Goal: Task Accomplishment & Management: Use online tool/utility

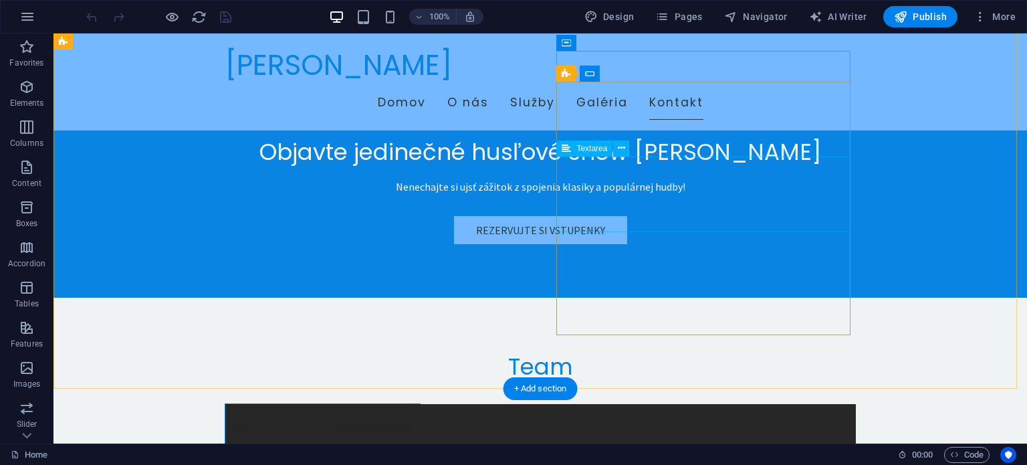
scroll to position [3143, 0]
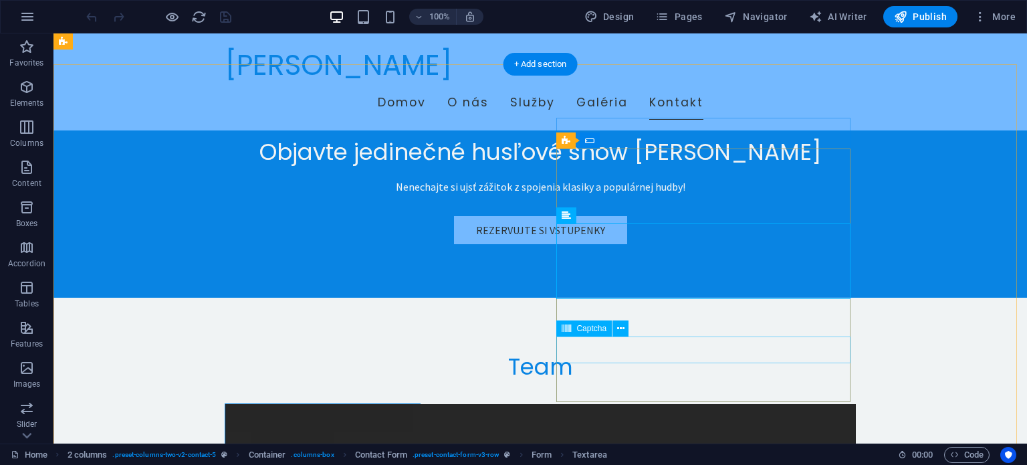
scroll to position [3210, 0]
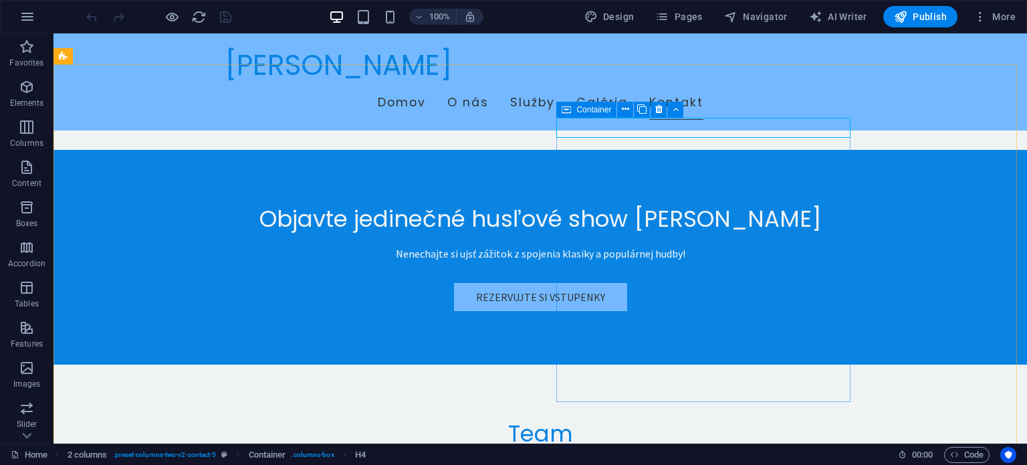
click at [599, 108] on span "Container" at bounding box center [593, 110] width 35 height 8
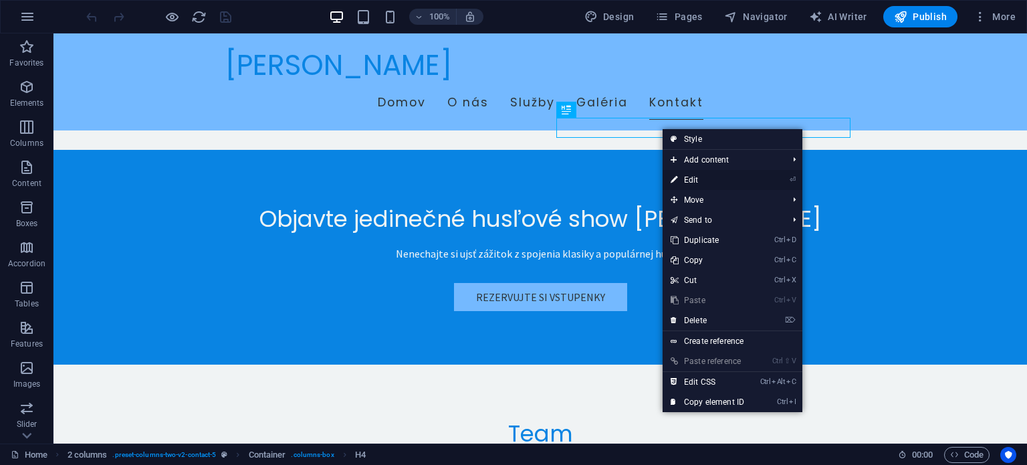
click at [694, 177] on link "⏎ Edit" at bounding box center [708, 180] width 90 height 20
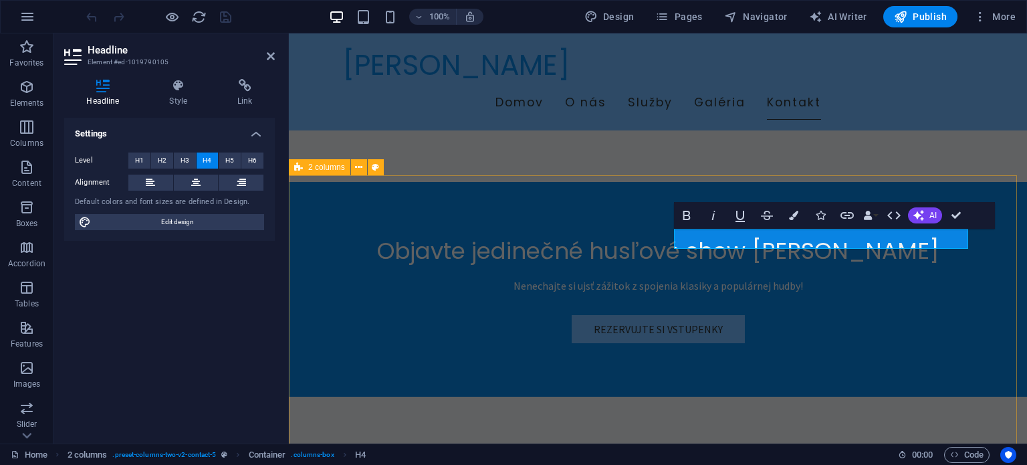
scroll to position [2954, 0]
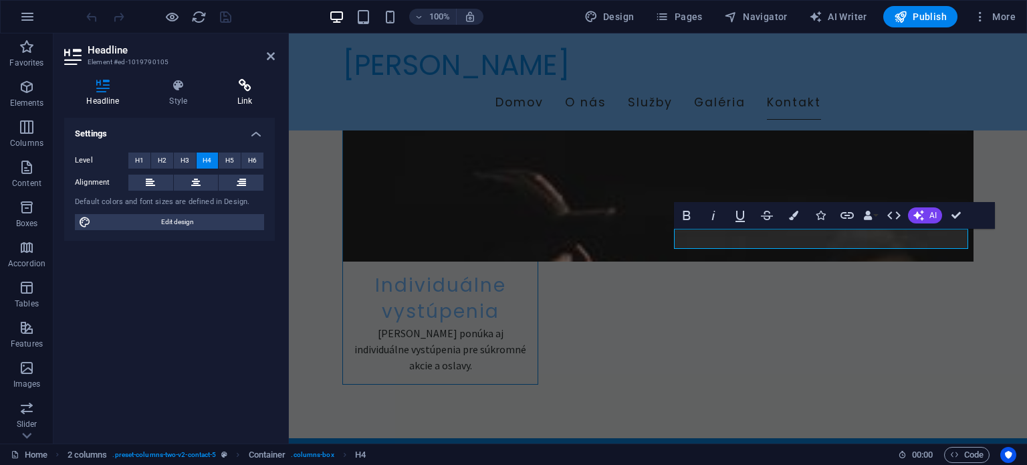
click at [246, 98] on h4 "Link" at bounding box center [245, 93] width 60 height 28
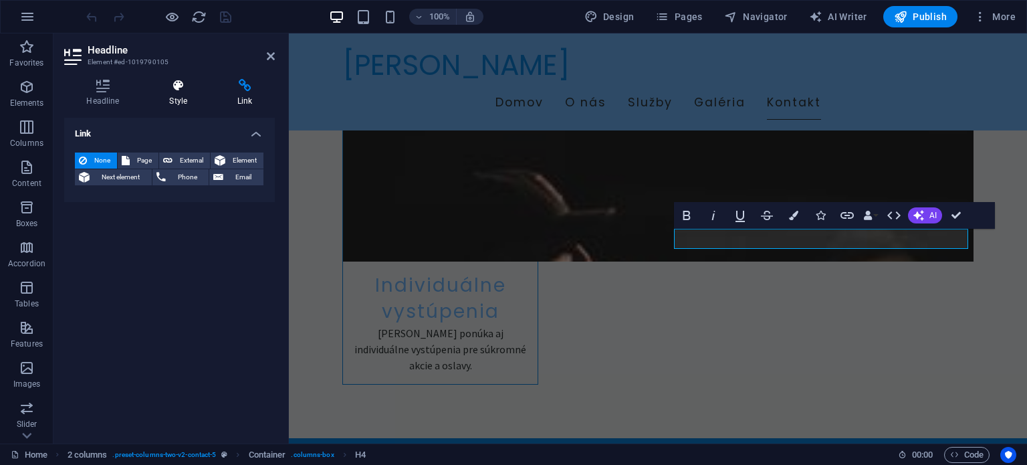
click at [185, 90] on icon at bounding box center [178, 85] width 63 height 13
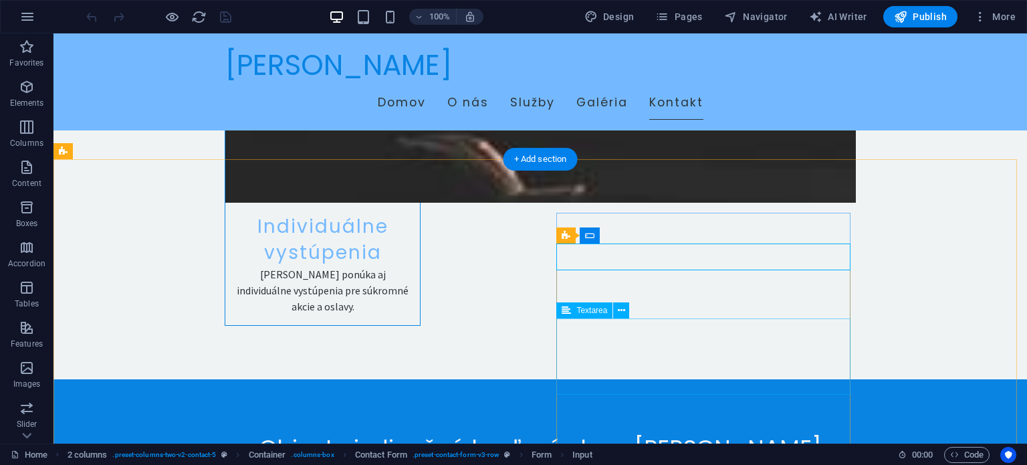
scroll to position [3181, 0]
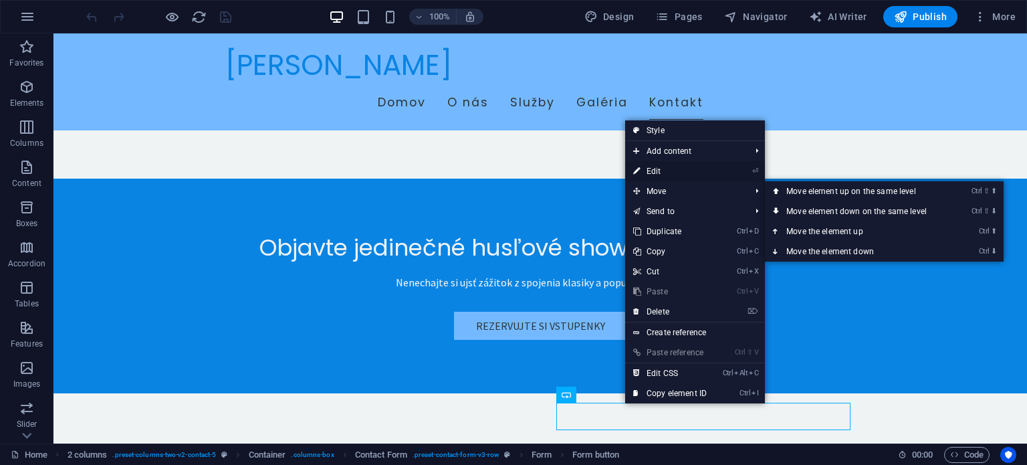
click at [648, 171] on link "⏎ Edit" at bounding box center [670, 171] width 90 height 20
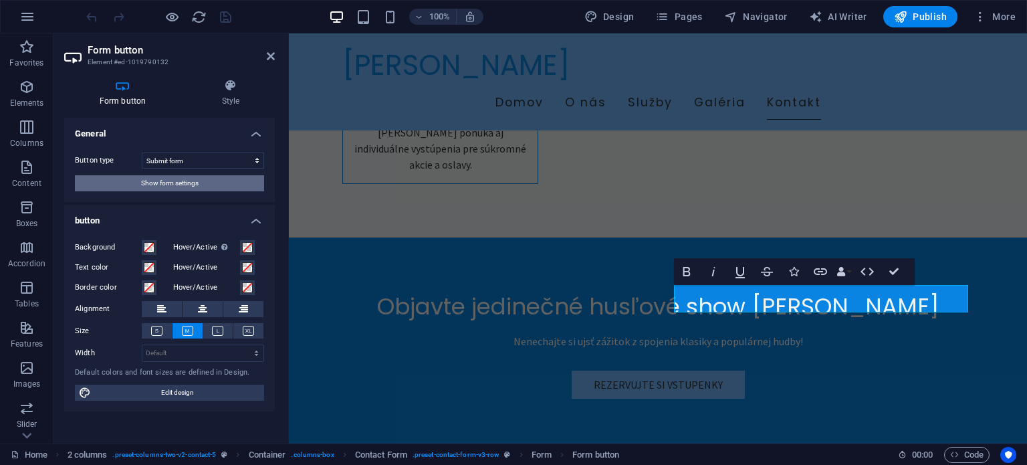
click at [177, 184] on span "Show form settings" at bounding box center [170, 183] width 58 height 16
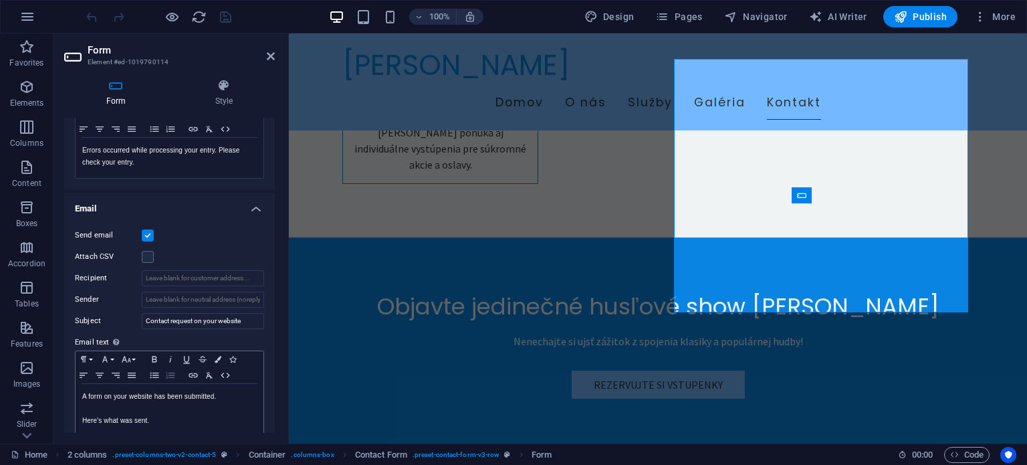
scroll to position [201, 0]
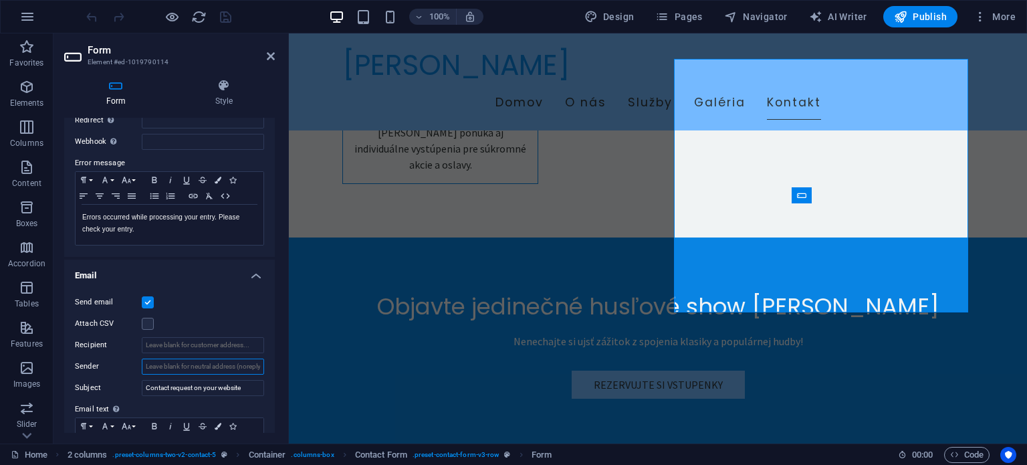
drag, startPoint x: 203, startPoint y: 365, endPoint x: 271, endPoint y: 365, distance: 68.2
click at [271, 365] on div "Send email Attach CSV Recipient Sender Subject Contact request on your website …" at bounding box center [169, 398] width 211 height 229
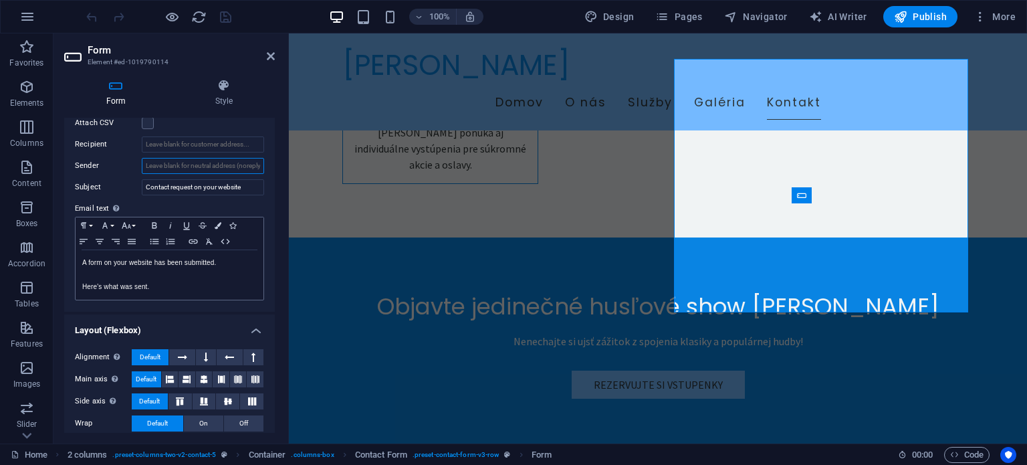
scroll to position [431, 0]
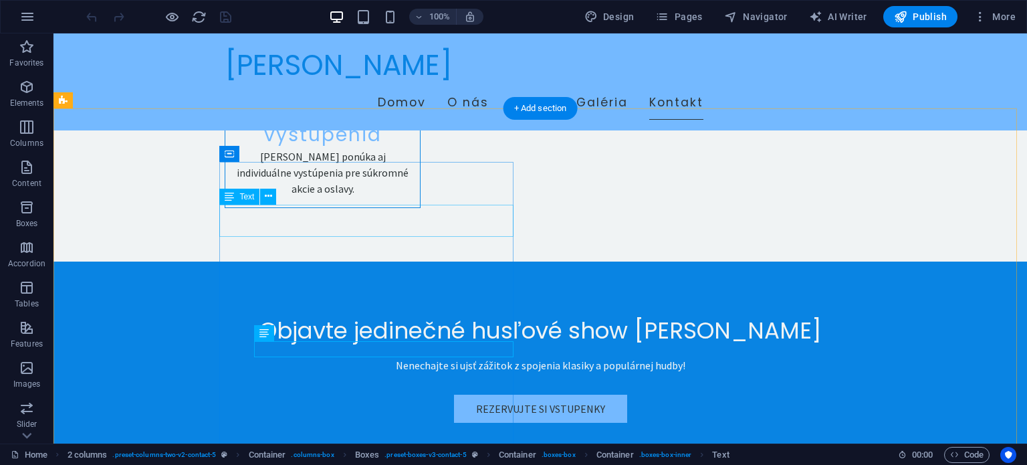
scroll to position [3232, 0]
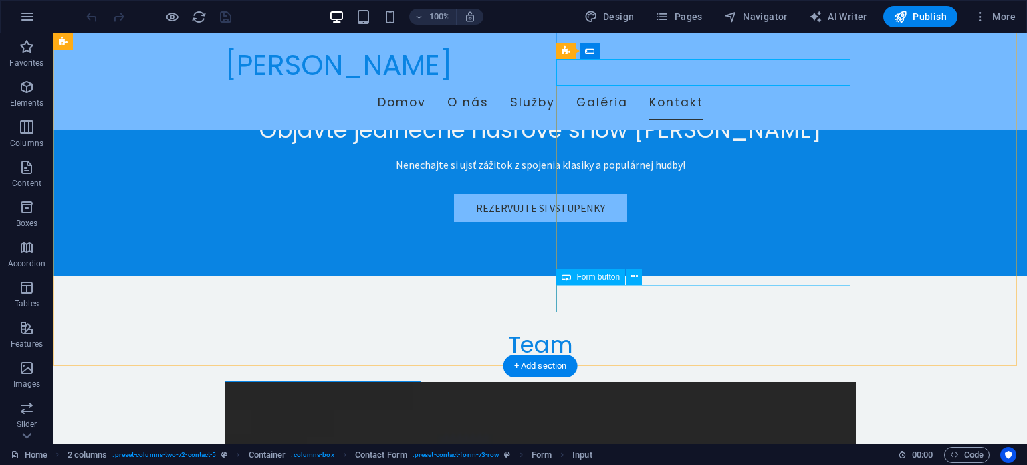
scroll to position [3165, 0]
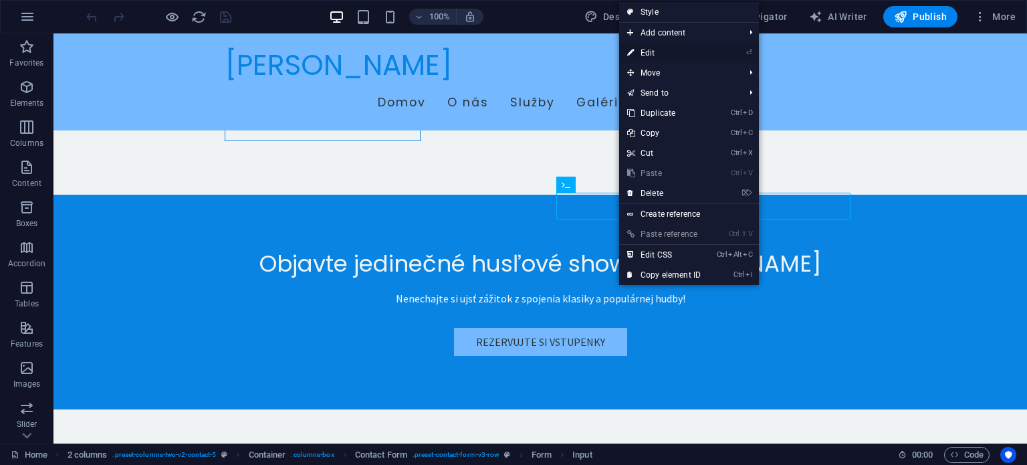
click at [669, 53] on link "⏎ Edit" at bounding box center [664, 53] width 90 height 20
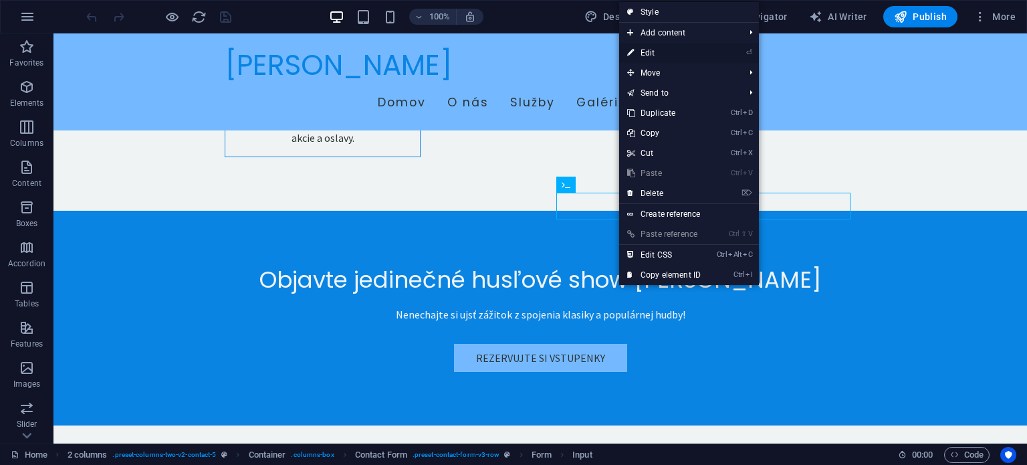
scroll to position [3138, 0]
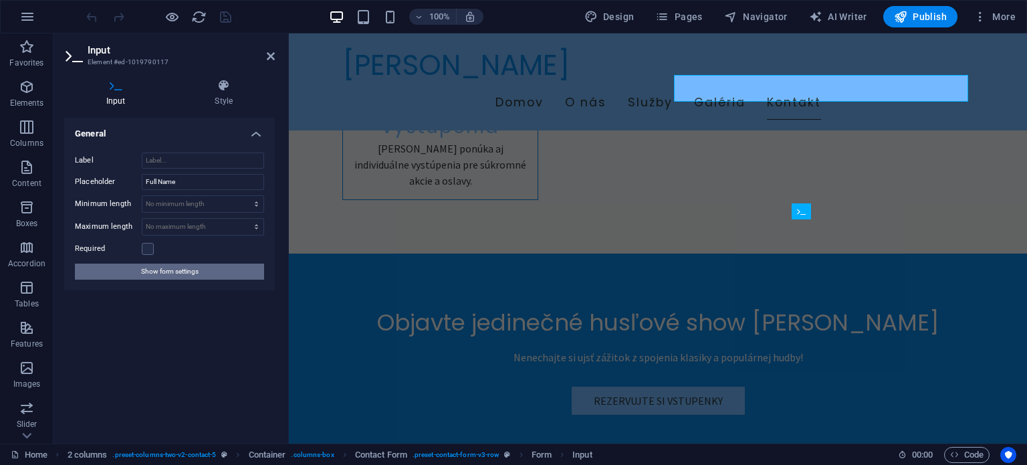
click at [169, 274] on span "Show form settings" at bounding box center [170, 271] width 58 height 16
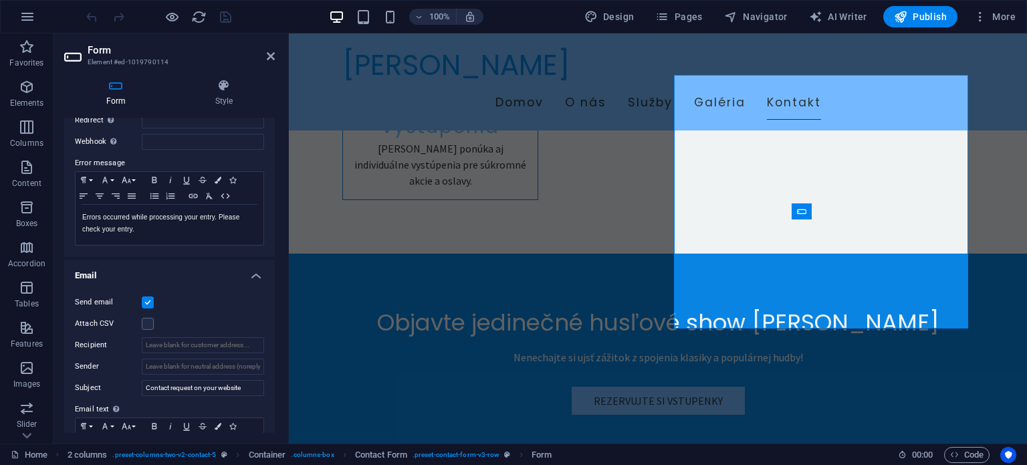
scroll to position [267, 0]
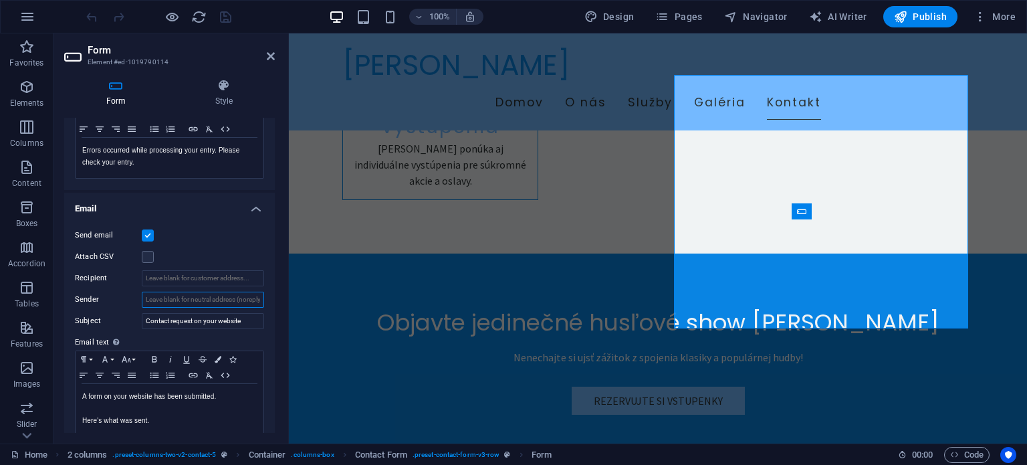
click at [201, 305] on input "Sender" at bounding box center [203, 300] width 122 height 16
drag, startPoint x: 493, startPoint y: 338, endPoint x: 310, endPoint y: 304, distance: 186.2
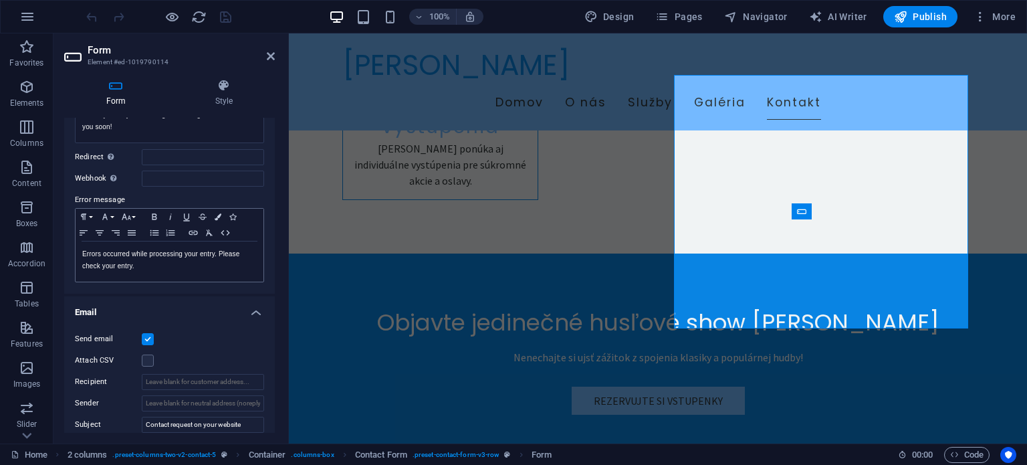
scroll to position [0, 0]
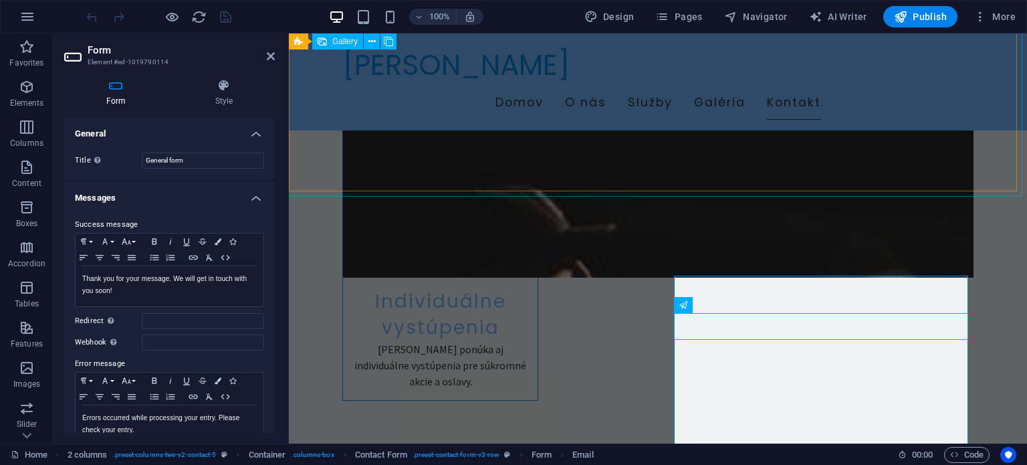
scroll to position [3071, 0]
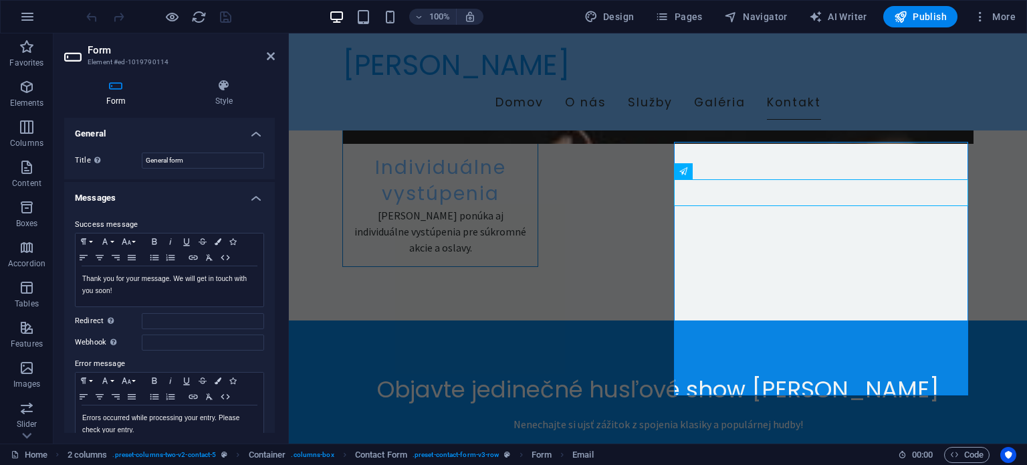
click at [102, 132] on h4 "General" at bounding box center [169, 130] width 211 height 24
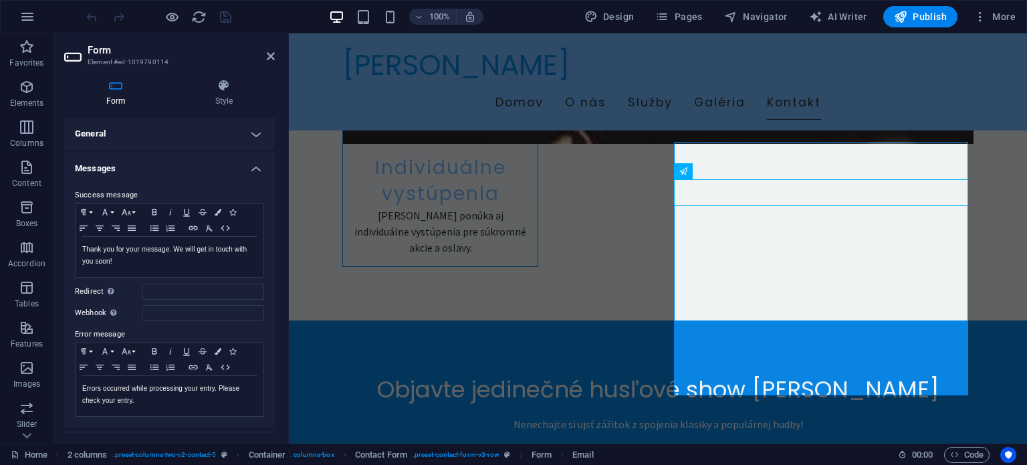
click at [124, 92] on h4 "Form" at bounding box center [118, 93] width 109 height 28
click at [118, 92] on h4 "Form" at bounding box center [118, 93] width 109 height 28
click at [118, 94] on h4 "Form" at bounding box center [118, 93] width 109 height 28
click at [256, 136] on h4 "General" at bounding box center [169, 134] width 211 height 32
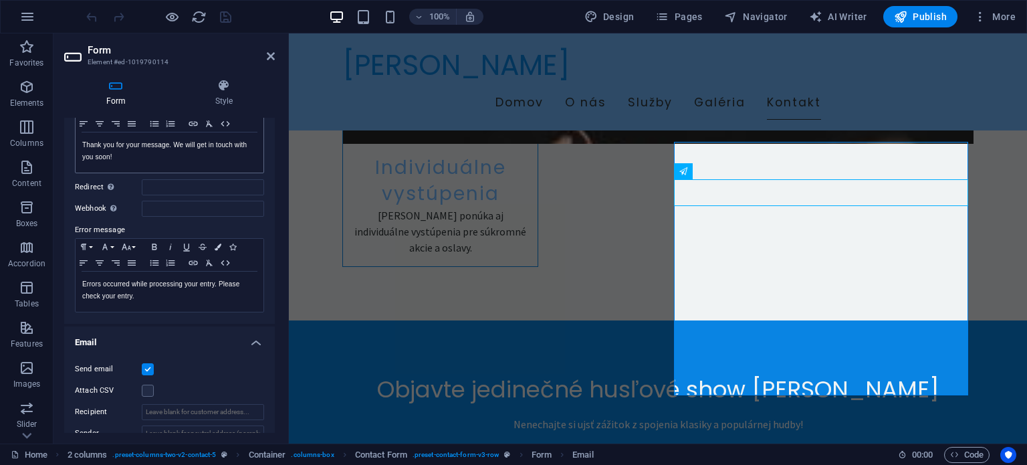
scroll to position [201, 0]
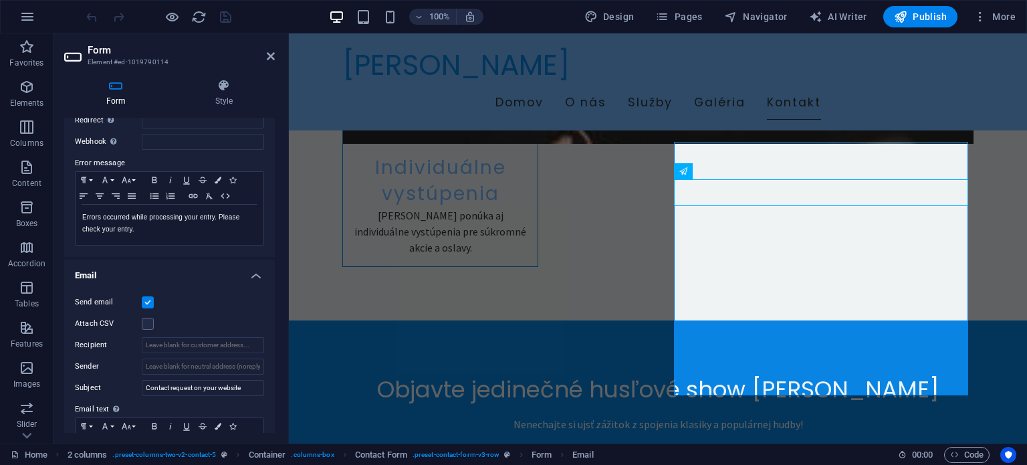
click at [151, 306] on label at bounding box center [148, 302] width 12 height 12
click at [0, 0] on input "Send email" at bounding box center [0, 0] width 0 height 0
click at [151, 306] on label at bounding box center [148, 302] width 12 height 12
click at [0, 0] on input "Send email" at bounding box center [0, 0] width 0 height 0
click at [262, 273] on h4 "Email" at bounding box center [169, 271] width 211 height 24
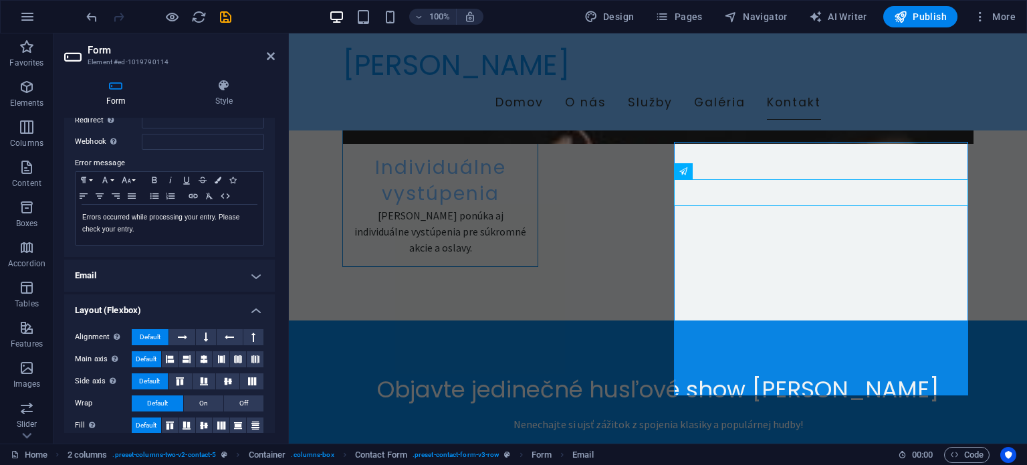
scroll to position [211, 0]
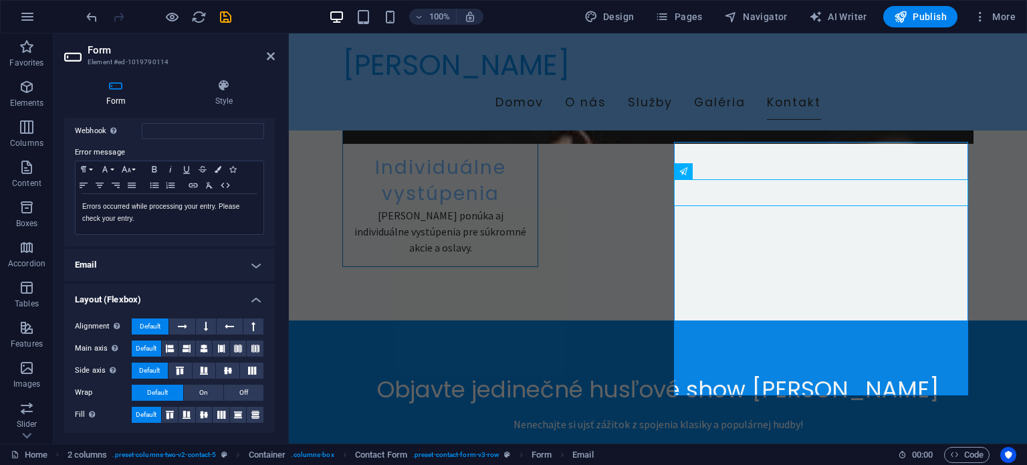
click at [252, 267] on h4 "Email" at bounding box center [169, 265] width 211 height 32
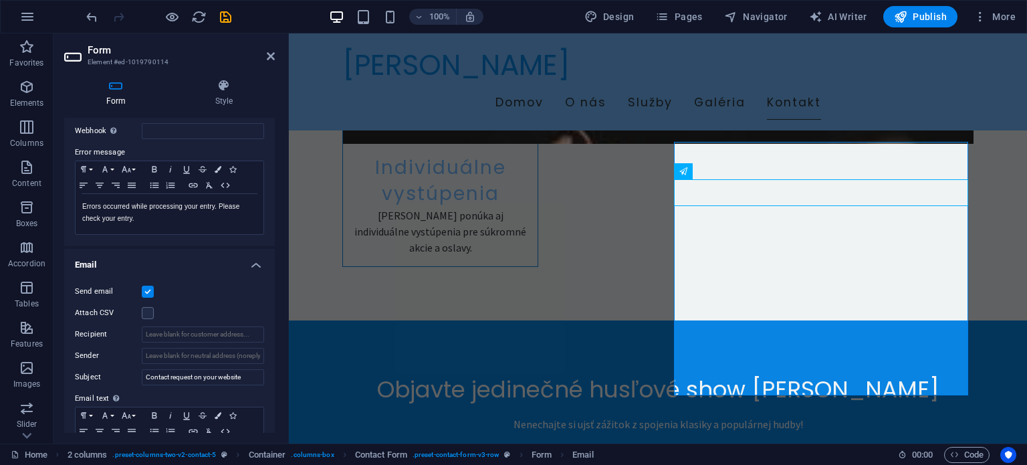
scroll to position [278, 0]
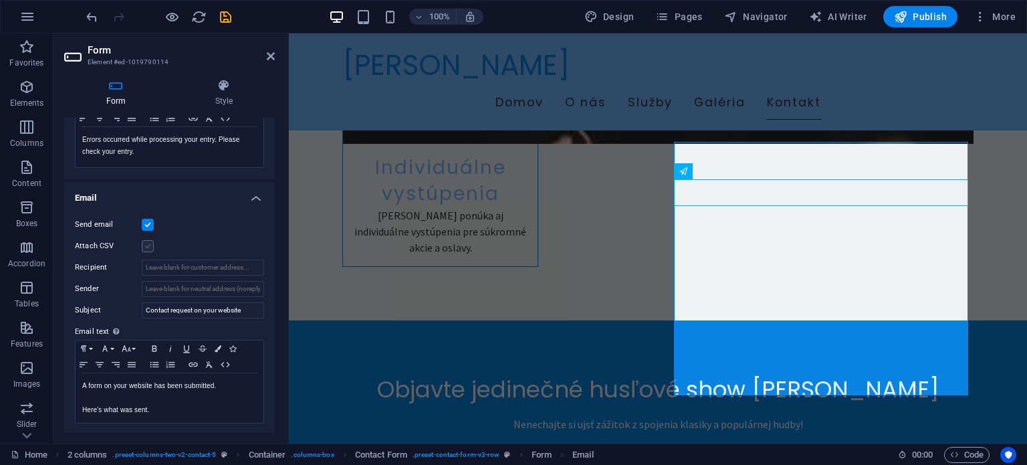
click at [150, 247] on label at bounding box center [148, 246] width 12 height 12
click at [0, 0] on input "Attach CSV" at bounding box center [0, 0] width 0 height 0
drag, startPoint x: 222, startPoint y: 269, endPoint x: 270, endPoint y: 270, distance: 48.2
click at [270, 270] on div "Send email Attach CSV Recipient Sender Subject Contact request on your website …" at bounding box center [169, 320] width 211 height 229
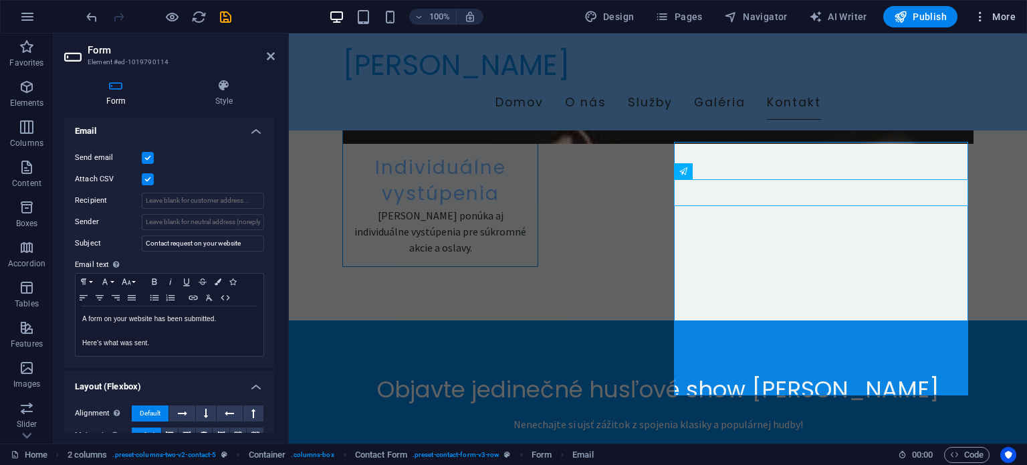
click at [1005, 13] on span "More" at bounding box center [995, 16] width 42 height 13
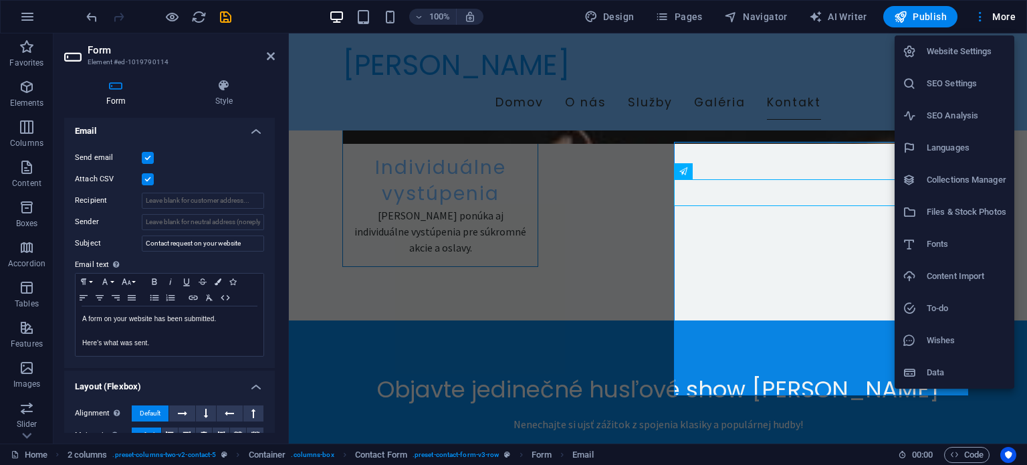
click at [728, 156] on div at bounding box center [513, 232] width 1027 height 465
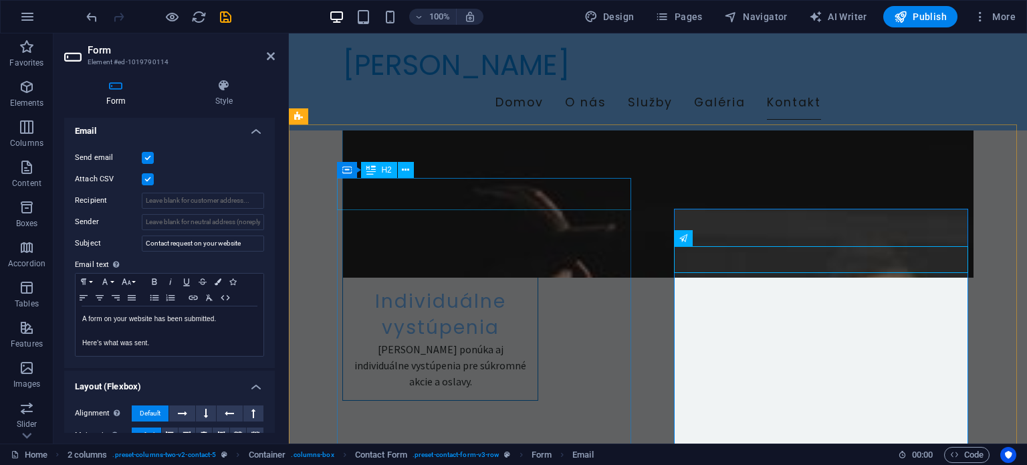
scroll to position [3004, 0]
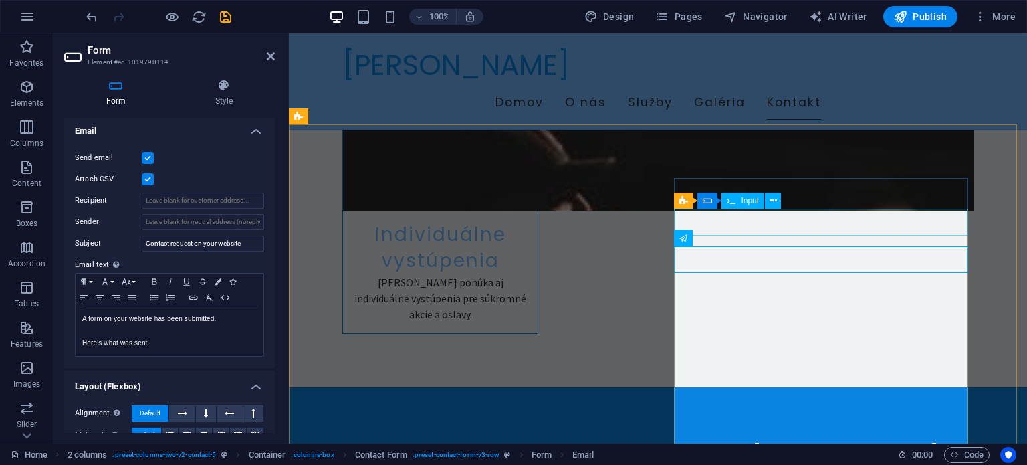
click at [755, 199] on span "Input" at bounding box center [750, 201] width 18 height 8
click at [776, 195] on icon at bounding box center [773, 201] width 7 height 14
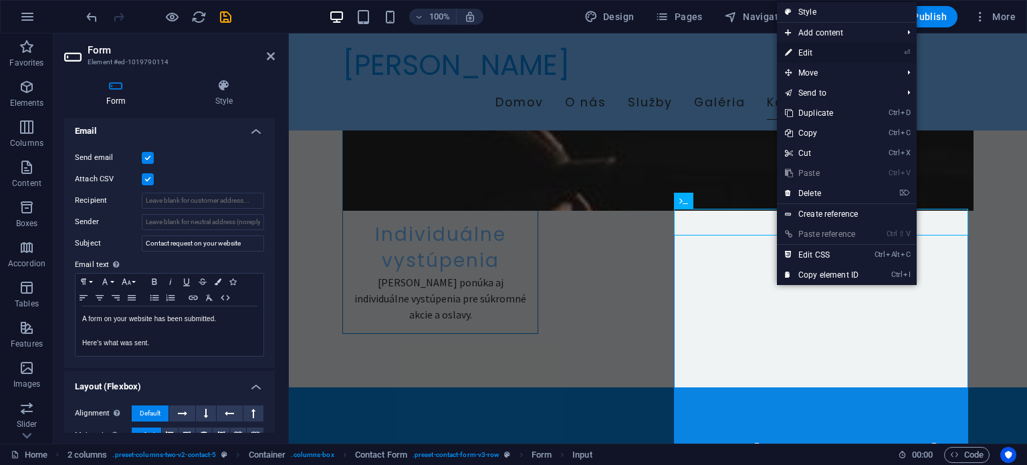
click at [810, 52] on link "⏎ Edit" at bounding box center [822, 53] width 90 height 20
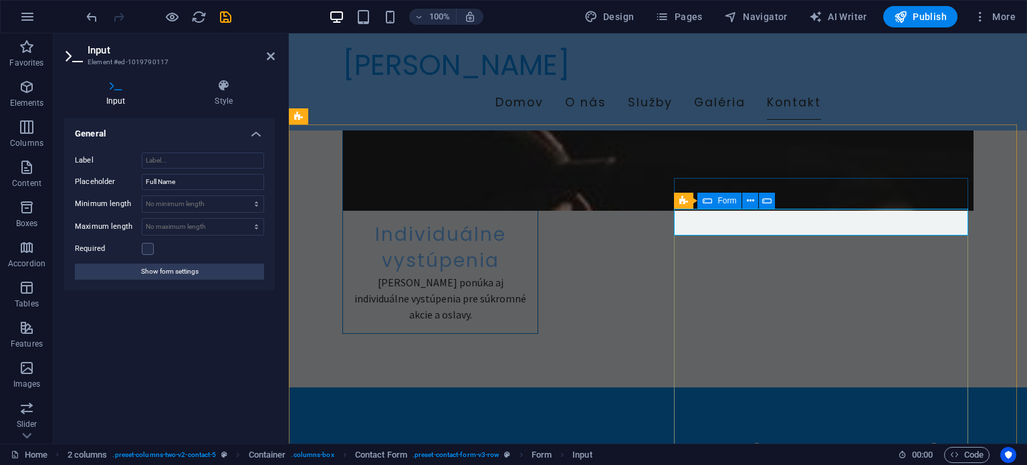
scroll to position [3138, 0]
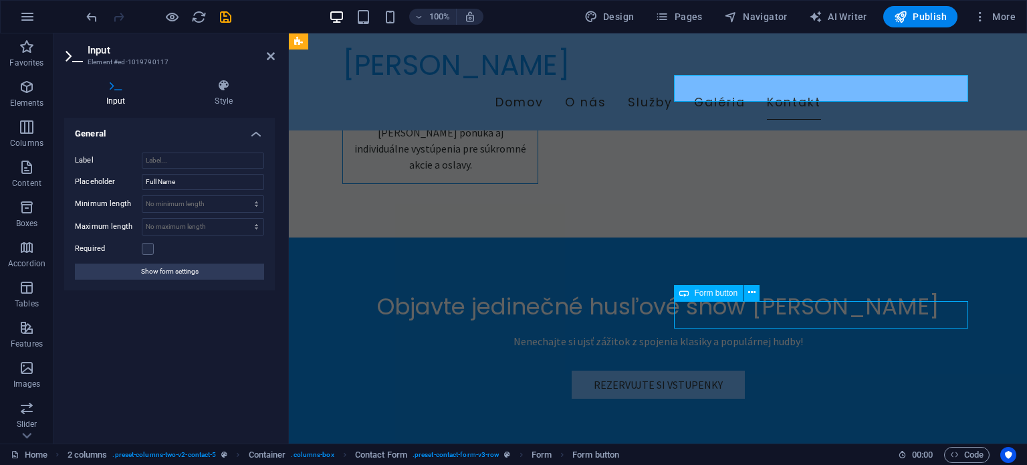
scroll to position [3283, 0]
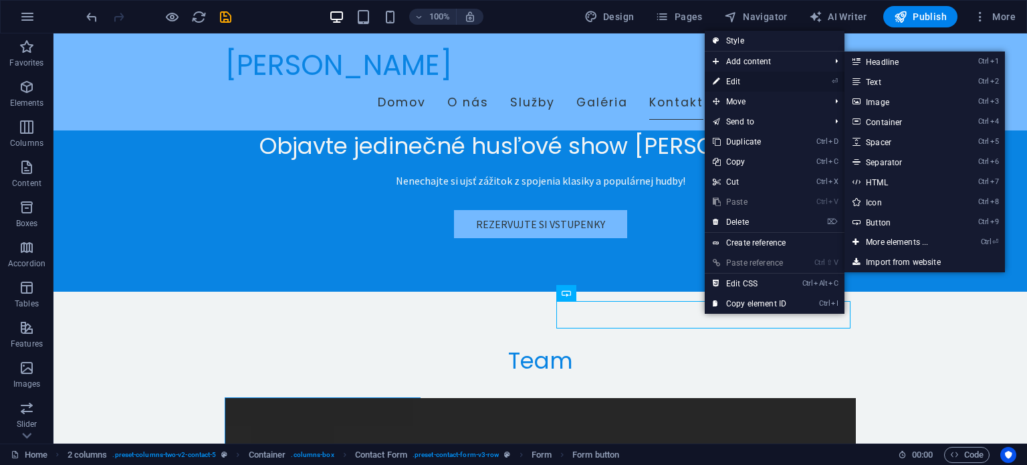
click at [736, 82] on link "⏎ Edit" at bounding box center [750, 82] width 90 height 20
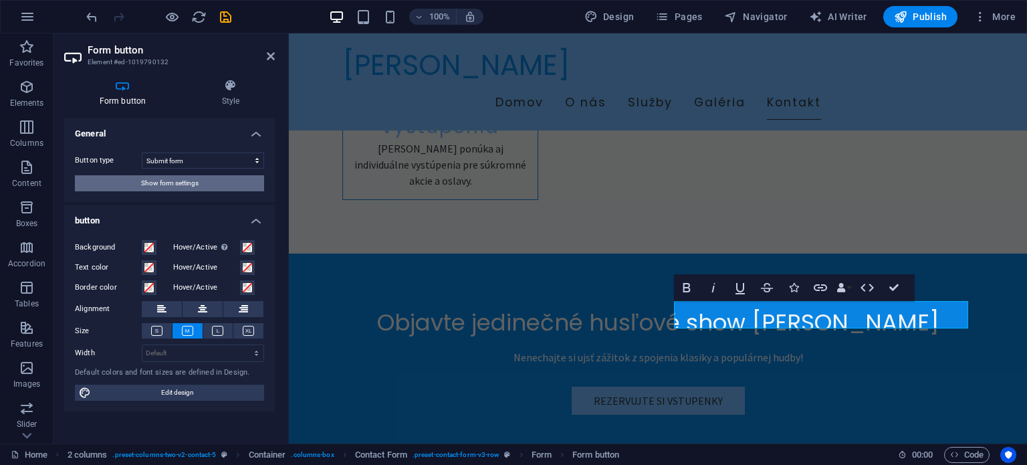
click at [156, 183] on span "Show form settings" at bounding box center [170, 183] width 58 height 16
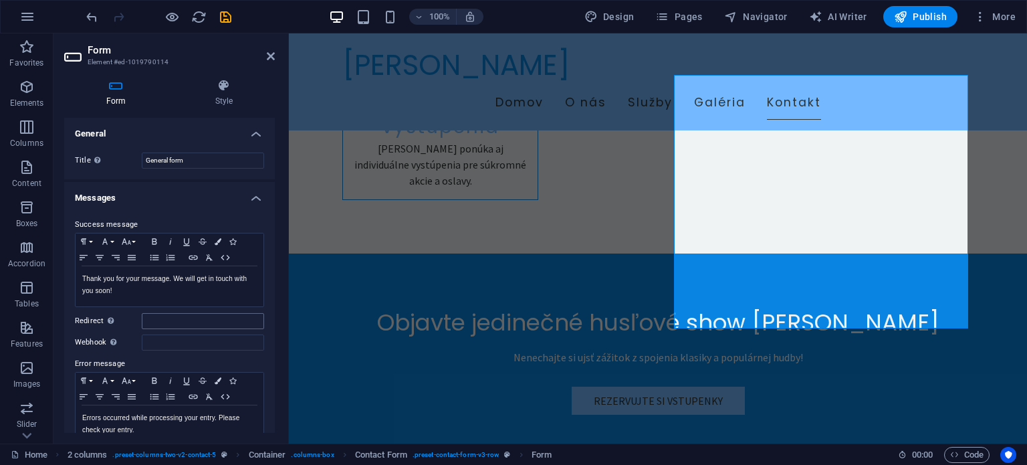
scroll to position [134, 0]
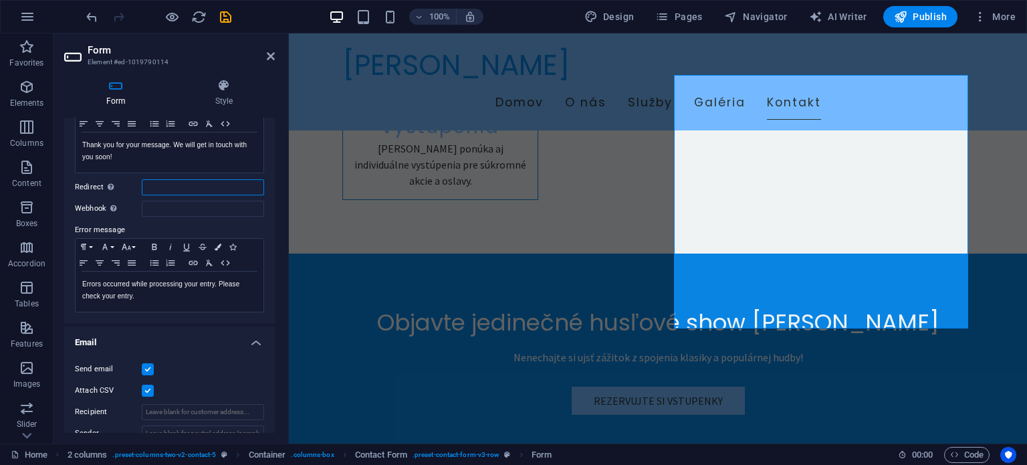
click at [169, 189] on input "Redirect Define a redirect target upon successful form submission; for example,…" at bounding box center [203, 187] width 122 height 16
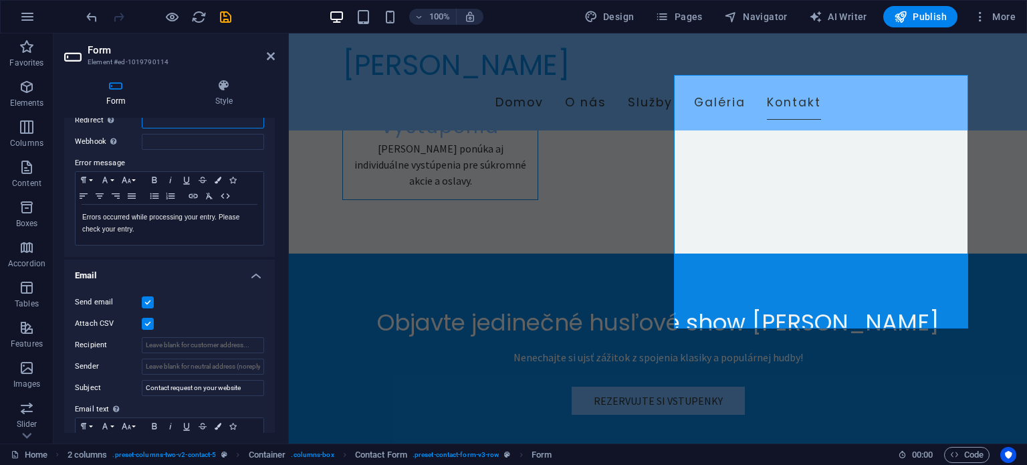
scroll to position [334, 0]
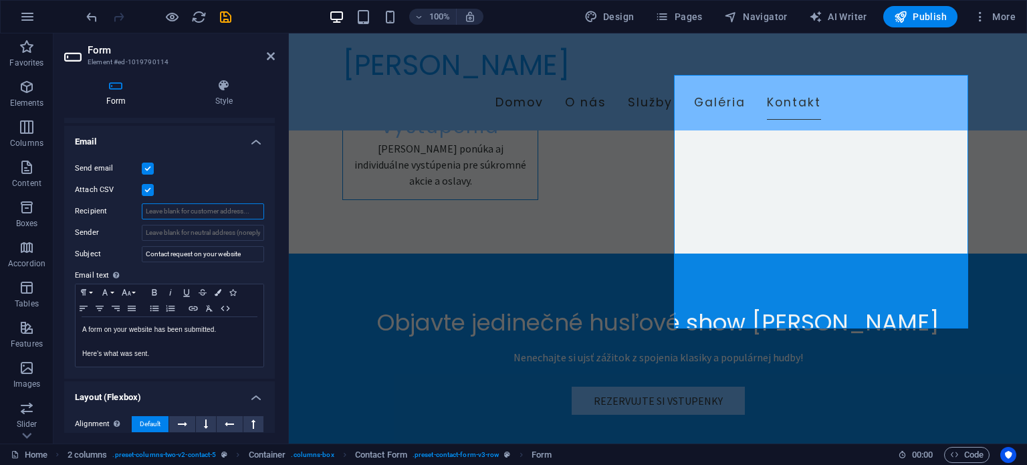
click at [183, 209] on input "Recipient" at bounding box center [203, 211] width 122 height 16
click at [206, 232] on input "Sender" at bounding box center [203, 233] width 122 height 16
drag, startPoint x: 218, startPoint y: 231, endPoint x: 264, endPoint y: 230, distance: 46.2
click at [264, 230] on div "Send email Attach CSV Recipient Sender Subject Contact request on your website …" at bounding box center [169, 264] width 211 height 229
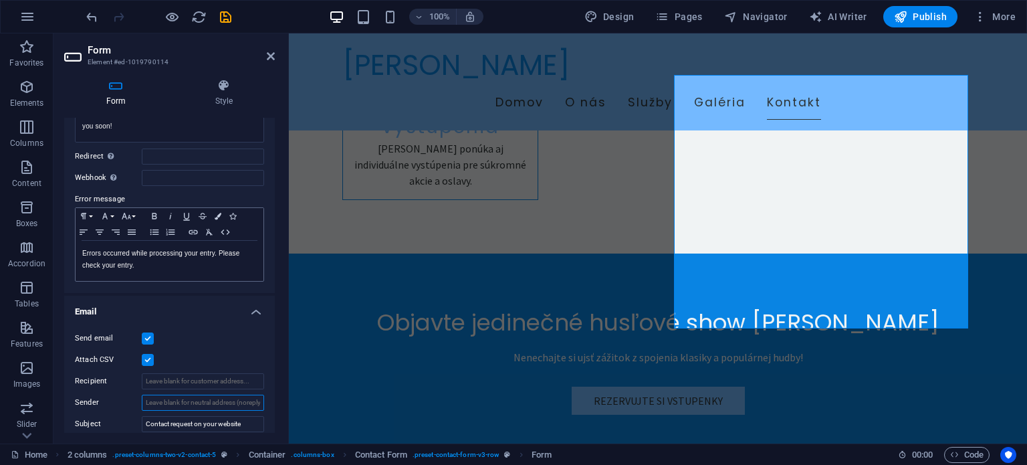
scroll to position [0, 0]
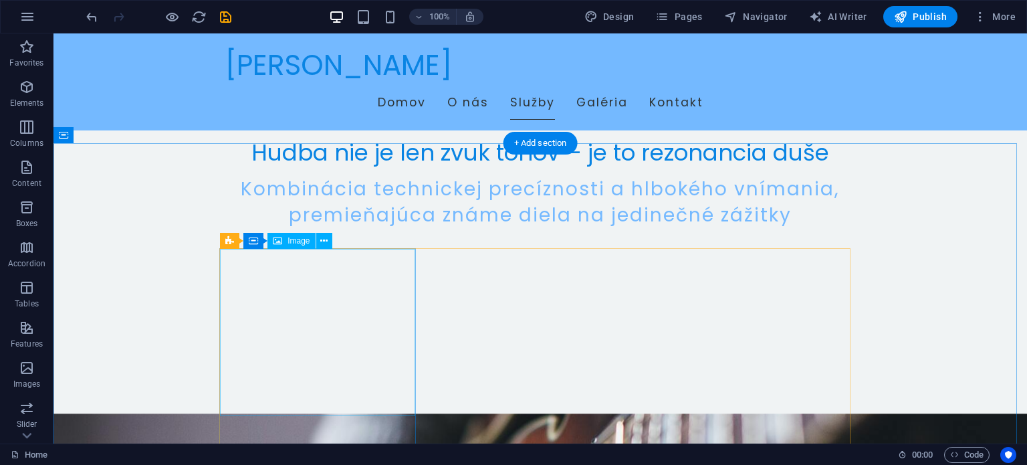
scroll to position [468, 0]
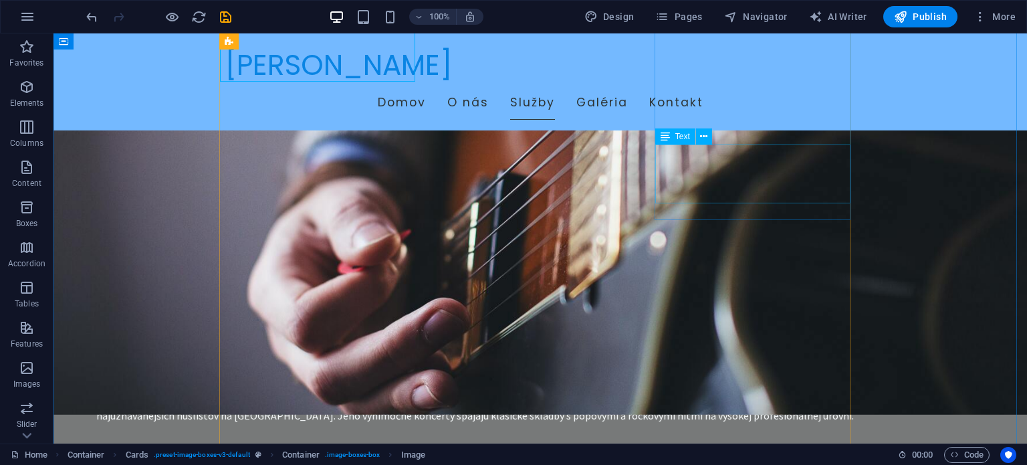
scroll to position [535, 0]
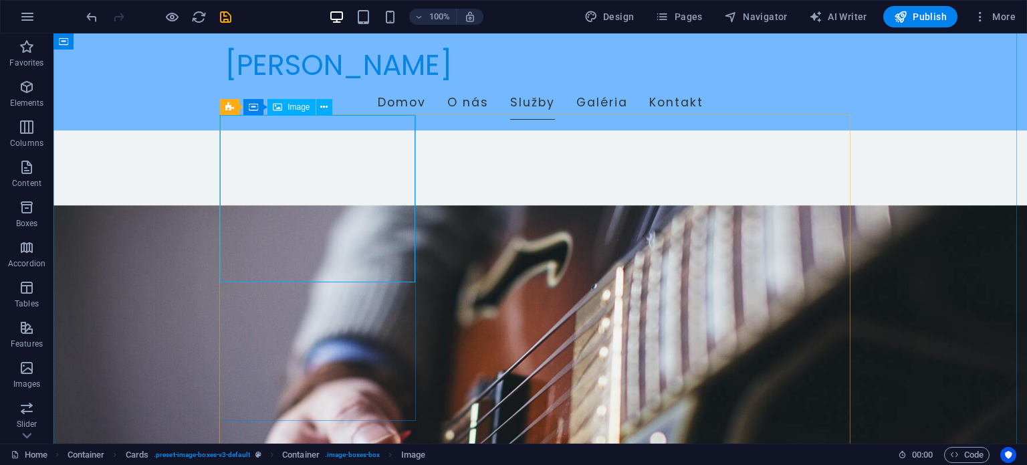
click at [297, 108] on span "Image" at bounding box center [299, 107] width 22 height 8
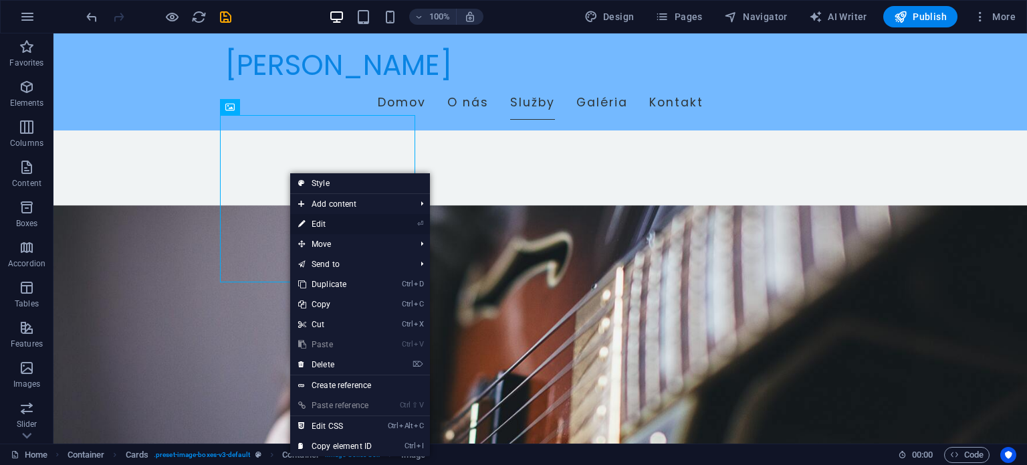
click at [341, 219] on link "⏎ Edit" at bounding box center [335, 224] width 90 height 20
select select "vw"
select select "px"
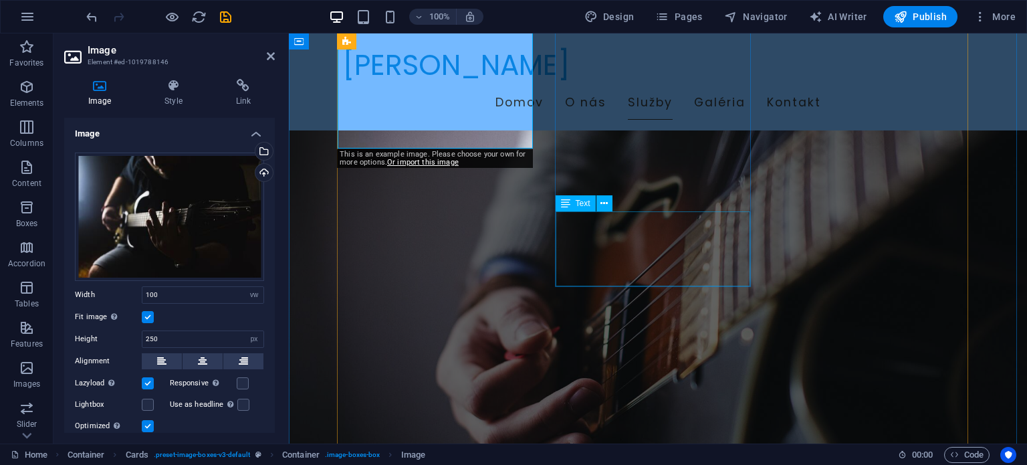
scroll to position [567, 0]
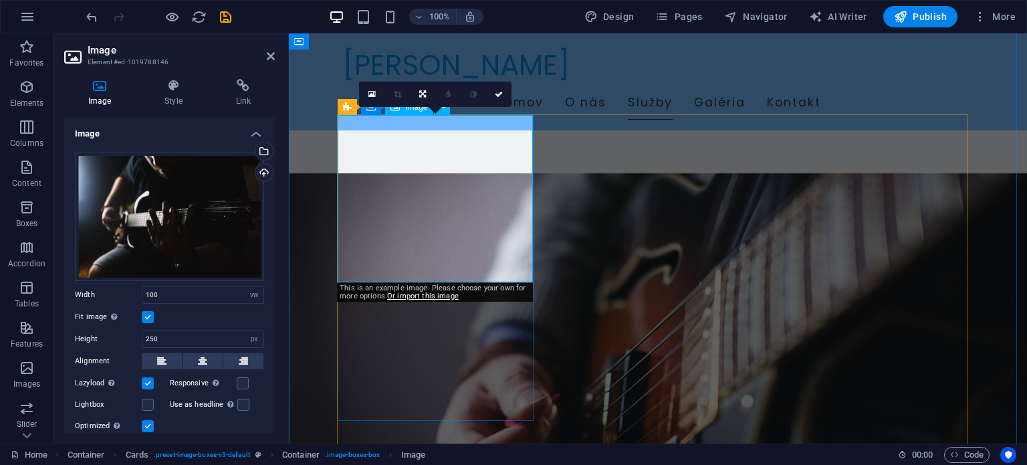
click at [213, 227] on div "Drag files here, click to choose files or select files from Files or our free s…" at bounding box center [169, 216] width 189 height 128
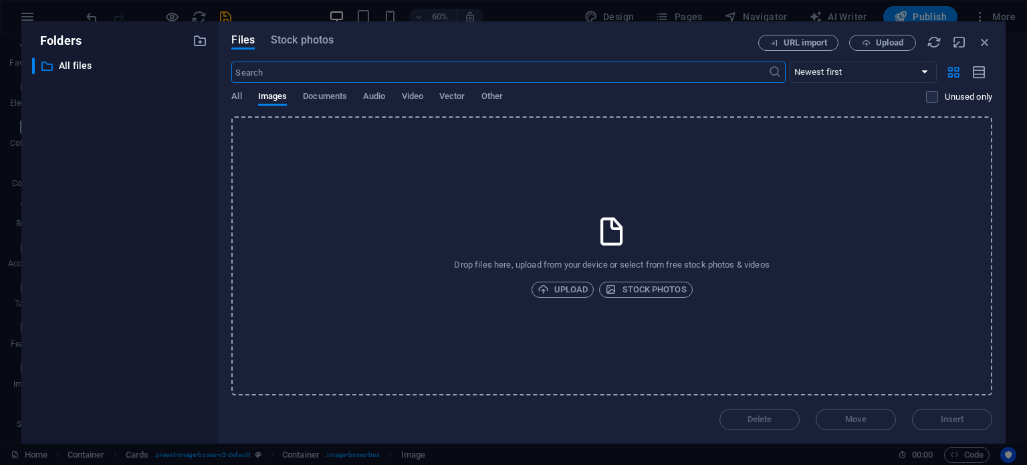
scroll to position [605, 0]
click at [565, 290] on span "Upload" at bounding box center [563, 290] width 51 height 16
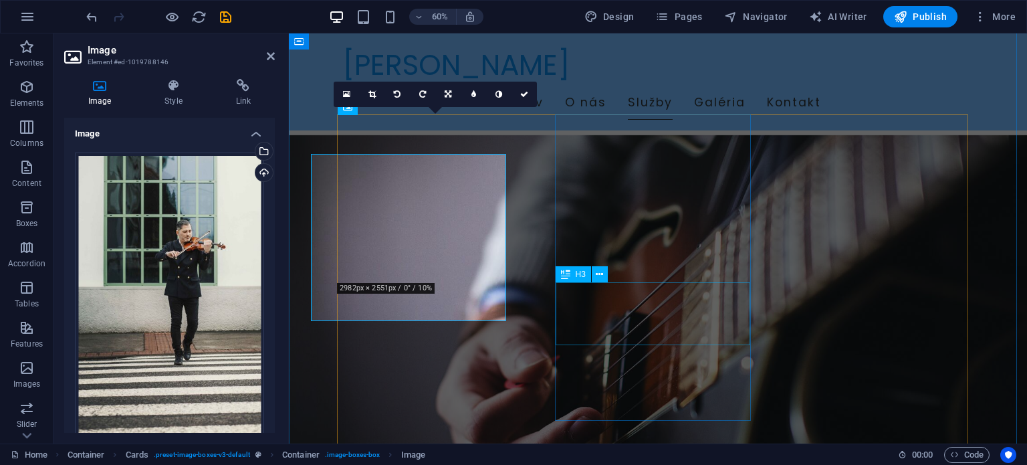
scroll to position [567, 0]
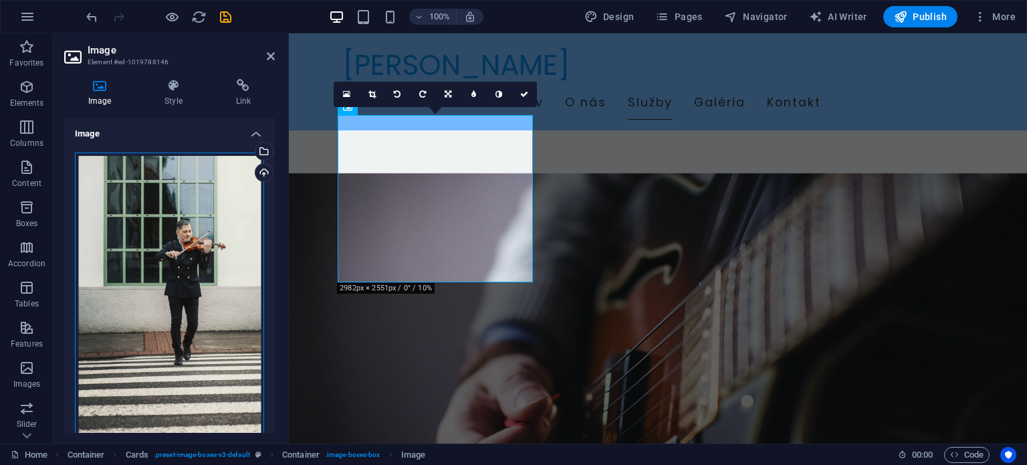
click at [196, 264] on div "Drag files here, click to choose files or select files from Files or our free s…" at bounding box center [169, 295] width 189 height 286
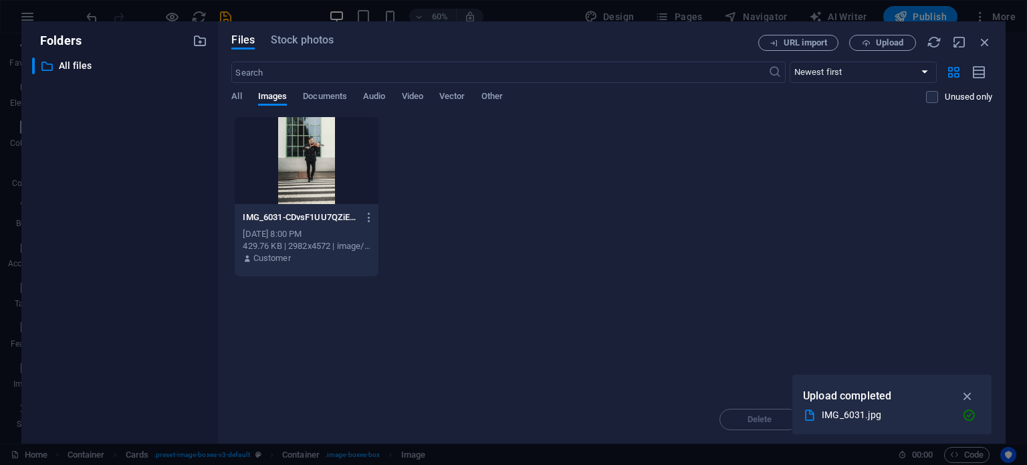
scroll to position [605, 0]
click at [196, 264] on div "​ All files All files" at bounding box center [119, 245] width 175 height 375
click at [972, 390] on icon "button" at bounding box center [967, 396] width 15 height 15
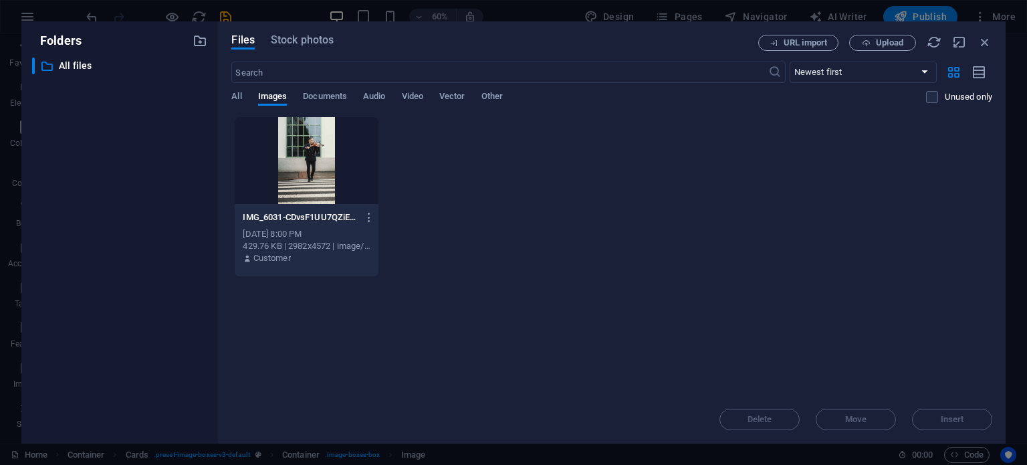
click at [310, 169] on div at bounding box center [306, 160] width 143 height 87
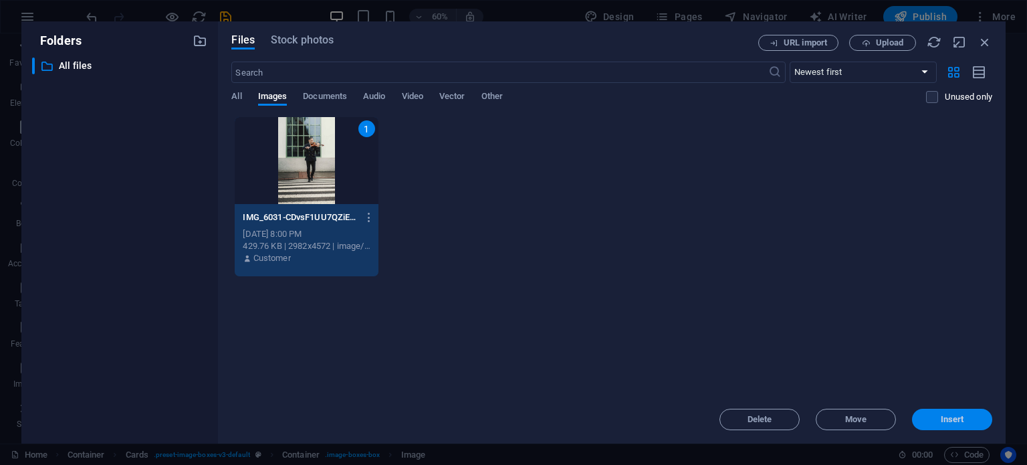
click at [962, 419] on span "Insert" at bounding box center [952, 419] width 23 height 8
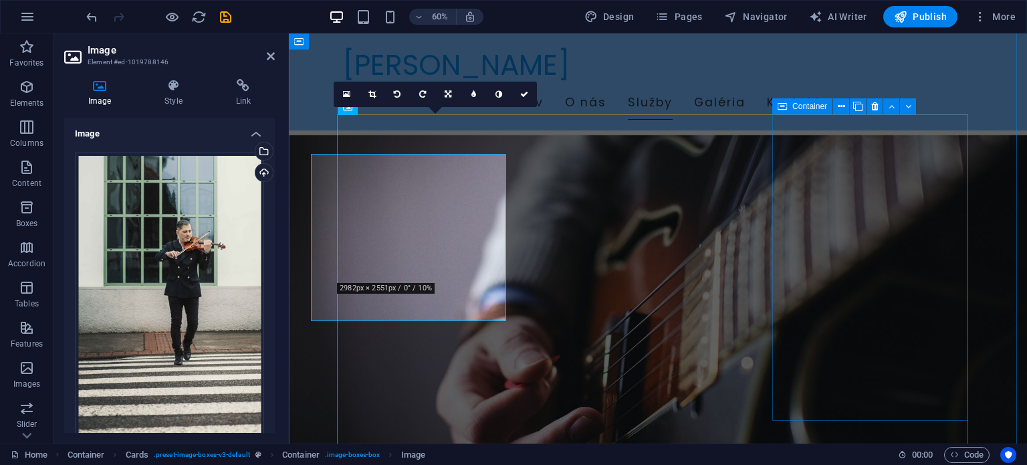
scroll to position [567, 0]
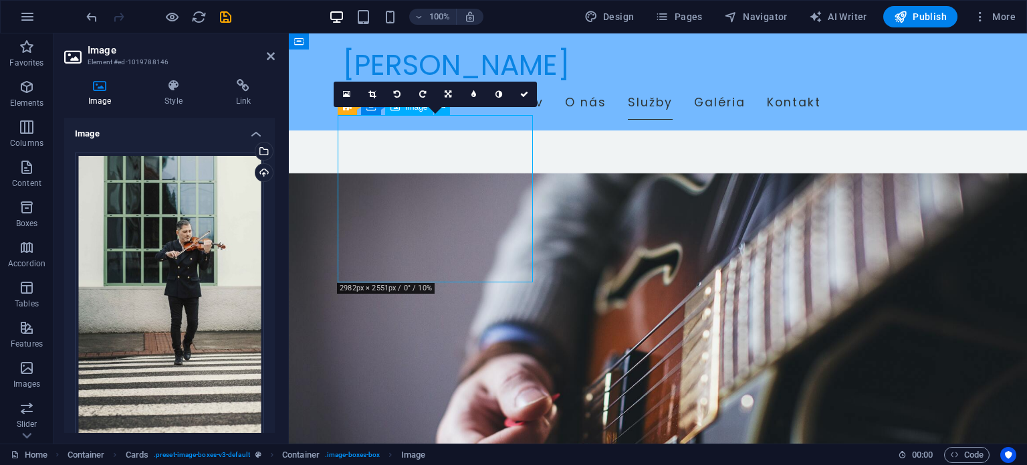
drag, startPoint x: 468, startPoint y: 232, endPoint x: 471, endPoint y: 204, distance: 28.2
click at [447, 91] on icon at bounding box center [448, 94] width 7 height 8
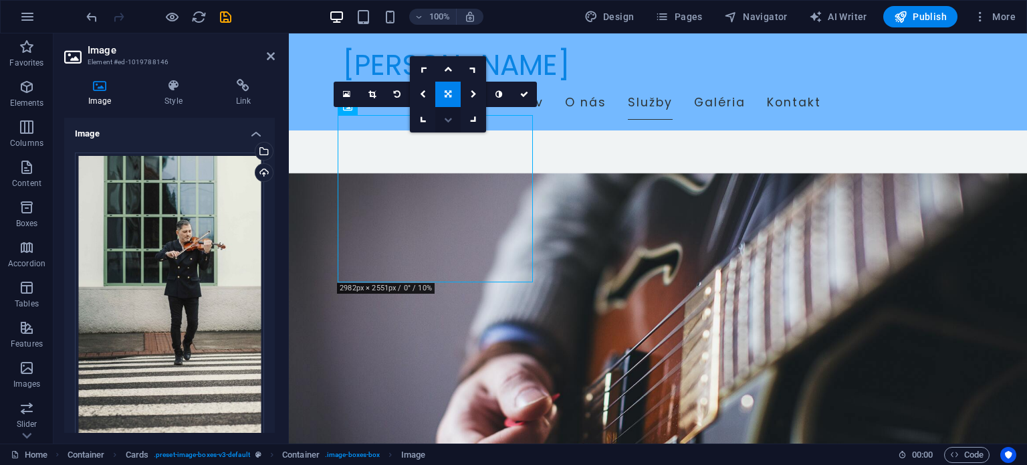
click at [449, 117] on icon at bounding box center [448, 120] width 8 height 8
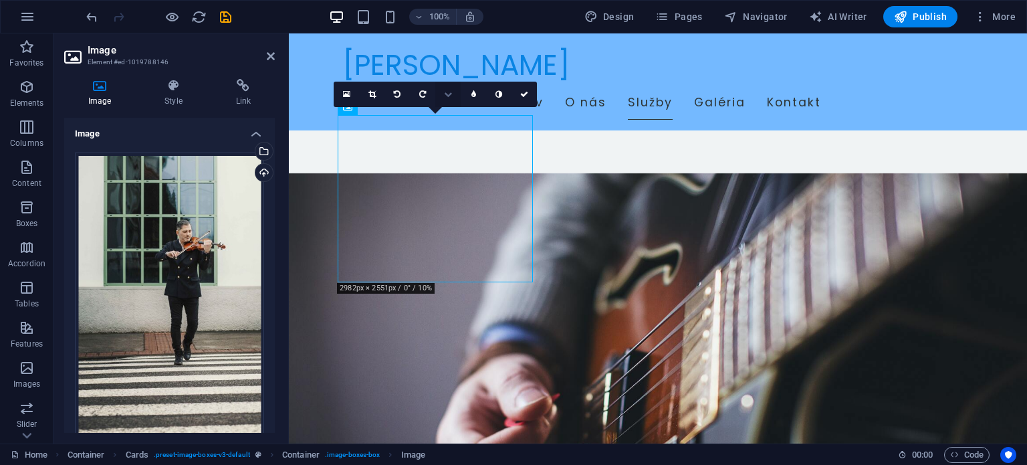
click at [451, 100] on link at bounding box center [447, 94] width 25 height 25
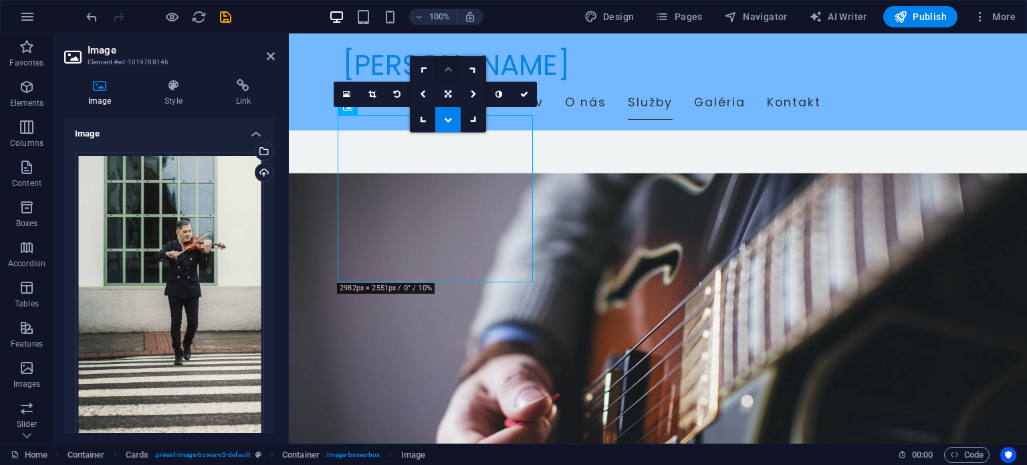
click at [451, 72] on link at bounding box center [447, 68] width 25 height 25
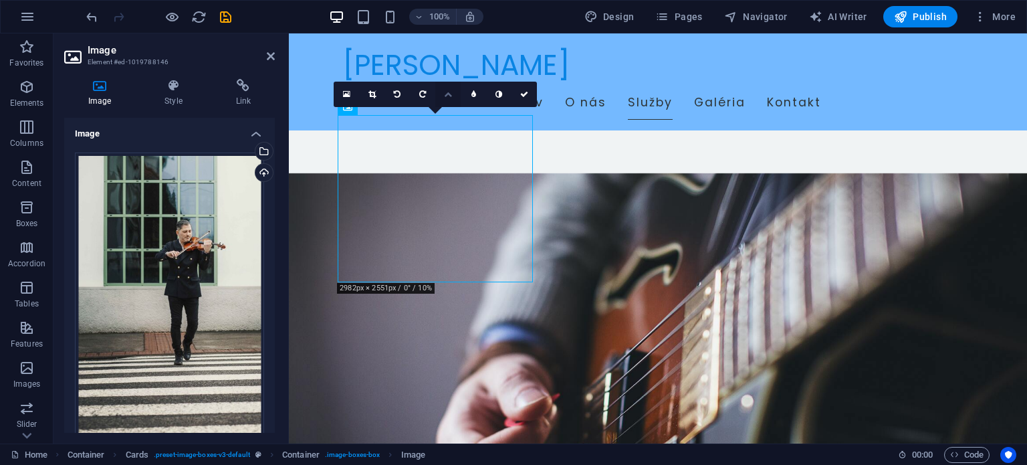
click at [451, 96] on icon at bounding box center [448, 94] width 8 height 8
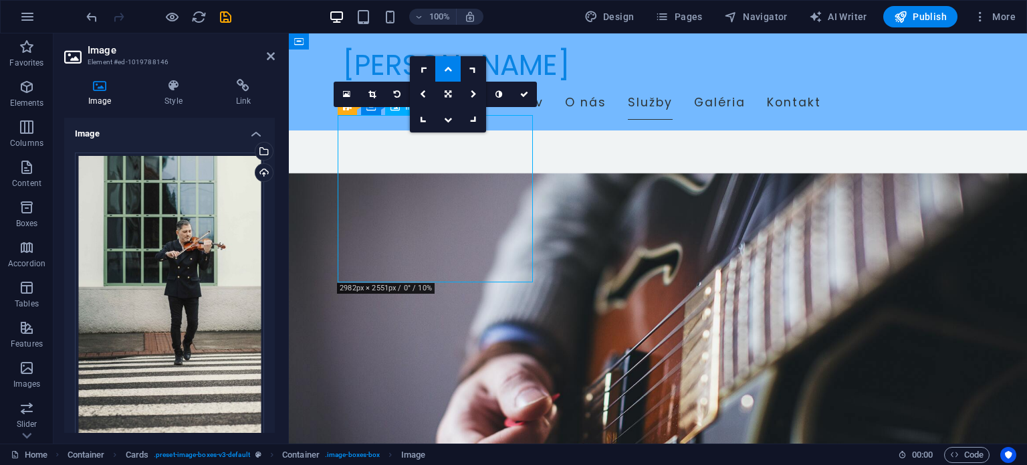
drag, startPoint x: 449, startPoint y: 179, endPoint x: 449, endPoint y: 156, distance: 22.1
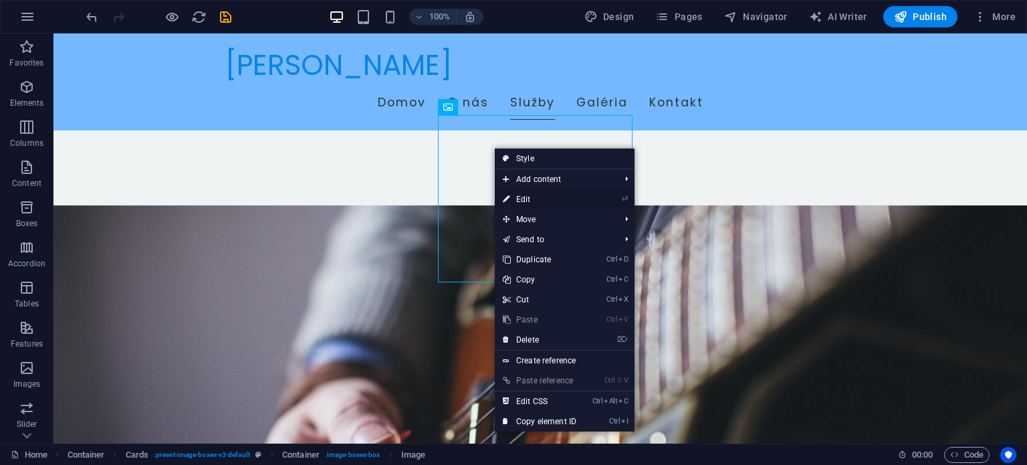
click at [528, 195] on link "⏎ Edit" at bounding box center [540, 199] width 90 height 20
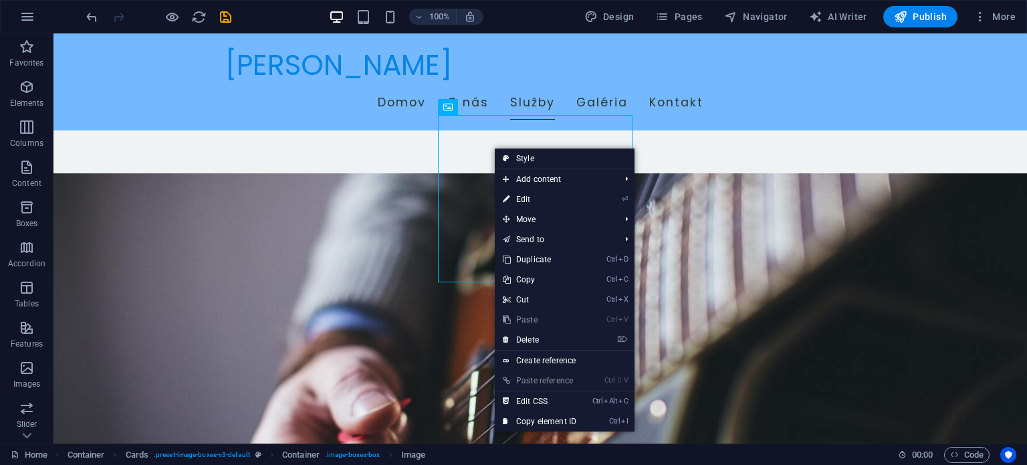
select select "vw"
select select "px"
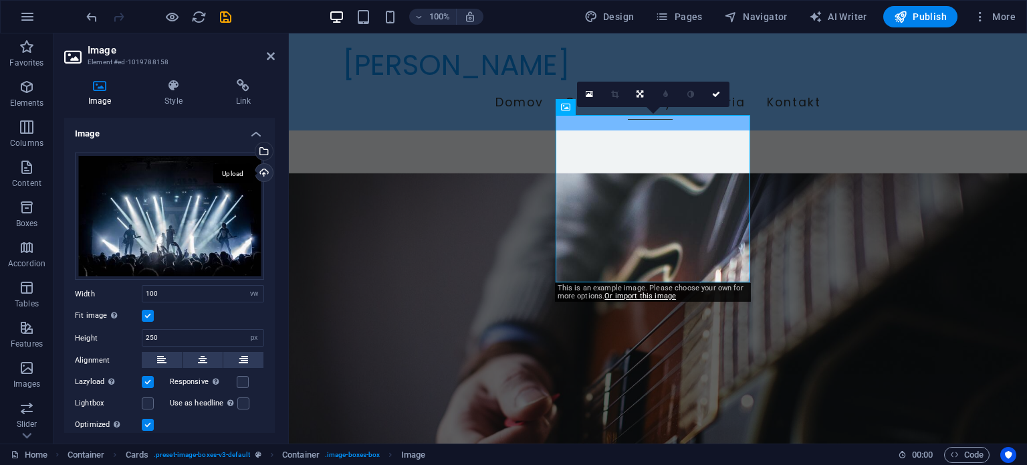
click at [259, 171] on div "Upload" at bounding box center [263, 174] width 20 height 20
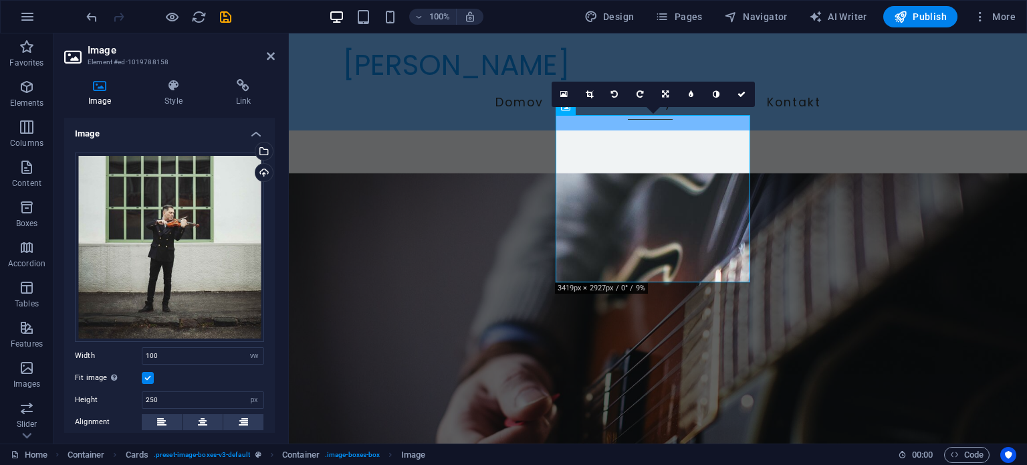
click at [148, 377] on label at bounding box center [148, 378] width 12 height 12
click at [0, 0] on input "Fit image Automatically fit image to a fixed width and height" at bounding box center [0, 0] width 0 height 0
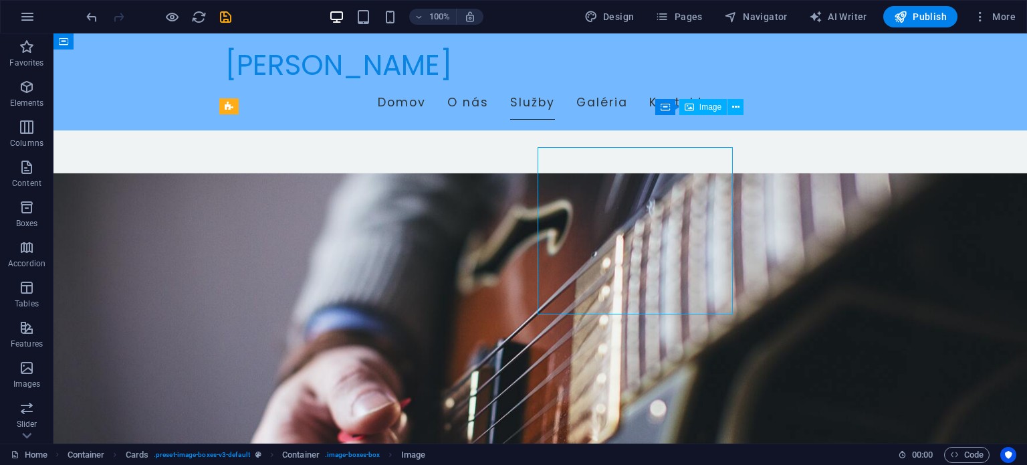
scroll to position [535, 0]
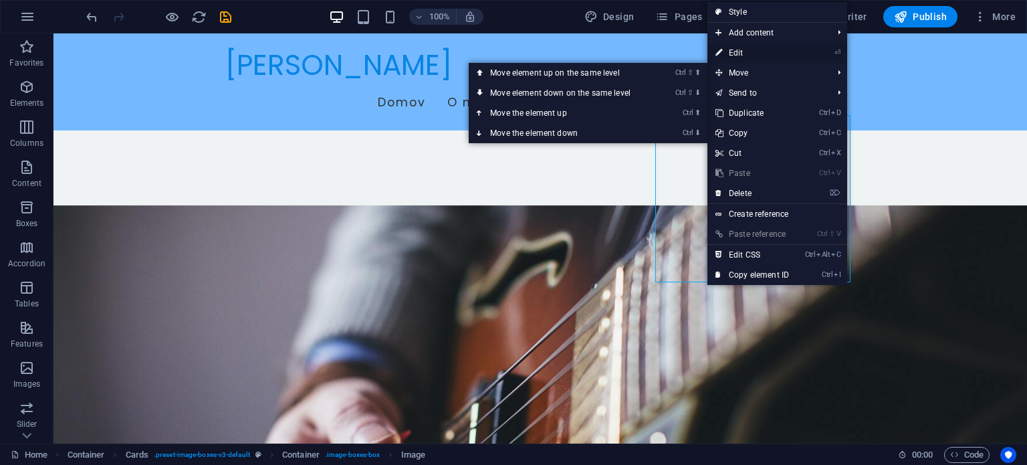
click at [745, 51] on link "⏎ Edit" at bounding box center [752, 53] width 90 height 20
select select "vw"
select select "px"
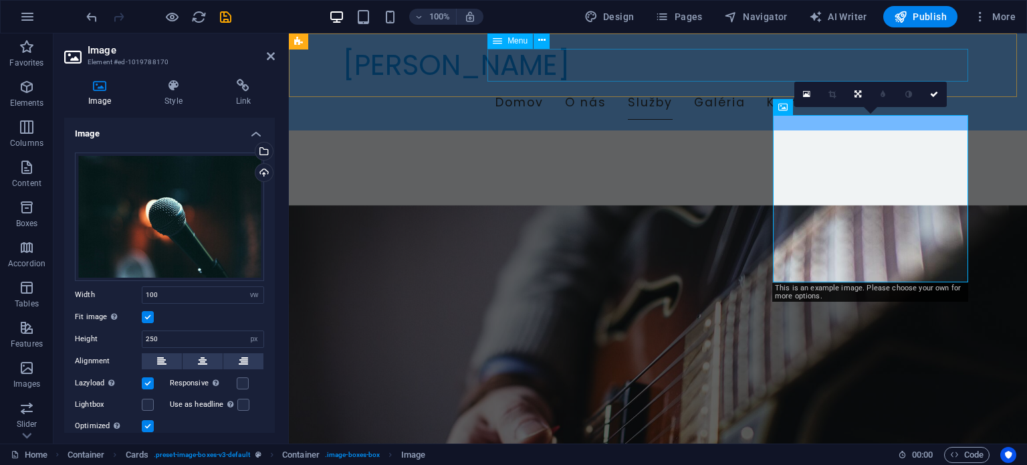
scroll to position [567, 0]
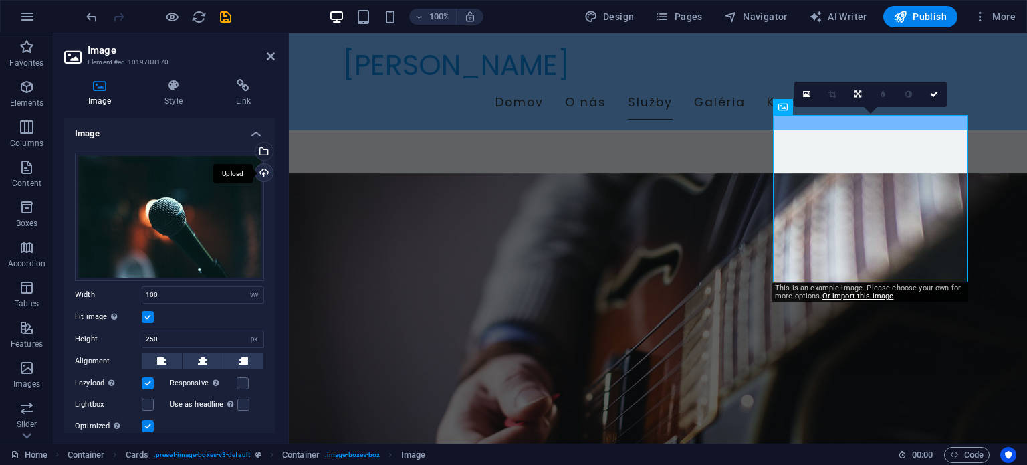
click at [259, 170] on div "Upload" at bounding box center [263, 174] width 20 height 20
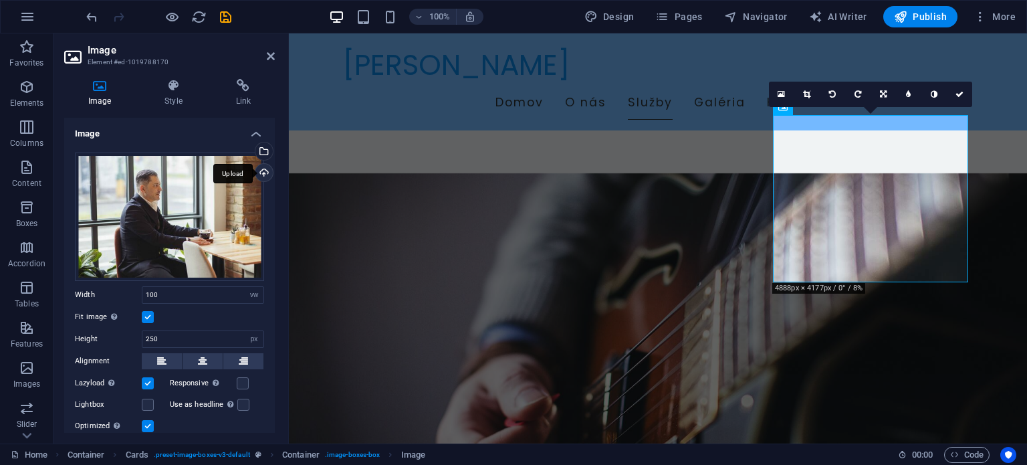
click at [260, 167] on div "Upload" at bounding box center [263, 174] width 20 height 20
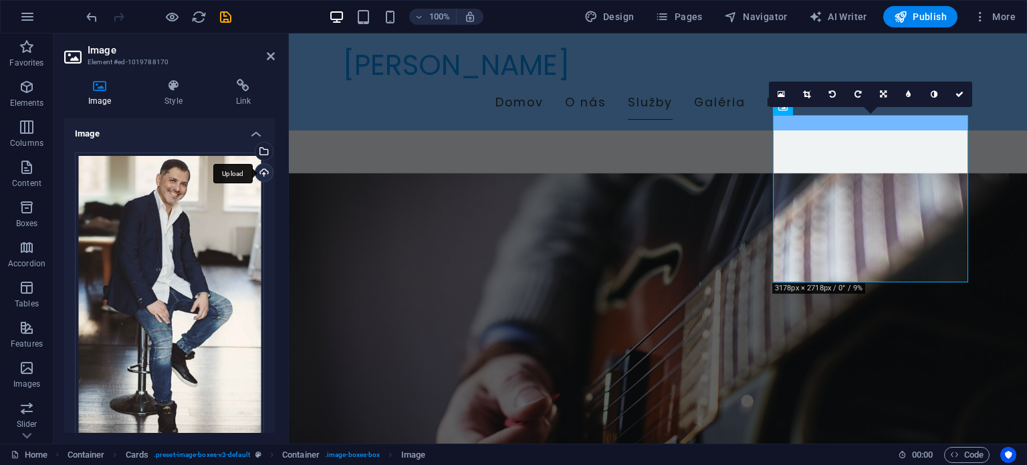
click at [254, 173] on div "Upload" at bounding box center [263, 174] width 20 height 20
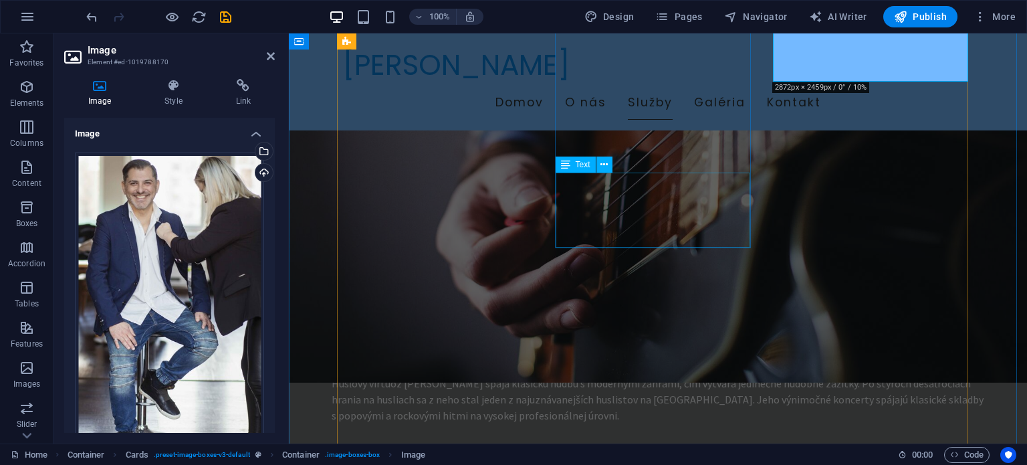
scroll to position [901, 0]
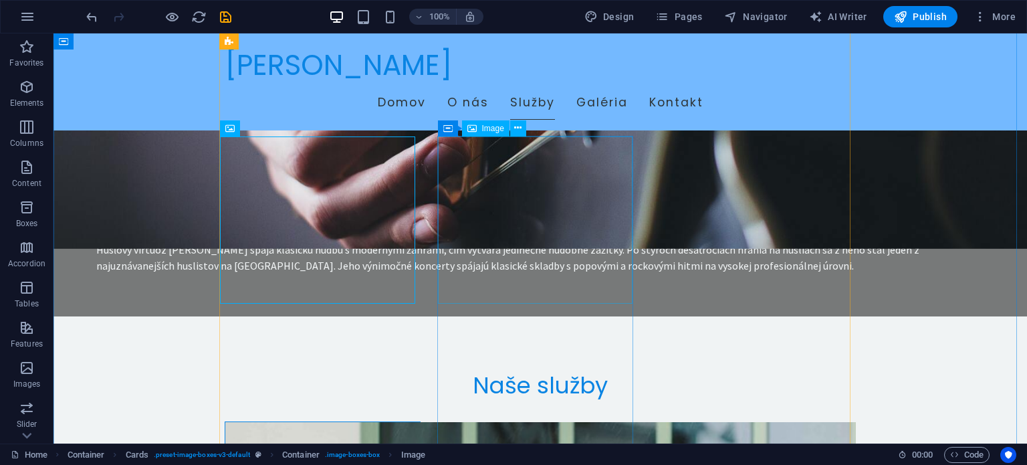
scroll to position [869, 0]
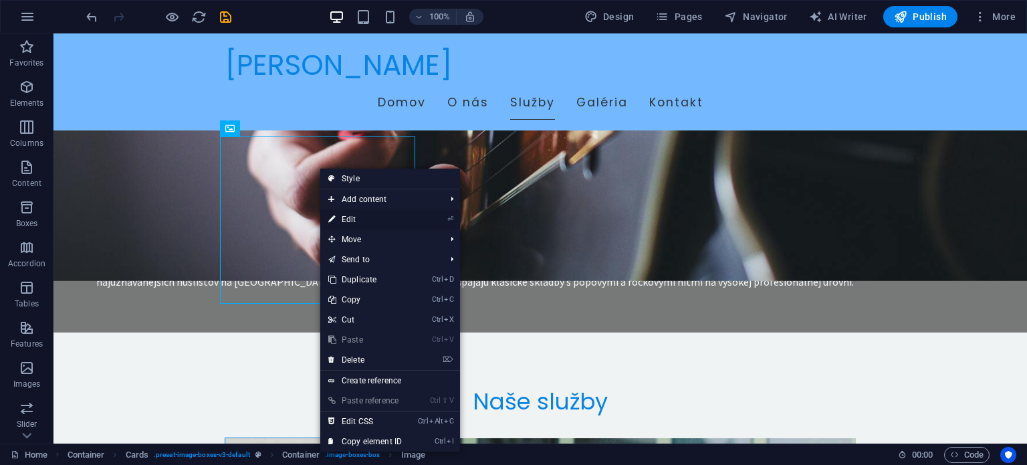
drag, startPoint x: 356, startPoint y: 216, endPoint x: 66, endPoint y: 183, distance: 291.5
click at [356, 216] on link "⏎ Edit" at bounding box center [365, 219] width 90 height 20
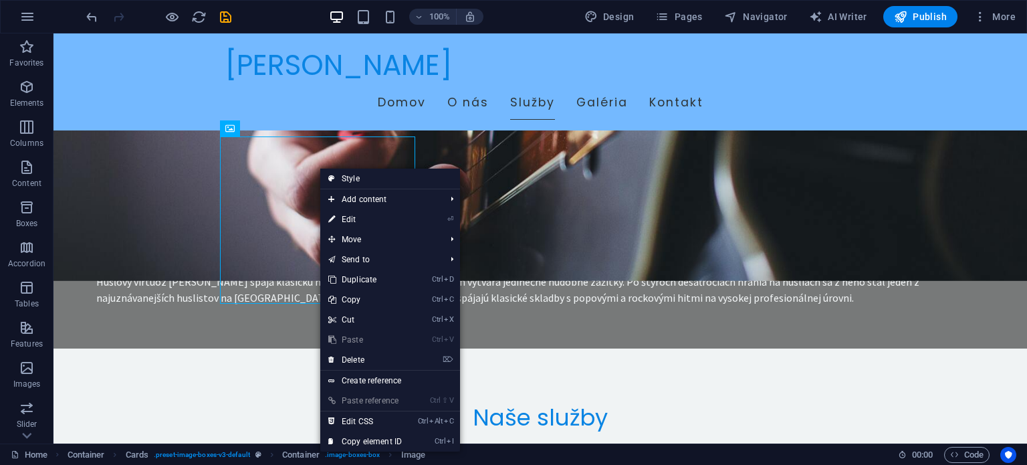
scroll to position [901, 0]
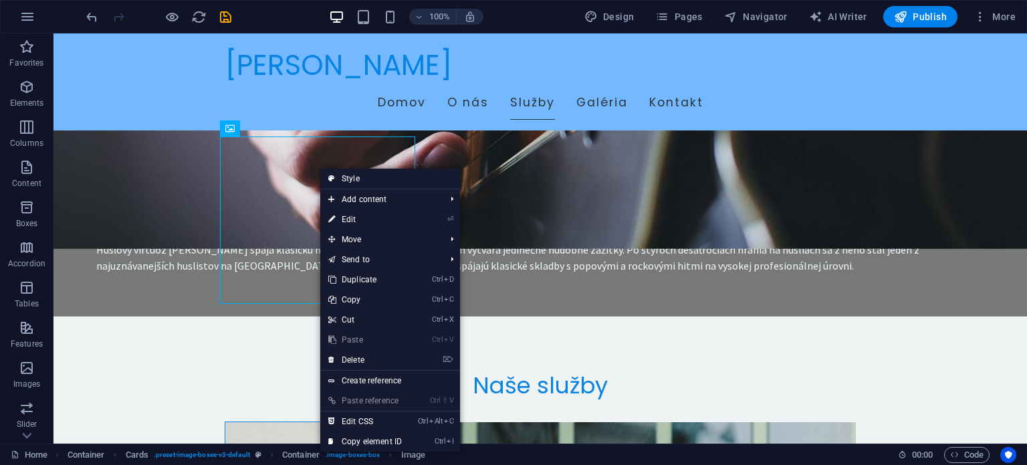
select select "vw"
select select "px"
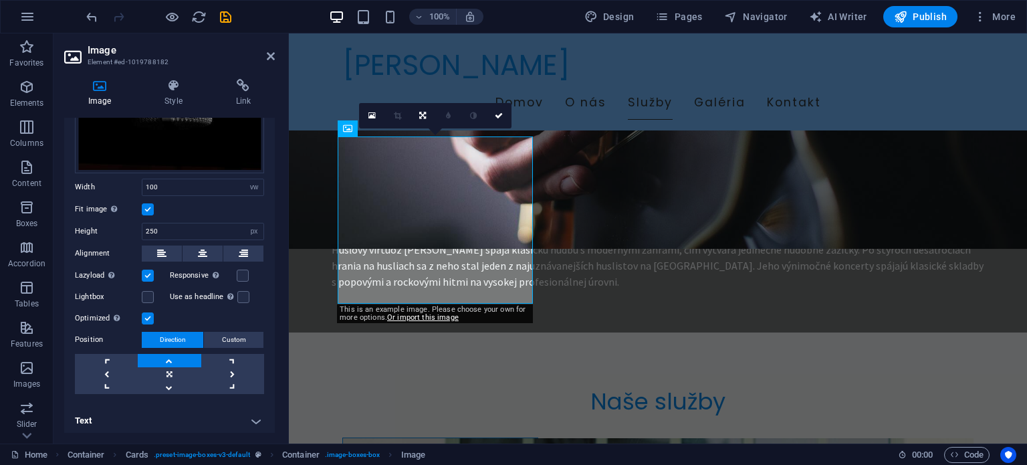
scroll to position [0, 0]
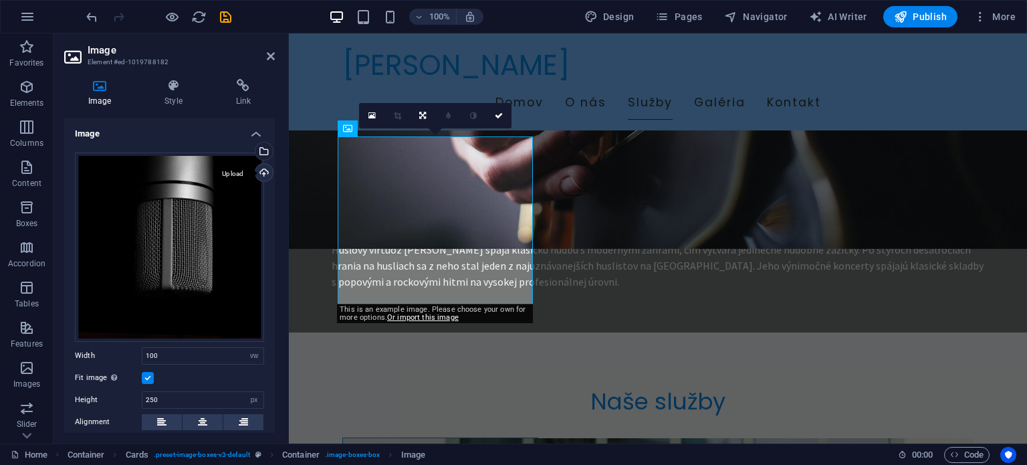
click at [261, 168] on div "Upload" at bounding box center [263, 174] width 20 height 20
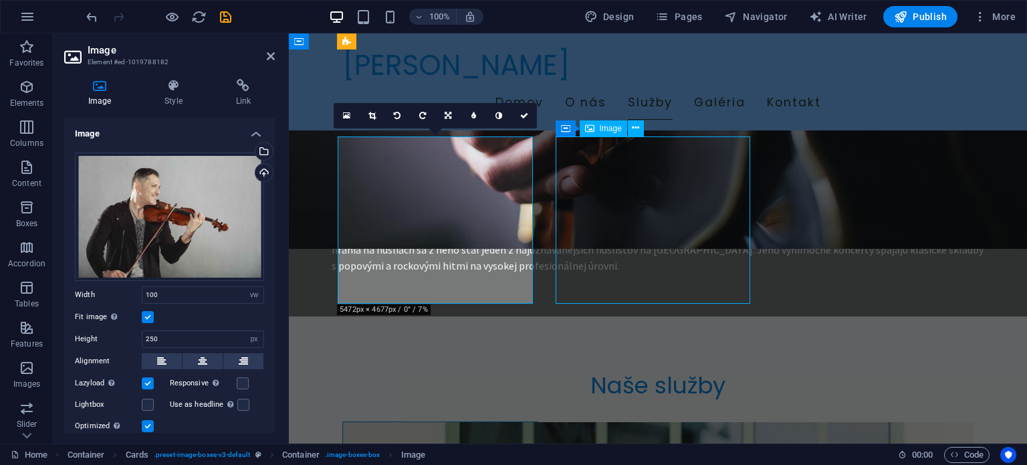
scroll to position [869, 0]
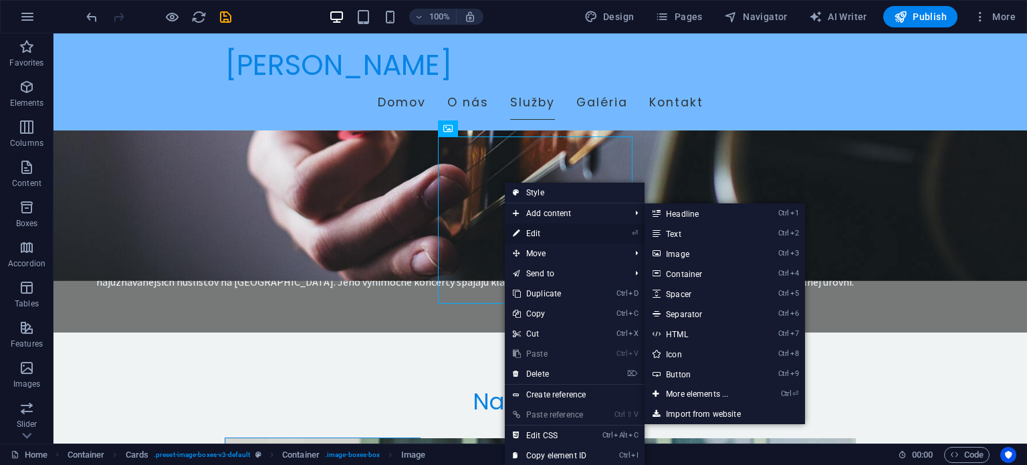
click at [542, 229] on link "⏎ Edit" at bounding box center [550, 233] width 90 height 20
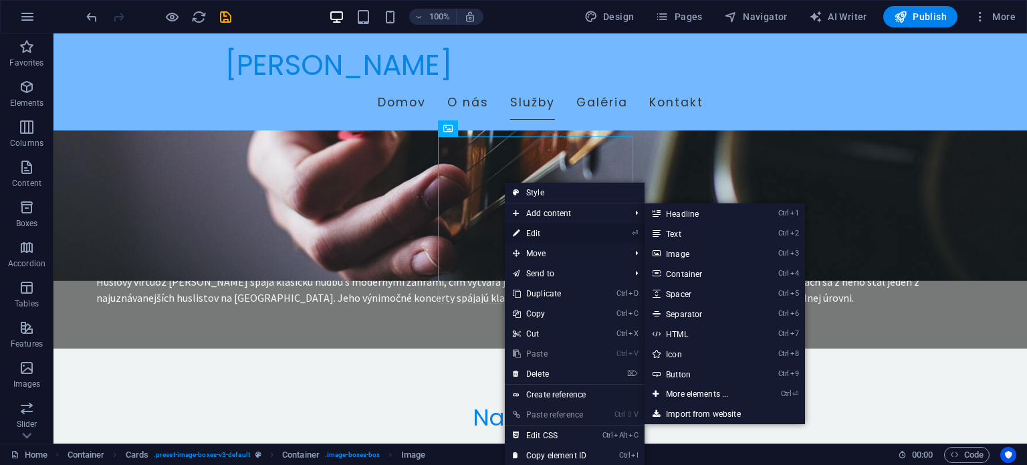
scroll to position [901, 0]
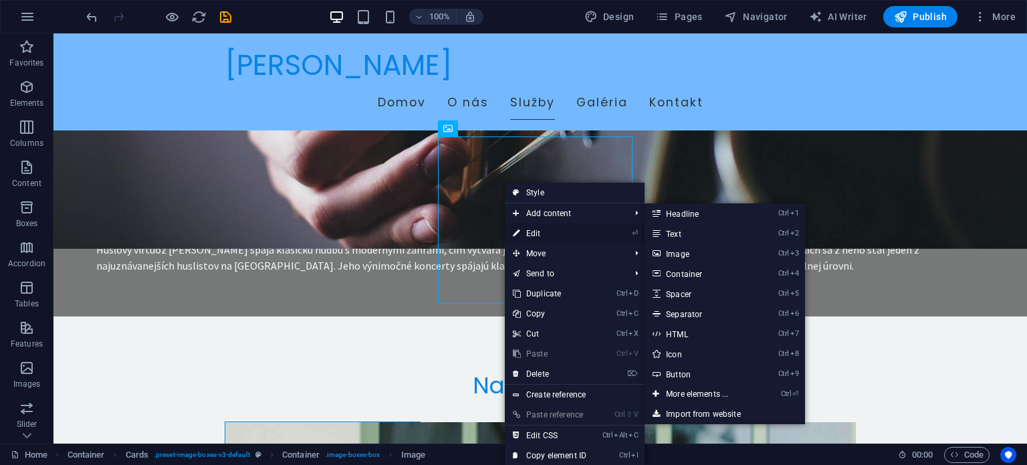
select select "vw"
select select "px"
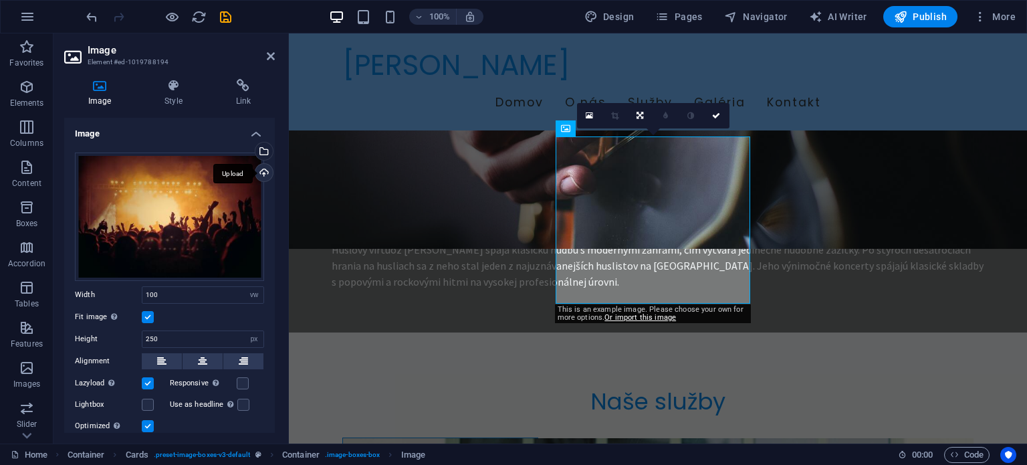
click at [257, 178] on div "Upload" at bounding box center [263, 174] width 20 height 20
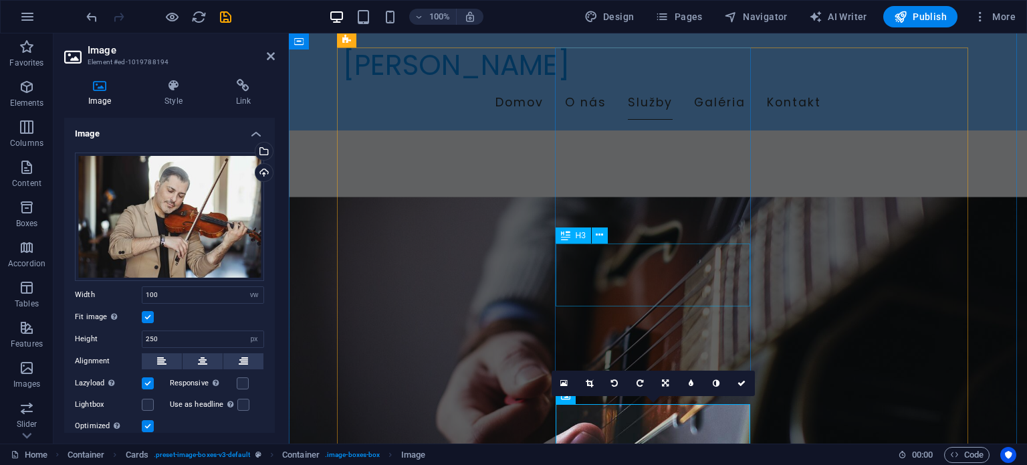
scroll to position [835, 0]
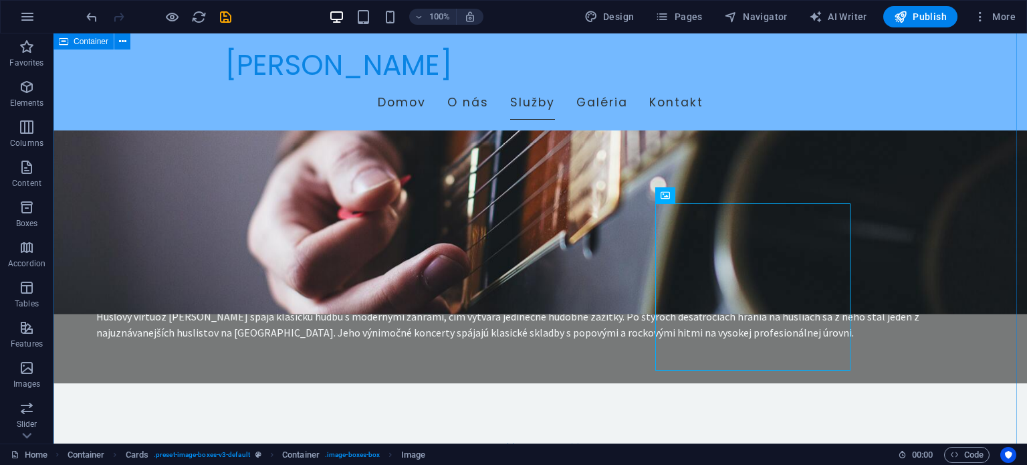
scroll to position [802, 0]
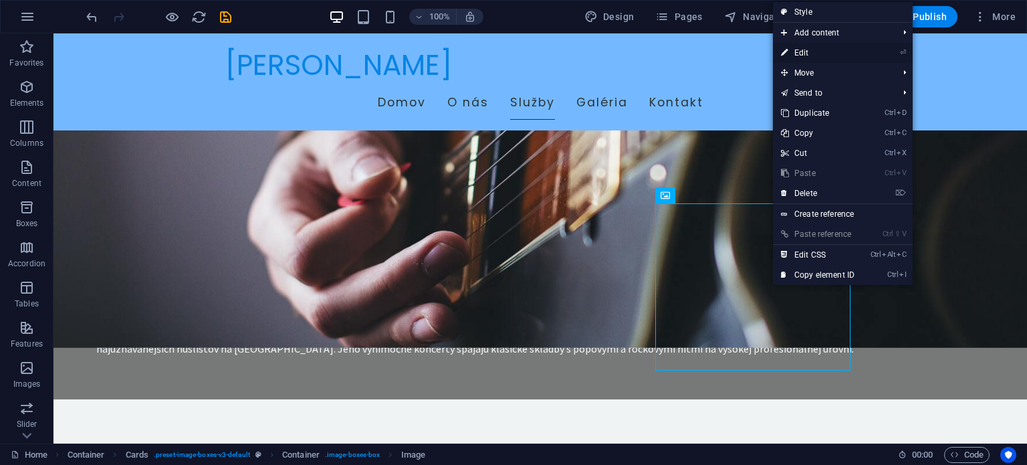
click at [818, 56] on link "⏎ Edit" at bounding box center [818, 53] width 90 height 20
select select "vw"
select select "px"
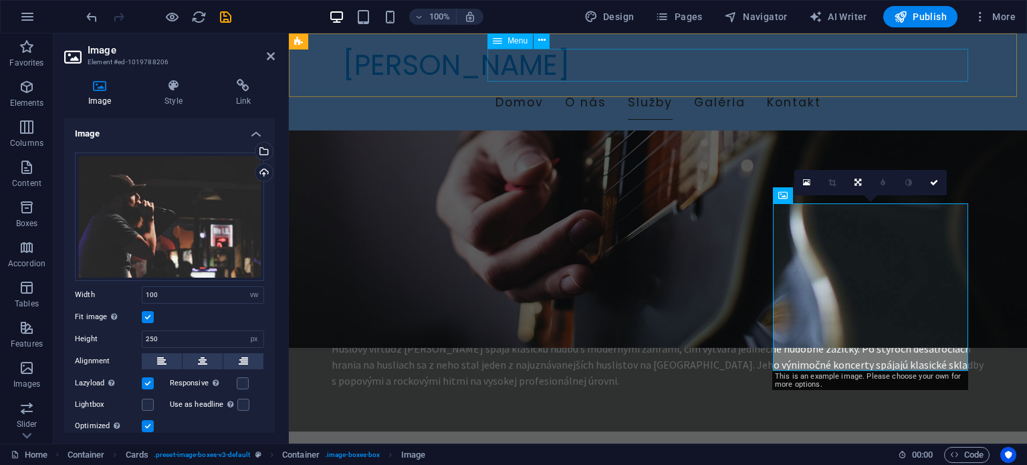
scroll to position [835, 0]
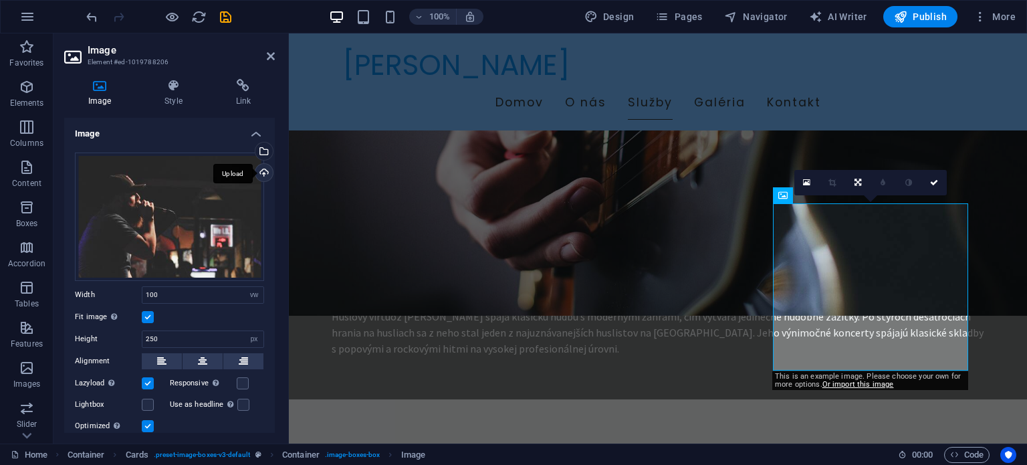
click at [258, 168] on div "Upload" at bounding box center [263, 174] width 20 height 20
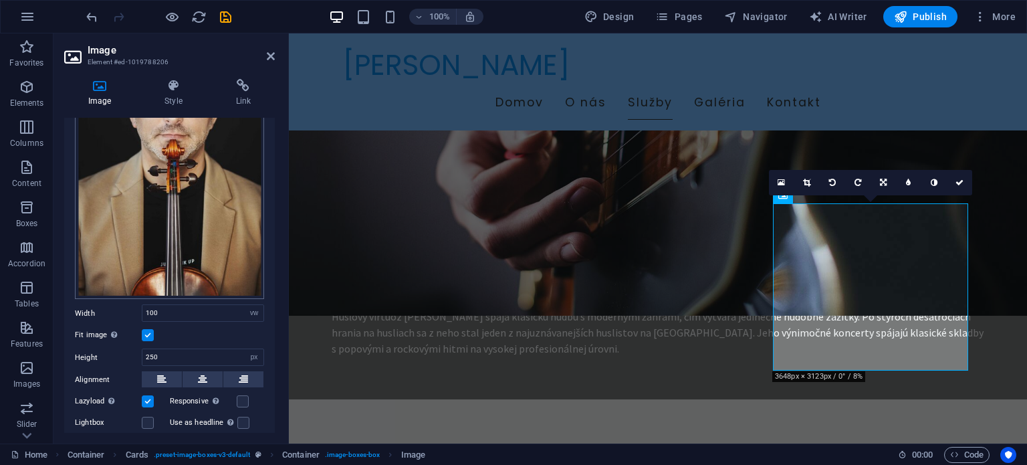
scroll to position [201, 0]
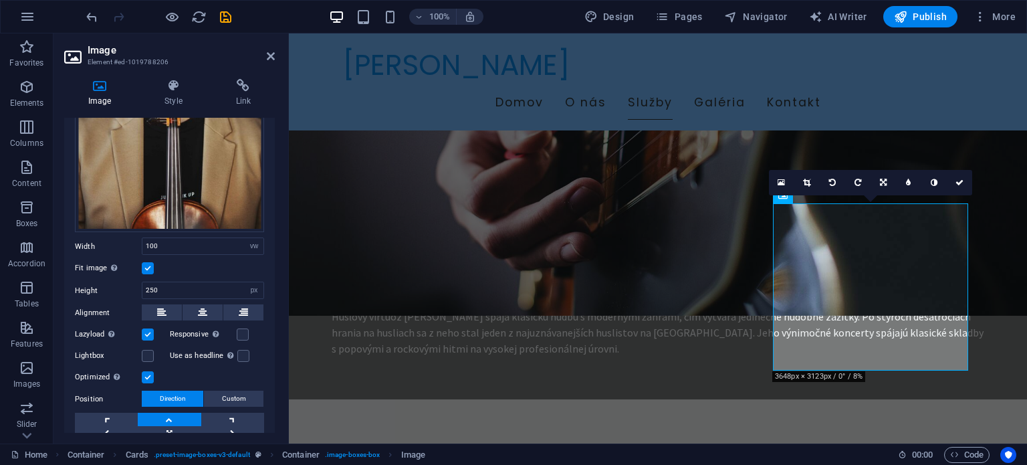
click at [148, 265] on label at bounding box center [148, 268] width 12 height 12
click at [0, 0] on input "Fit image Automatically fit image to a fixed width and height" at bounding box center [0, 0] width 0 height 0
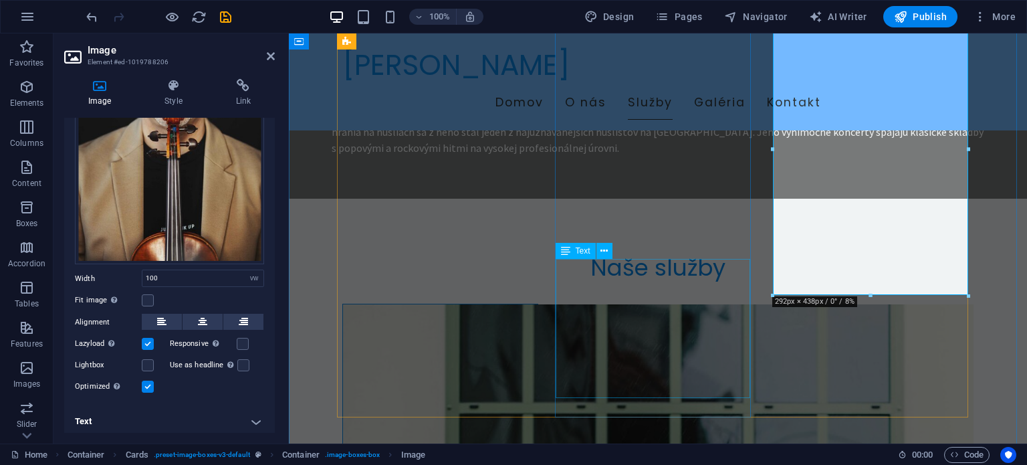
scroll to position [835, 0]
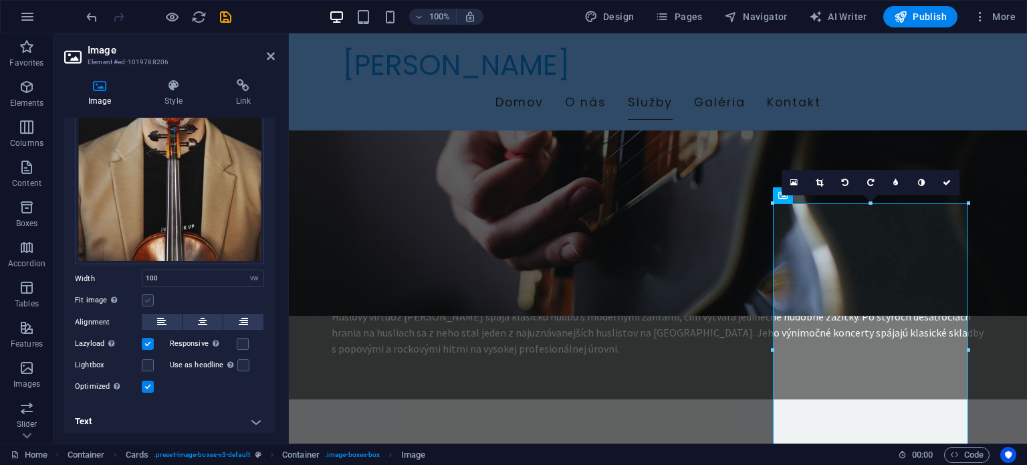
click at [152, 294] on label at bounding box center [148, 300] width 12 height 12
click at [0, 0] on input "Fit image Automatically fit image to a fixed width and height" at bounding box center [0, 0] width 0 height 0
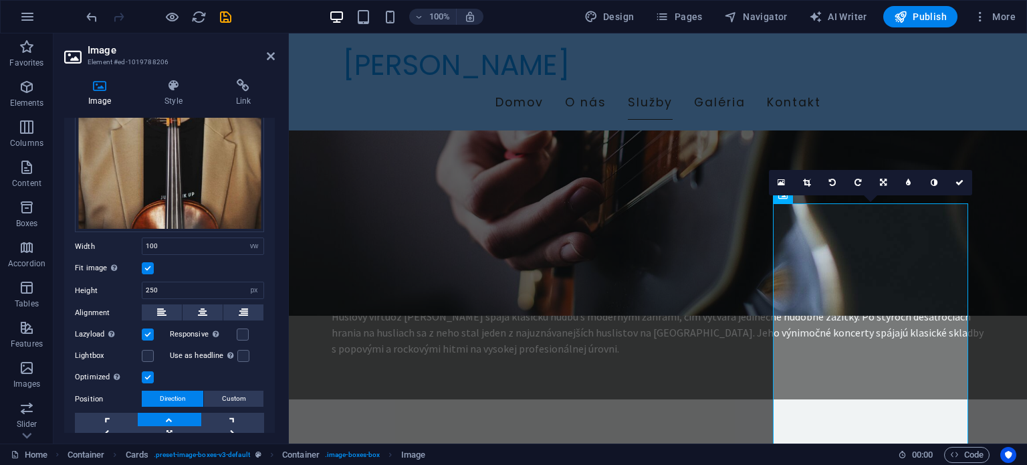
scroll to position [259, 0]
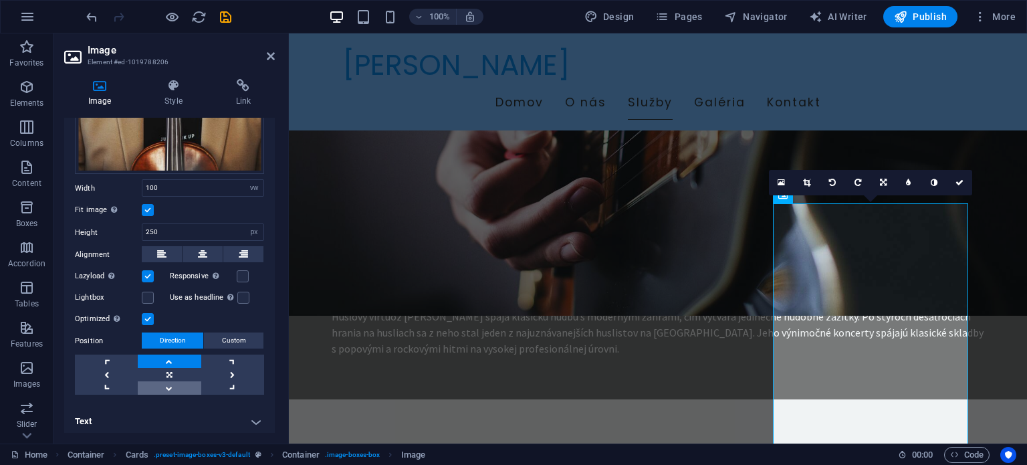
click at [172, 384] on link at bounding box center [169, 387] width 63 height 13
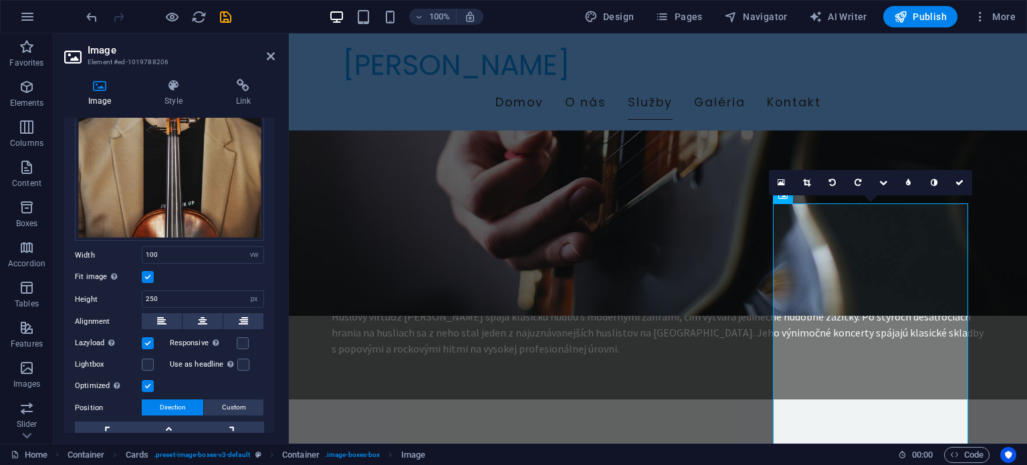
scroll to position [1193, 0]
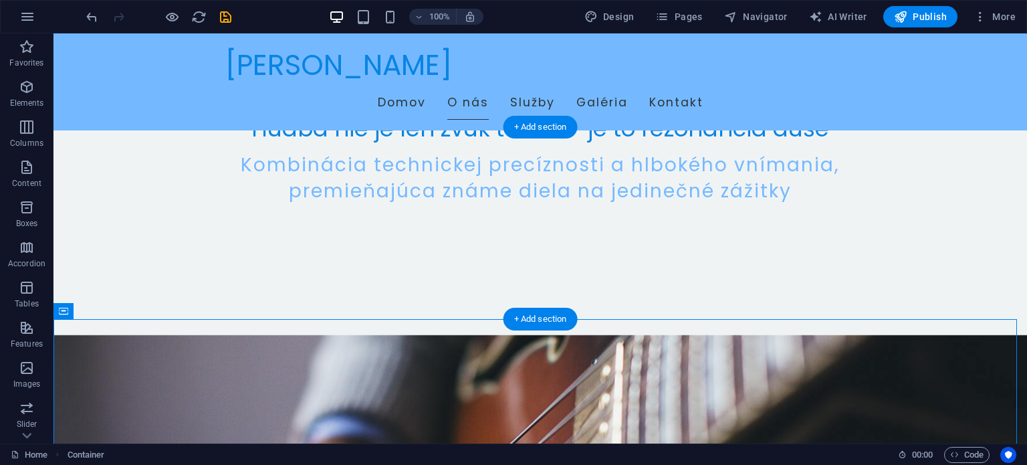
scroll to position [492, 0]
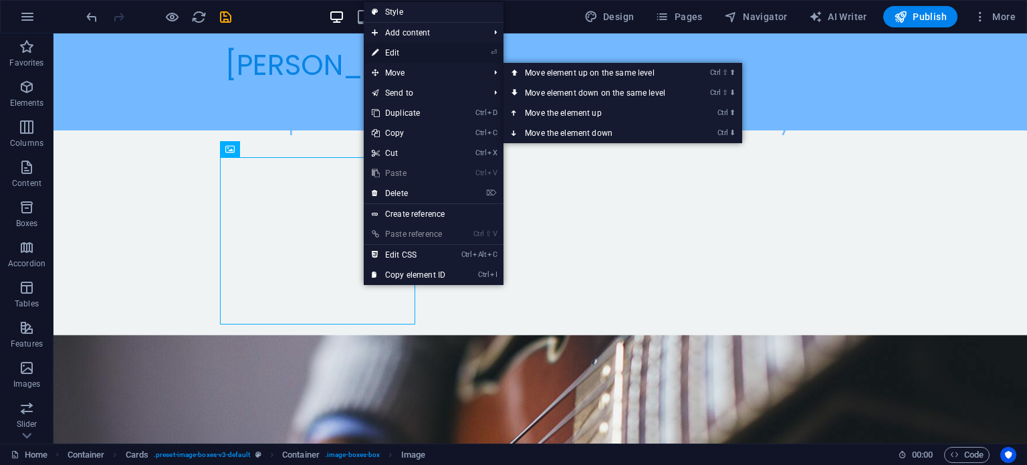
click at [430, 56] on link "⏎ Edit" at bounding box center [409, 53] width 90 height 20
select select "vw"
select select "px"
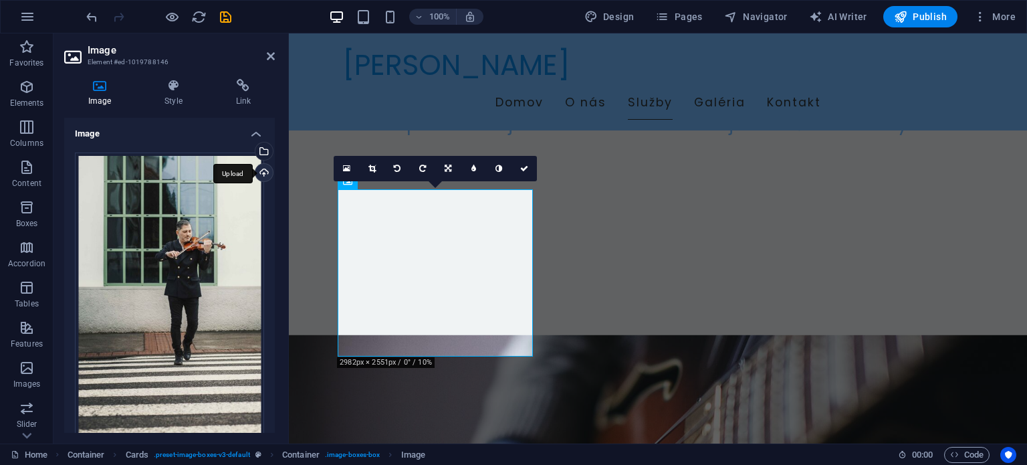
click at [262, 165] on div "Upload" at bounding box center [263, 174] width 20 height 20
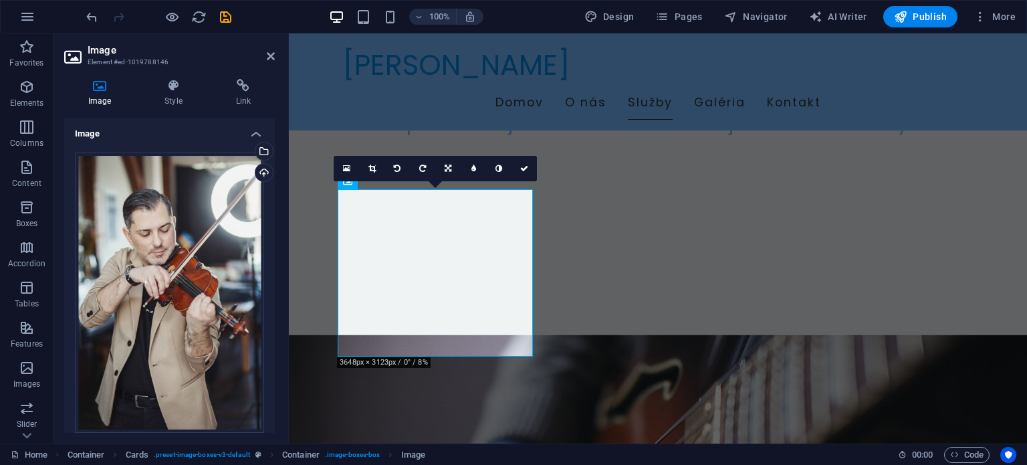
scroll to position [259, 0]
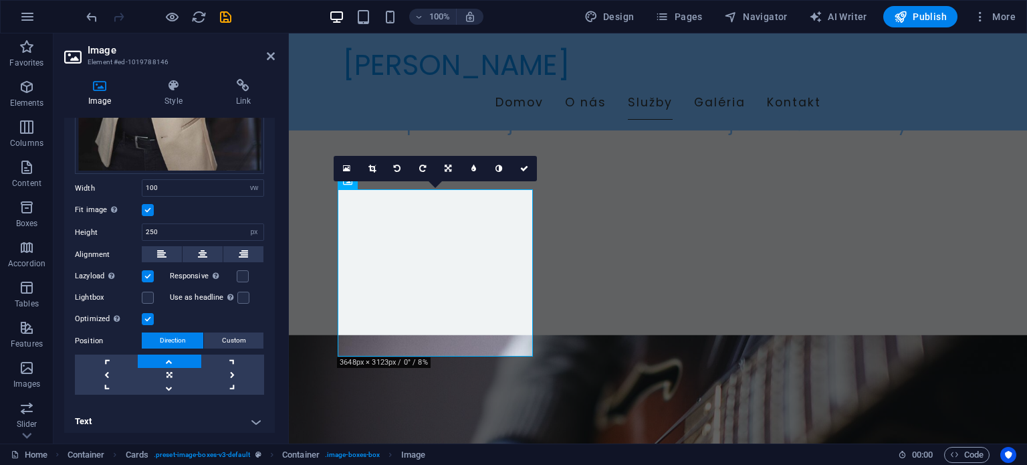
click at [146, 204] on label at bounding box center [148, 210] width 12 height 12
click at [0, 0] on input "Fit image Automatically fit image to a fixed width and height" at bounding box center [0, 0] width 0 height 0
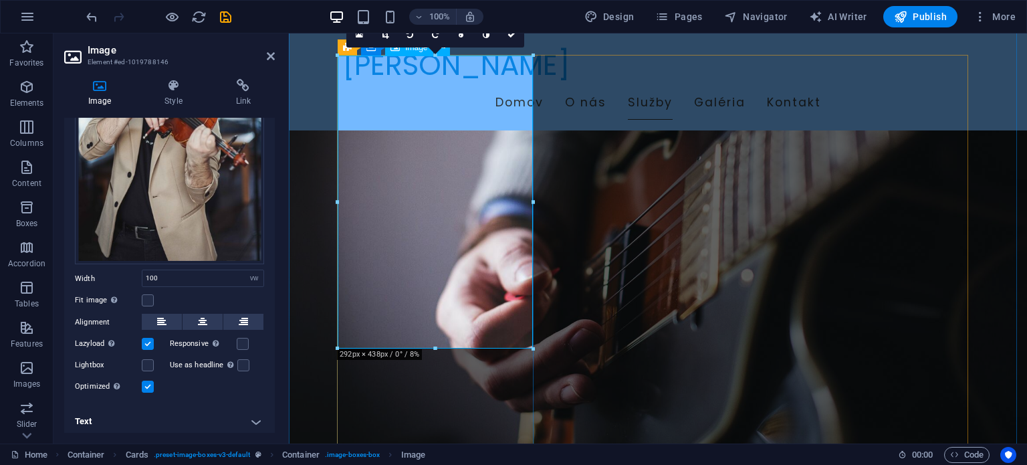
scroll to position [760, 0]
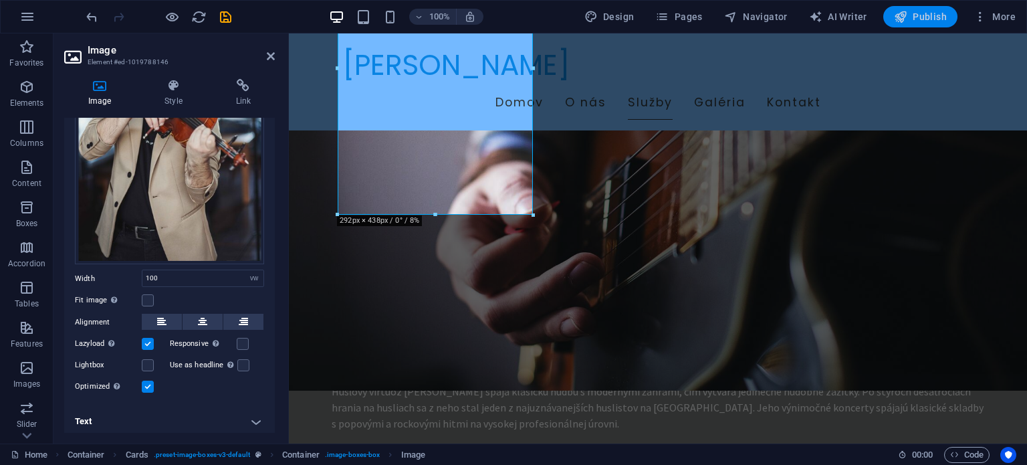
click at [924, 15] on span "Publish" at bounding box center [920, 16] width 53 height 13
checkbox input "false"
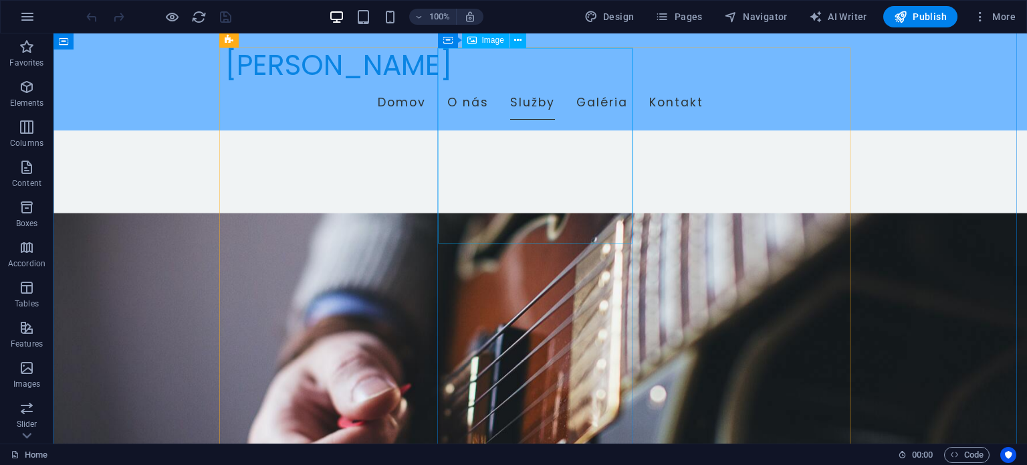
scroll to position [401, 0]
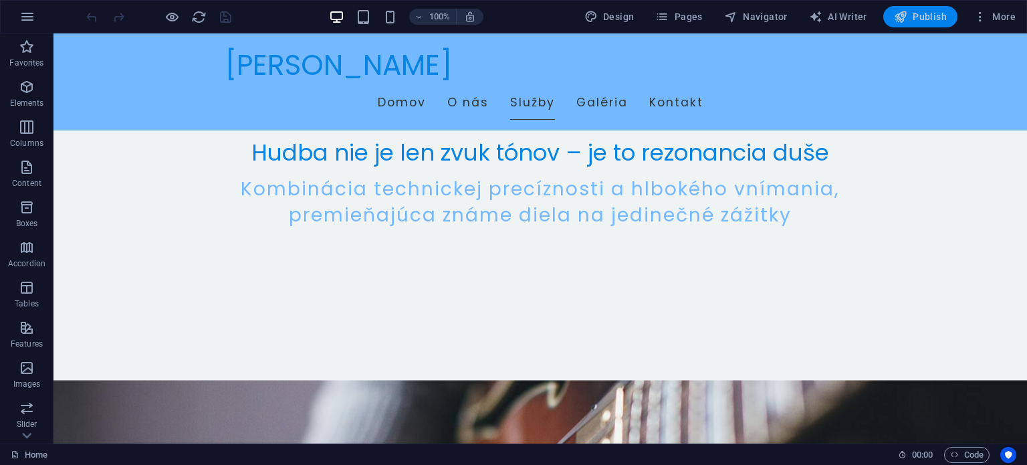
click at [921, 13] on span "Publish" at bounding box center [920, 16] width 53 height 13
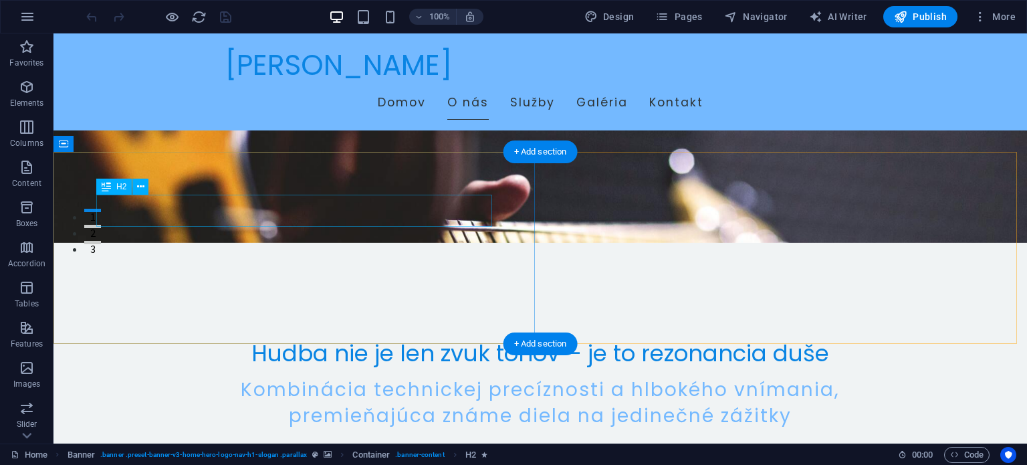
scroll to position [401, 0]
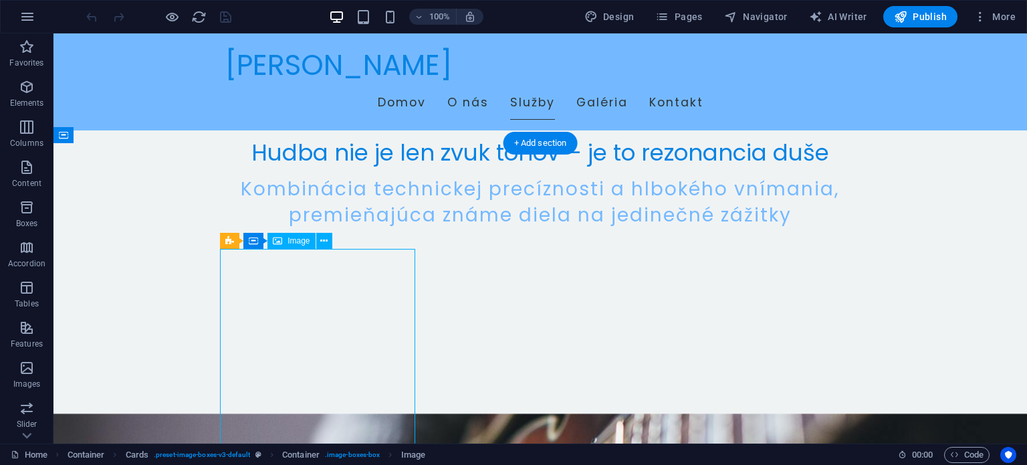
scroll to position [602, 0]
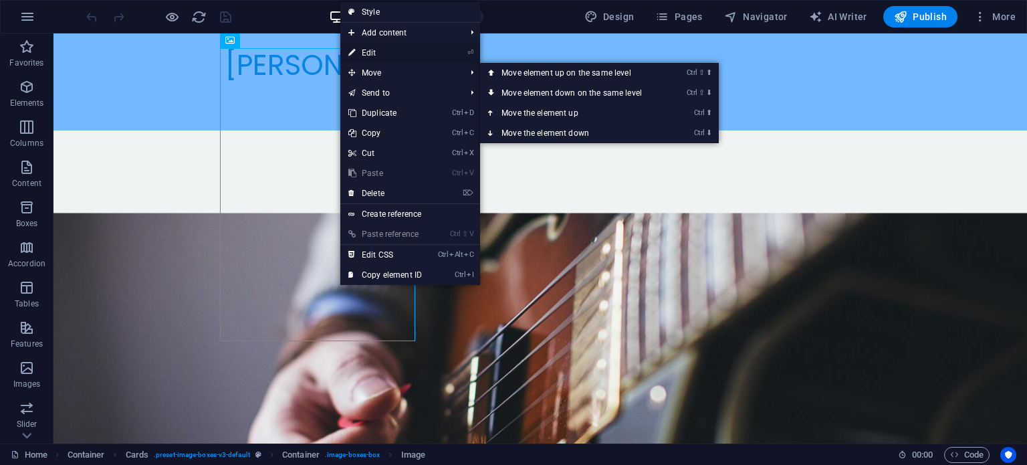
click at [387, 54] on link "⏎ Edit" at bounding box center [385, 53] width 90 height 20
select select "vw"
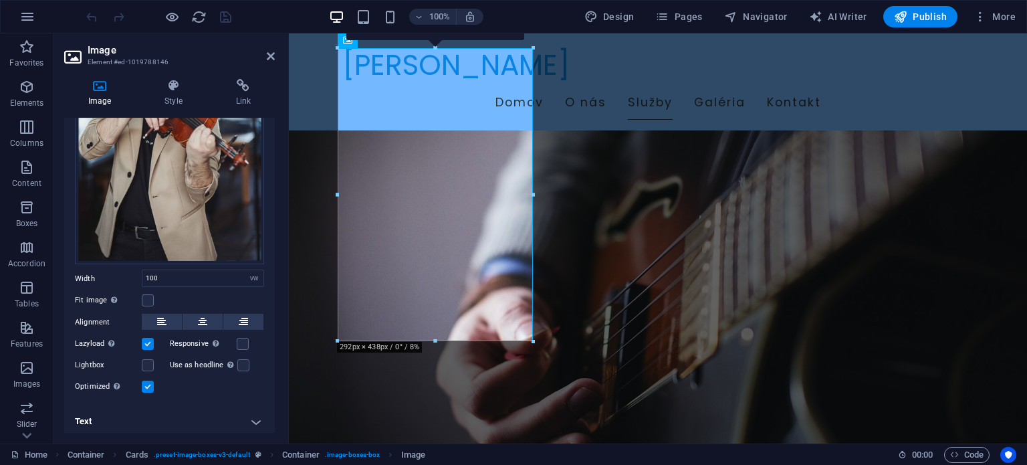
scroll to position [0, 0]
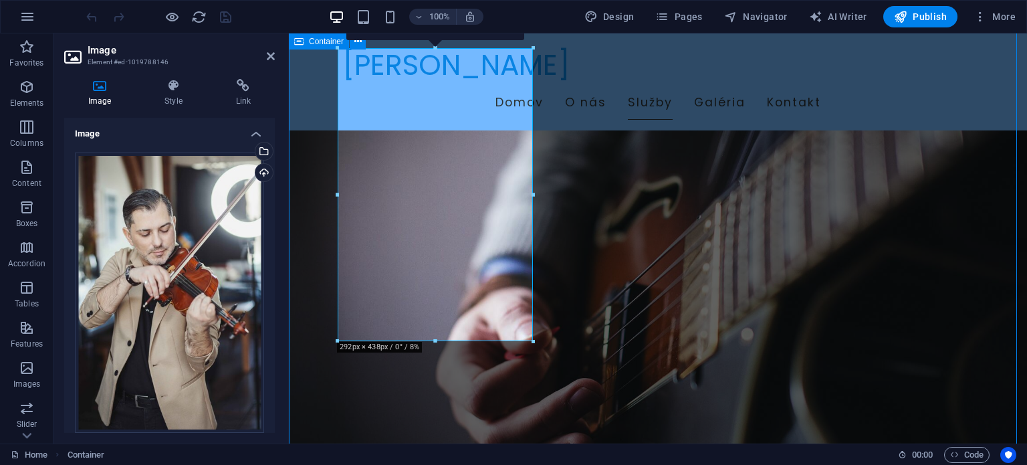
scroll to position [602, 0]
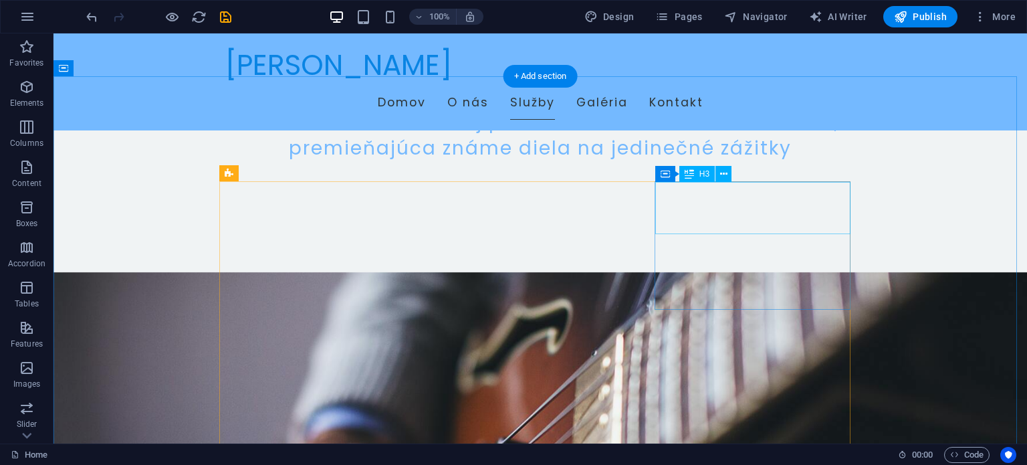
scroll to position [602, 0]
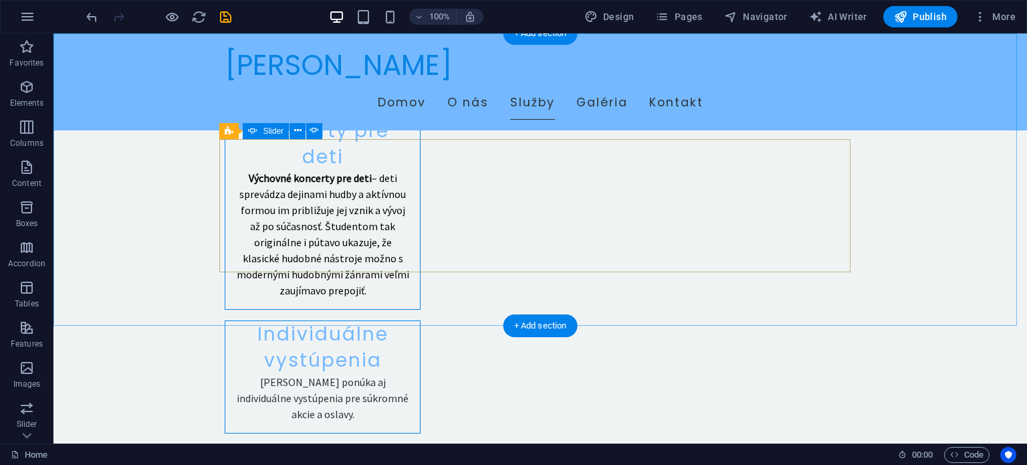
scroll to position [2073, 0]
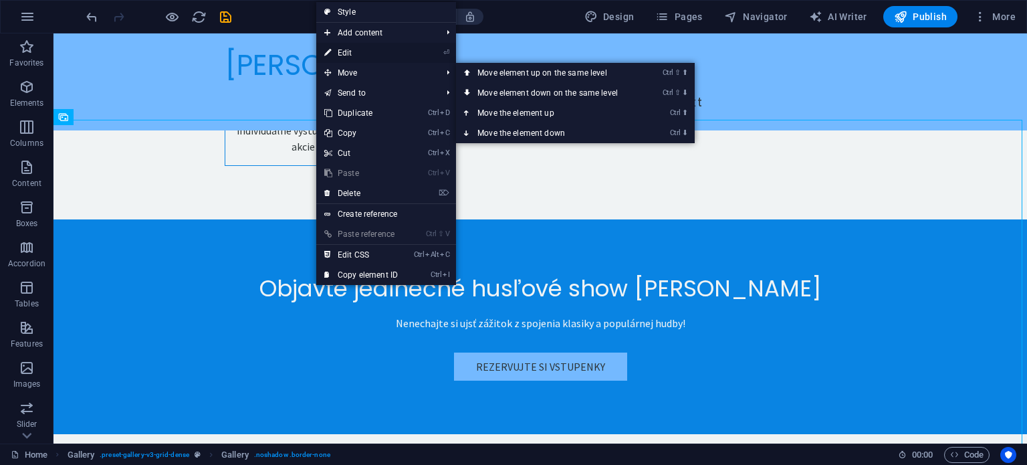
click at [355, 49] on link "⏎ Edit" at bounding box center [361, 53] width 90 height 20
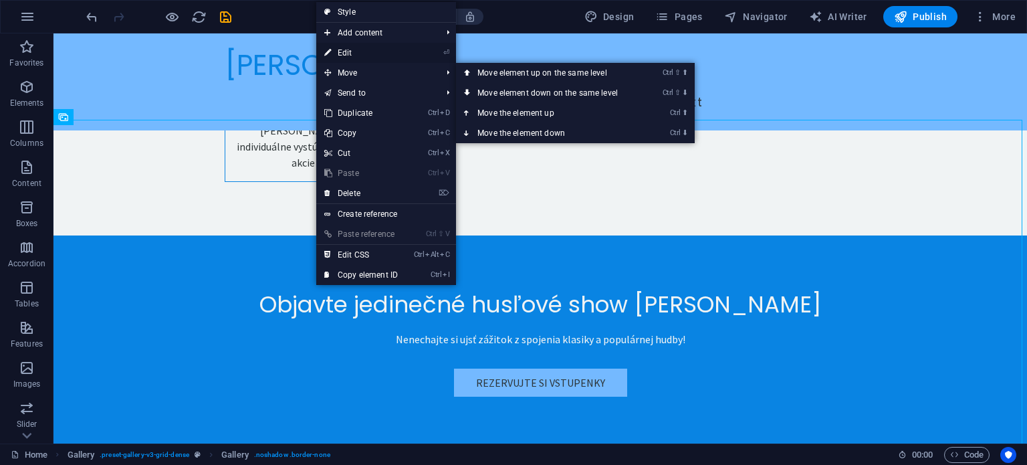
select select "4"
select select "px"
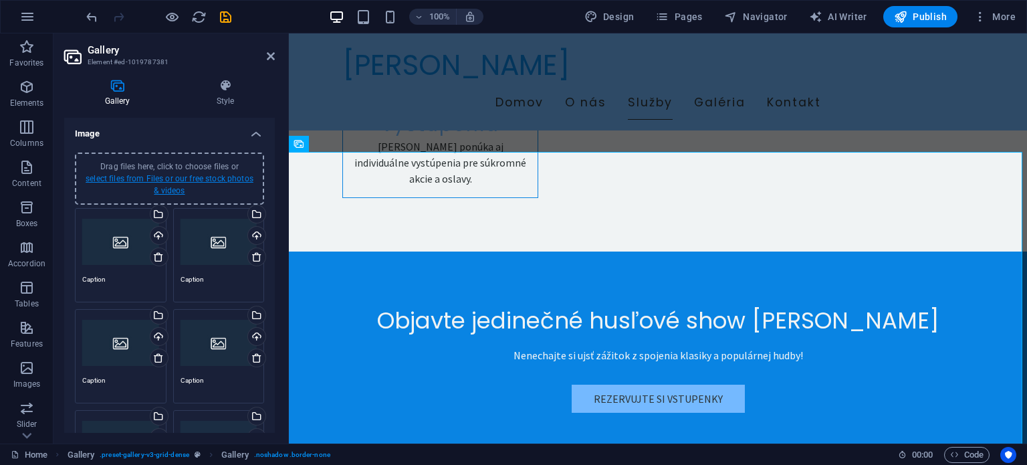
click at [193, 181] on link "select files from Files or our free stock photos & videos" at bounding box center [170, 184] width 168 height 21
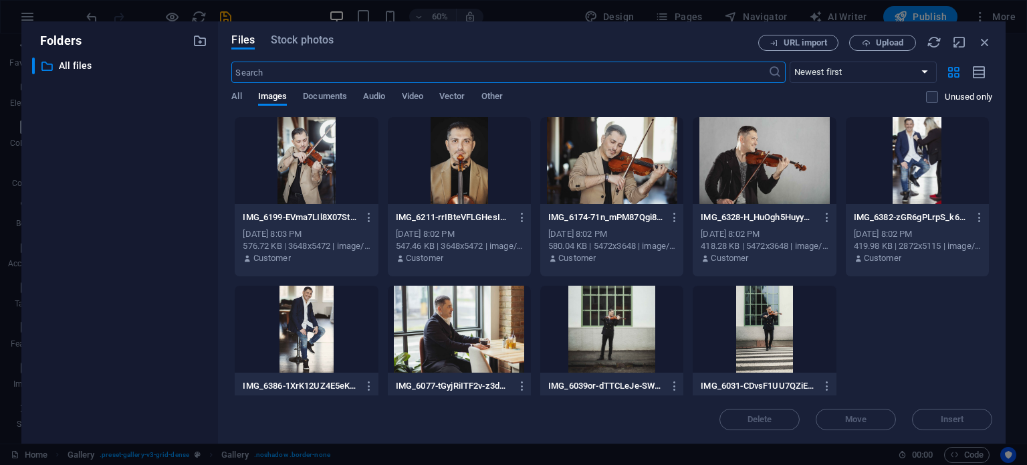
click at [916, 162] on div at bounding box center [917, 160] width 143 height 87
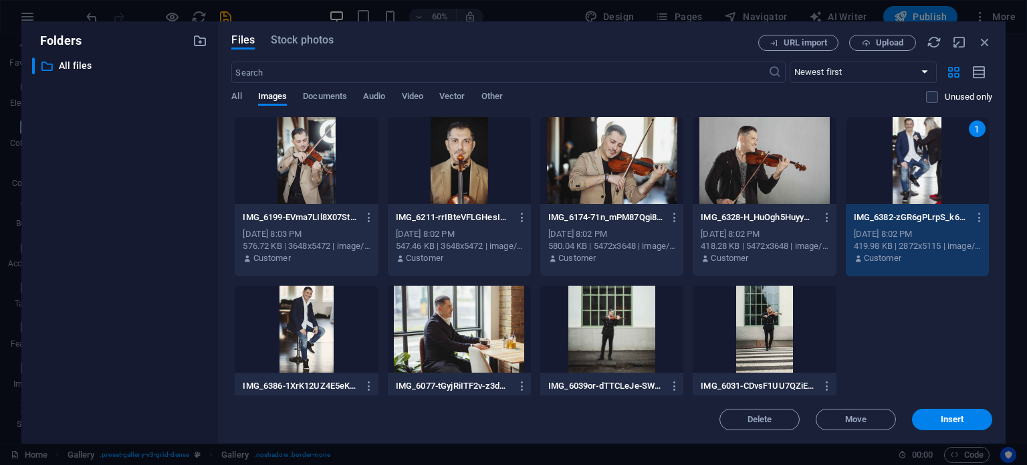
click at [460, 162] on div at bounding box center [459, 160] width 143 height 87
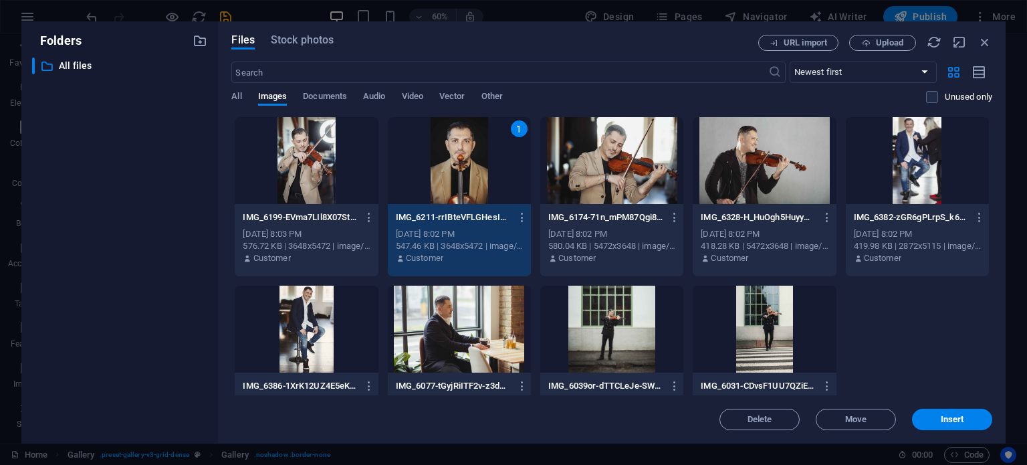
click at [594, 162] on div at bounding box center [611, 160] width 143 height 87
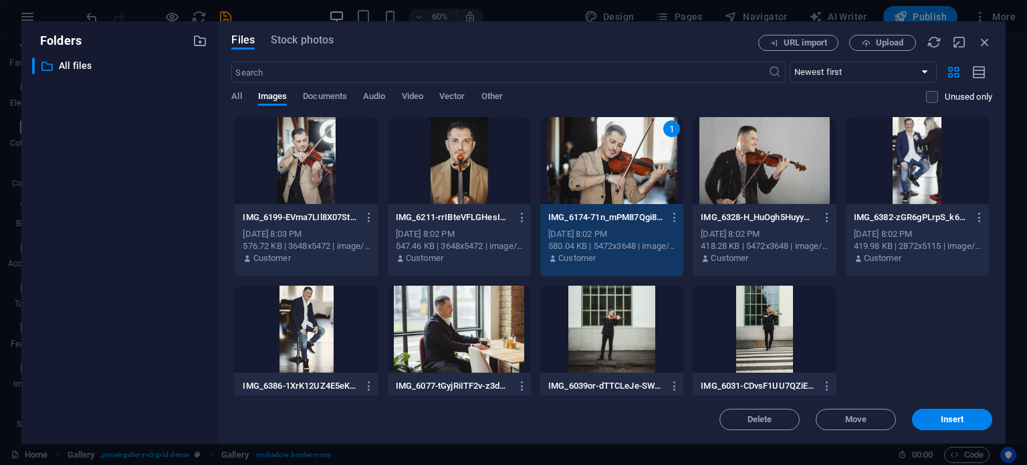
scroll to position [49, 0]
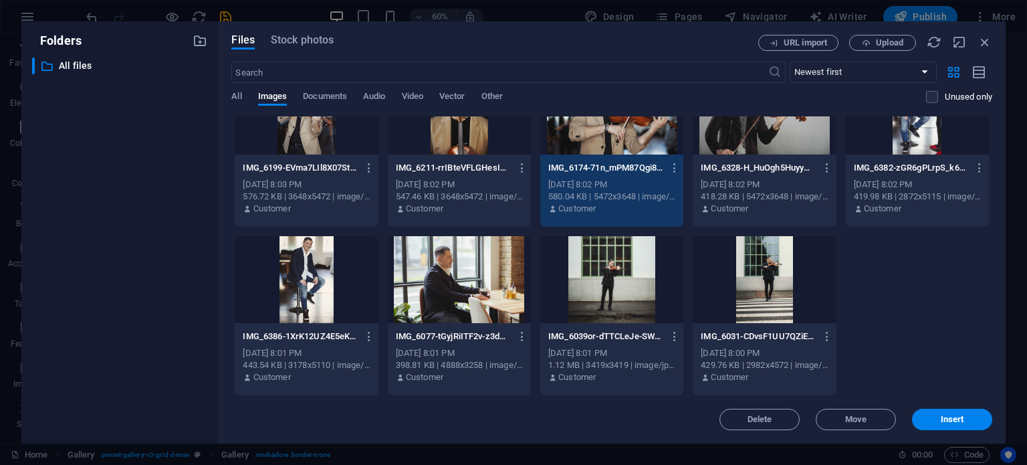
click at [306, 286] on div at bounding box center [306, 279] width 143 height 87
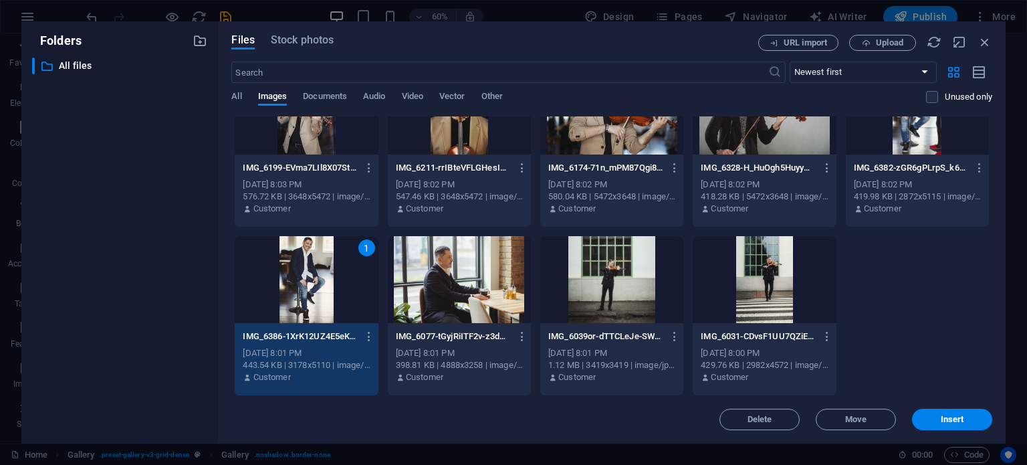
scroll to position [0, 0]
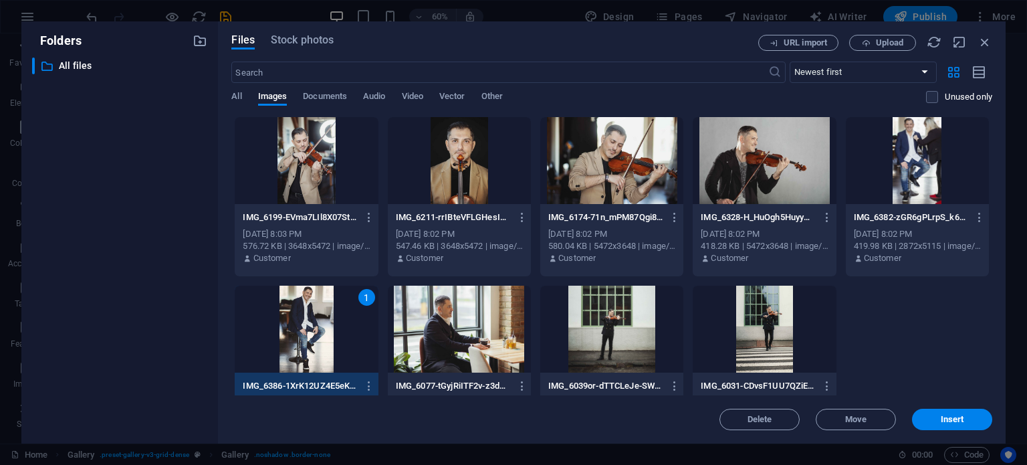
click at [450, 171] on div at bounding box center [459, 160] width 143 height 87
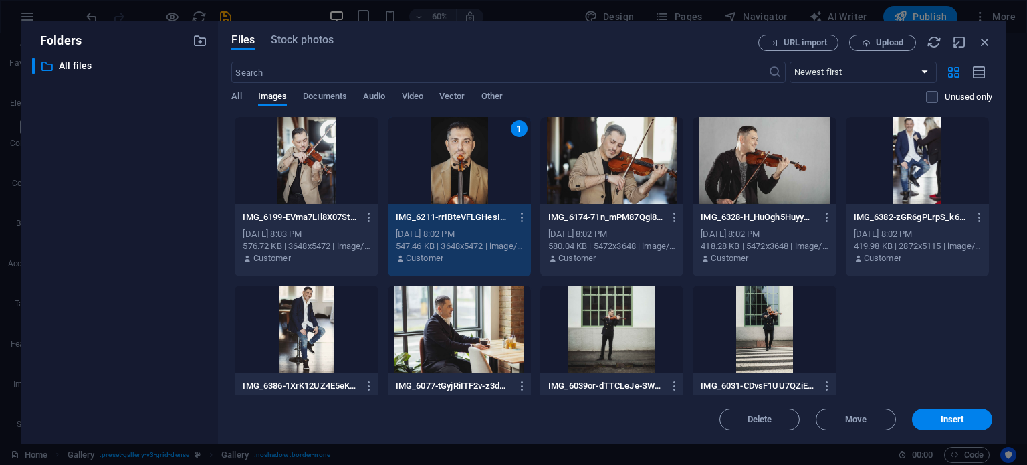
click at [308, 171] on div at bounding box center [306, 160] width 143 height 87
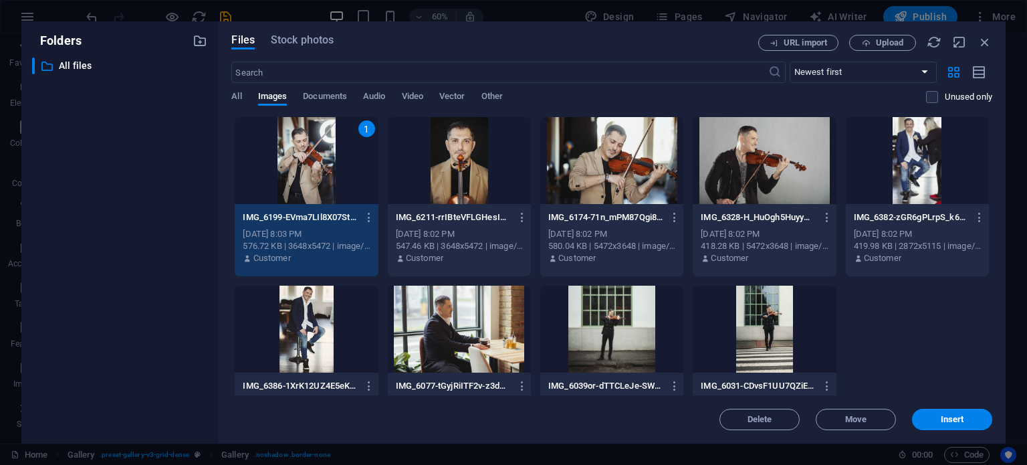
click at [452, 156] on div at bounding box center [459, 160] width 143 height 87
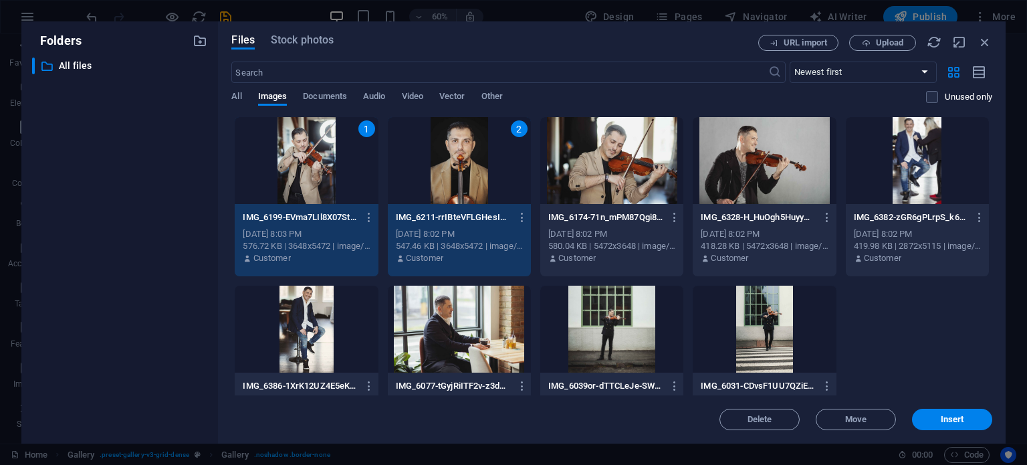
click at [609, 151] on div at bounding box center [611, 160] width 143 height 87
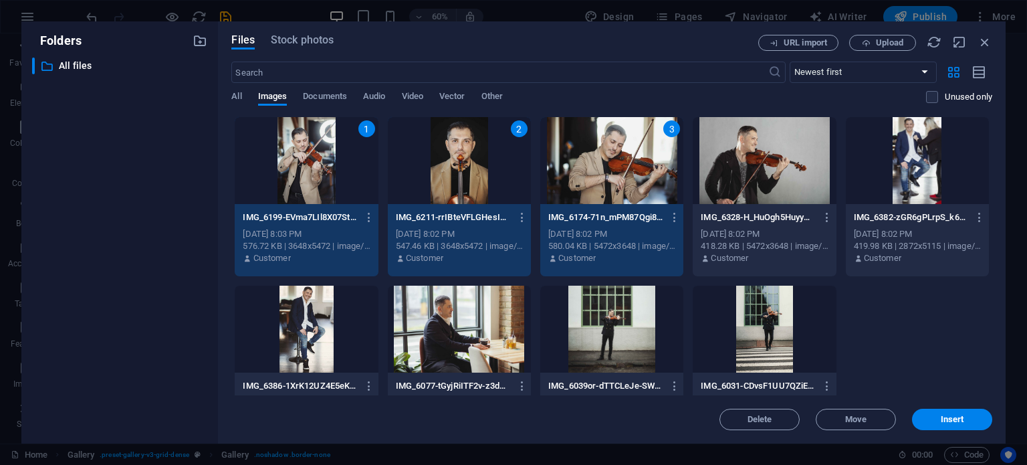
click at [920, 149] on div at bounding box center [917, 160] width 143 height 87
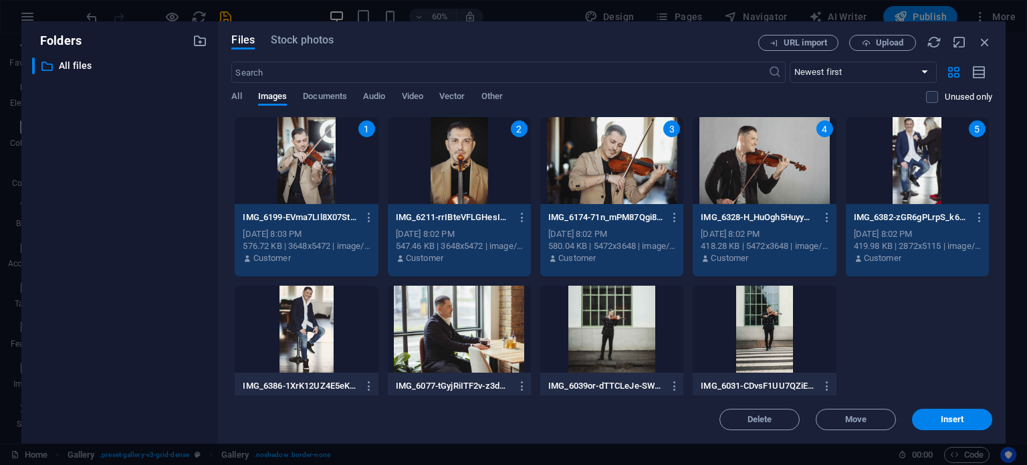
click at [318, 333] on div at bounding box center [306, 329] width 143 height 87
click at [463, 341] on div at bounding box center [459, 329] width 143 height 87
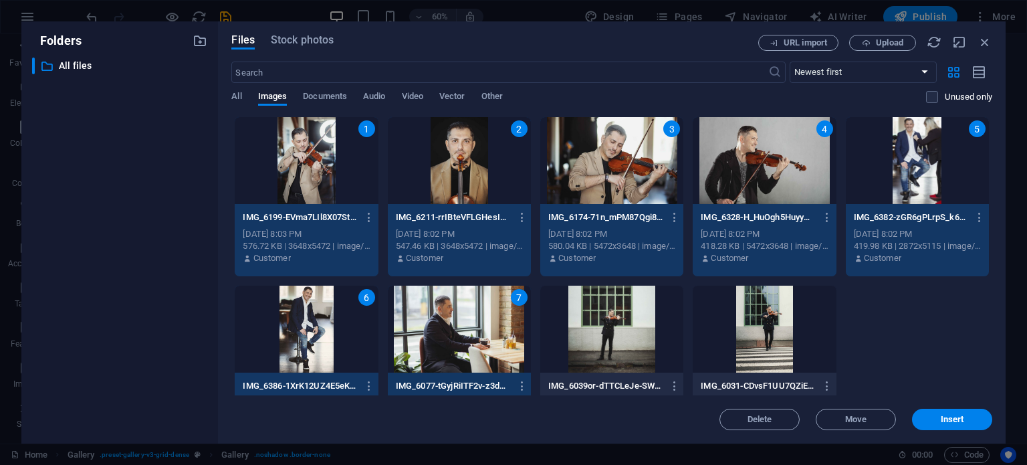
scroll to position [49, 0]
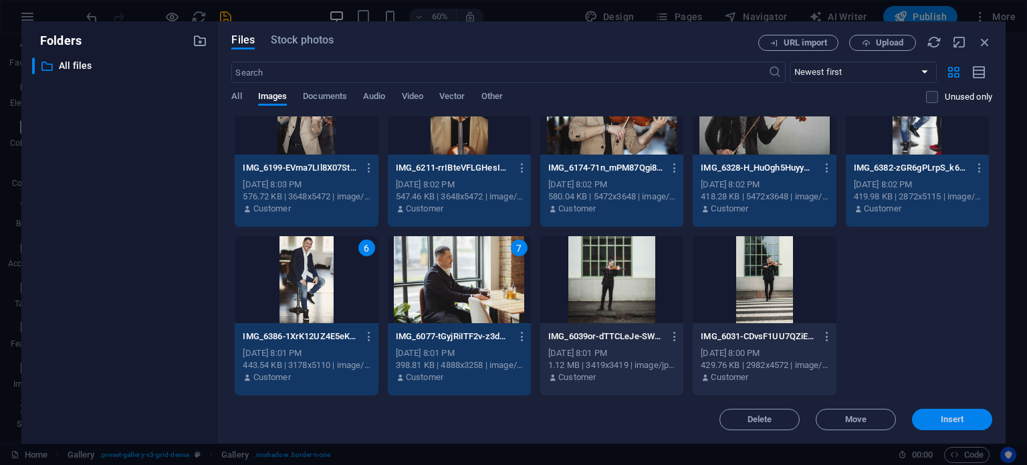
drag, startPoint x: 653, startPoint y: 384, endPoint x: 943, endPoint y: 417, distance: 291.5
click at [943, 417] on span "Insert" at bounding box center [952, 419] width 23 height 8
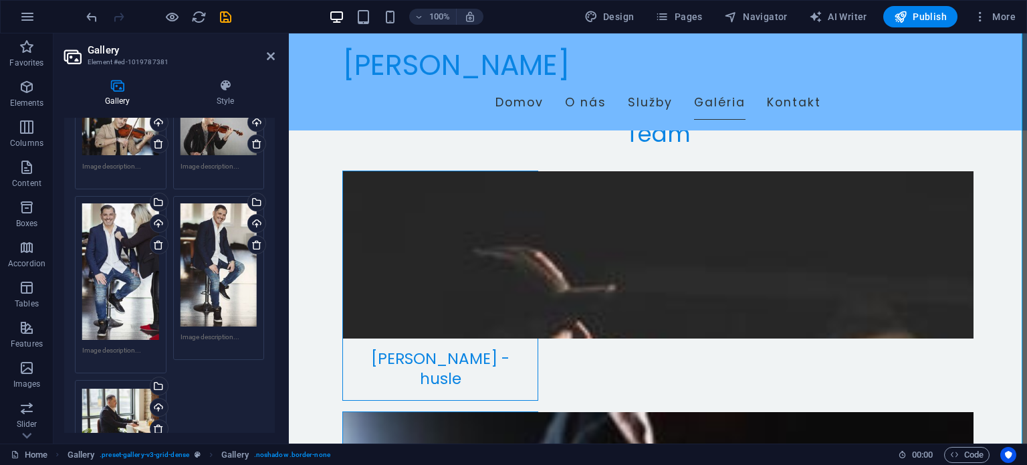
scroll to position [444, 0]
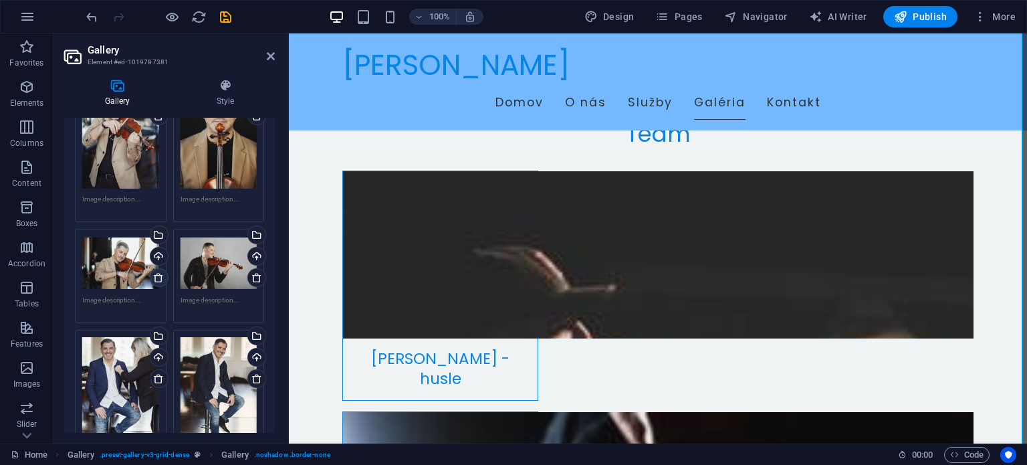
click at [155, 272] on icon at bounding box center [158, 277] width 11 height 11
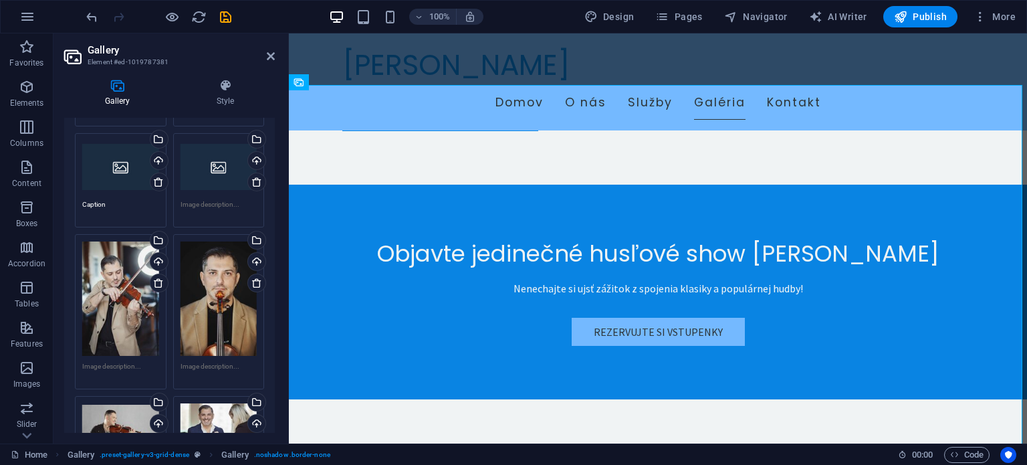
scroll to position [143, 0]
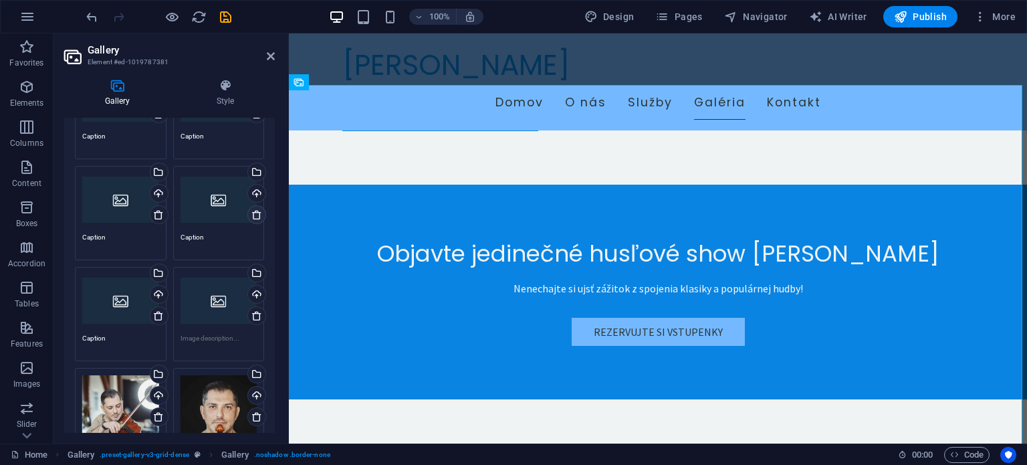
click at [253, 211] on icon at bounding box center [256, 214] width 11 height 11
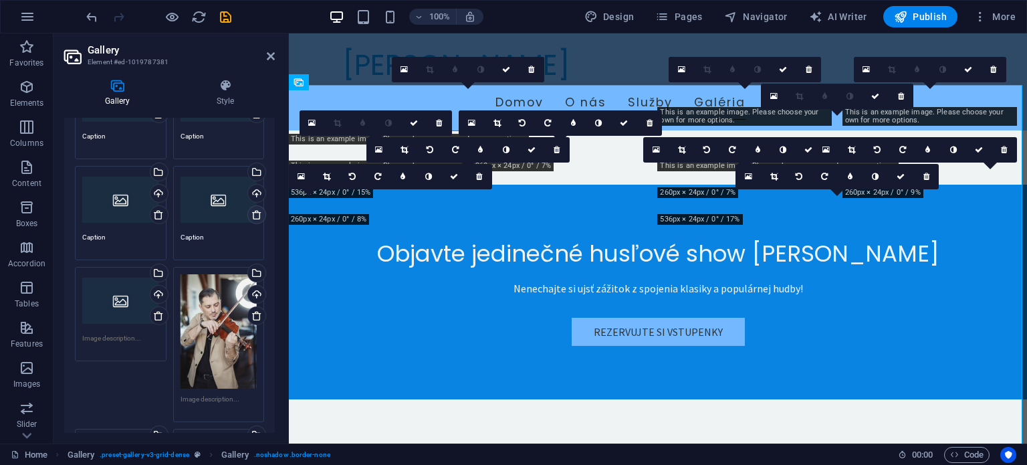
click at [253, 211] on icon at bounding box center [256, 214] width 11 height 11
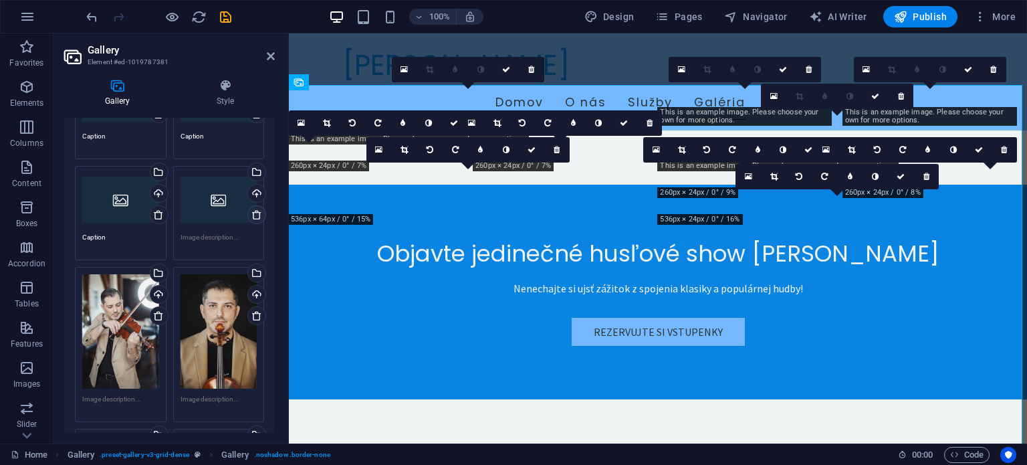
click at [251, 210] on icon at bounding box center [256, 214] width 11 height 11
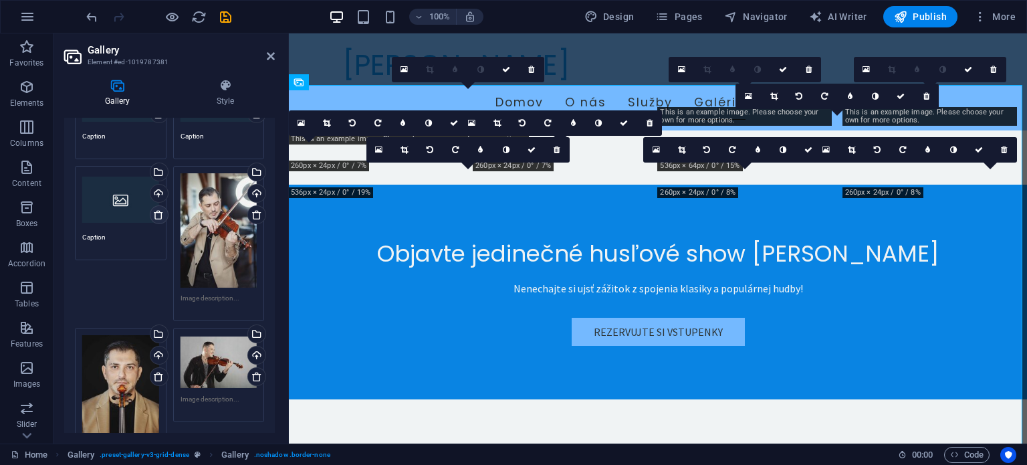
click at [159, 216] on icon at bounding box center [158, 214] width 11 height 11
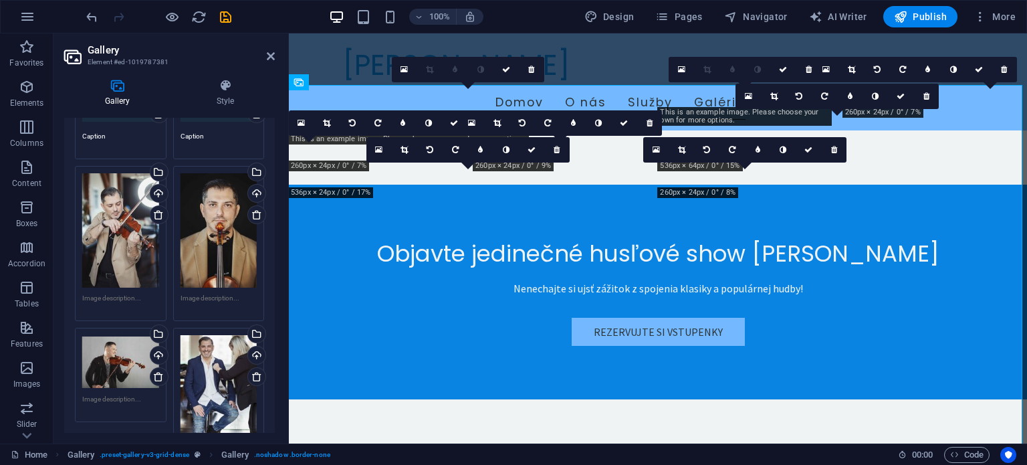
scroll to position [0, 0]
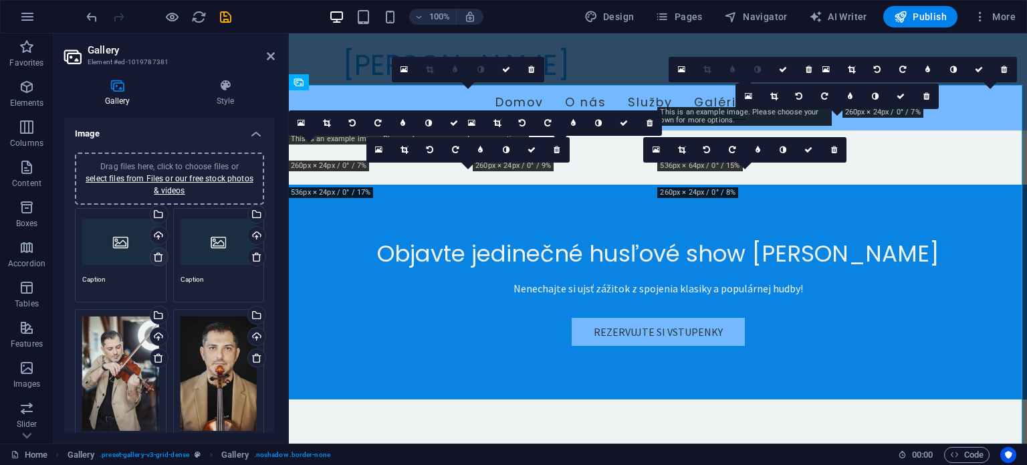
click at [156, 255] on icon at bounding box center [158, 256] width 11 height 11
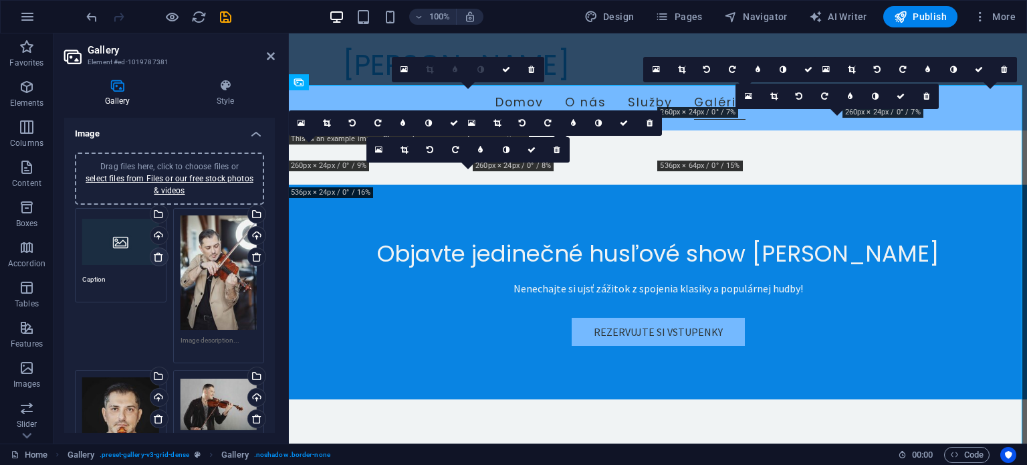
click at [150, 252] on link at bounding box center [159, 256] width 19 height 19
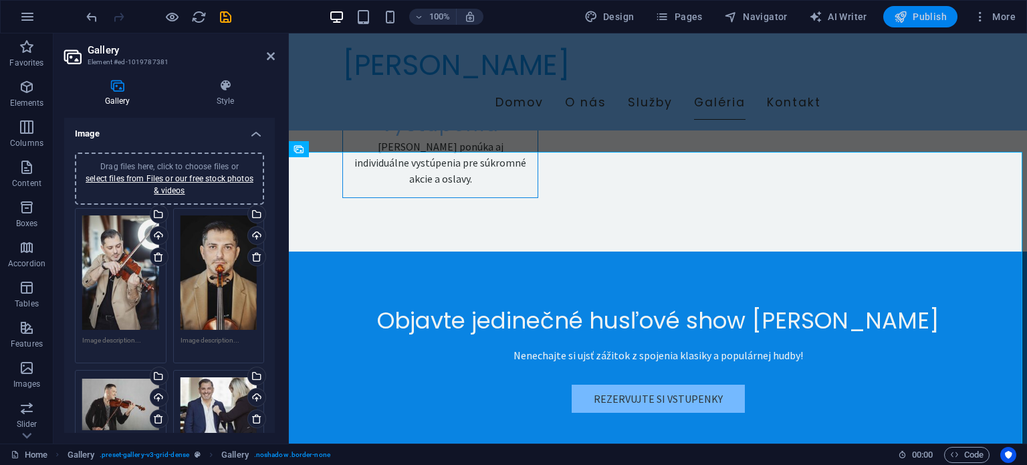
click at [925, 17] on span "Publish" at bounding box center [920, 16] width 53 height 13
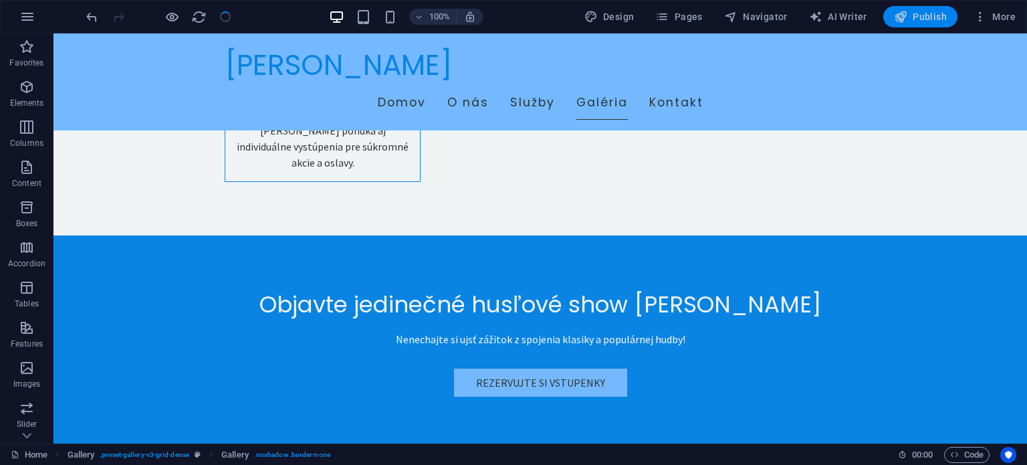
checkbox input "false"
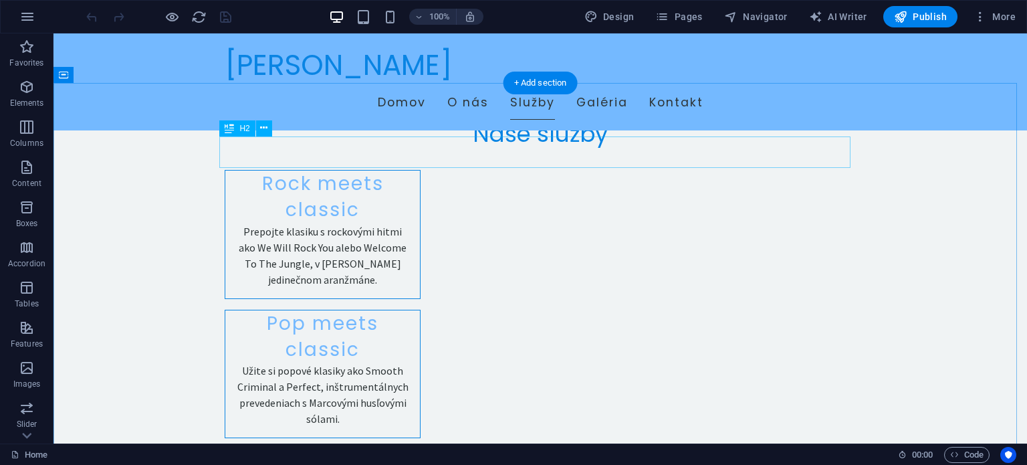
scroll to position [1271, 0]
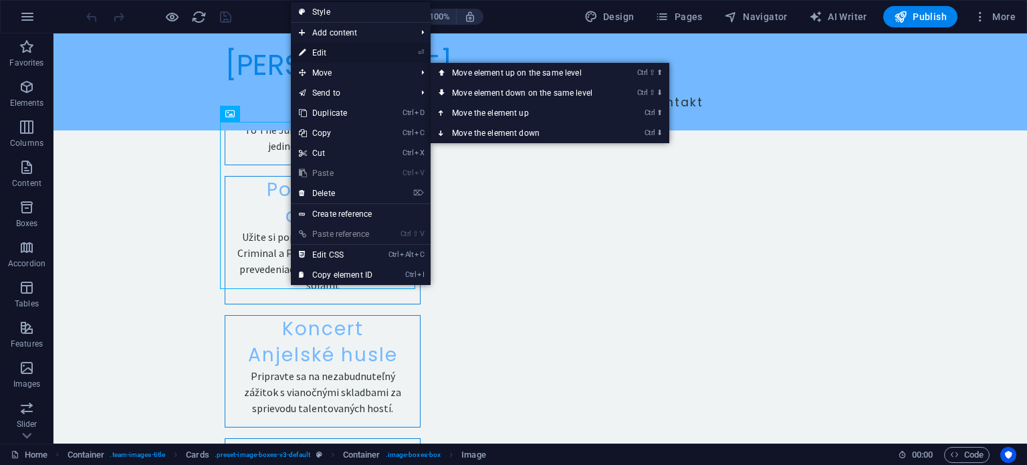
click at [334, 56] on link "⏎ Edit" at bounding box center [336, 53] width 90 height 20
select select "vw"
select select "px"
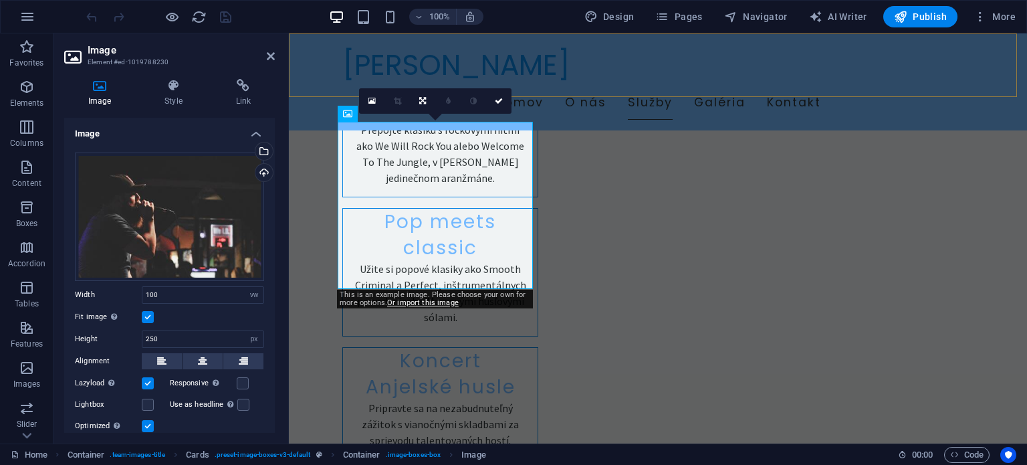
scroll to position [1303, 0]
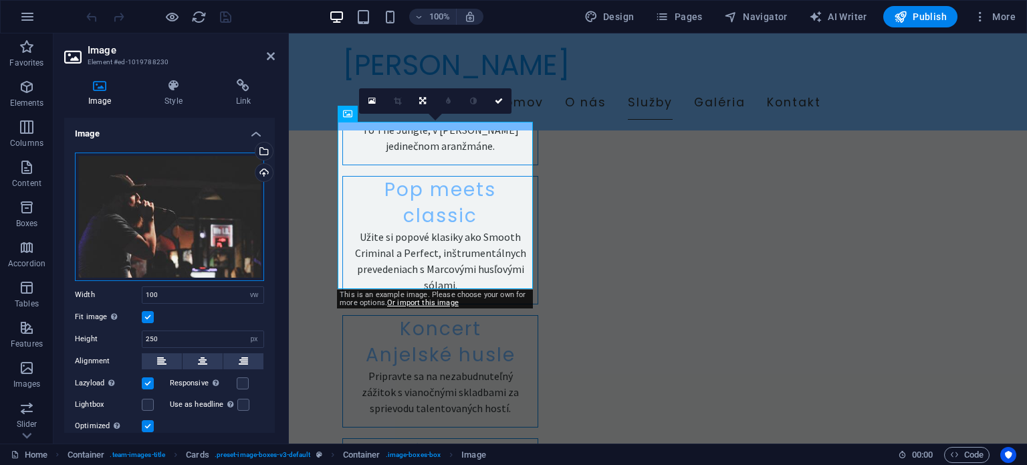
click at [209, 191] on div "Drag files here, click to choose files or select files from Files or our free s…" at bounding box center [169, 216] width 189 height 128
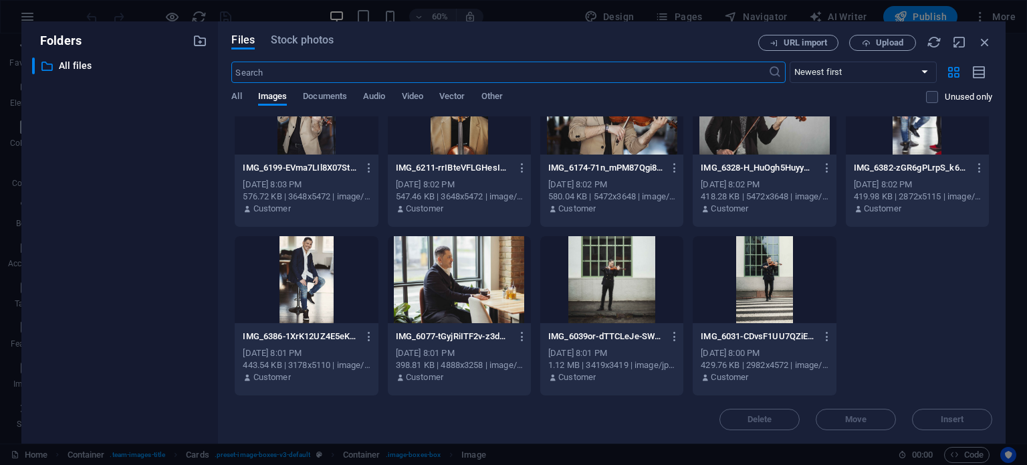
scroll to position [0, 0]
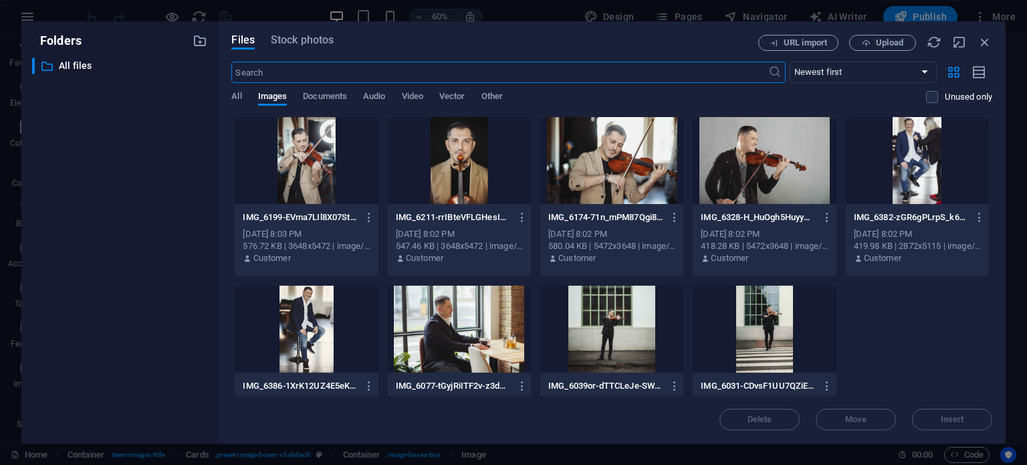
click at [619, 163] on div at bounding box center [611, 160] width 143 height 87
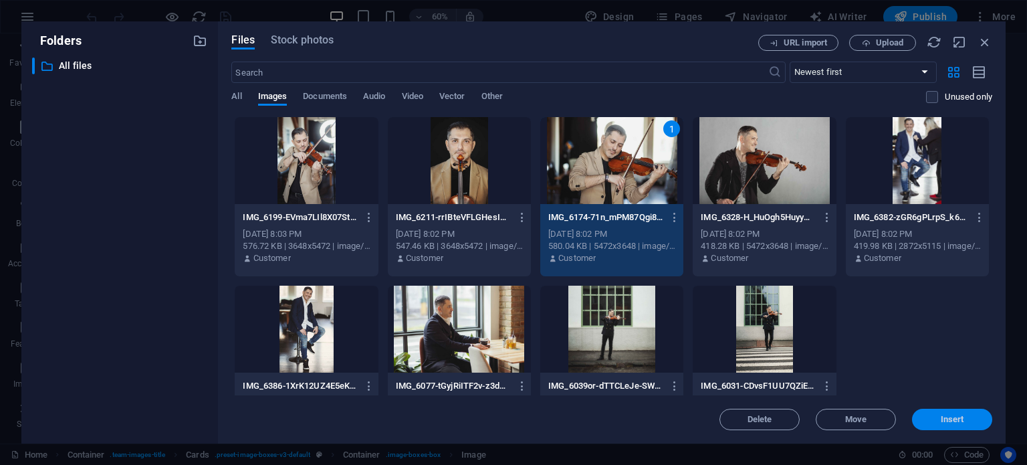
drag, startPoint x: 953, startPoint y: 417, endPoint x: 664, endPoint y: 382, distance: 290.9
click at [953, 417] on span "Insert" at bounding box center [952, 419] width 23 height 8
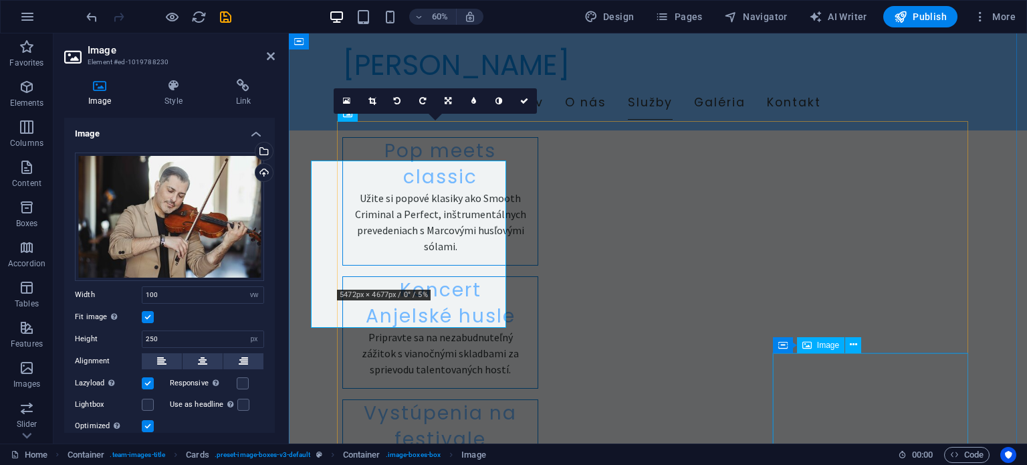
scroll to position [1303, 0]
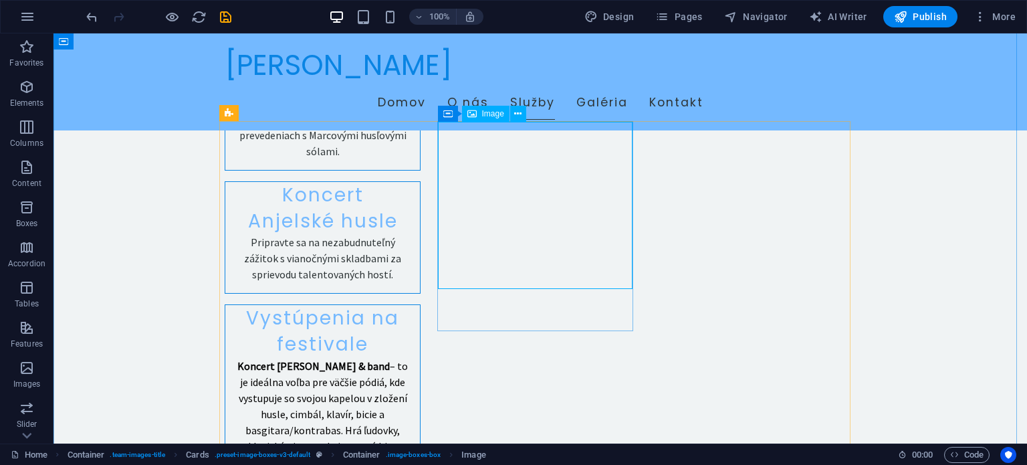
scroll to position [1204, 0]
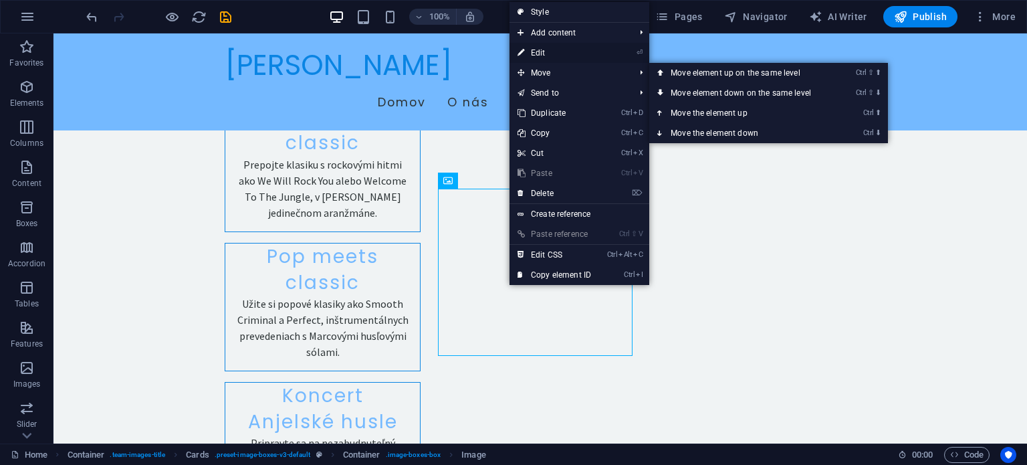
click at [555, 51] on link "⏎ Edit" at bounding box center [555, 53] width 90 height 20
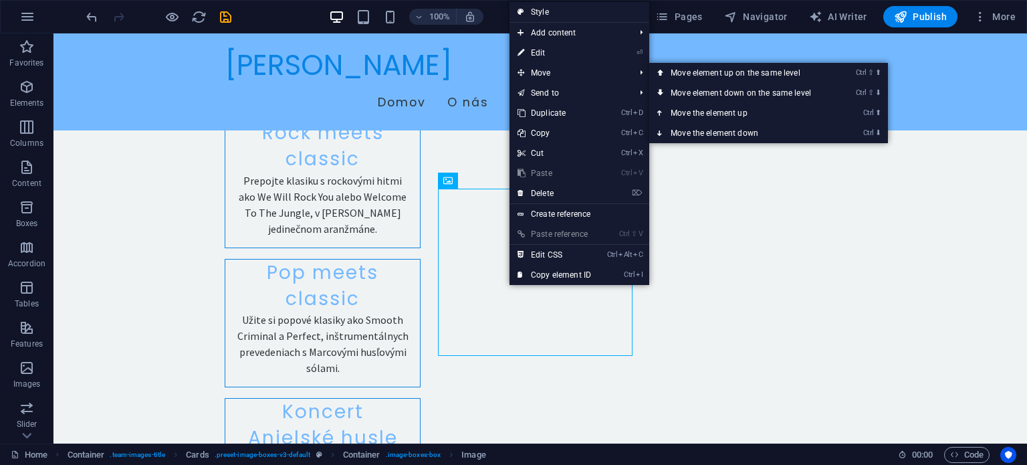
select select "vw"
select select "px"
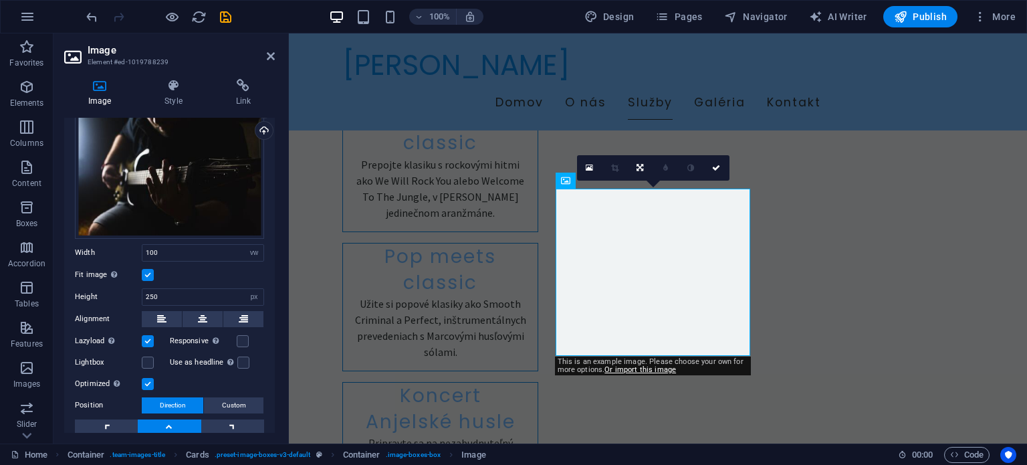
scroll to position [0, 0]
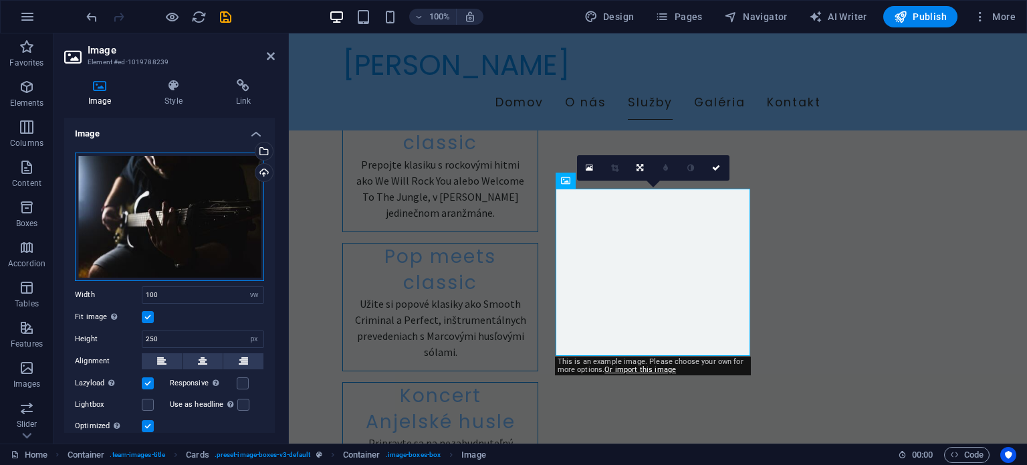
click at [120, 201] on div "Drag files here, click to choose files or select files from Files or our free s…" at bounding box center [169, 216] width 189 height 128
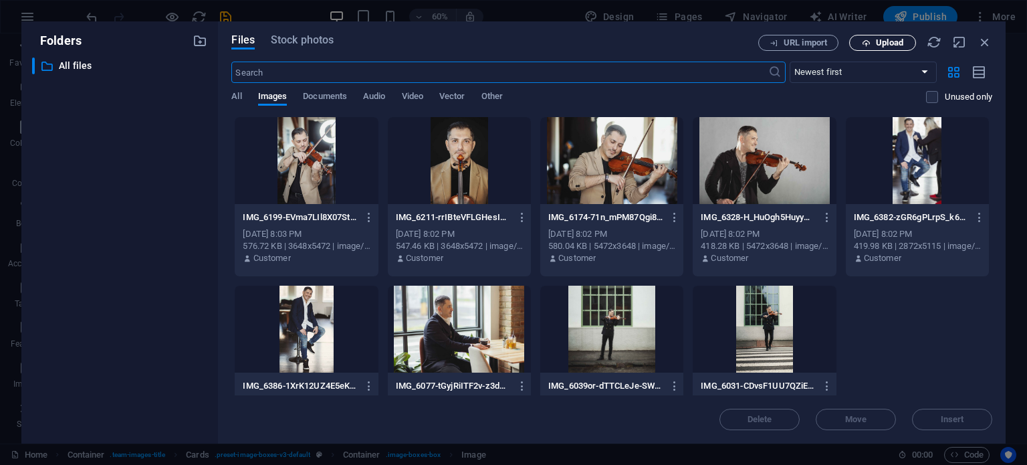
click at [873, 42] on span "Upload" at bounding box center [882, 43] width 55 height 9
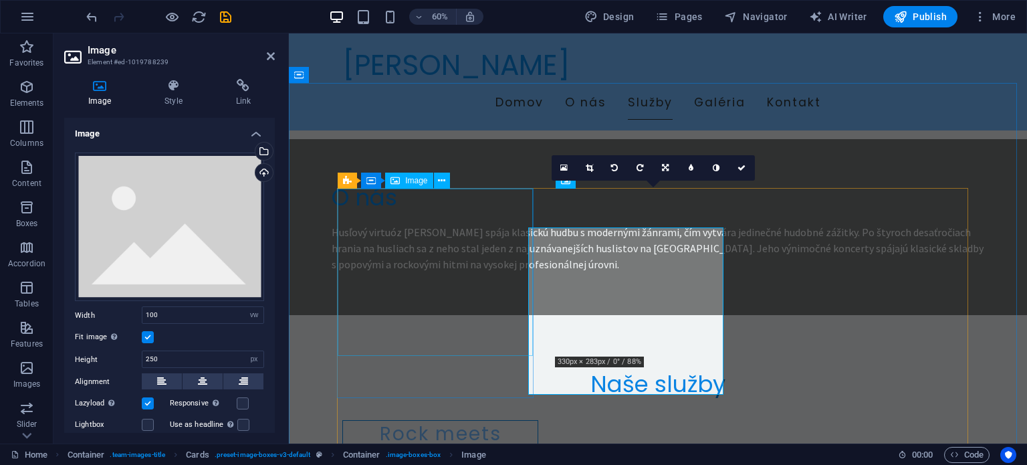
scroll to position [1236, 0]
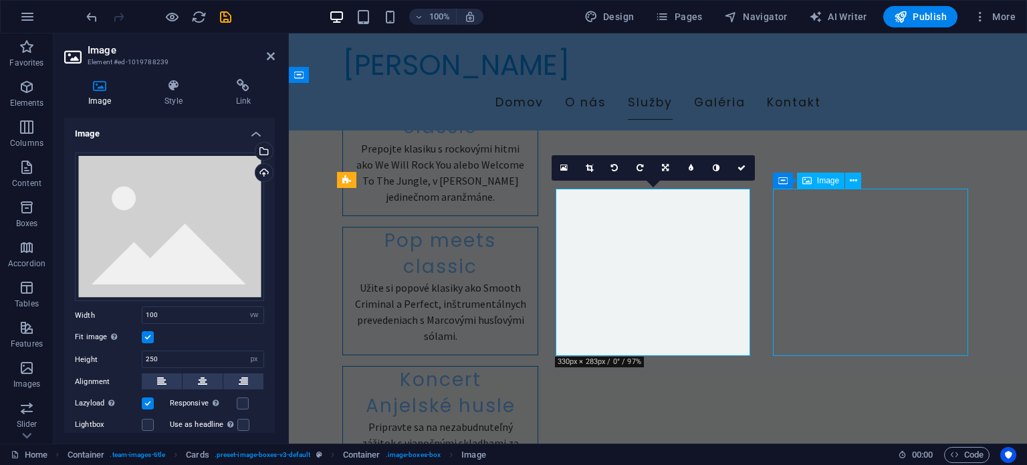
scroll to position [1204, 0]
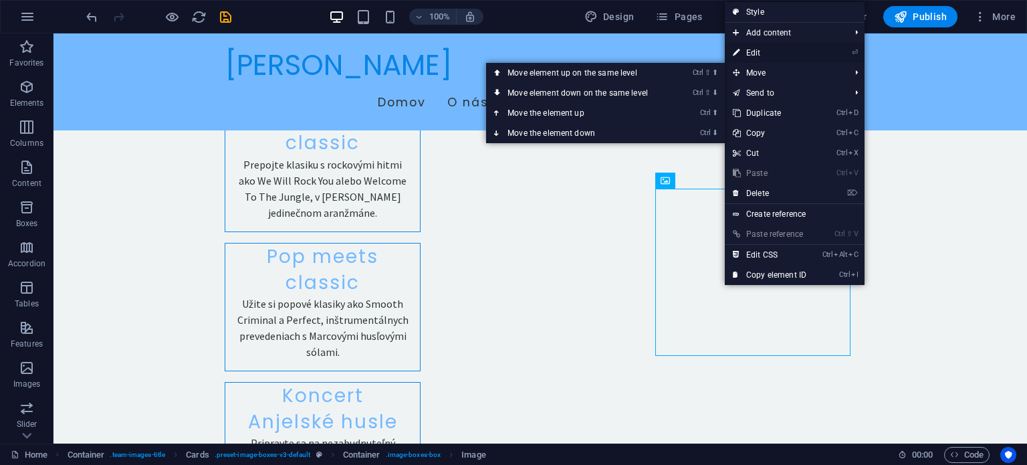
click at [754, 53] on link "⏎ Edit" at bounding box center [770, 53] width 90 height 20
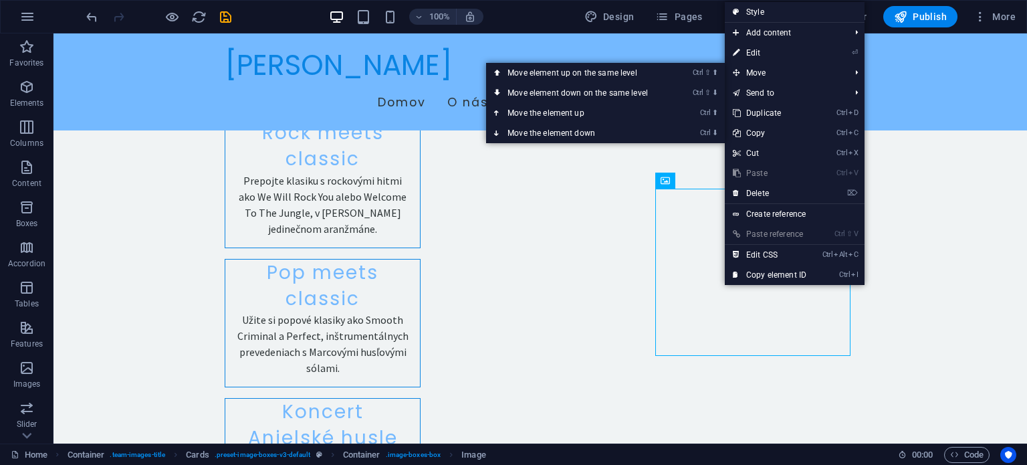
select select "vw"
select select "px"
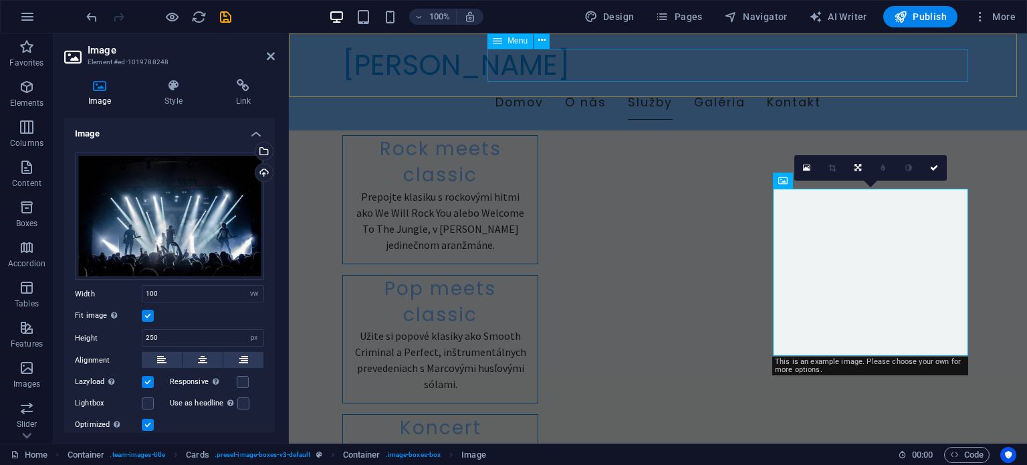
scroll to position [1236, 0]
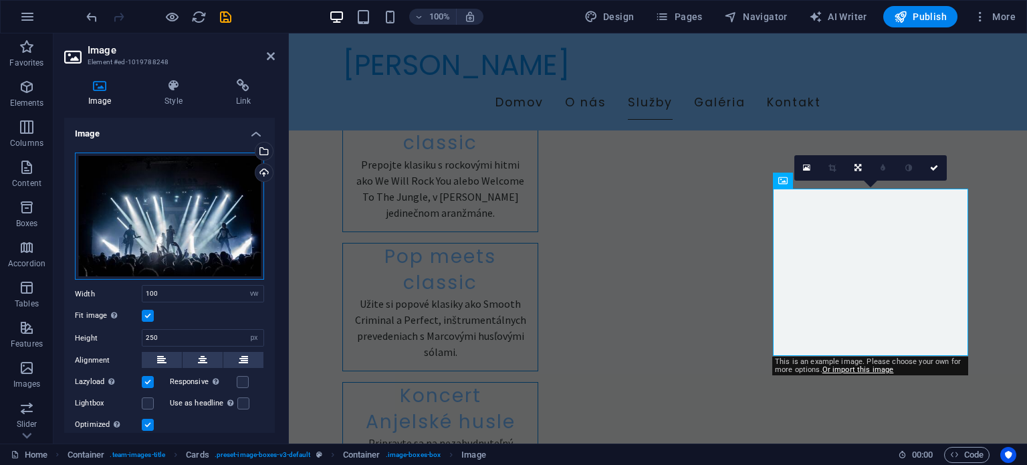
click at [225, 185] on div "Drag files here, click to choose files or select files from Files or our free s…" at bounding box center [169, 216] width 189 height 128
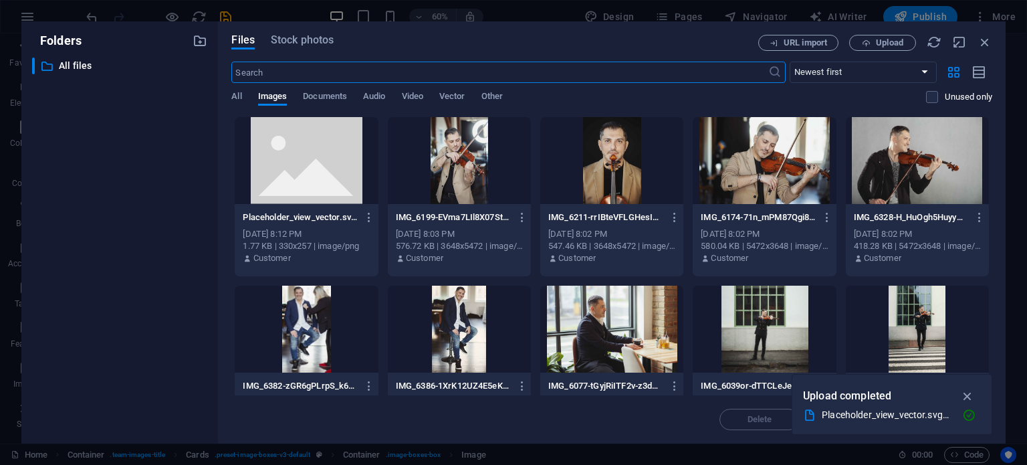
click at [295, 163] on div at bounding box center [306, 160] width 143 height 87
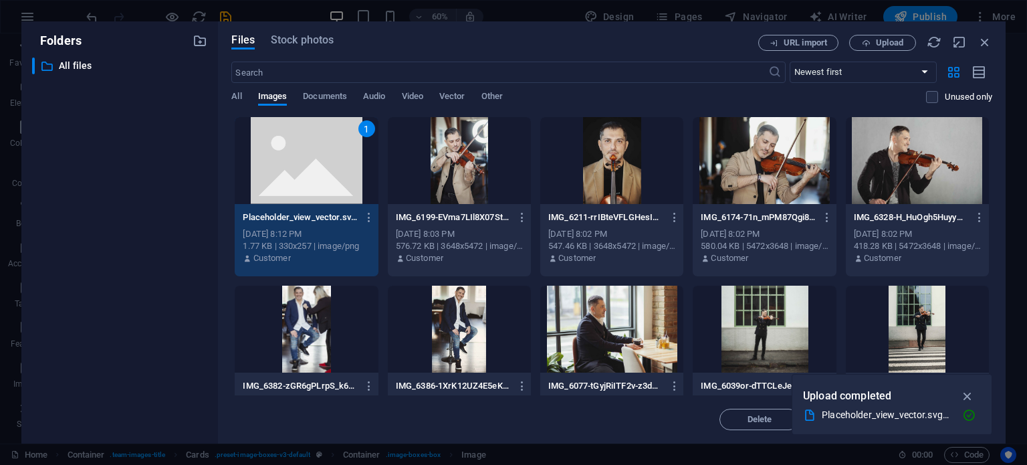
drag, startPoint x: 962, startPoint y: 398, endPoint x: 952, endPoint y: 401, distance: 11.2
click at [962, 397] on icon "button" at bounding box center [967, 396] width 15 height 15
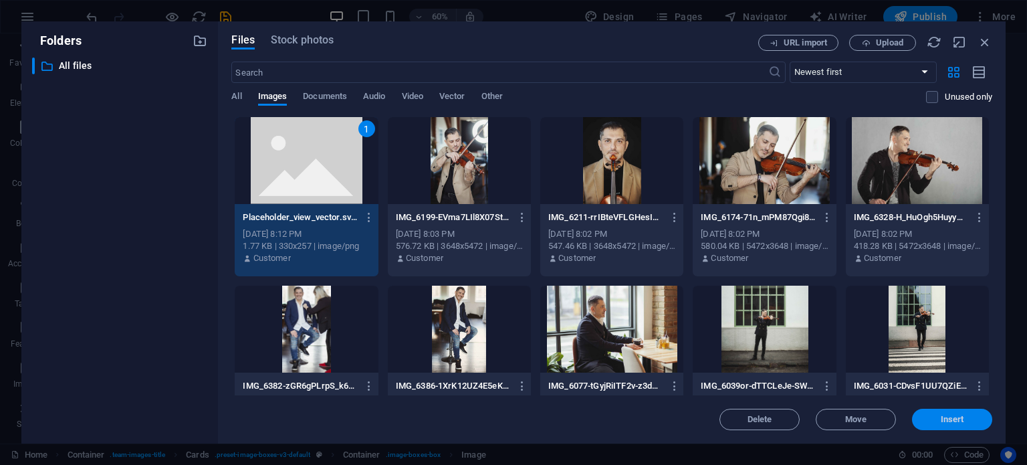
drag, startPoint x: 653, startPoint y: 389, endPoint x: 944, endPoint y: 422, distance: 293.5
click at [944, 422] on span "Insert" at bounding box center [952, 419] width 23 height 8
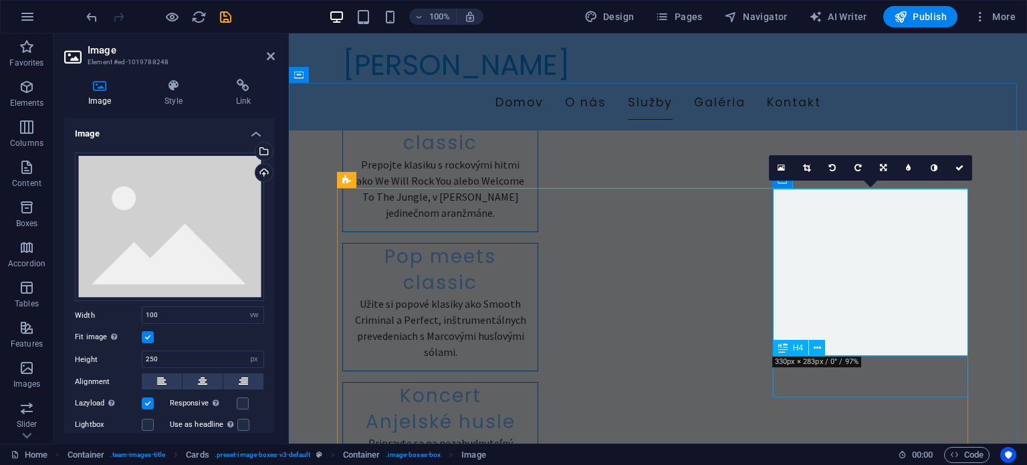
scroll to position [1436, 0]
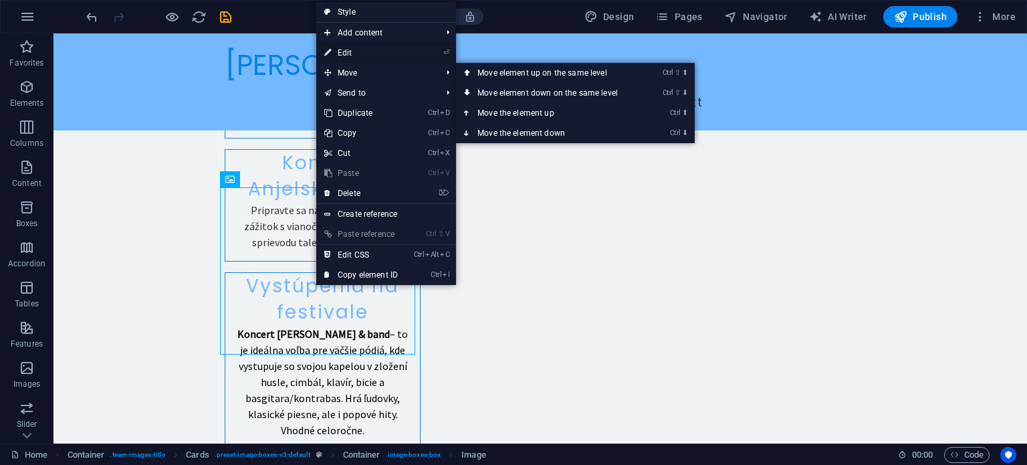
click at [355, 47] on link "⏎ Edit" at bounding box center [361, 53] width 90 height 20
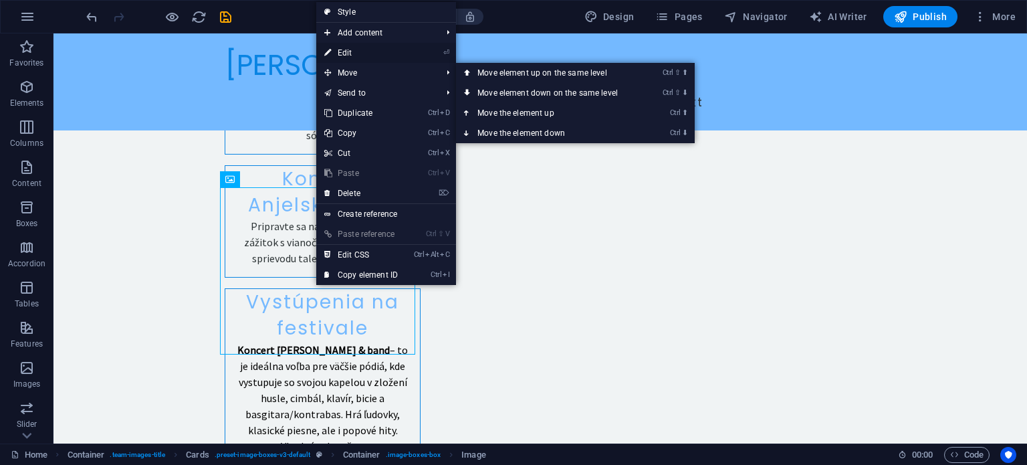
select select "vw"
select select "px"
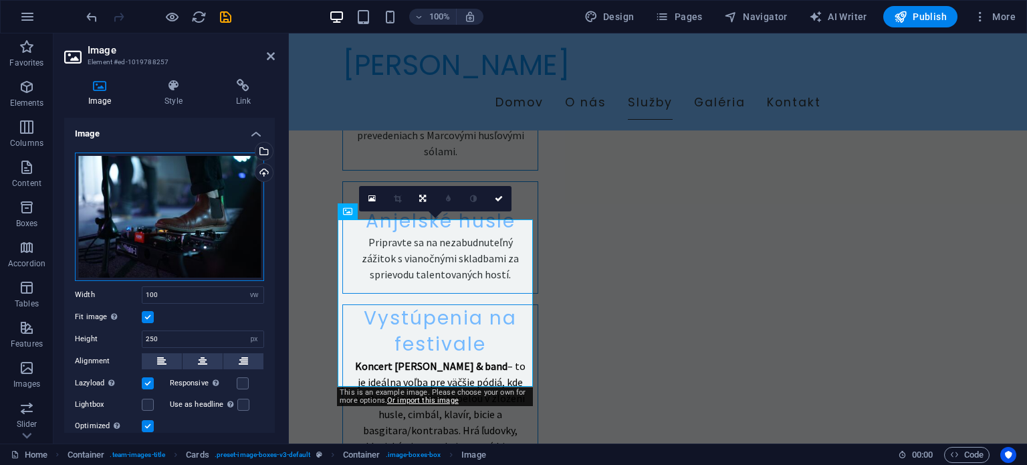
click at [219, 184] on div "Drag files here, click to choose files or select files from Files or our free s…" at bounding box center [169, 216] width 189 height 128
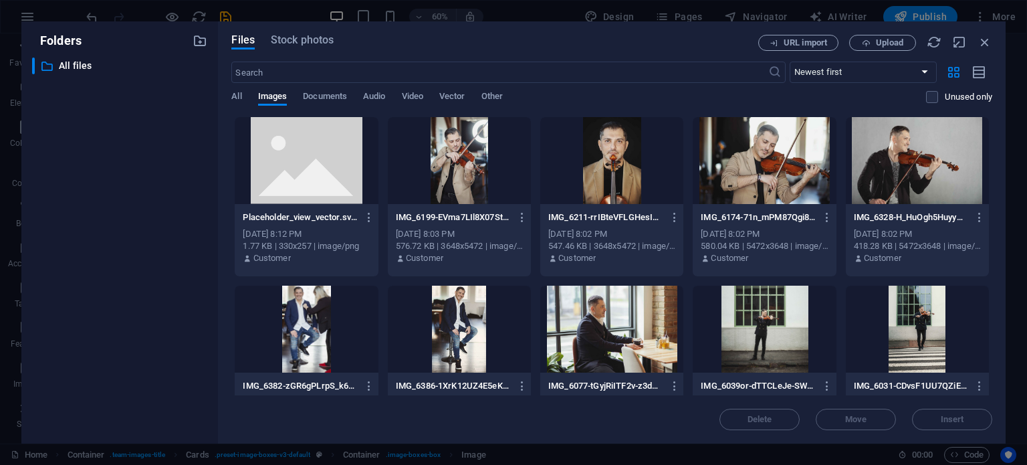
click at [334, 167] on div at bounding box center [306, 160] width 143 height 87
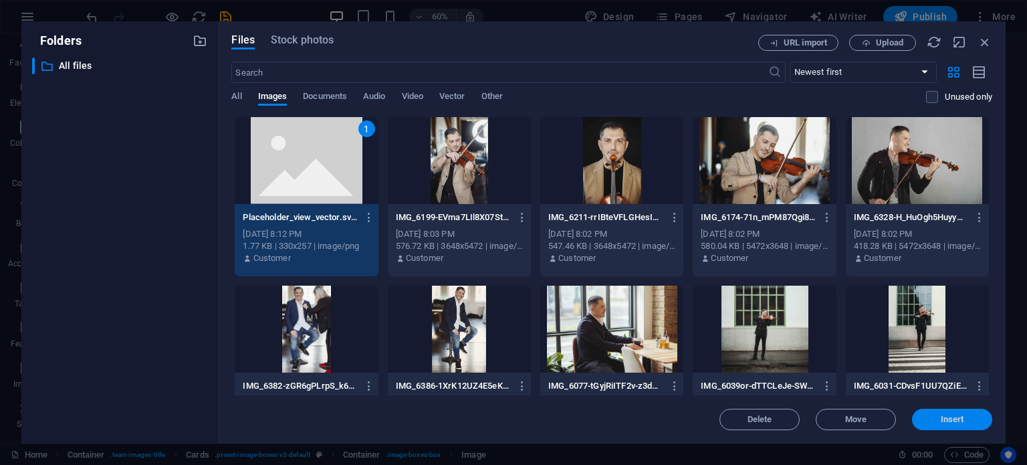
drag, startPoint x: 966, startPoint y: 427, endPoint x: 659, endPoint y: 389, distance: 309.3
click at [966, 427] on button "Insert" at bounding box center [952, 419] width 80 height 21
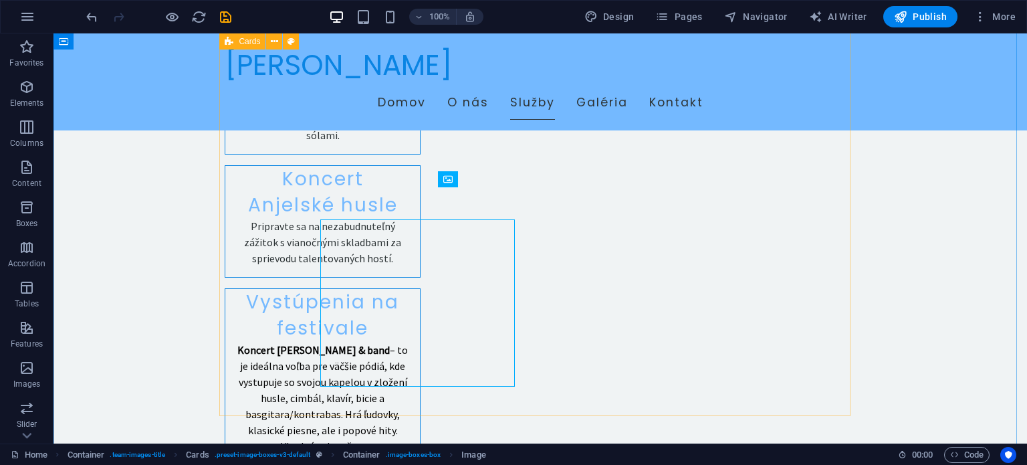
scroll to position [1503, 0]
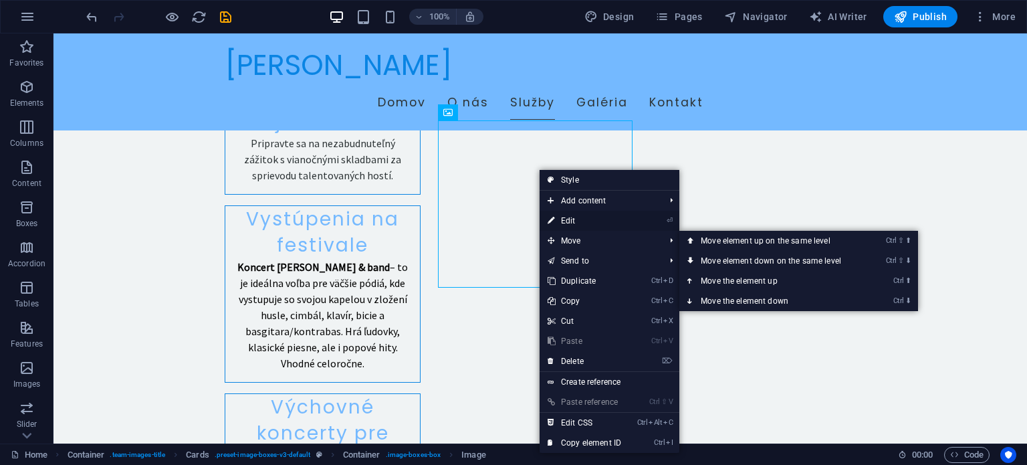
click at [576, 221] on link "⏎ Edit" at bounding box center [585, 221] width 90 height 20
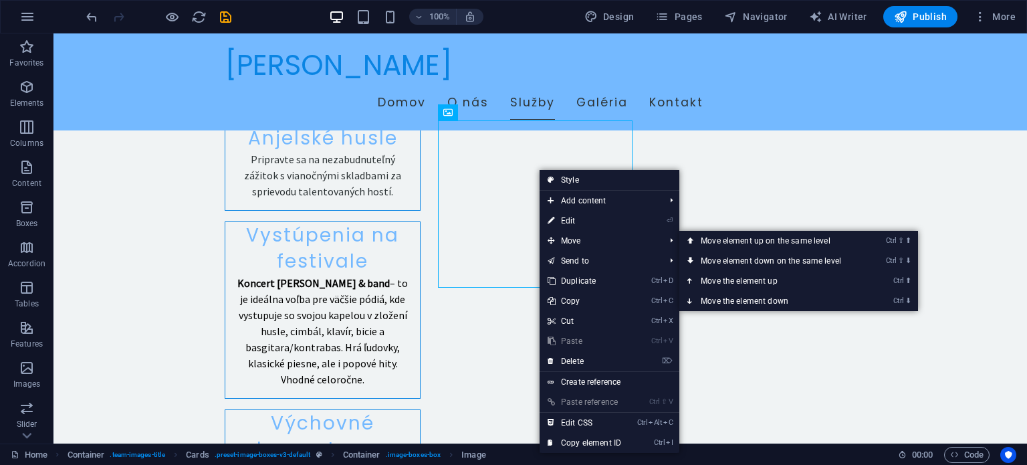
select select "vw"
select select "px"
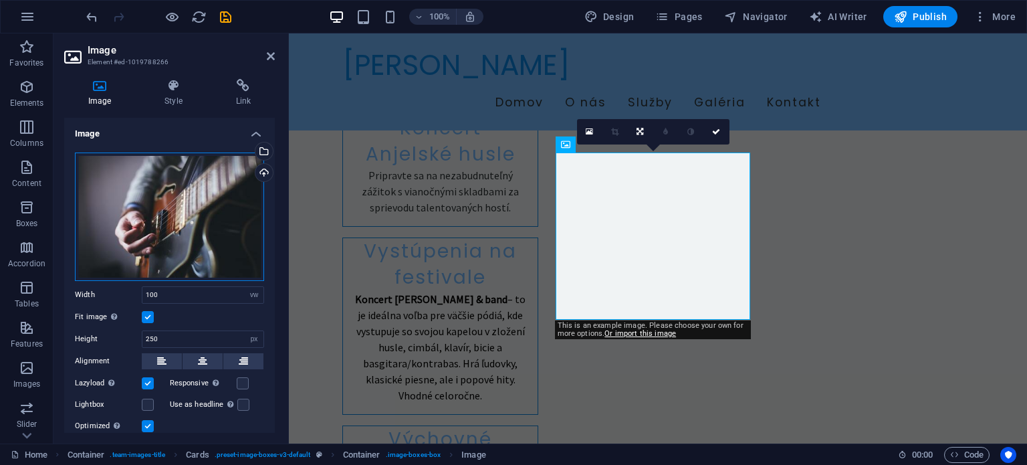
click at [236, 191] on div "Drag files here, click to choose files or select files from Files or our free s…" at bounding box center [169, 216] width 189 height 128
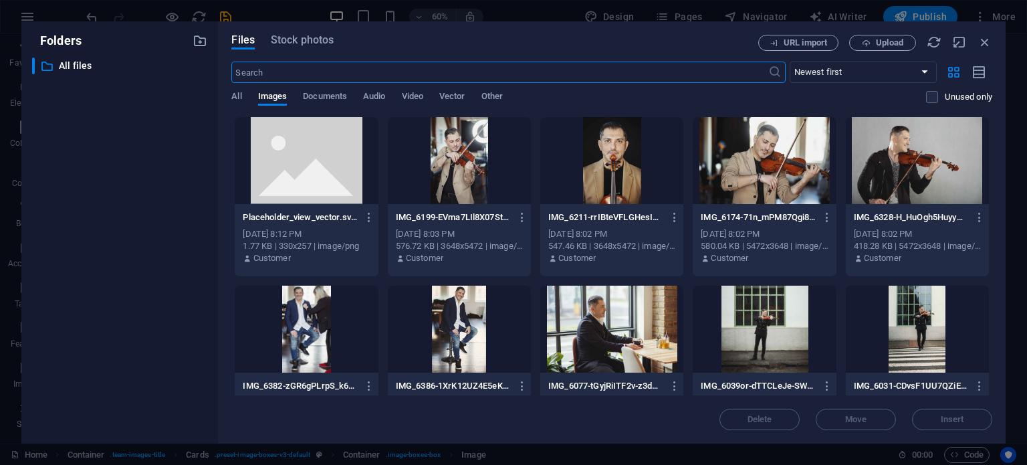
click at [332, 157] on div at bounding box center [306, 160] width 143 height 87
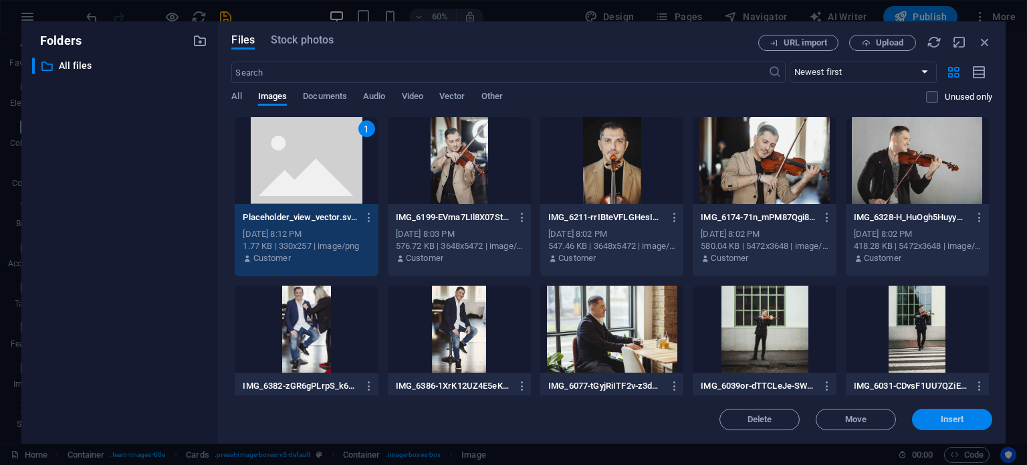
click at [944, 421] on span "Insert" at bounding box center [952, 419] width 23 height 8
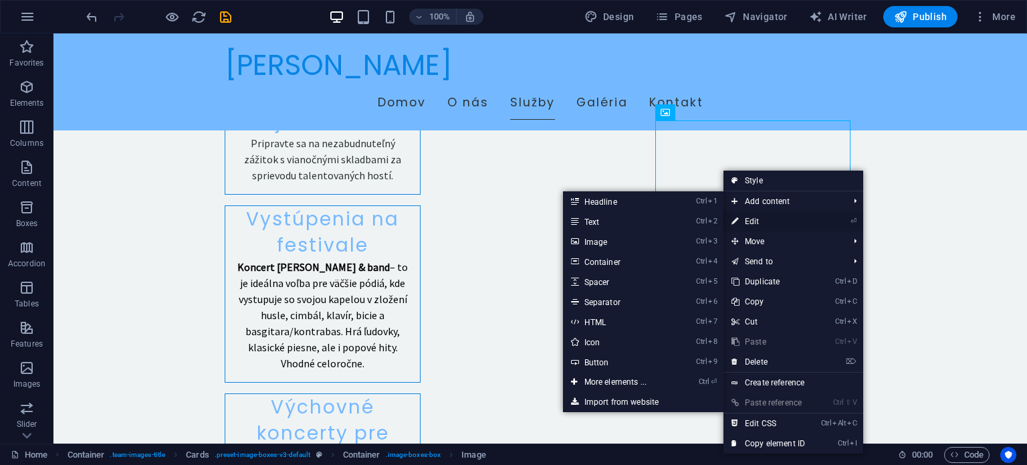
click at [768, 219] on link "⏎ Edit" at bounding box center [769, 221] width 90 height 20
select select "vw"
select select "px"
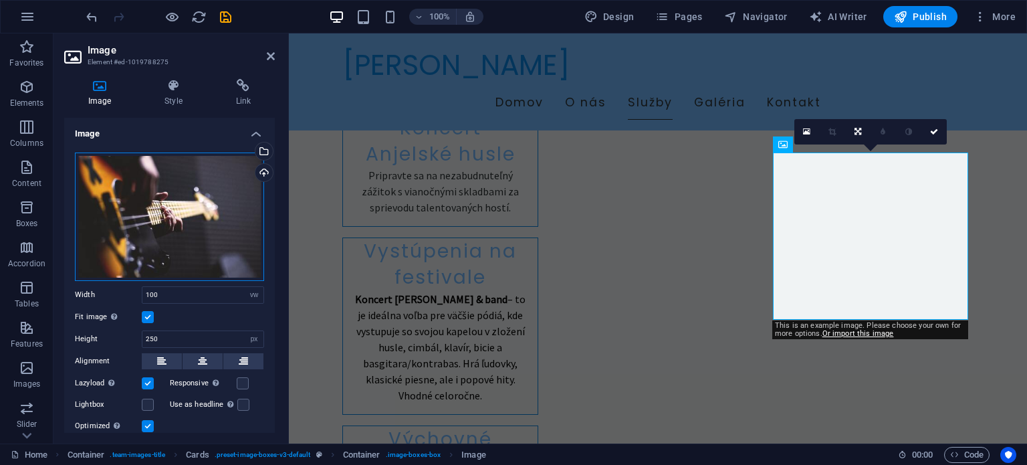
click at [248, 171] on div "Drag files here, click to choose files or select files from Files or our free s…" at bounding box center [169, 216] width 189 height 128
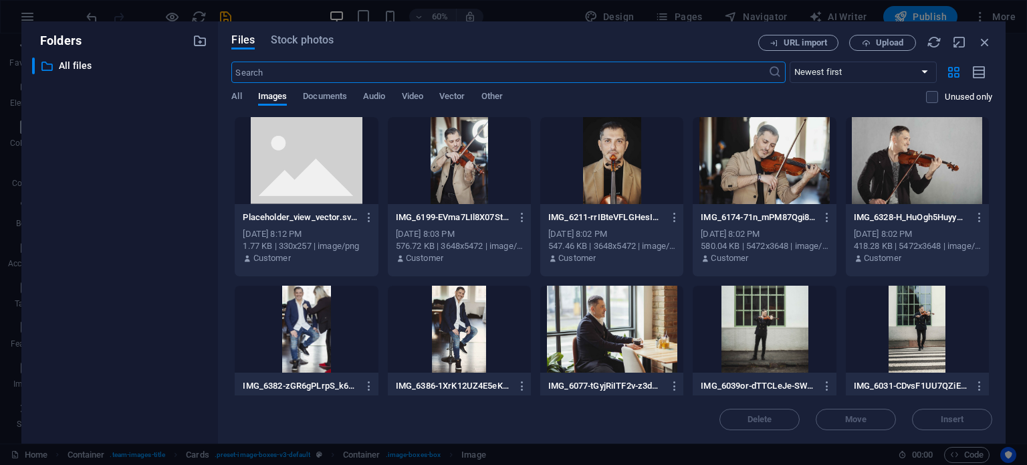
click at [287, 157] on div at bounding box center [306, 160] width 143 height 87
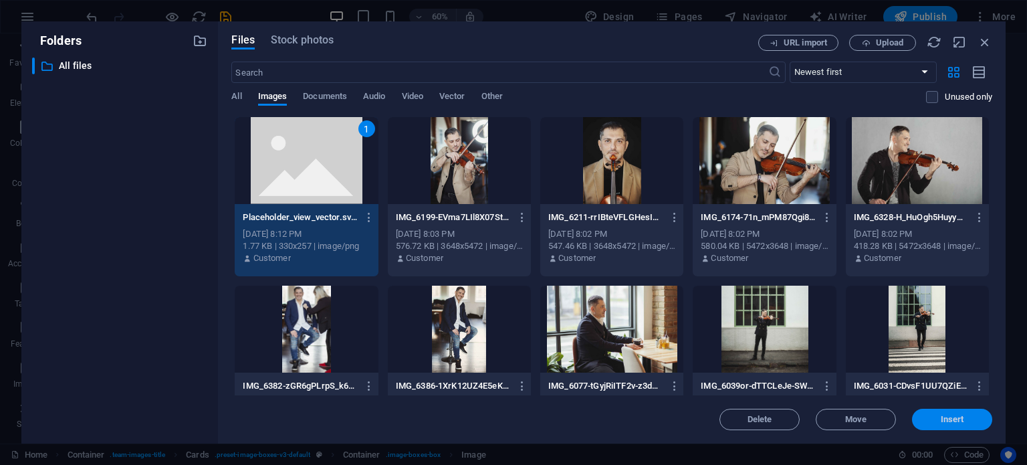
click at [944, 413] on button "Insert" at bounding box center [952, 419] width 80 height 21
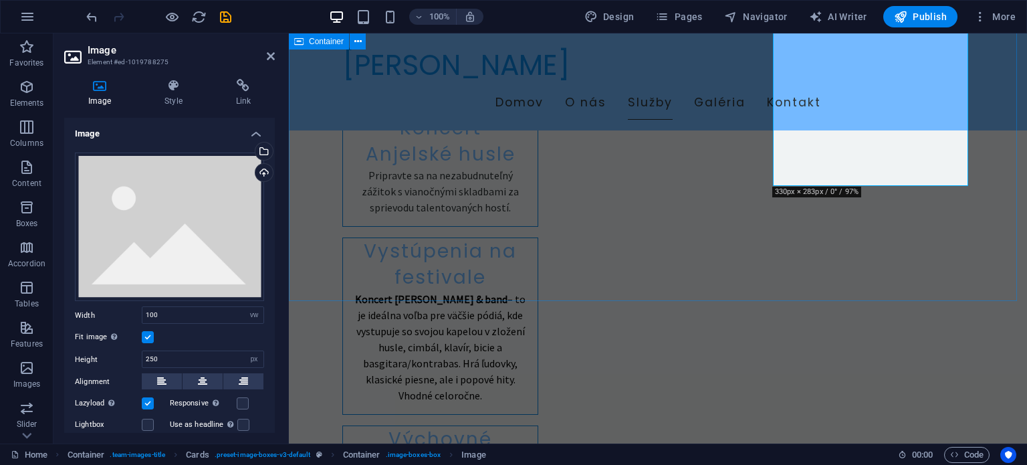
scroll to position [1771, 0]
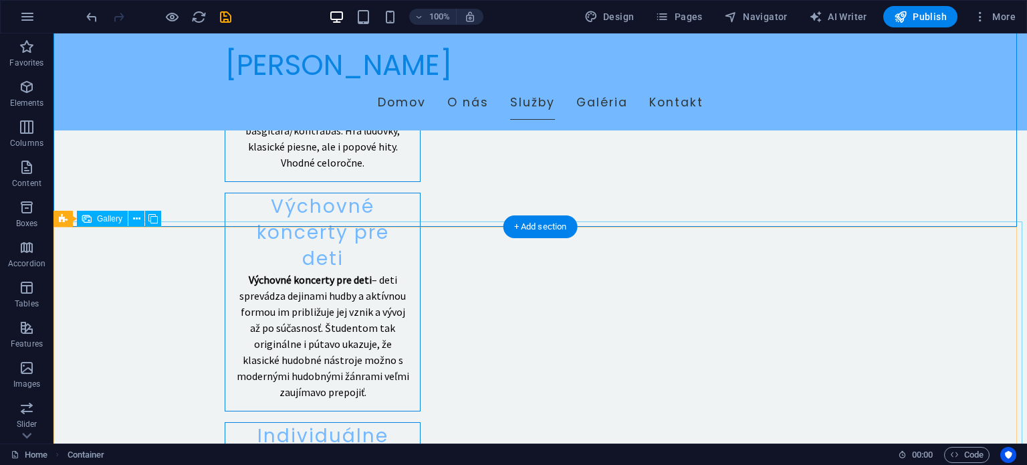
scroll to position [1637, 0]
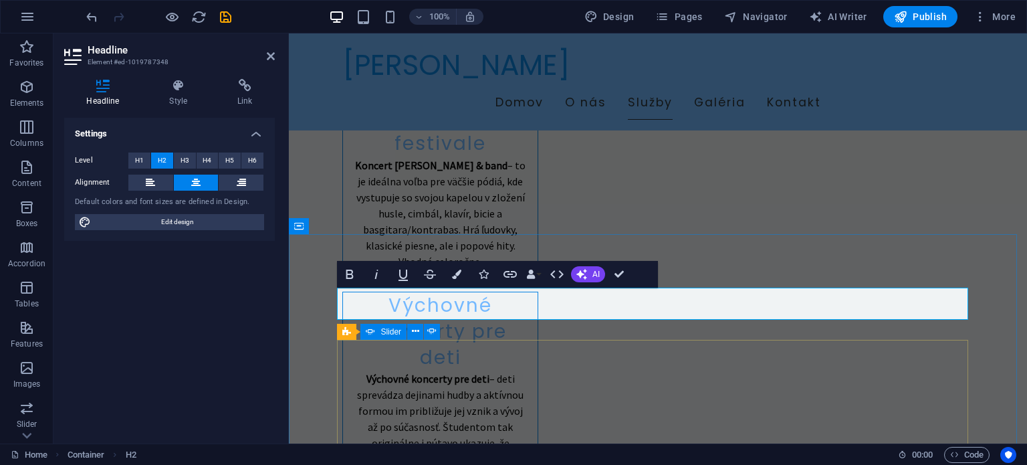
scroll to position [1771, 0]
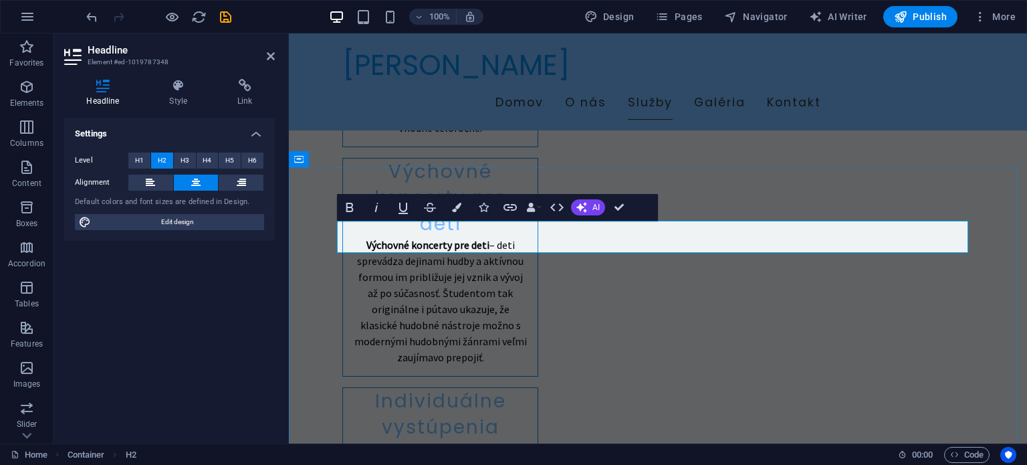
drag, startPoint x: 745, startPoint y: 240, endPoint x: 585, endPoint y: 238, distance: 159.8
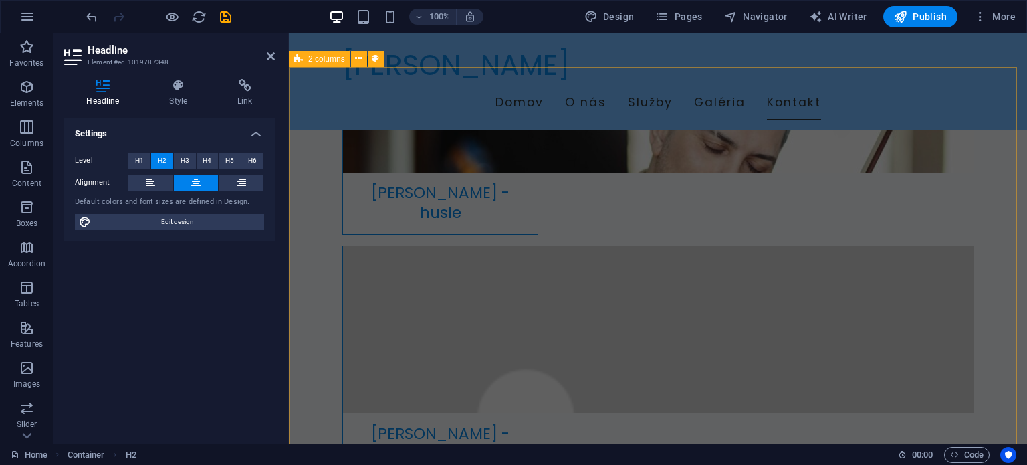
scroll to position [2707, 0]
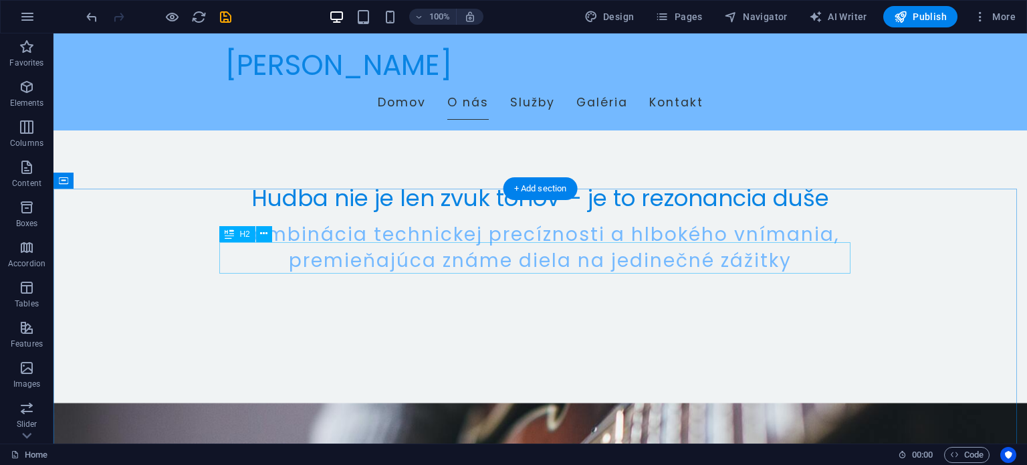
scroll to position [489, 0]
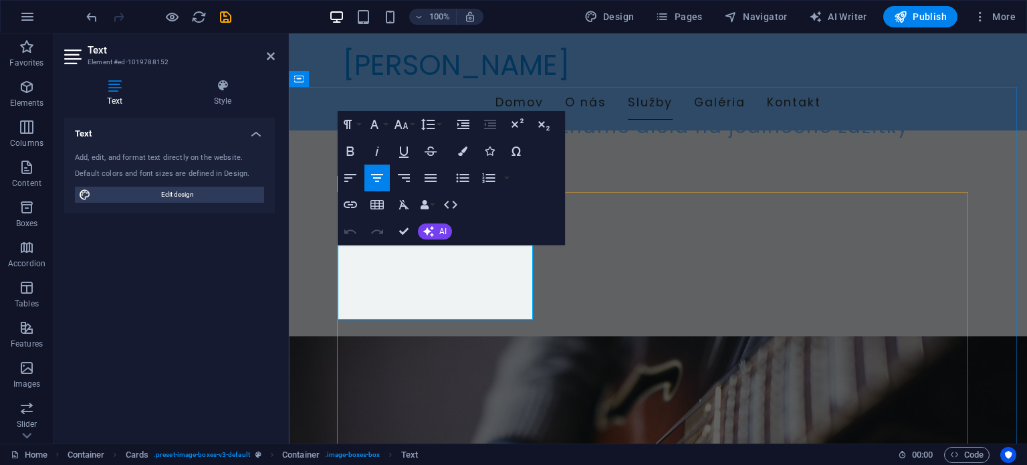
drag, startPoint x: 350, startPoint y: 254, endPoint x: 466, endPoint y: 304, distance: 126.7
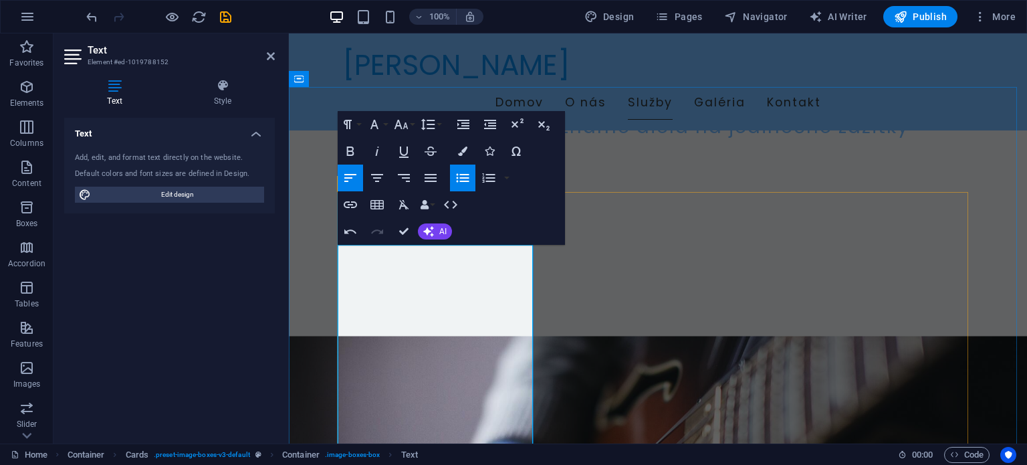
scroll to position [623, 0]
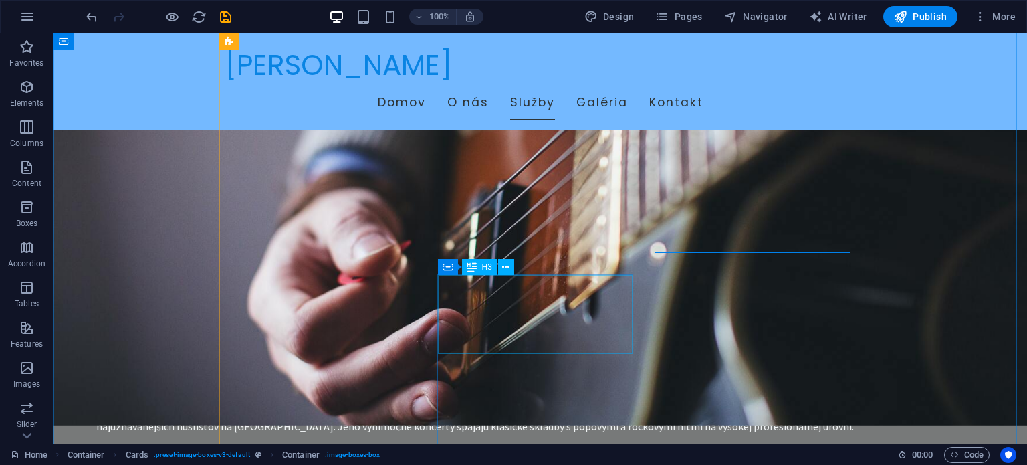
scroll to position [859, 0]
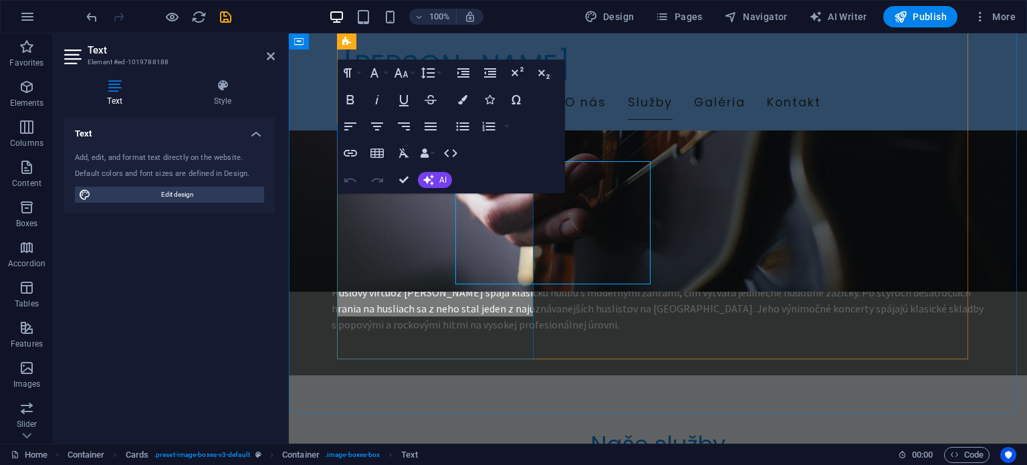
scroll to position [891, 0]
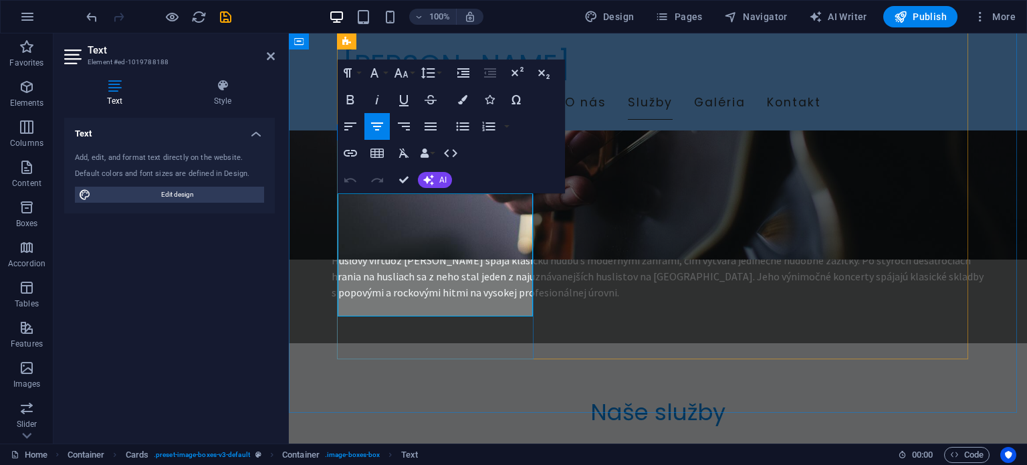
drag, startPoint x: 485, startPoint y: 296, endPoint x: 355, endPoint y: 208, distance: 156.9
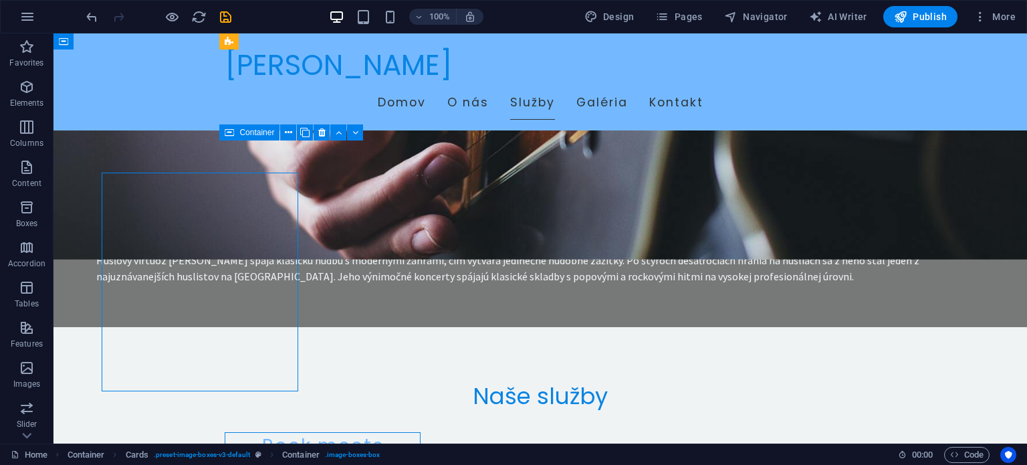
scroll to position [859, 0]
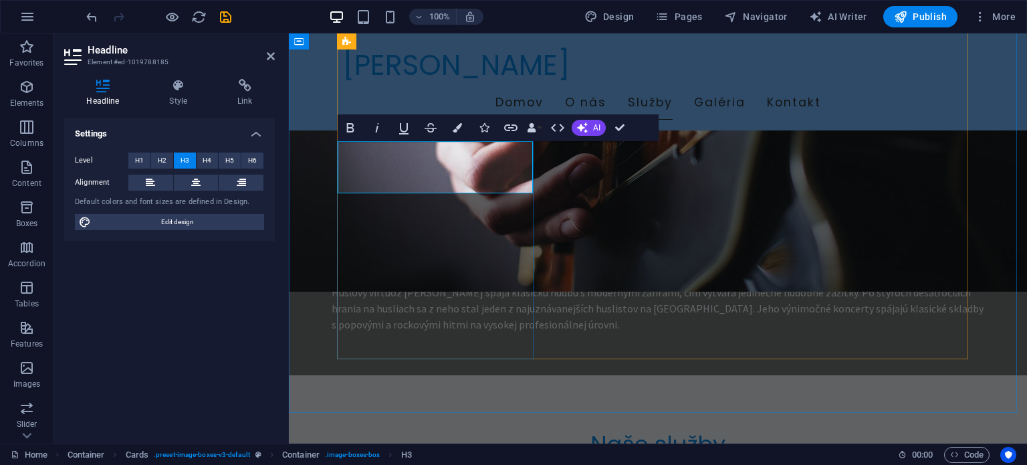
scroll to position [891, 0]
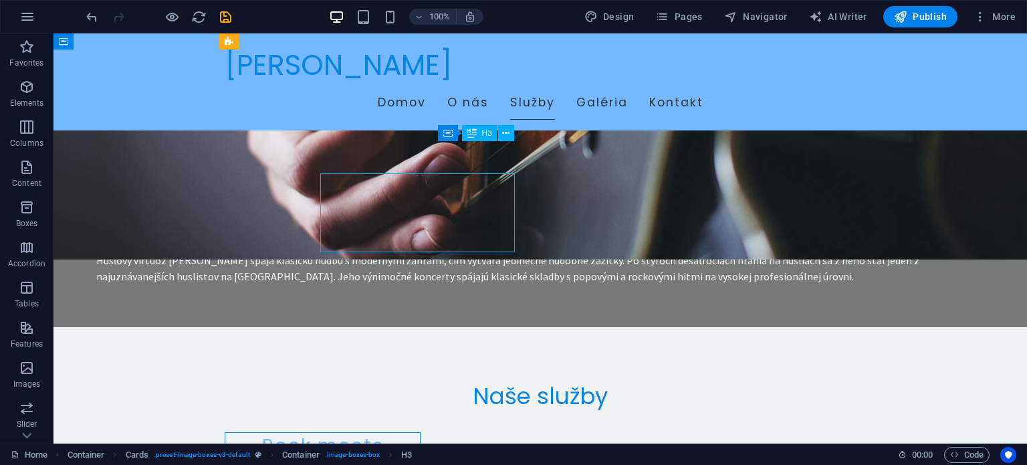
scroll to position [859, 0]
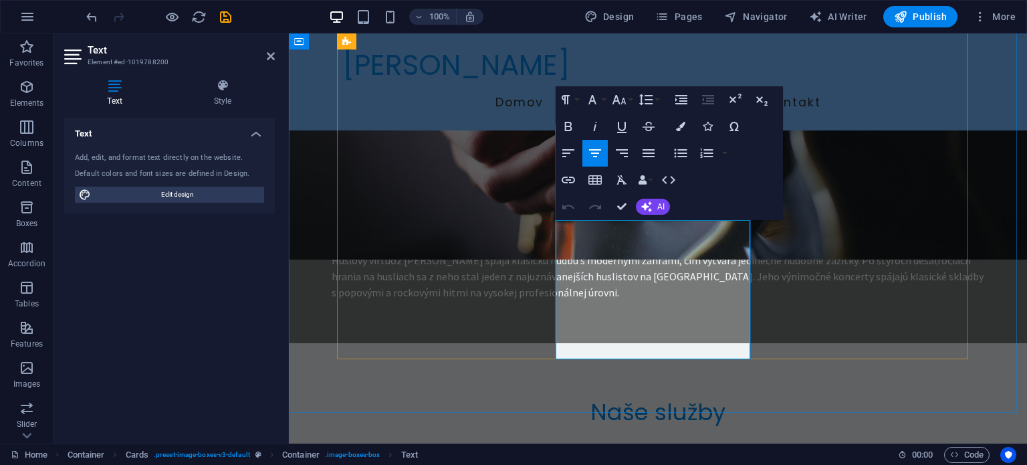
drag, startPoint x: 575, startPoint y: 230, endPoint x: 712, endPoint y: 338, distance: 174.3
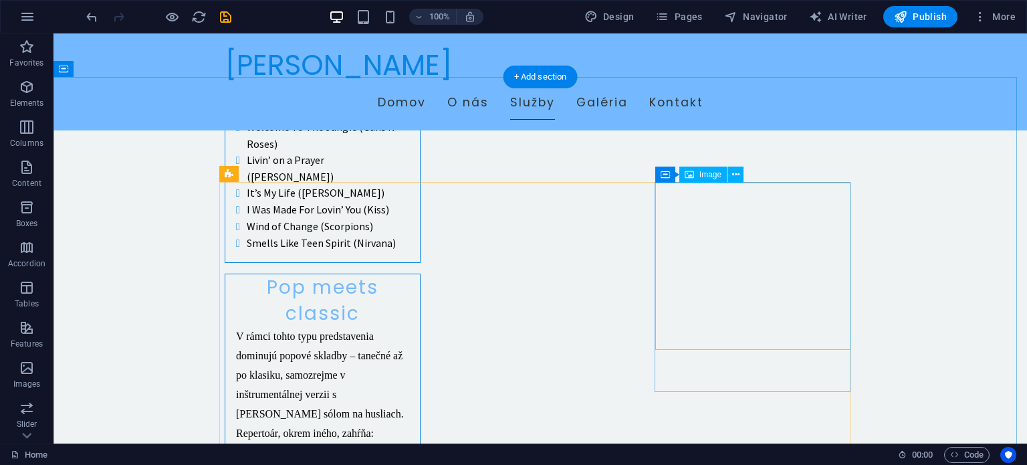
scroll to position [1059, 0]
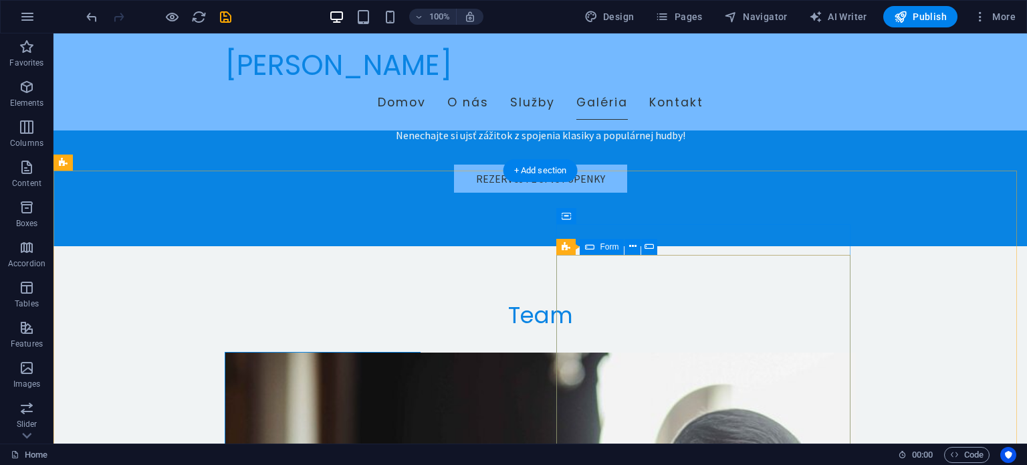
scroll to position [2998, 0]
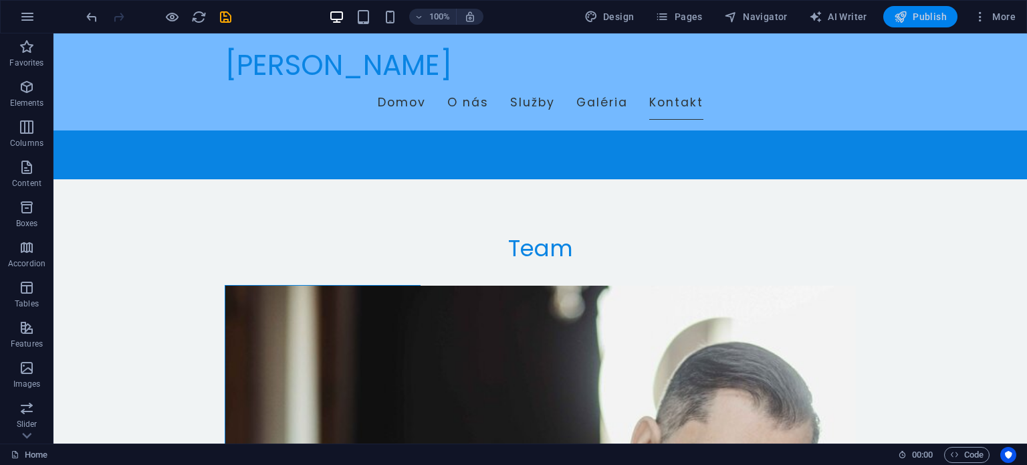
click at [919, 19] on span "Publish" at bounding box center [920, 16] width 53 height 13
checkbox input "false"
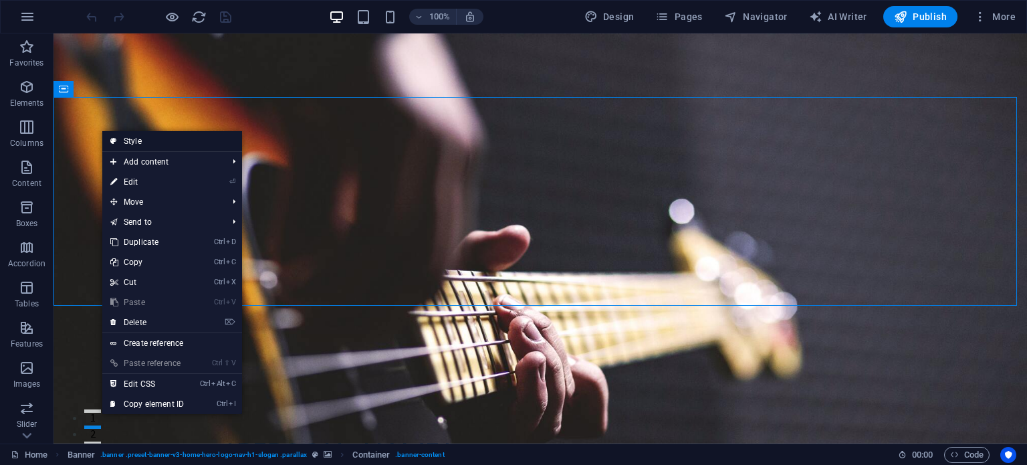
click at [142, 140] on link "Style" at bounding box center [172, 141] width 140 height 20
select select "preset-banner-v3-home-hero-logo-nav-h1-slogan"
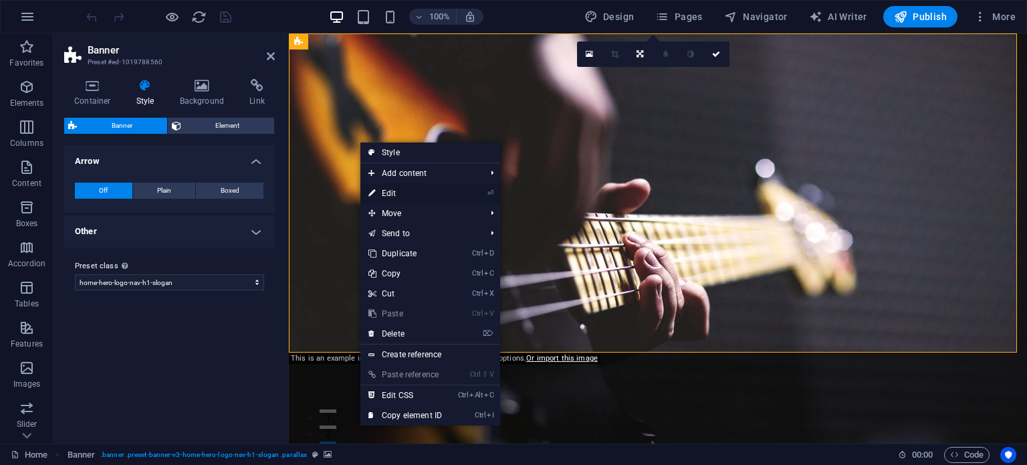
click at [413, 189] on link "⏎ Edit" at bounding box center [405, 193] width 90 height 20
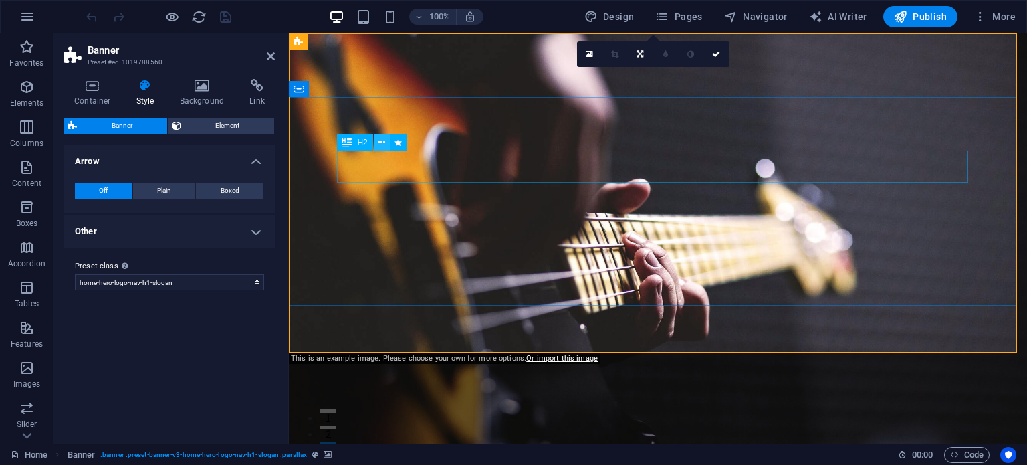
click at [388, 142] on button at bounding box center [382, 142] width 16 height 16
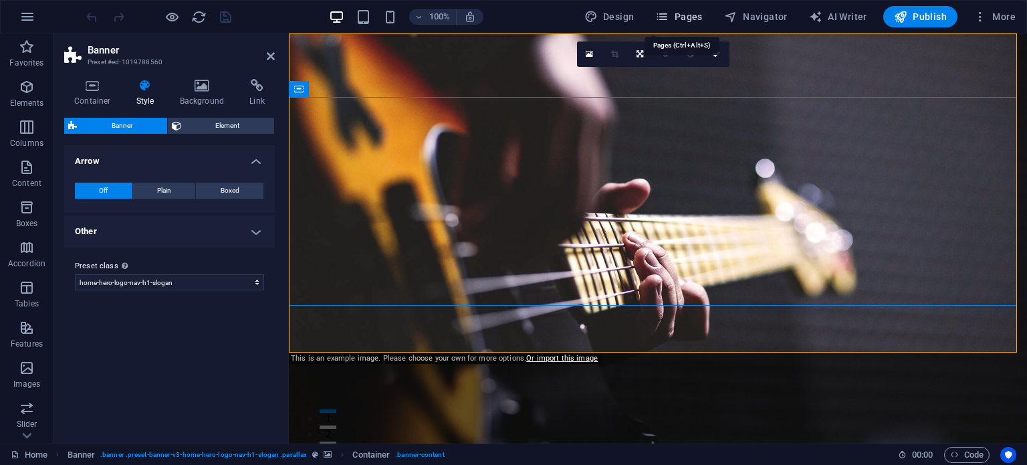
click at [687, 15] on span "Pages" at bounding box center [678, 16] width 47 height 13
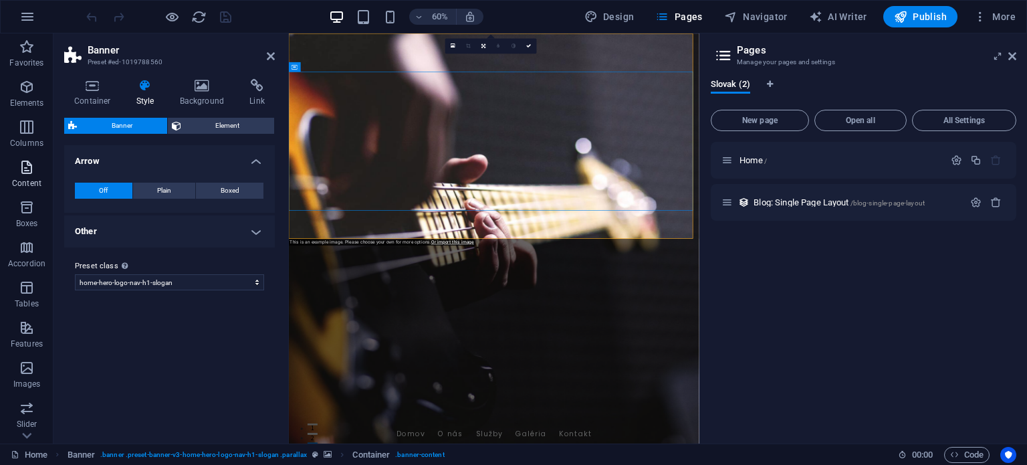
click at [23, 175] on icon "button" at bounding box center [27, 167] width 16 height 16
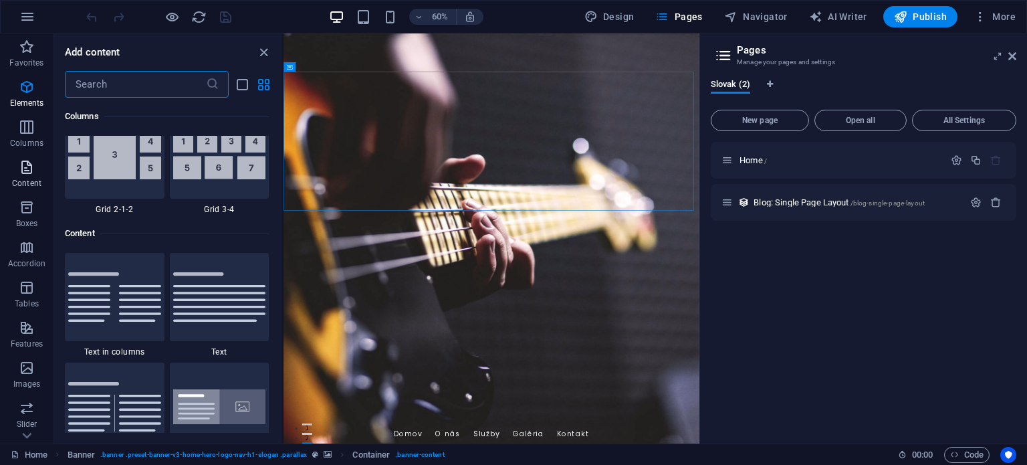
scroll to position [2340, 0]
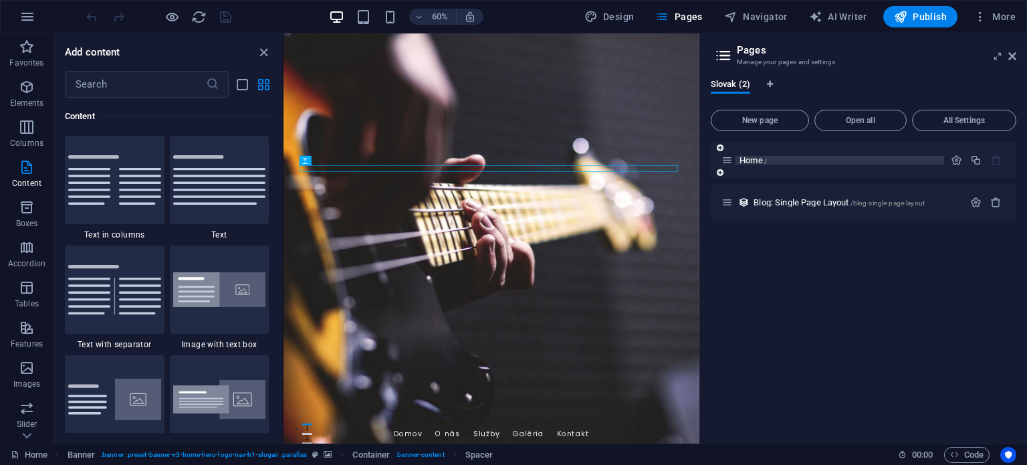
click at [752, 157] on span "Home /" at bounding box center [753, 160] width 27 height 10
click at [962, 158] on button "button" at bounding box center [956, 159] width 19 height 11
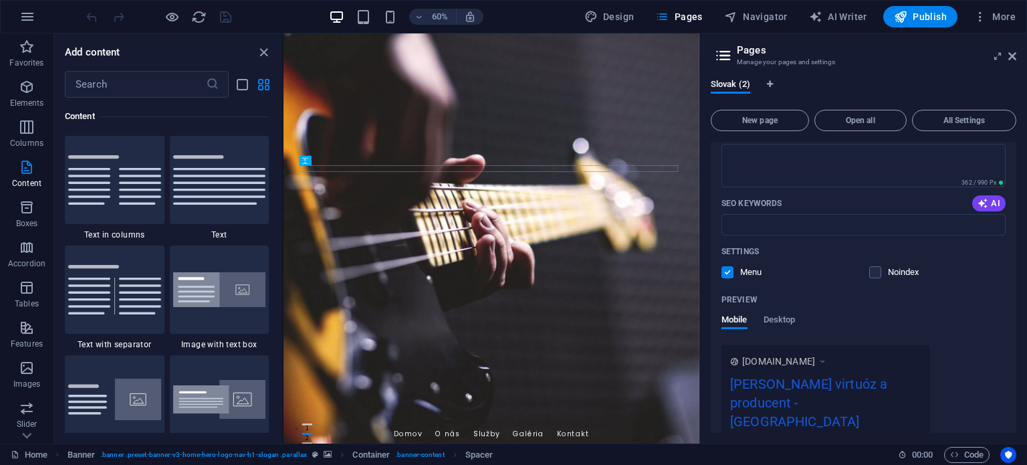
scroll to position [324, 0]
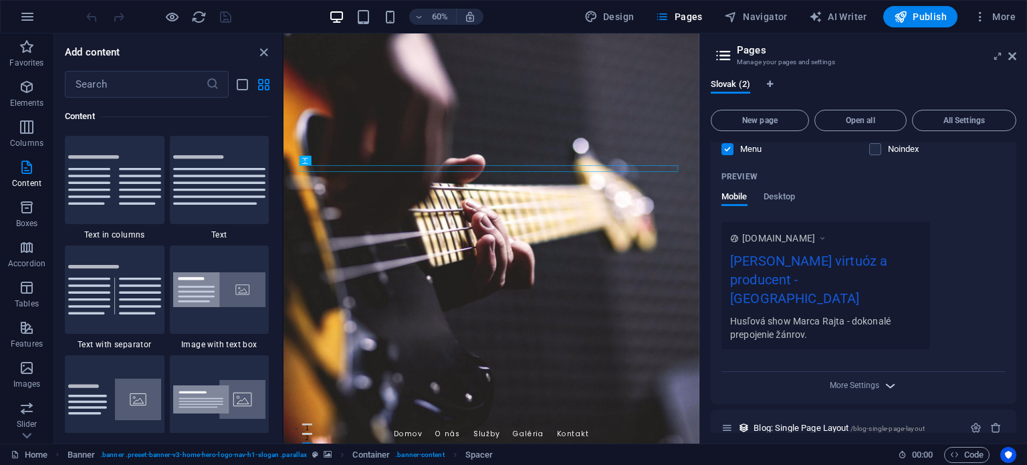
click at [881, 372] on div "More Settings" at bounding box center [864, 382] width 284 height 21
click at [883, 378] on icon "button" at bounding box center [890, 385] width 15 height 15
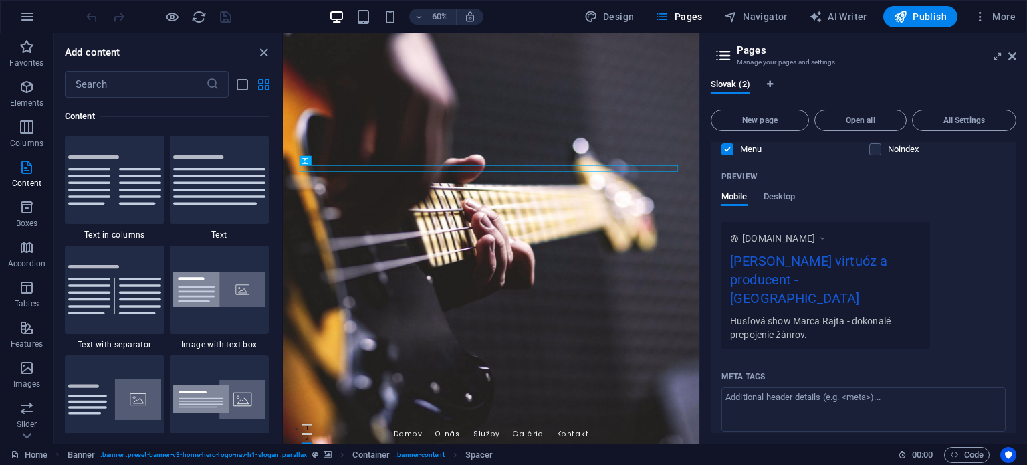
click at [856, 366] on div "Meta tags" at bounding box center [864, 376] width 284 height 21
click at [856, 387] on textarea "Meta tags ​" at bounding box center [864, 408] width 284 height 43
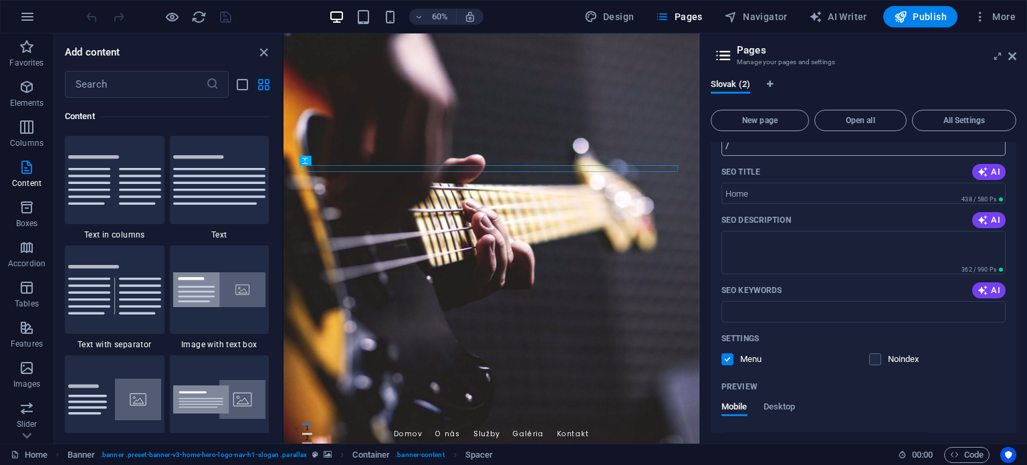
scroll to position [0, 0]
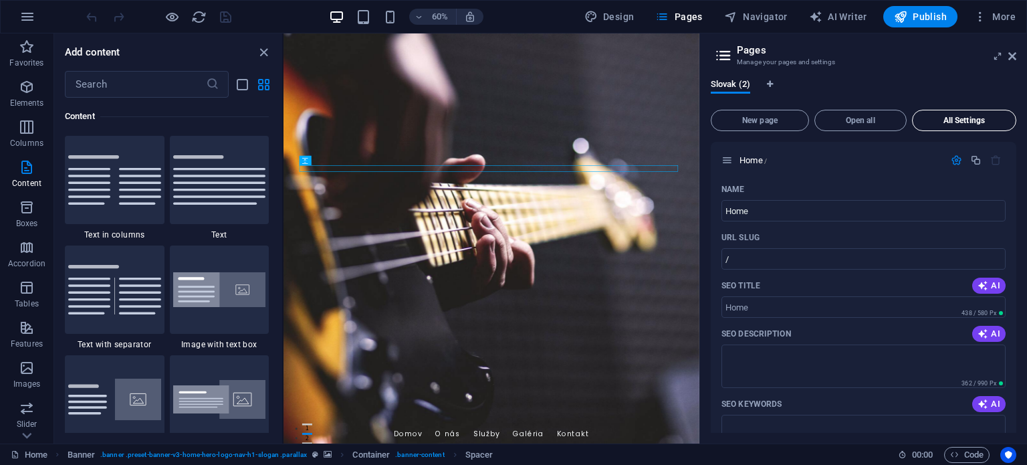
click at [964, 120] on span "All Settings" at bounding box center [964, 120] width 92 height 8
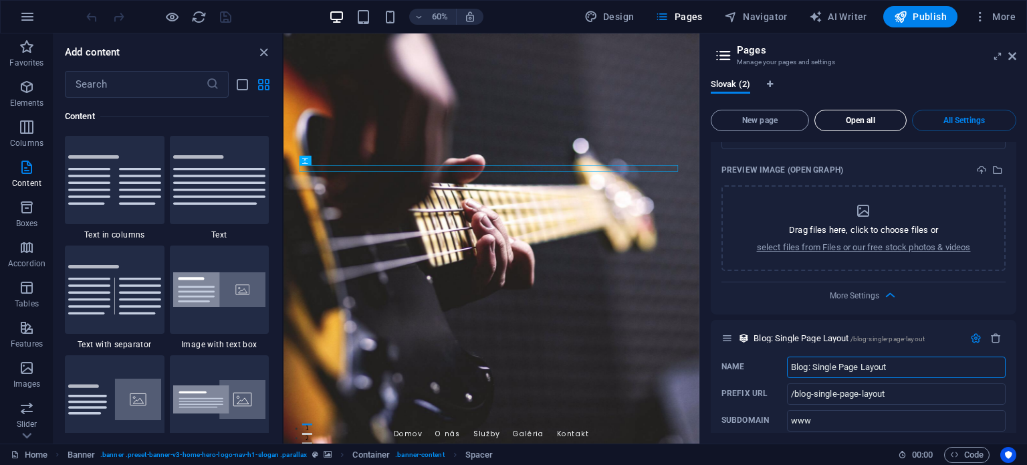
click at [867, 119] on span "Open all" at bounding box center [860, 120] width 80 height 8
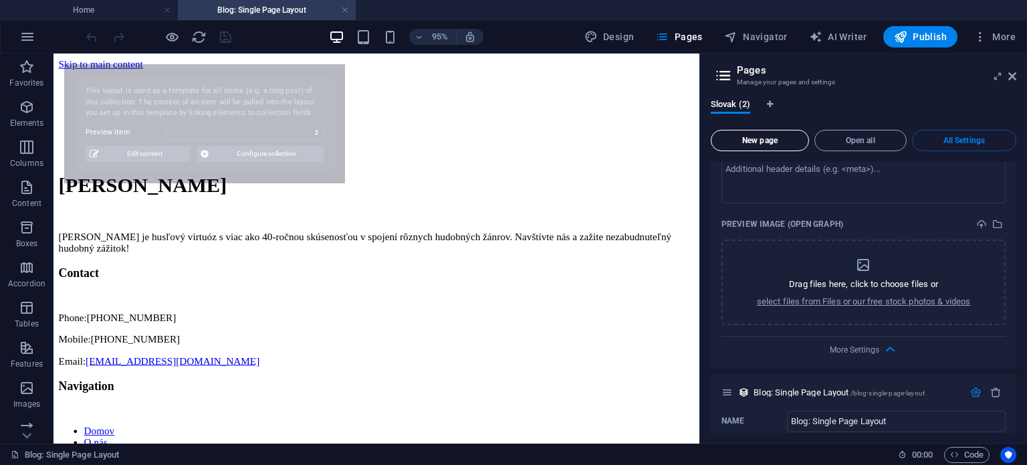
scroll to position [0, 0]
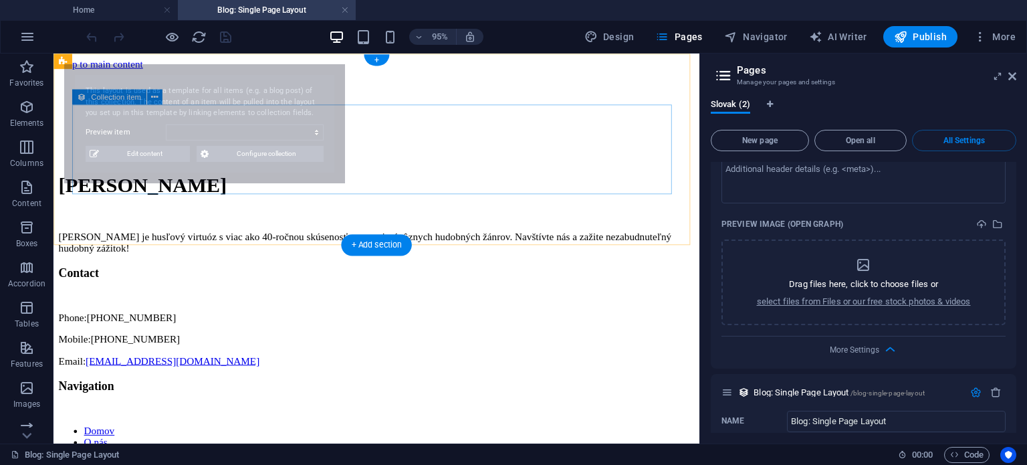
select select "68e3e7f95fccf7967c09f045"
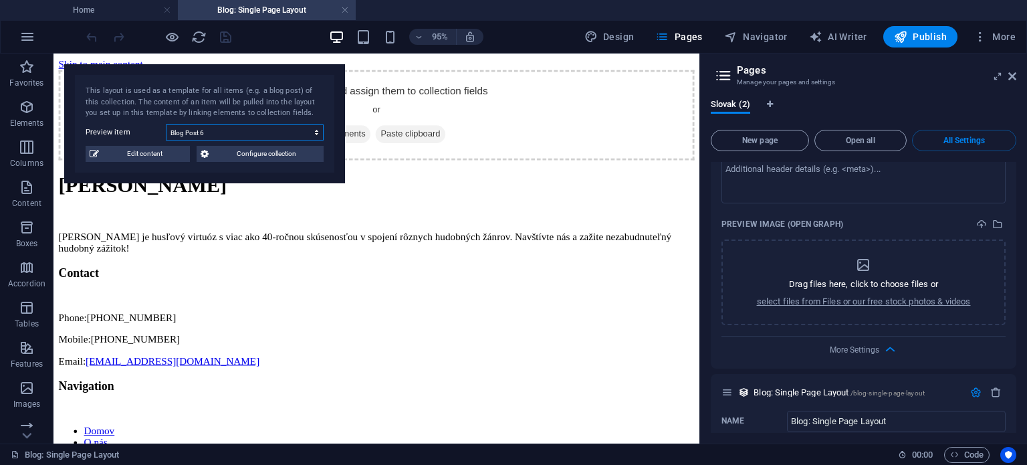
click at [245, 134] on select "Blog Post 6 Blog Post 5 Blog Post 4 Blog Post 3 Blog Post 2 Blog Post 1" at bounding box center [245, 132] width 158 height 16
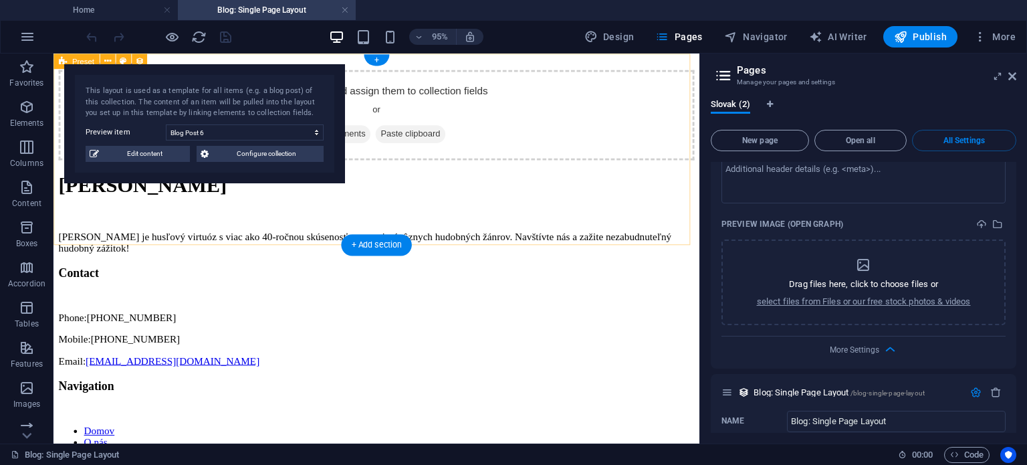
click at [598, 104] on div "Add elements and assign them to collection fields or Add elements Paste clipboa…" at bounding box center [393, 118] width 669 height 95
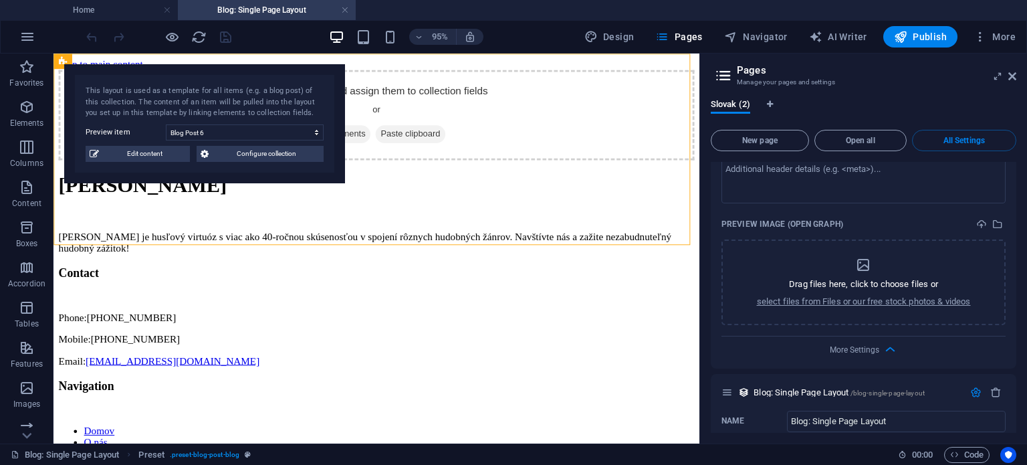
click at [862, 99] on div "Slovak (2)" at bounding box center [864, 111] width 306 height 25
click at [748, 77] on h3 "Manage your pages and settings" at bounding box center [863, 82] width 253 height 12
click at [723, 80] on icon at bounding box center [723, 75] width 20 height 19
click at [752, 132] on button "New page" at bounding box center [760, 140] width 98 height 21
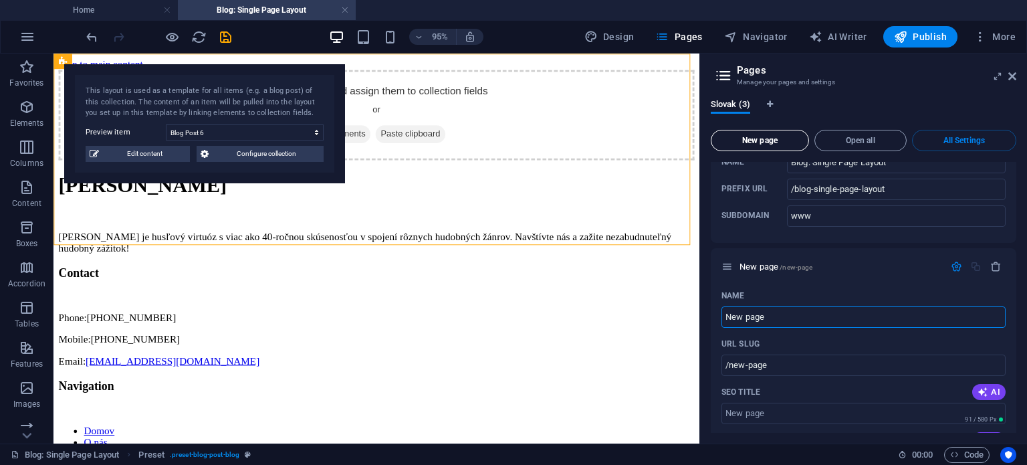
click at [751, 140] on span "New page" at bounding box center [760, 140] width 86 height 8
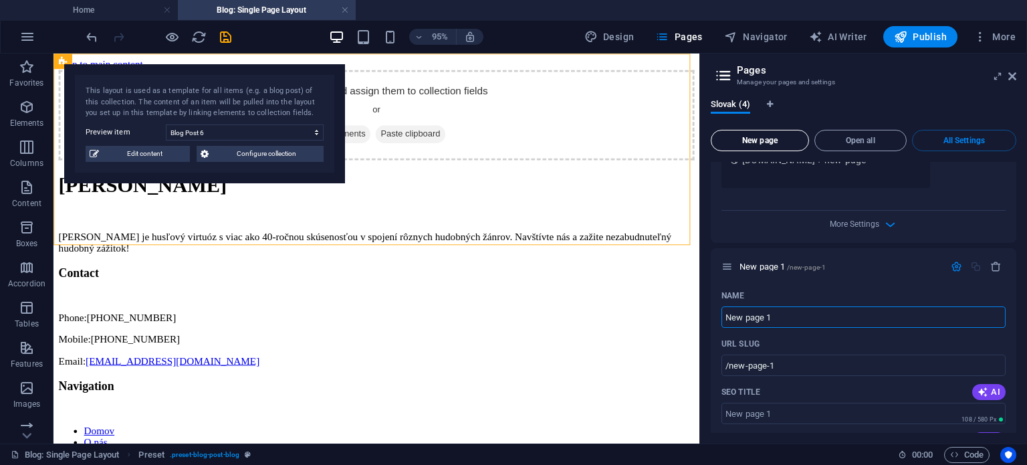
click at [751, 140] on span "New page" at bounding box center [760, 140] width 86 height 8
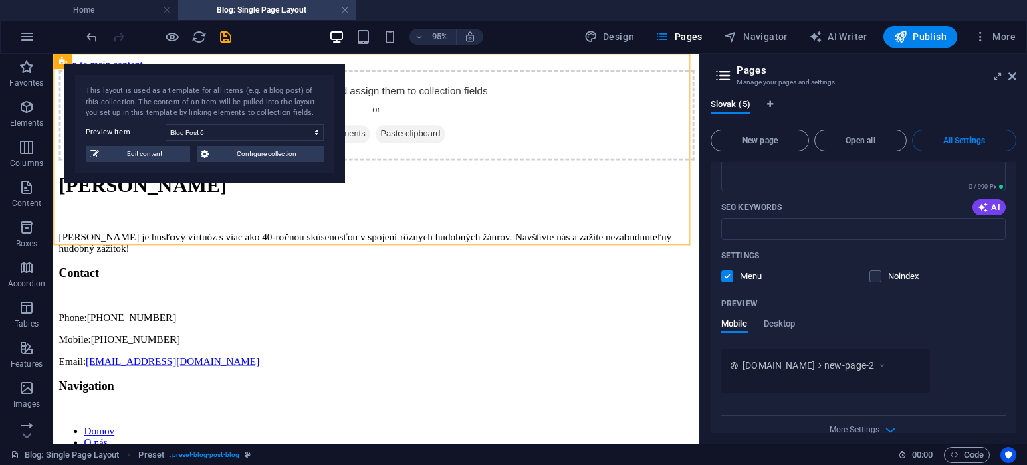
scroll to position [1616, 0]
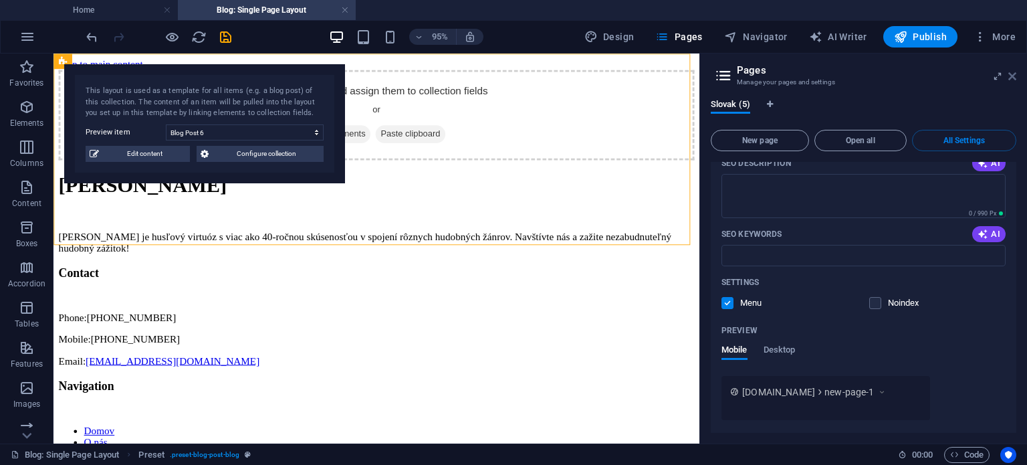
click at [1014, 78] on icon at bounding box center [1012, 76] width 8 height 11
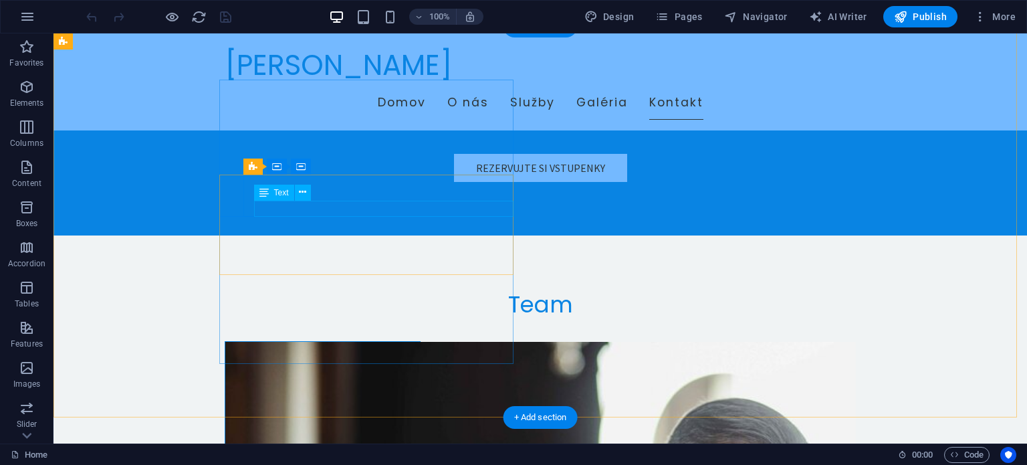
scroll to position [2875, 0]
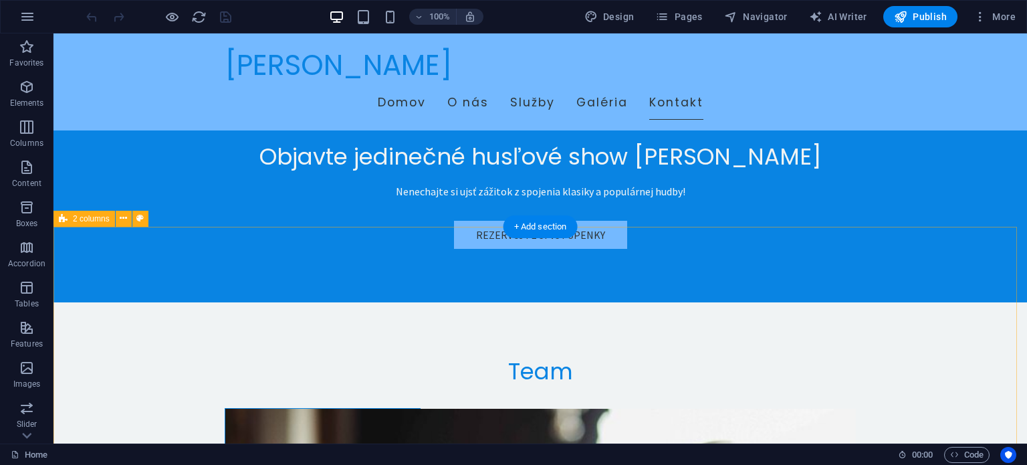
click at [541, 223] on div "+ Add section" at bounding box center [541, 226] width 74 height 23
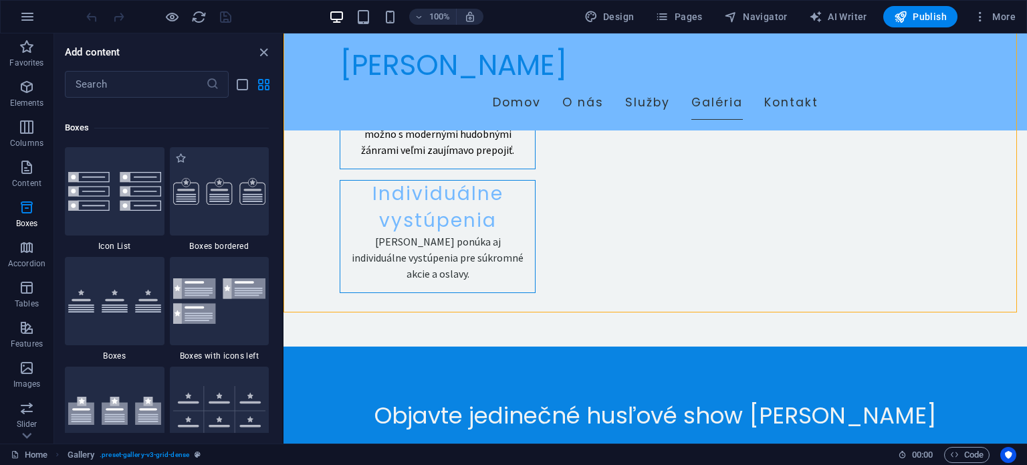
scroll to position [3878, 0]
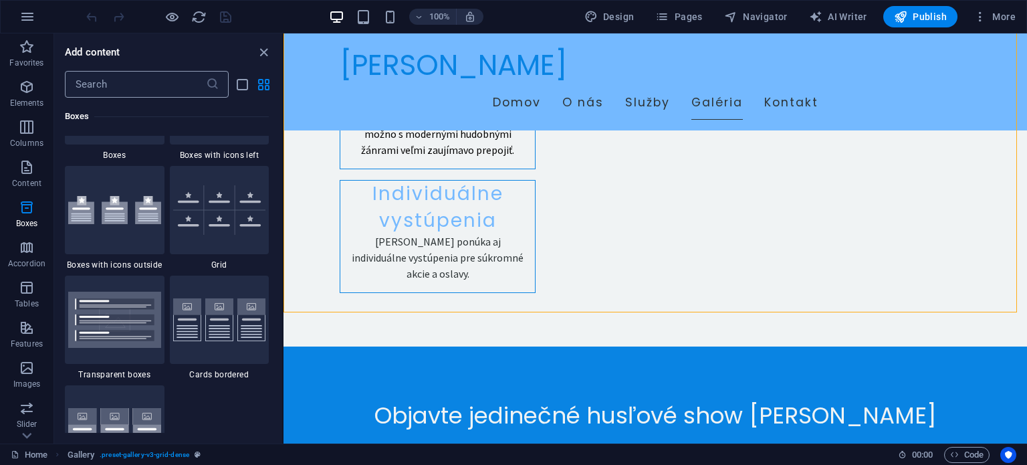
click at [137, 90] on input "text" at bounding box center [135, 84] width 141 height 27
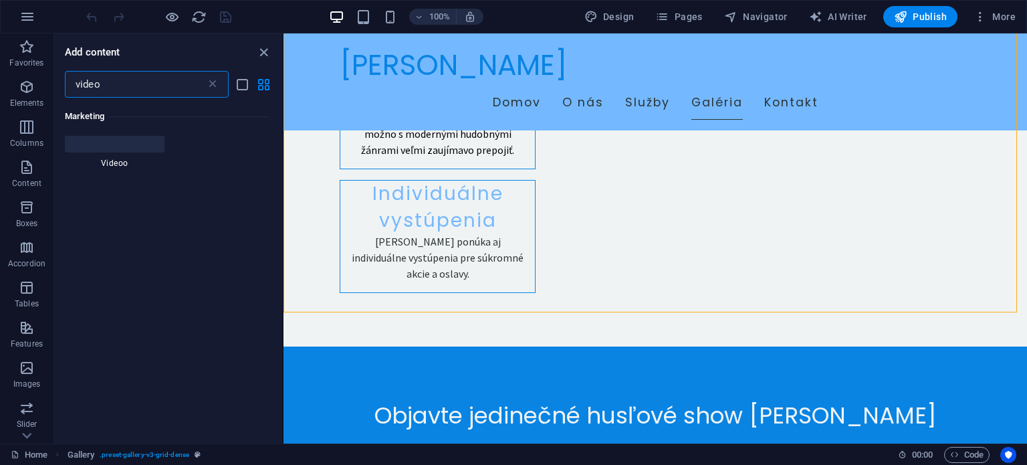
scroll to position [0, 0]
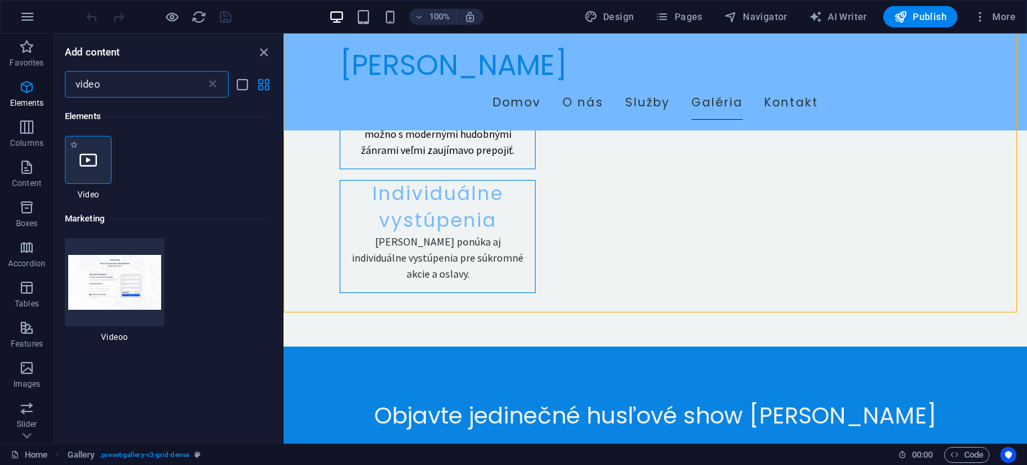
type input "video"
click at [96, 160] on icon at bounding box center [88, 159] width 17 height 17
select select "%"
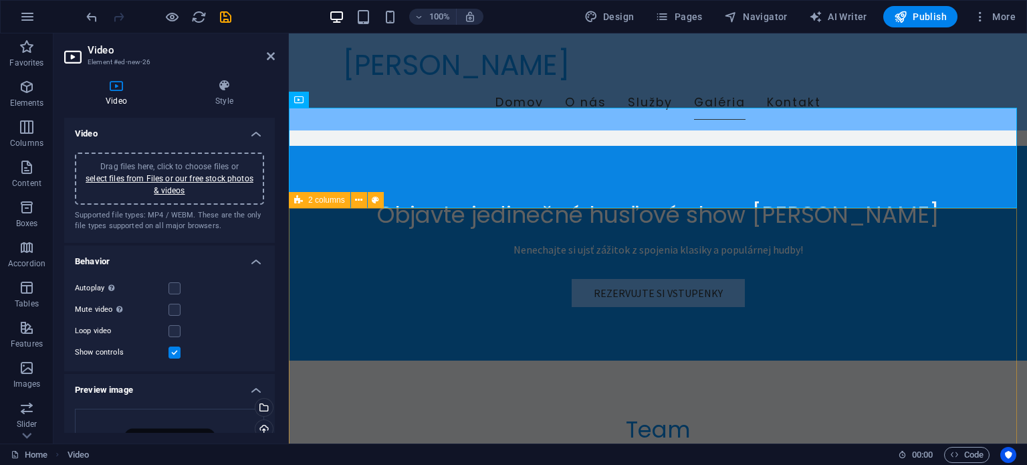
scroll to position [2716, 0]
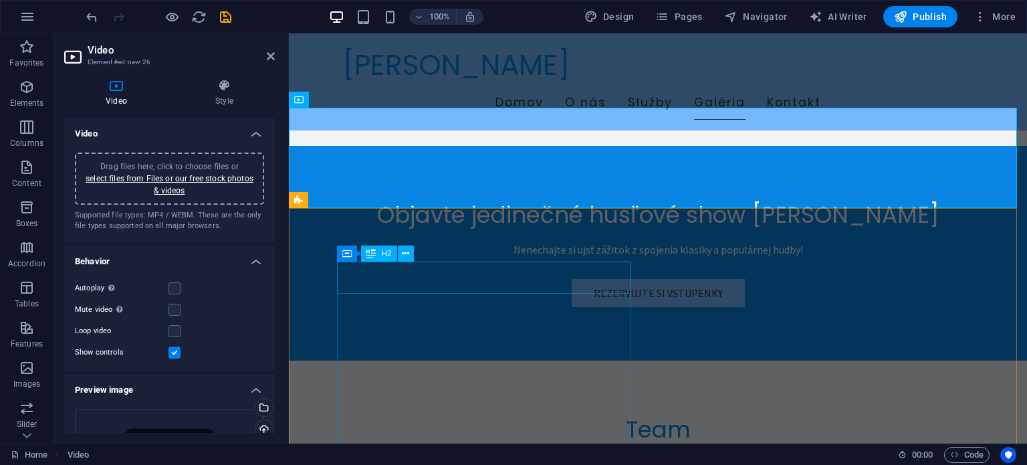
scroll to position [2649, 0]
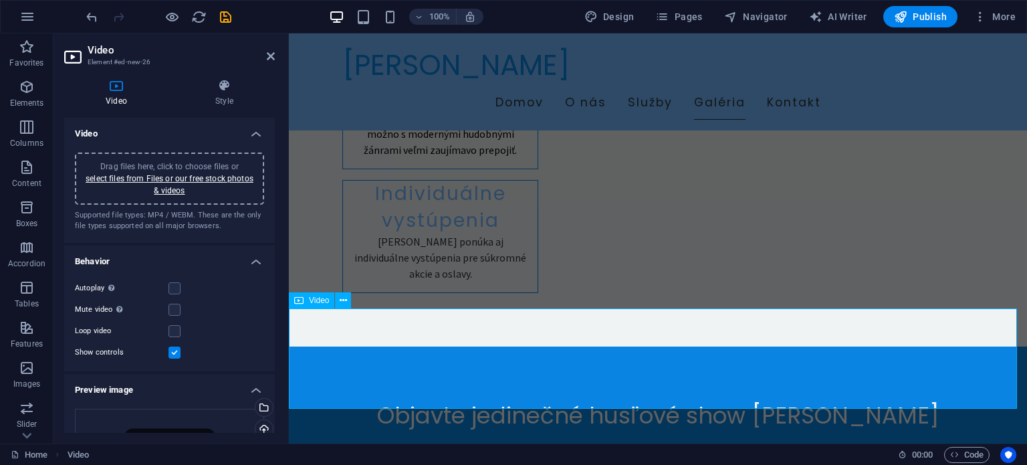
click at [94, 19] on icon "undo" at bounding box center [91, 16] width 15 height 15
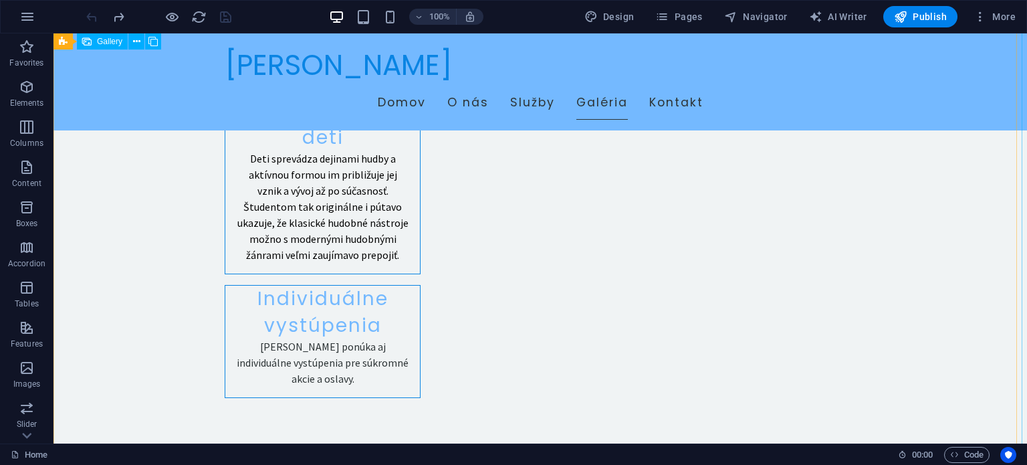
scroll to position [2712, 0]
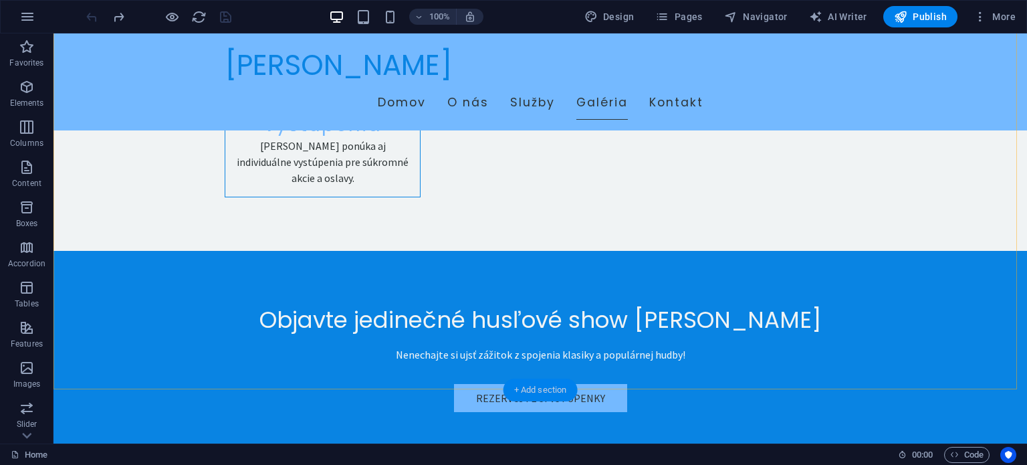
click at [542, 387] on div "+ Add section" at bounding box center [541, 389] width 74 height 23
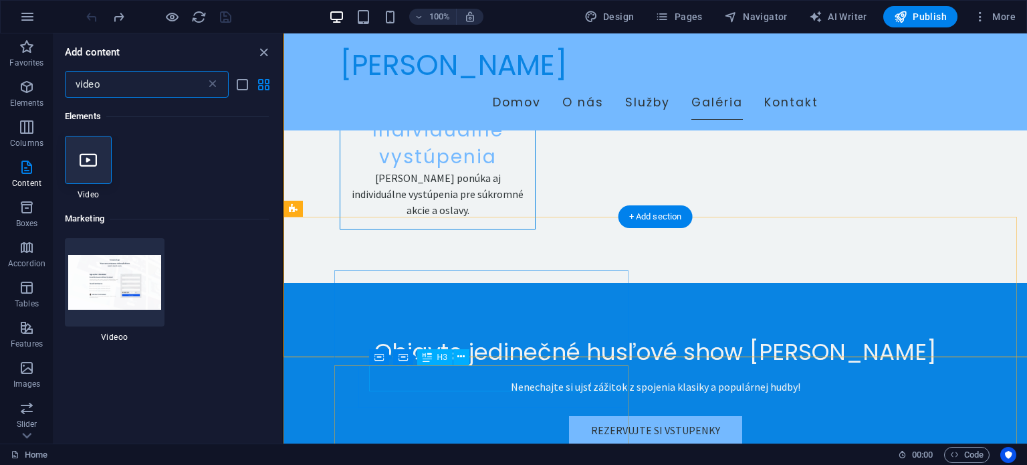
scroll to position [2744, 0]
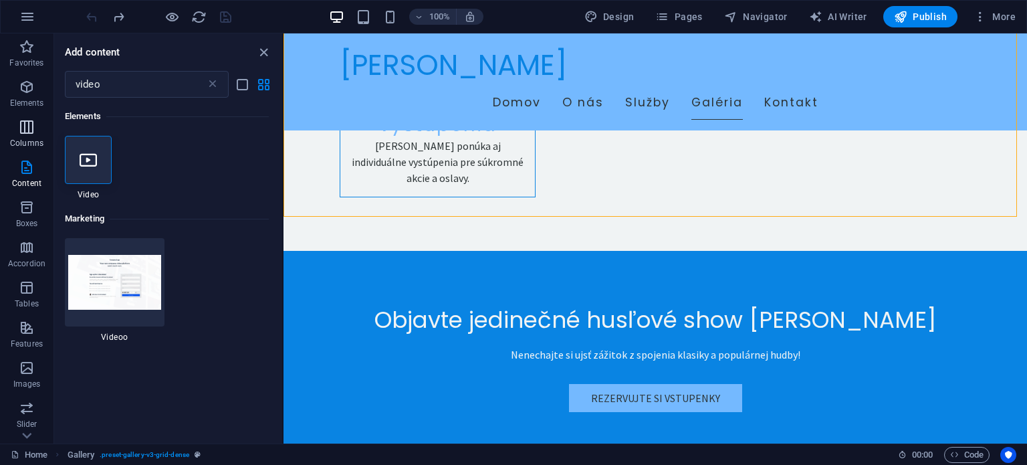
click at [32, 128] on icon "button" at bounding box center [27, 127] width 16 height 16
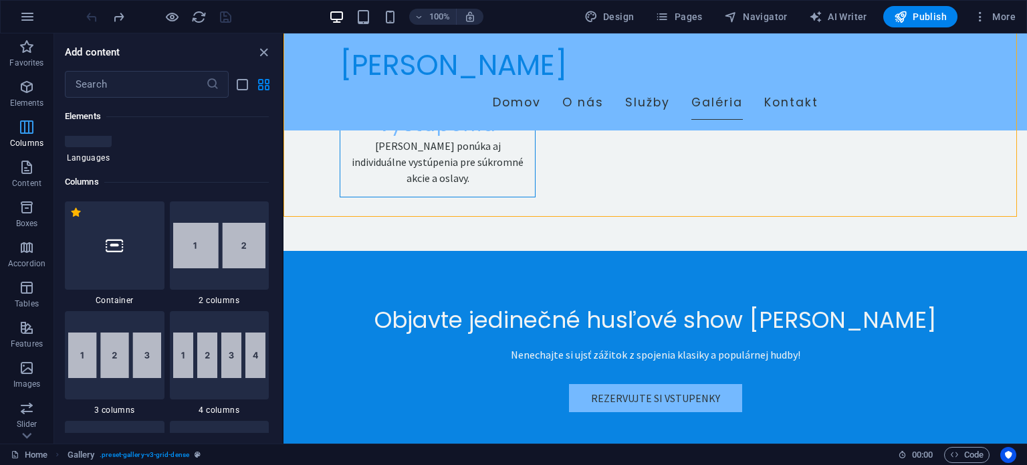
scroll to position [662, 0]
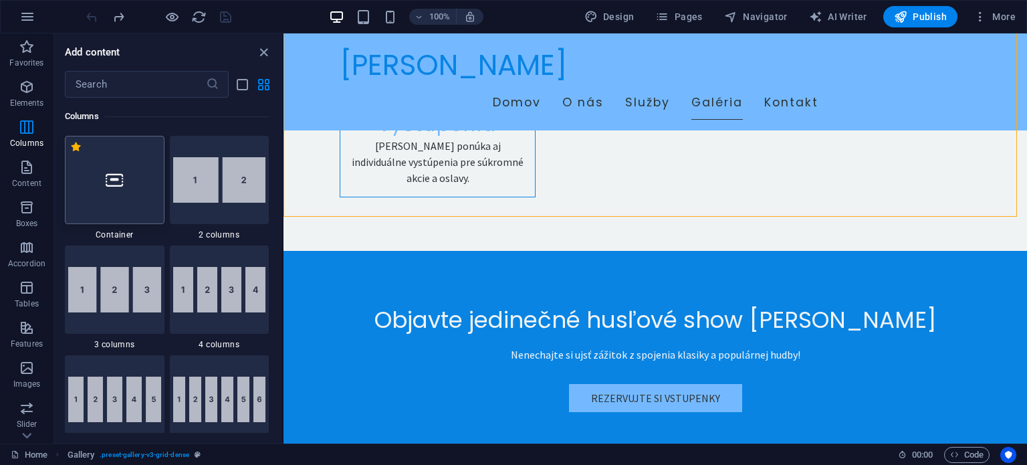
click at [111, 202] on div at bounding box center [115, 180] width 100 height 88
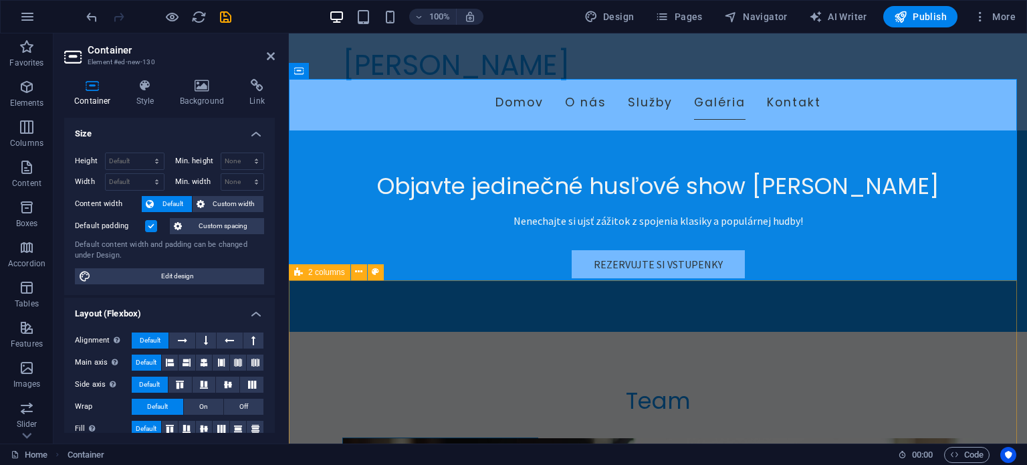
scroll to position [2744, 0]
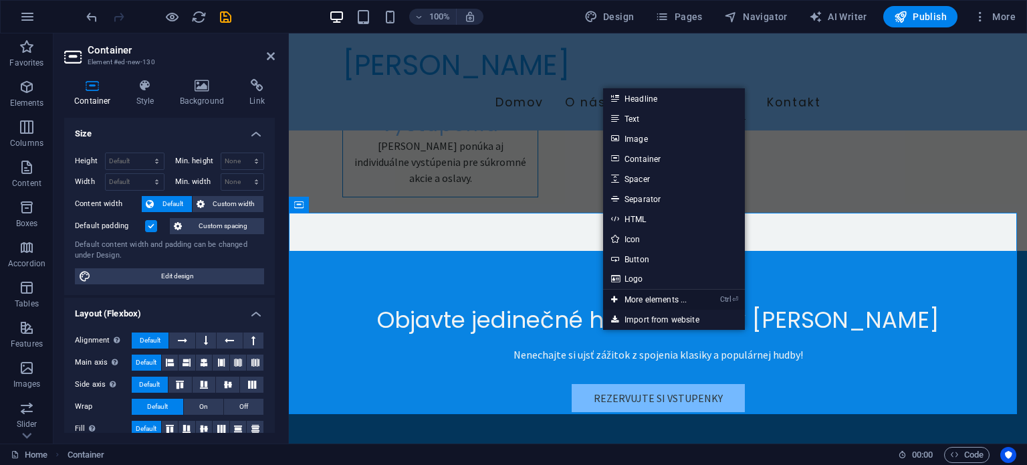
click at [658, 296] on link "Ctrl ⏎ More elements ..." at bounding box center [649, 300] width 92 height 20
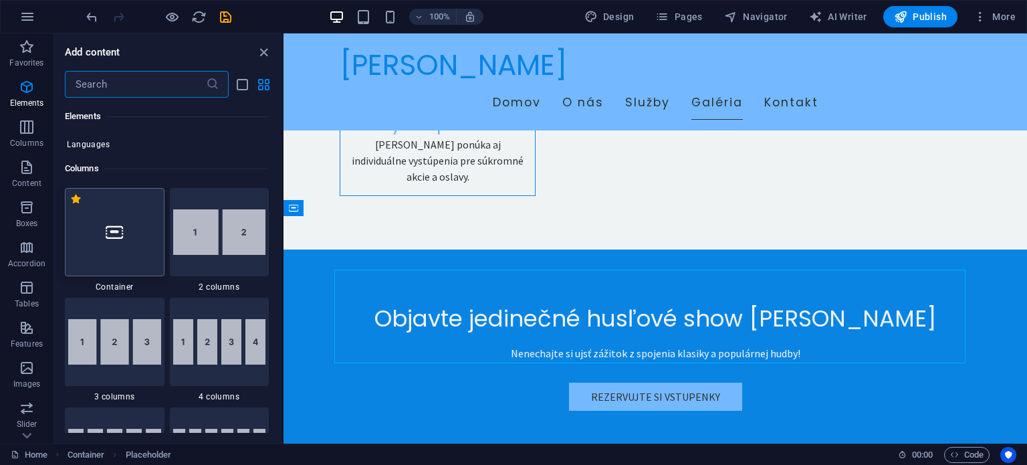
scroll to position [744, 0]
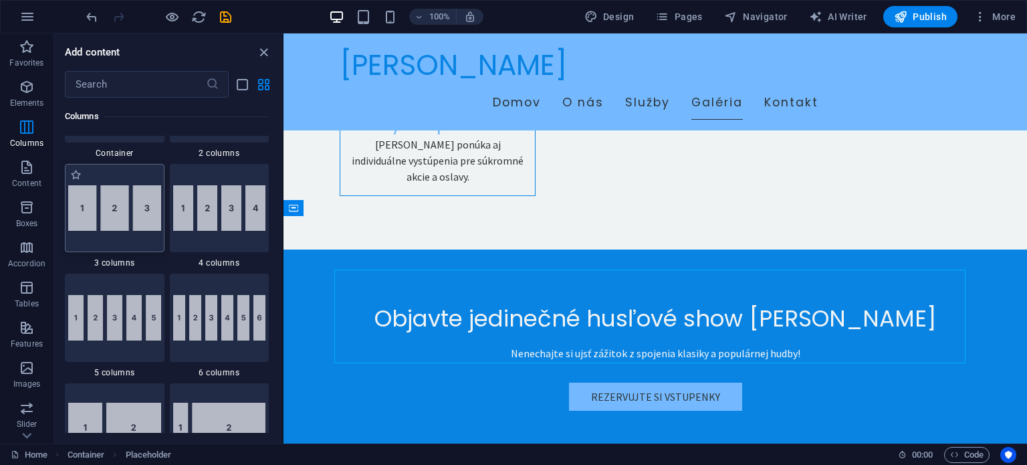
click at [100, 222] on img at bounding box center [114, 207] width 93 height 45
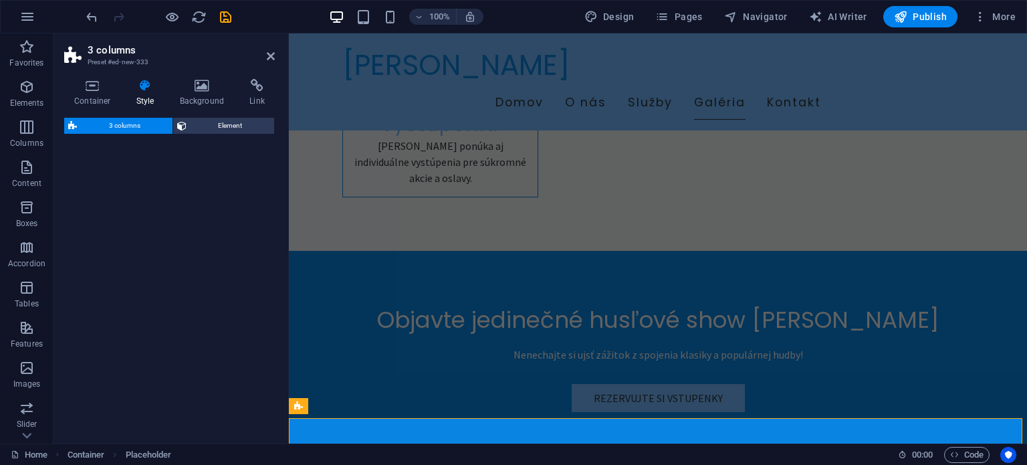
select select "rem"
select select "preset-columns-three-v2-default"
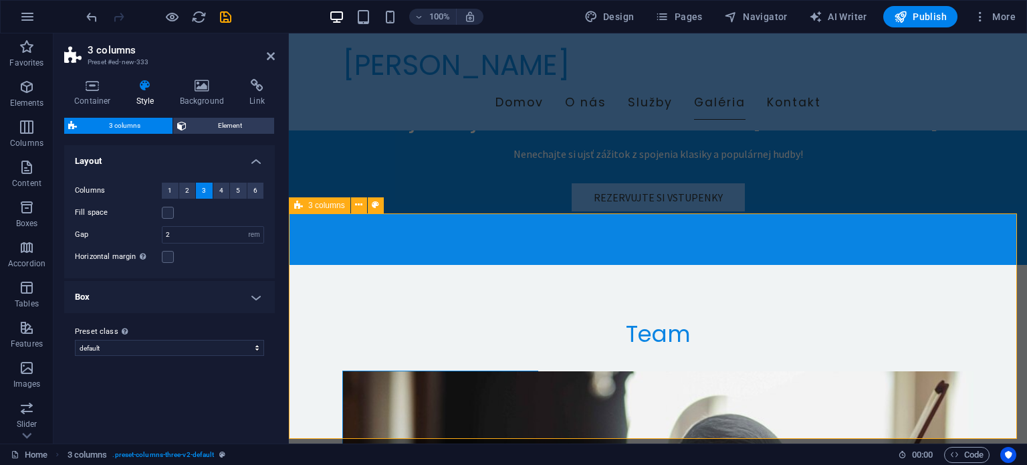
scroll to position [2878, 0]
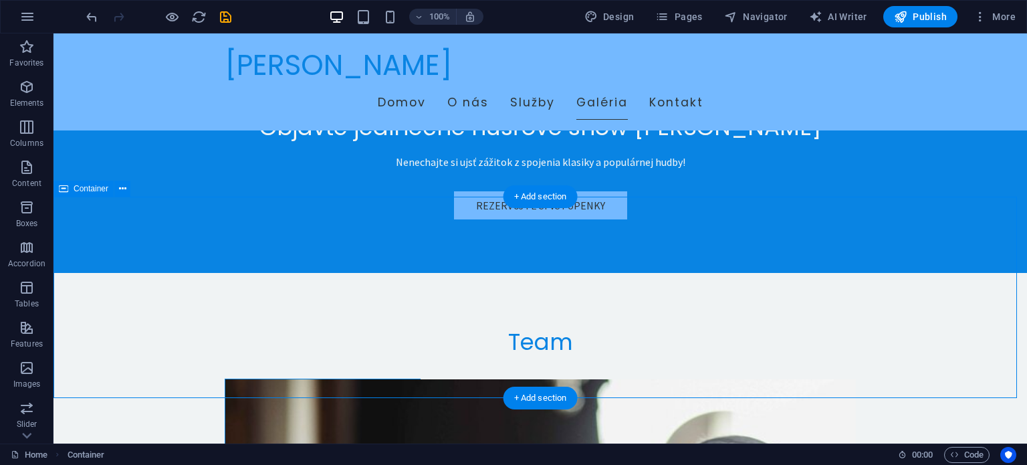
scroll to position [3105, 0]
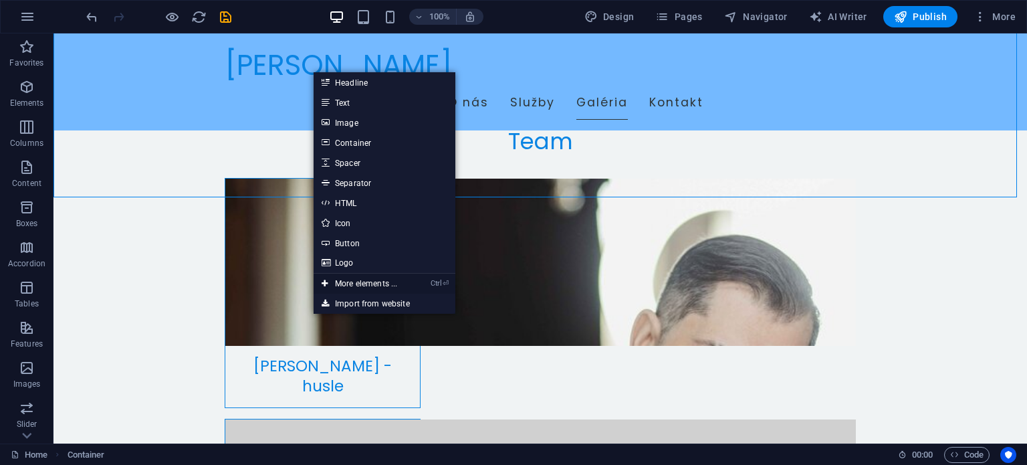
click at [358, 281] on link "Ctrl ⏎ More elements ..." at bounding box center [360, 283] width 92 height 20
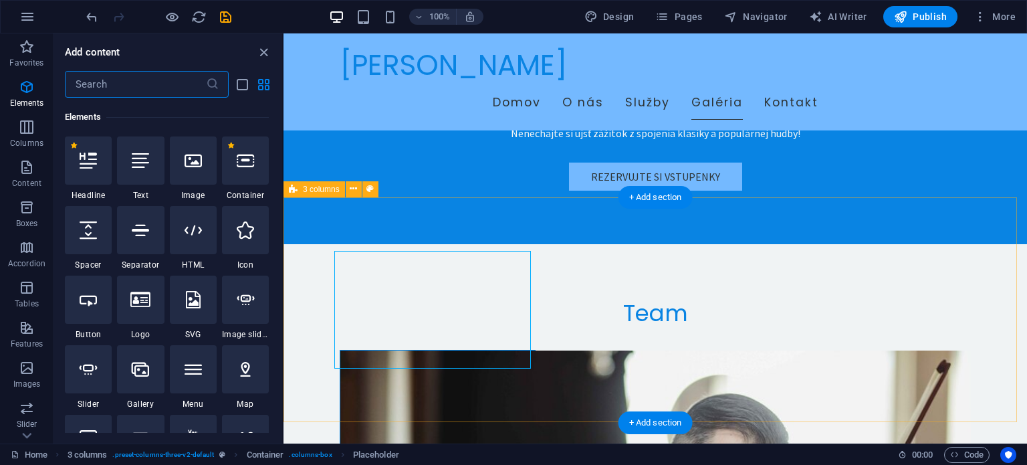
scroll to position [142, 0]
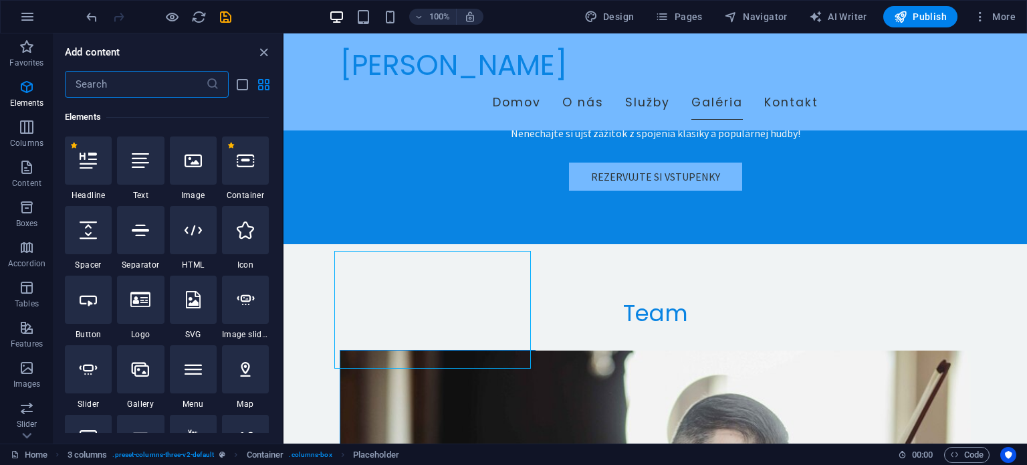
click at [158, 92] on input "text" at bounding box center [135, 84] width 141 height 27
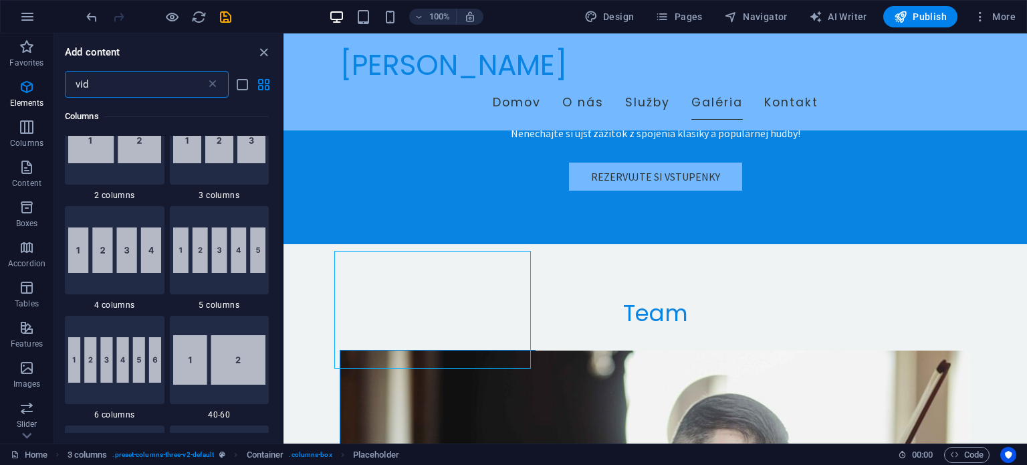
scroll to position [0, 0]
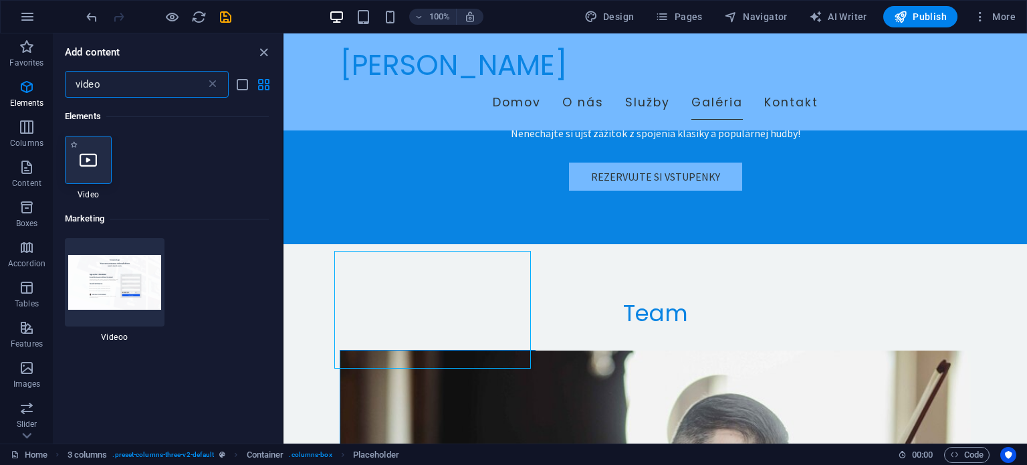
type input "video"
click at [100, 165] on div at bounding box center [88, 160] width 47 height 48
select select "%"
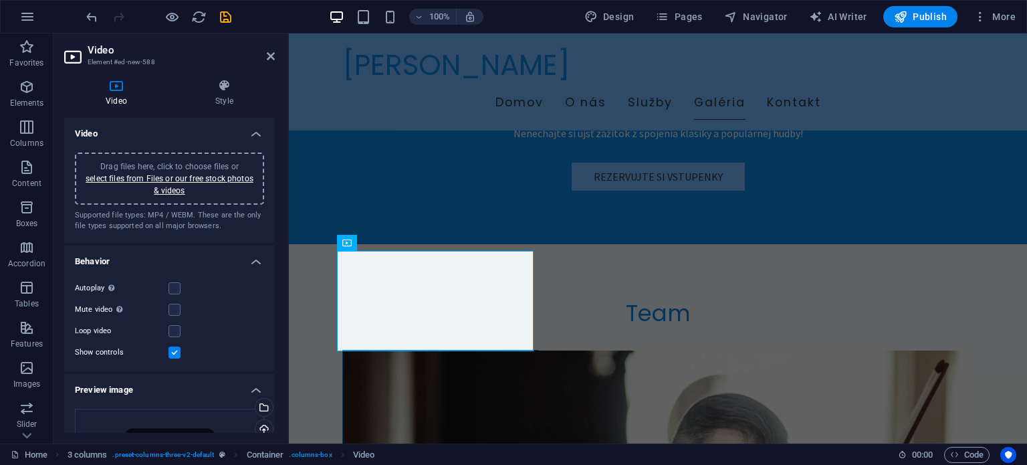
scroll to position [2961, 0]
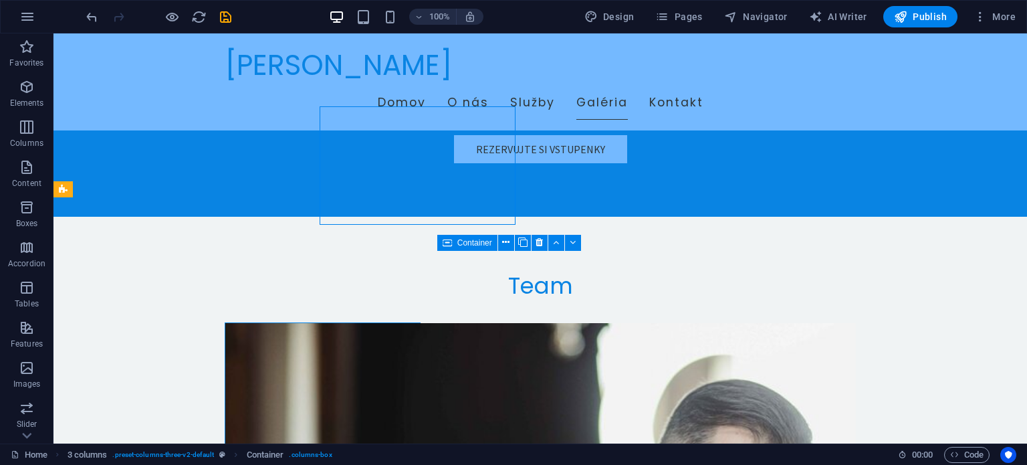
scroll to position [3105, 0]
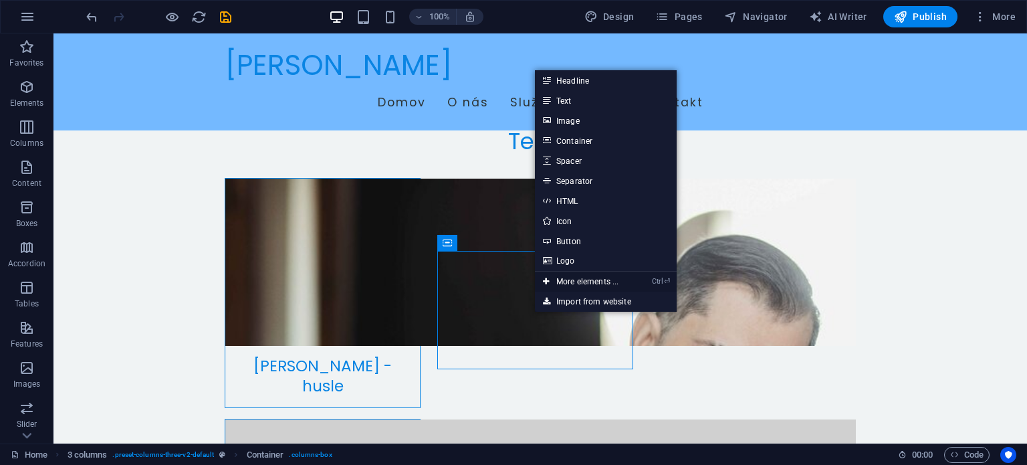
click at [594, 282] on link "Ctrl ⏎ More elements ..." at bounding box center [581, 281] width 92 height 20
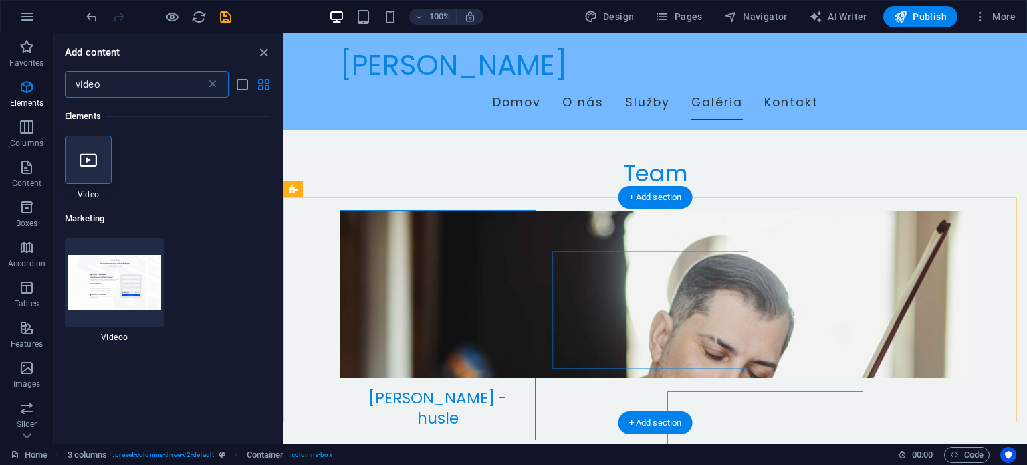
scroll to position [2966, 0]
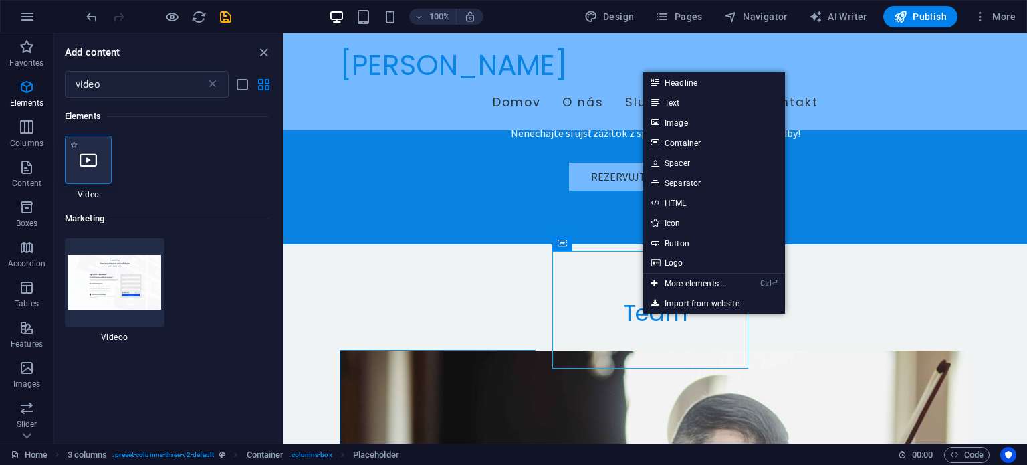
click at [94, 157] on icon at bounding box center [88, 159] width 17 height 17
select select "%"
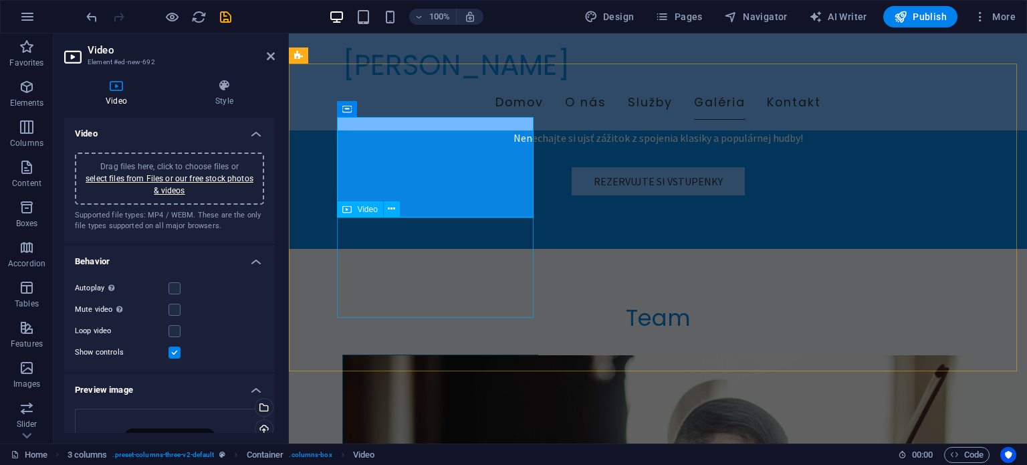
scroll to position [3095, 0]
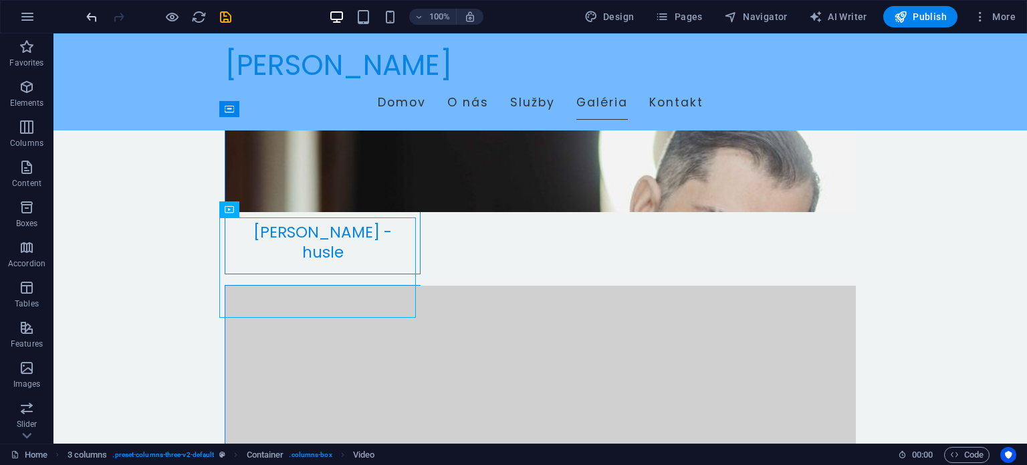
click at [90, 19] on icon "undo" at bounding box center [91, 16] width 15 height 15
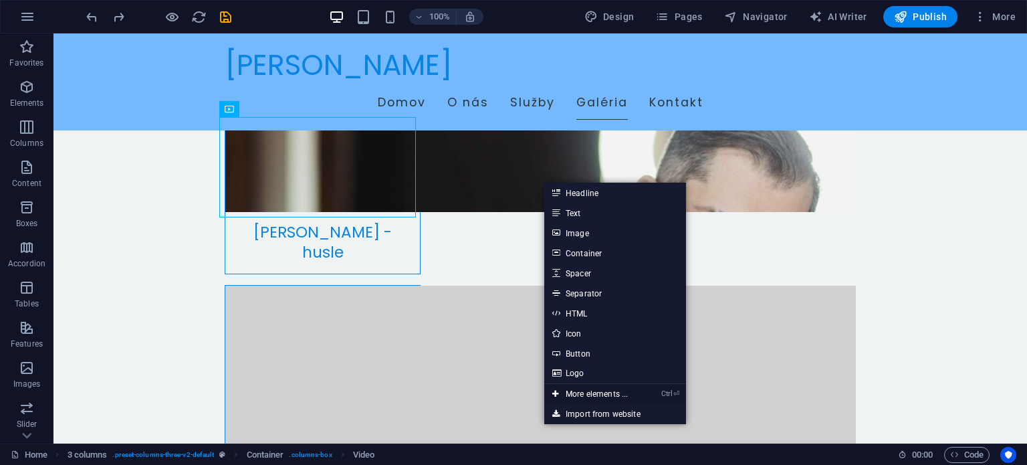
click at [594, 395] on link "Ctrl ⏎ More elements ..." at bounding box center [590, 394] width 92 height 20
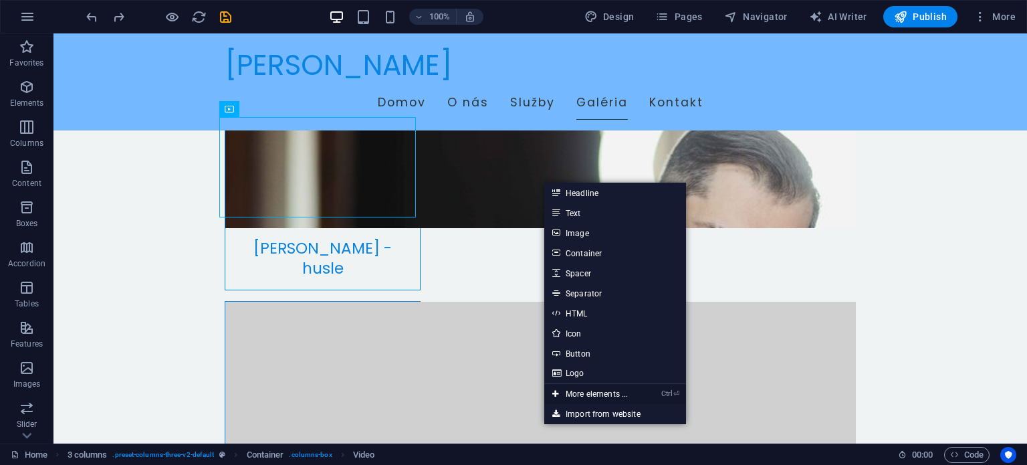
scroll to position [3099, 0]
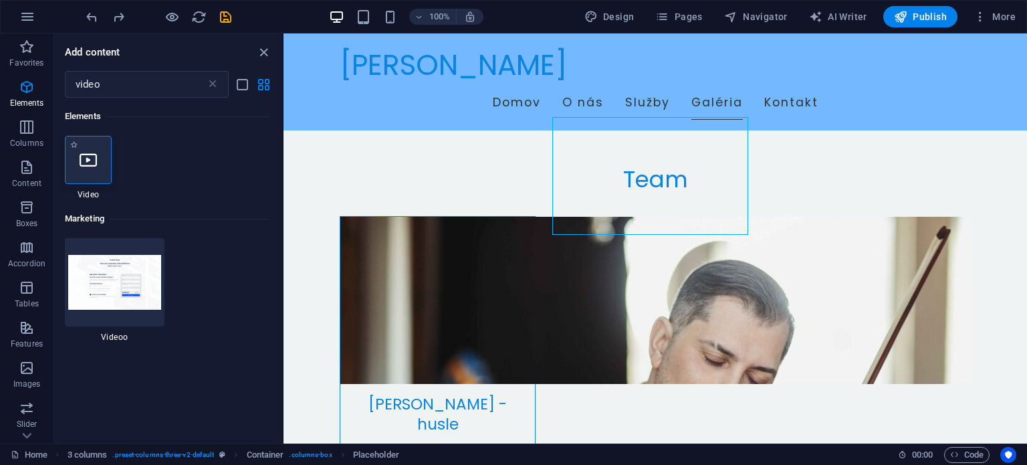
click at [86, 162] on icon at bounding box center [88, 159] width 17 height 17
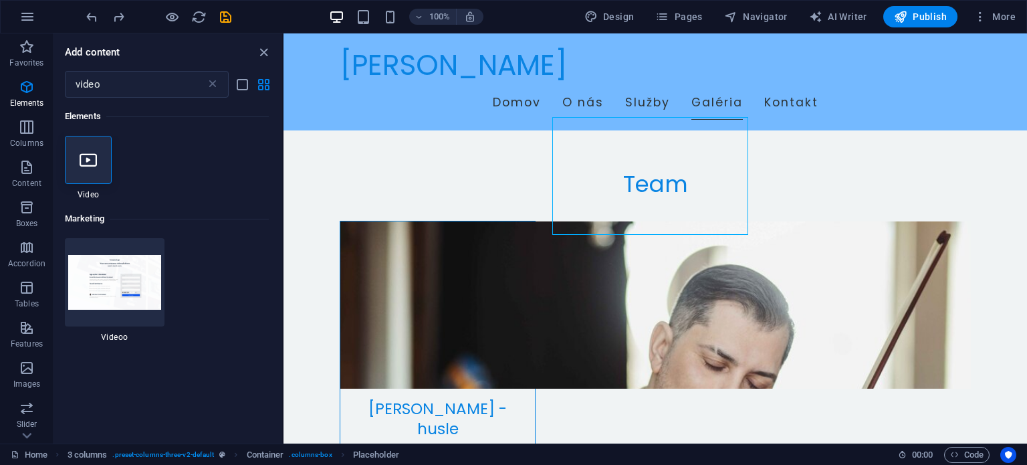
select select "%"
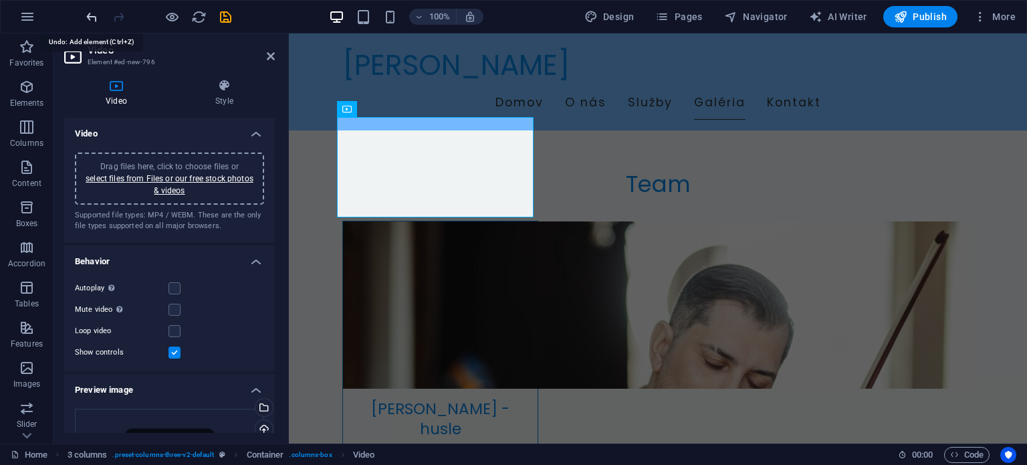
click at [91, 16] on icon "undo" at bounding box center [91, 16] width 15 height 15
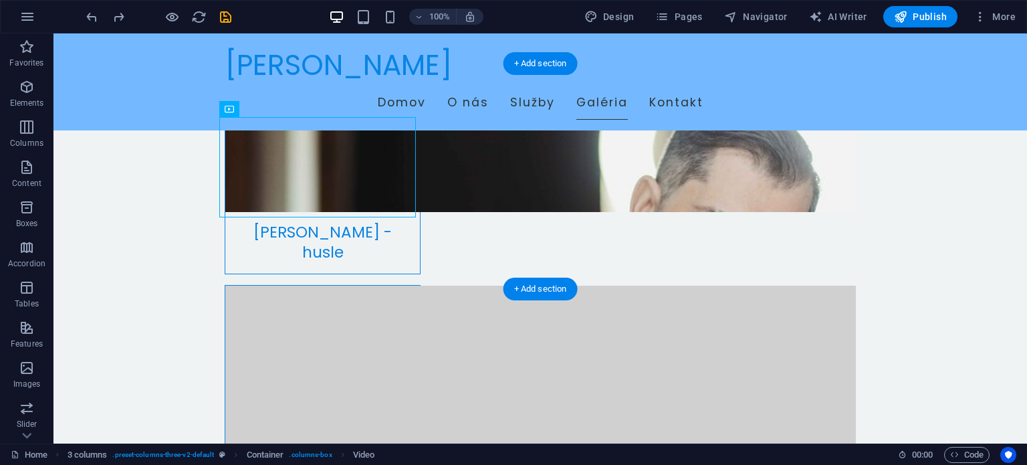
drag, startPoint x: 335, startPoint y: 158, endPoint x: 504, endPoint y: 164, distance: 168.6
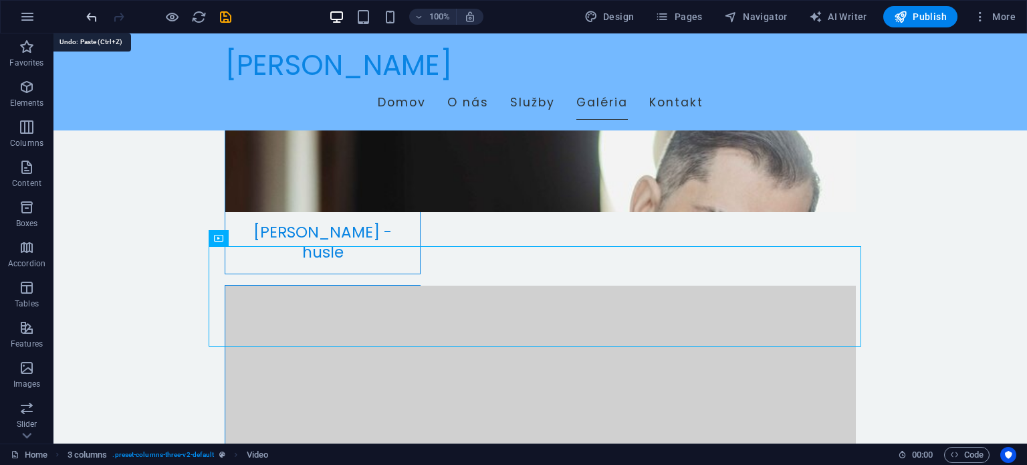
click at [96, 12] on icon "undo" at bounding box center [91, 16] width 15 height 15
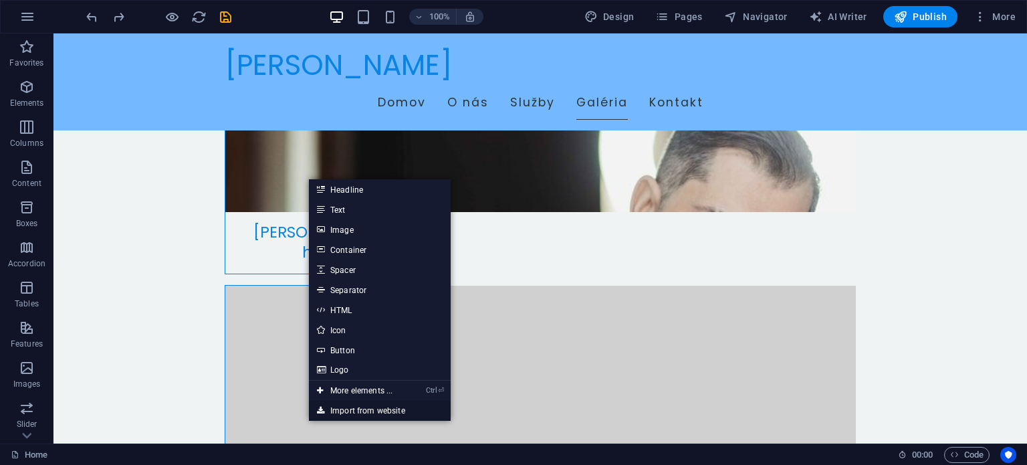
click at [370, 408] on link "Import from website" at bounding box center [380, 411] width 142 height 20
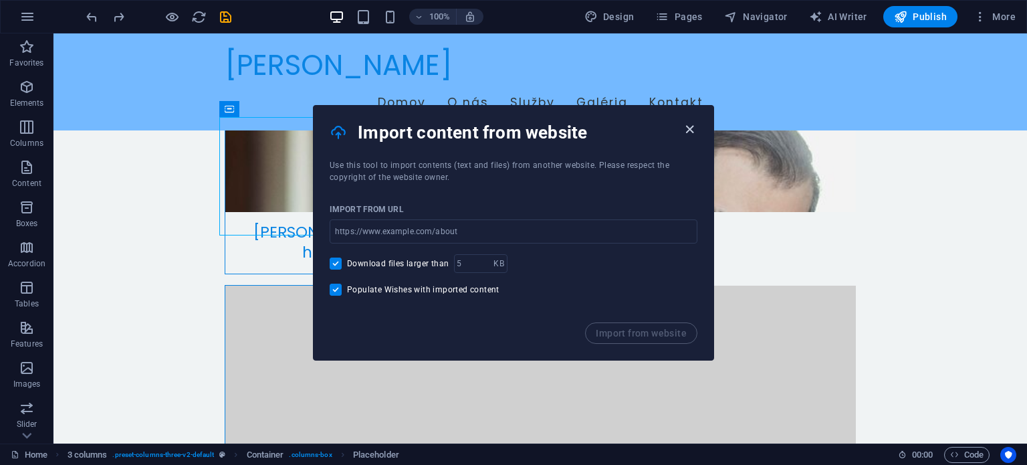
click at [687, 125] on icon "button" at bounding box center [689, 129] width 15 height 15
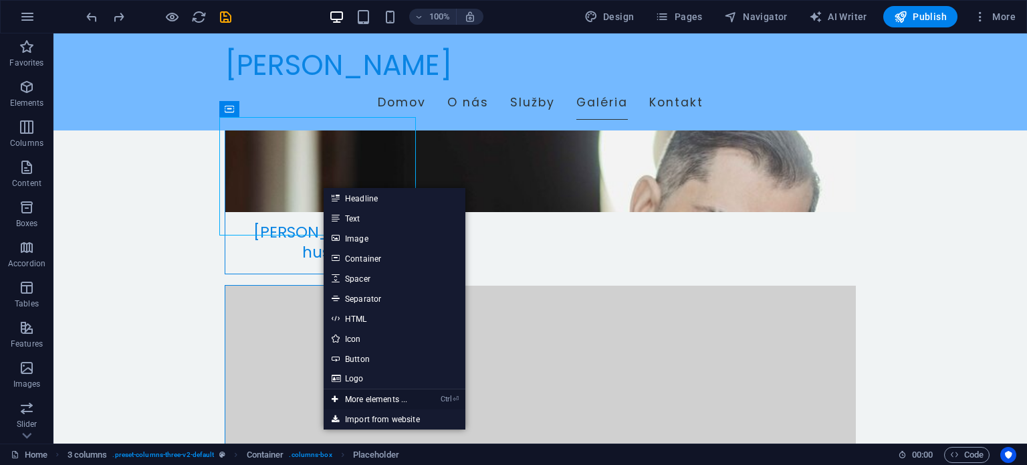
click at [372, 402] on link "Ctrl ⏎ More elements ..." at bounding box center [370, 399] width 92 height 20
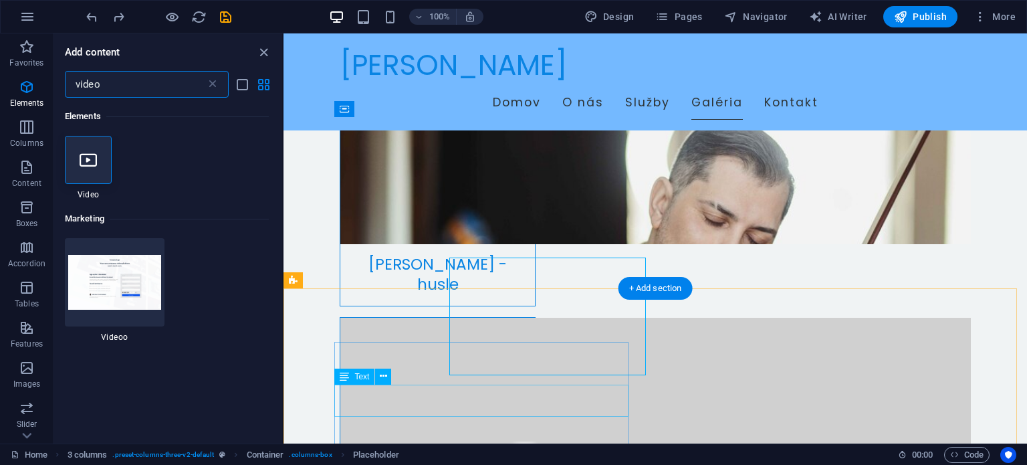
scroll to position [3099, 0]
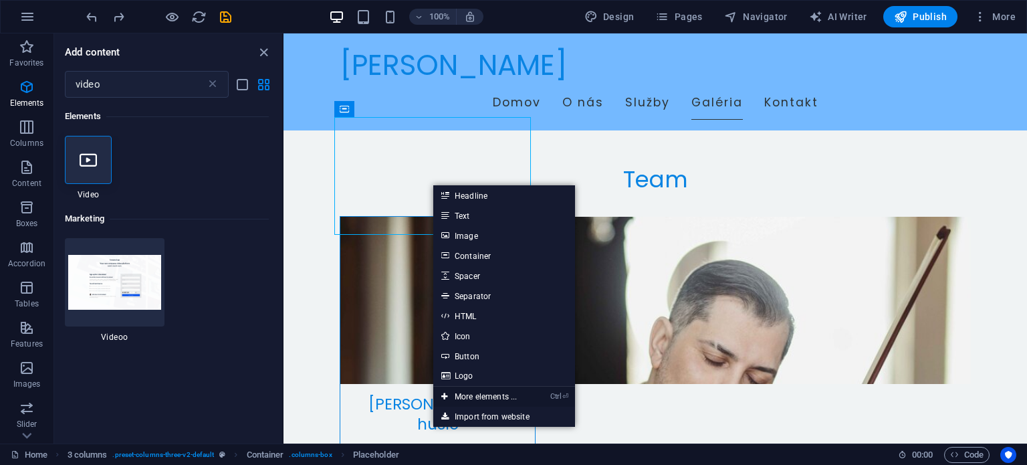
click at [496, 395] on link "Ctrl ⏎ More elements ..." at bounding box center [479, 397] width 92 height 20
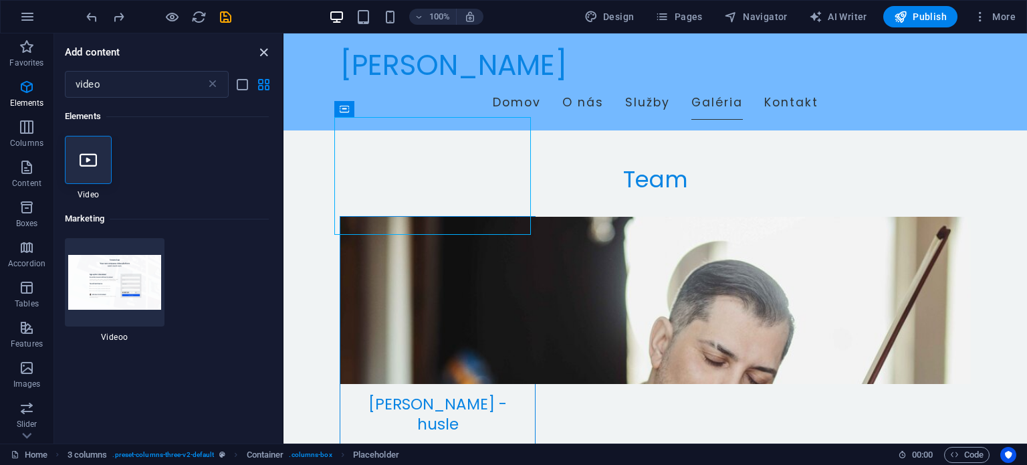
click at [264, 56] on icon "close panel" at bounding box center [263, 52] width 15 height 15
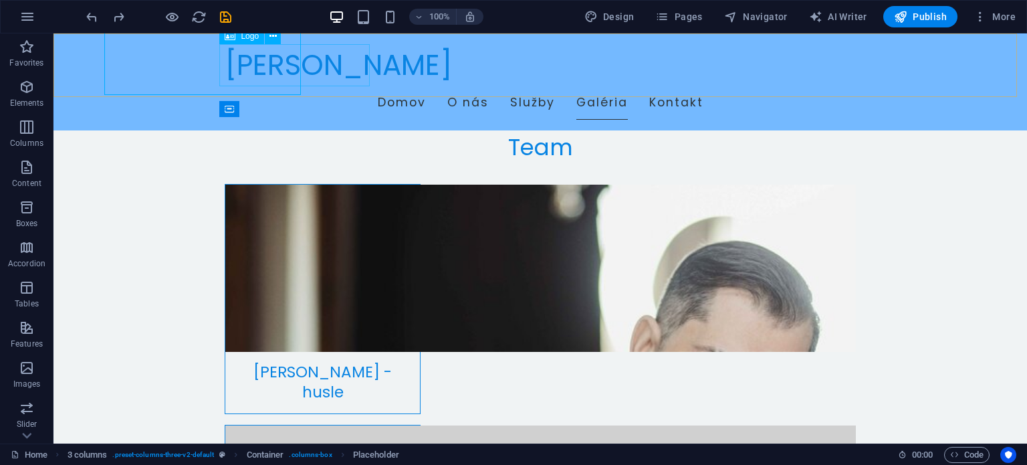
scroll to position [3239, 0]
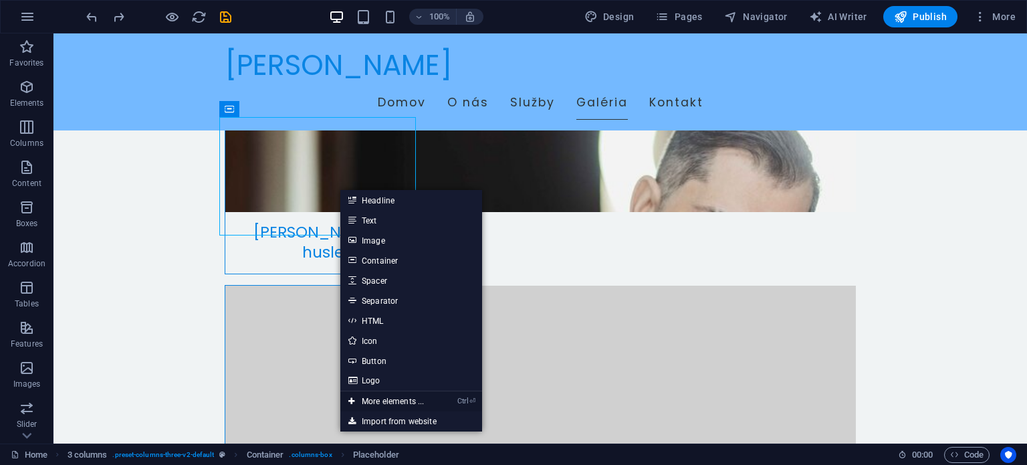
drag, startPoint x: 409, startPoint y: 394, endPoint x: 124, endPoint y: 360, distance: 286.2
click at [409, 394] on link "Ctrl ⏎ More elements ..." at bounding box center [386, 401] width 92 height 20
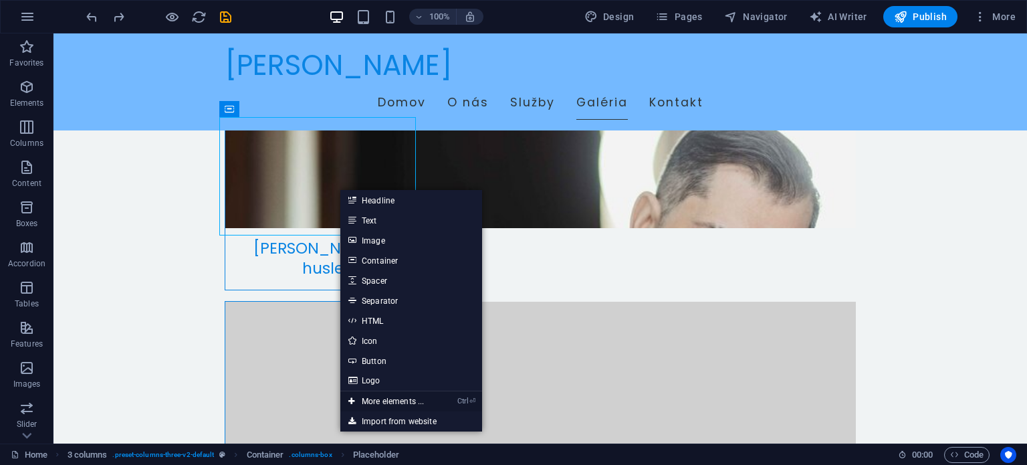
scroll to position [3099, 0]
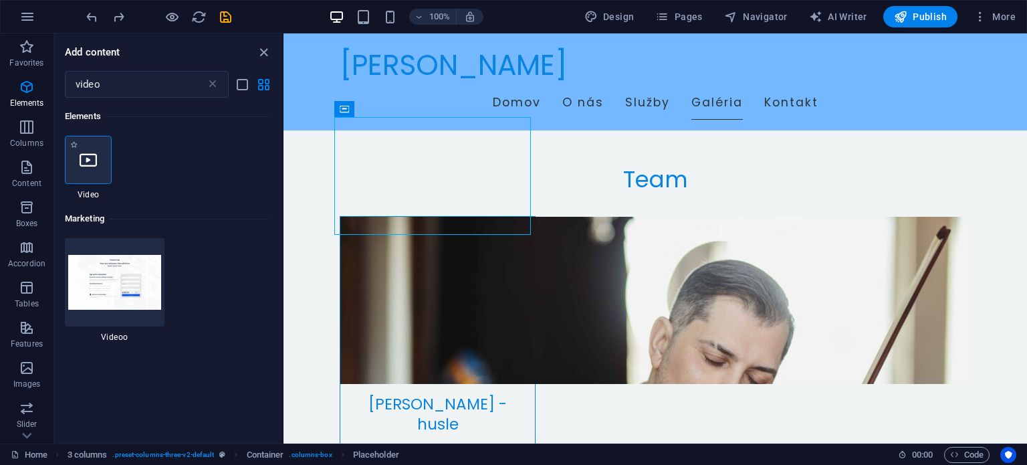
click at [93, 164] on icon at bounding box center [88, 159] width 17 height 17
select select "%"
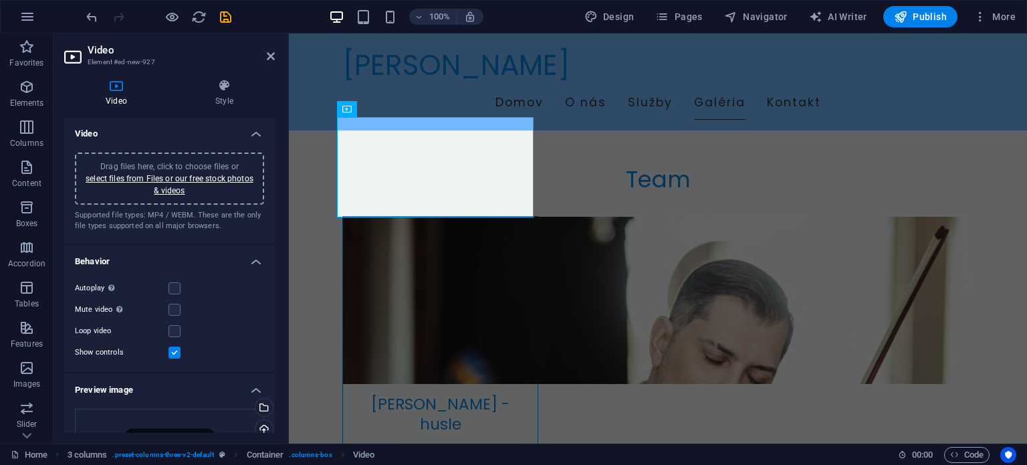
scroll to position [3095, 0]
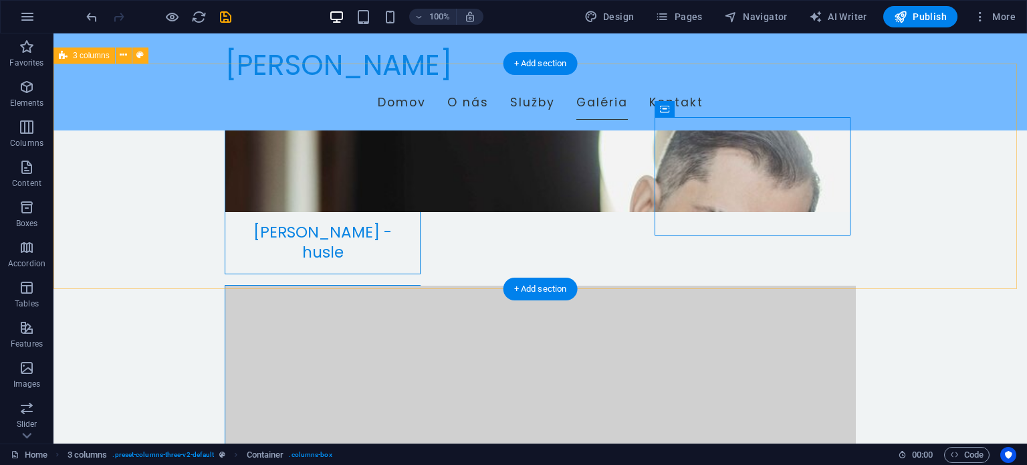
scroll to position [3105, 0]
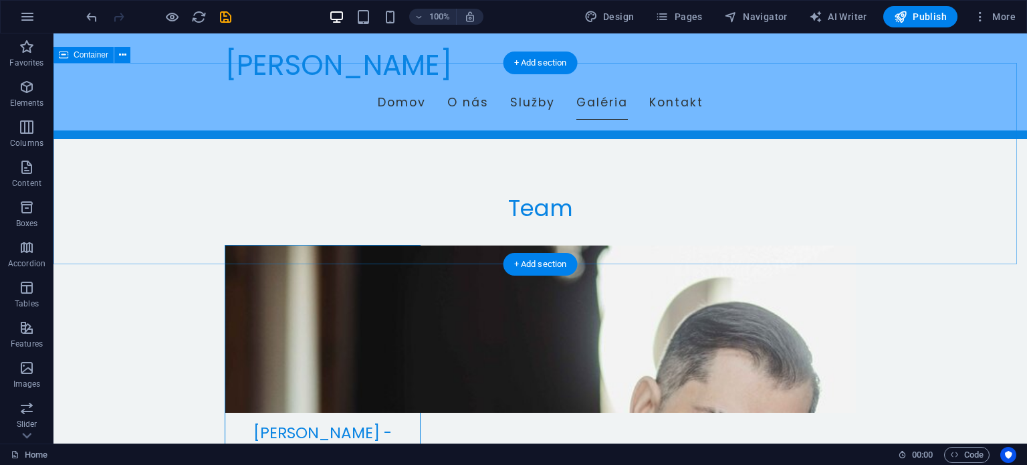
scroll to position [3172, 0]
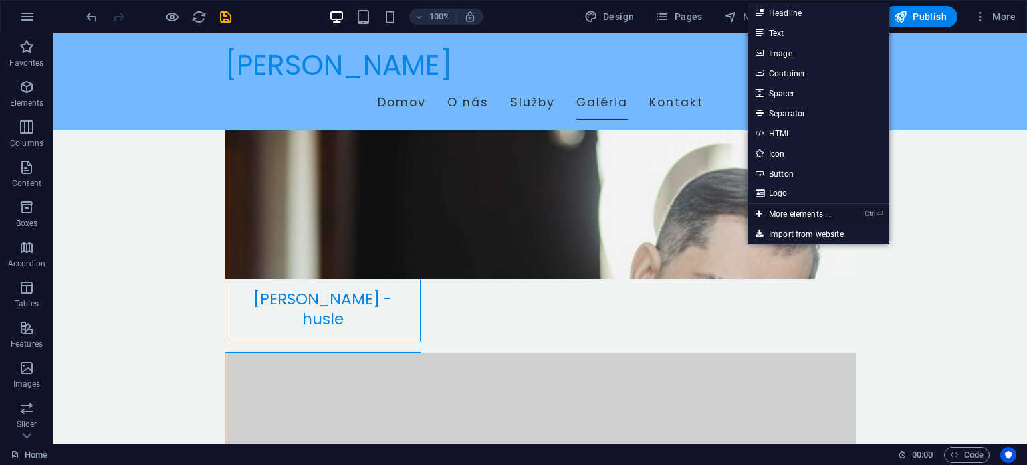
click at [792, 214] on link "Ctrl ⏎ More elements ..." at bounding box center [794, 214] width 92 height 20
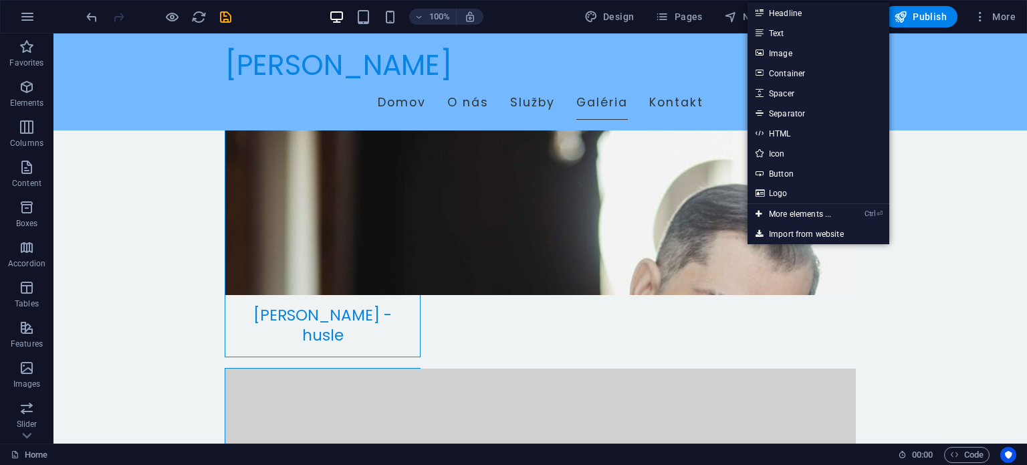
scroll to position [3033, 0]
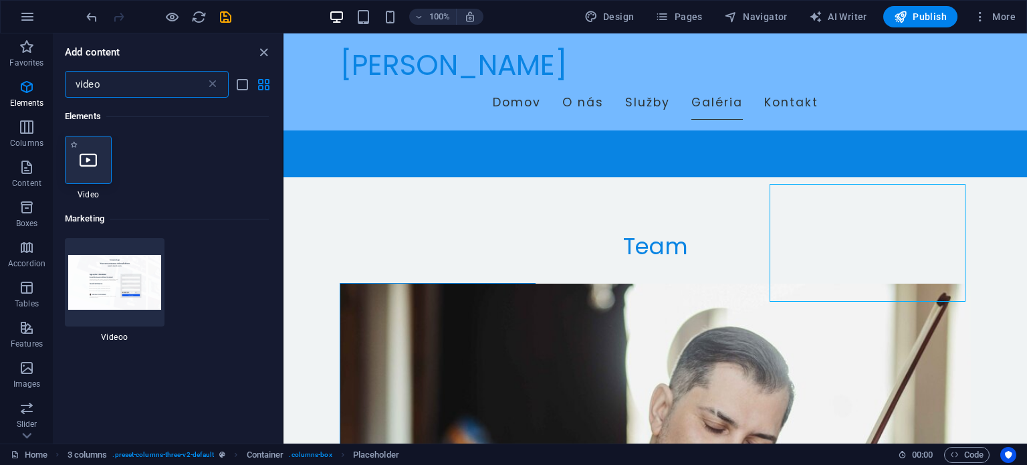
click at [74, 169] on div at bounding box center [88, 160] width 47 height 48
select select "%"
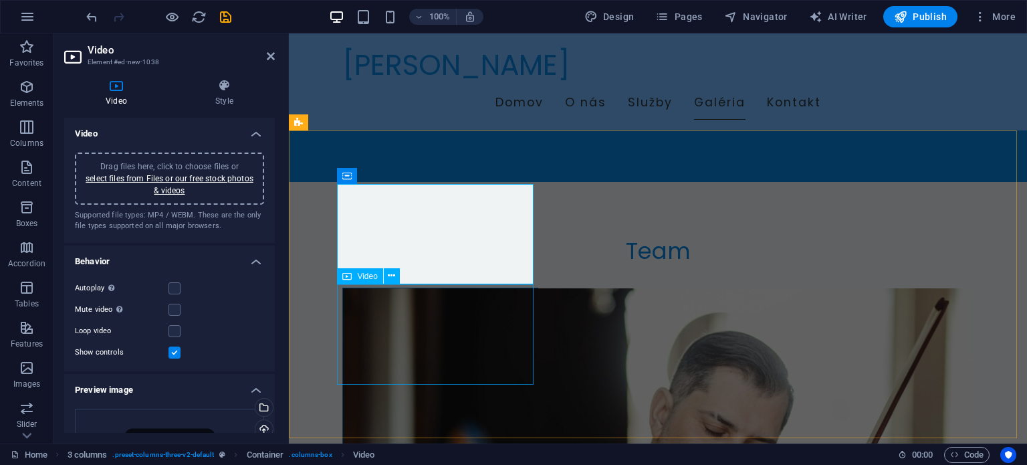
scroll to position [3172, 0]
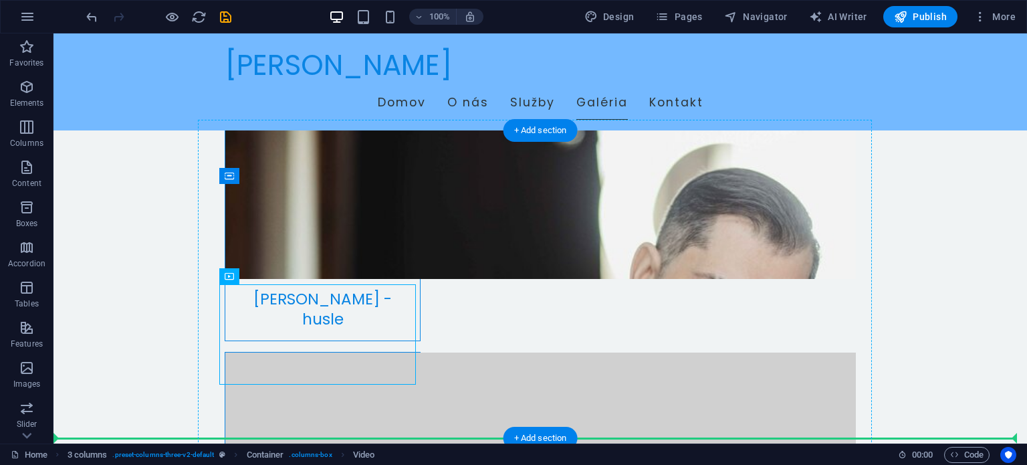
drag, startPoint x: 158, startPoint y: 320, endPoint x: 535, endPoint y: 317, distance: 376.5
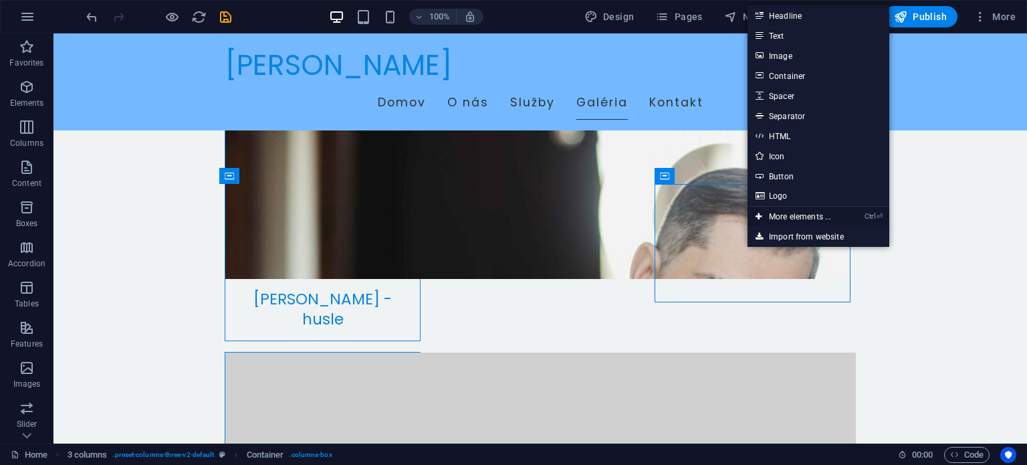
click at [806, 210] on link "Ctrl ⏎ More elements ..." at bounding box center [794, 217] width 92 height 20
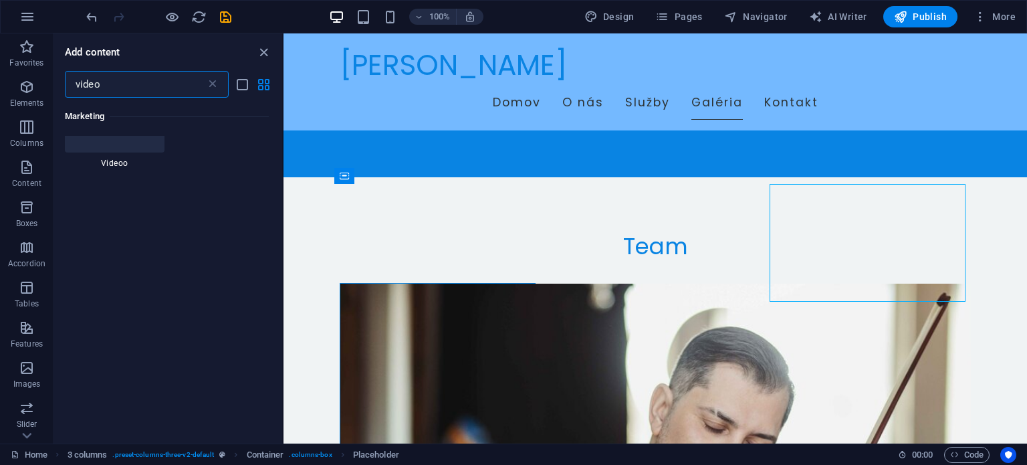
scroll to position [0, 0]
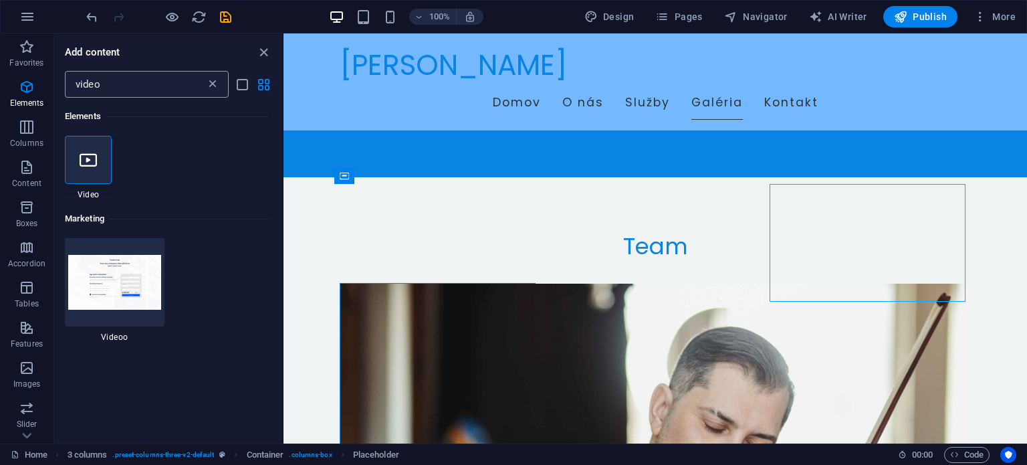
click at [218, 87] on icon at bounding box center [212, 84] width 13 height 13
type input "vid"
click at [97, 162] on div at bounding box center [88, 160] width 47 height 48
select select "%"
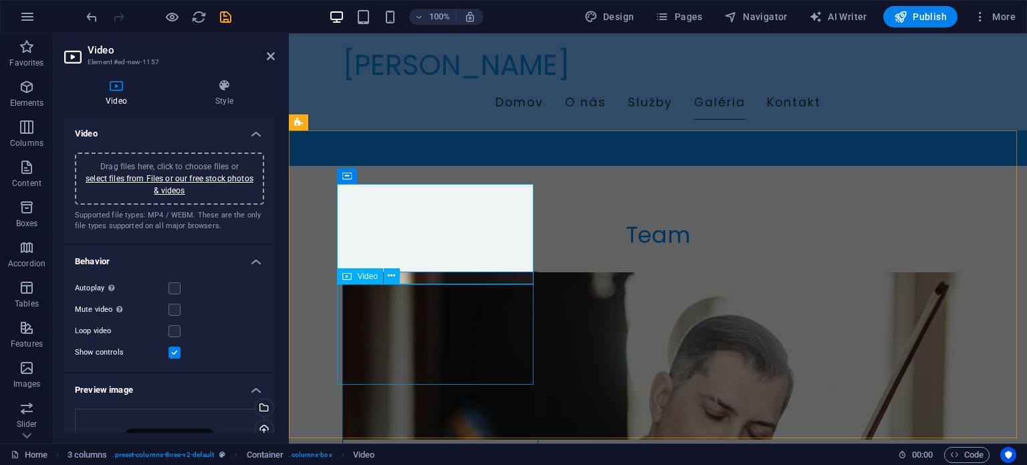
scroll to position [3172, 0]
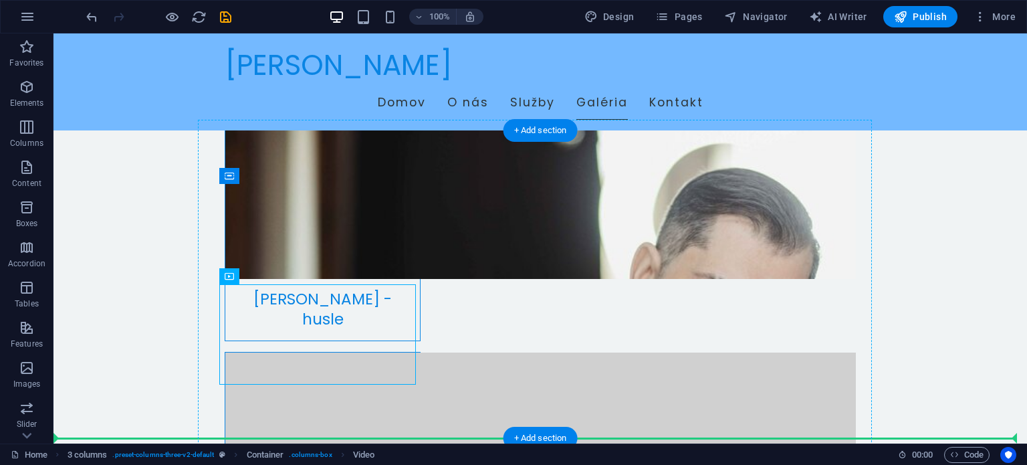
drag, startPoint x: 167, startPoint y: 326, endPoint x: 437, endPoint y: 331, distance: 270.2
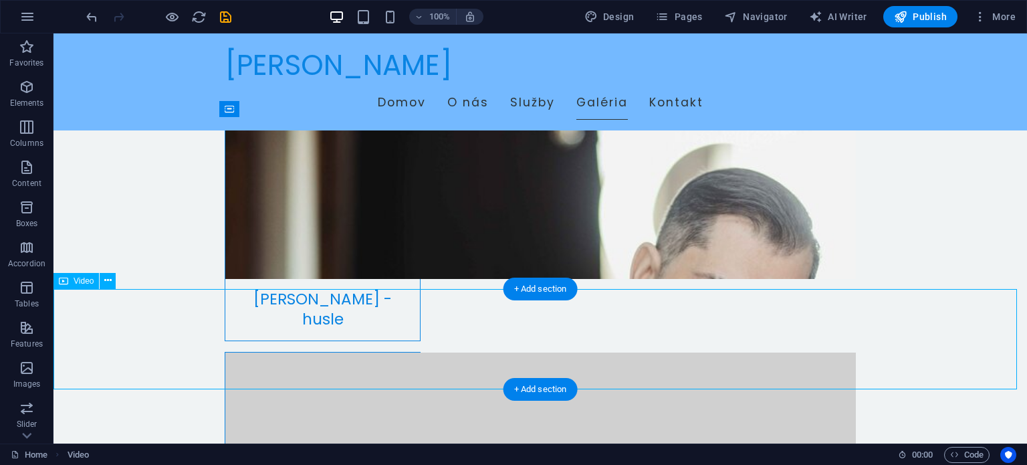
scroll to position [3306, 0]
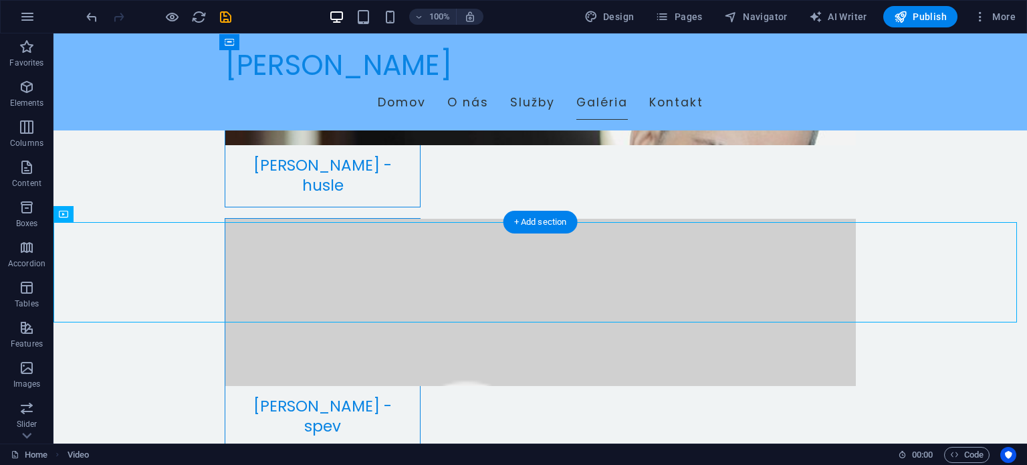
drag, startPoint x: 716, startPoint y: 265, endPoint x: 770, endPoint y: 137, distance: 139.6
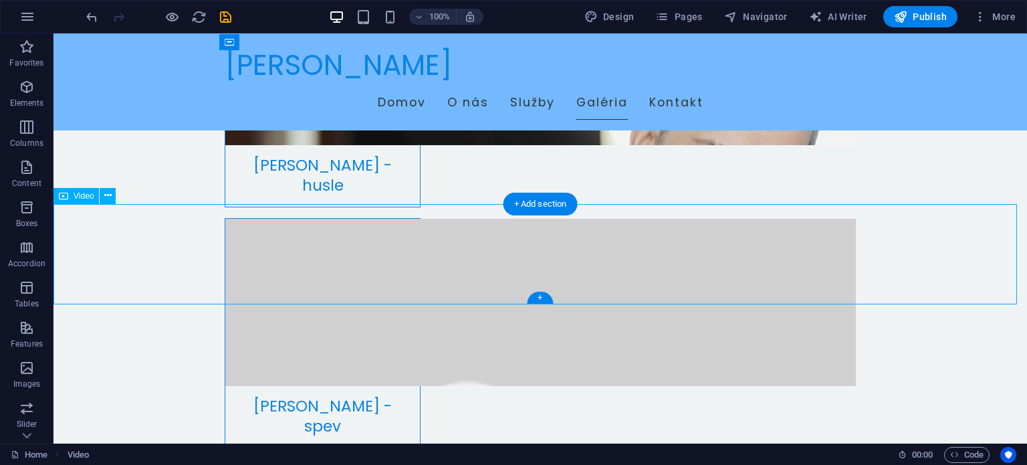
click at [112, 195] on button at bounding box center [108, 196] width 16 height 16
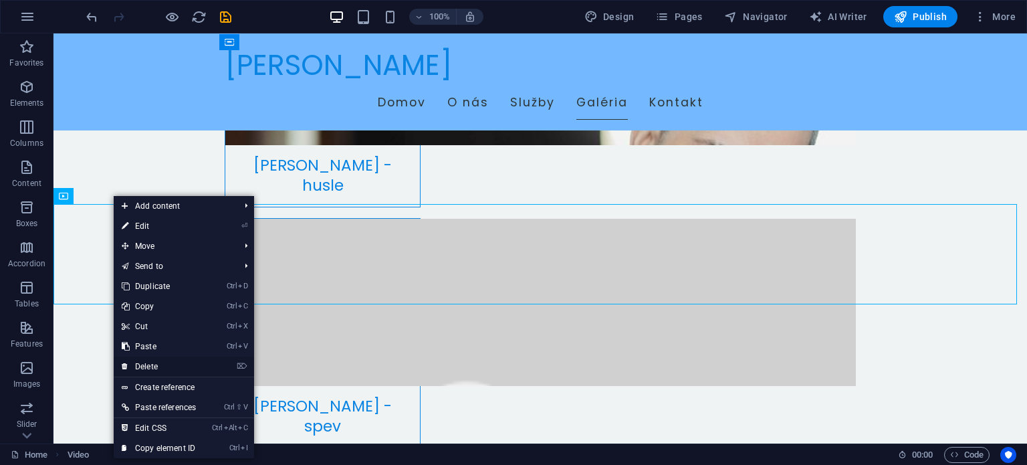
click at [171, 364] on link "⌦ Delete" at bounding box center [159, 366] width 90 height 20
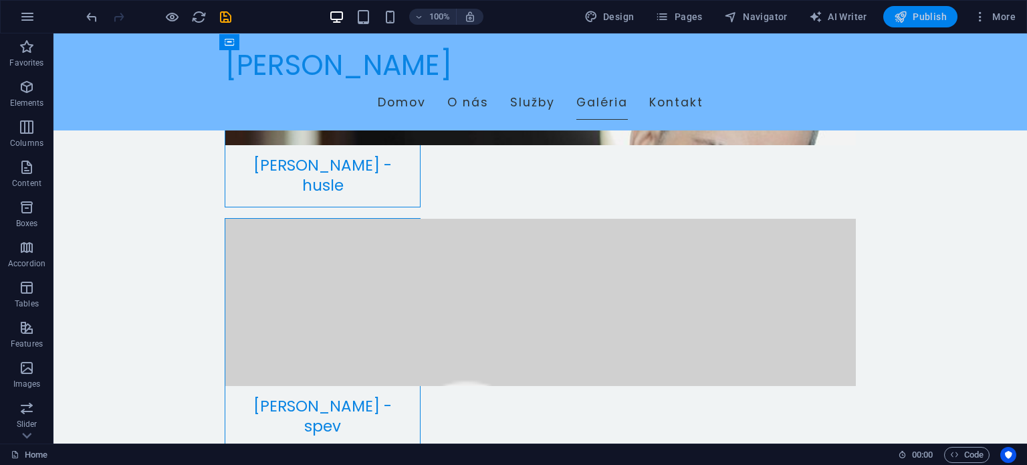
click at [920, 19] on span "Publish" at bounding box center [920, 16] width 53 height 13
checkbox input "false"
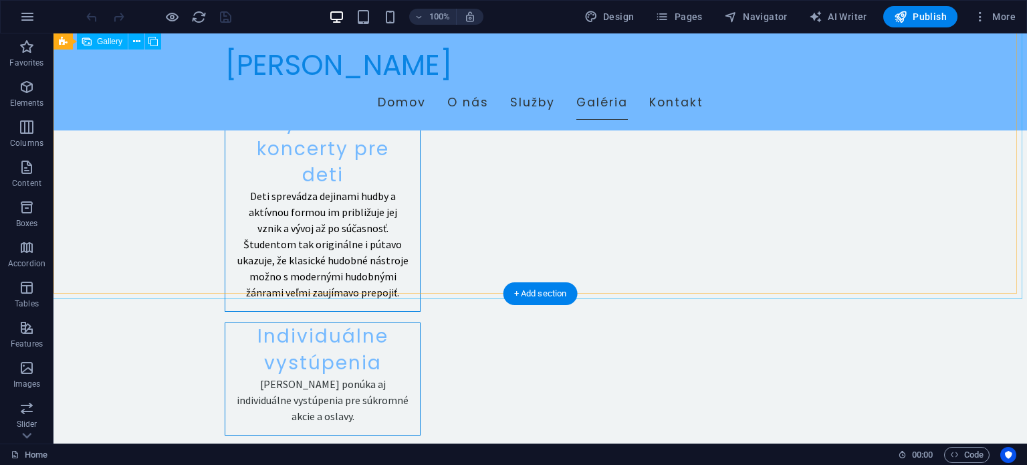
scroll to position [2407, 0]
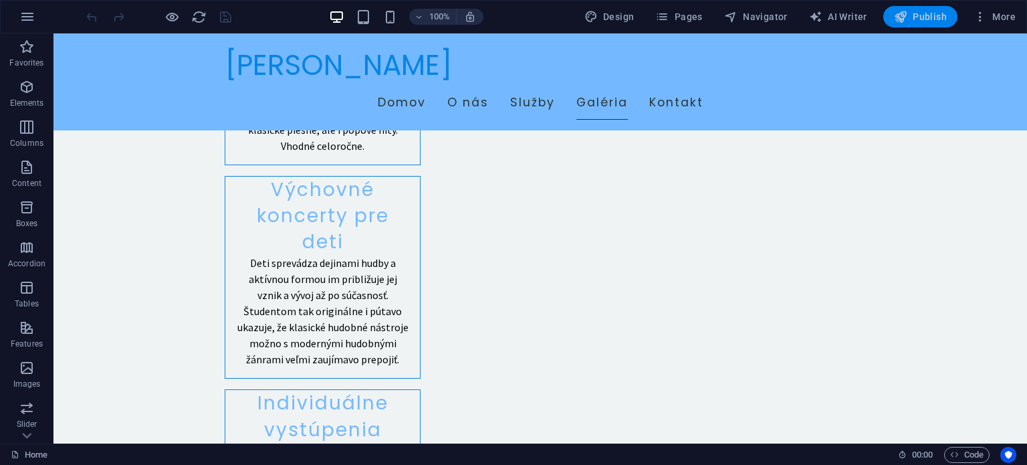
click at [915, 20] on span "Publish" at bounding box center [920, 16] width 53 height 13
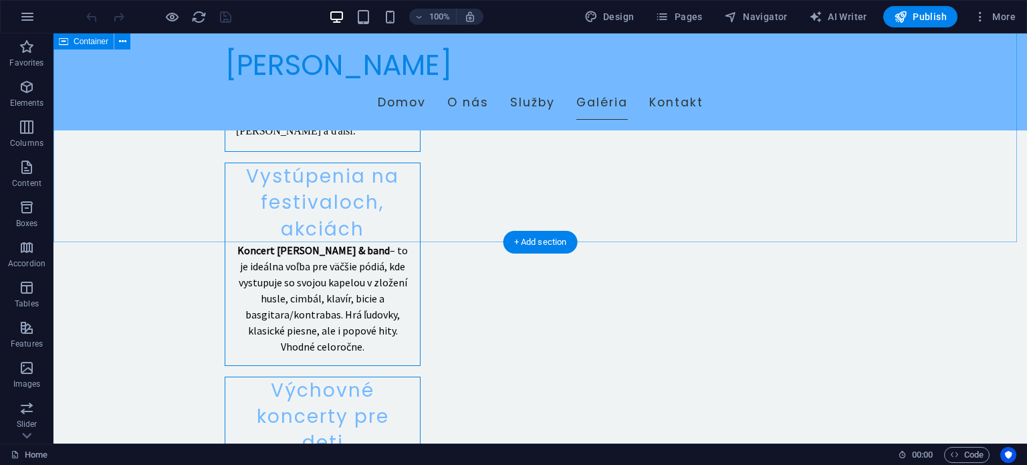
scroll to position [2140, 0]
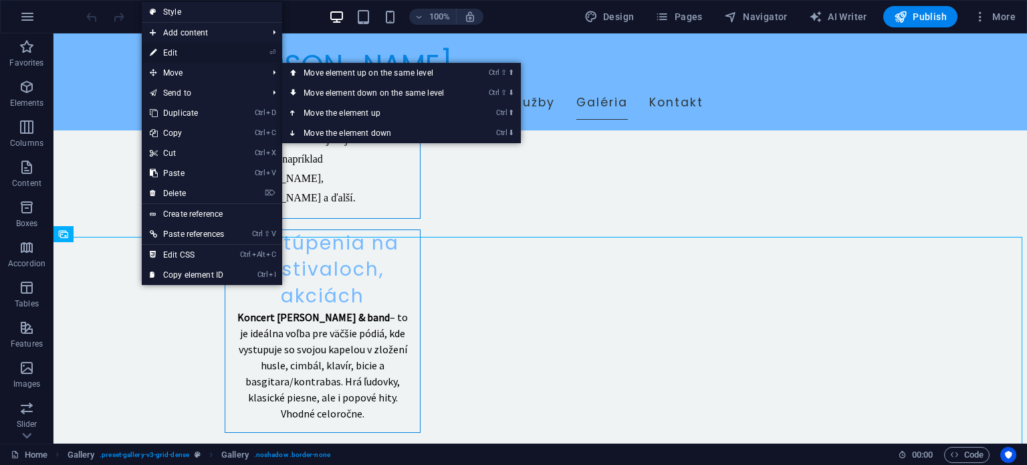
click at [185, 53] on link "⏎ Edit" at bounding box center [187, 53] width 90 height 20
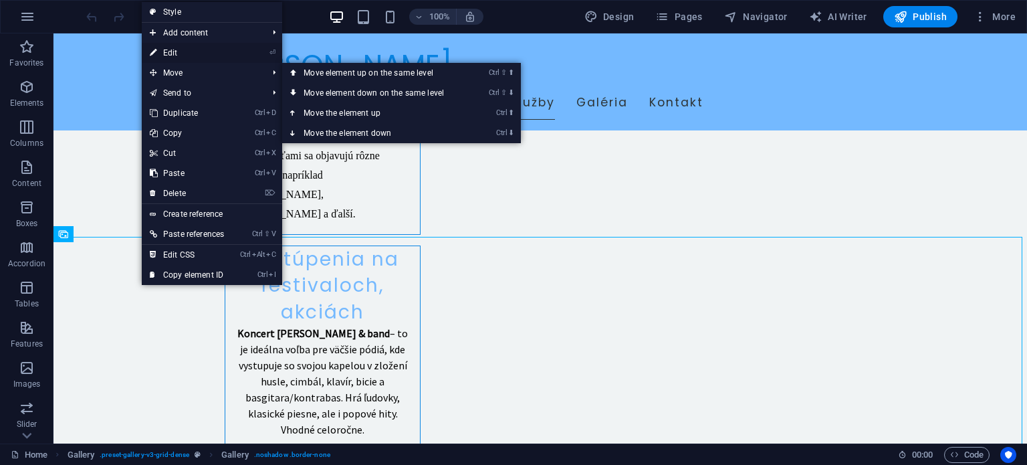
select select "4"
select select "px"
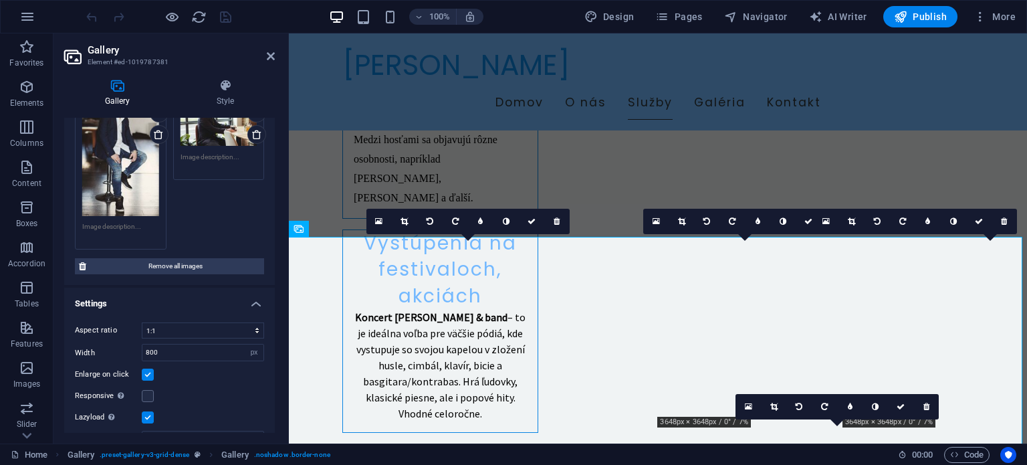
scroll to position [509, 0]
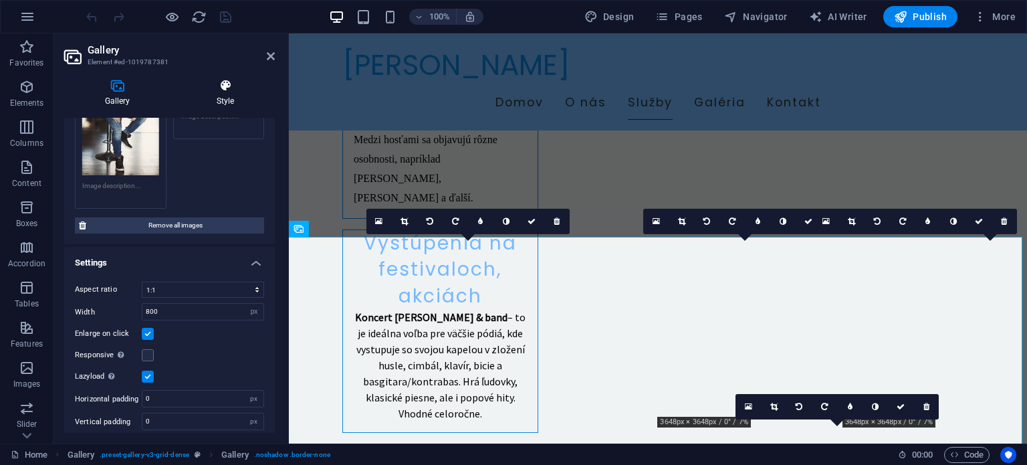
click at [214, 96] on h4 "Style" at bounding box center [225, 93] width 99 height 28
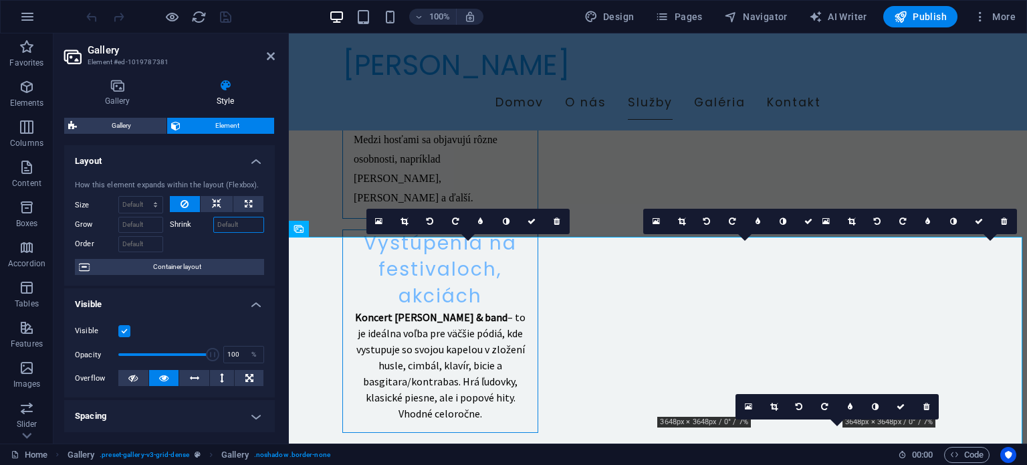
click at [234, 223] on input "Shrink" at bounding box center [238, 225] width 51 height 16
click at [175, 263] on span "Container layout" at bounding box center [177, 267] width 167 height 16
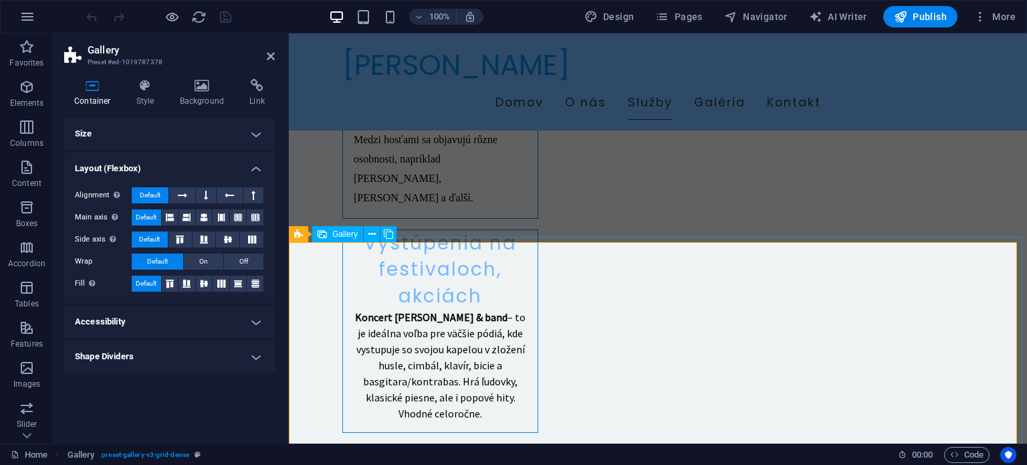
click at [140, 322] on h4 "Accessibility" at bounding box center [169, 322] width 211 height 32
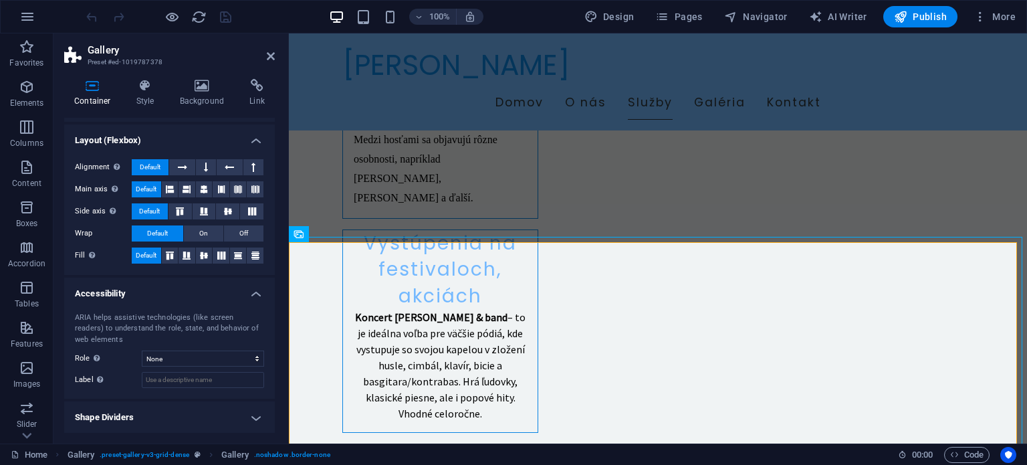
scroll to position [0, 0]
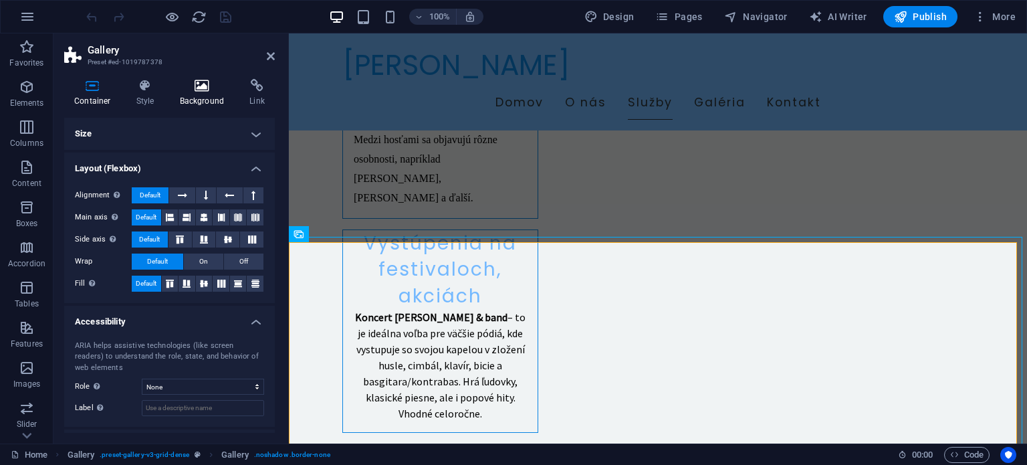
click at [202, 84] on icon at bounding box center [202, 85] width 65 height 13
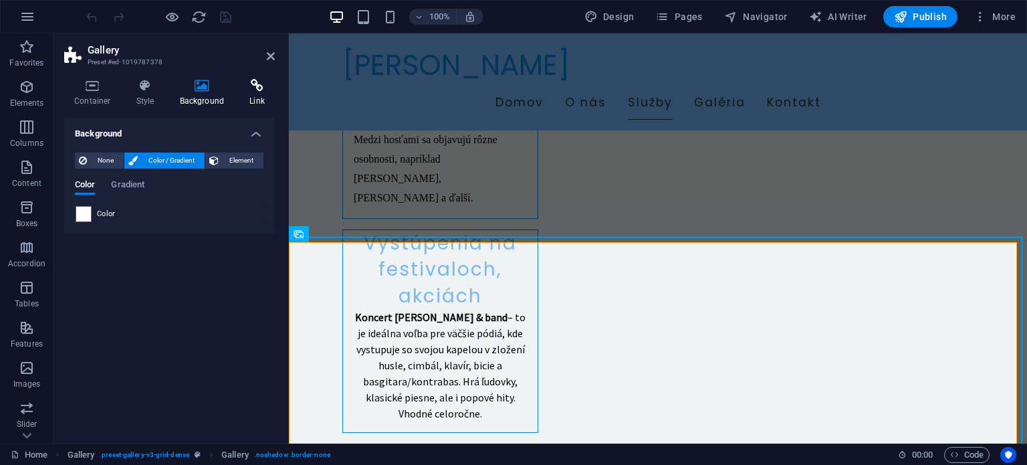
click at [246, 80] on icon at bounding box center [256, 85] width 35 height 13
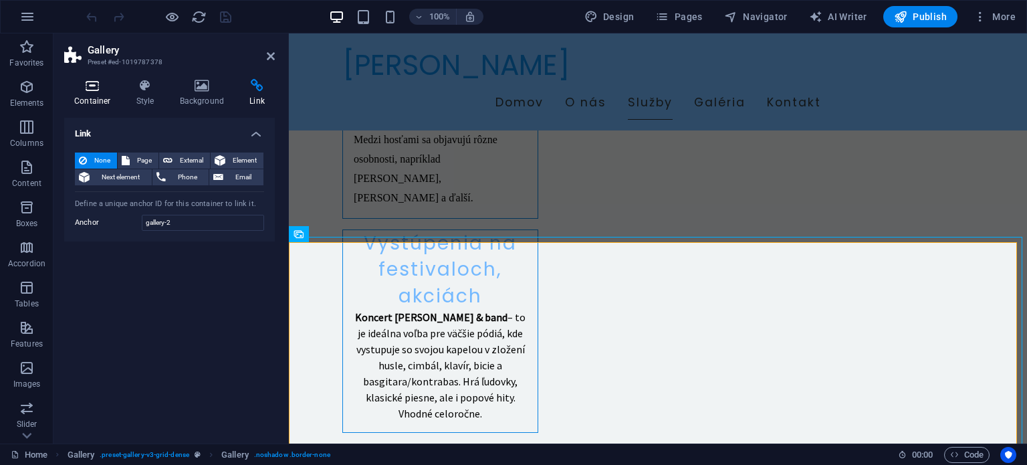
click at [96, 86] on icon at bounding box center [92, 85] width 57 height 13
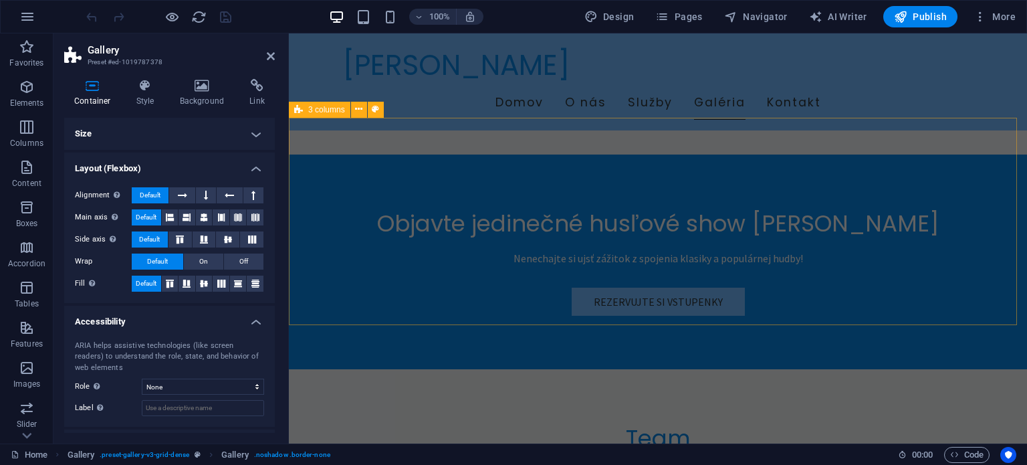
scroll to position [2774, 0]
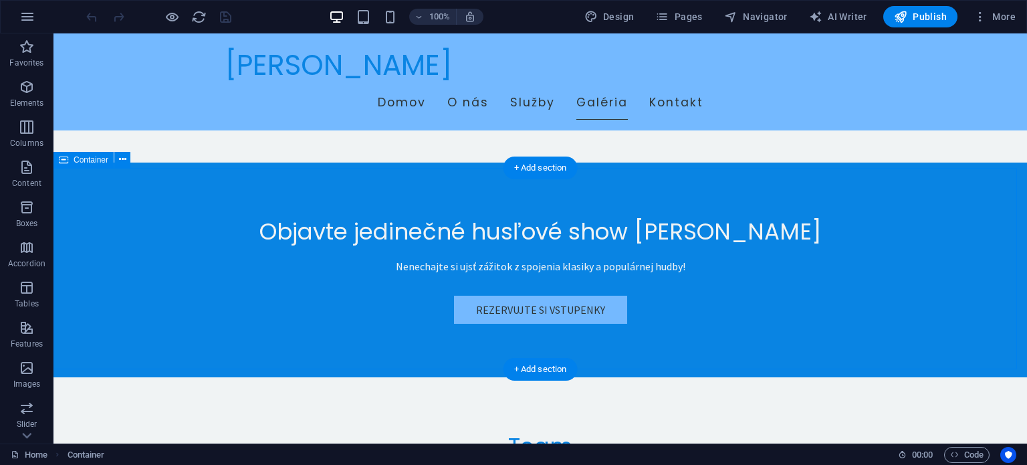
scroll to position [3001, 0]
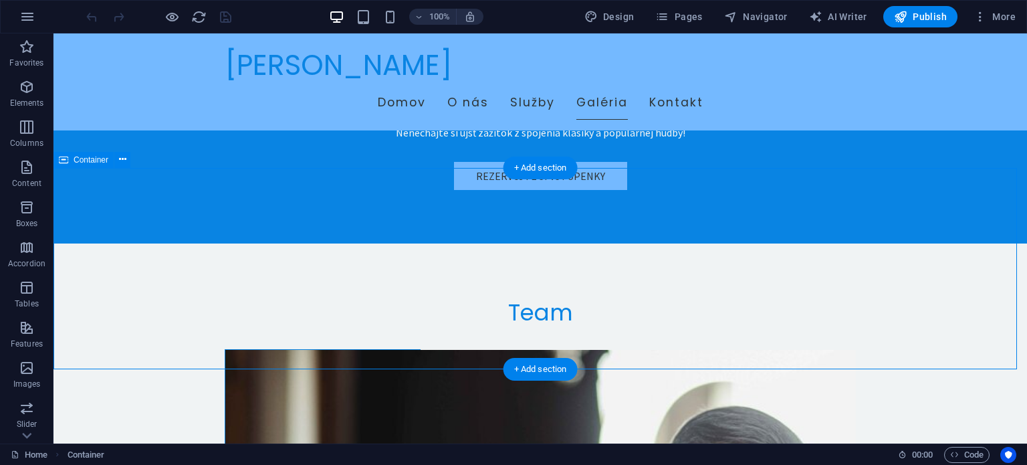
click at [128, 158] on button at bounding box center [122, 160] width 16 height 16
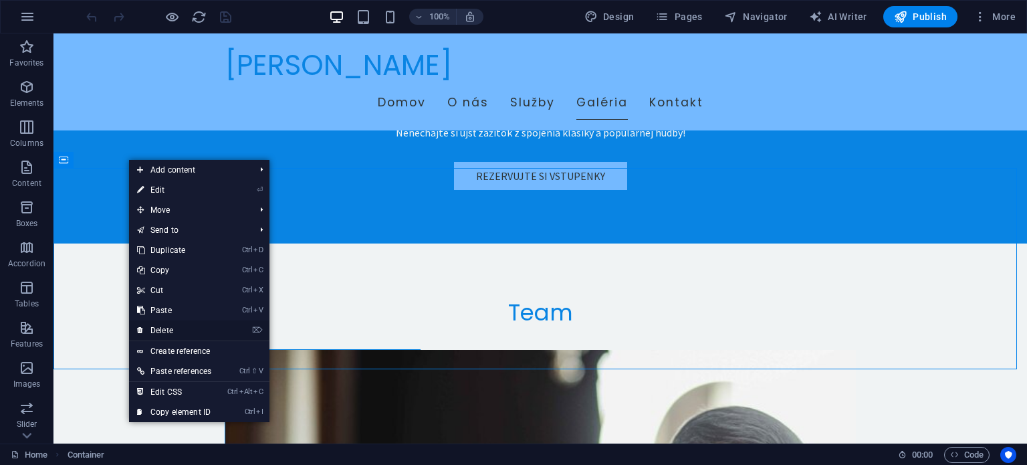
click at [162, 328] on link "⌦ Delete" at bounding box center [174, 330] width 90 height 20
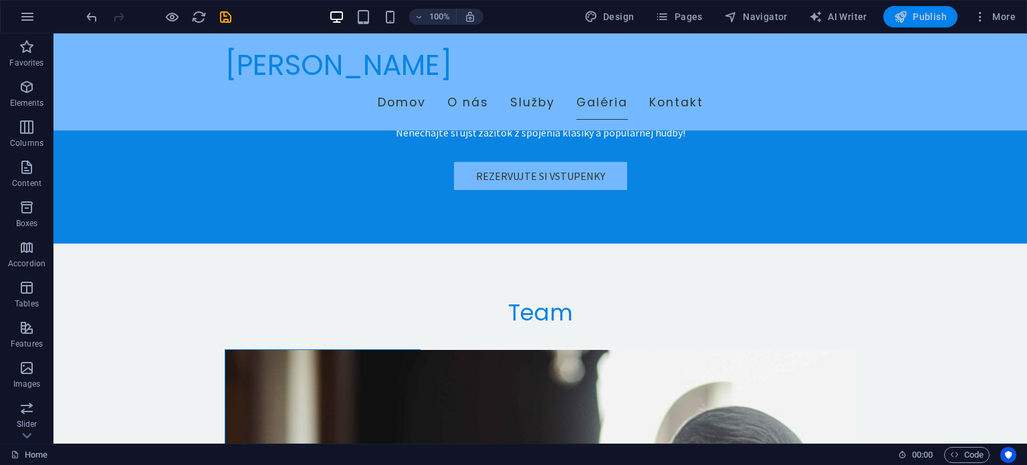
click at [924, 13] on span "Publish" at bounding box center [920, 16] width 53 height 13
checkbox input "false"
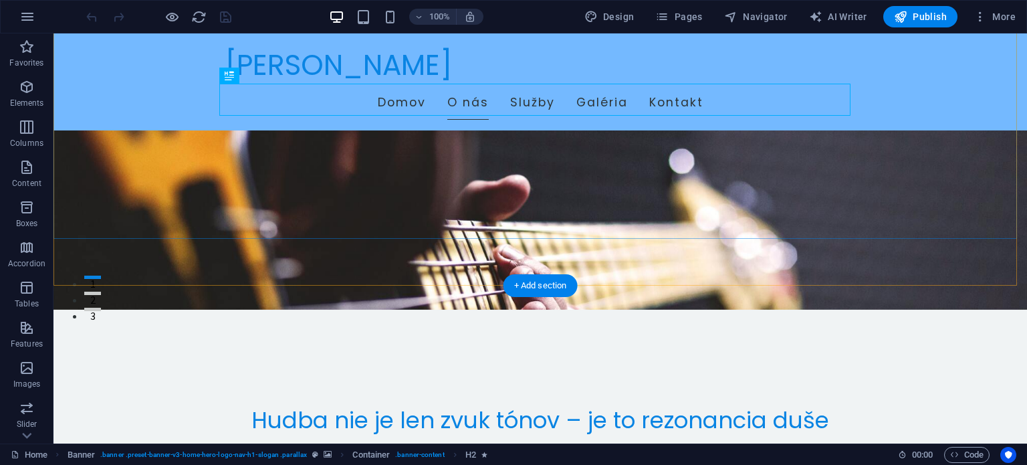
scroll to position [201, 0]
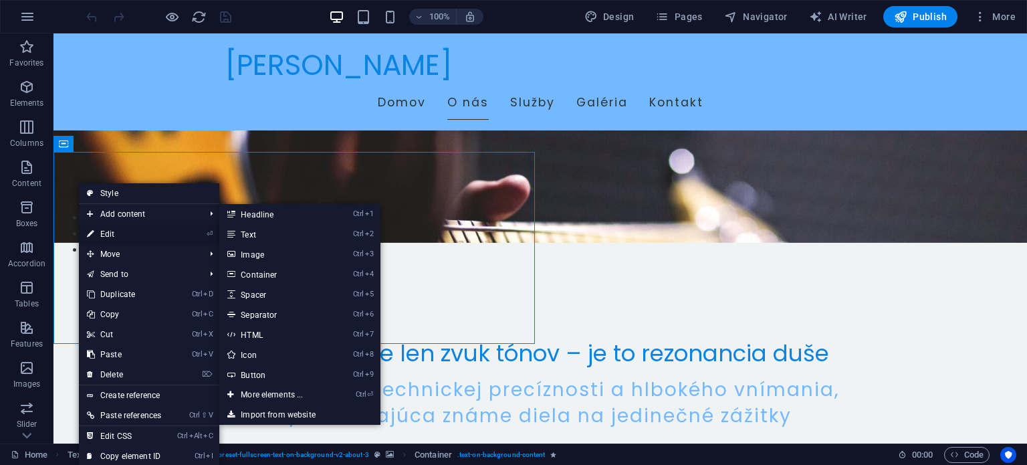
click at [114, 231] on link "⏎ Edit" at bounding box center [124, 234] width 90 height 20
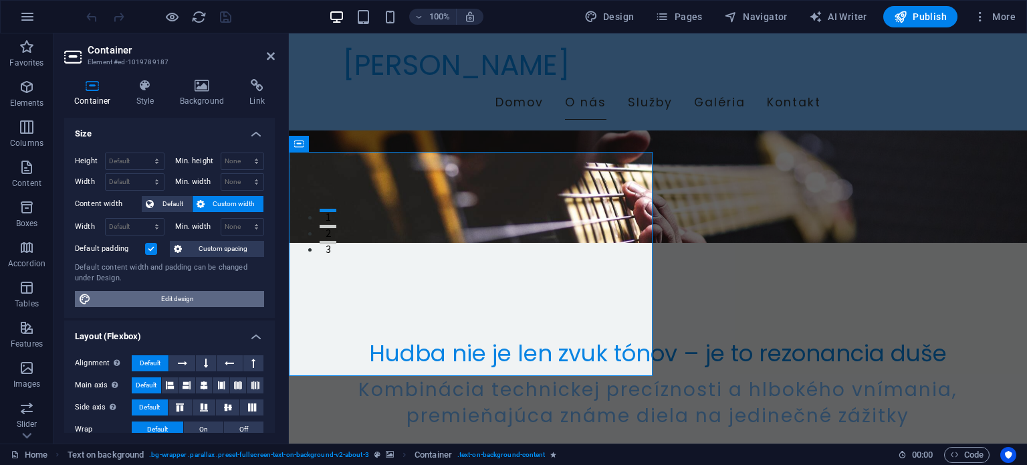
click at [182, 295] on span "Edit design" at bounding box center [177, 299] width 165 height 16
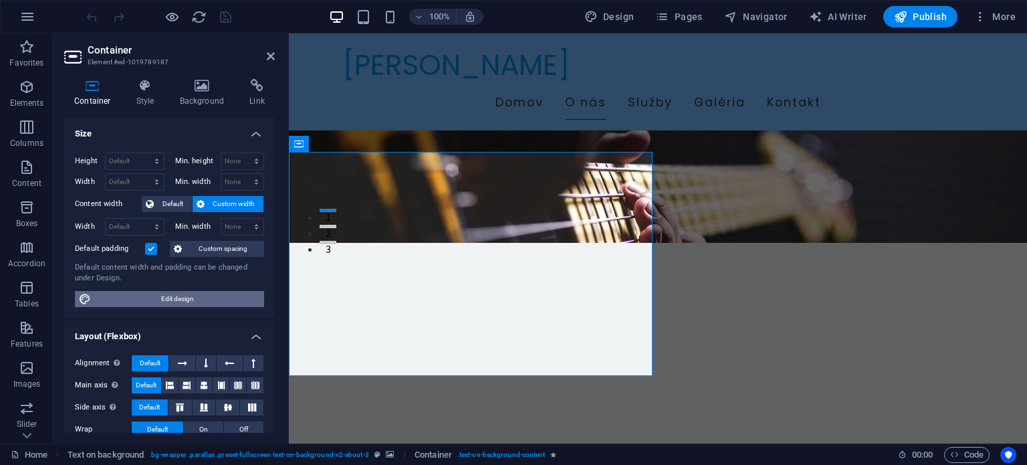
select select "rem"
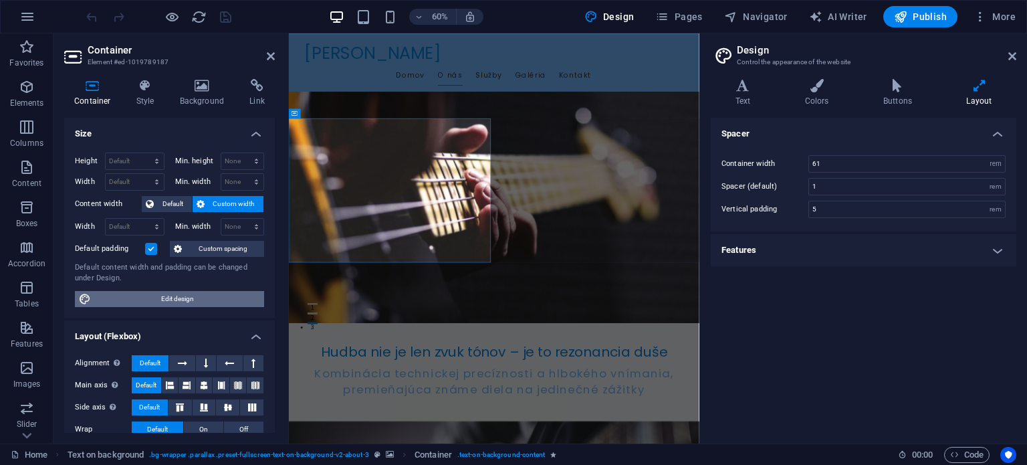
click at [182, 295] on span "Edit design" at bounding box center [177, 299] width 165 height 16
click at [977, 90] on icon at bounding box center [979, 85] width 74 height 13
click at [976, 96] on h4 "Layout" at bounding box center [979, 93] width 74 height 28
click at [979, 85] on icon at bounding box center [979, 85] width 74 height 13
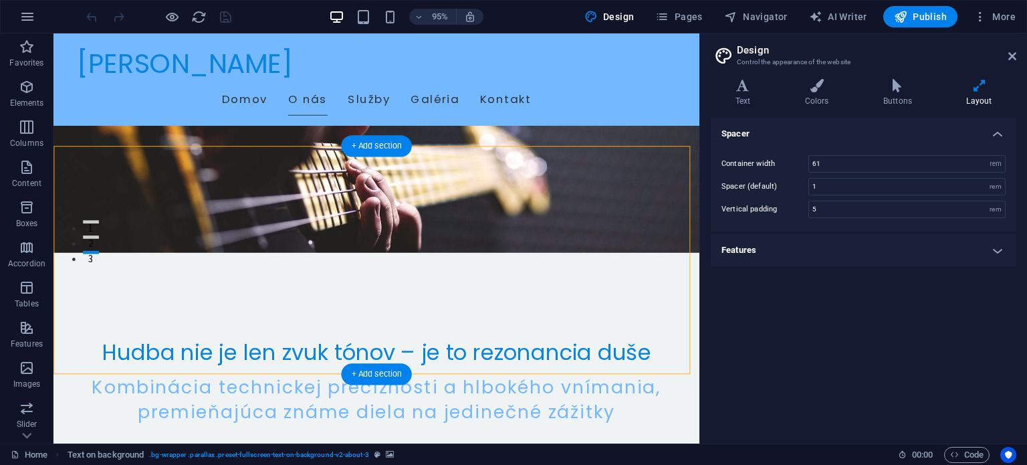
click at [746, 92] on icon at bounding box center [743, 85] width 64 height 13
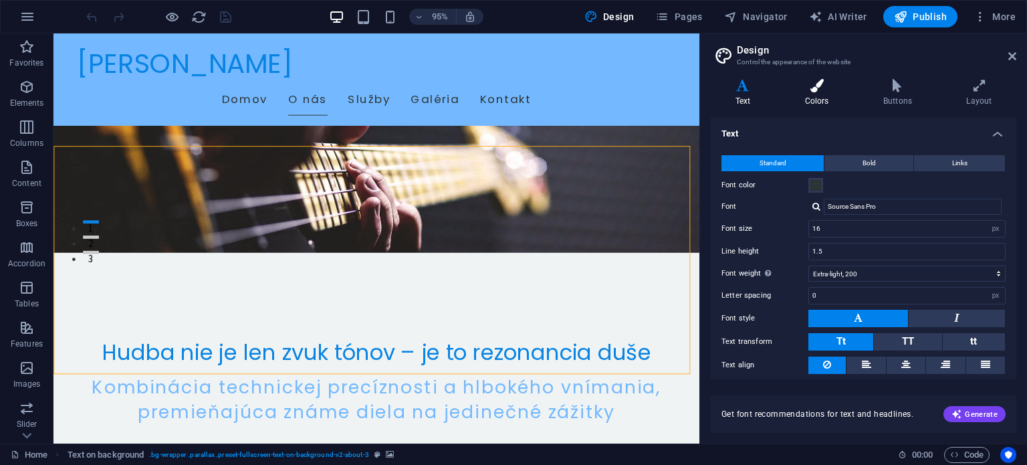
click at [805, 92] on h4 "Colors" at bounding box center [819, 93] width 78 height 28
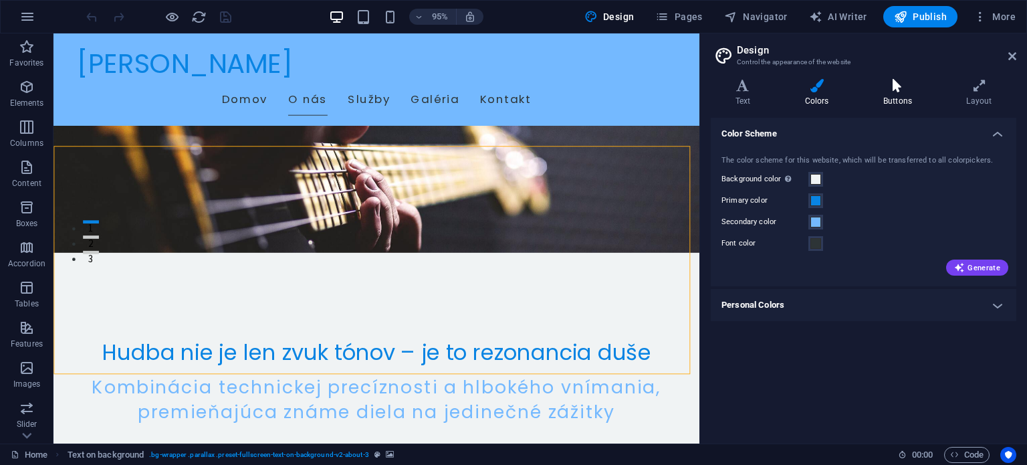
click at [883, 93] on h4 "Buttons" at bounding box center [900, 93] width 83 height 28
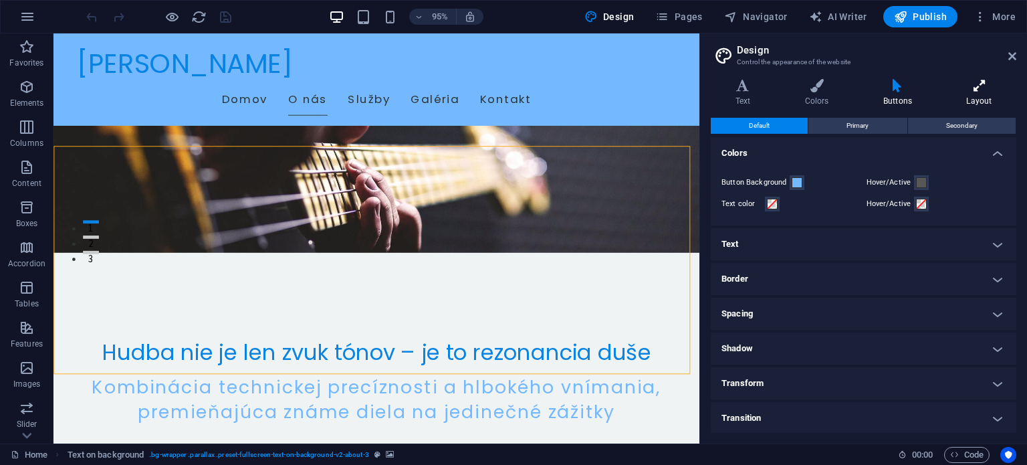
click at [968, 93] on h4 "Layout" at bounding box center [979, 93] width 74 height 28
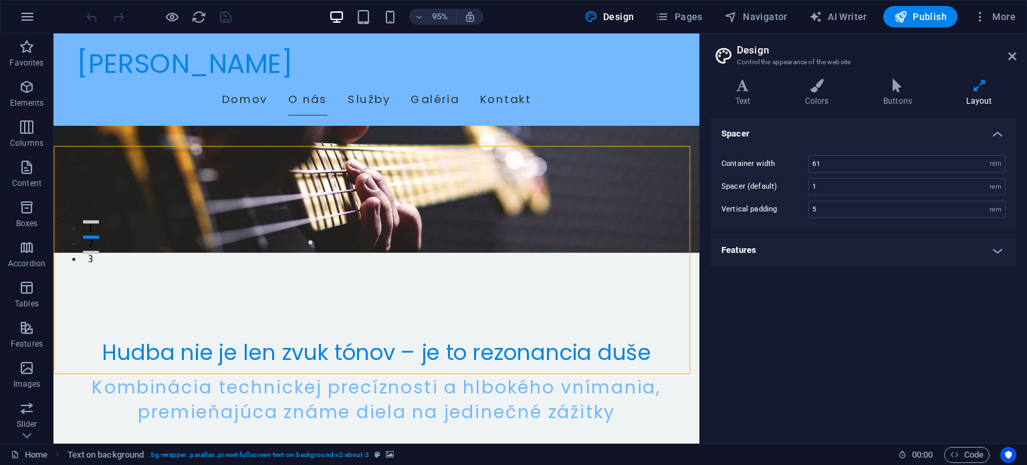
click at [998, 249] on h4 "Features" at bounding box center [864, 250] width 306 height 32
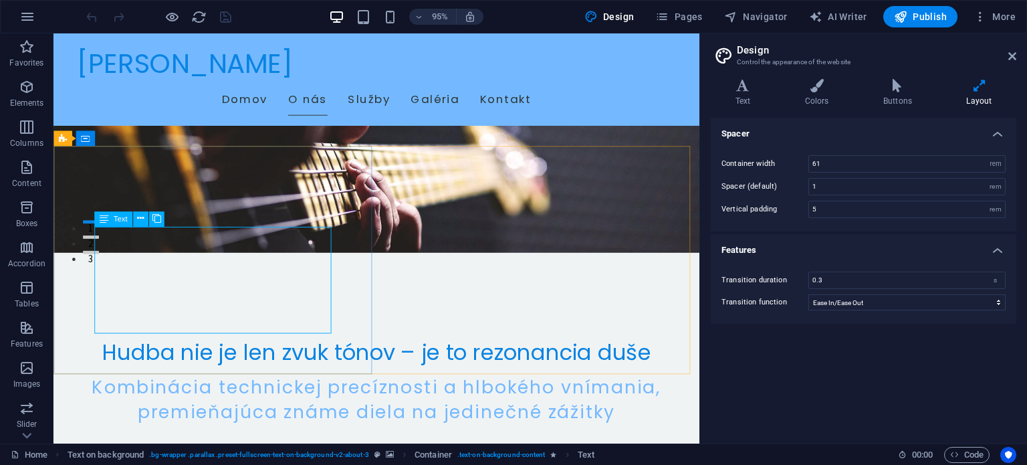
click at [101, 216] on icon at bounding box center [103, 218] width 9 height 15
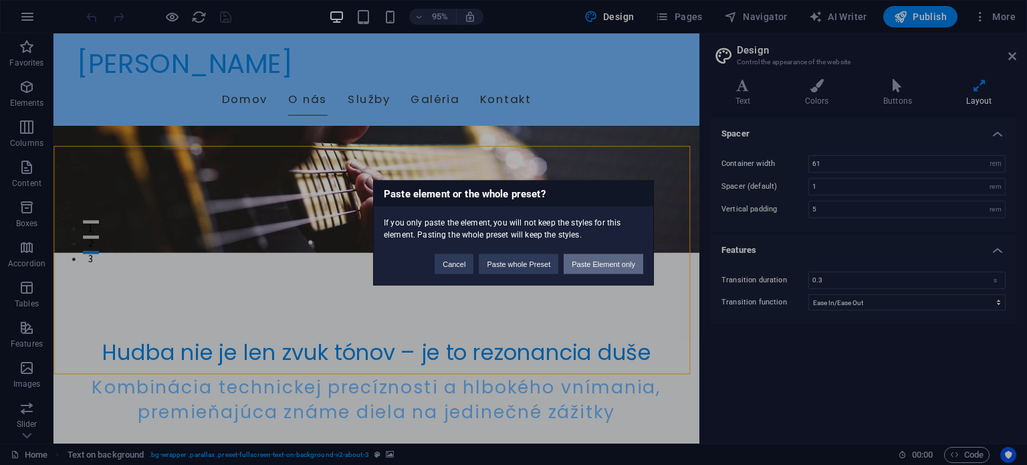
click at [596, 265] on button "Paste Element only" at bounding box center [604, 263] width 80 height 20
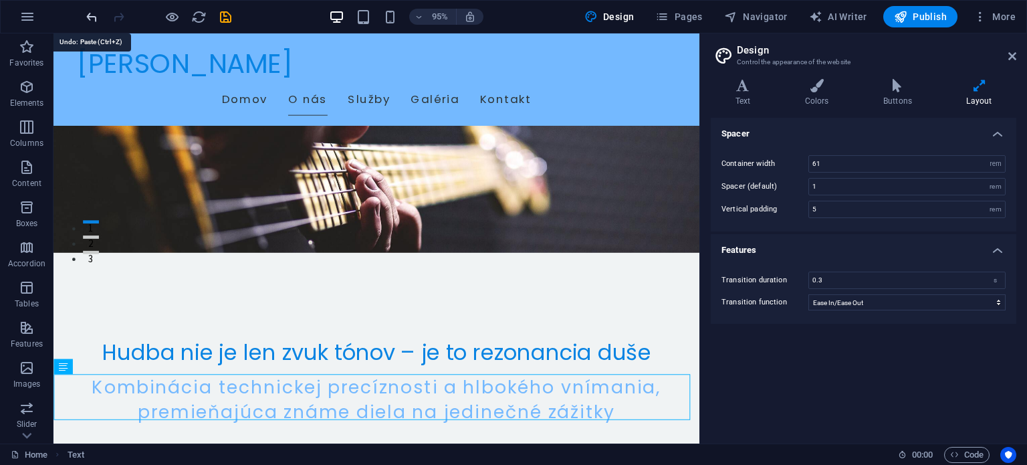
click at [94, 14] on icon "undo" at bounding box center [91, 16] width 15 height 15
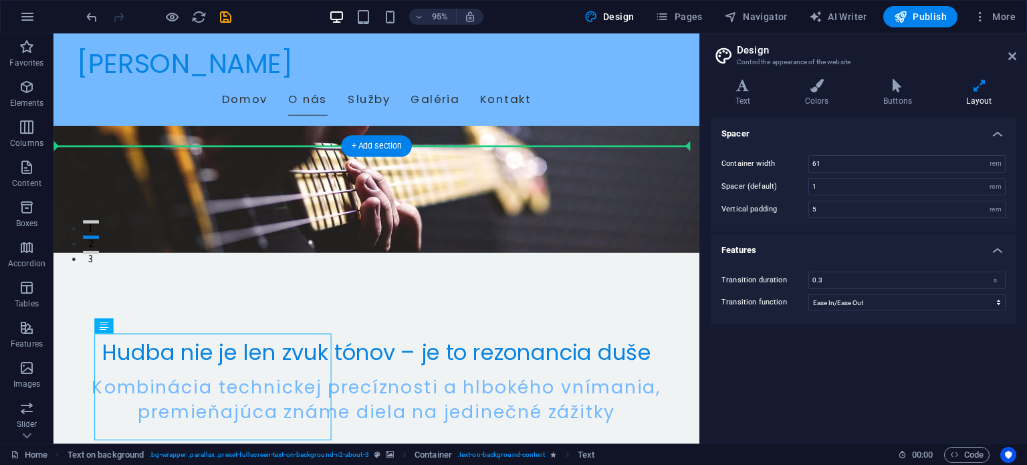
drag, startPoint x: 161, startPoint y: 358, endPoint x: 489, endPoint y: 309, distance: 331.4
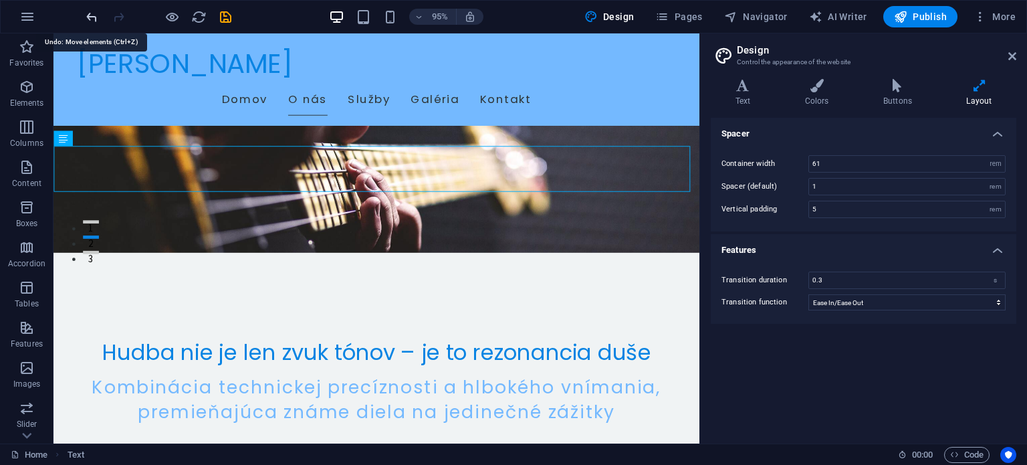
click at [85, 15] on icon "undo" at bounding box center [91, 16] width 15 height 15
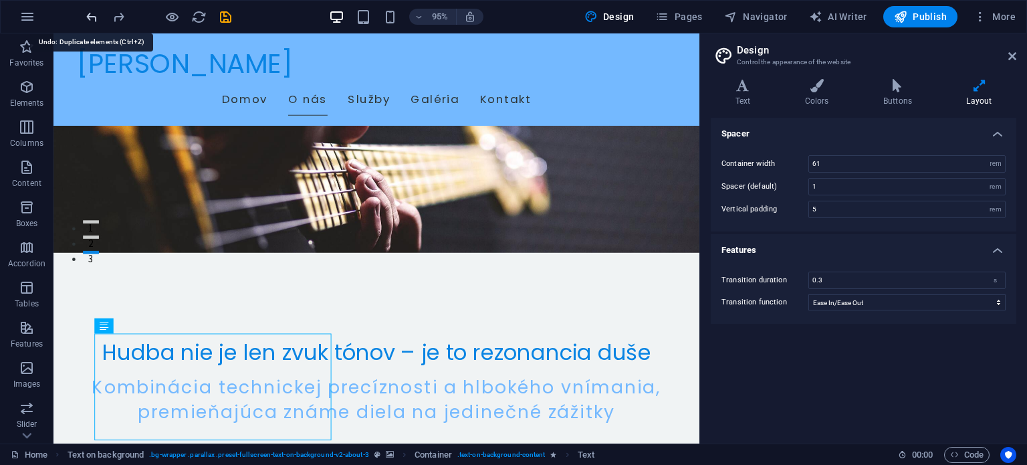
click at [86, 15] on icon "undo" at bounding box center [91, 16] width 15 height 15
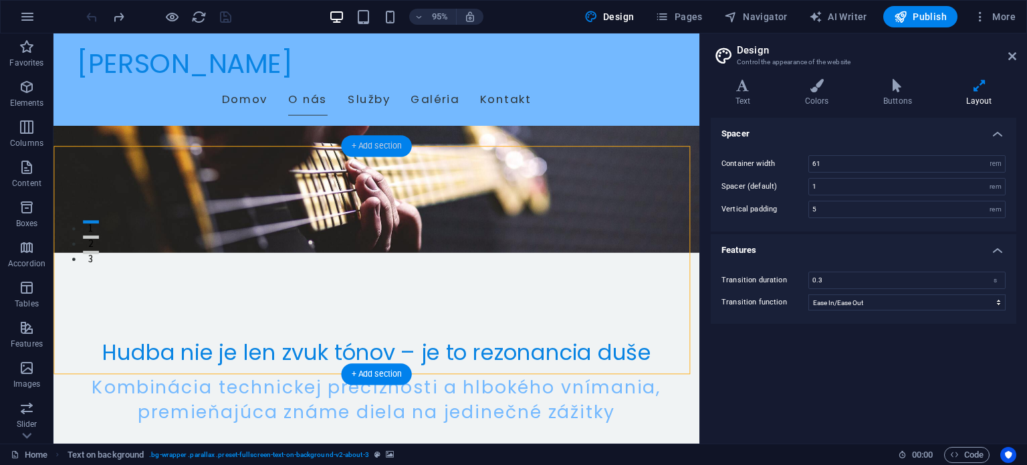
click at [380, 147] on div "+ Add section" at bounding box center [376, 145] width 70 height 21
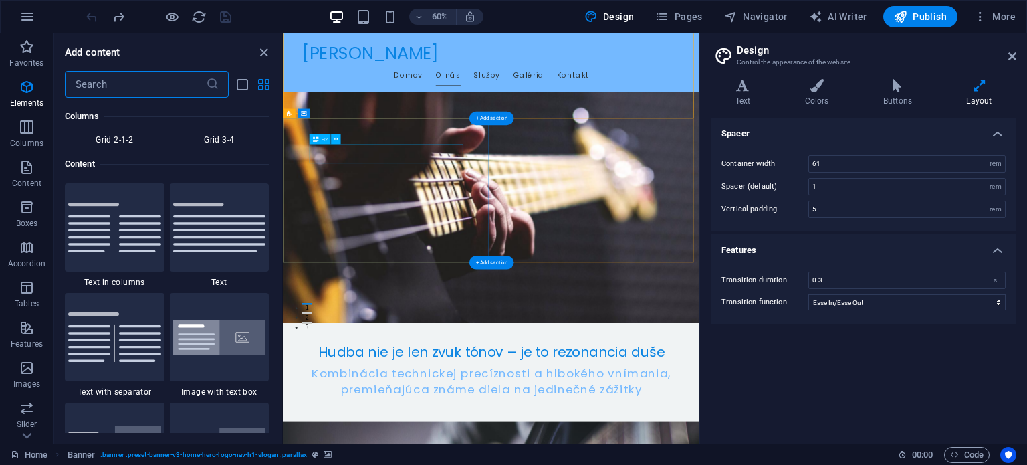
scroll to position [2340, 0]
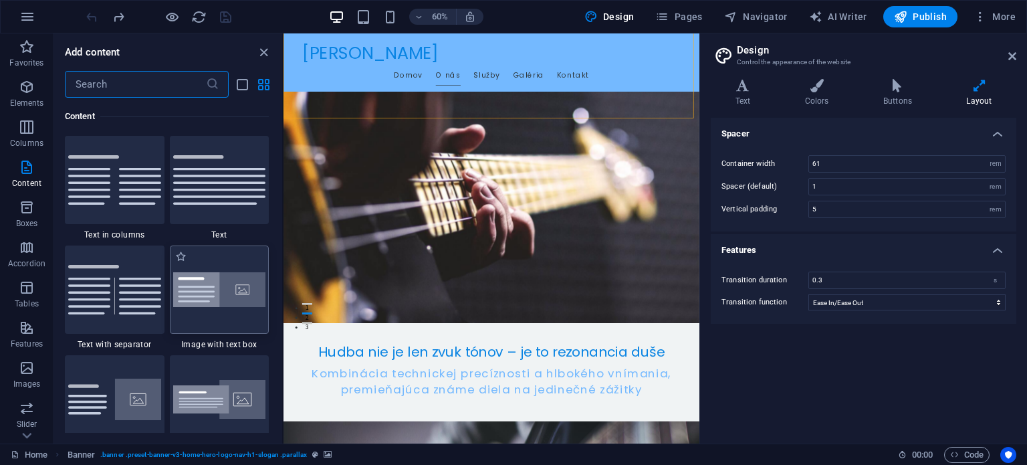
click at [207, 296] on img at bounding box center [219, 289] width 93 height 35
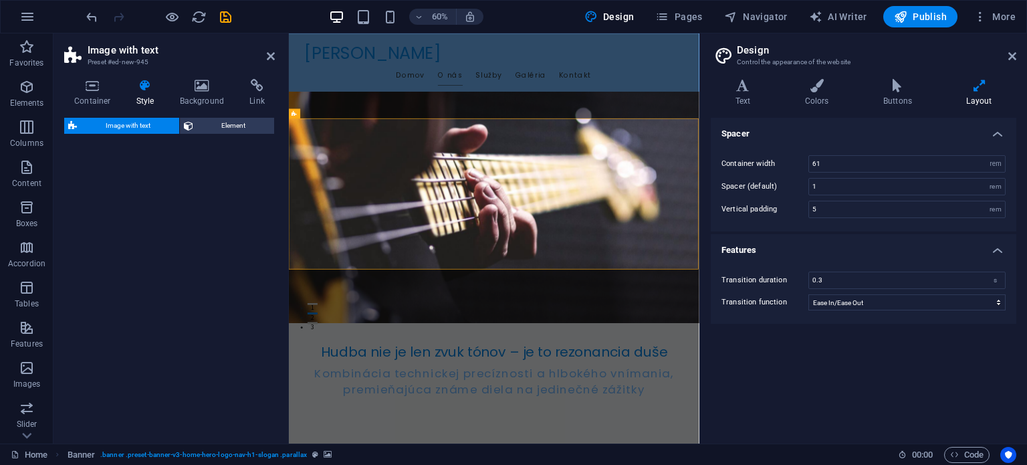
select select "rem"
select select "px"
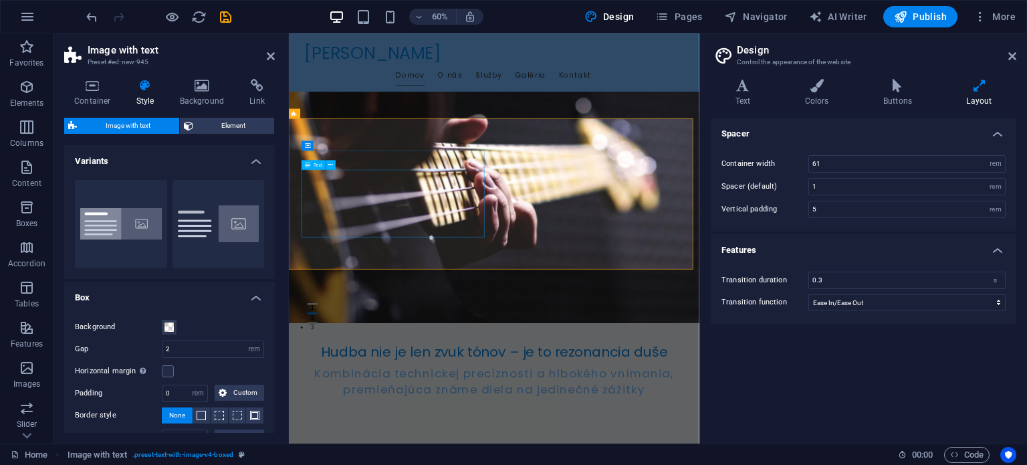
scroll to position [267, 0]
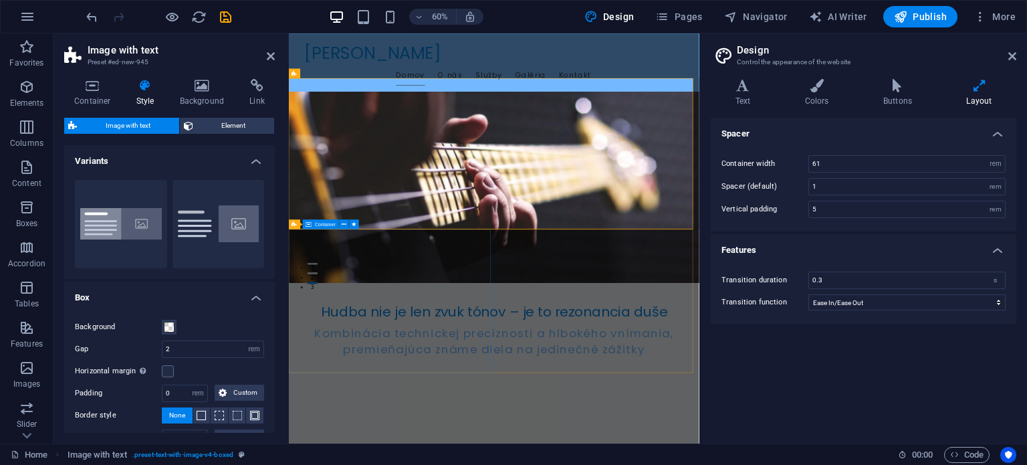
click at [829, 88] on icon at bounding box center [816, 85] width 73 height 13
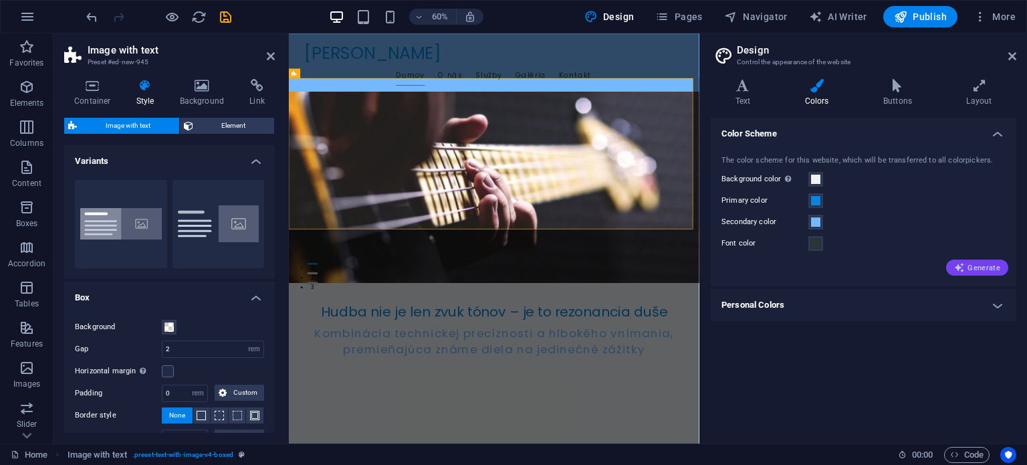
click at [976, 265] on span "Generate" at bounding box center [977, 267] width 46 height 11
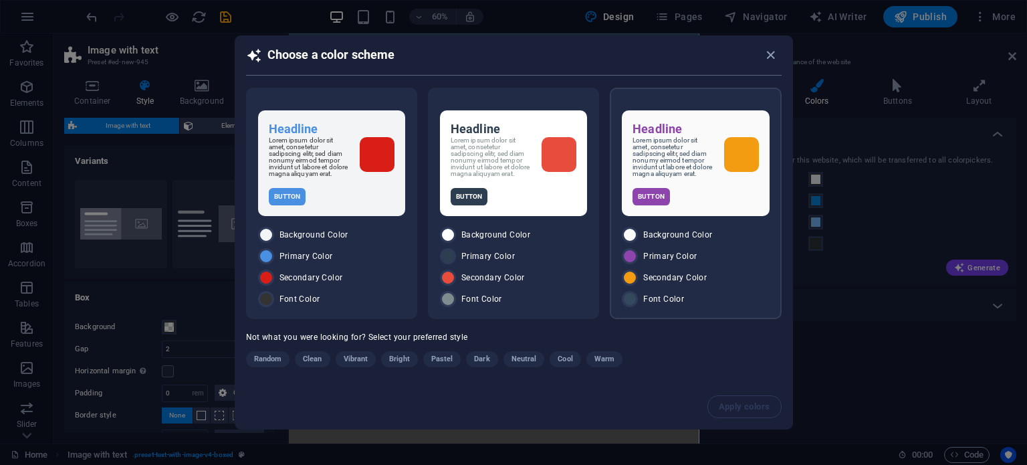
click at [726, 250] on div "Primary Color" at bounding box center [695, 256] width 147 height 16
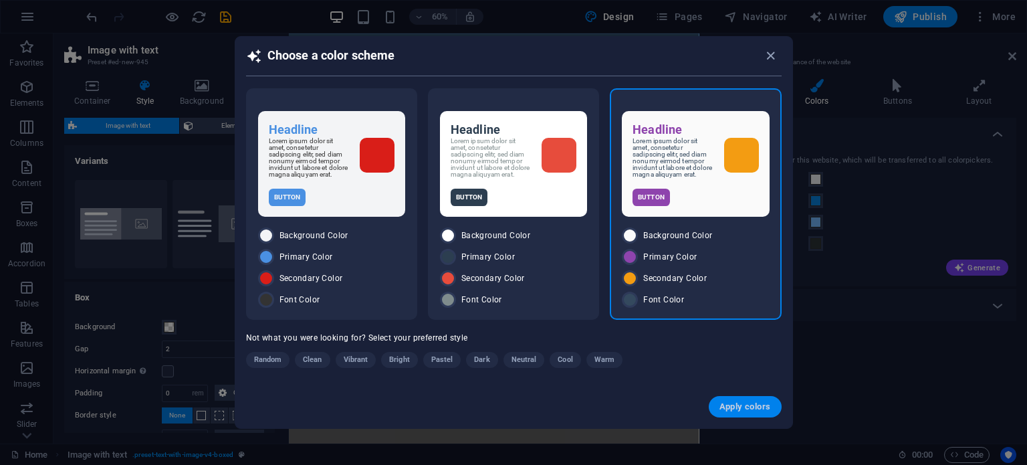
click at [748, 407] on span "Apply colors" at bounding box center [745, 406] width 51 height 11
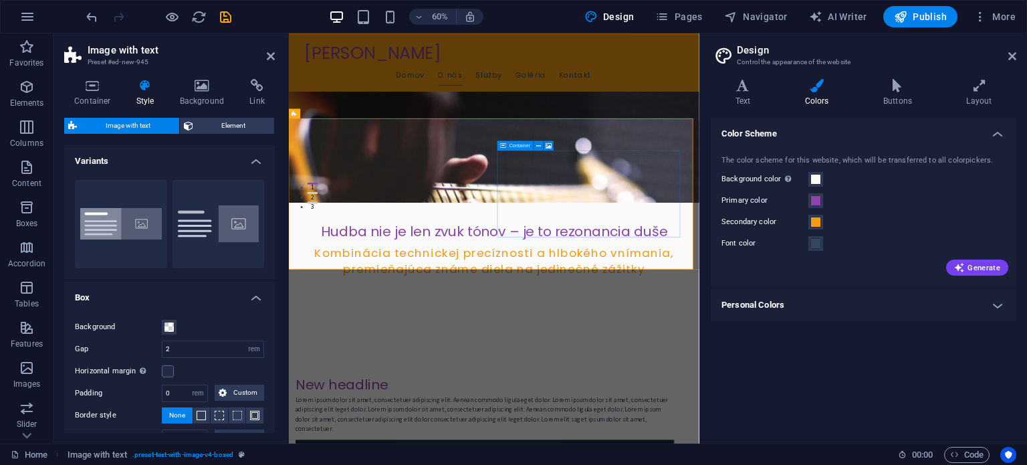
scroll to position [0, 0]
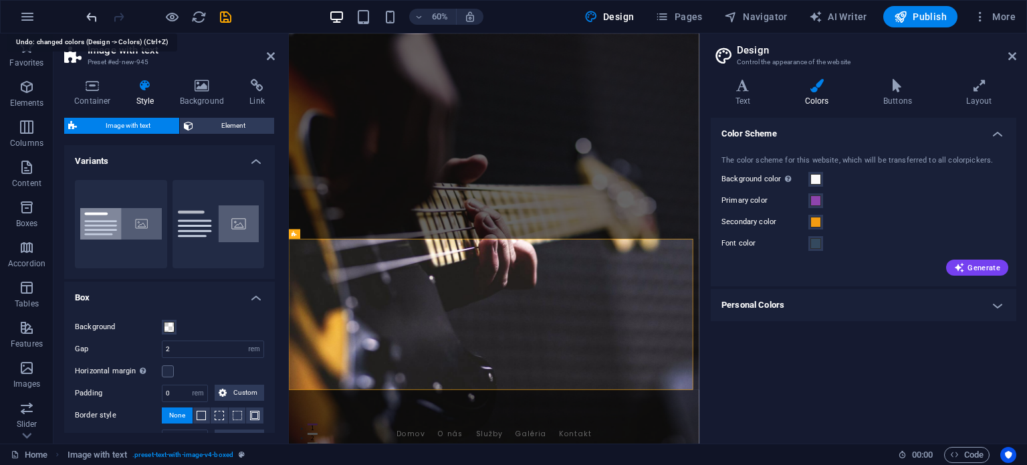
click at [94, 19] on icon "undo" at bounding box center [91, 16] width 15 height 15
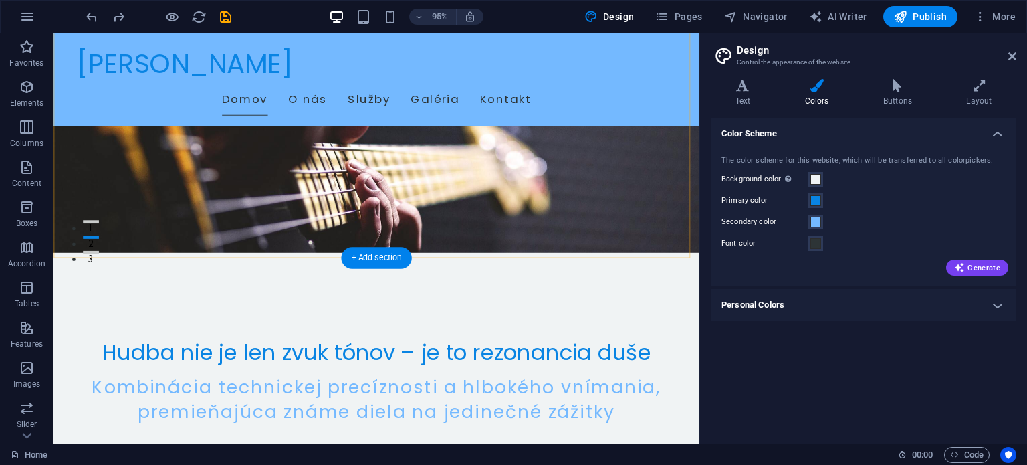
scroll to position [334, 0]
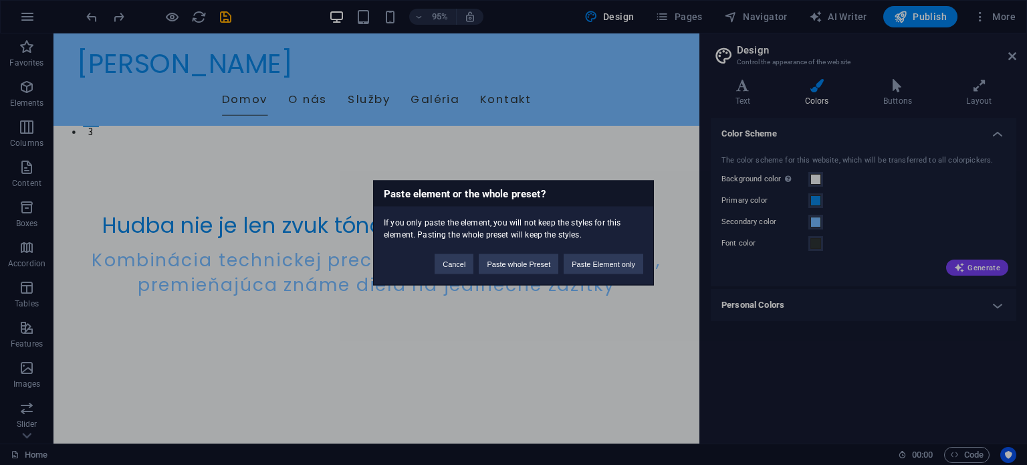
click at [606, 152] on div "Paste element or the whole preset? If you only paste the element, you will not …" at bounding box center [513, 232] width 1027 height 465
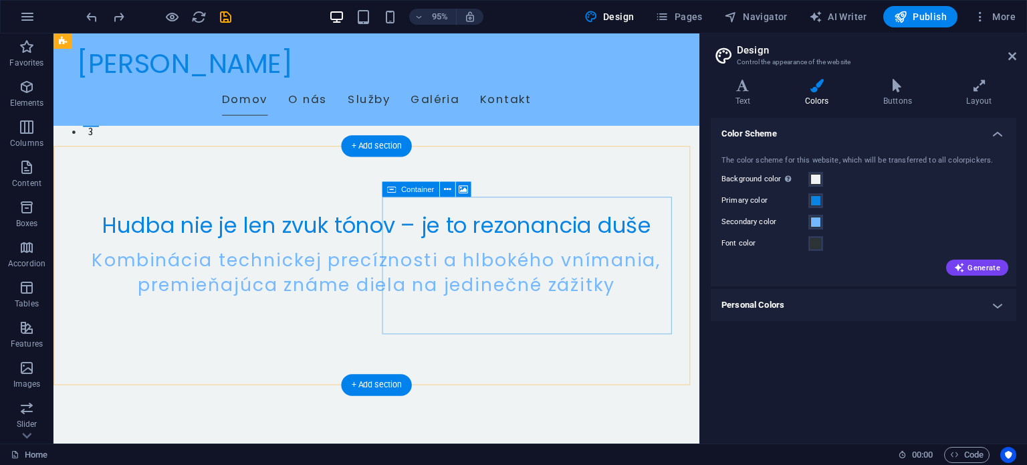
scroll to position [201, 0]
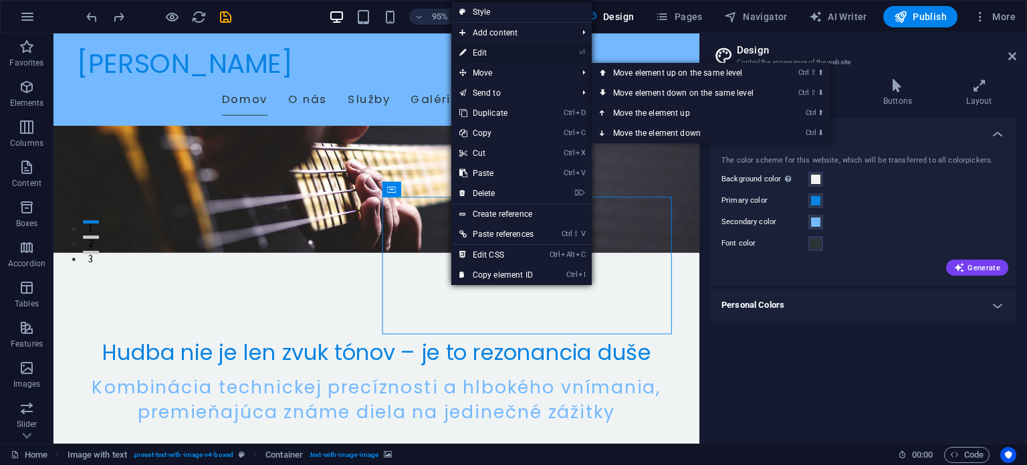
click at [492, 45] on link "⏎ Edit" at bounding box center [496, 53] width 90 height 20
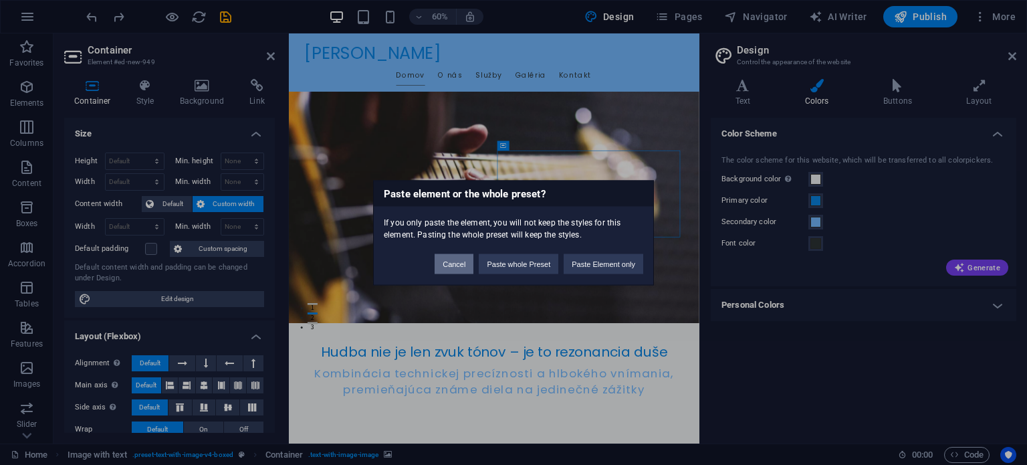
click at [457, 261] on button "Cancel" at bounding box center [454, 263] width 39 height 20
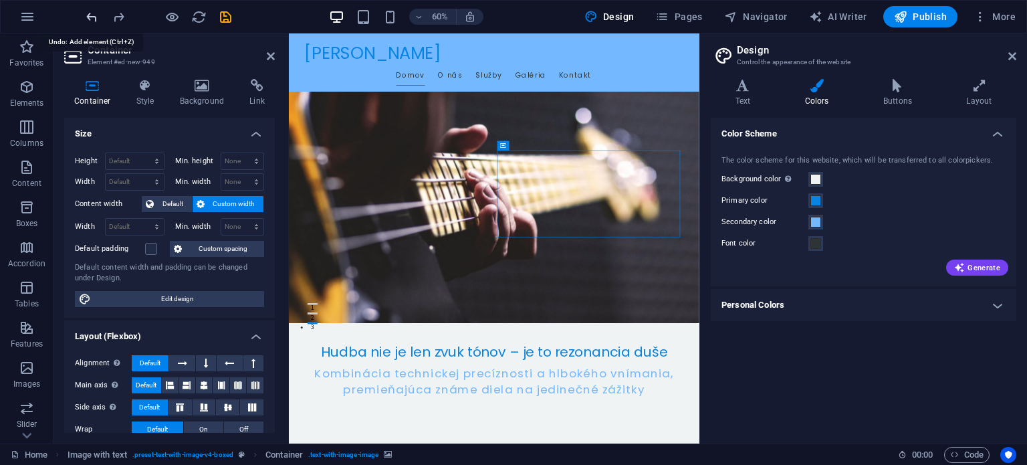
click at [92, 14] on icon "undo" at bounding box center [91, 16] width 15 height 15
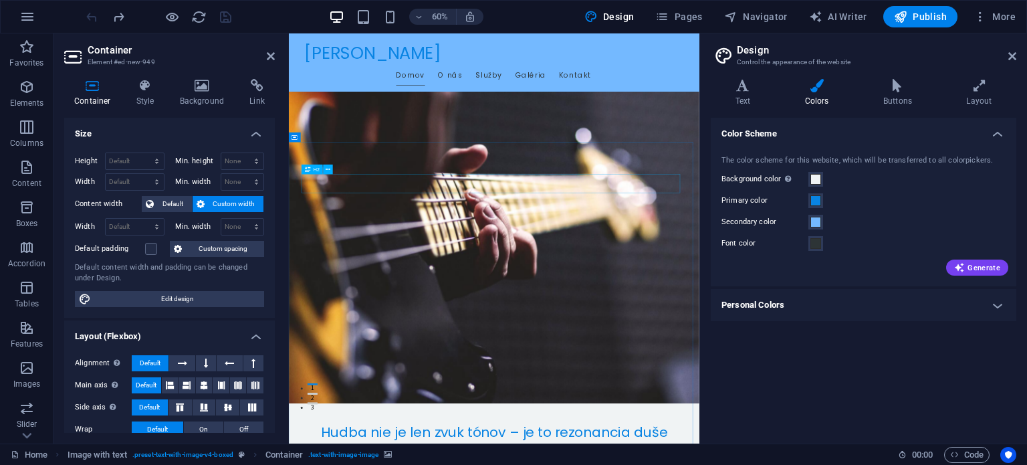
scroll to position [0, 0]
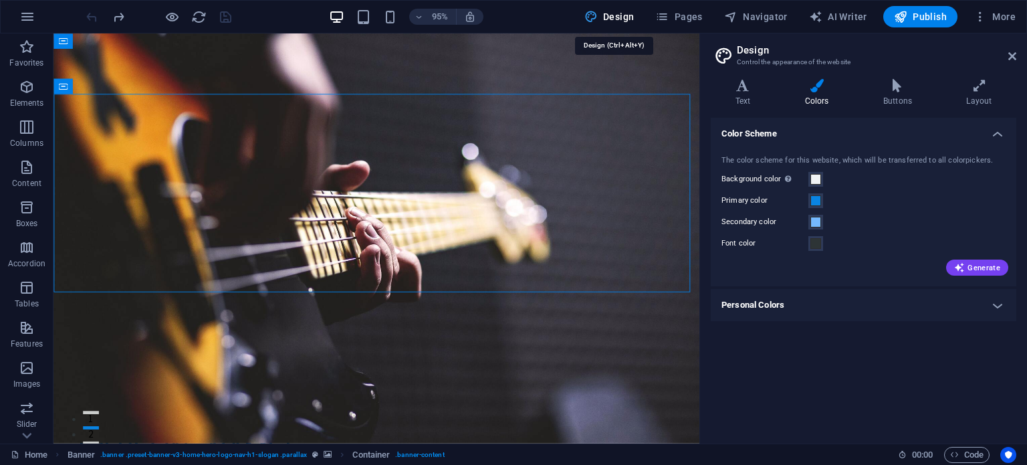
click at [627, 12] on span "Design" at bounding box center [609, 16] width 50 height 13
click at [617, 13] on span "Design" at bounding box center [609, 16] width 50 height 13
click at [101, 45] on div "Banner" at bounding box center [77, 40] width 48 height 15
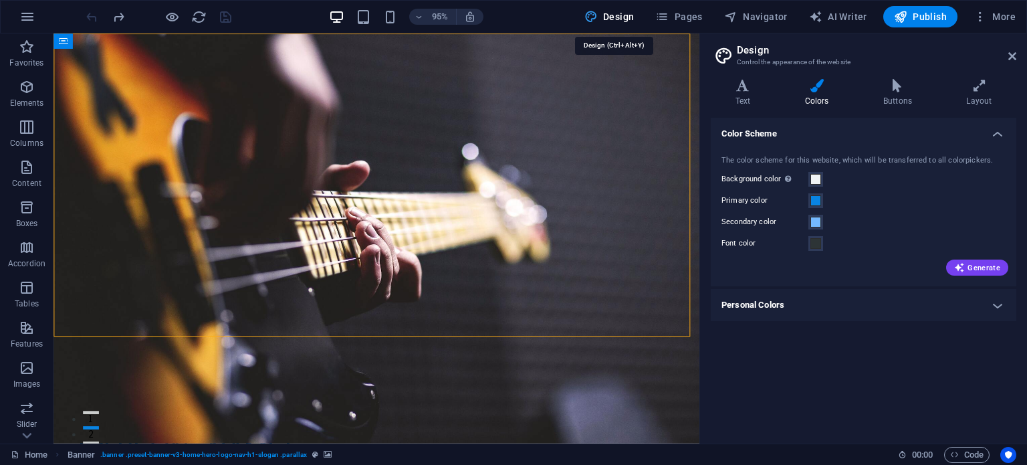
click at [615, 13] on span "Design" at bounding box center [609, 16] width 50 height 13
click at [738, 89] on icon at bounding box center [743, 85] width 64 height 13
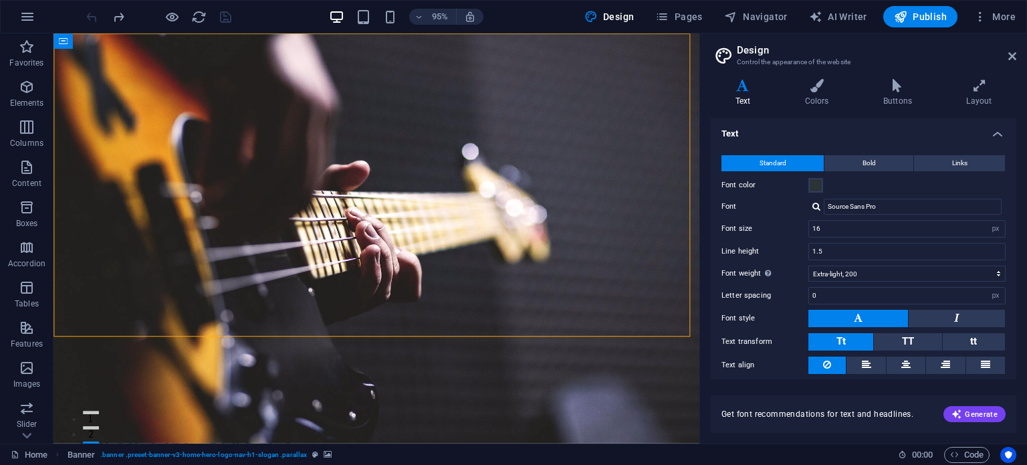
click at [1019, 55] on aside "Design Control the appearance of the website Variants Text Colors Buttons Layou…" at bounding box center [863, 238] width 328 height 410
click at [1010, 58] on icon at bounding box center [1012, 56] width 8 height 11
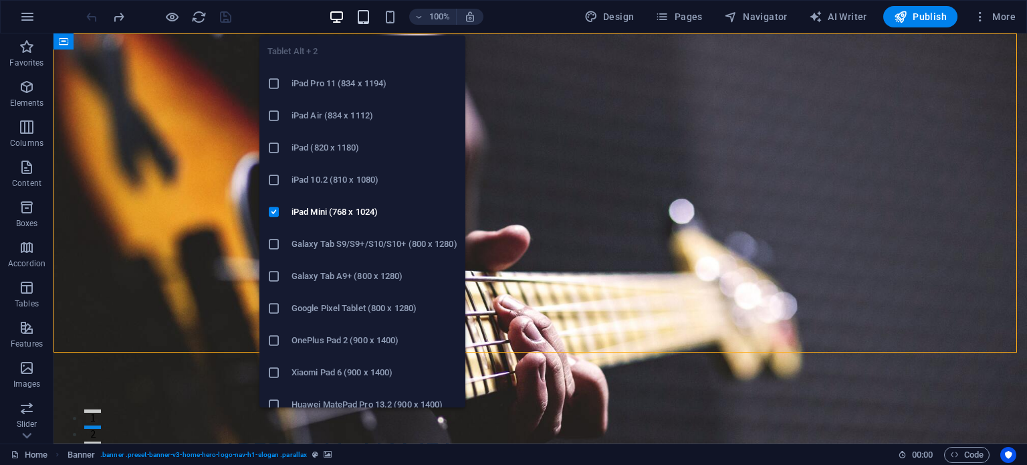
click at [366, 14] on icon "button" at bounding box center [363, 16] width 15 height 15
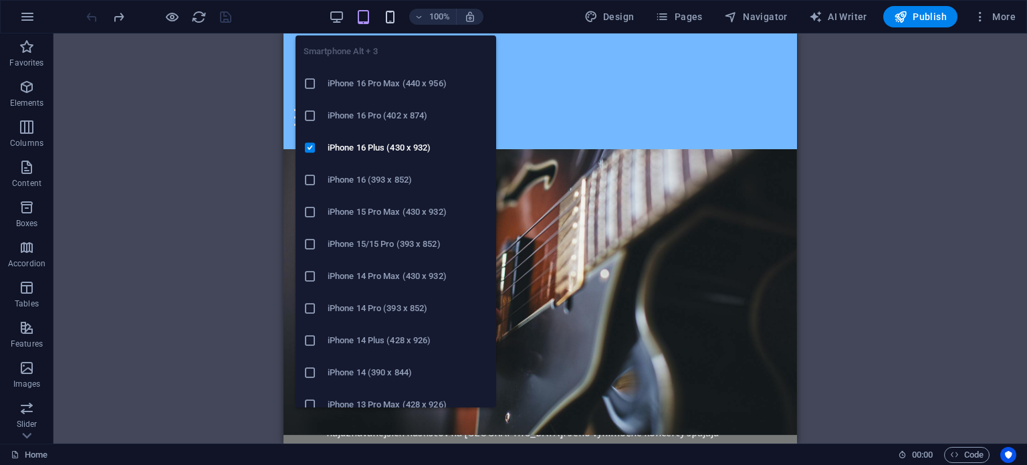
click at [393, 9] on icon "button" at bounding box center [389, 16] width 15 height 15
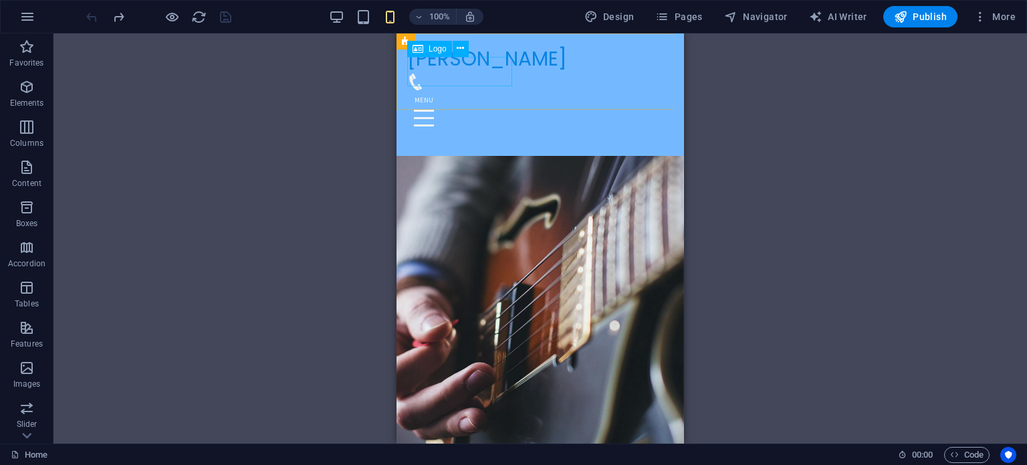
scroll to position [281, 0]
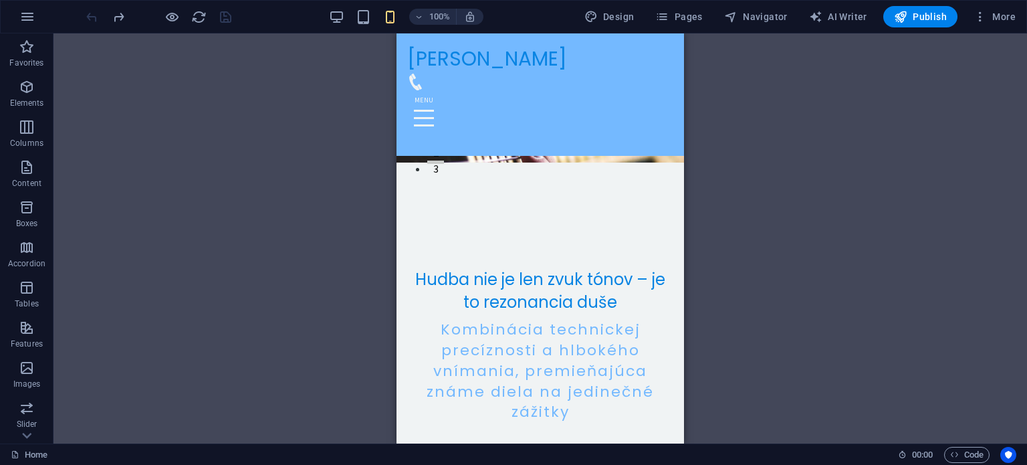
click at [353, 10] on div "100%" at bounding box center [406, 16] width 154 height 21
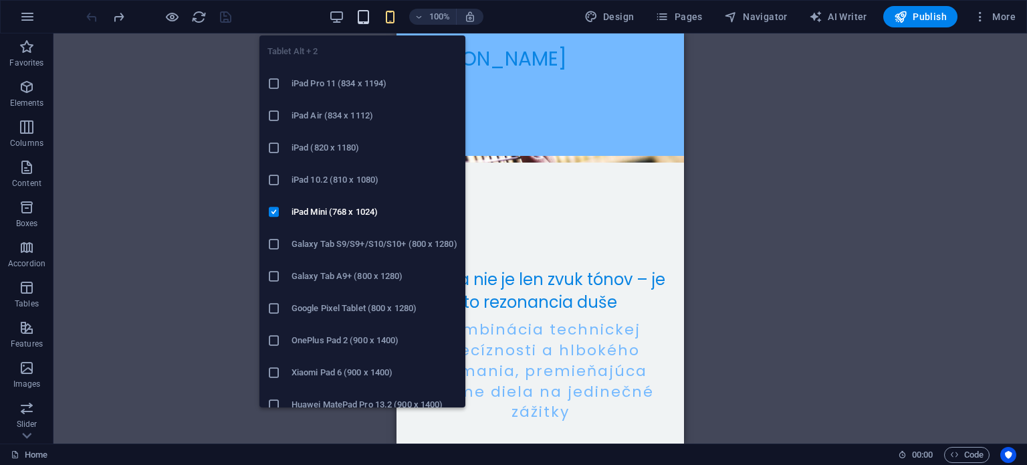
click at [363, 16] on icon "button" at bounding box center [363, 16] width 15 height 15
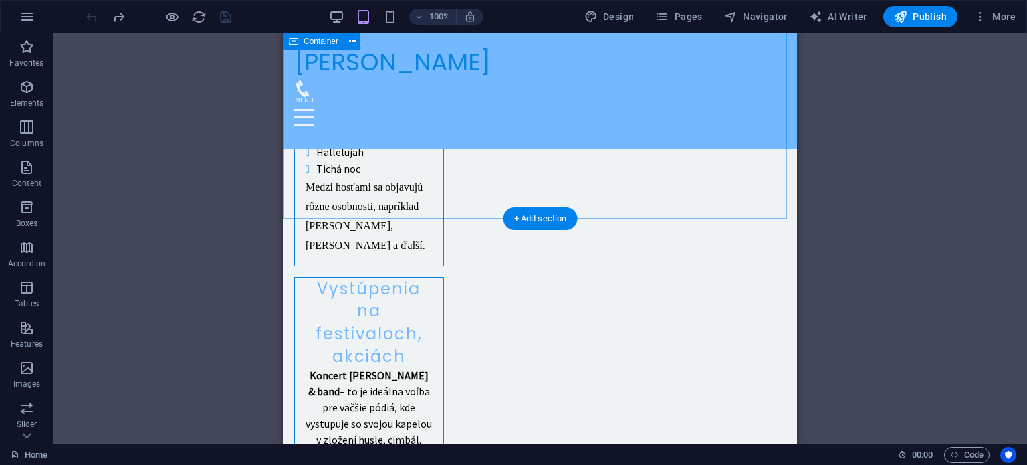
scroll to position [2688, 0]
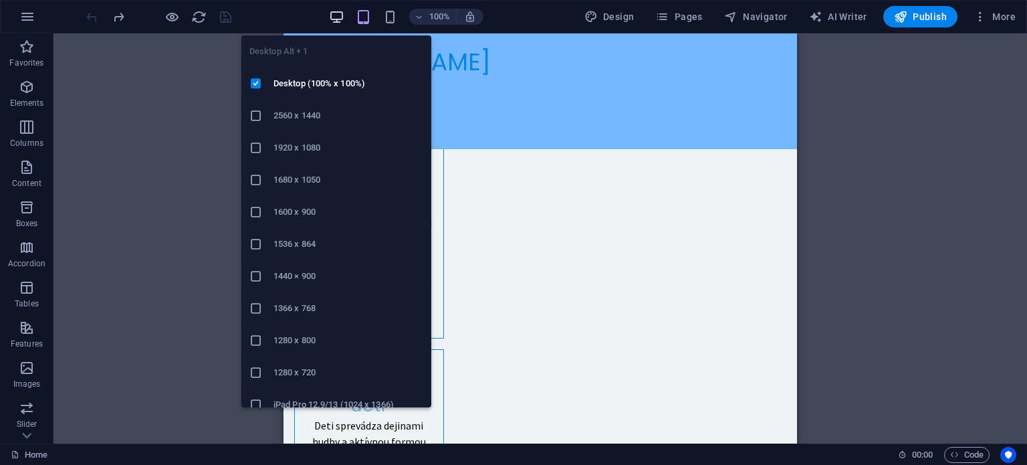
click at [340, 11] on icon "button" at bounding box center [336, 16] width 15 height 15
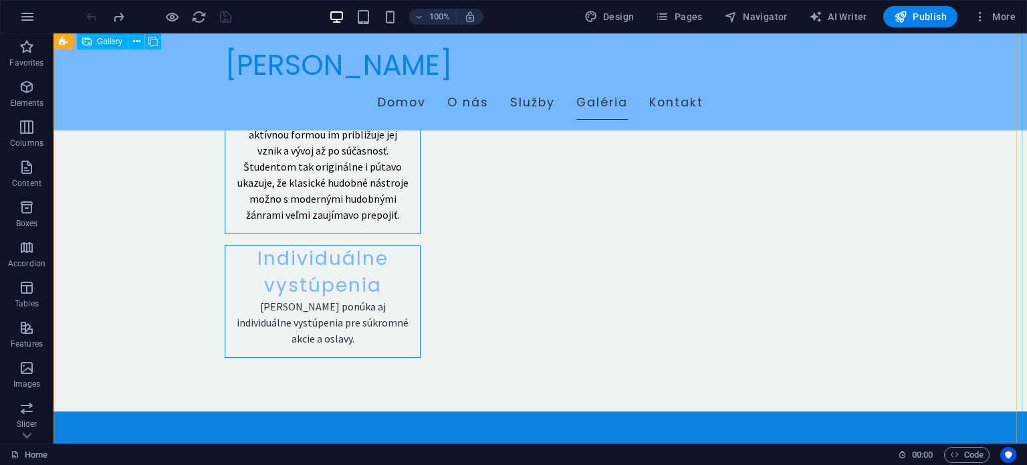
scroll to position [2151, 0]
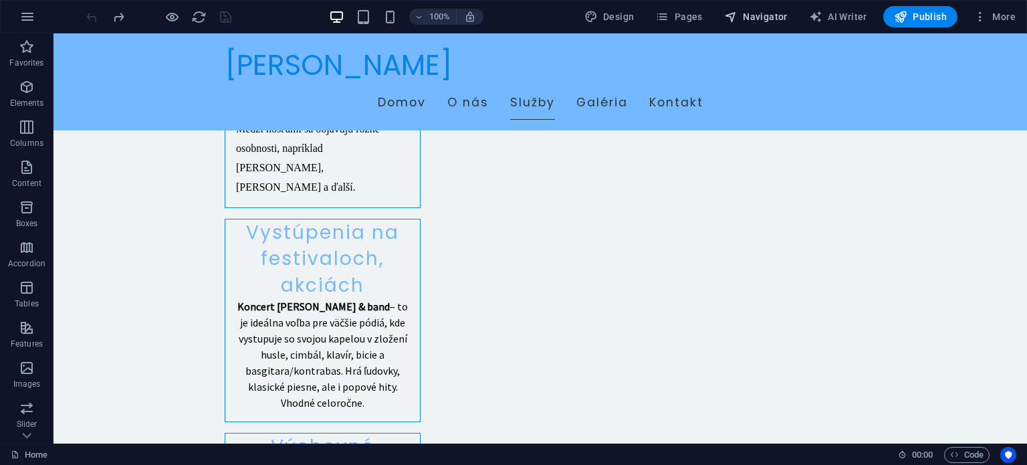
click at [776, 17] on span "Navigator" at bounding box center [756, 16] width 64 height 13
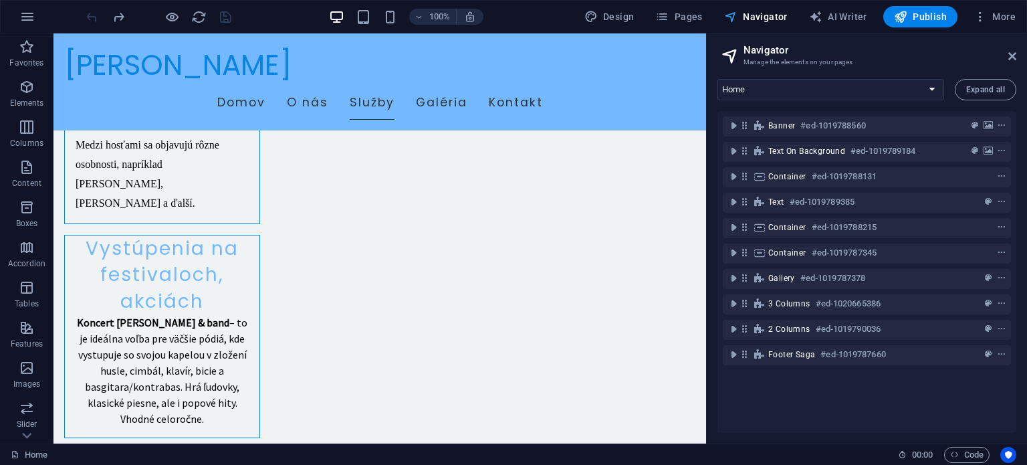
scroll to position [2219, 0]
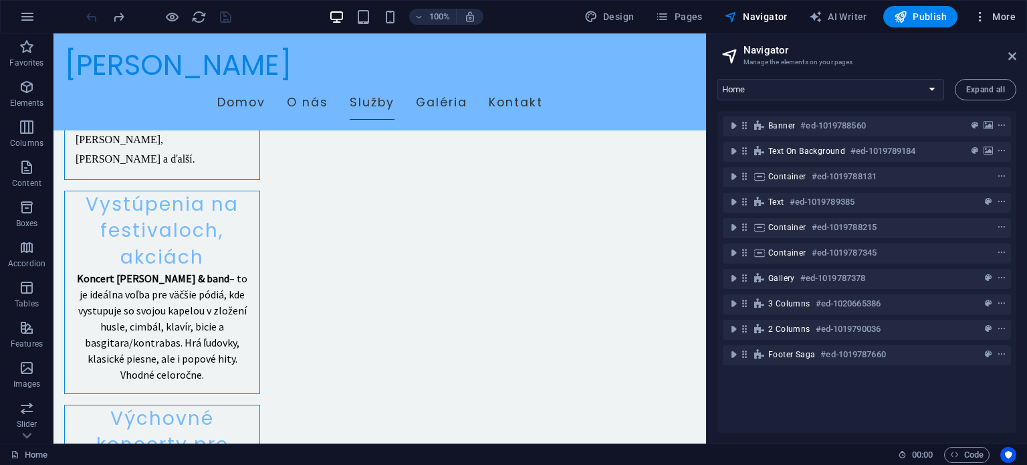
click at [1004, 18] on span "More" at bounding box center [995, 16] width 42 height 13
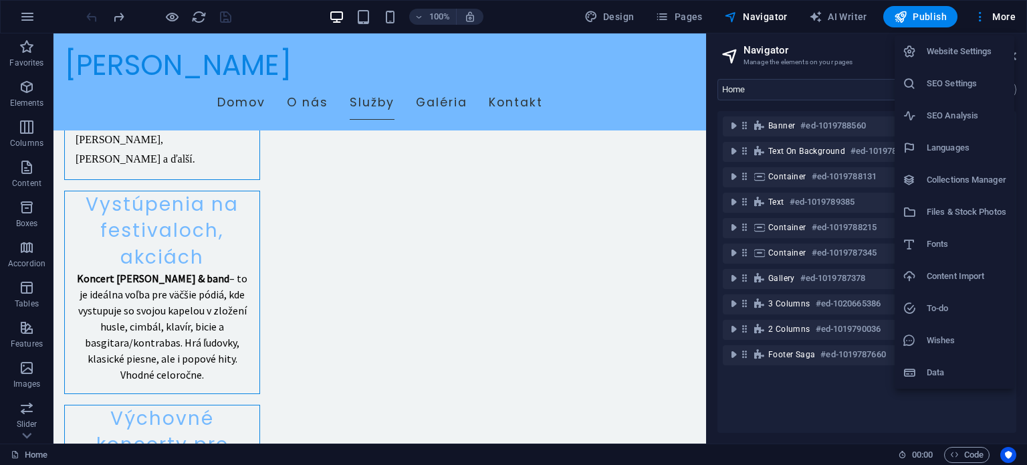
click at [952, 274] on h6 "Content Import" at bounding box center [967, 276] width 80 height 16
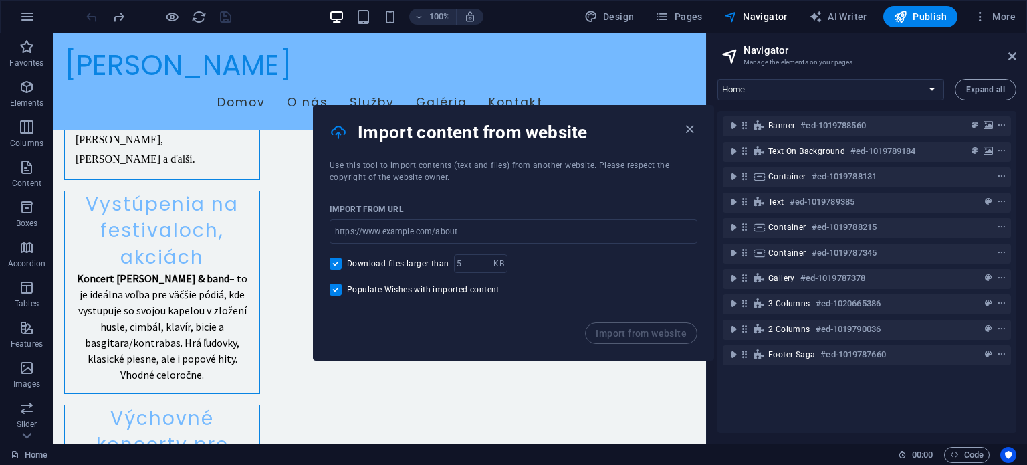
click at [439, 290] on span "Populate Wishes with imported content" at bounding box center [423, 289] width 152 height 11
click at [347, 290] on input "Populate Wishes with imported content" at bounding box center [338, 290] width 17 height 12
click at [439, 290] on span "Populate Wishes with imported content" at bounding box center [423, 289] width 152 height 11
click at [347, 290] on input "Populate Wishes with imported content" at bounding box center [338, 290] width 17 height 12
checkbox input "true"
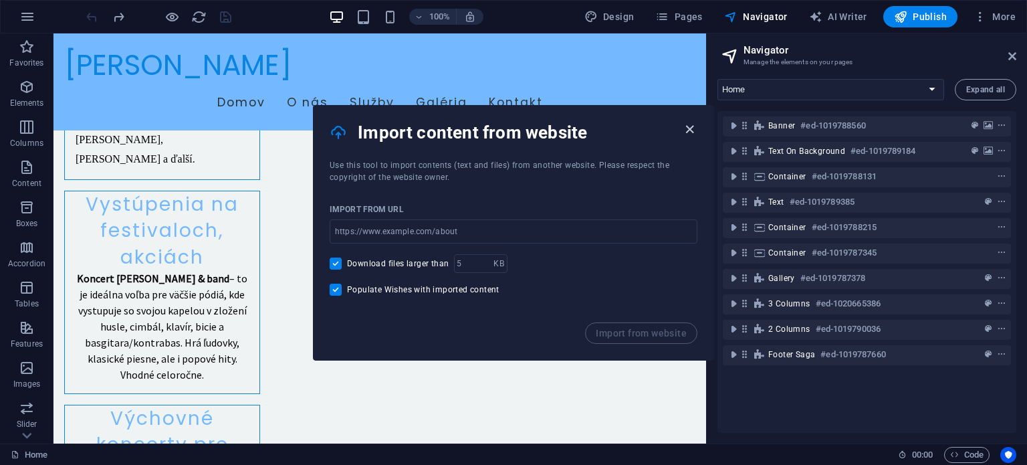
click at [690, 125] on icon "button" at bounding box center [689, 129] width 15 height 15
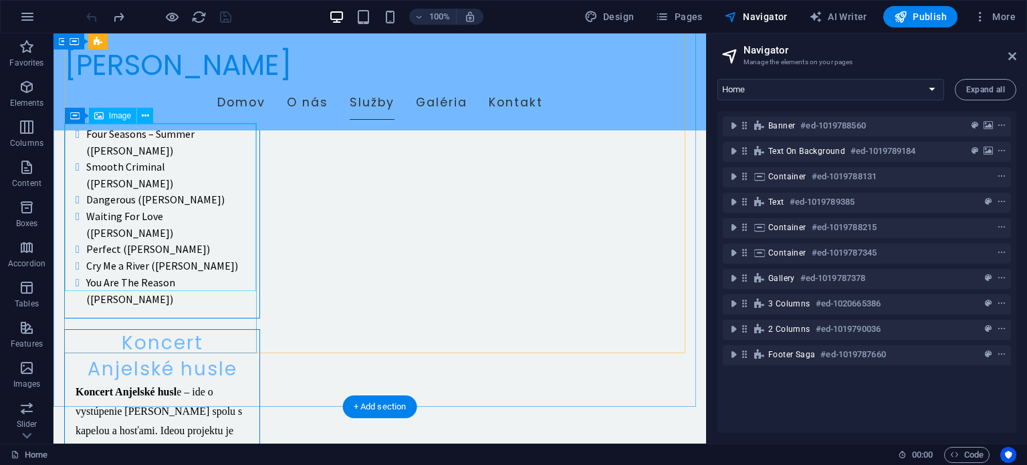
scroll to position [1483, 0]
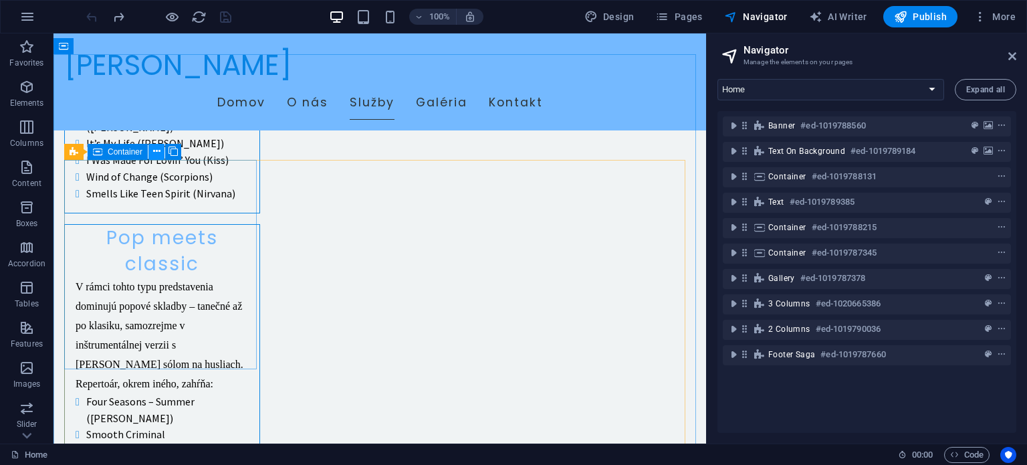
click at [156, 150] on icon at bounding box center [156, 151] width 7 height 14
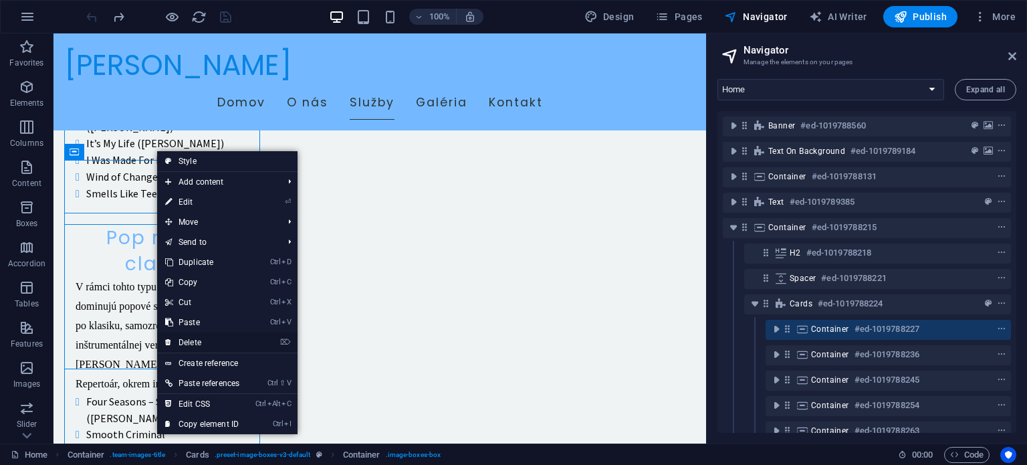
click at [190, 339] on link "⌦ Delete" at bounding box center [202, 342] width 90 height 20
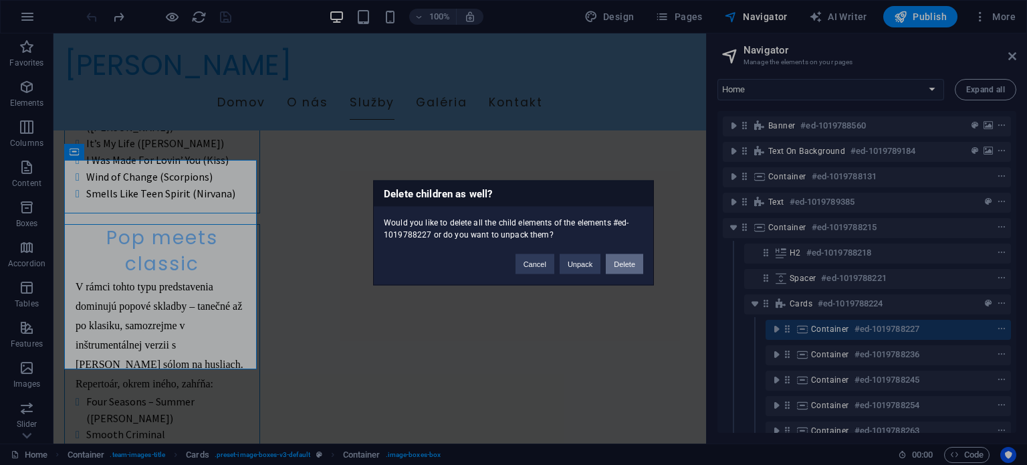
click at [627, 263] on button "Delete" at bounding box center [624, 263] width 37 height 20
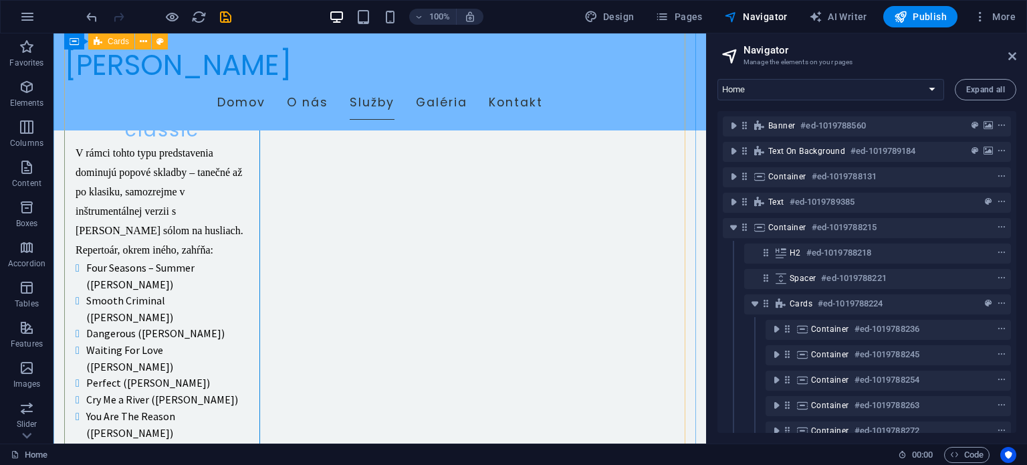
scroll to position [1416, 0]
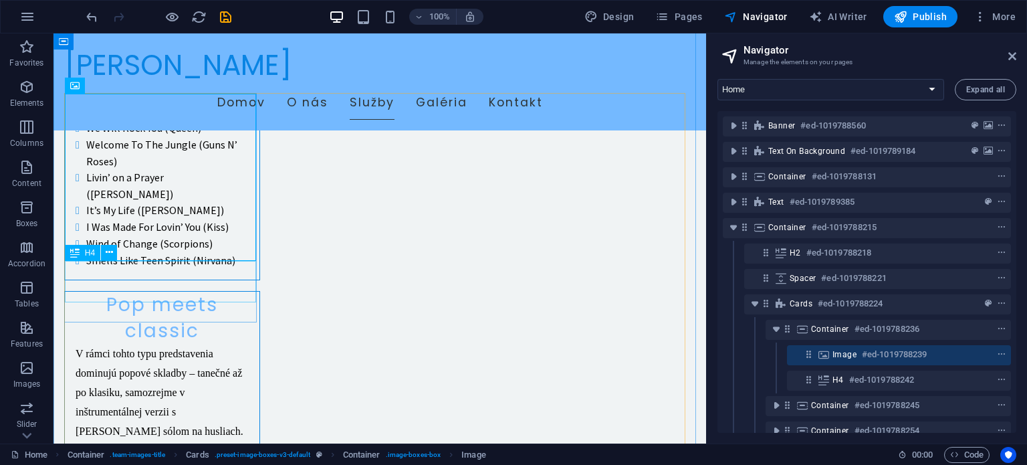
scroll to position [1617, 0]
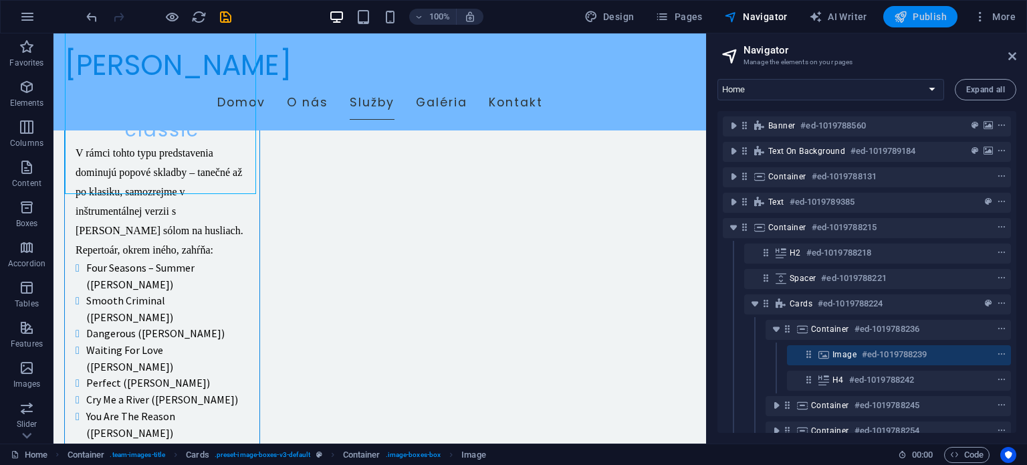
click at [927, 18] on span "Publish" at bounding box center [920, 16] width 53 height 13
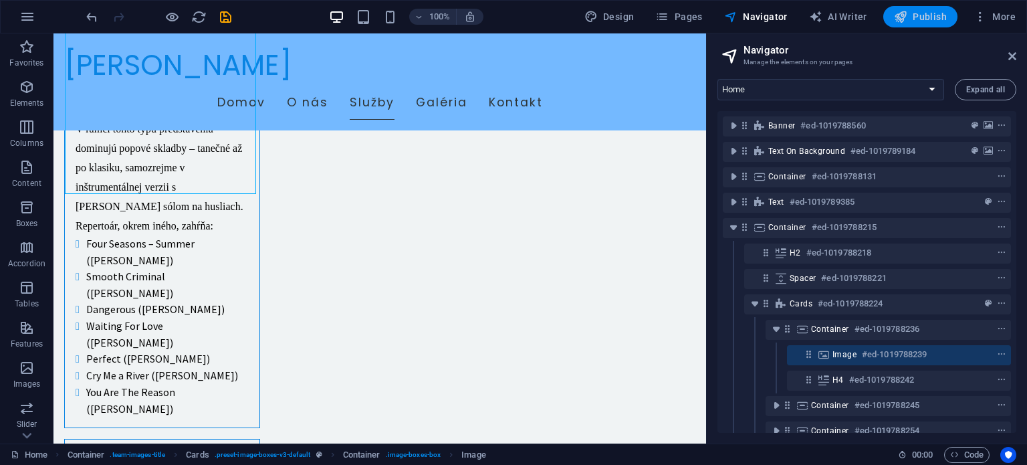
checkbox input "false"
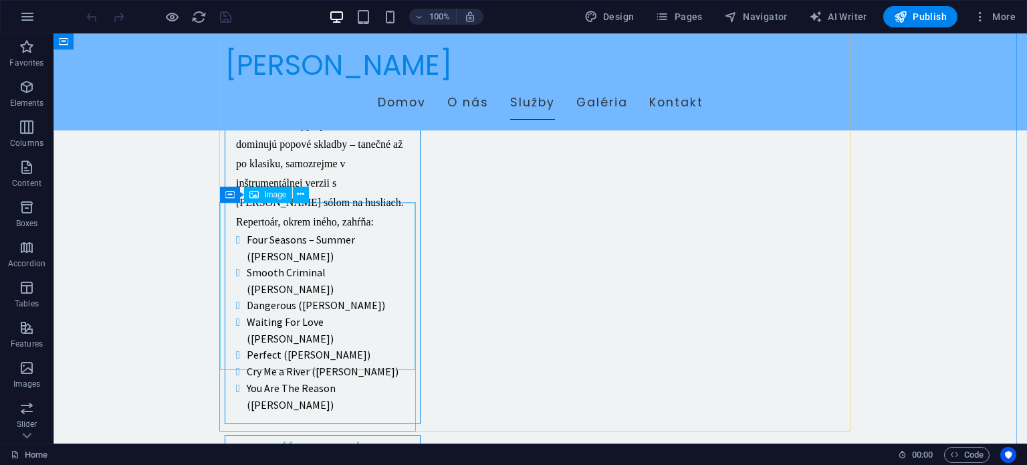
scroll to position [1337, 0]
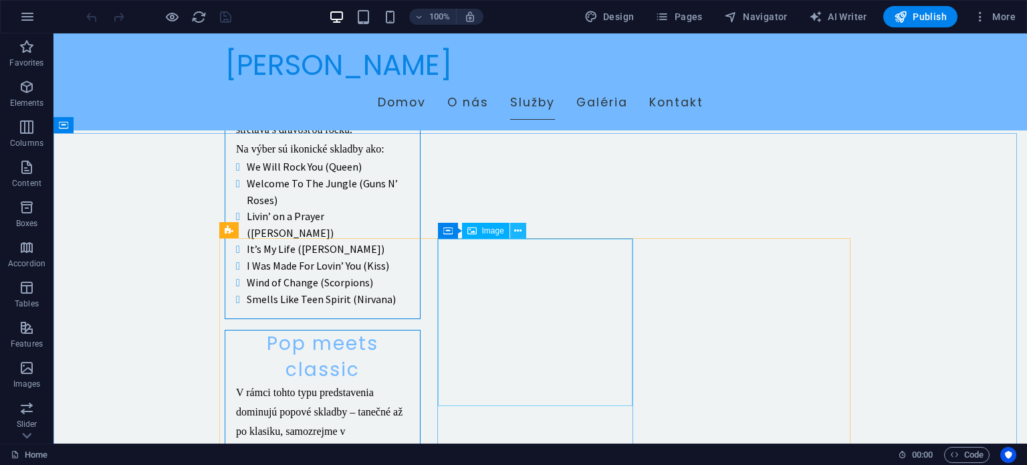
click at [522, 227] on button at bounding box center [518, 231] width 16 height 16
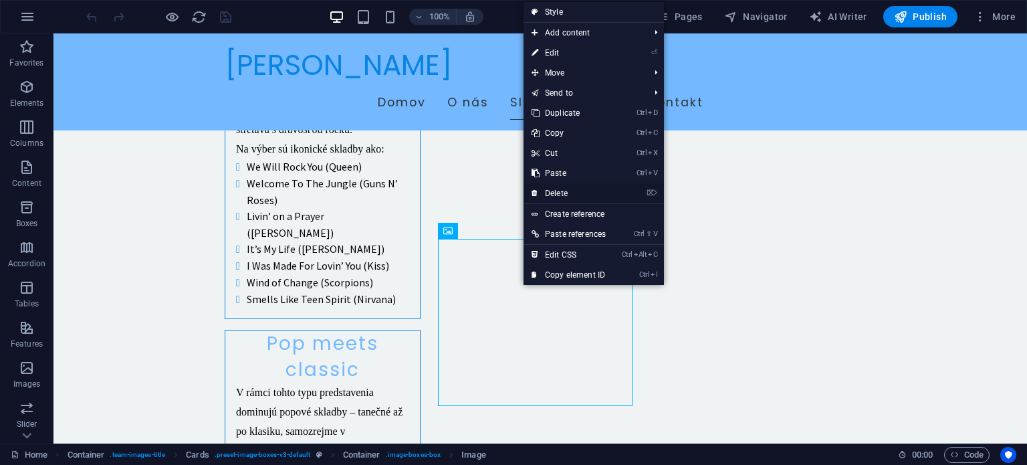
click at [569, 189] on link "⌦ Delete" at bounding box center [569, 193] width 90 height 20
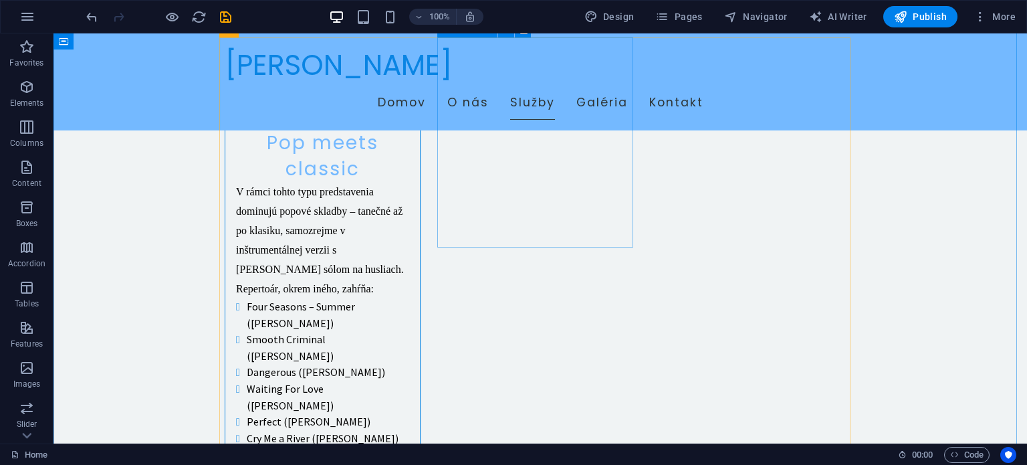
scroll to position [1404, 0]
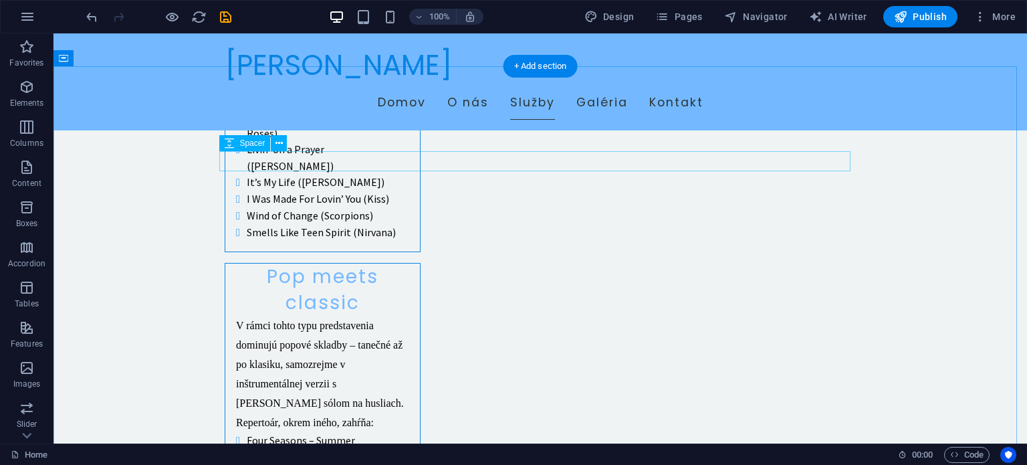
click at [278, 140] on icon at bounding box center [279, 143] width 7 height 14
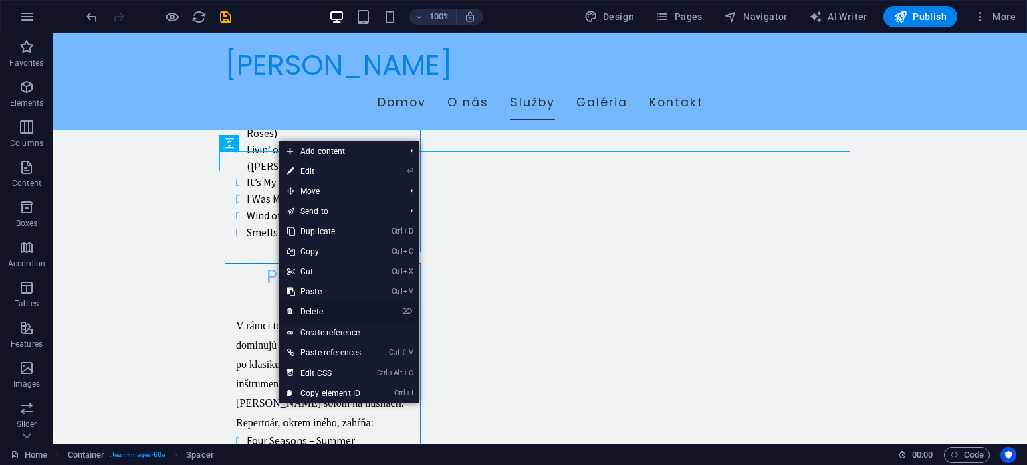
click at [318, 312] on link "⌦ Delete" at bounding box center [324, 312] width 90 height 20
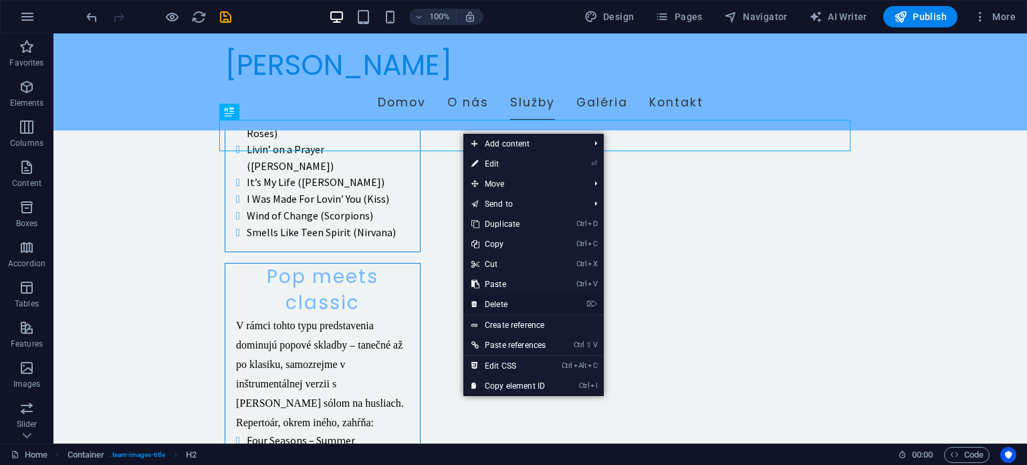
click at [498, 301] on link "⌦ Delete" at bounding box center [508, 304] width 90 height 20
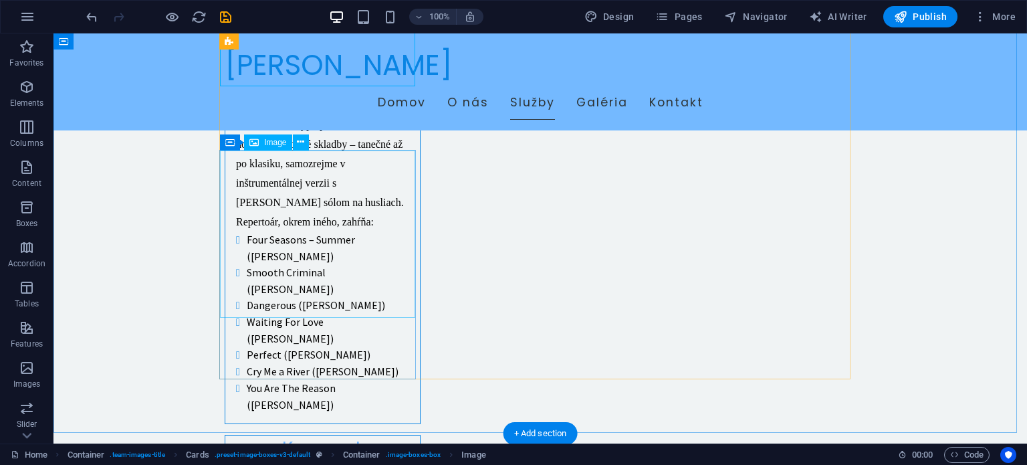
scroll to position [1271, 0]
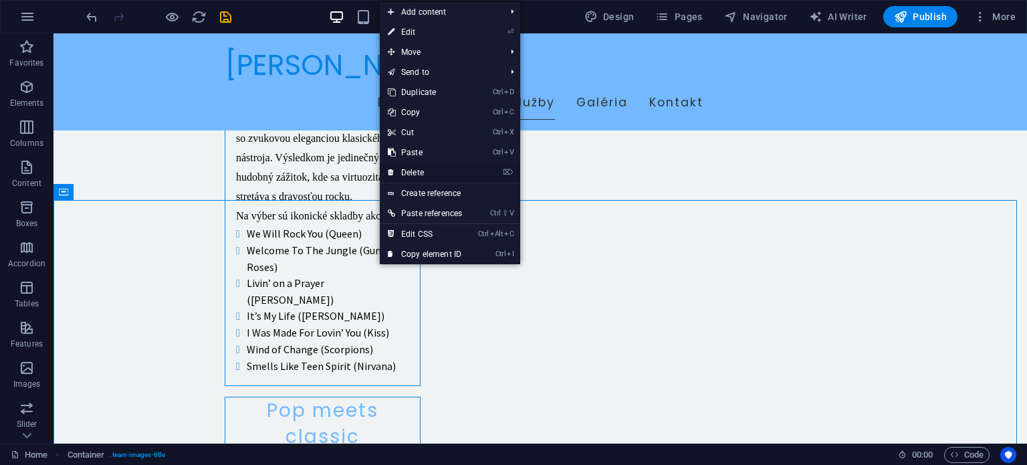
click at [418, 171] on link "⌦ Delete" at bounding box center [425, 172] width 90 height 20
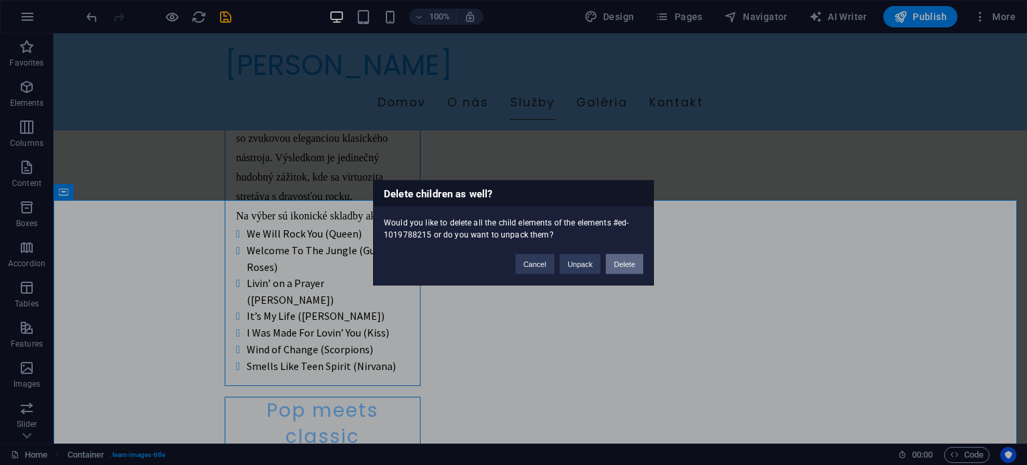
click at [623, 262] on button "Delete" at bounding box center [624, 263] width 37 height 20
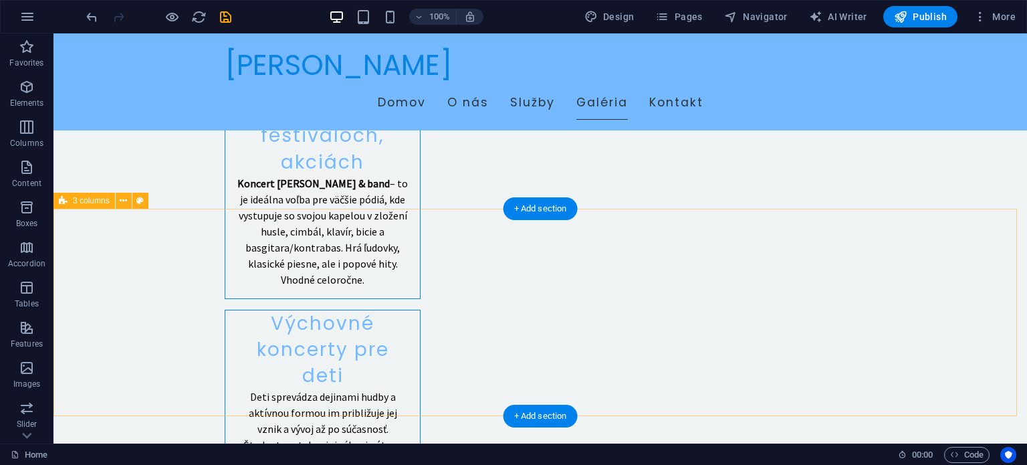
scroll to position [2340, 0]
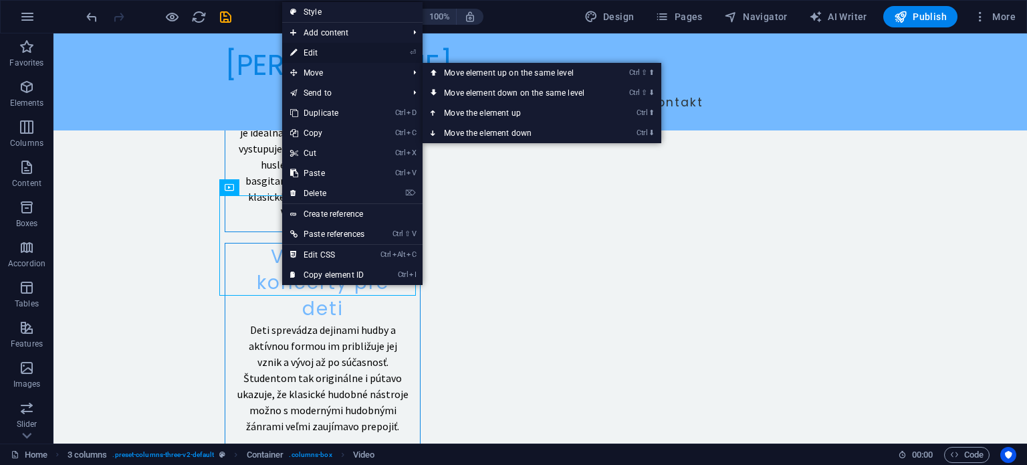
click at [316, 50] on link "⏎ Edit" at bounding box center [327, 53] width 90 height 20
select select "%"
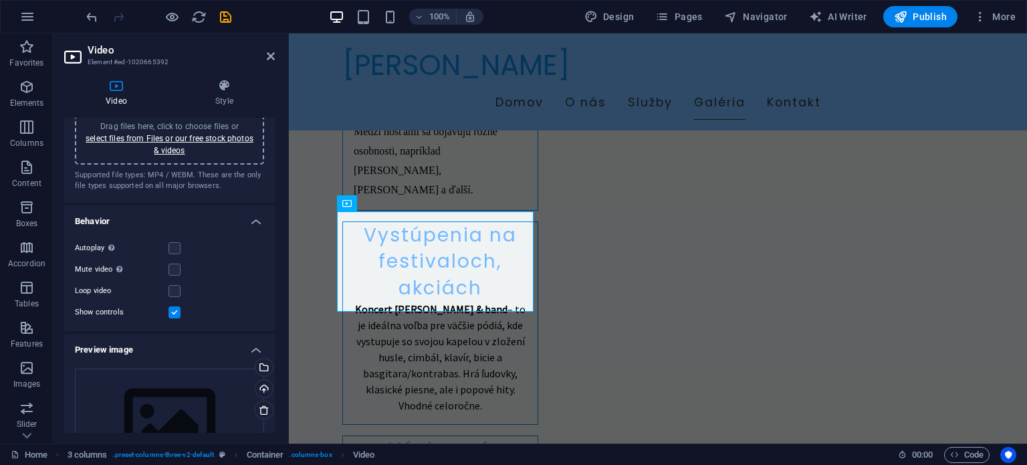
scroll to position [0, 0]
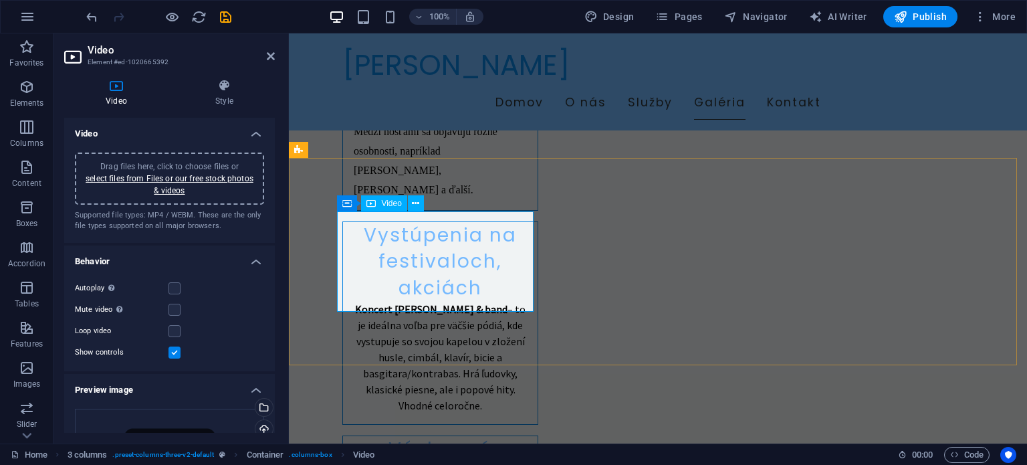
click at [384, 202] on span "Video" at bounding box center [391, 203] width 20 height 8
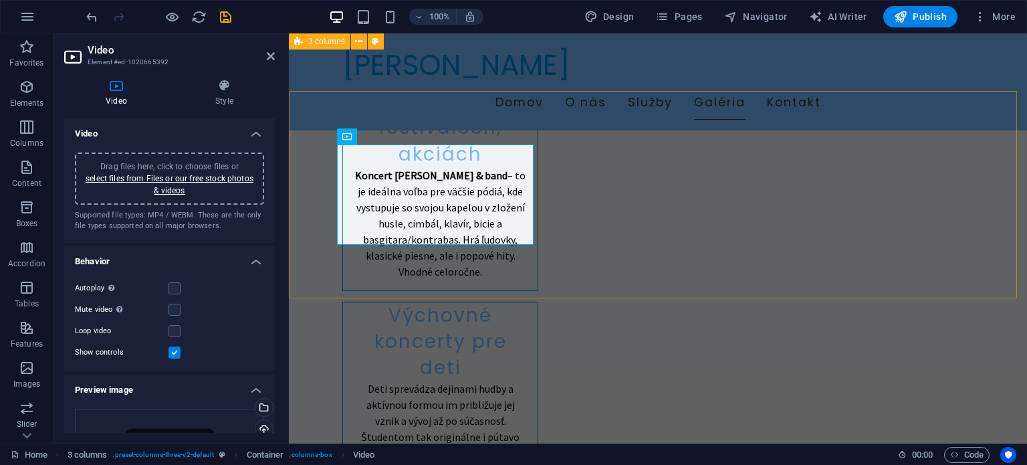
scroll to position [2180, 0]
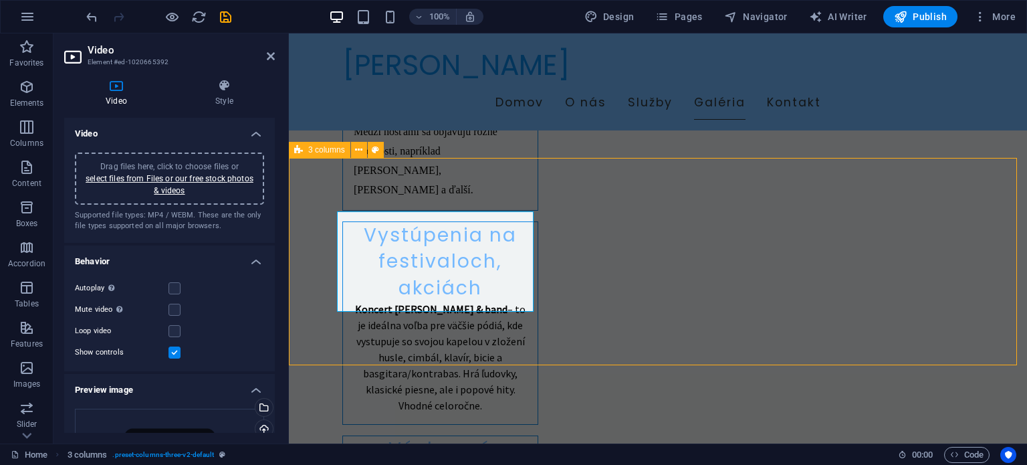
scroll to position [2207, 0]
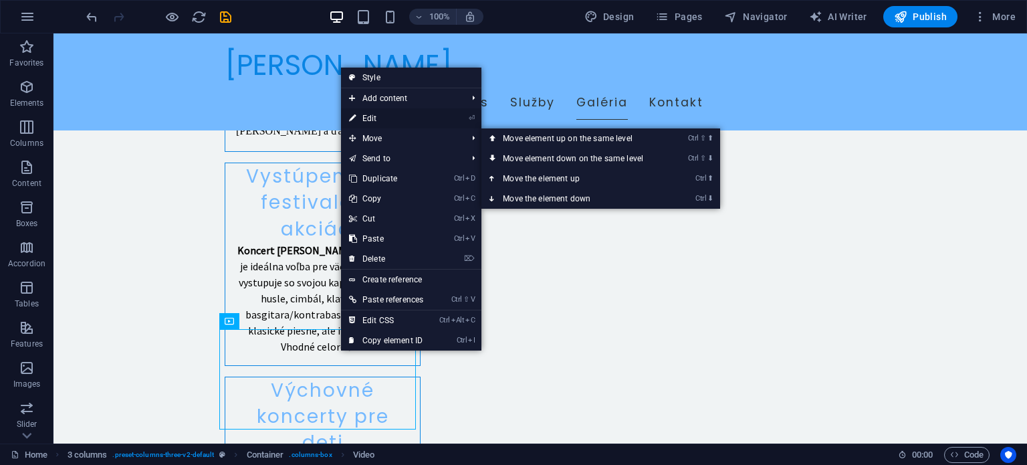
click at [393, 122] on link "⏎ Edit" at bounding box center [386, 118] width 90 height 20
select select "%"
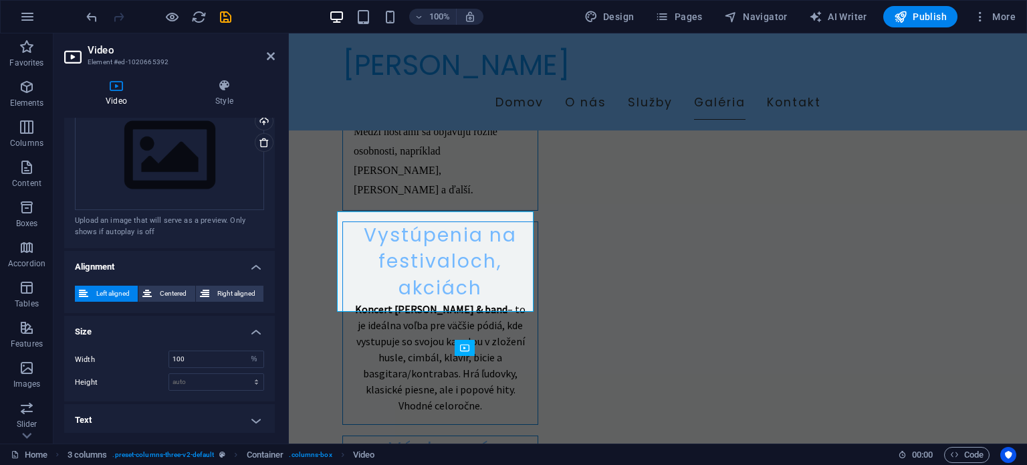
scroll to position [0, 0]
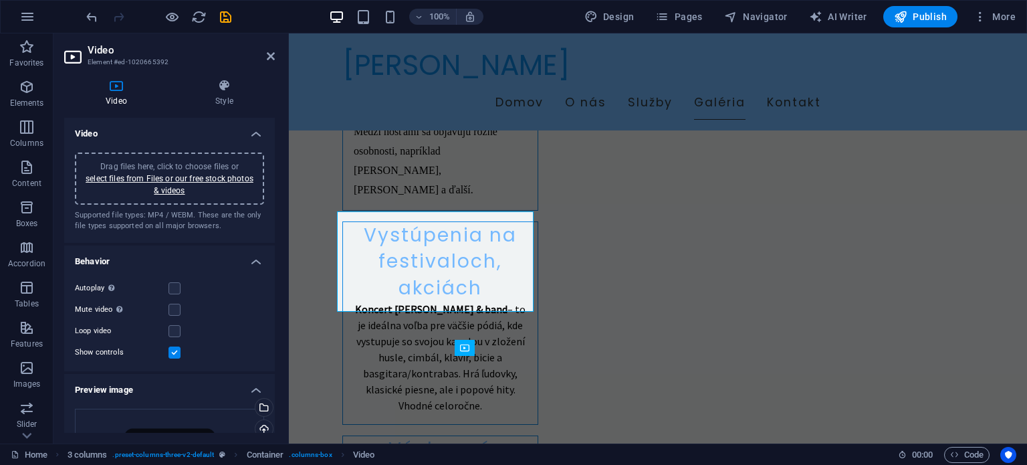
click at [265, 54] on h2 "Video" at bounding box center [181, 50] width 187 height 12
click at [267, 56] on icon at bounding box center [271, 56] width 8 height 11
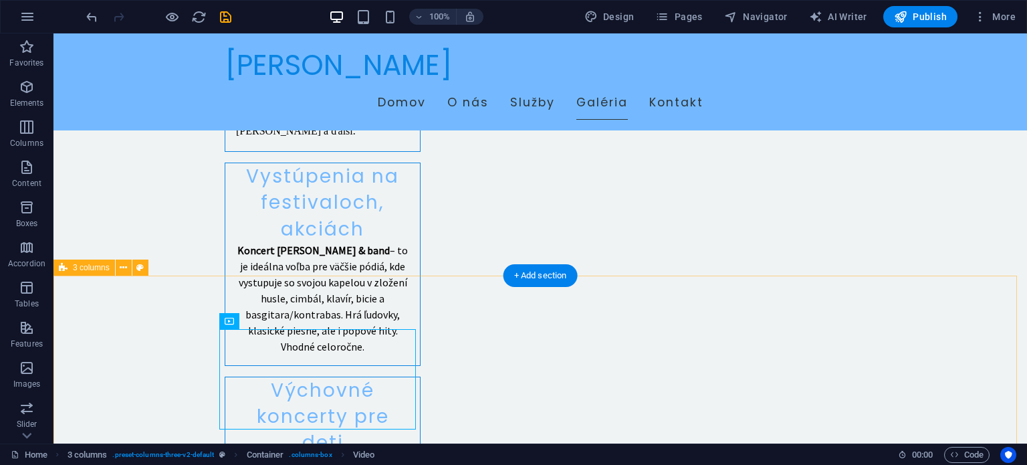
scroll to position [2340, 0]
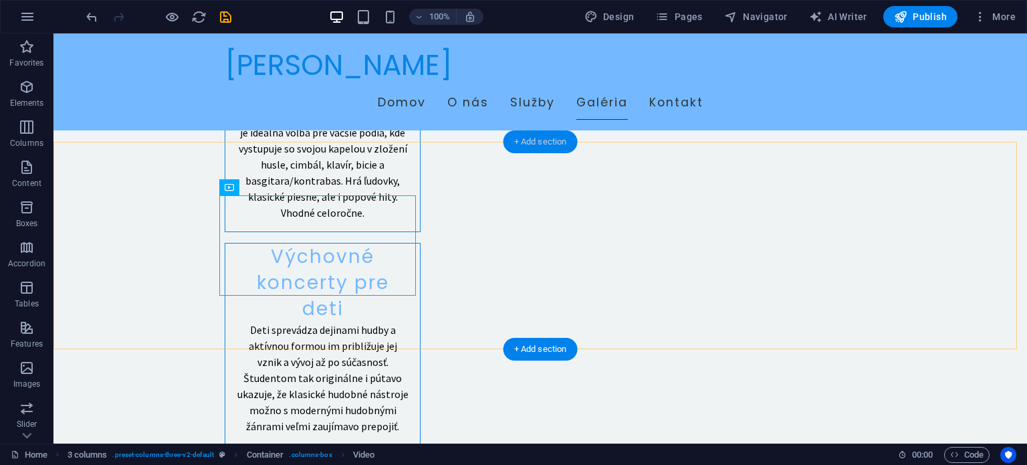
drag, startPoint x: 552, startPoint y: 143, endPoint x: 264, endPoint y: 136, distance: 288.3
click at [552, 143] on div "+ Add section" at bounding box center [541, 141] width 74 height 23
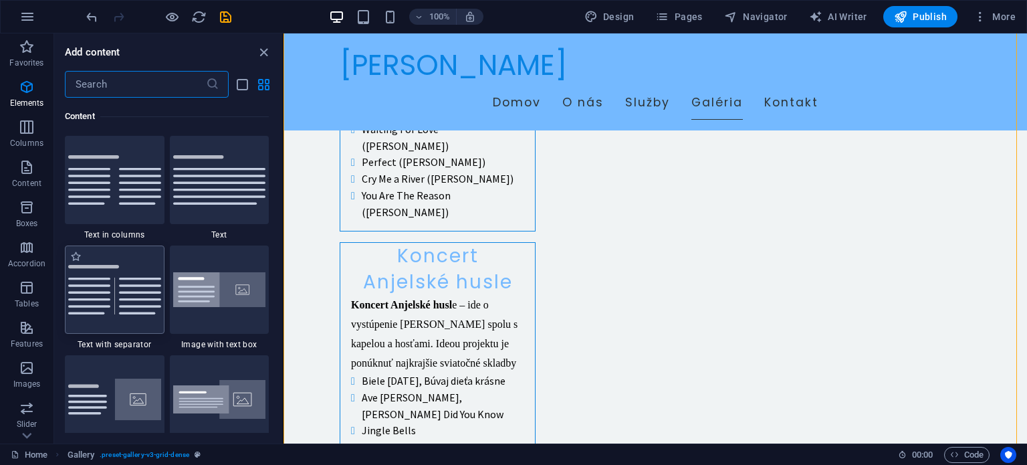
scroll to position [2407, 0]
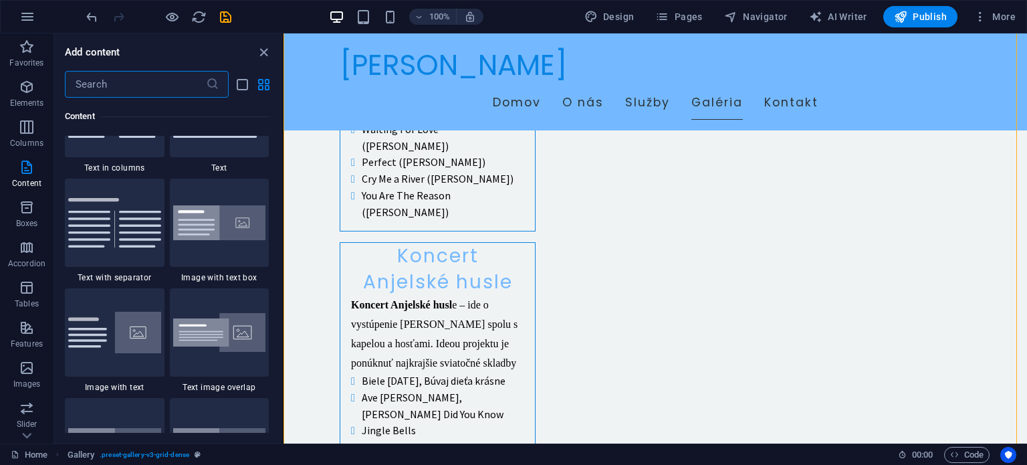
click at [133, 88] on input "text" at bounding box center [135, 84] width 141 height 27
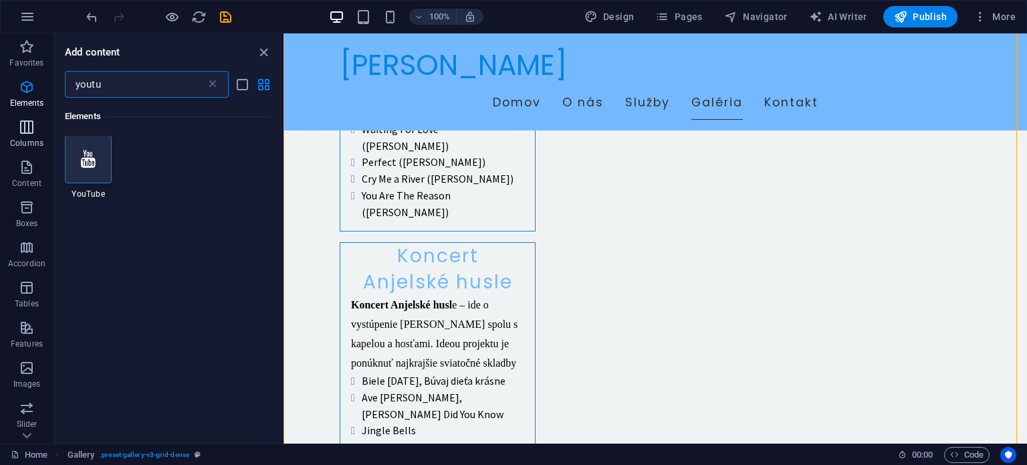
scroll to position [0, 0]
type input "youtu"
click at [100, 171] on div at bounding box center [88, 160] width 47 height 48
select select "ar16_9"
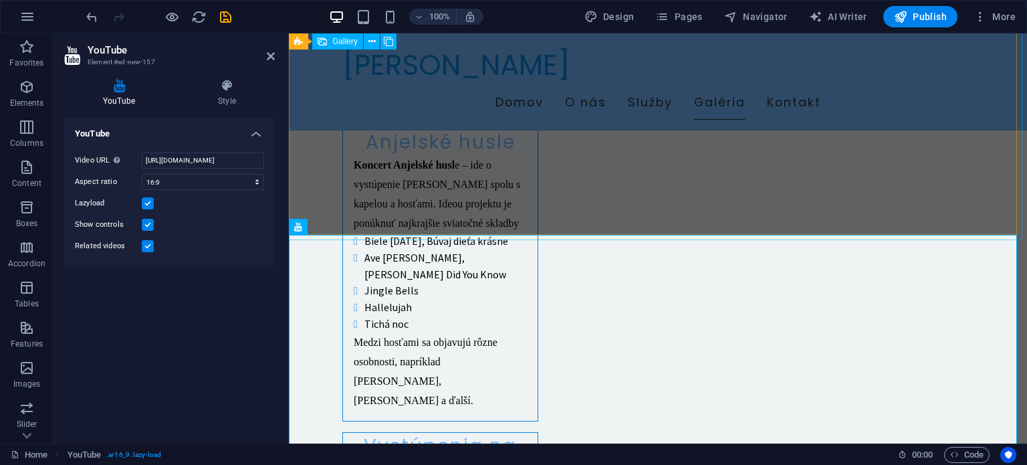
scroll to position [2237, 0]
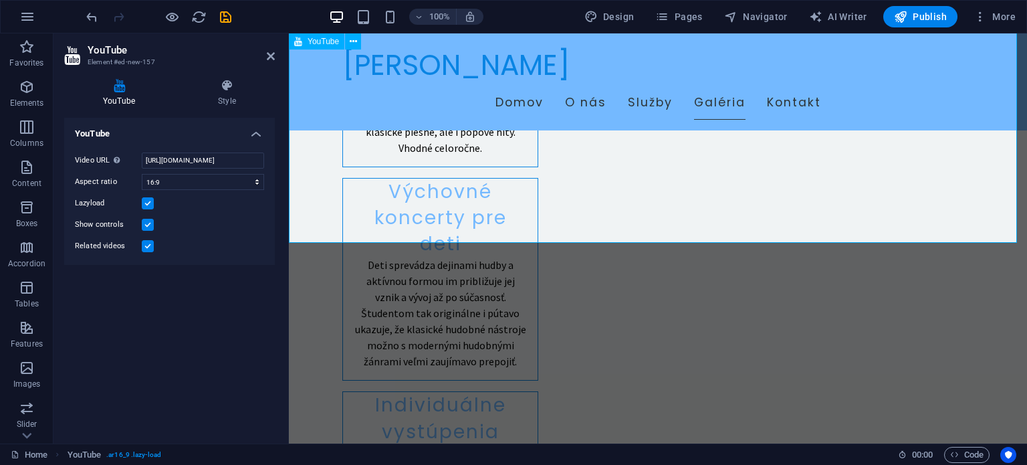
scroll to position [2571, 0]
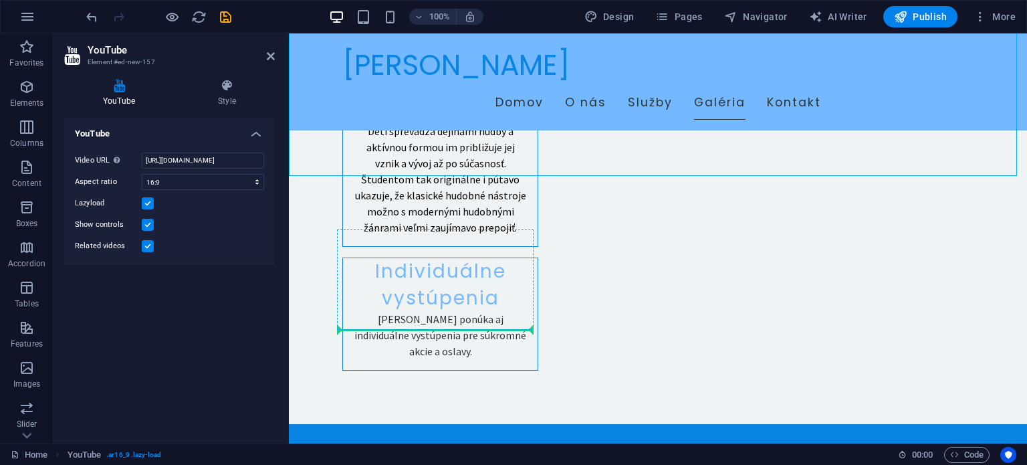
drag, startPoint x: 500, startPoint y: 140, endPoint x: 425, endPoint y: 286, distance: 163.6
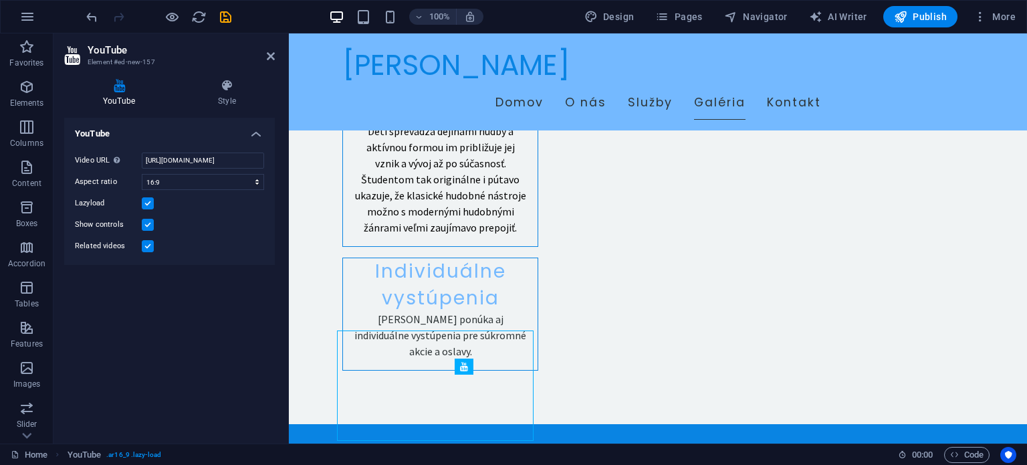
scroll to position [2161, 0]
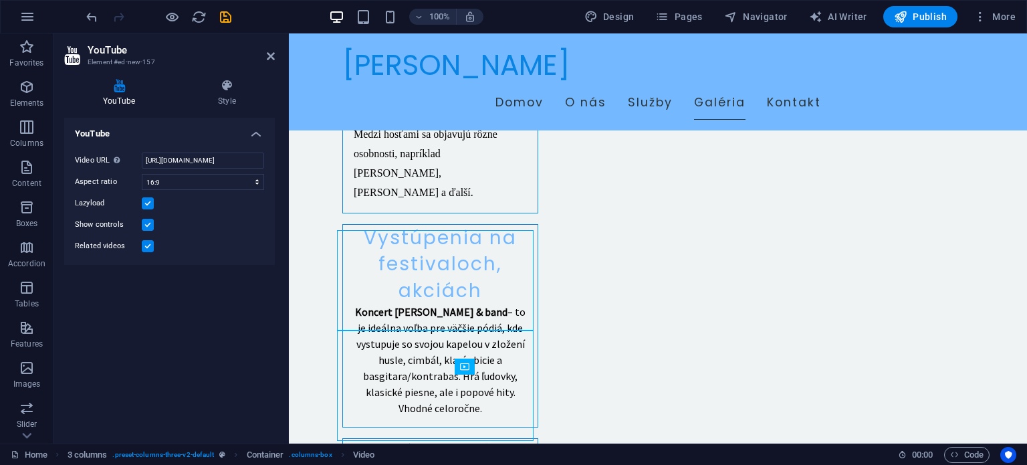
scroll to position [2306, 0]
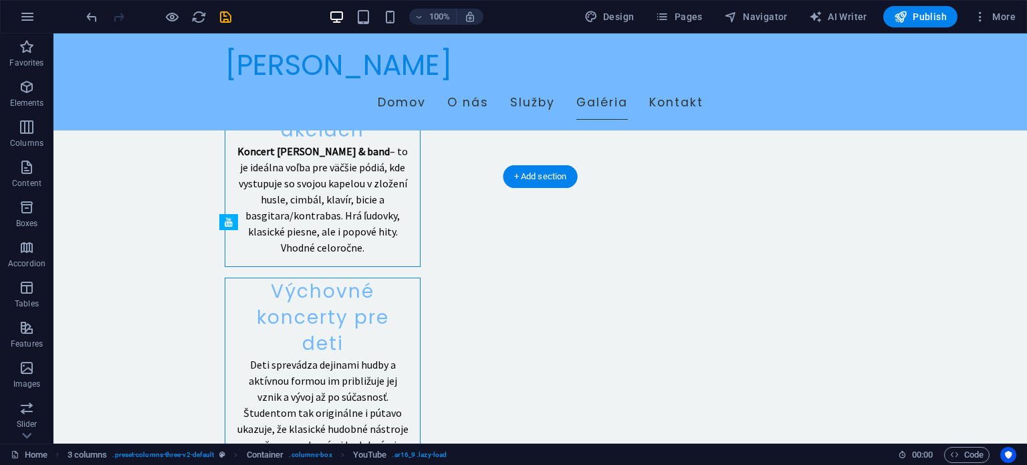
drag, startPoint x: 267, startPoint y: 364, endPoint x: 254, endPoint y: 276, distance: 88.5
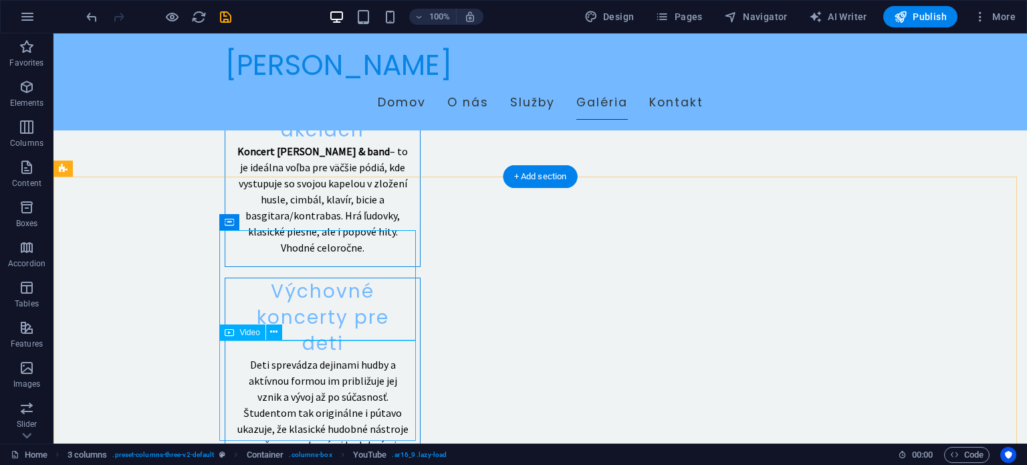
click at [271, 328] on icon at bounding box center [273, 332] width 7 height 14
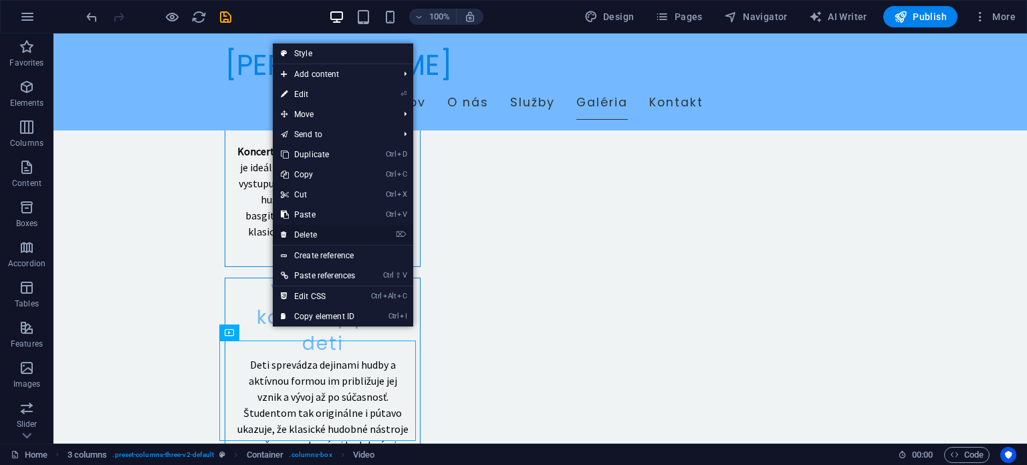
click at [314, 229] on link "⌦ Delete" at bounding box center [318, 235] width 90 height 20
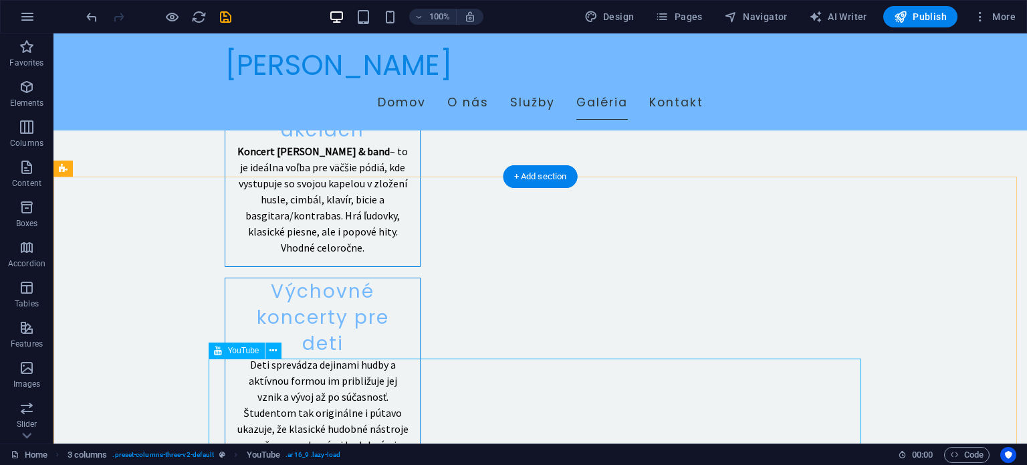
scroll to position [2311, 0]
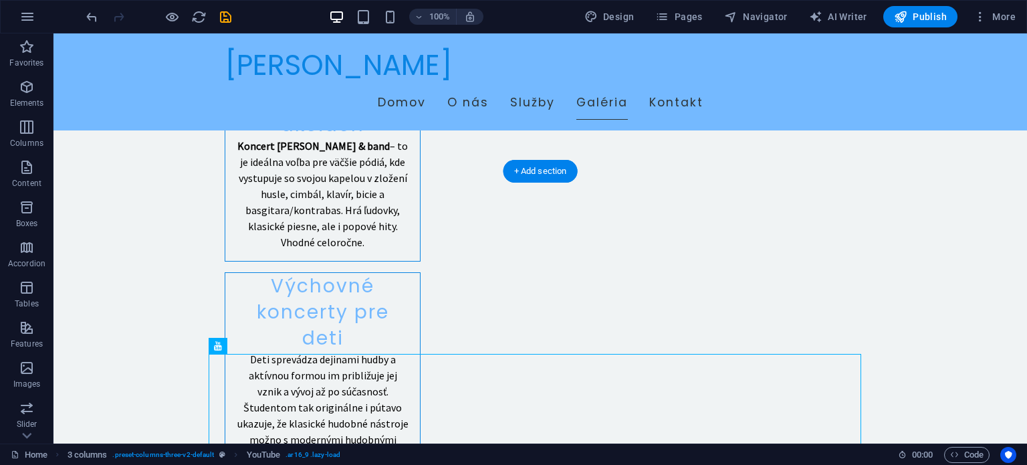
drag, startPoint x: 623, startPoint y: 389, endPoint x: 711, endPoint y: 280, distance: 139.7
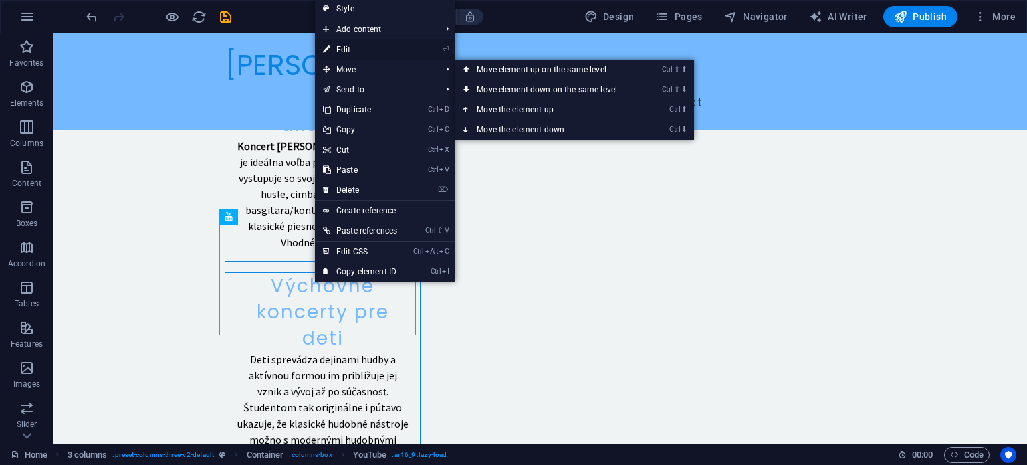
click at [355, 49] on link "⏎ Edit" at bounding box center [360, 49] width 90 height 20
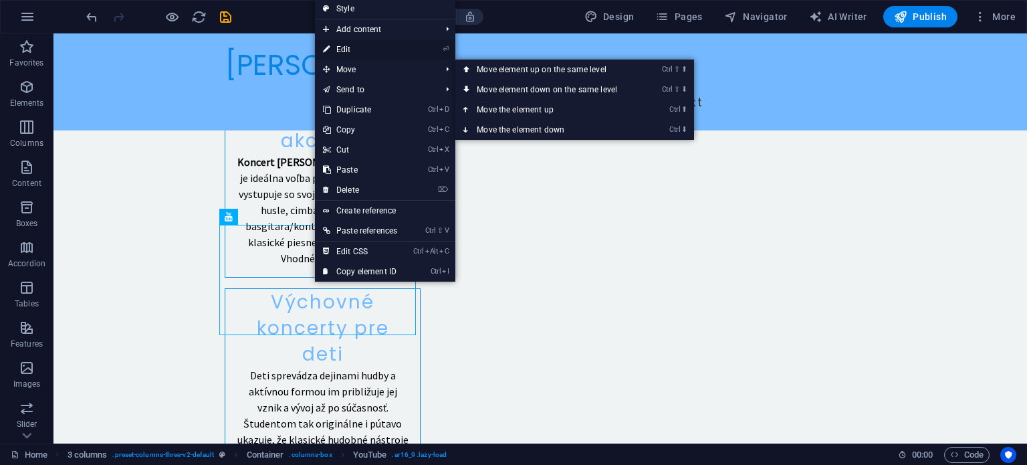
scroll to position [2284, 0]
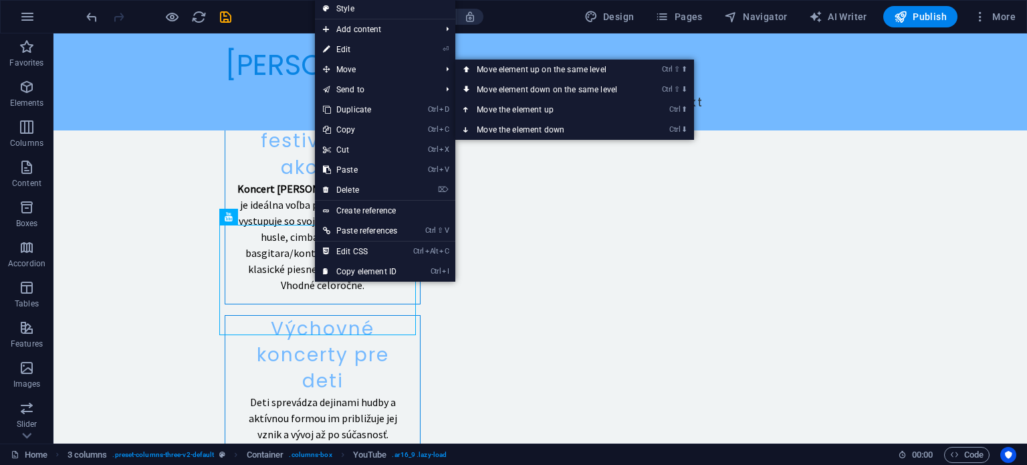
select select "ar16_9"
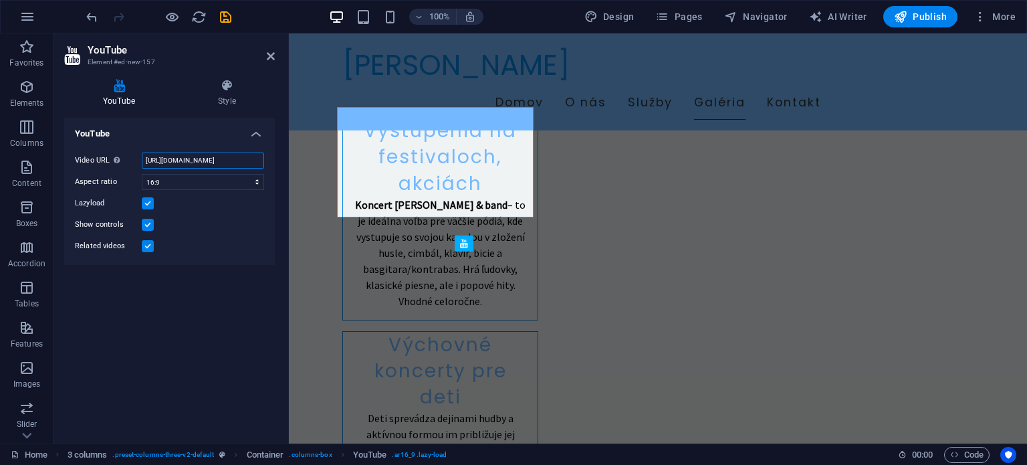
click at [183, 162] on input "https://www.youtube.com/watch?v=hnoviHgPHkY" at bounding box center [203, 160] width 122 height 16
paste input "4ibA3YKYpGk&t=1s"
type input "https://www.youtube.com/watch?v=4ibA3YKYpGk"
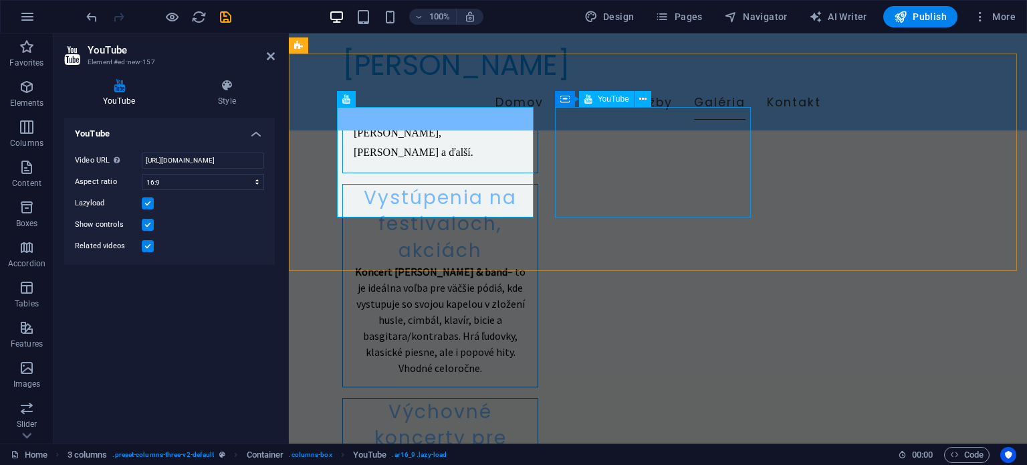
scroll to position [2284, 0]
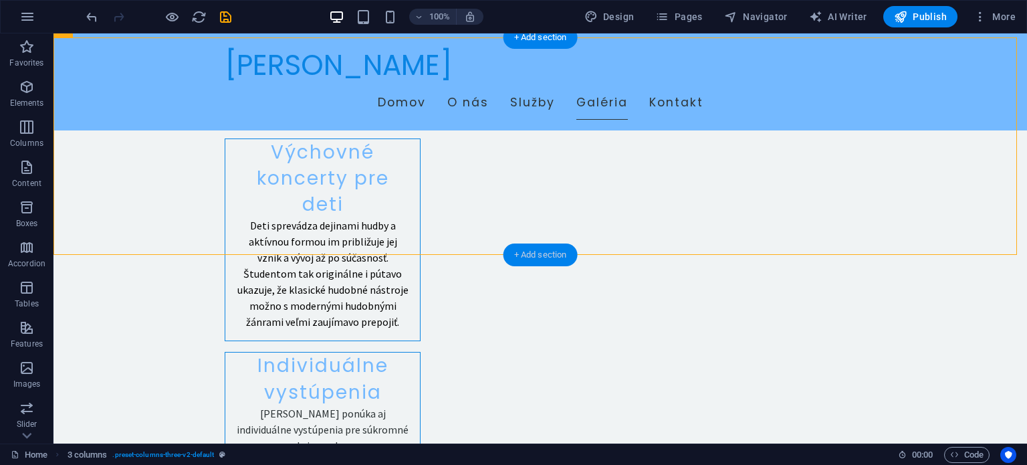
click at [534, 255] on div "+ Add section" at bounding box center [541, 254] width 74 height 23
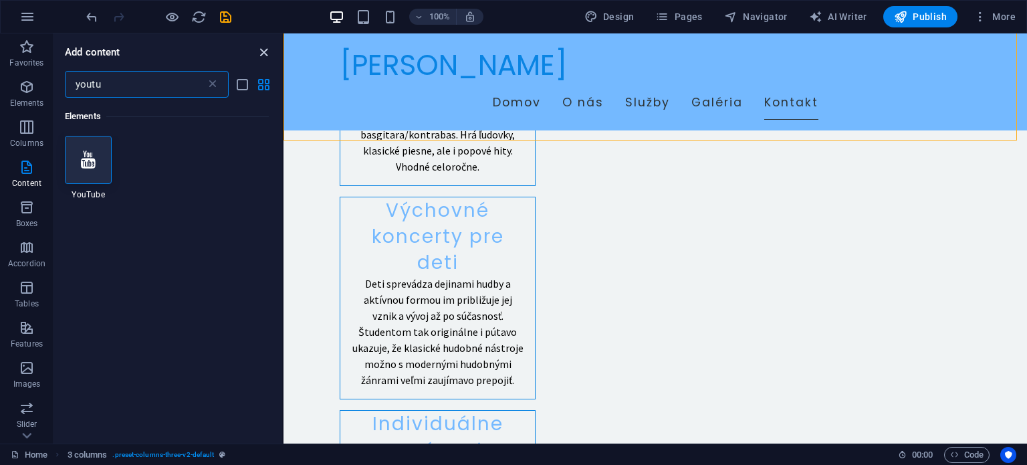
click at [262, 52] on icon "close panel" at bounding box center [263, 52] width 15 height 15
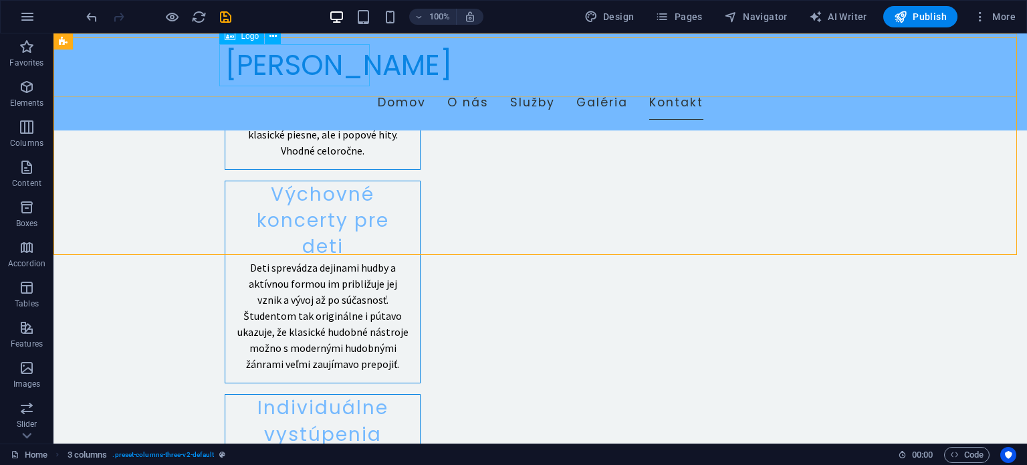
scroll to position [2445, 0]
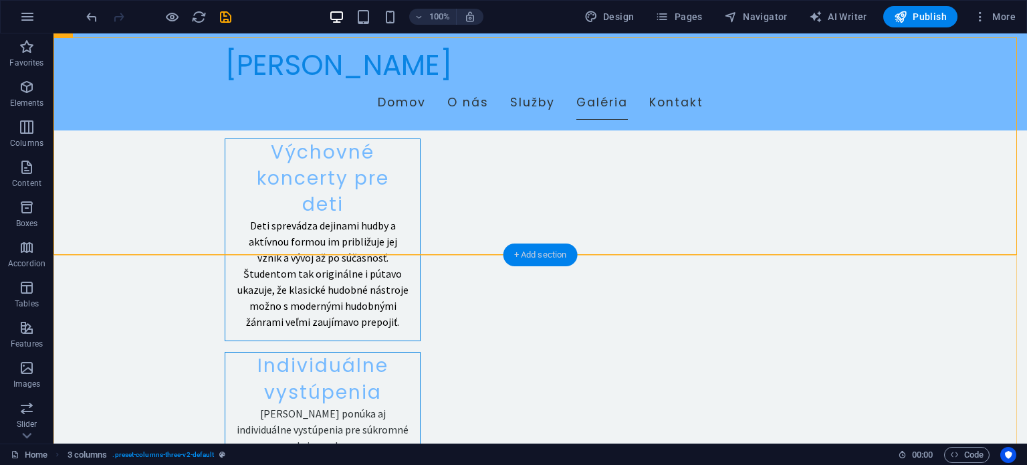
click at [546, 253] on div "+ Add section" at bounding box center [541, 254] width 74 height 23
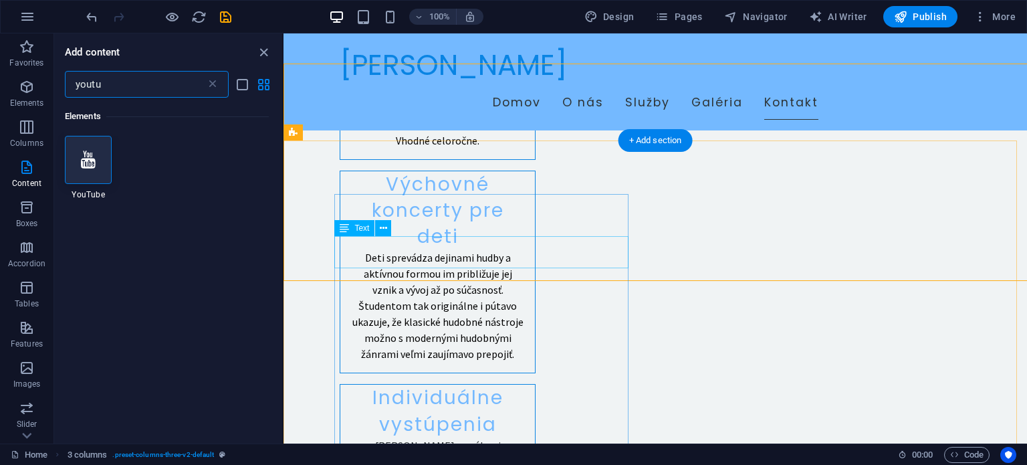
scroll to position [2419, 0]
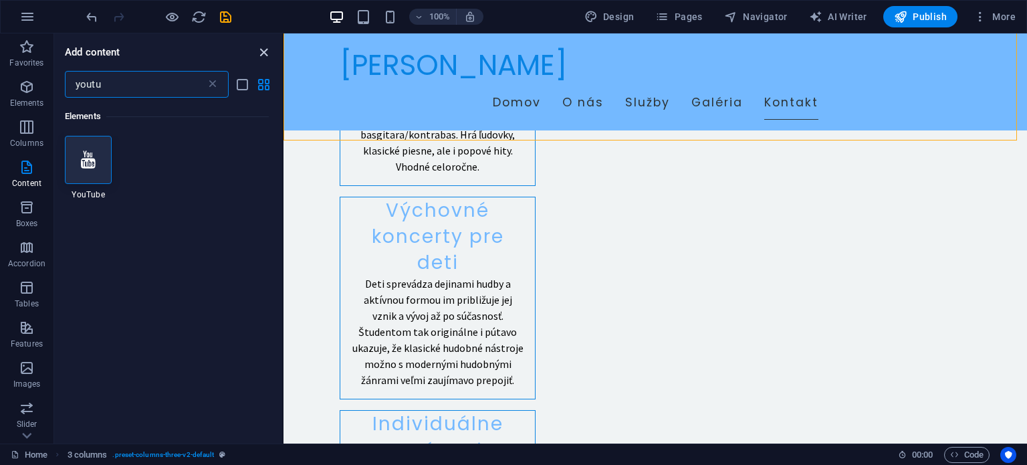
click at [257, 56] on icon "close panel" at bounding box center [263, 52] width 15 height 15
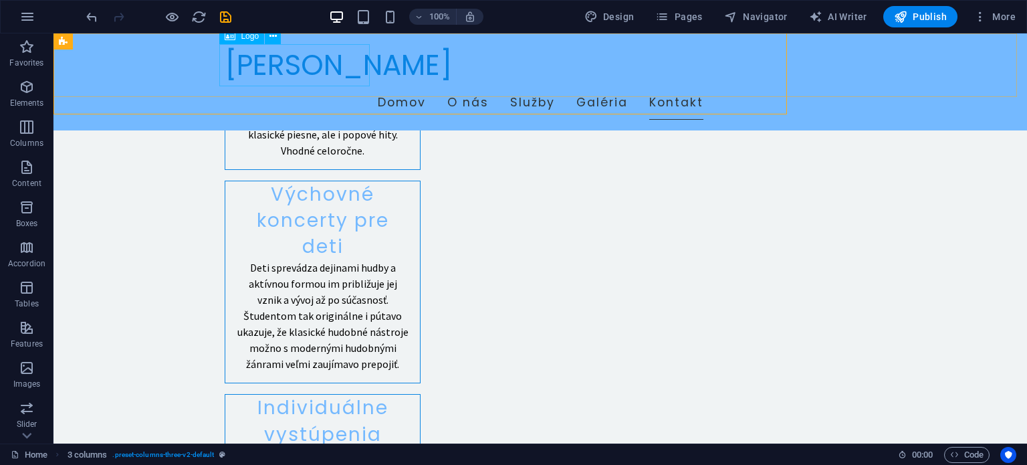
scroll to position [2445, 0]
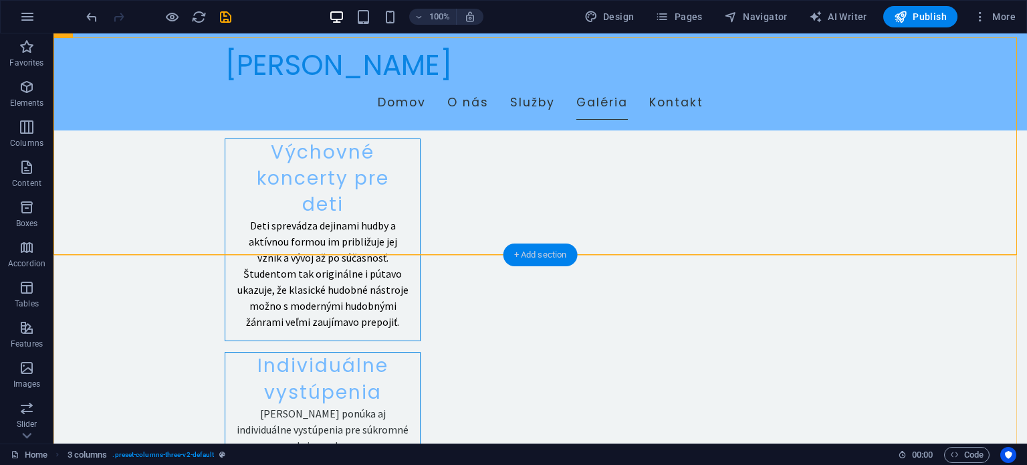
click at [526, 259] on div "+ Add section" at bounding box center [541, 254] width 74 height 23
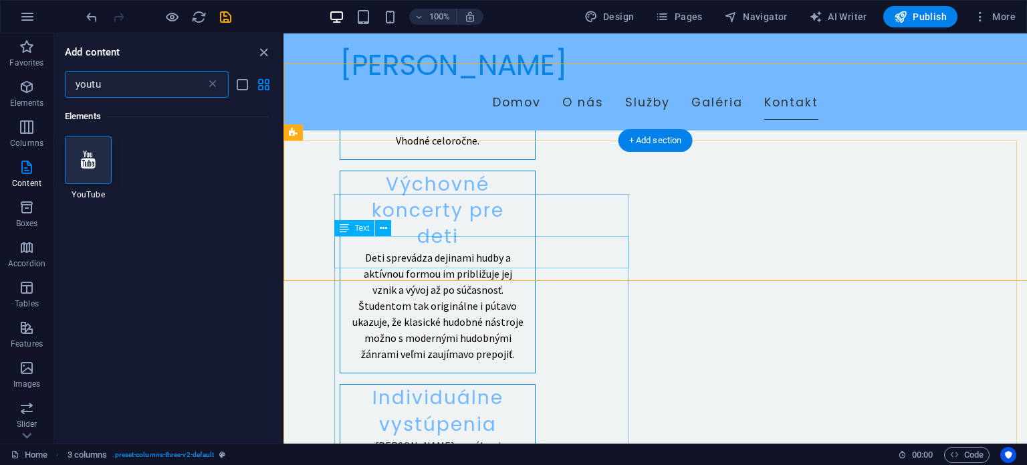
scroll to position [2419, 0]
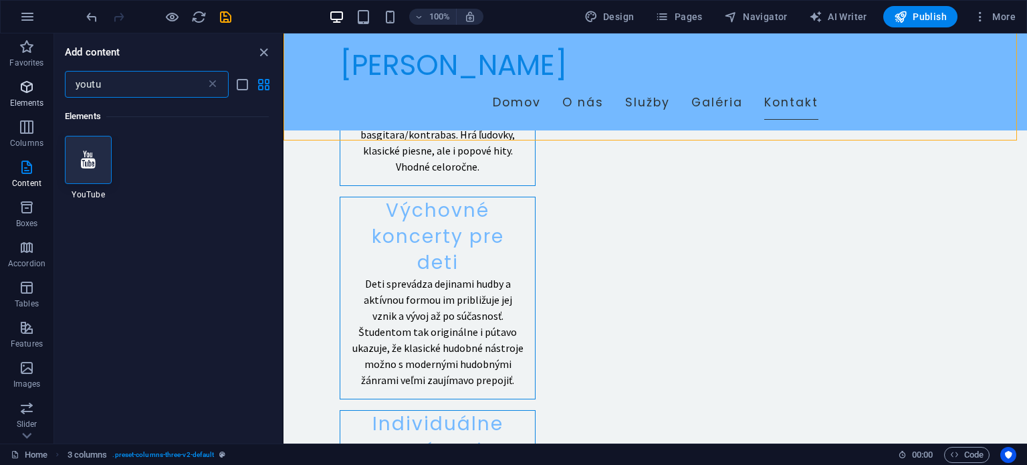
drag, startPoint x: 80, startPoint y: 88, endPoint x: 44, endPoint y: 88, distance: 36.1
click at [44, 88] on div "Favorites Elements Columns Content Boxes Accordion Tables Features Images Slide…" at bounding box center [142, 238] width 284 height 410
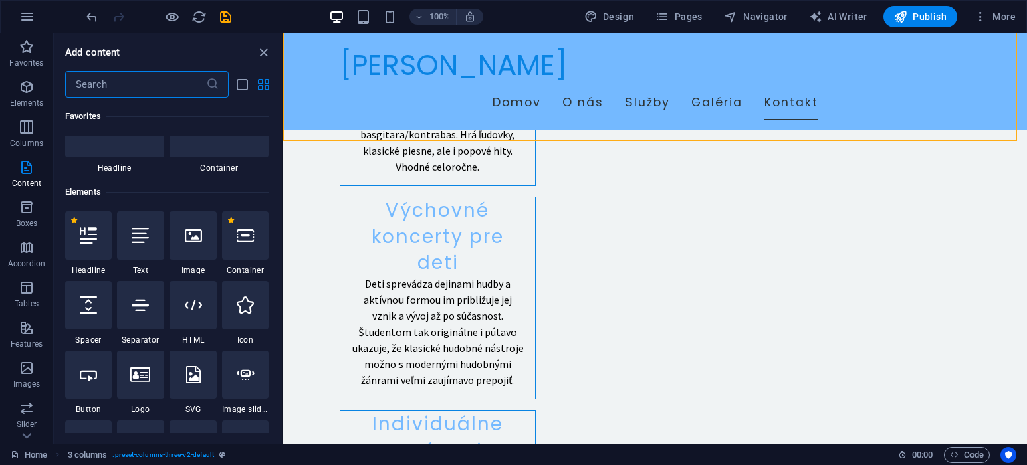
scroll to position [0, 0]
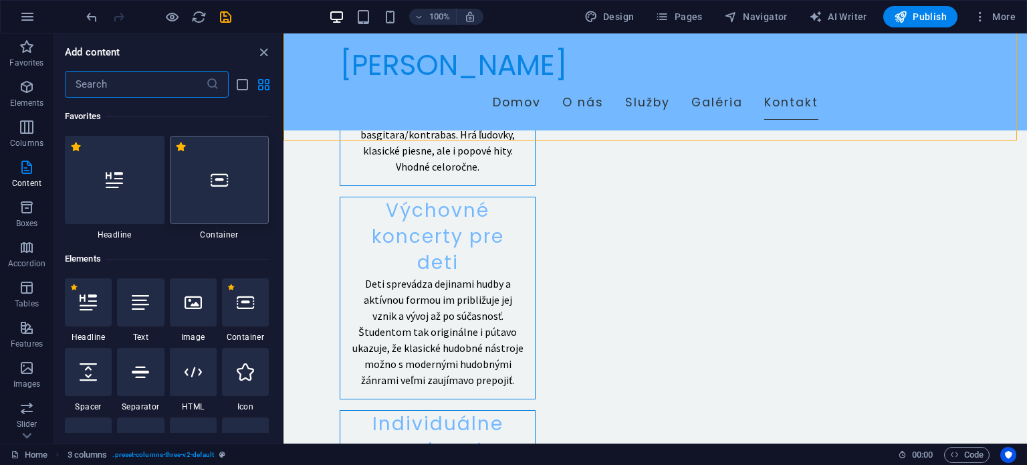
click at [225, 184] on icon at bounding box center [219, 179] width 17 height 17
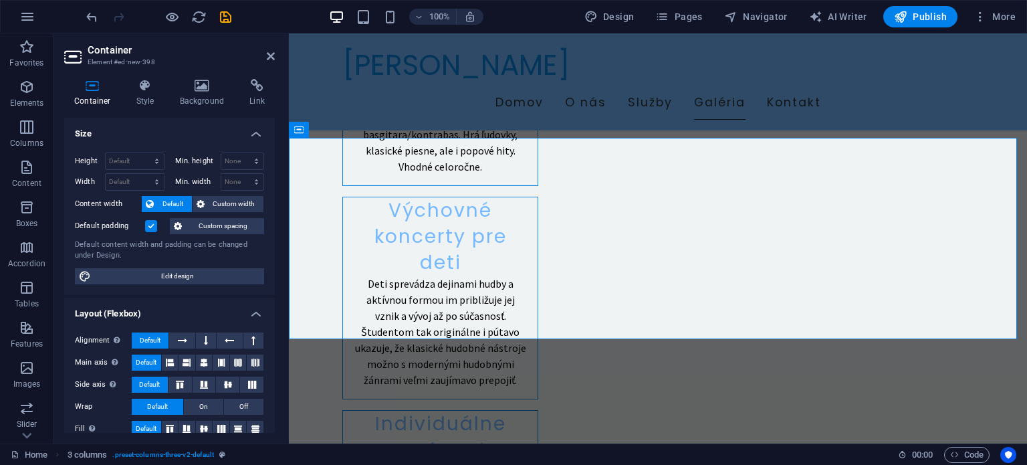
scroll to position [2417, 0]
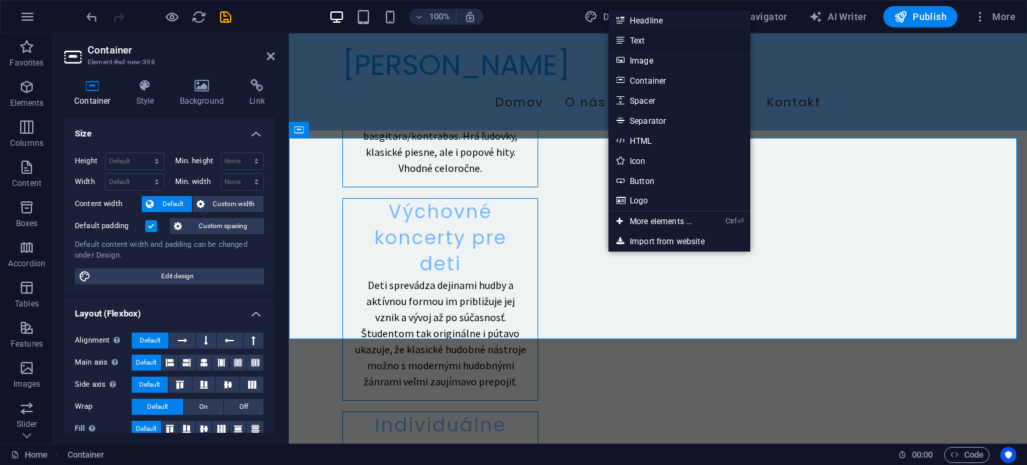
click at [643, 37] on link "Text" at bounding box center [680, 40] width 142 height 20
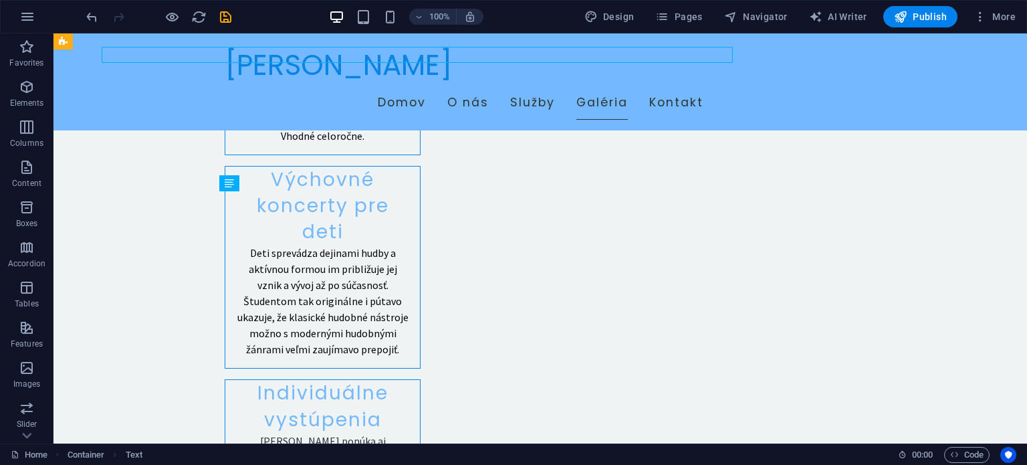
scroll to position [2562, 0]
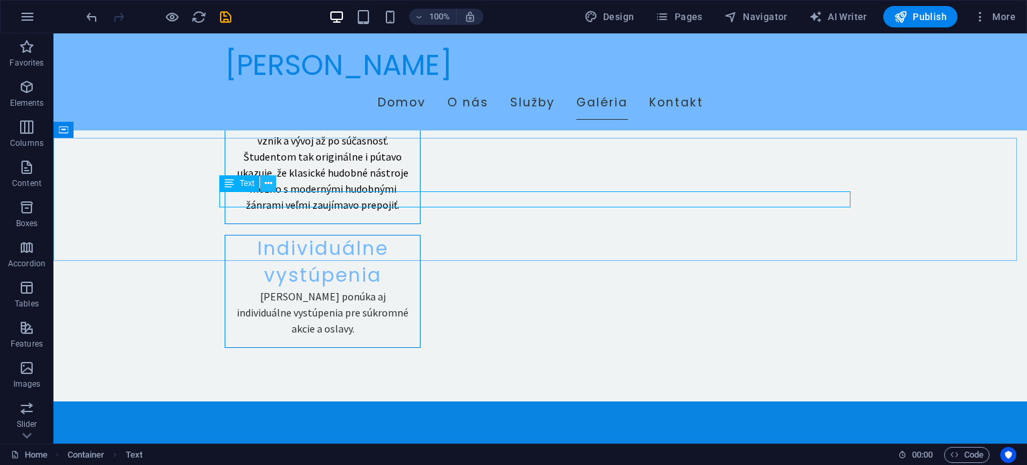
click at [269, 183] on icon at bounding box center [268, 184] width 7 height 14
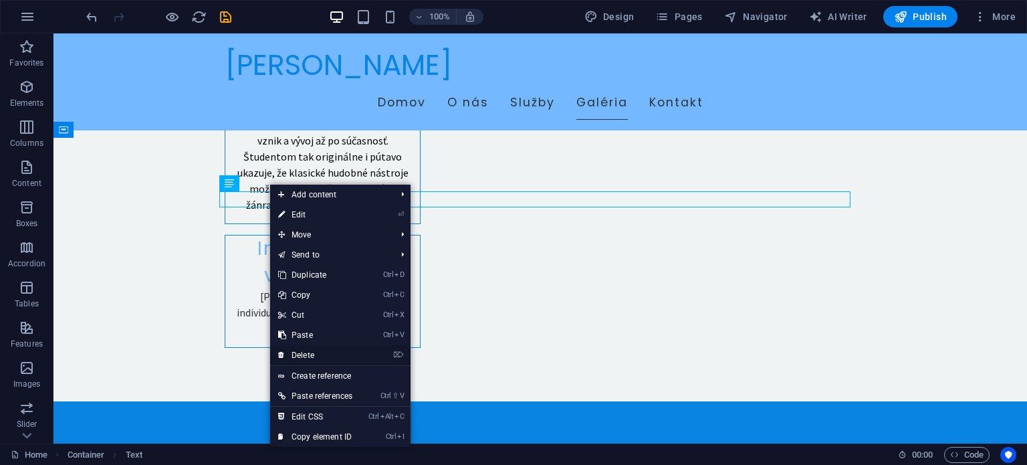
click at [309, 351] on link "⌦ Delete" at bounding box center [315, 355] width 90 height 20
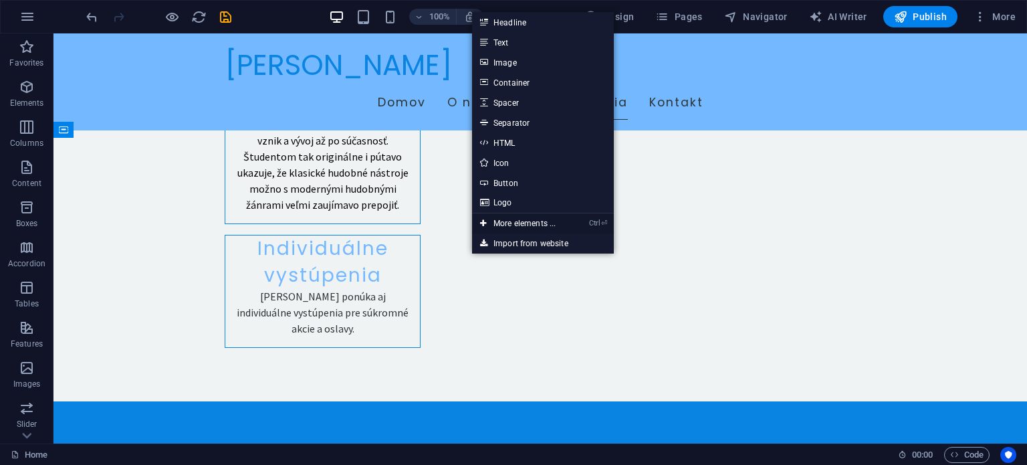
click at [510, 219] on link "Ctrl ⏎ More elements ..." at bounding box center [518, 223] width 92 height 20
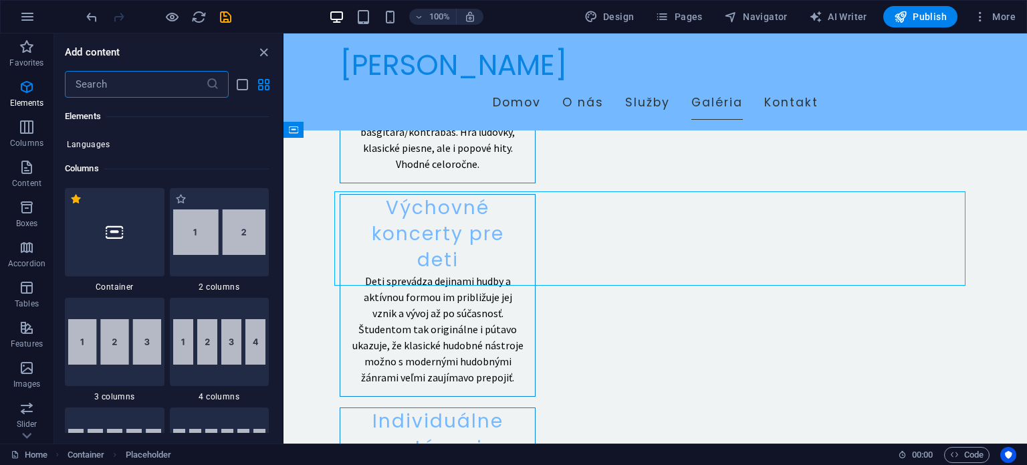
scroll to position [677, 0]
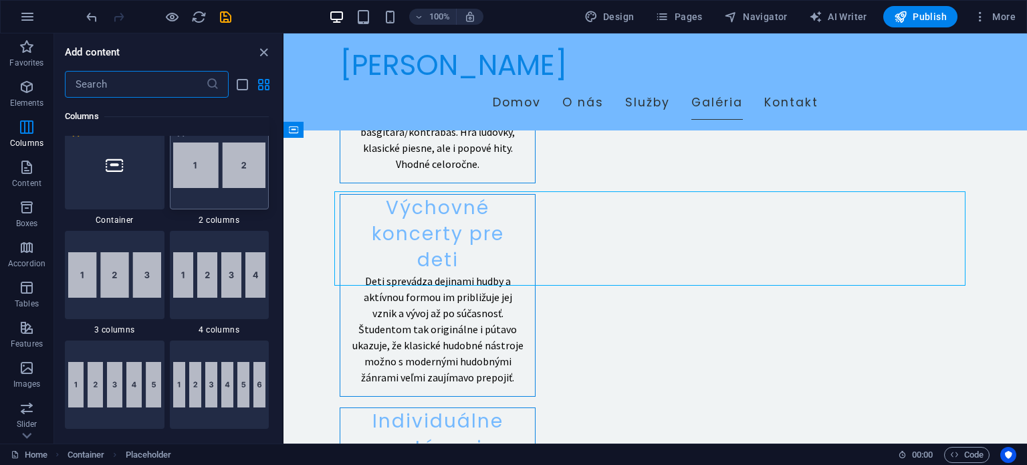
click at [216, 175] on img at bounding box center [219, 164] width 93 height 45
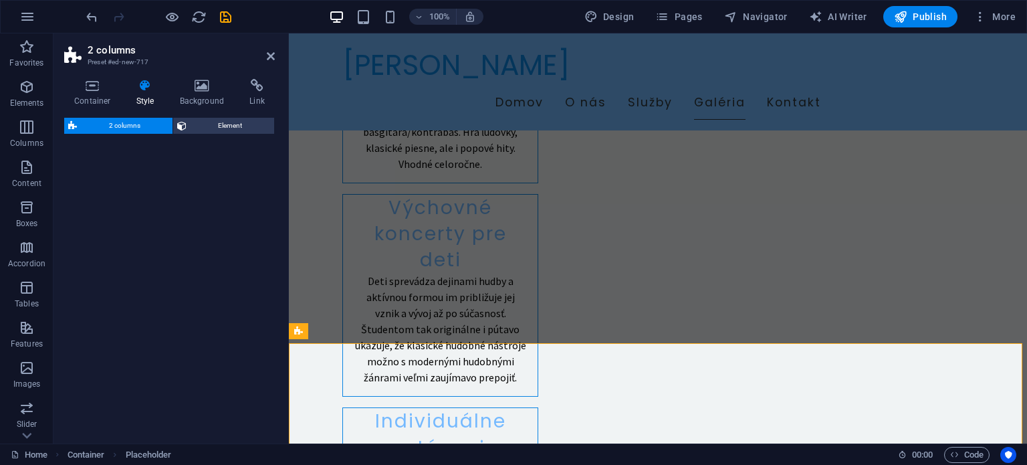
select select "rem"
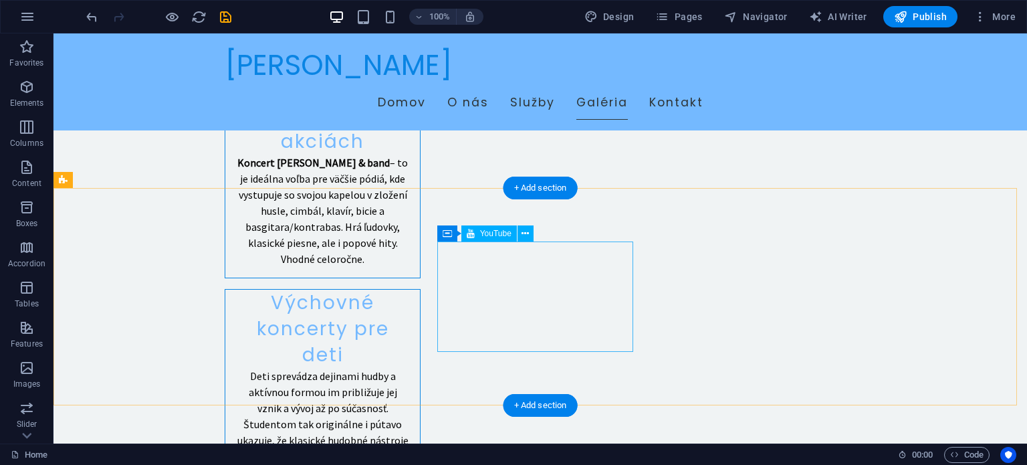
scroll to position [2428, 0]
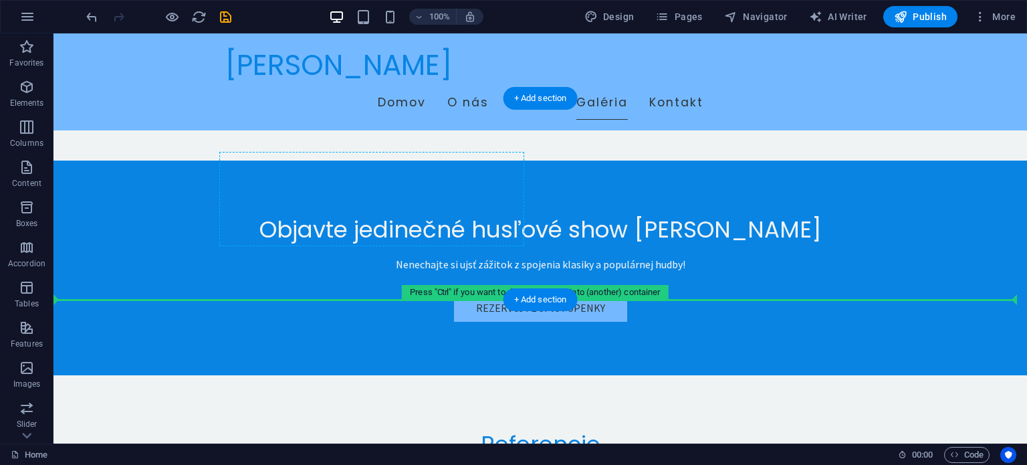
drag, startPoint x: 350, startPoint y: 165, endPoint x: 380, endPoint y: 201, distance: 46.6
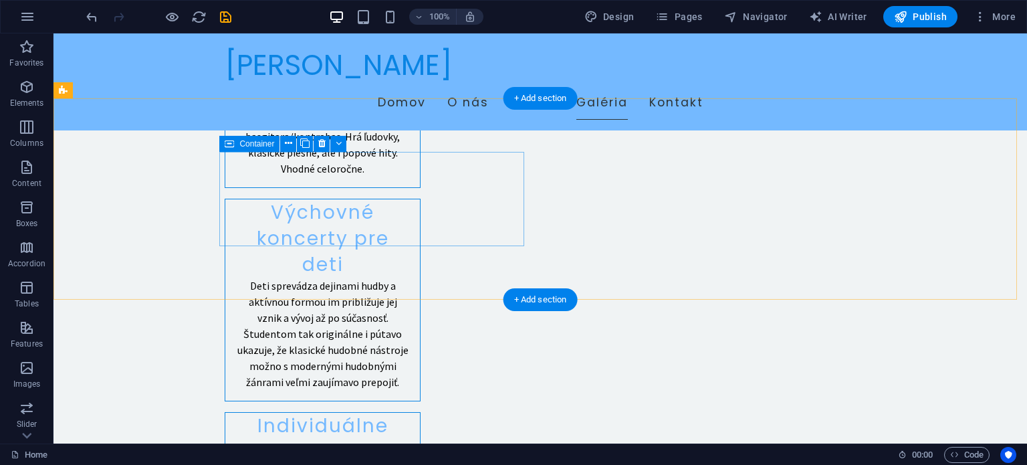
scroll to position [2585, 0]
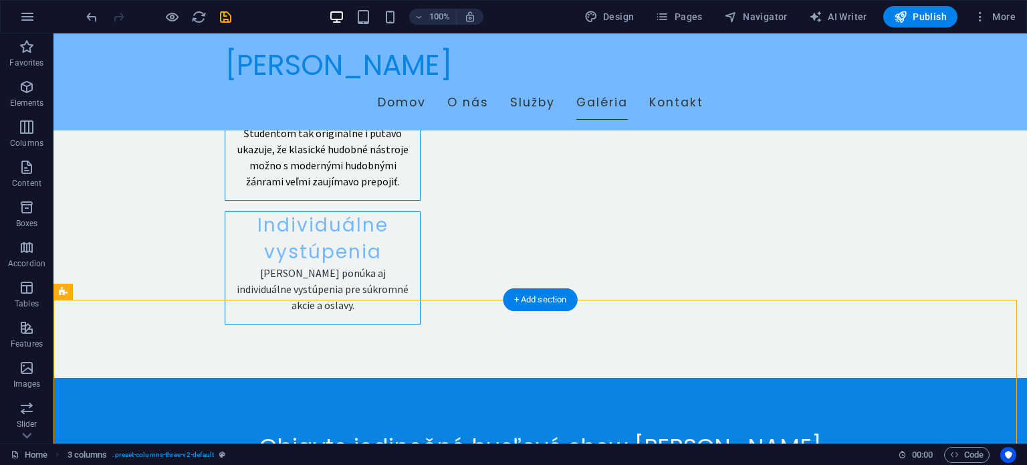
drag, startPoint x: 329, startPoint y: 379, endPoint x: 325, endPoint y: 354, distance: 25.1
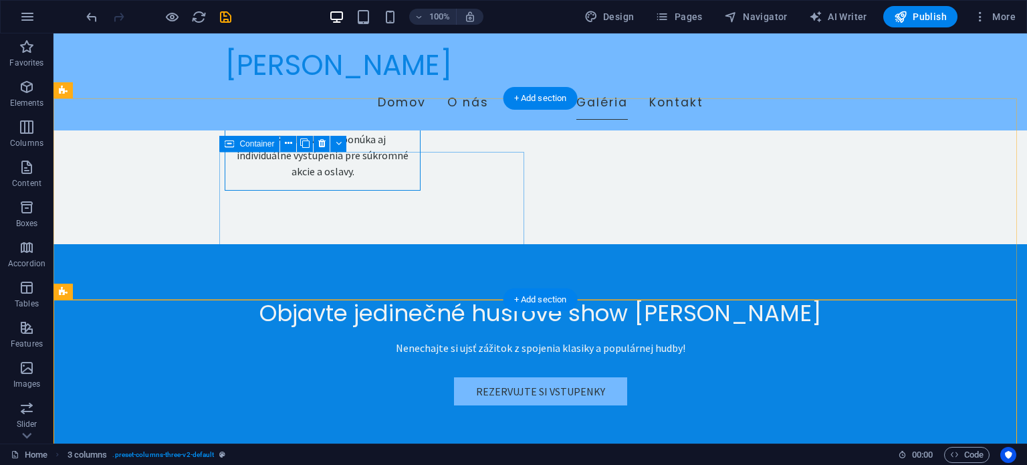
scroll to position [2786, 0]
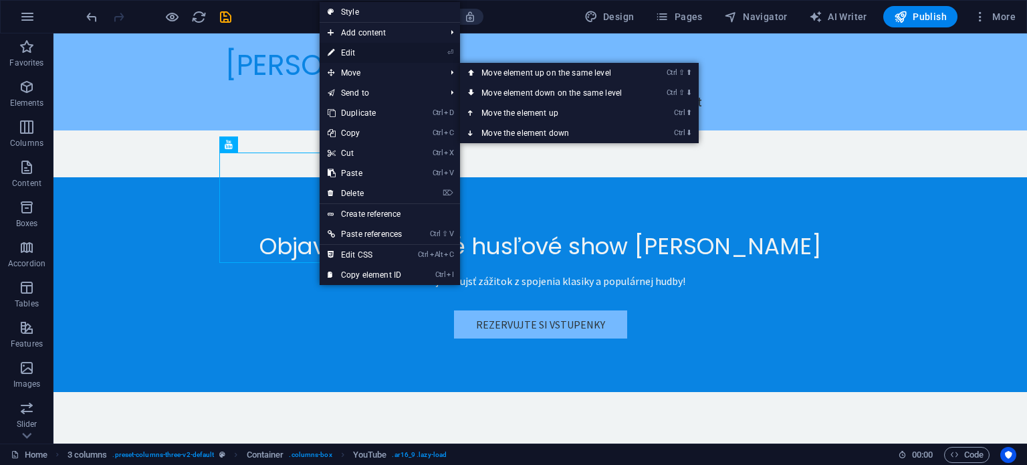
click at [364, 50] on link "⏎ Edit" at bounding box center [365, 53] width 90 height 20
select select "ar16_9"
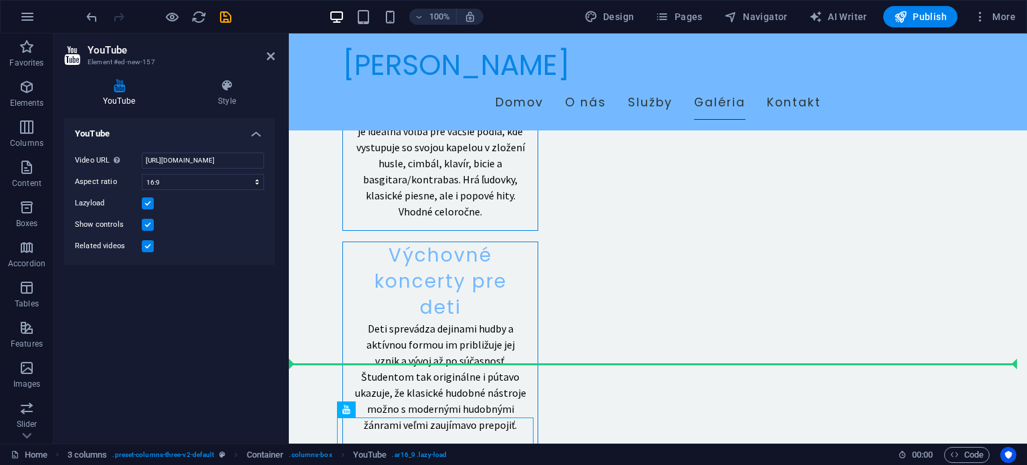
scroll to position [2376, 0]
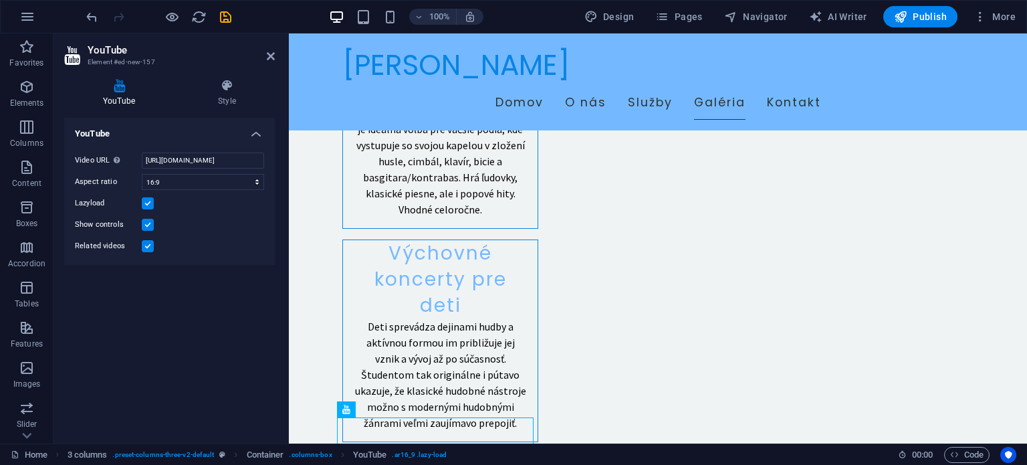
drag, startPoint x: 444, startPoint y: 435, endPoint x: 469, endPoint y: 271, distance: 166.3
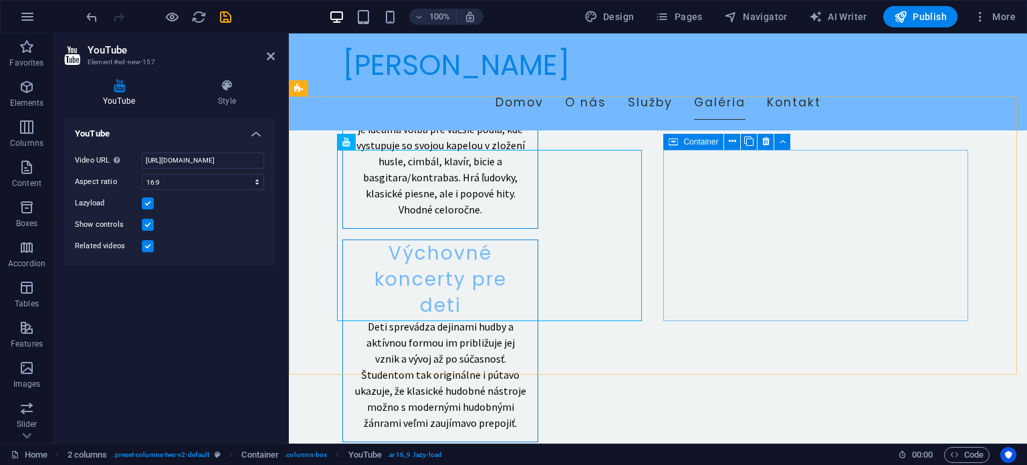
scroll to position [2443, 0]
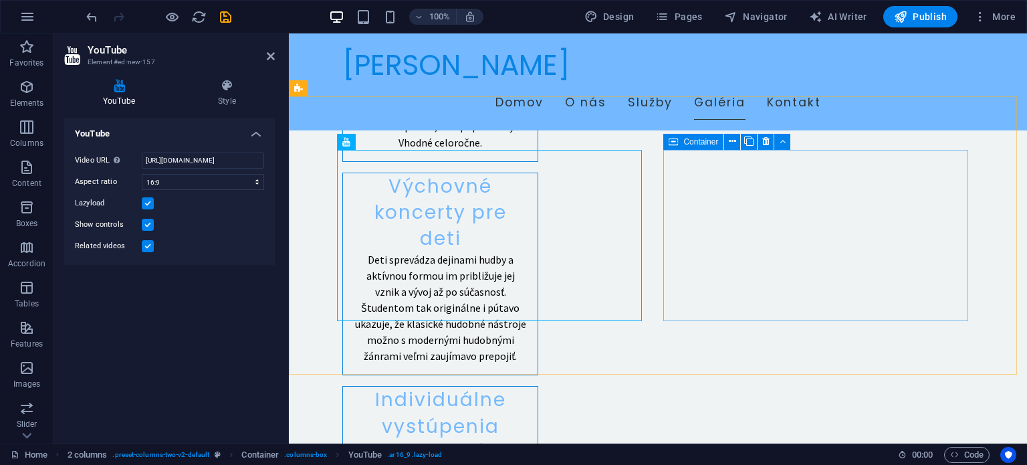
drag, startPoint x: 772, startPoint y: 215, endPoint x: 1005, endPoint y: 215, distance: 233.4
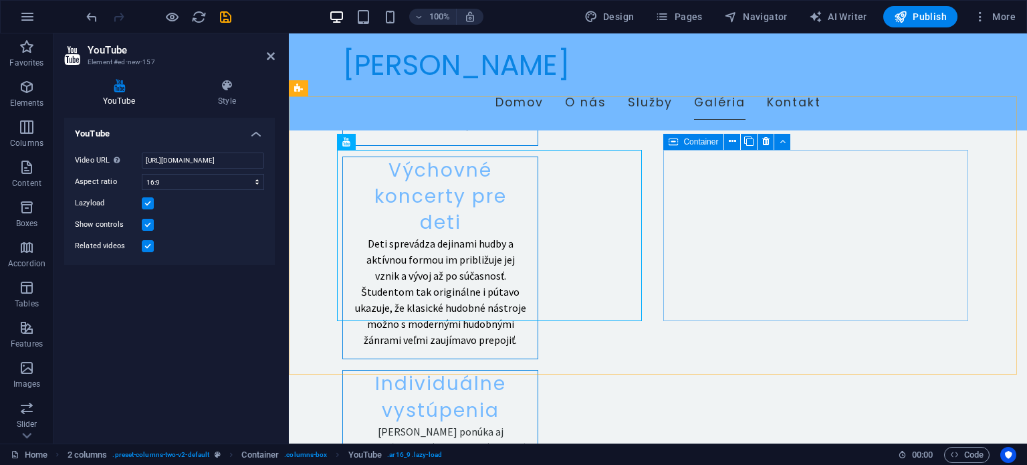
scroll to position [2587, 0]
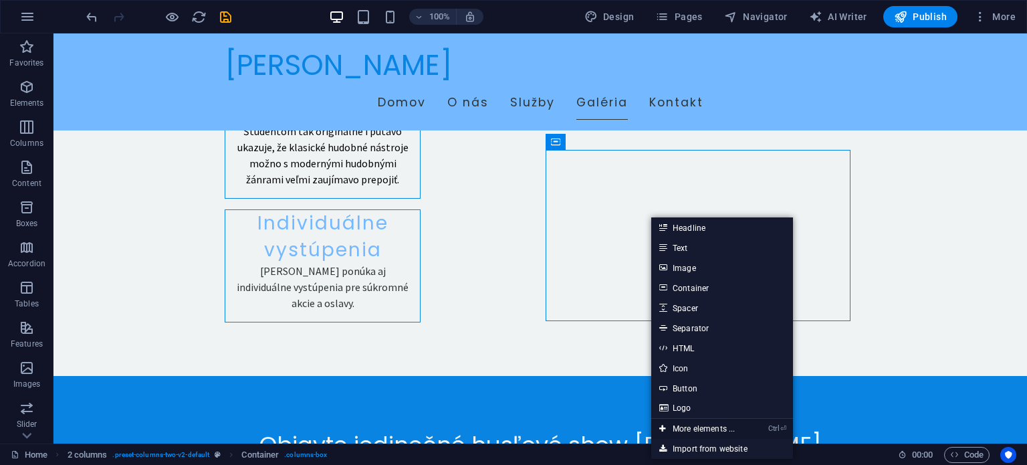
click at [698, 429] on link "Ctrl ⏎ More elements ..." at bounding box center [697, 429] width 92 height 20
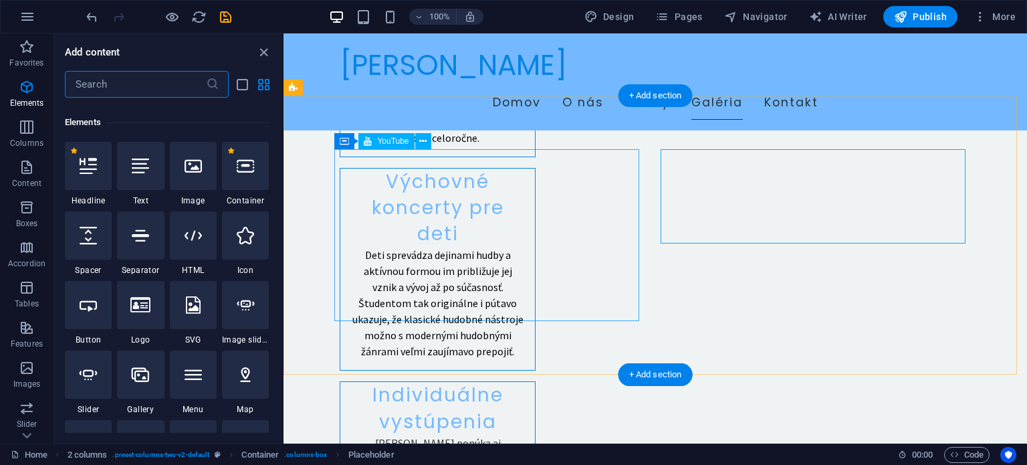
scroll to position [142, 0]
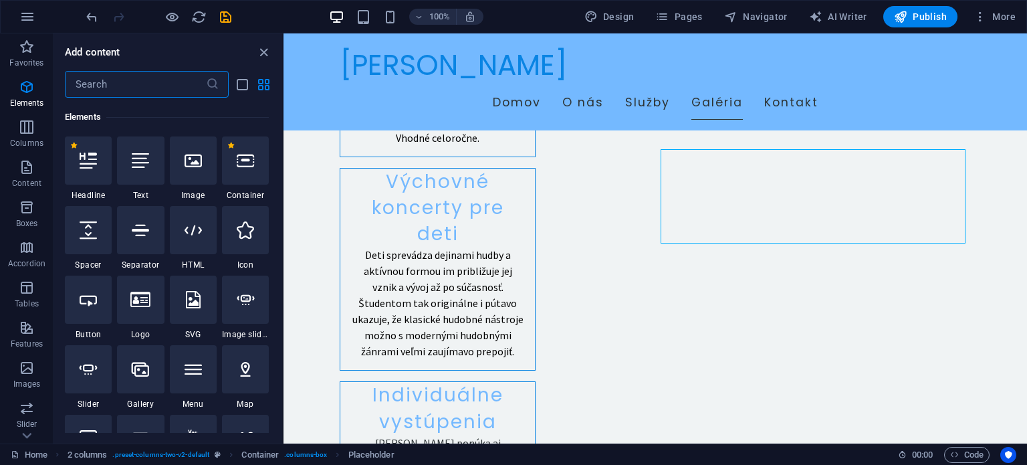
click at [128, 85] on input "text" at bounding box center [135, 84] width 141 height 27
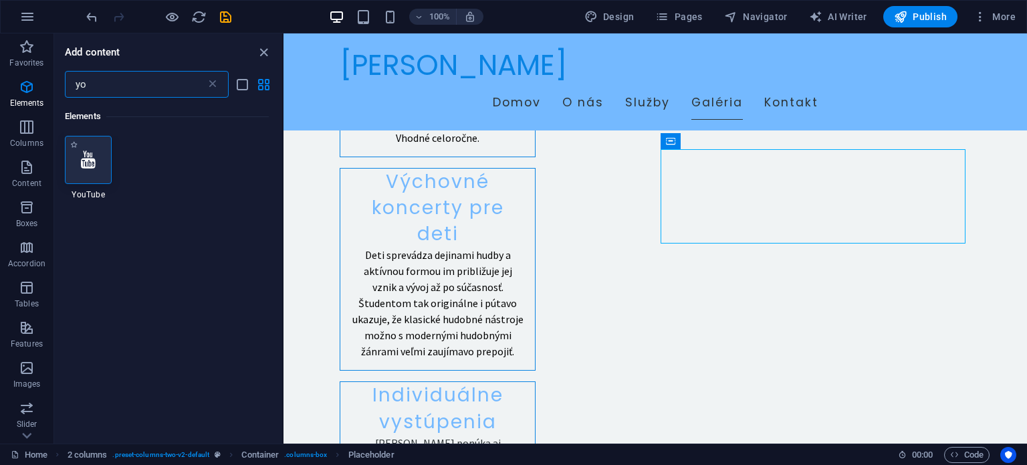
type input "yo"
click at [85, 152] on icon at bounding box center [88, 159] width 15 height 17
select select "ar16_9"
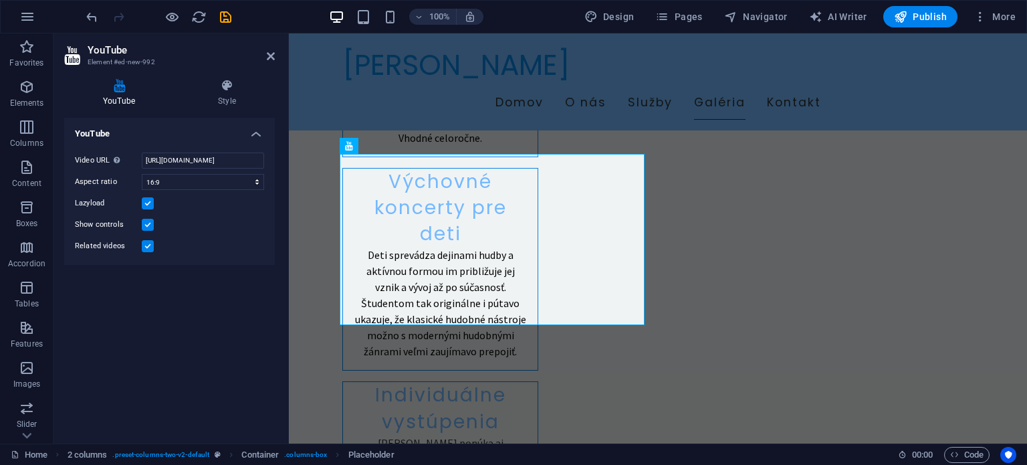
scroll to position [2443, 0]
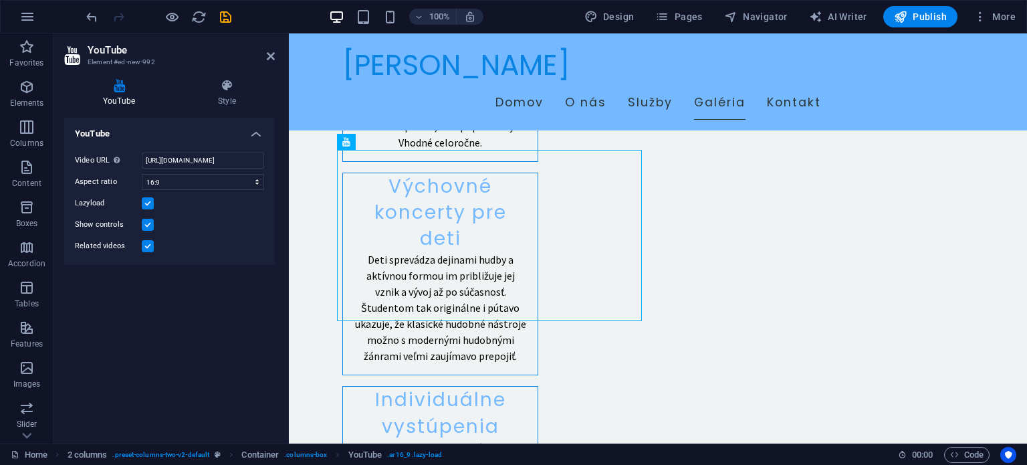
drag, startPoint x: 471, startPoint y: 237, endPoint x: 745, endPoint y: 203, distance: 276.3
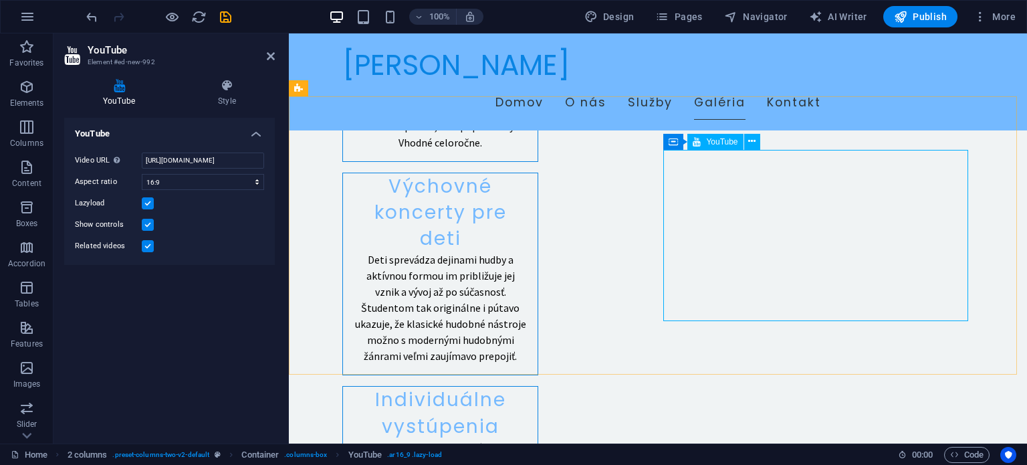
click at [231, 161] on input "https://www.youtube.com/watch?v=hnoviHgPHkY" at bounding box center [203, 160] width 122 height 16
paste input "eVmUt-WRBWg"
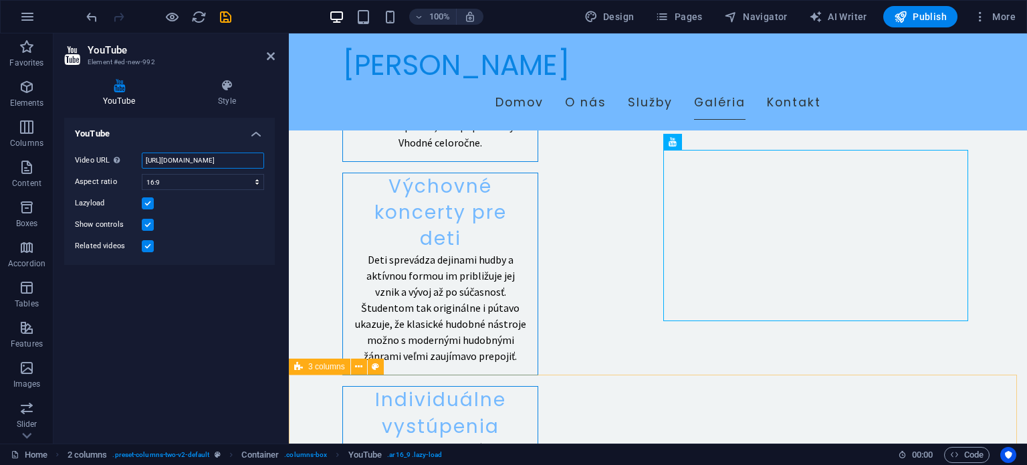
type input "https://www.youtube.com/watch?v=eVmUt-WRBWg"
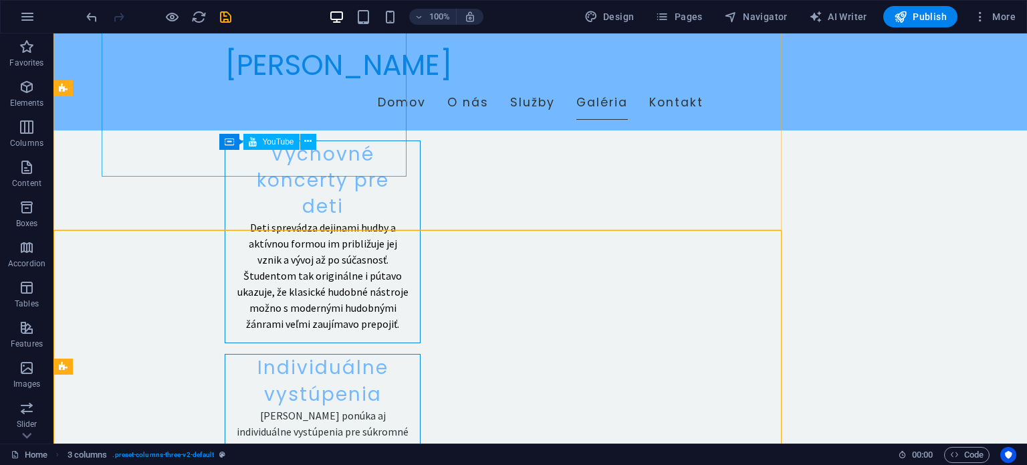
scroll to position [2587, 0]
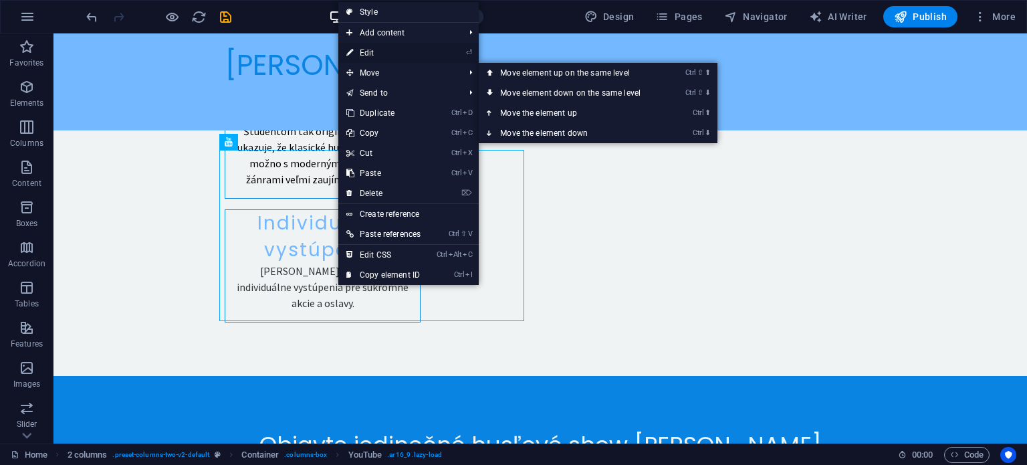
click at [378, 47] on link "⏎ Edit" at bounding box center [383, 53] width 90 height 20
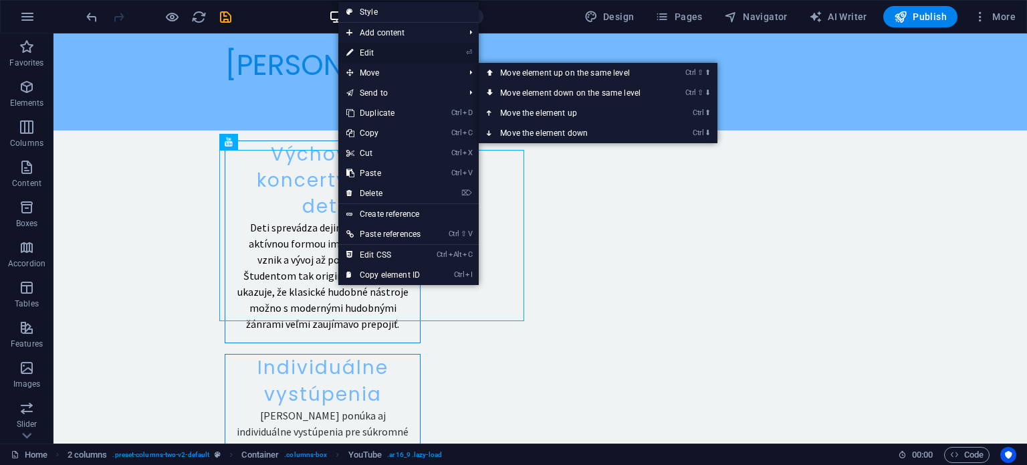
select select "ar16_9"
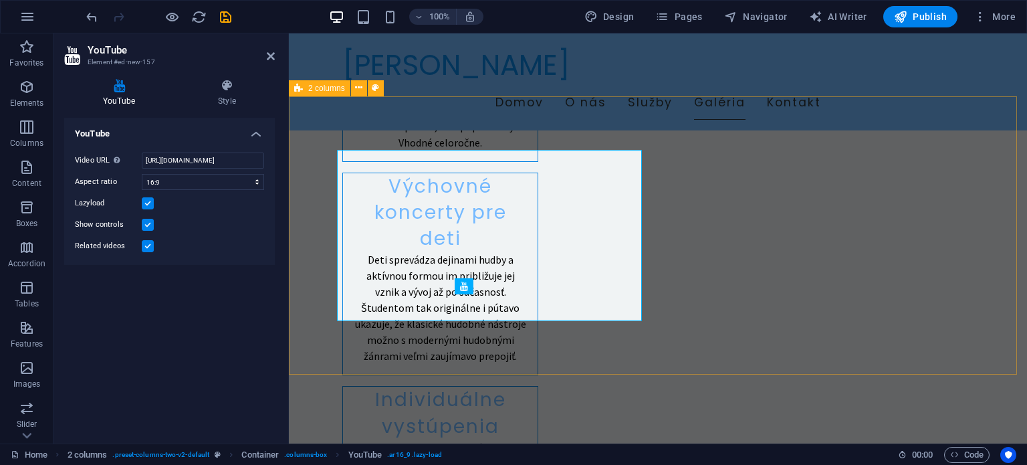
drag, startPoint x: 465, startPoint y: 130, endPoint x: 702, endPoint y: 130, distance: 236.7
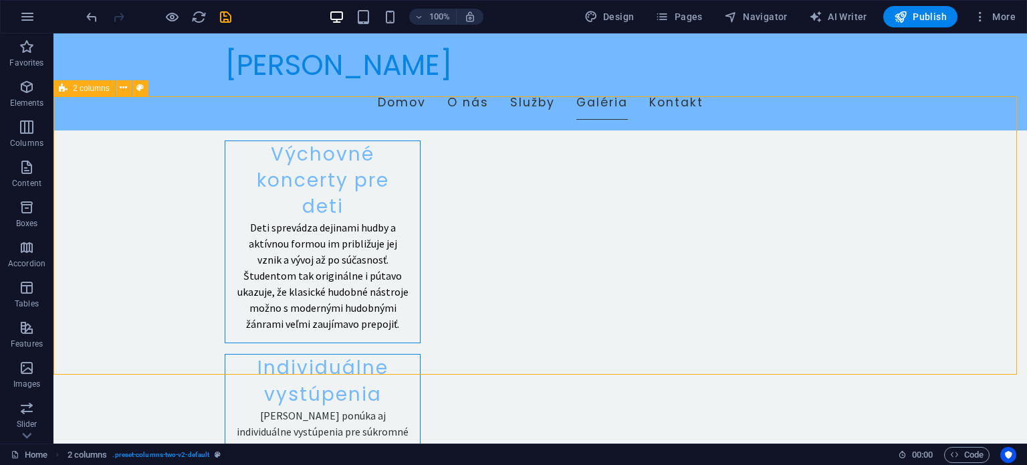
scroll to position [2587, 0]
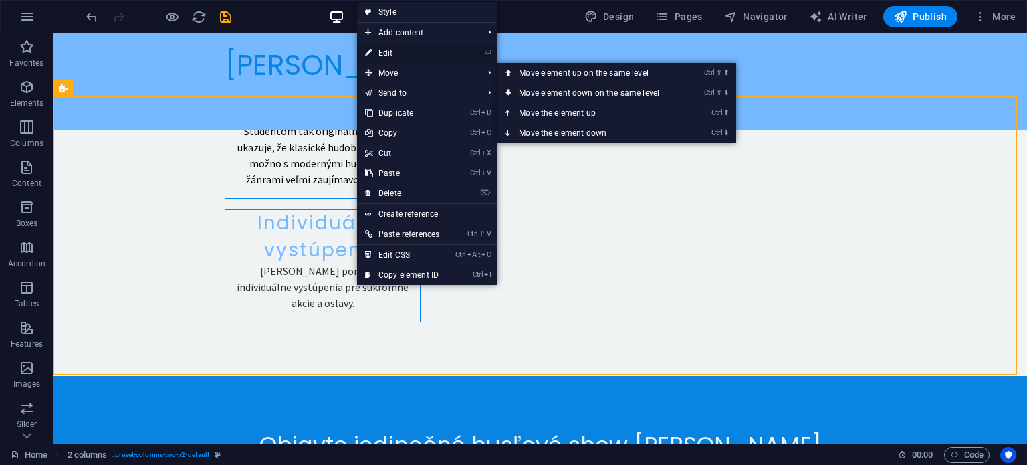
click at [396, 51] on link "⏎ Edit" at bounding box center [402, 53] width 90 height 20
select select "rem"
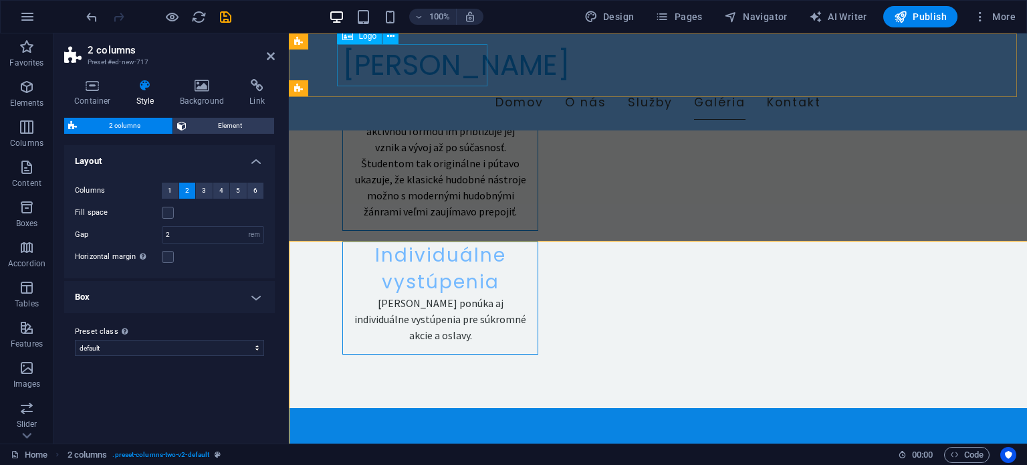
scroll to position [2443, 0]
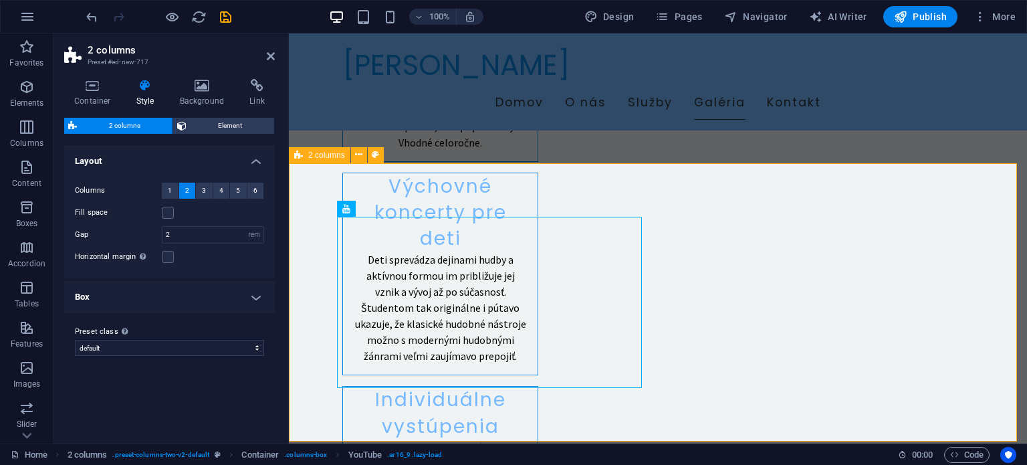
scroll to position [2510, 0]
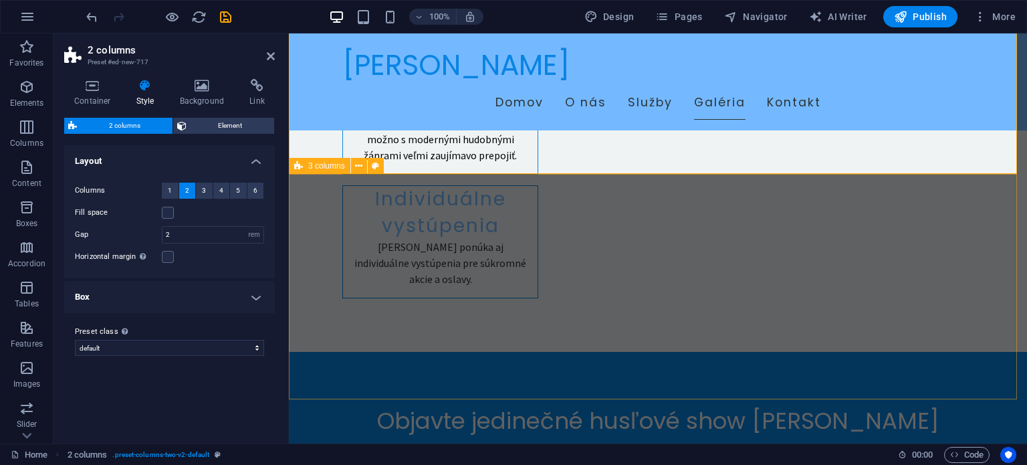
scroll to position [2376, 0]
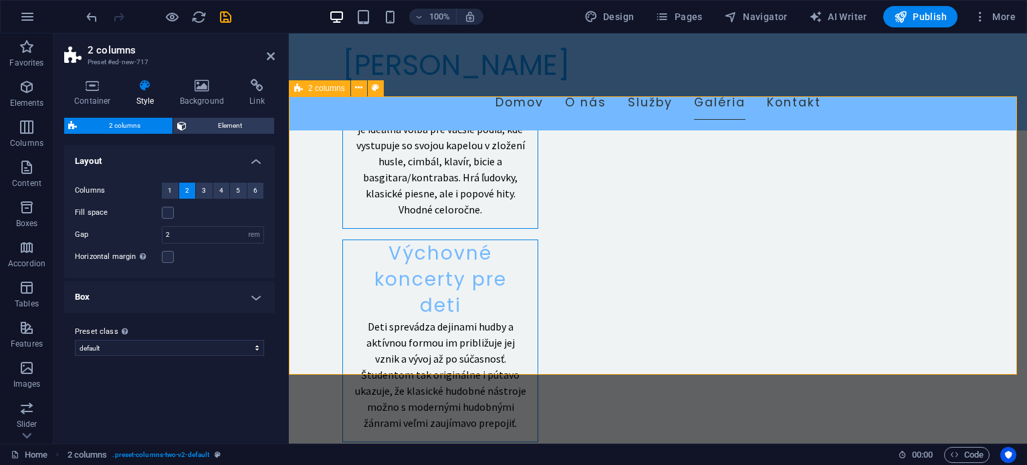
scroll to position [2443, 0]
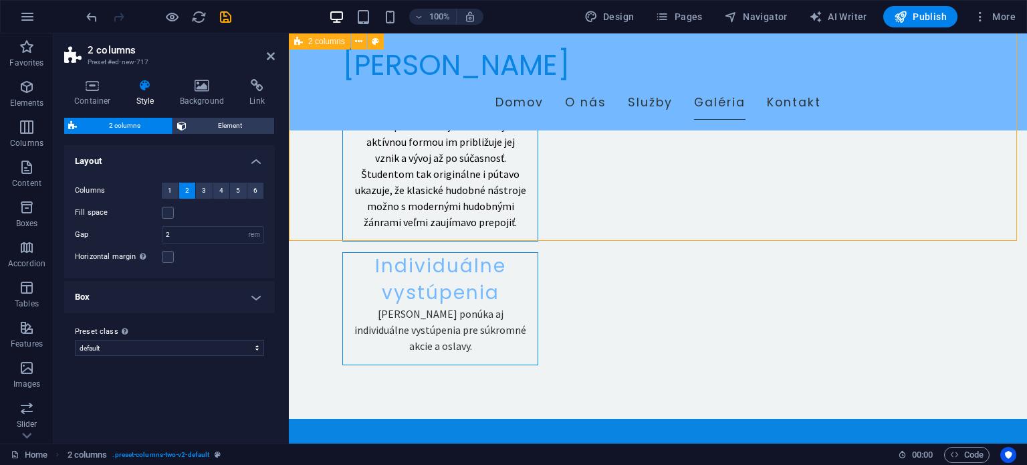
scroll to position [2710, 0]
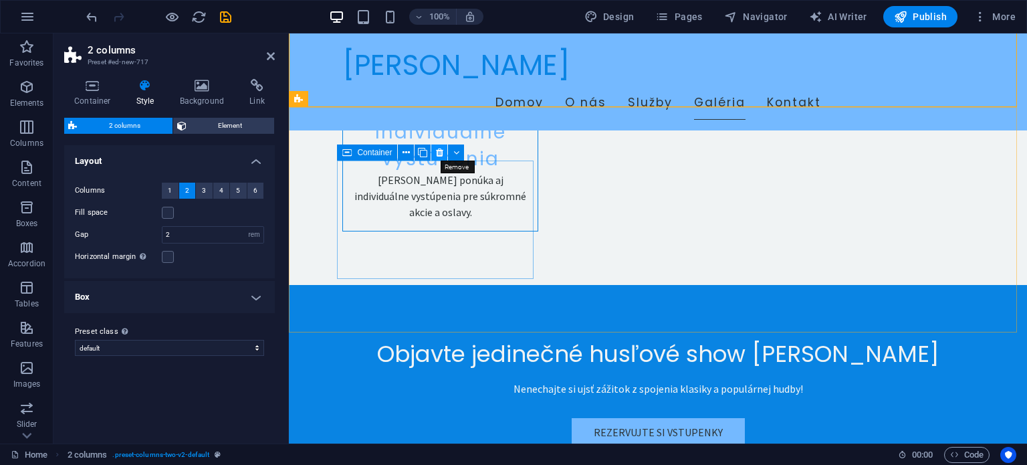
click at [441, 151] on icon at bounding box center [439, 153] width 7 height 14
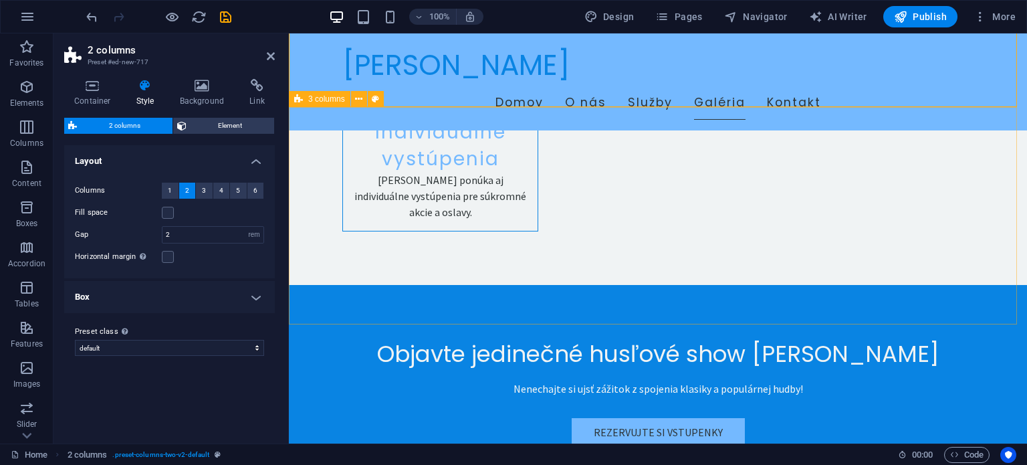
scroll to position [2643, 0]
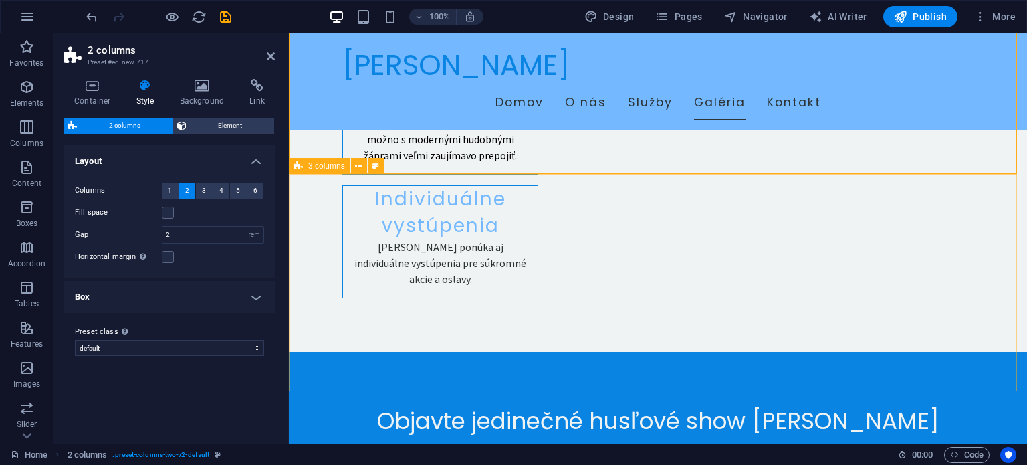
click at [326, 162] on span "3 columns" at bounding box center [326, 166] width 37 height 8
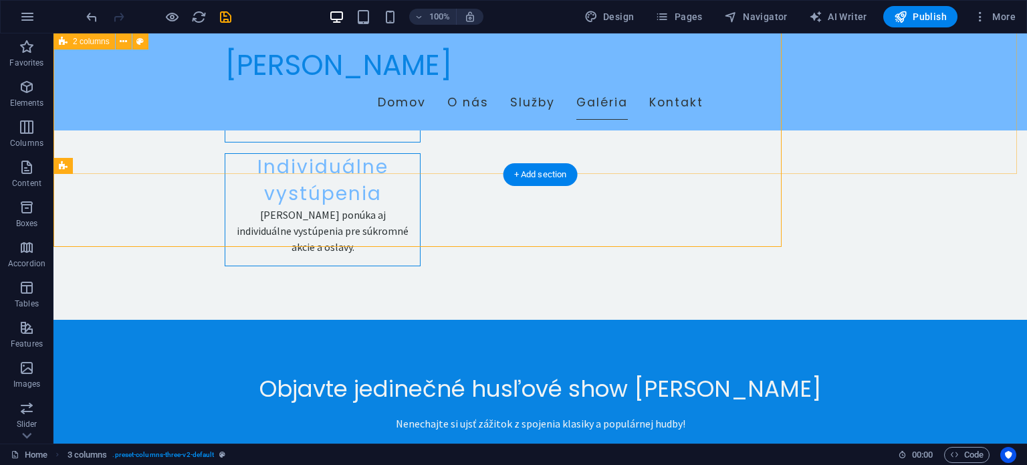
scroll to position [2788, 0]
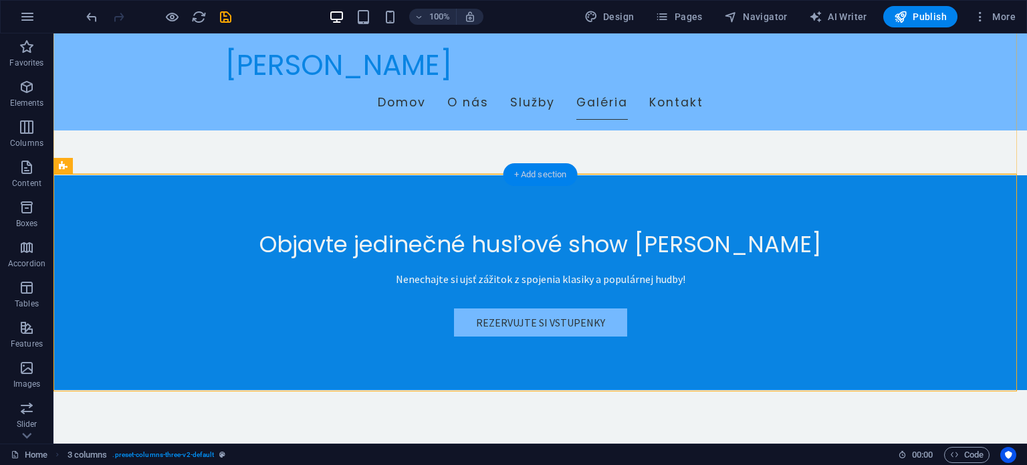
click at [538, 173] on div "+ Add section" at bounding box center [541, 174] width 74 height 23
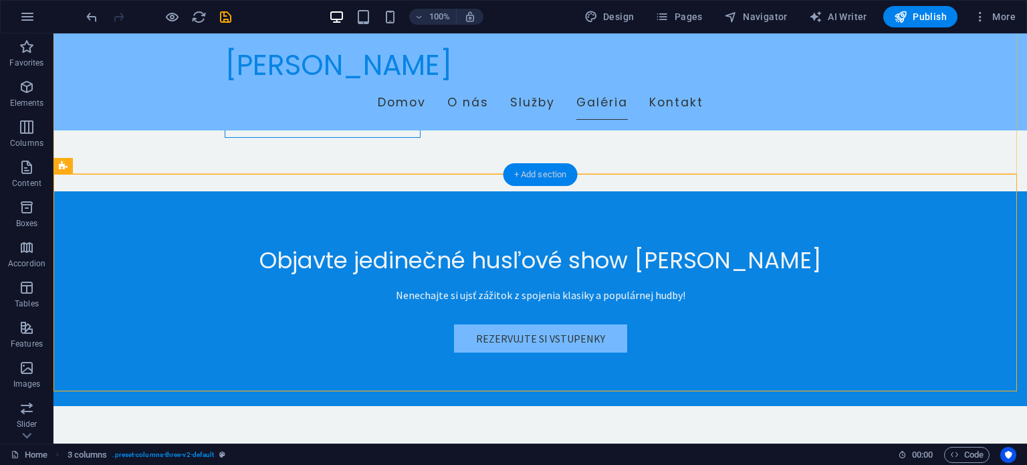
scroll to position [2648, 0]
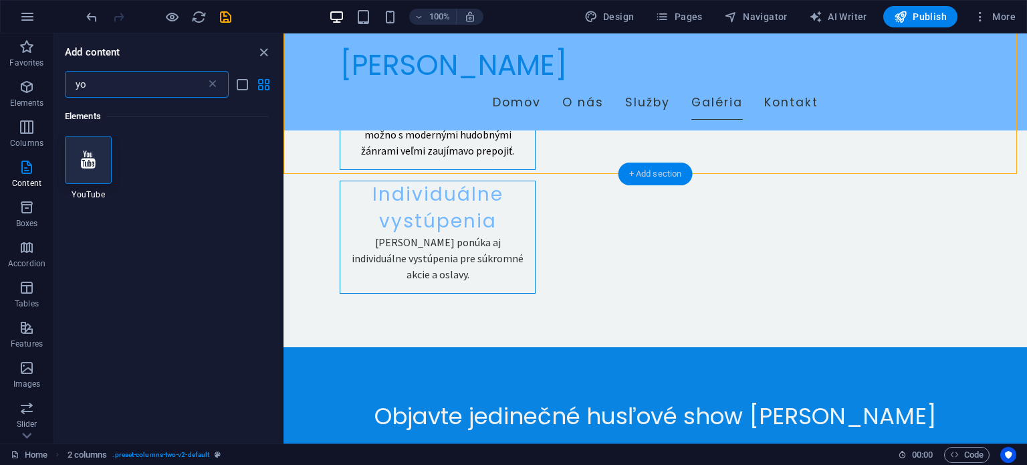
click at [653, 173] on div "+ Add section" at bounding box center [656, 173] width 74 height 23
click at [217, 85] on icon at bounding box center [212, 84] width 13 height 13
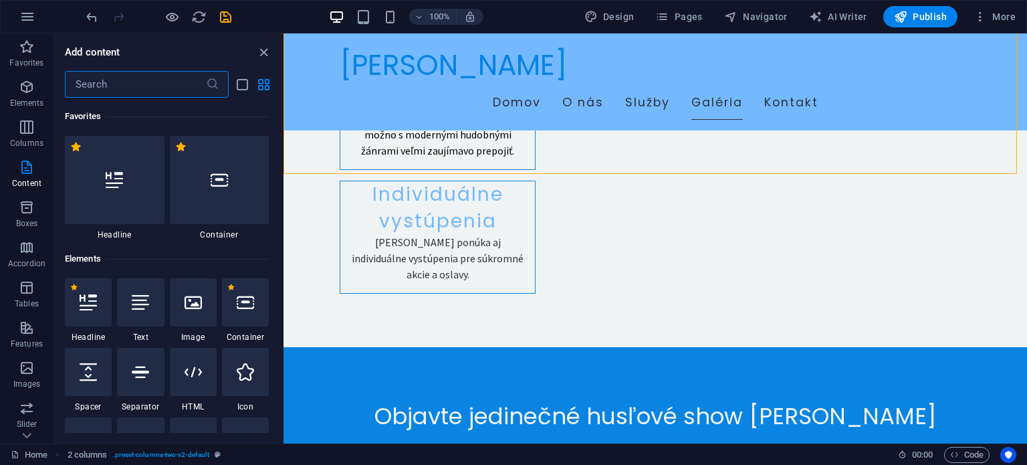
click at [218, 173] on icon at bounding box center [219, 179] width 17 height 17
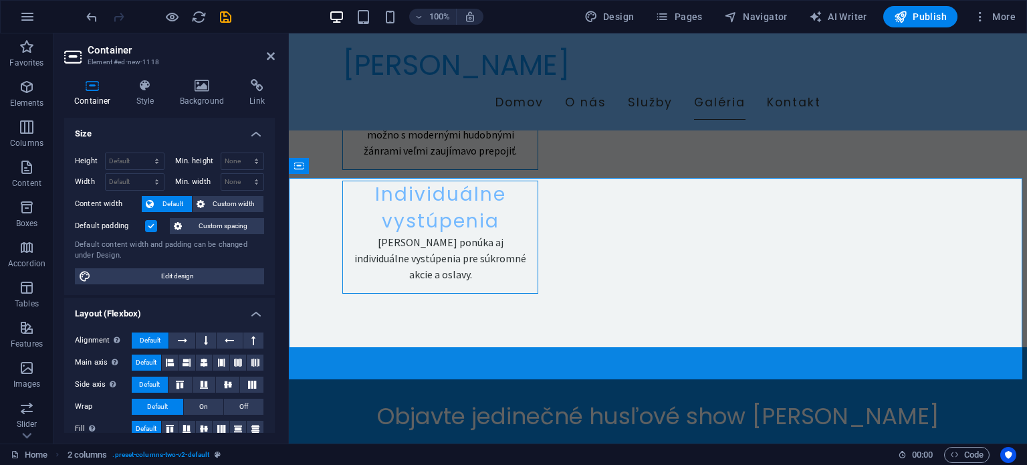
scroll to position [2643, 0]
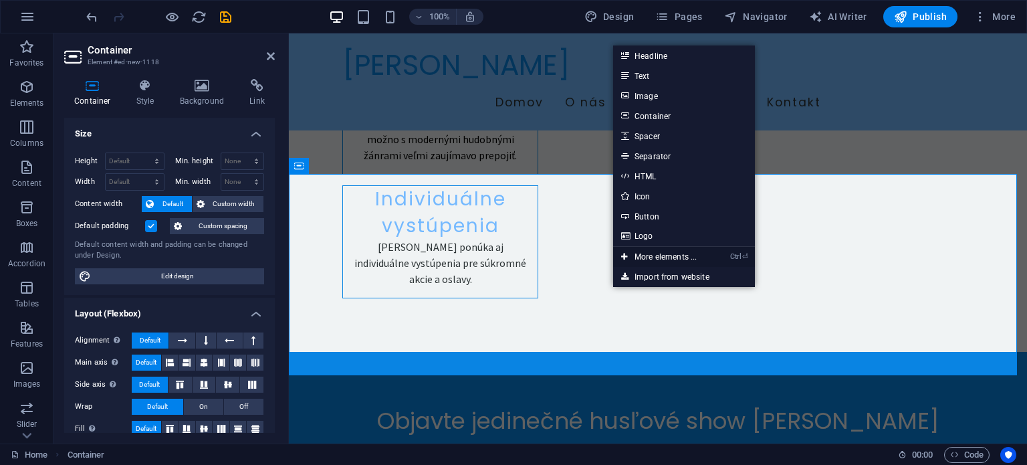
click at [650, 253] on link "Ctrl ⏎ More elements ..." at bounding box center [659, 257] width 92 height 20
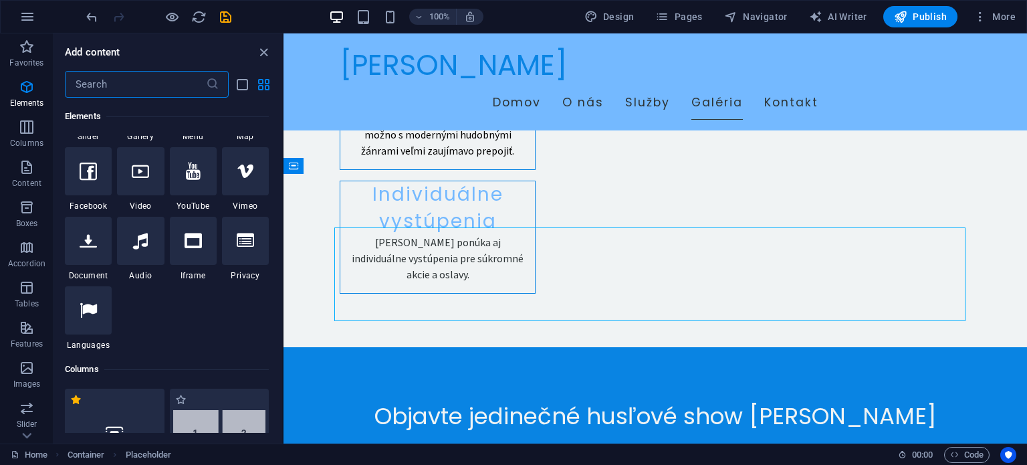
scroll to position [677, 0]
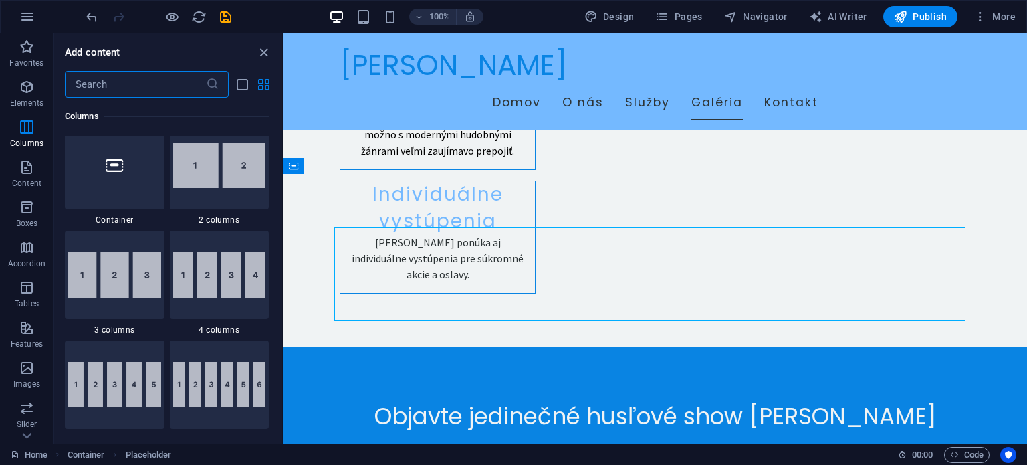
click at [218, 176] on img at bounding box center [219, 164] width 93 height 45
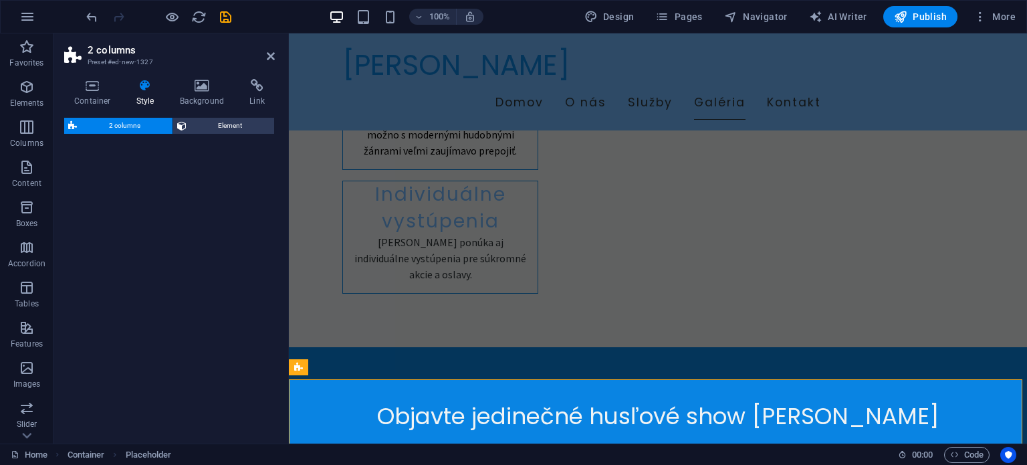
select select "rem"
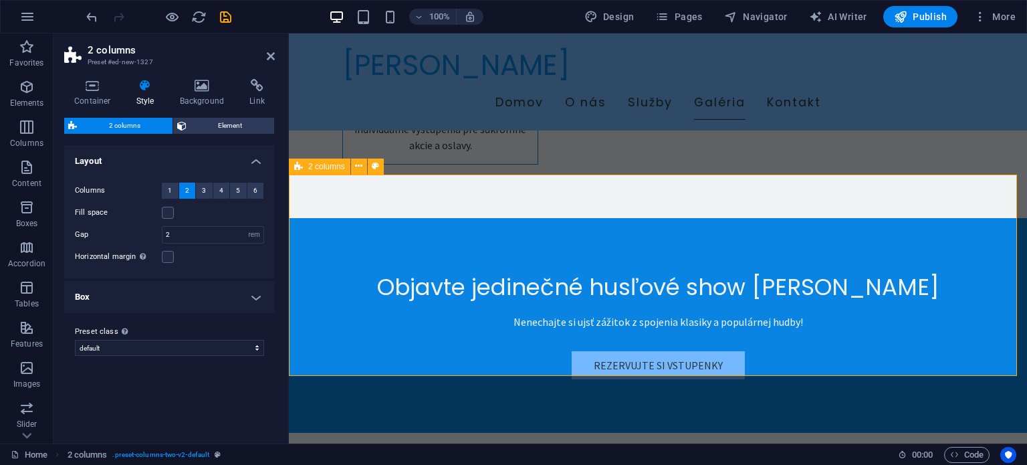
scroll to position [2643, 0]
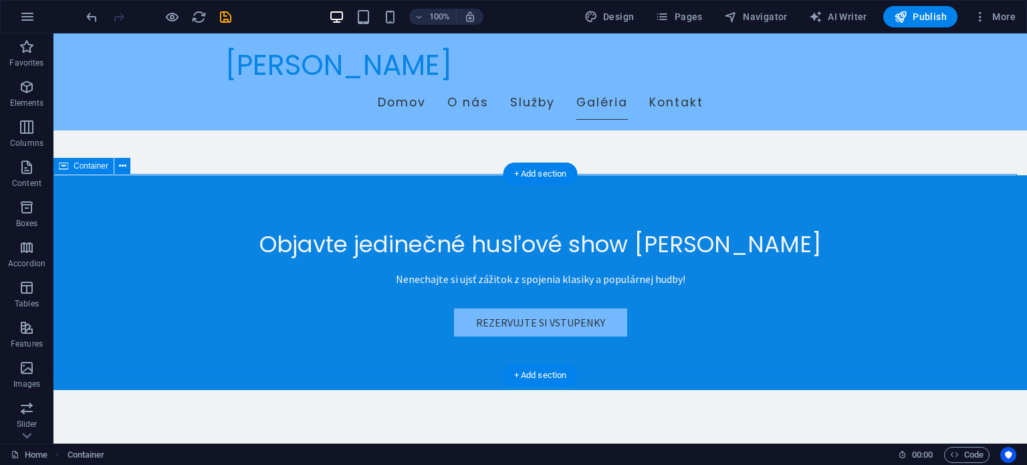
click at [126, 164] on button at bounding box center [122, 166] width 16 height 16
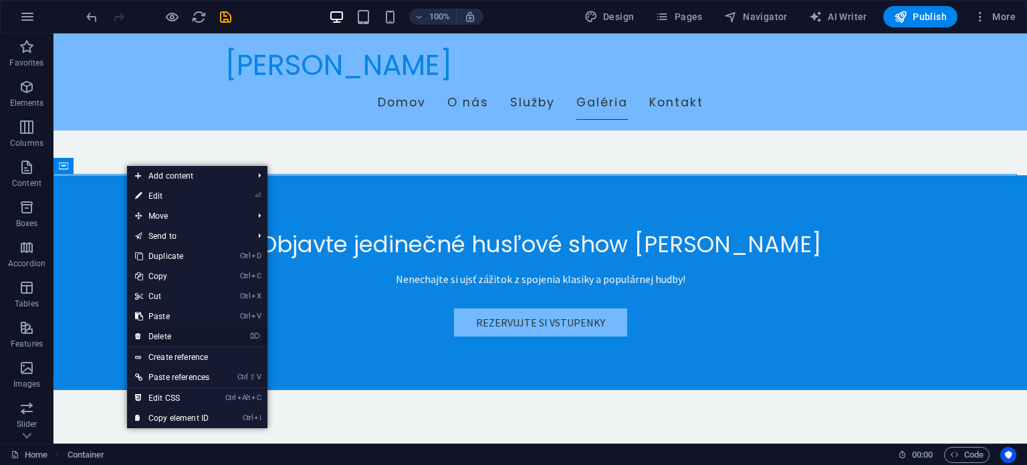
click at [175, 334] on link "⌦ Delete" at bounding box center [172, 336] width 90 height 20
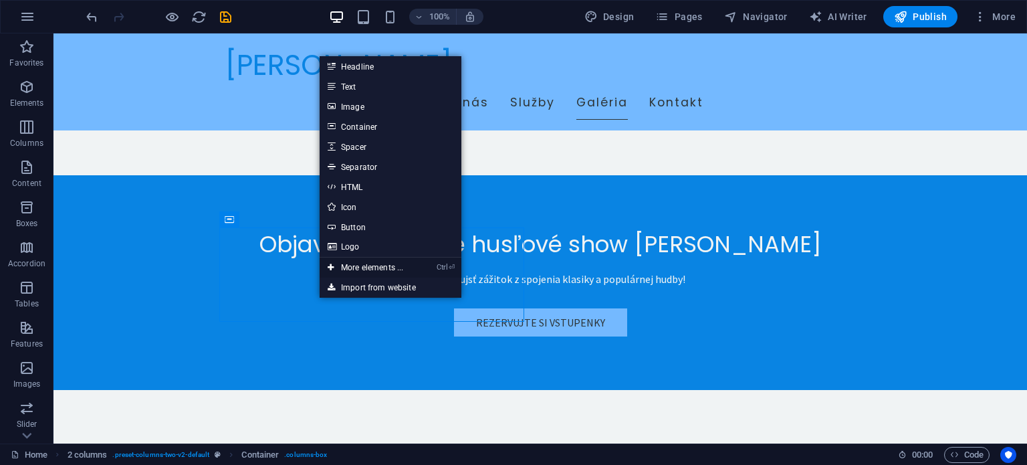
click at [360, 261] on link "Ctrl ⏎ More elements ..." at bounding box center [366, 267] width 92 height 20
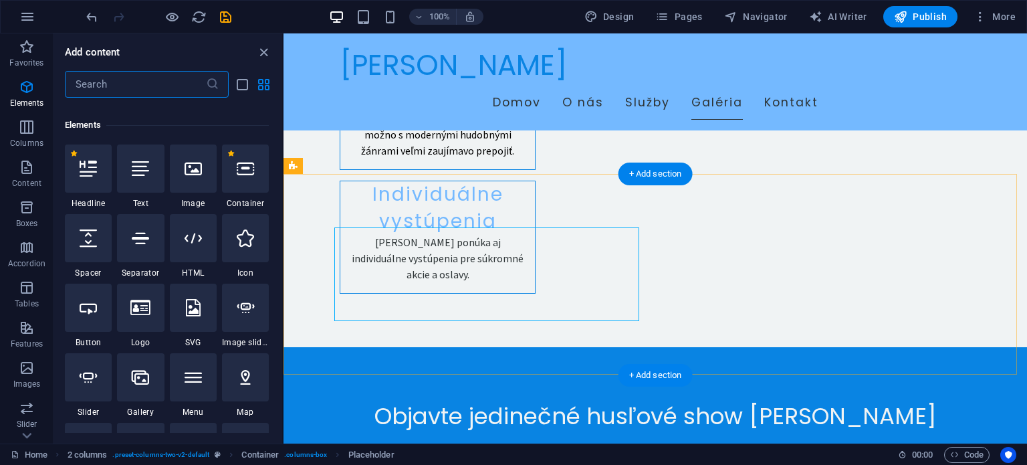
scroll to position [142, 0]
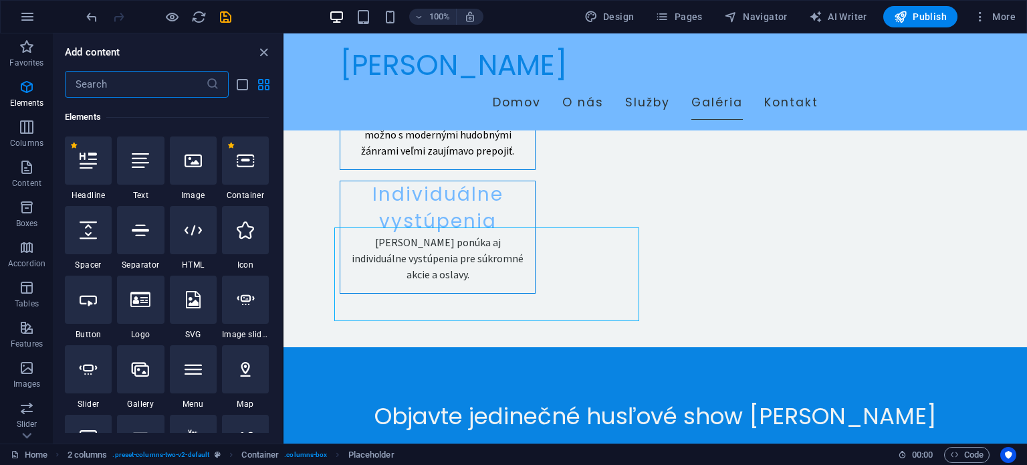
click at [112, 80] on input "text" at bounding box center [135, 84] width 141 height 27
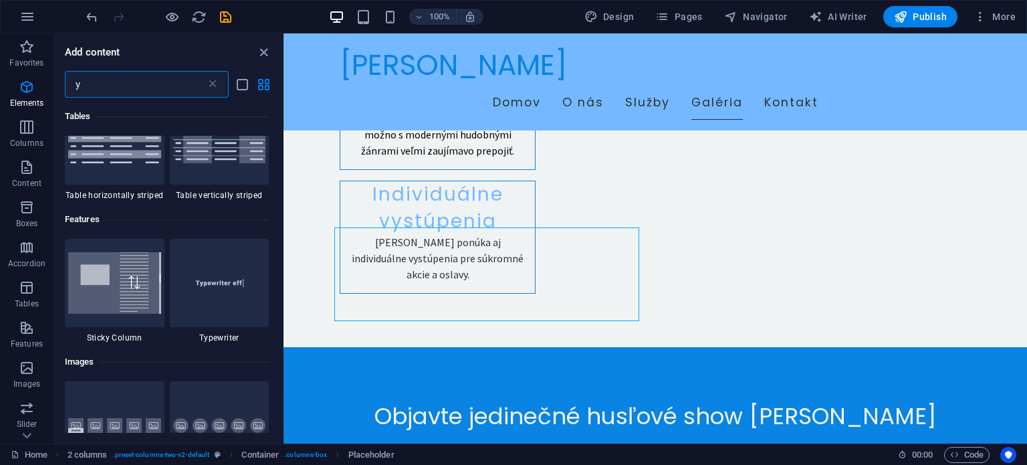
scroll to position [0, 0]
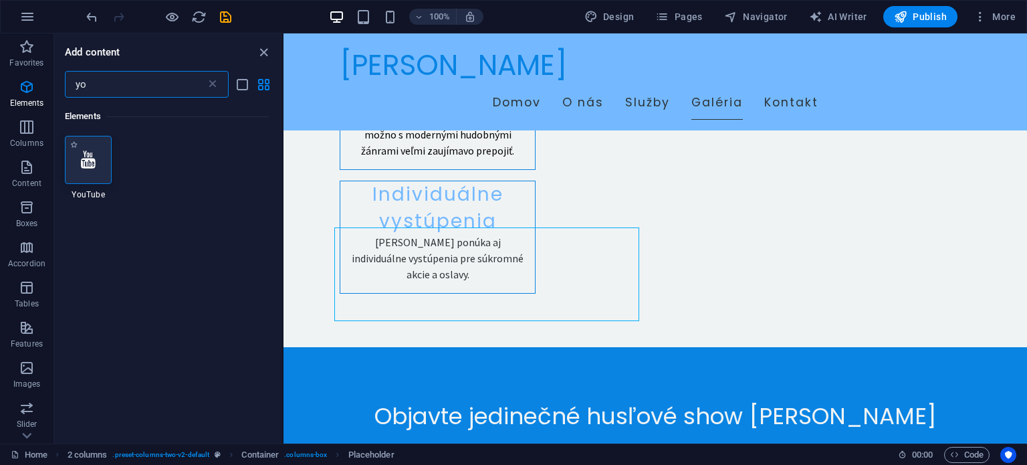
type input "yo"
click at [101, 154] on div at bounding box center [88, 160] width 47 height 48
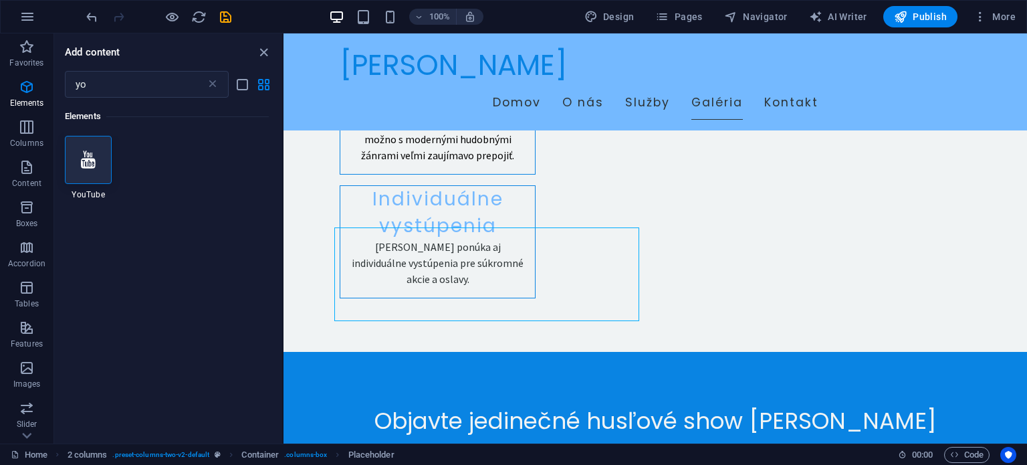
select select "ar16_9"
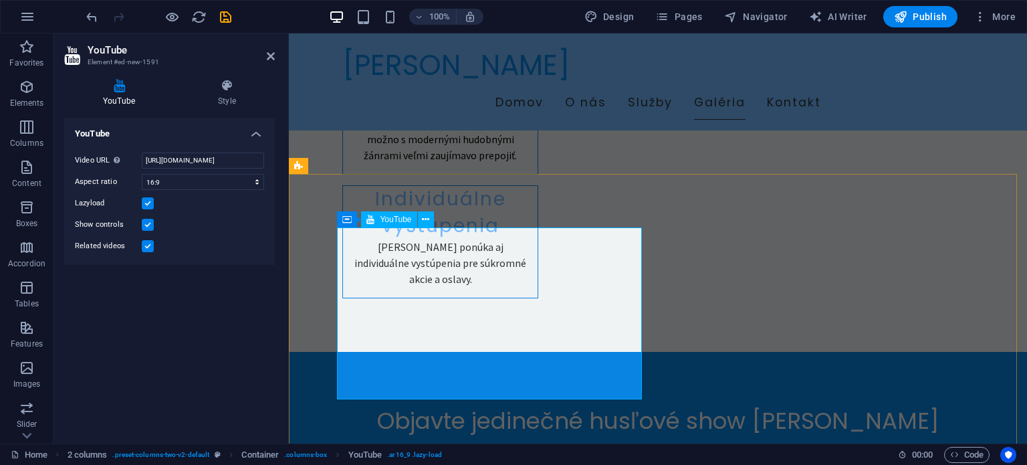
click at [177, 159] on input "https://www.youtube.com/watch?v=hnoviHgPHkY" at bounding box center [203, 160] width 122 height 16
paste input "MhD7eXIUDN0"
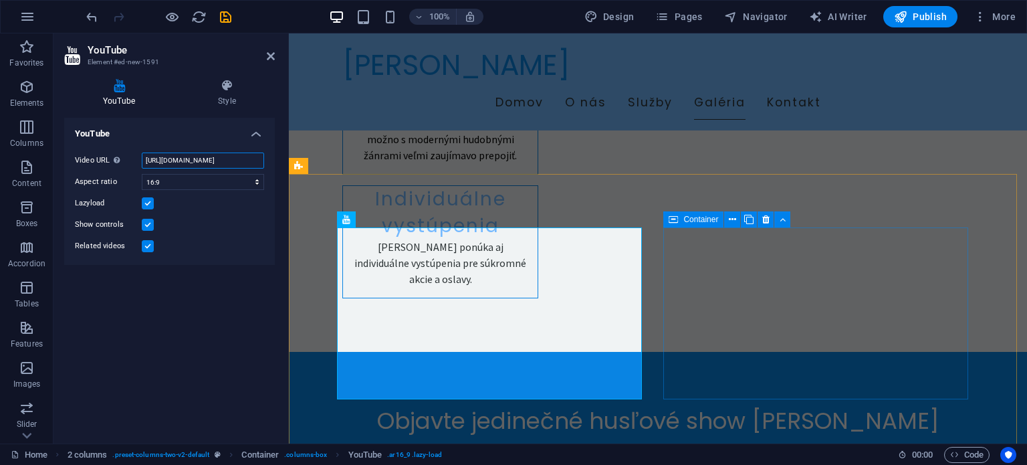
type input "https://www.youtube.com/watch?v=MhD7eXIUDN0"
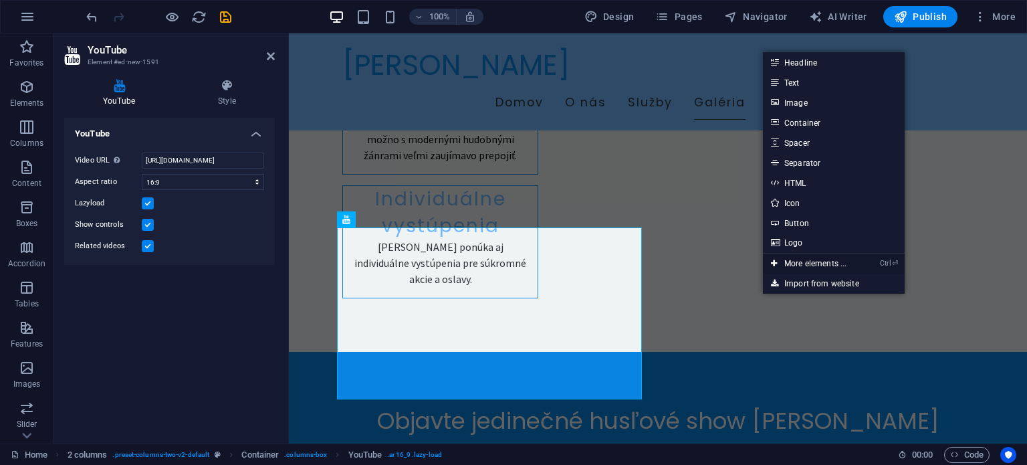
drag, startPoint x: 807, startPoint y: 259, endPoint x: 522, endPoint y: 227, distance: 287.4
click at [807, 259] on link "Ctrl ⏎ More elements ..." at bounding box center [809, 263] width 92 height 20
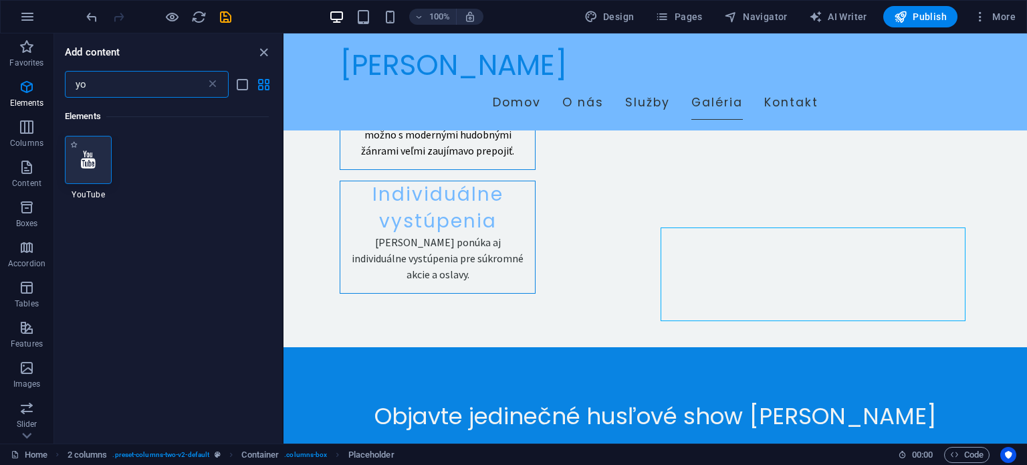
click at [94, 156] on icon at bounding box center [88, 159] width 15 height 17
select select "ar16_9"
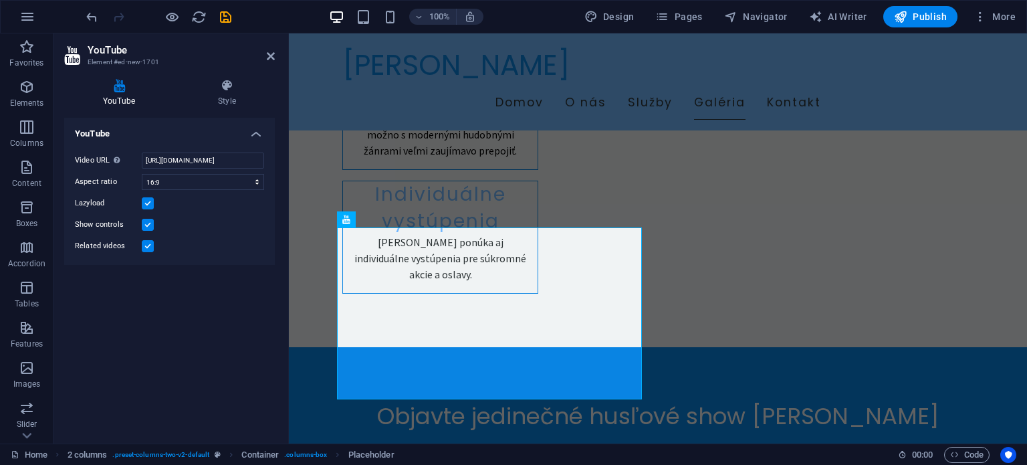
scroll to position [2643, 0]
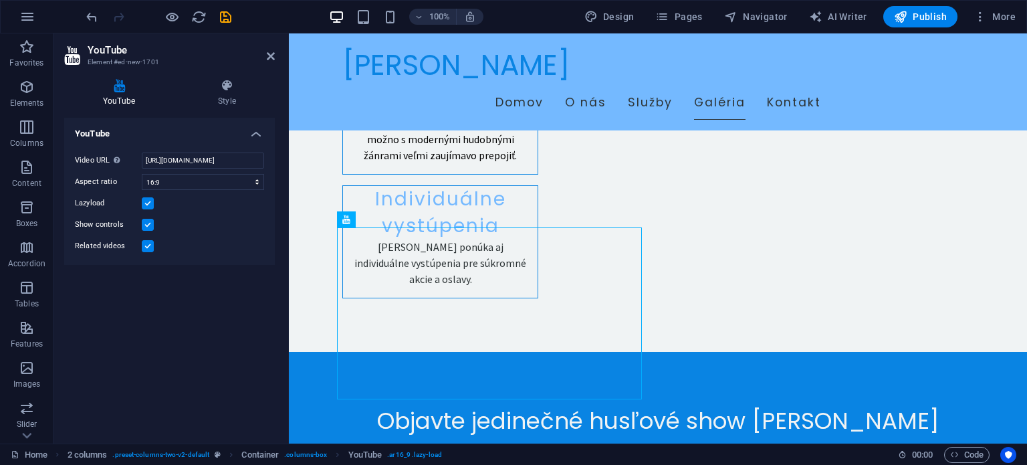
drag, startPoint x: 424, startPoint y: 294, endPoint x: 733, endPoint y: 278, distance: 309.4
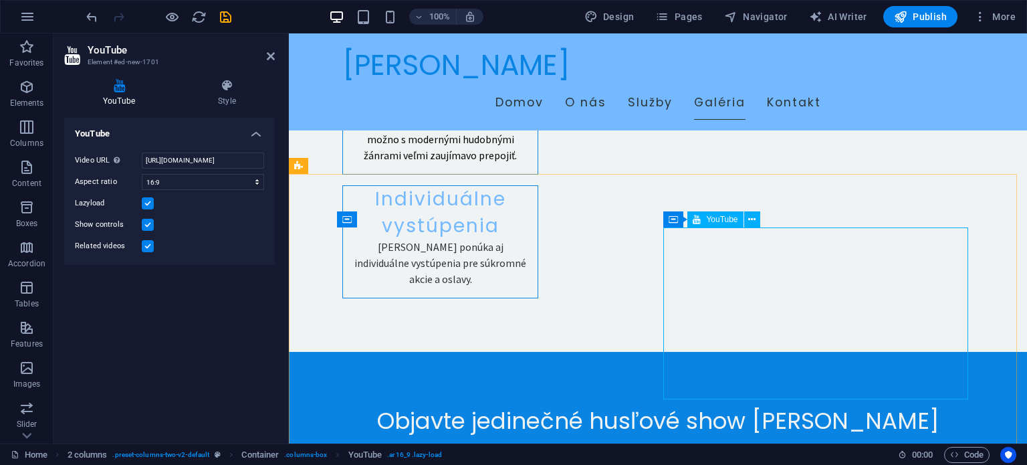
click at [178, 164] on input "https://www.youtube.com/watch?v=hnoviHgPHkY" at bounding box center [203, 160] width 122 height 16
paste input "buDNgr7gW4c"
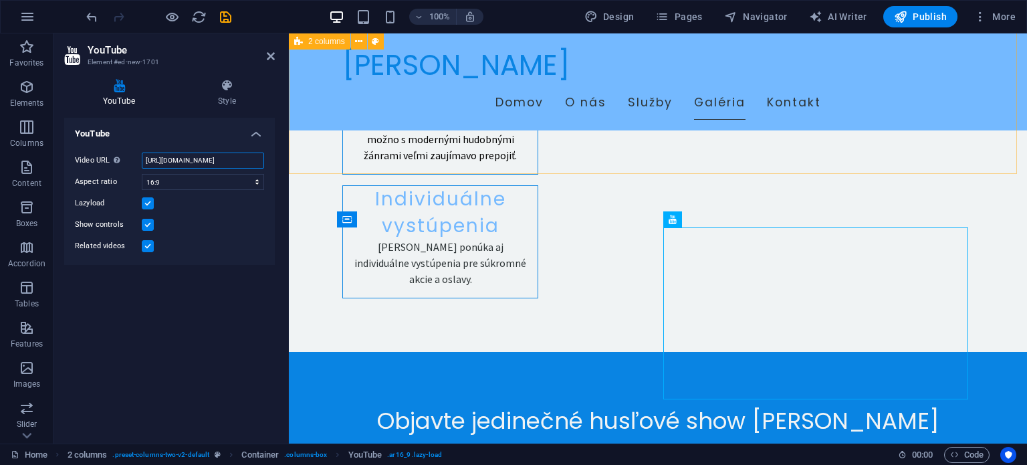
type input "https://www.youtube.com/watch?v=buDNgr7gW4c"
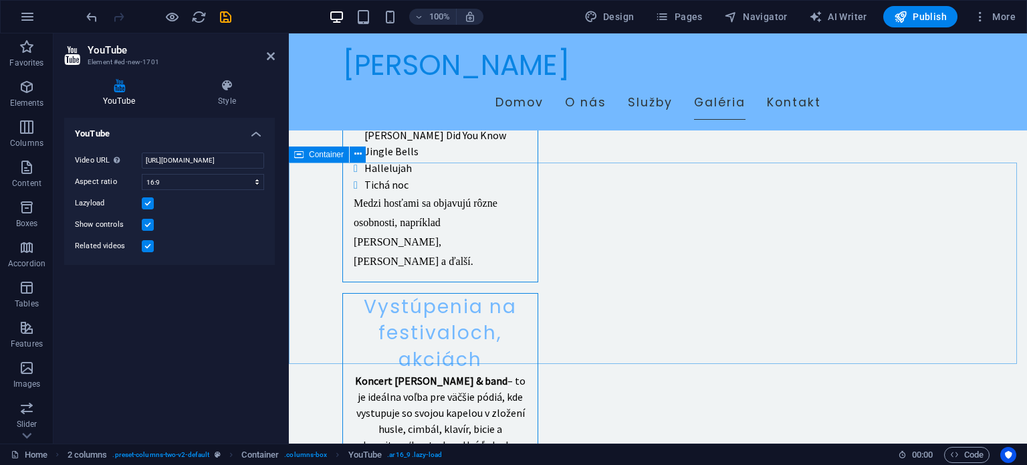
scroll to position [2175, 0]
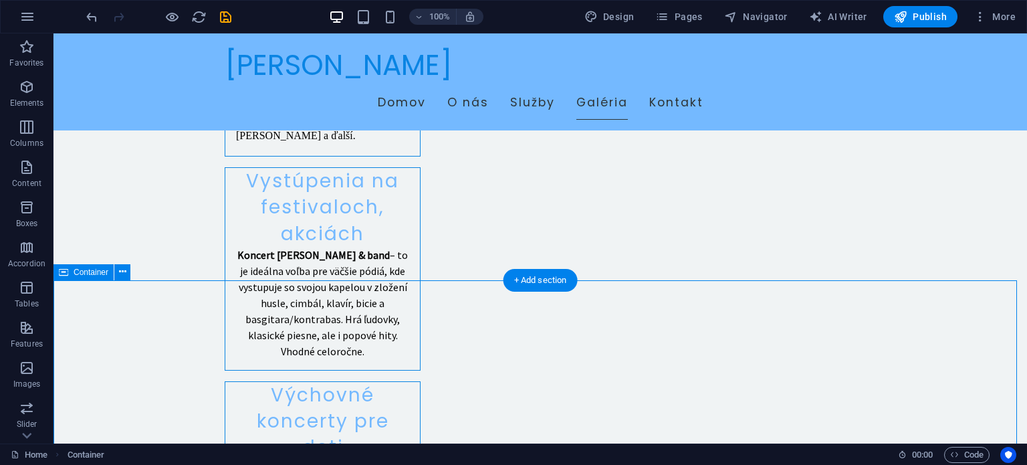
scroll to position [2336, 0]
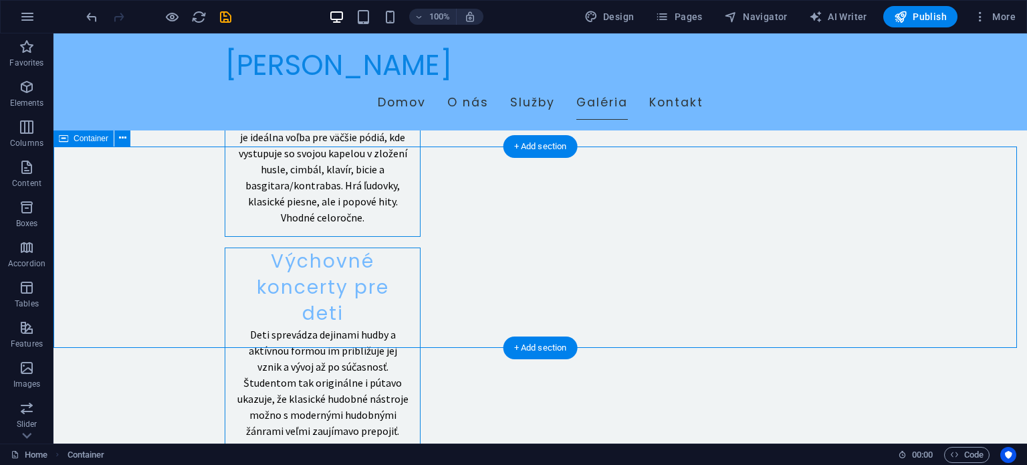
click at [124, 136] on icon at bounding box center [122, 138] width 7 height 14
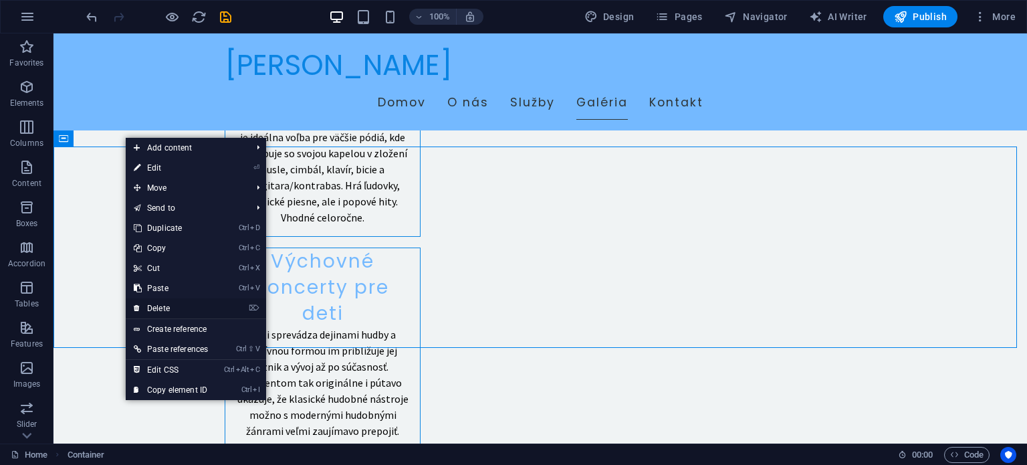
click at [166, 304] on link "⌦ Delete" at bounding box center [171, 308] width 90 height 20
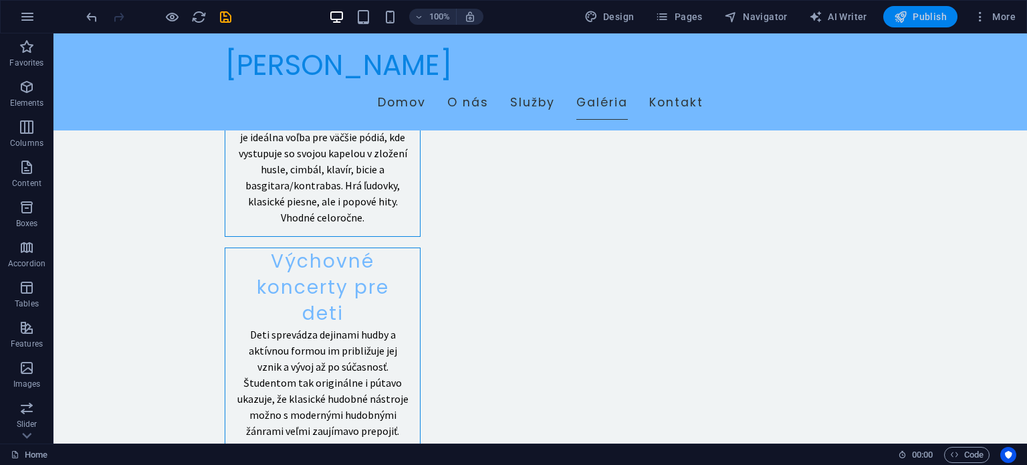
click at [929, 15] on span "Publish" at bounding box center [920, 16] width 53 height 13
checkbox input "false"
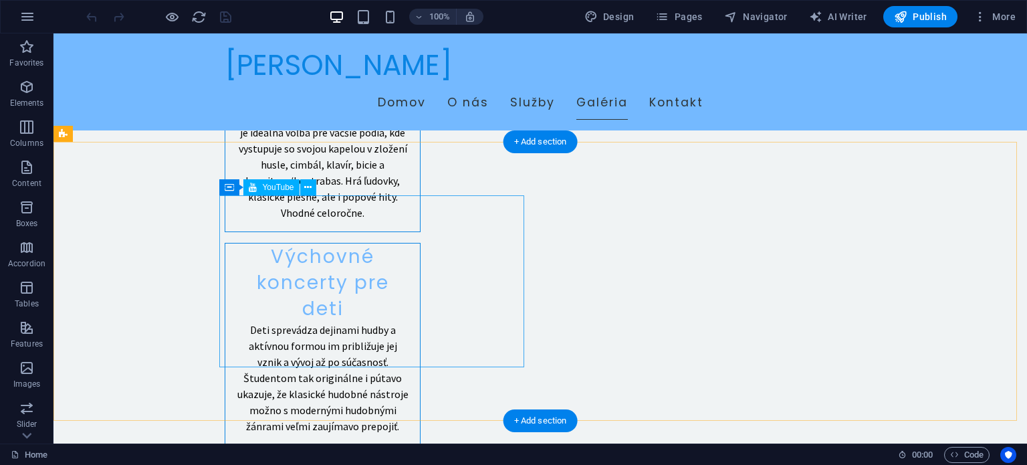
scroll to position [2474, 0]
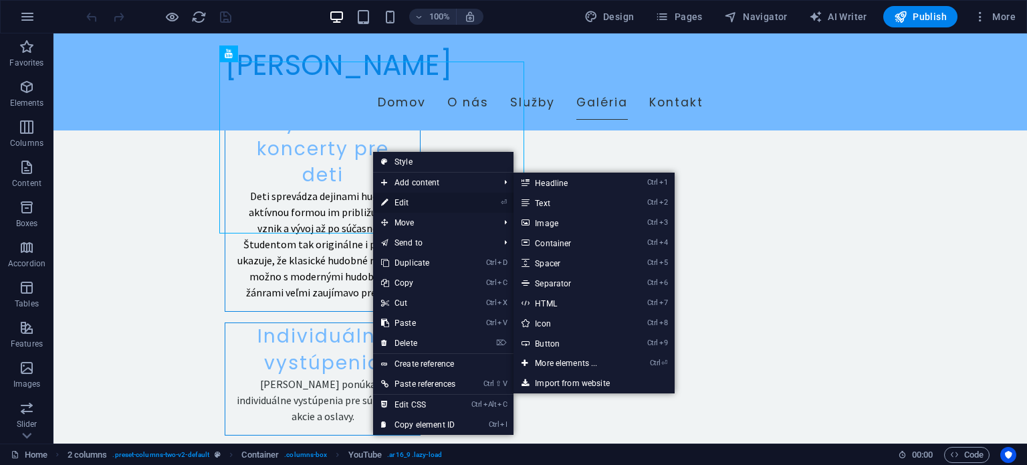
click at [415, 200] on link "⏎ Edit" at bounding box center [418, 203] width 90 height 20
select select "ar16_9"
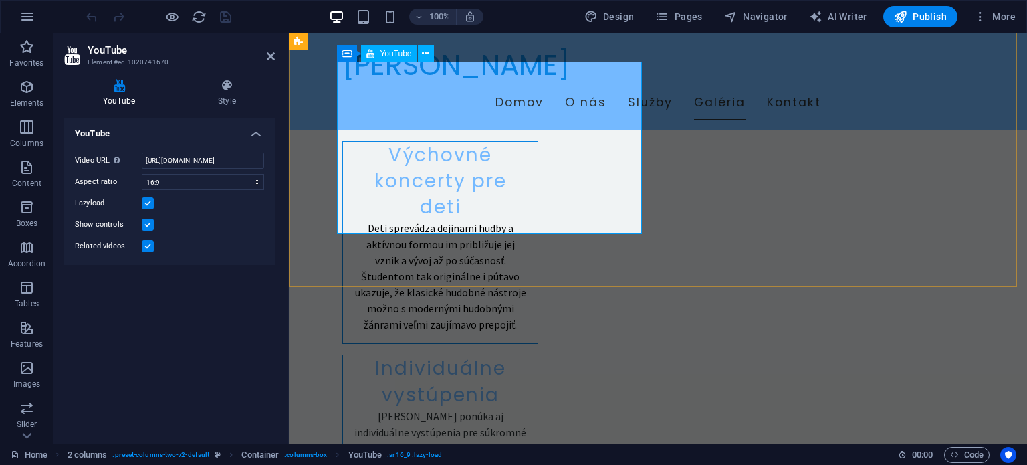
scroll to position [2330, 0]
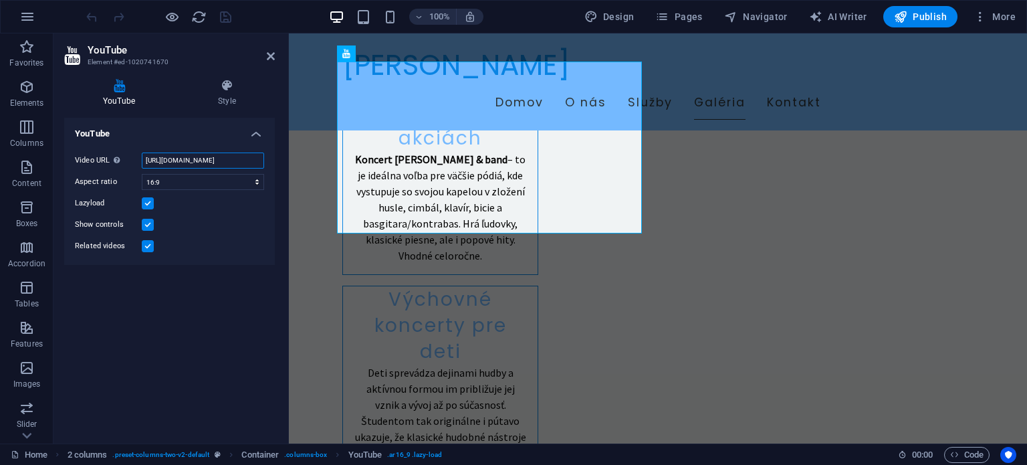
click at [193, 156] on input "[URL][DOMAIN_NAME]" at bounding box center [203, 160] width 122 height 16
drag, startPoint x: 187, startPoint y: 156, endPoint x: 286, endPoint y: 156, distance: 98.3
click at [286, 156] on aside "YouTube Element #ed-1020741670 YouTube Style YouTube Video URL Insert (or paste…" at bounding box center [170, 238] width 235 height 410
click at [148, 245] on label at bounding box center [148, 246] width 12 height 12
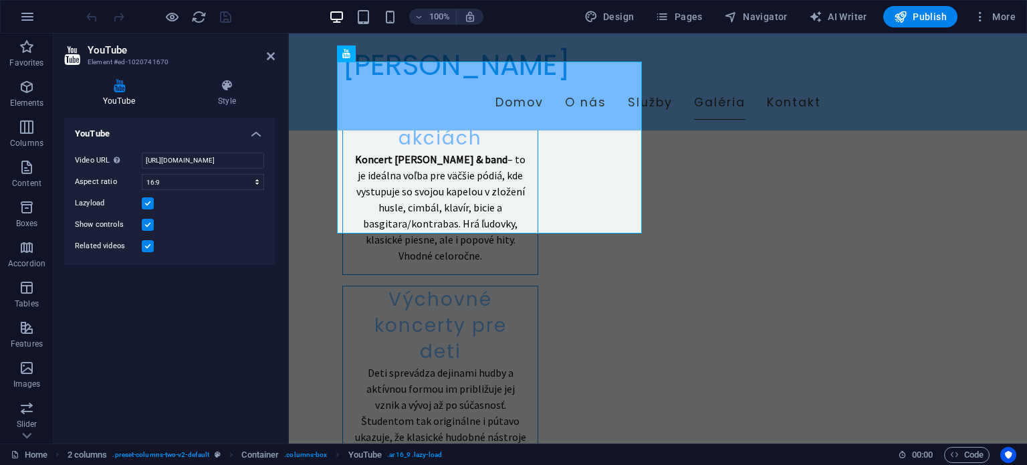
click at [0, 0] on input "Related videos" at bounding box center [0, 0] width 0 height 0
click at [148, 245] on label at bounding box center [148, 246] width 12 height 12
click at [0, 0] on input "Related videos" at bounding box center [0, 0] width 0 height 0
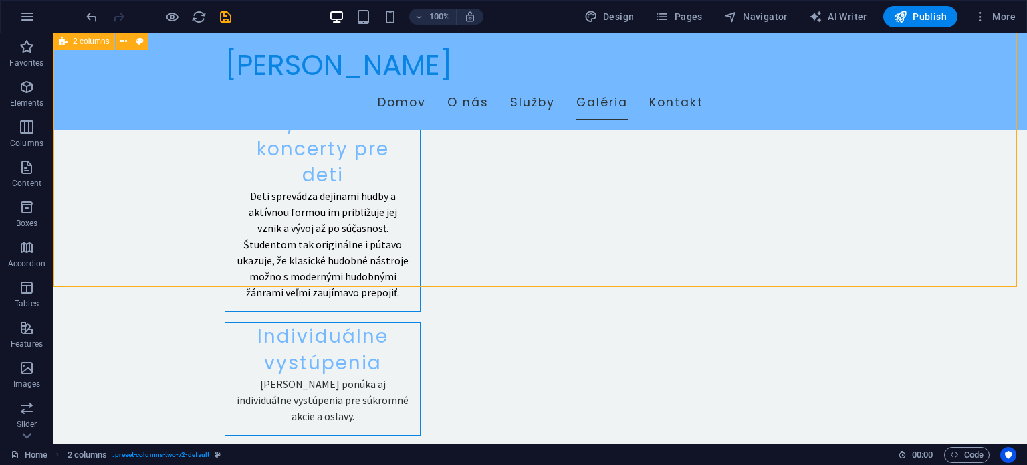
scroll to position [2340, 0]
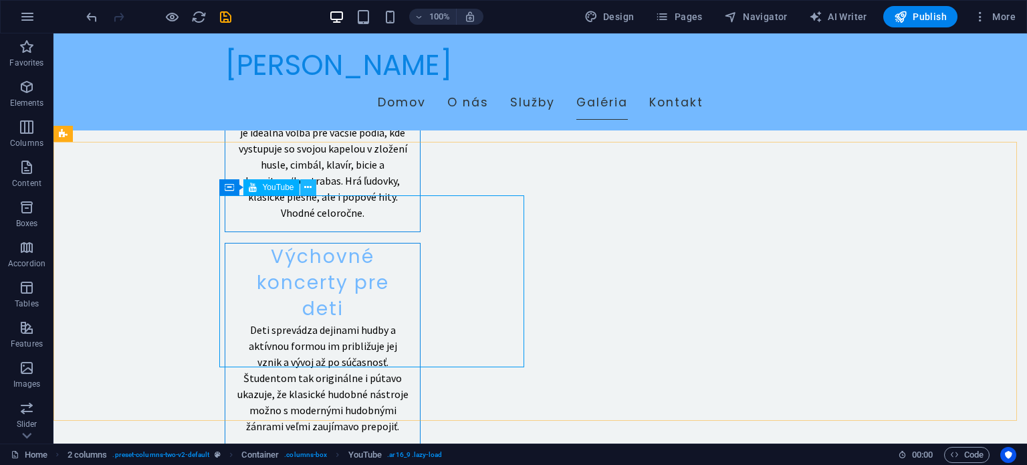
click at [306, 187] on icon at bounding box center [307, 188] width 7 height 14
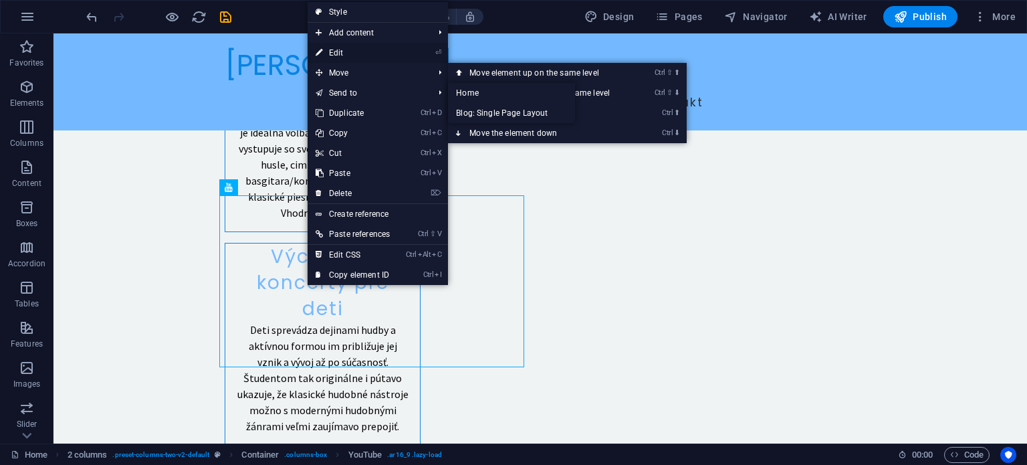
click at [346, 49] on link "⏎ Edit" at bounding box center [353, 53] width 90 height 20
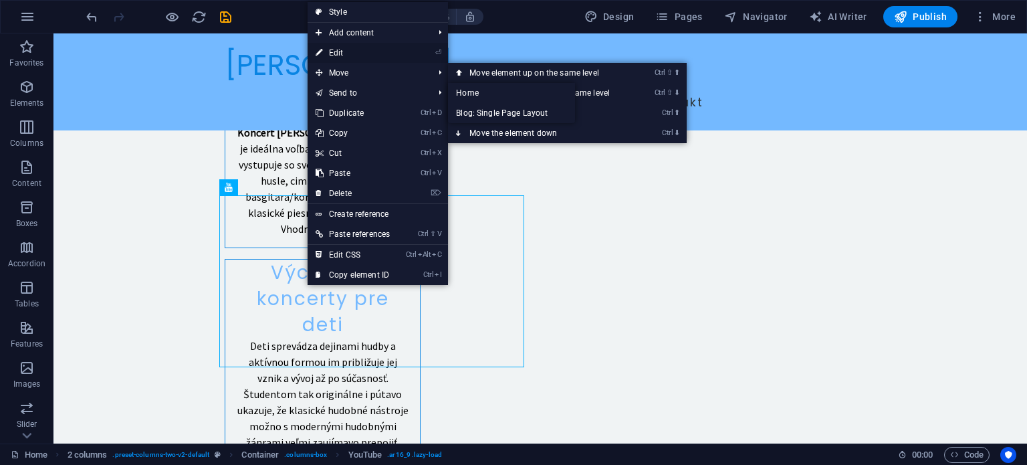
select select "ar16_9"
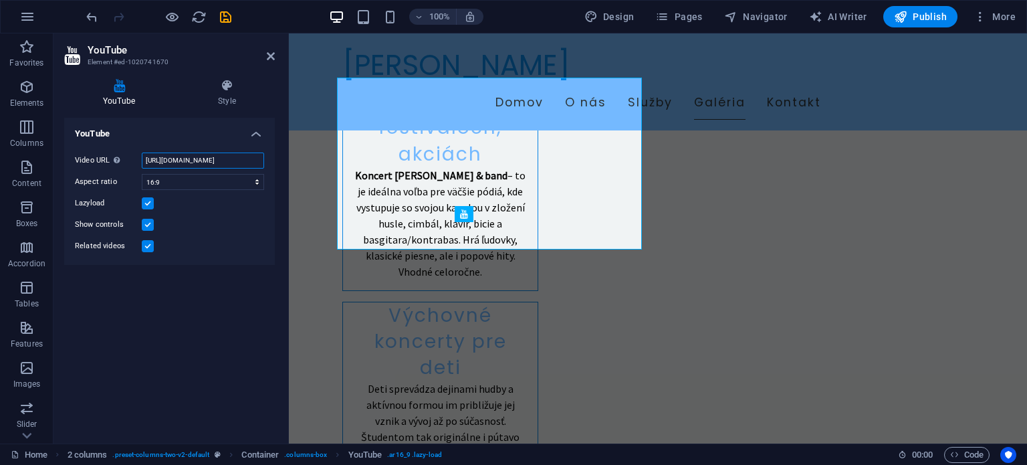
scroll to position [0, 33]
drag, startPoint x: 522, startPoint y: 188, endPoint x: 314, endPoint y: 153, distance: 211.5
click at [150, 204] on label at bounding box center [148, 203] width 12 height 12
click at [0, 0] on input "Lazyload" at bounding box center [0, 0] width 0 height 0
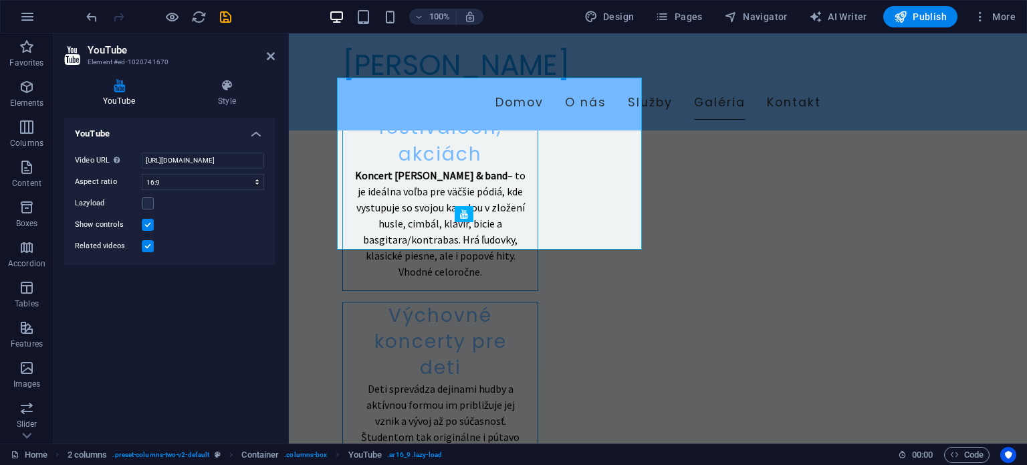
click at [147, 220] on label at bounding box center [148, 225] width 12 height 12
click at [0, 0] on input "Show controls" at bounding box center [0, 0] width 0 height 0
click at [148, 222] on label at bounding box center [148, 225] width 12 height 12
click at [0, 0] on input "Show controls" at bounding box center [0, 0] width 0 height 0
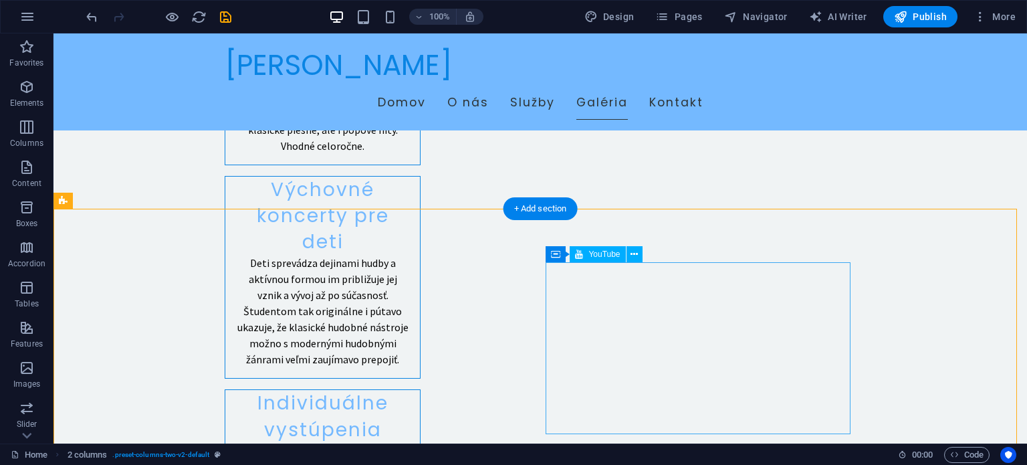
scroll to position [2474, 0]
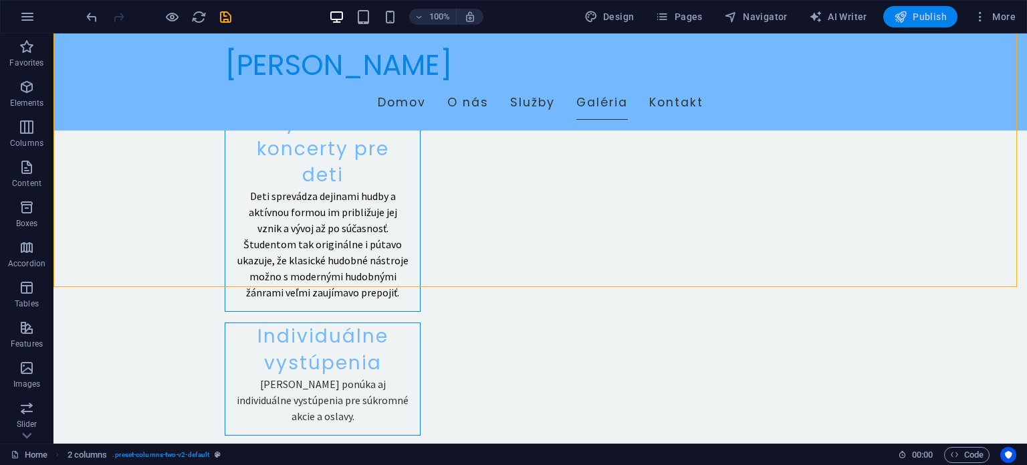
click at [920, 11] on span "Publish" at bounding box center [920, 16] width 53 height 13
checkbox input "false"
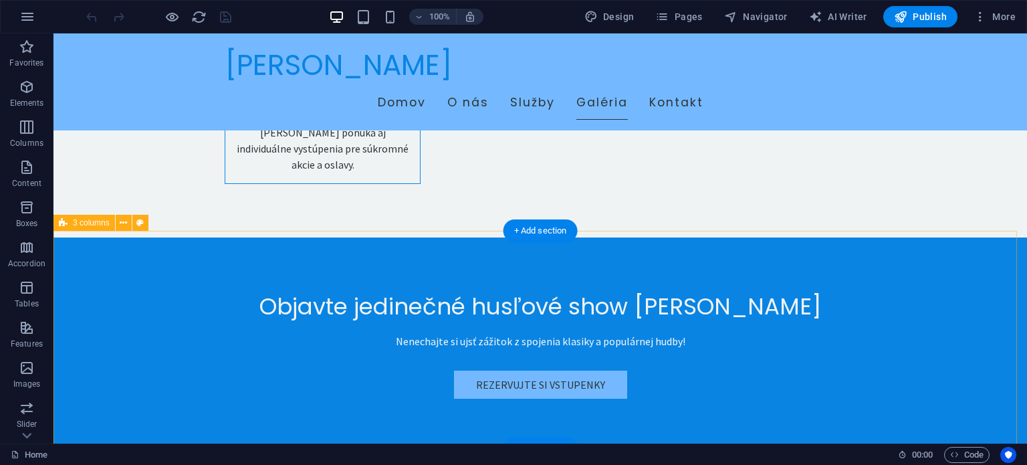
scroll to position [2809, 0]
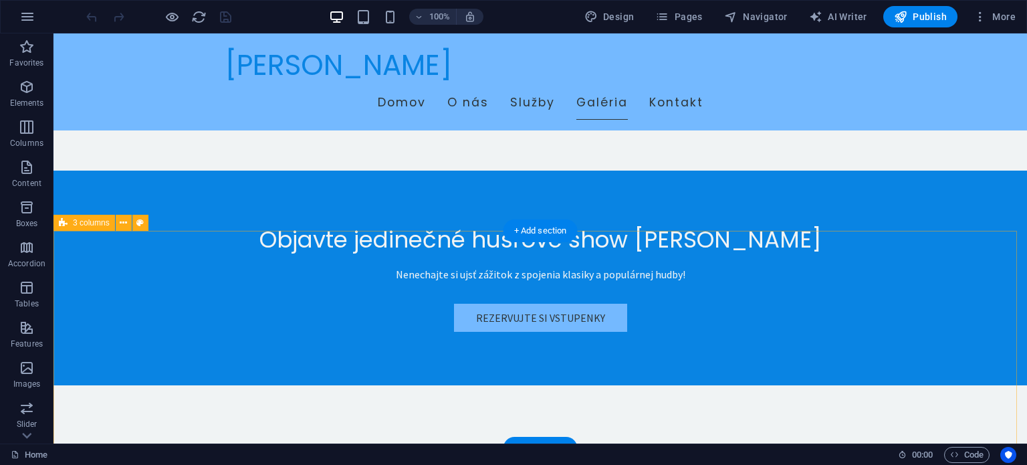
click at [125, 226] on icon at bounding box center [123, 223] width 7 height 14
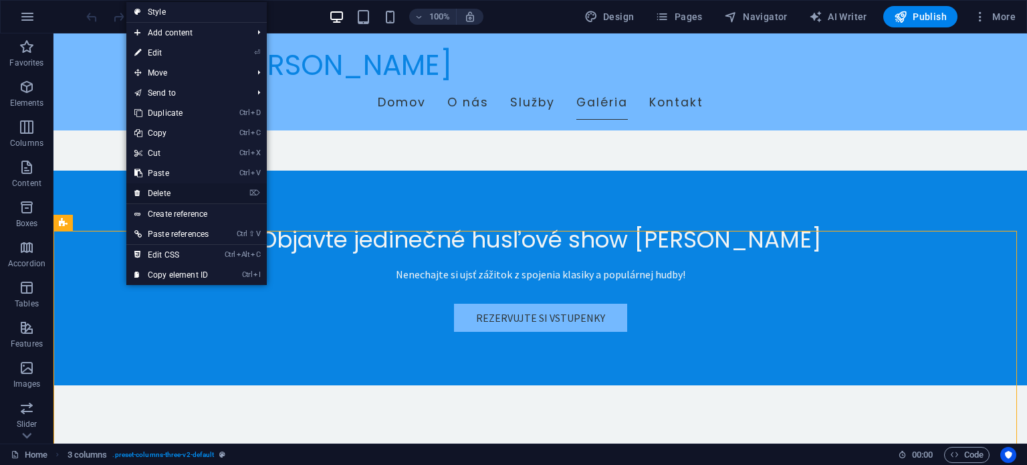
click at [164, 187] on link "⌦ Delete" at bounding box center [171, 193] width 90 height 20
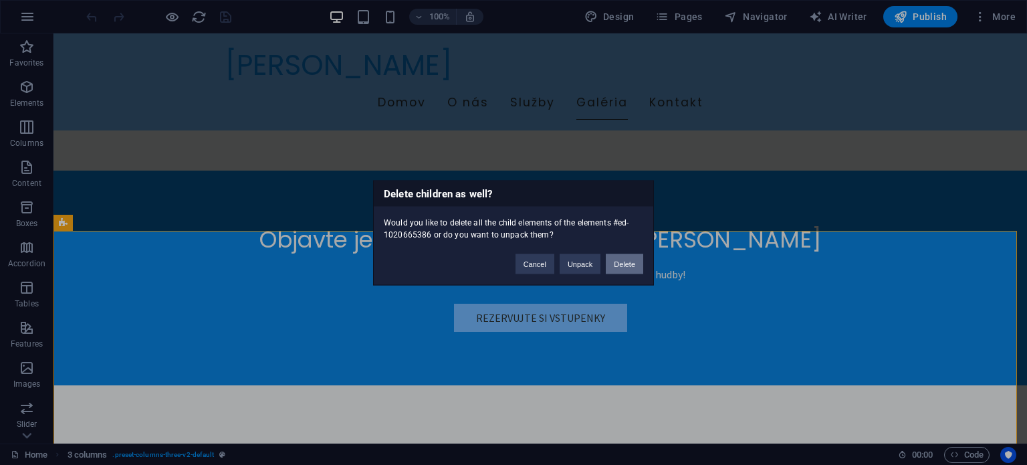
click at [626, 265] on button "Delete" at bounding box center [624, 263] width 37 height 20
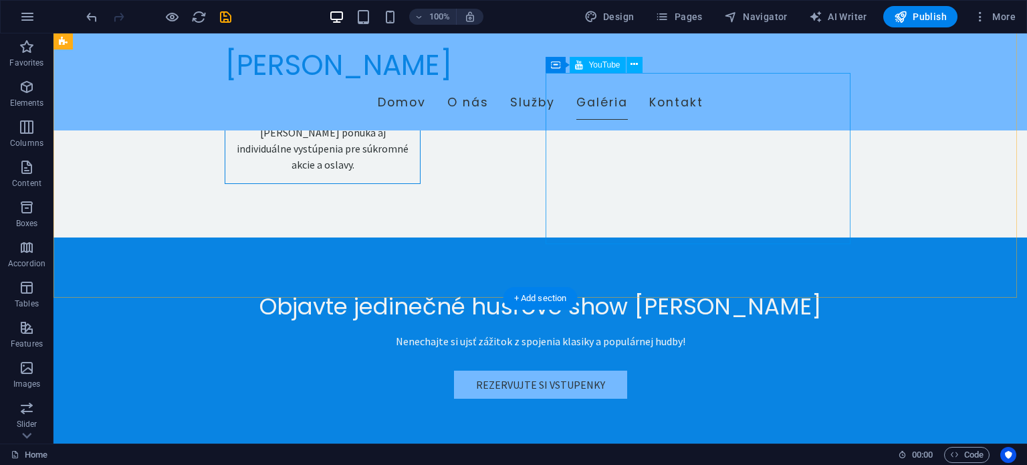
scroll to position [3009, 0]
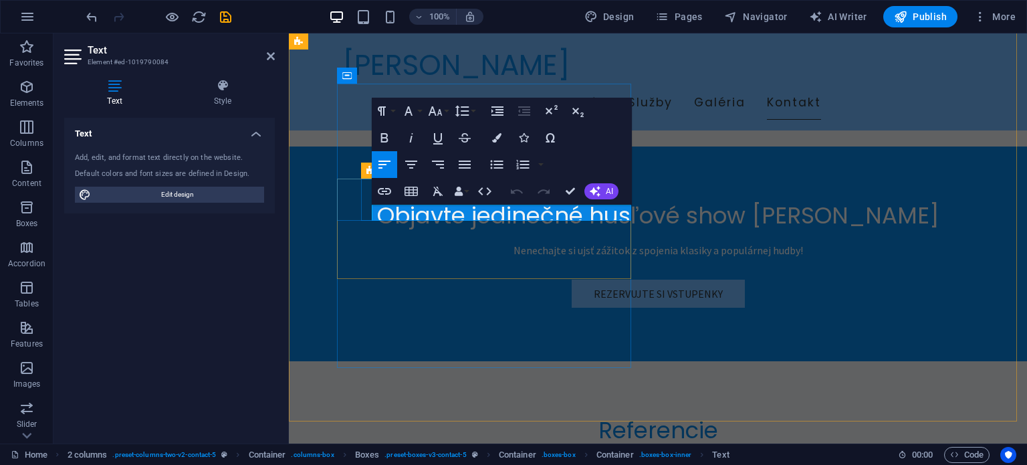
drag, startPoint x: 440, startPoint y: 215, endPoint x: 560, endPoint y: 336, distance: 170.7
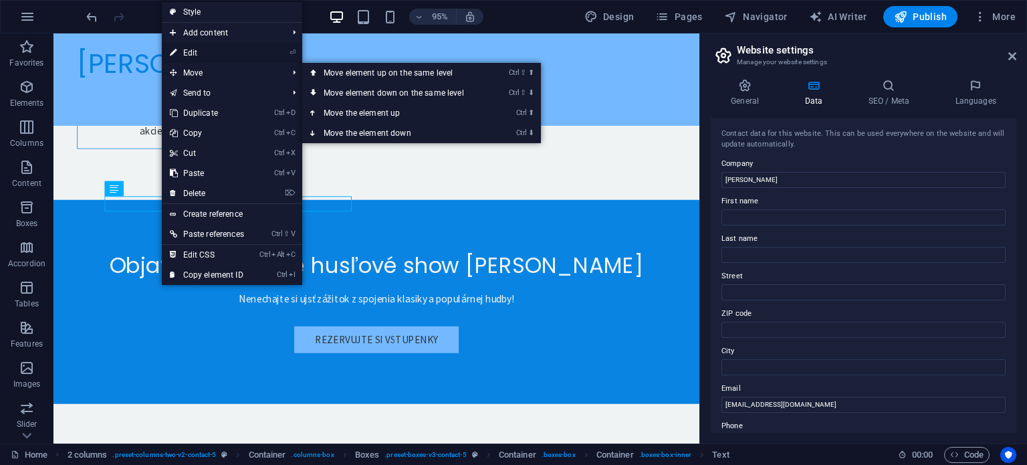
click at [195, 53] on link "⏎ Edit" at bounding box center [207, 53] width 90 height 20
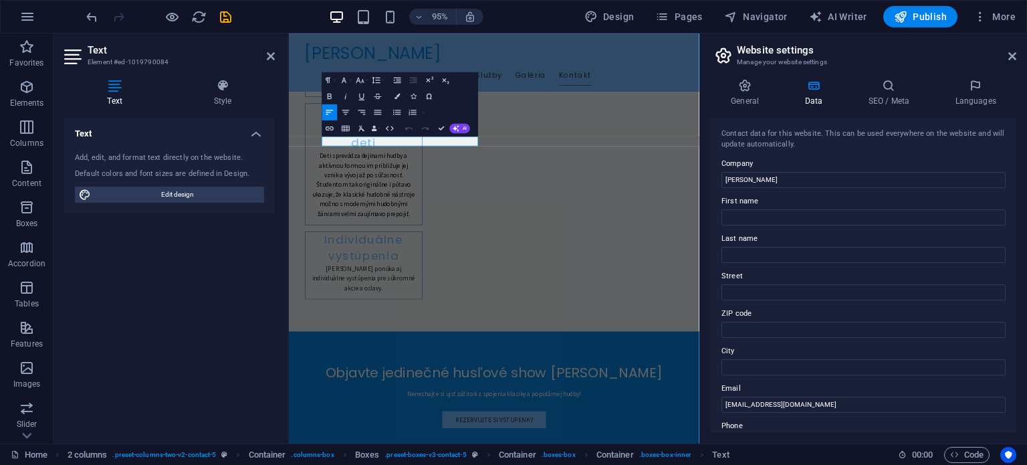
scroll to position [2863, 0]
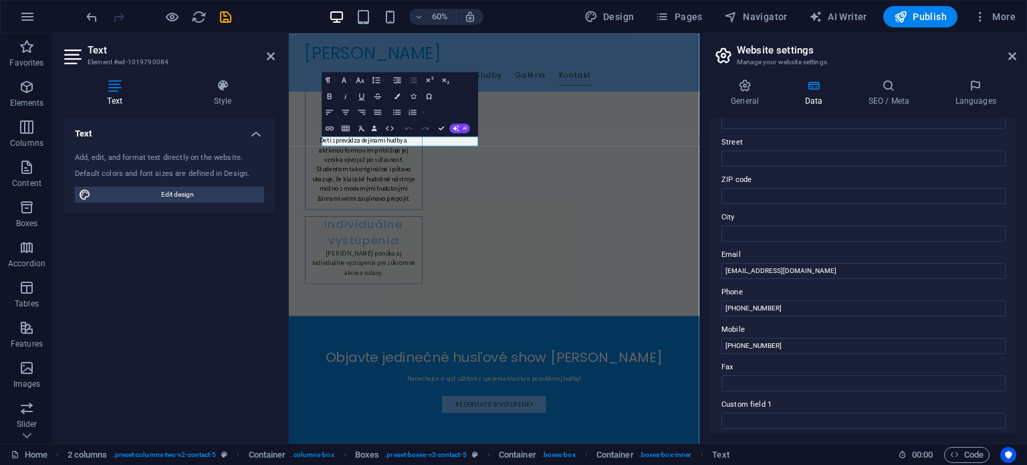
drag, startPoint x: 797, startPoint y: 304, endPoint x: 712, endPoint y: 299, distance: 85.1
click at [712, 299] on div "Contact data for this website. This can be used everywhere on the website and w…" at bounding box center [864, 275] width 306 height 315
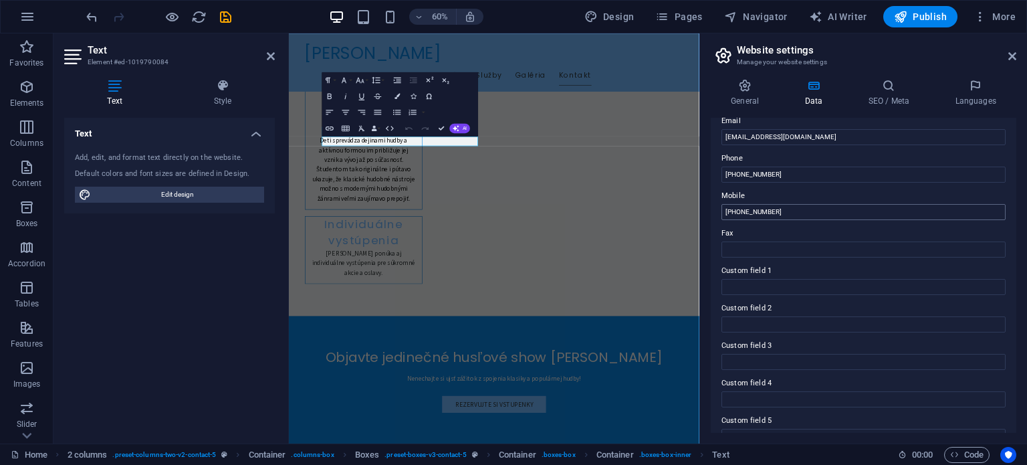
type input "[PHONE_NUMBER]"
drag, startPoint x: 798, startPoint y: 209, endPoint x: 705, endPoint y: 203, distance: 92.5
click at [705, 203] on div "General Data SEO / Meta Languages Website name marcorajt.sk Logo Drag files her…" at bounding box center [863, 255] width 327 height 375
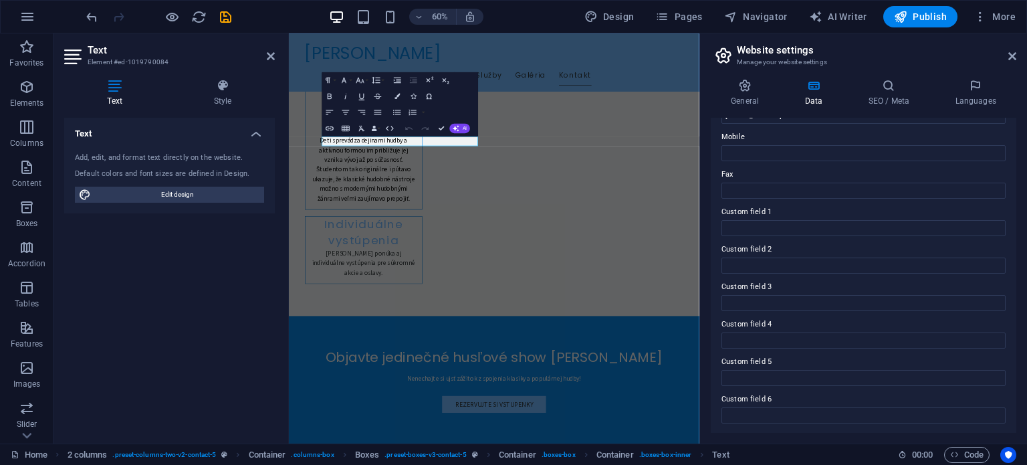
click at [215, 253] on div "Text Add, edit, and format text directly on the website. Default colors and fon…" at bounding box center [169, 275] width 211 height 315
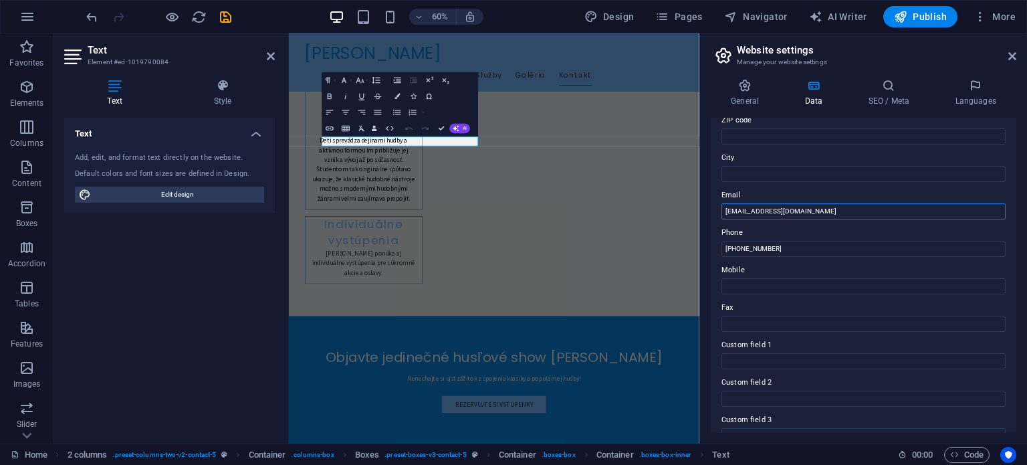
click at [791, 209] on input "info@marcorajt.sk" at bounding box center [864, 211] width 284 height 16
drag, startPoint x: 806, startPoint y: 208, endPoint x: 721, endPoint y: 191, distance: 86.7
click at [722, 191] on div "Email info@marcorajt.sk" at bounding box center [864, 203] width 284 height 32
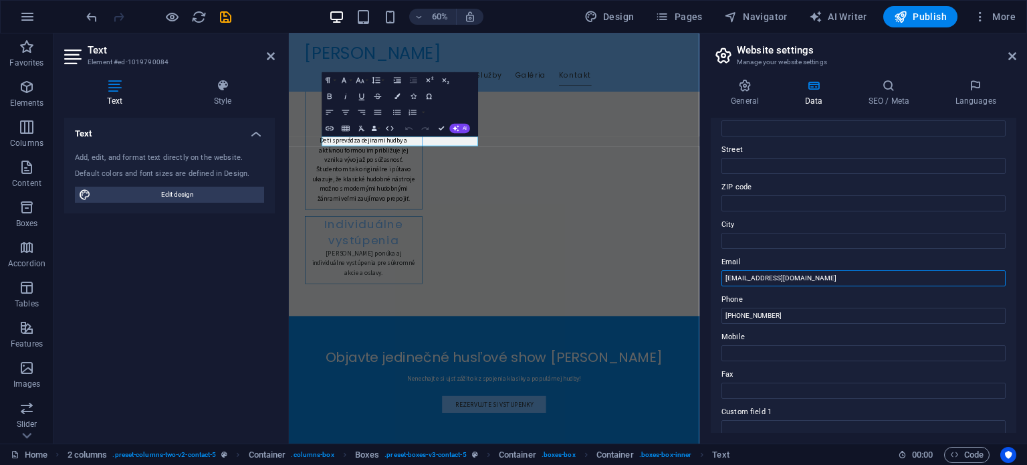
click at [796, 272] on input "info@marcorajt.sk" at bounding box center [864, 278] width 284 height 16
drag, startPoint x: 798, startPoint y: 275, endPoint x: 722, endPoint y: 269, distance: 76.4
click at [722, 270] on input "info@marcorajt.sk" at bounding box center [864, 278] width 284 height 16
paste input "Luciavagovic.k@laplatarecords"
click at [816, 279] on input "Luciavagovic.k@laplatarecords.sk" at bounding box center [864, 278] width 284 height 16
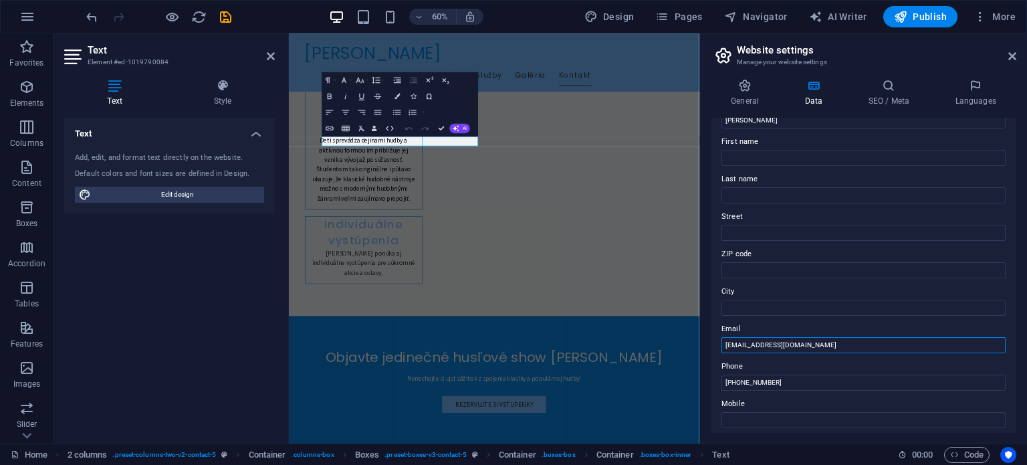
scroll to position [0, 0]
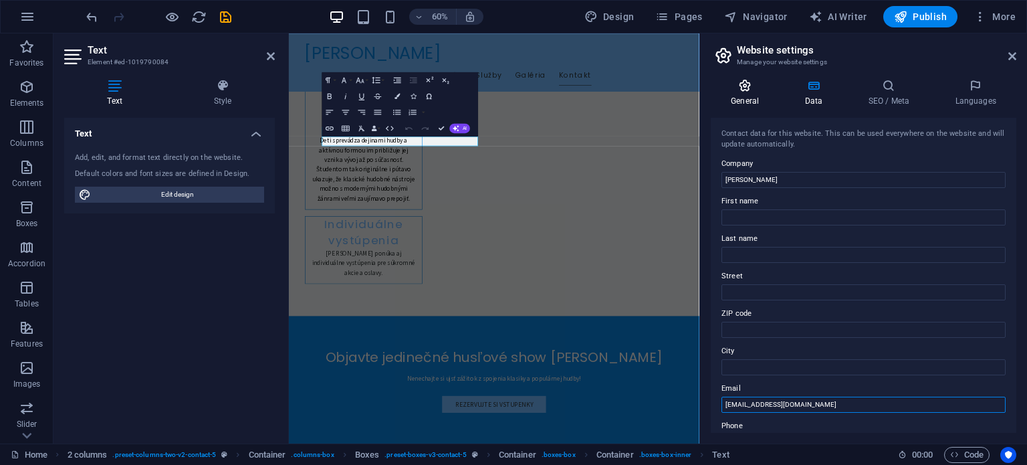
type input "[EMAIL_ADDRESS][DOMAIN_NAME]"
click at [746, 98] on h4 "General" at bounding box center [748, 93] width 74 height 28
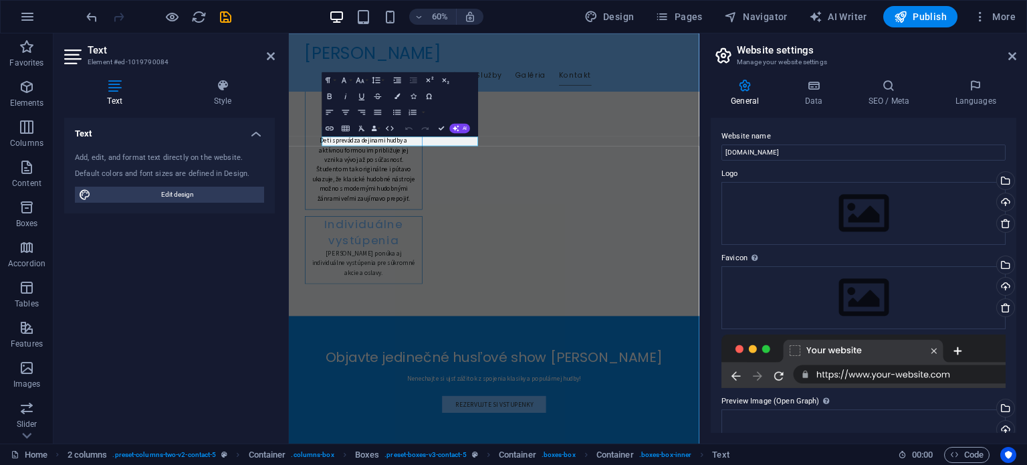
click at [200, 268] on div "Text Add, edit, and format text directly on the website. Default colors and fon…" at bounding box center [169, 275] width 211 height 315
click at [118, 90] on icon at bounding box center [114, 85] width 101 height 13
click at [748, 90] on icon at bounding box center [745, 85] width 68 height 13
click at [1010, 53] on icon at bounding box center [1012, 56] width 8 height 11
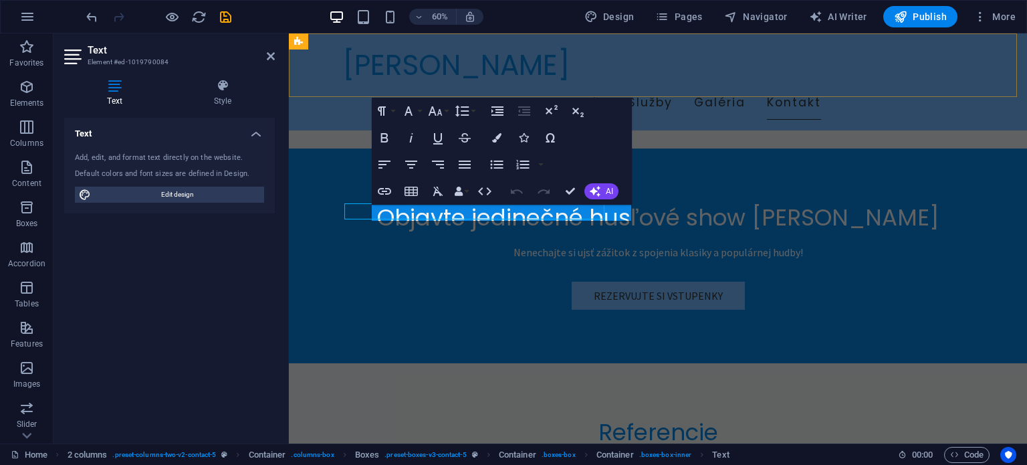
scroll to position [2865, 0]
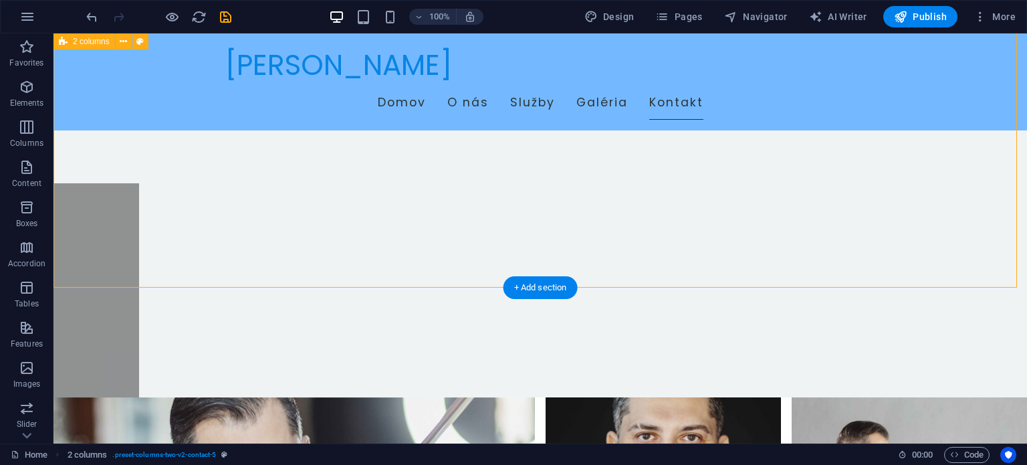
scroll to position [2942, 0]
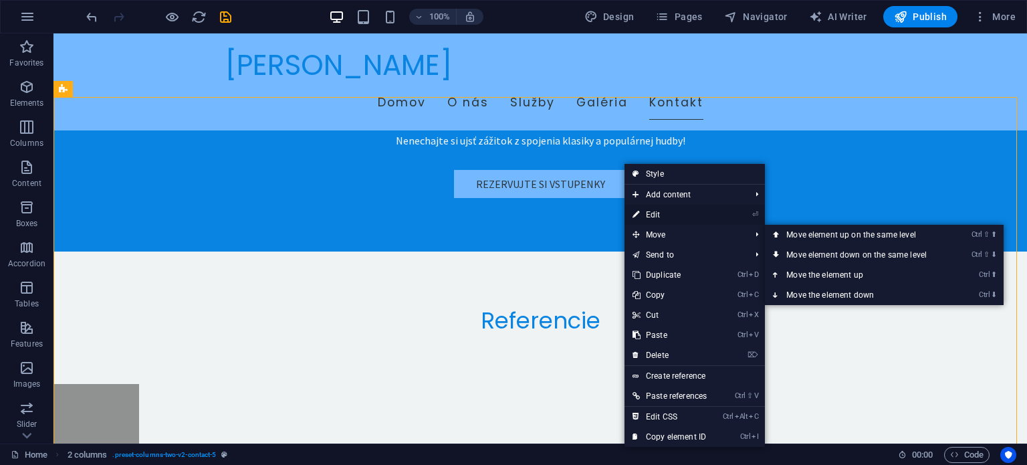
click at [666, 205] on link "⏎ Edit" at bounding box center [670, 215] width 90 height 20
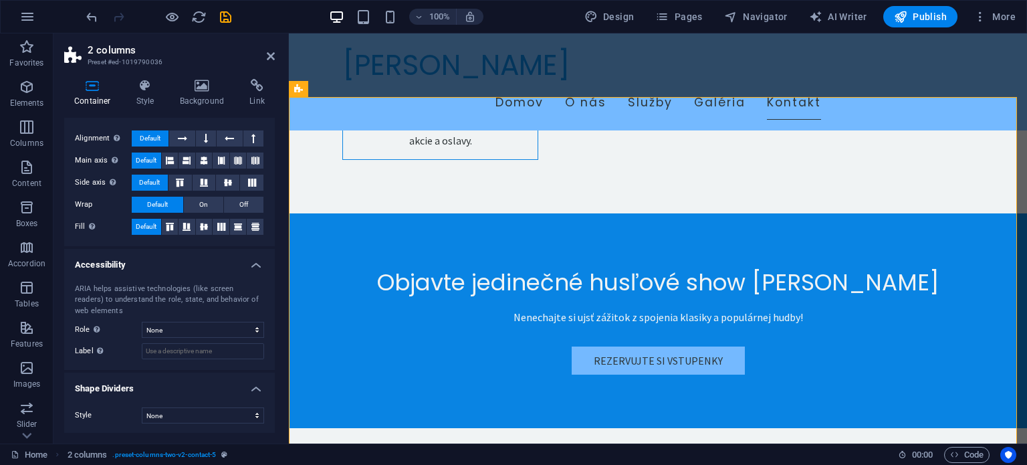
scroll to position [0, 0]
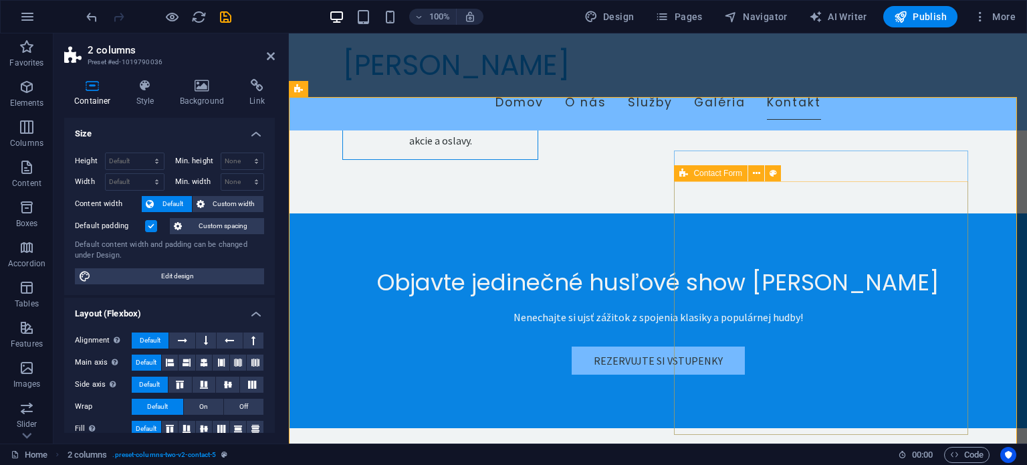
click at [722, 168] on div "Contact Form" at bounding box center [711, 173] width 74 height 16
click at [723, 168] on div "Contact Form" at bounding box center [711, 173] width 74 height 16
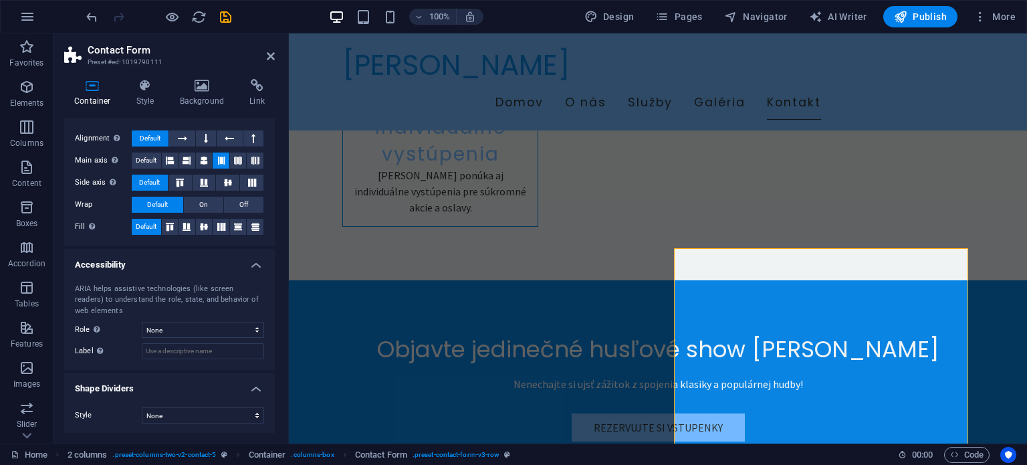
scroll to position [68, 0]
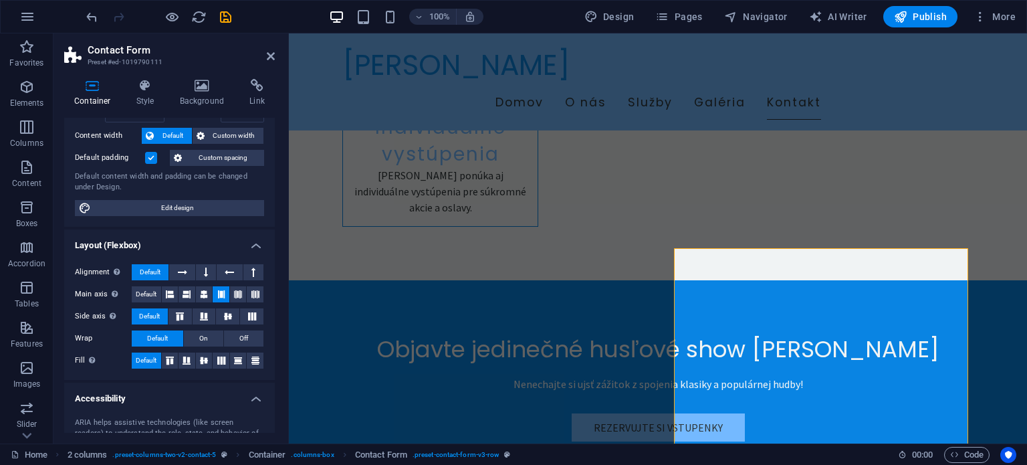
click at [130, 108] on div "Container Style Background Link Size Height Default px rem % vh vw Min. height …" at bounding box center [169, 256] width 211 height 354
click at [166, 118] on div "Width Default px rem % em vh vw" at bounding box center [122, 113] width 95 height 17
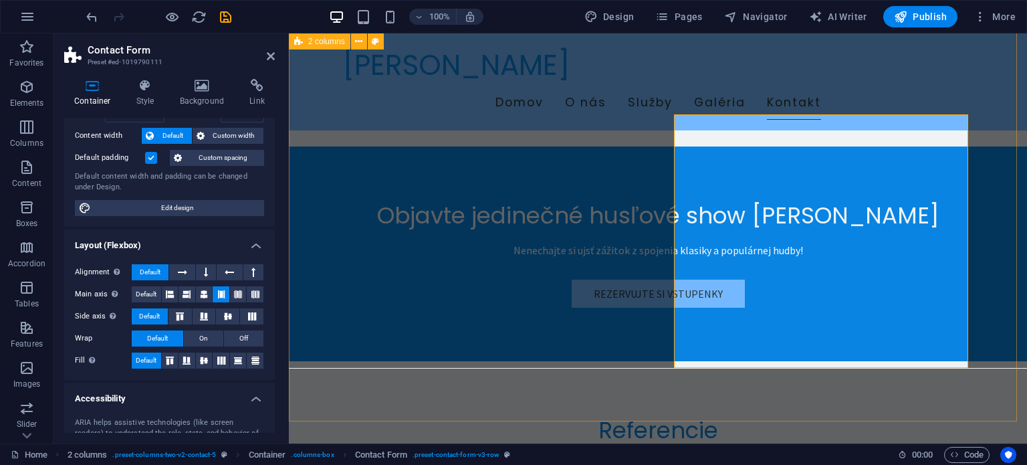
scroll to position [2798, 0]
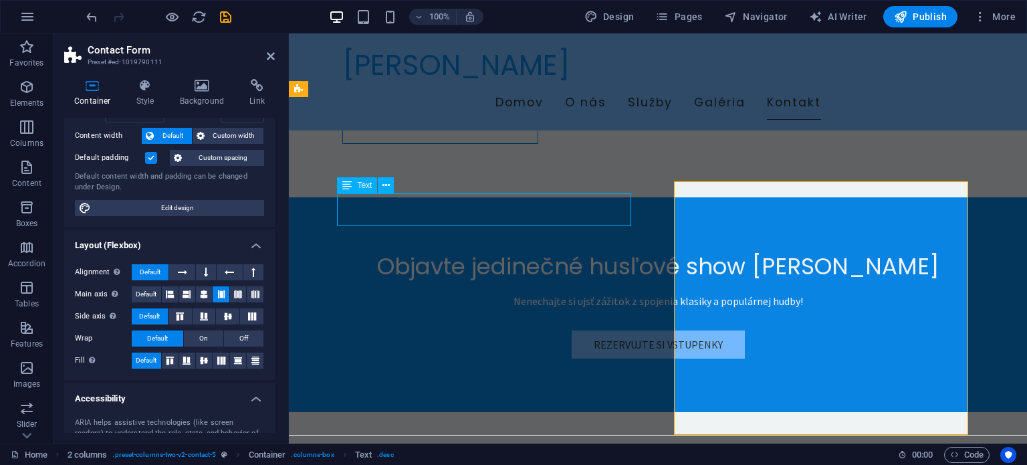
scroll to position [2942, 0]
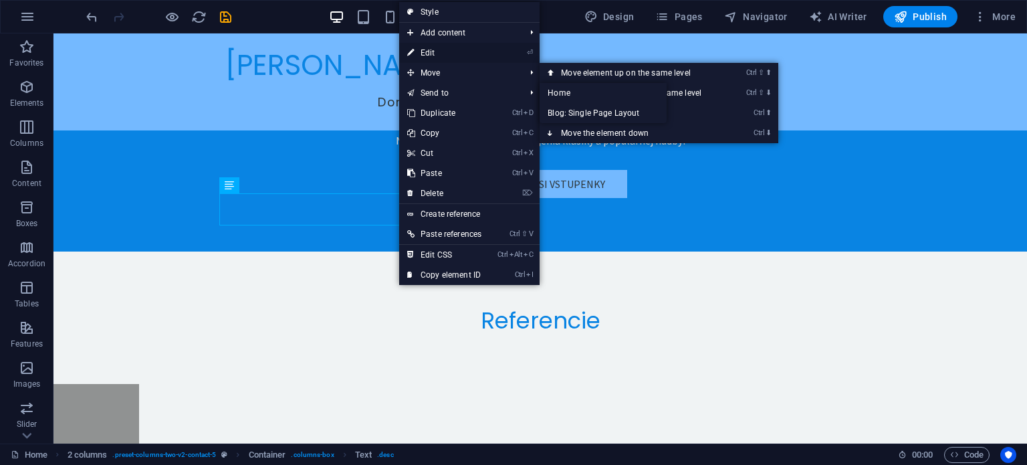
click at [429, 49] on link "⏎ Edit" at bounding box center [444, 53] width 90 height 20
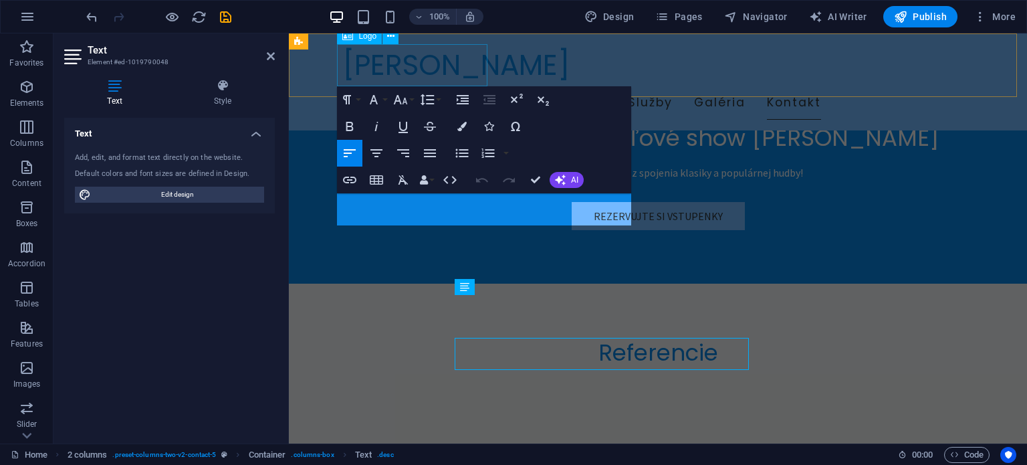
scroll to position [2798, 0]
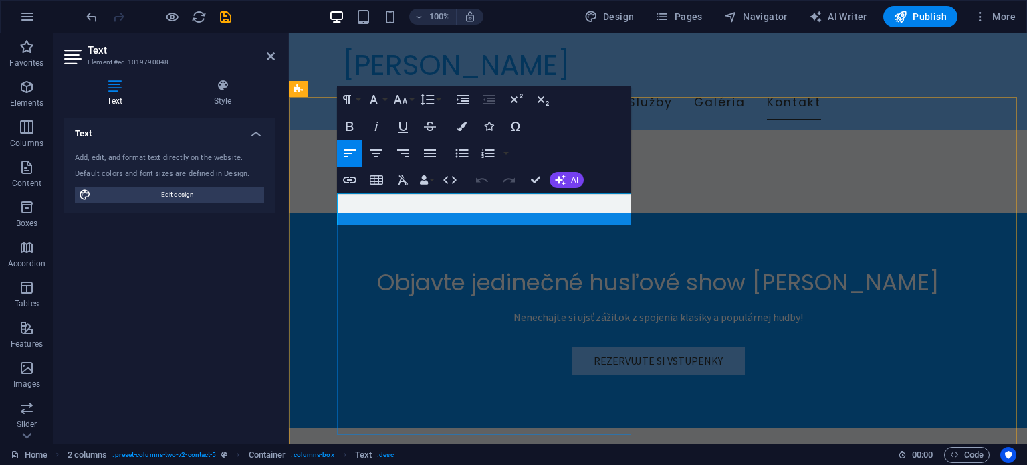
drag, startPoint x: 551, startPoint y: 217, endPoint x: 336, endPoint y: 202, distance: 215.2
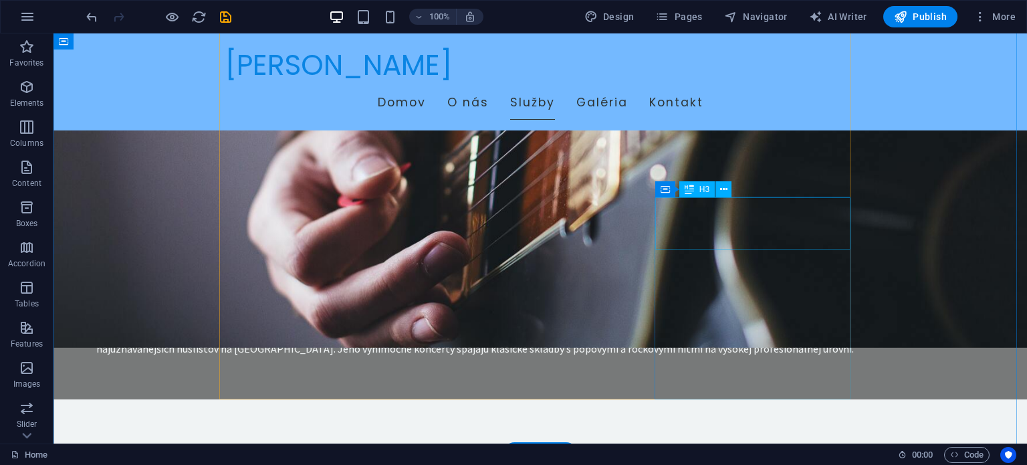
scroll to position [1137, 0]
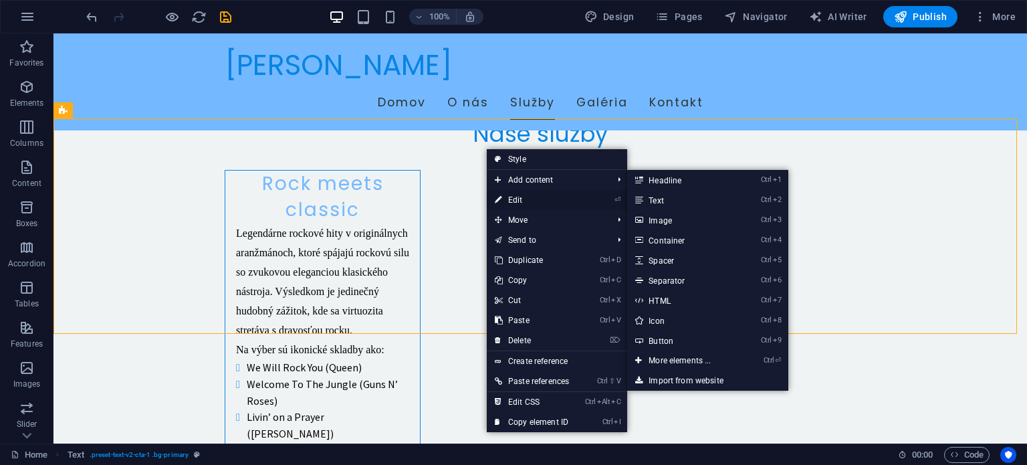
drag, startPoint x: 514, startPoint y: 198, endPoint x: 191, endPoint y: 164, distance: 324.0
click at [514, 198] on link "⏎ Edit" at bounding box center [532, 200] width 90 height 20
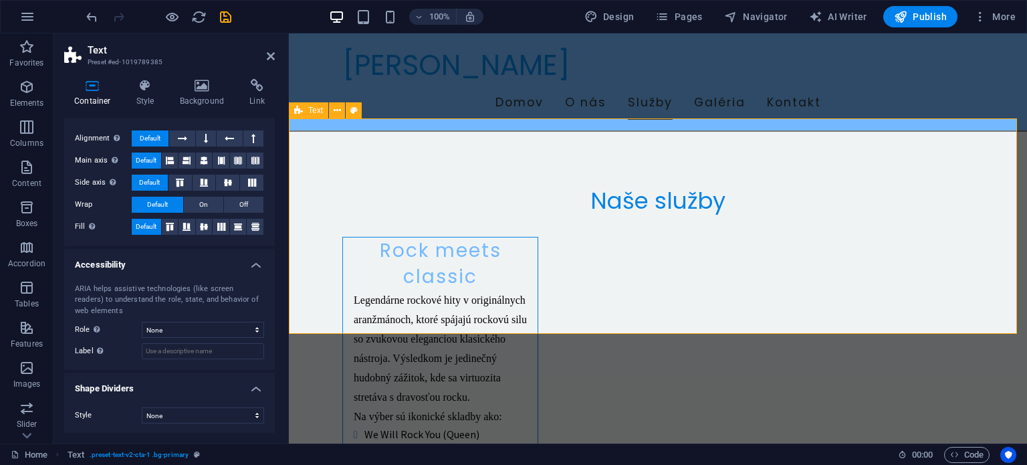
scroll to position [1169, 0]
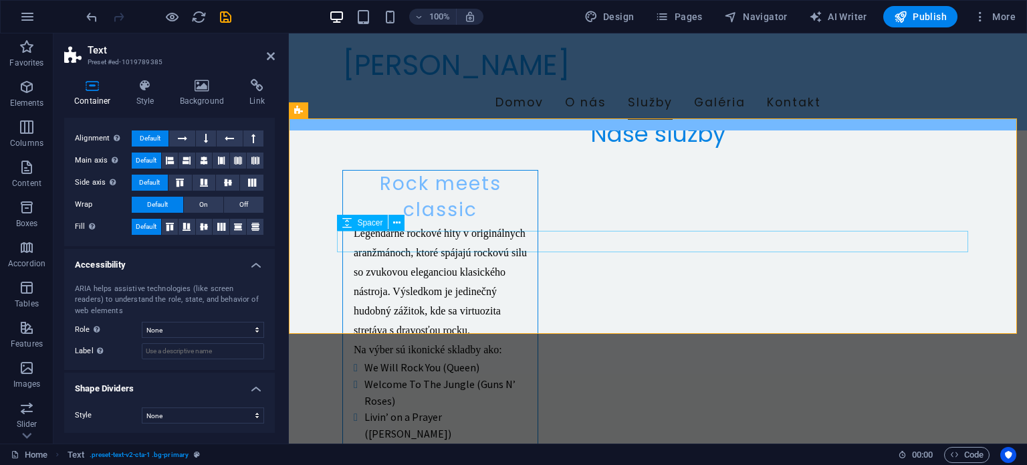
click at [338, 106] on icon at bounding box center [337, 111] width 7 height 14
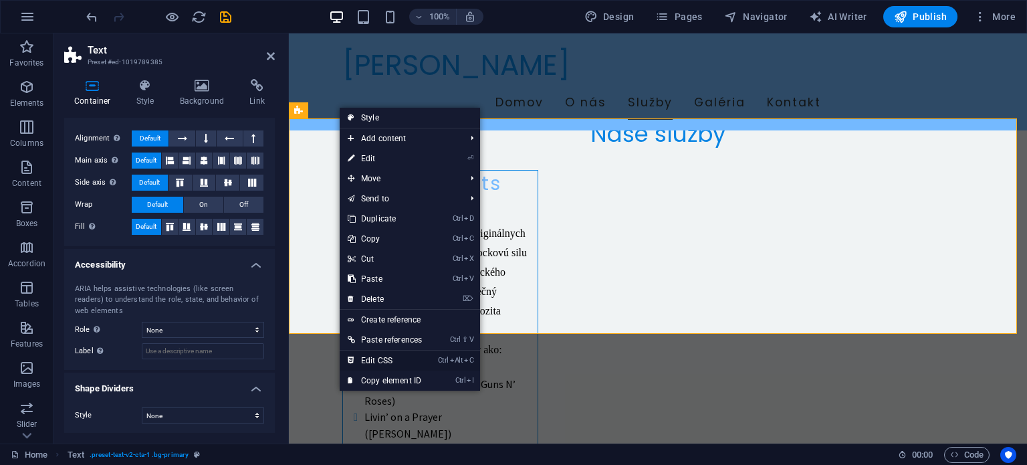
click at [392, 359] on link "Ctrl Alt C Edit CSS" at bounding box center [385, 360] width 90 height 20
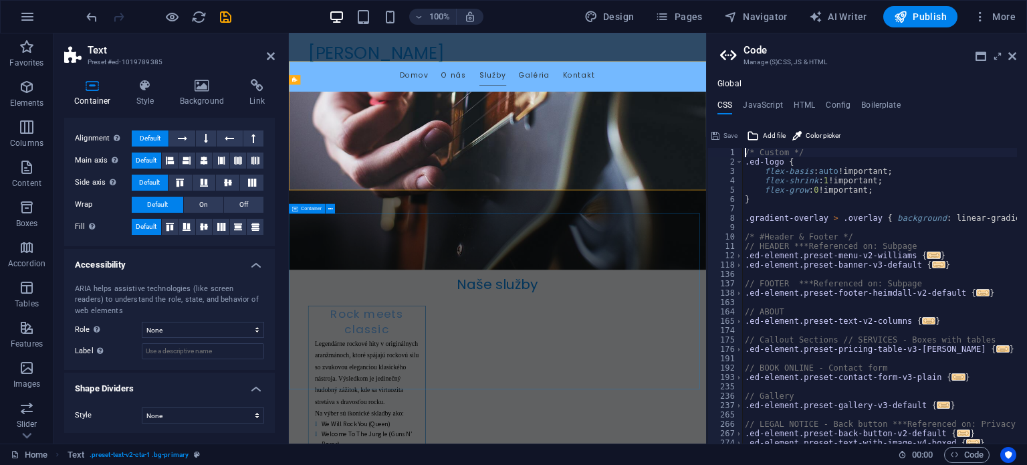
scroll to position [728, 0]
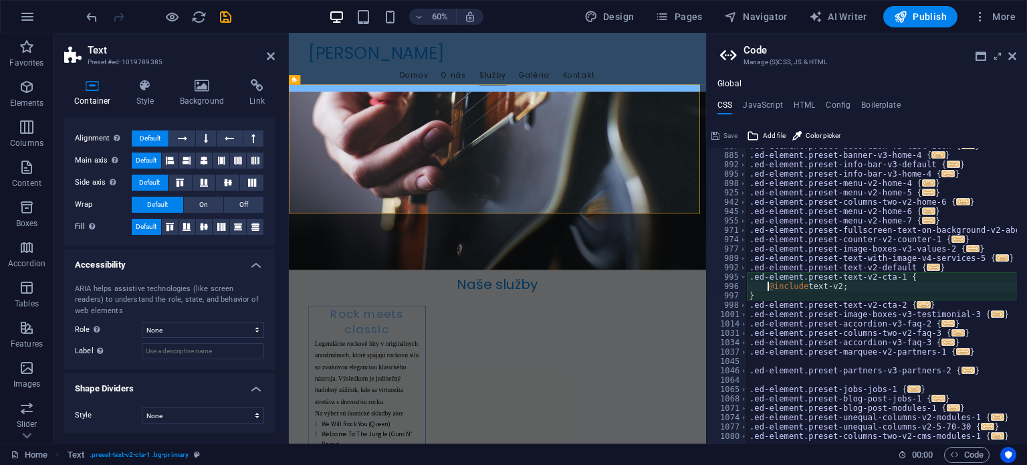
click at [872, 288] on div ".ed-element.preset-accordion-v3-list-icon { ... } .ed-element.preset-banner-v3-…" at bounding box center [1022, 293] width 550 height 304
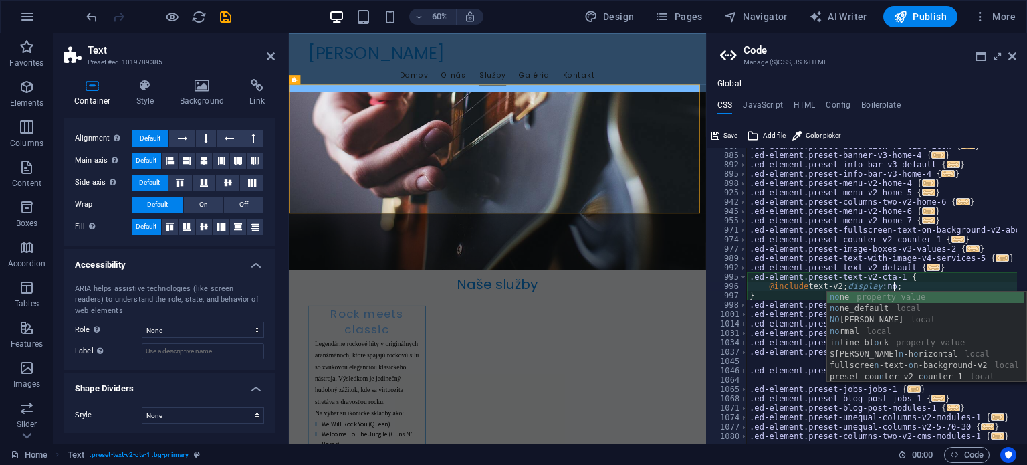
scroll to position [0, 13]
click at [845, 296] on div "none property value none _default local preset-cou n ter-v2-c o u n t e r-1 loc…" at bounding box center [925, 349] width 197 height 114
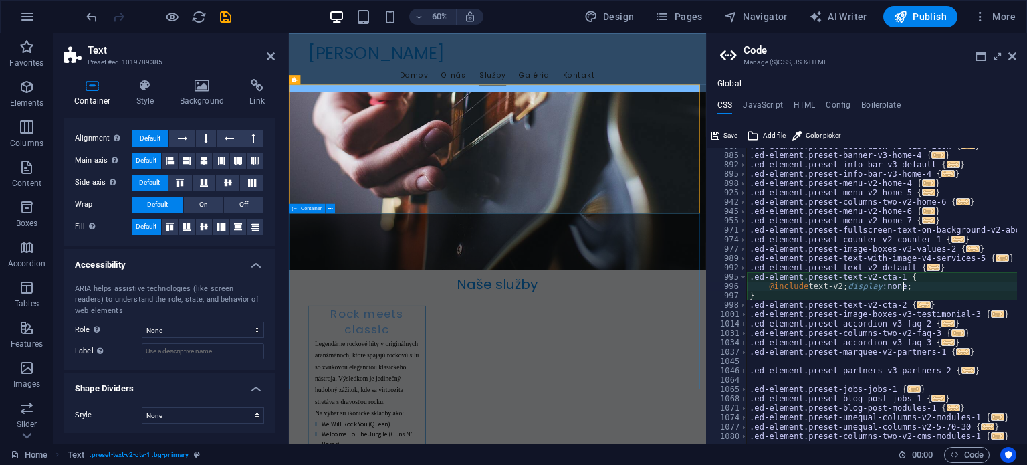
type textarea "@include text-v2; display:none;"
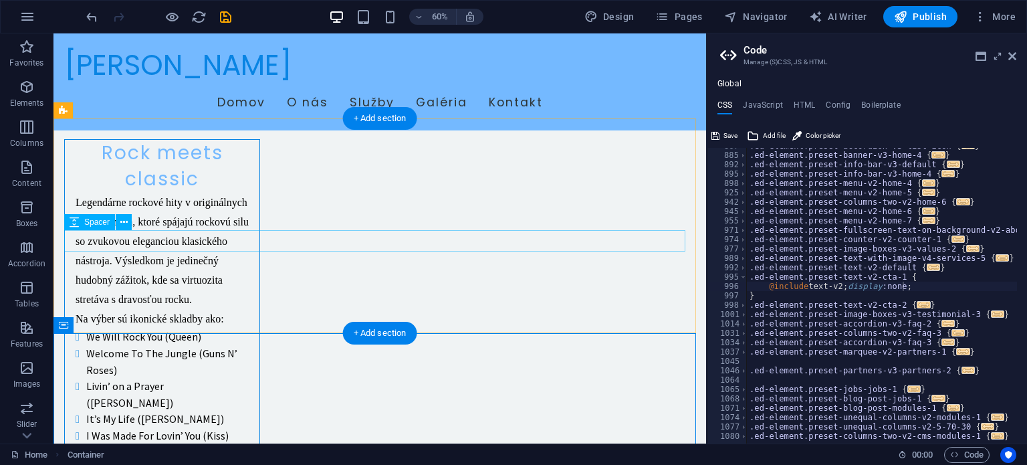
scroll to position [1204, 0]
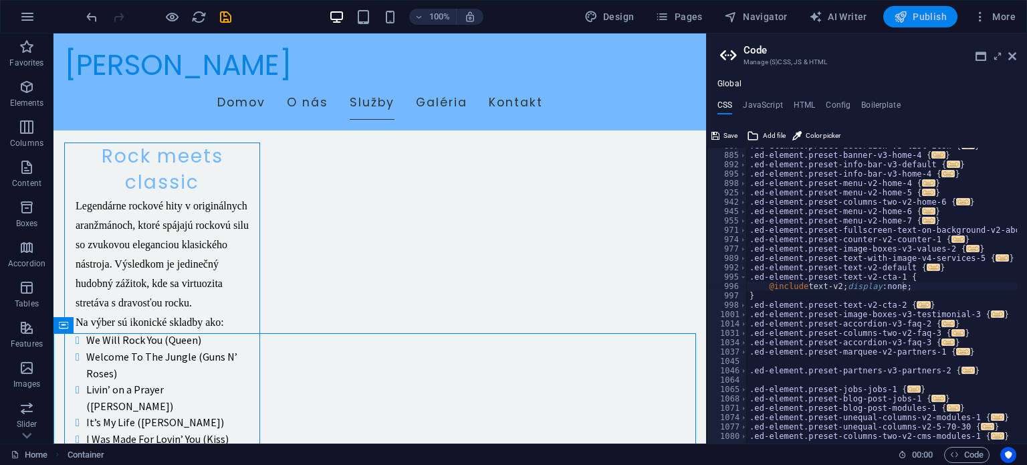
click at [924, 17] on span "Publish" at bounding box center [920, 16] width 53 height 13
checkbox input "false"
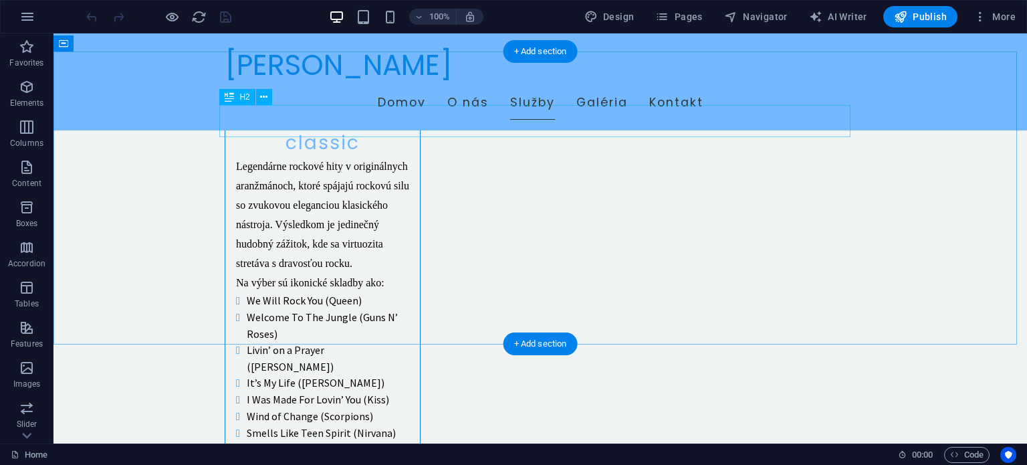
scroll to position [1137, 0]
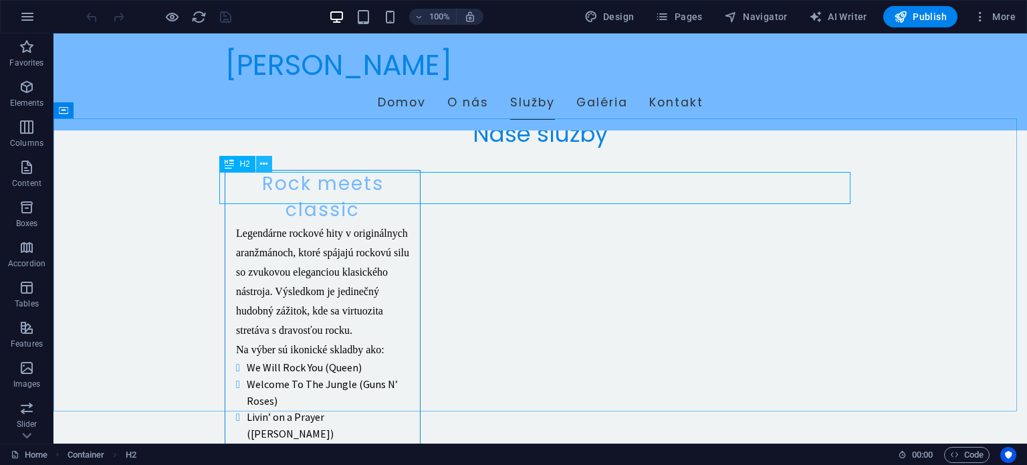
click at [270, 160] on button at bounding box center [264, 164] width 16 height 16
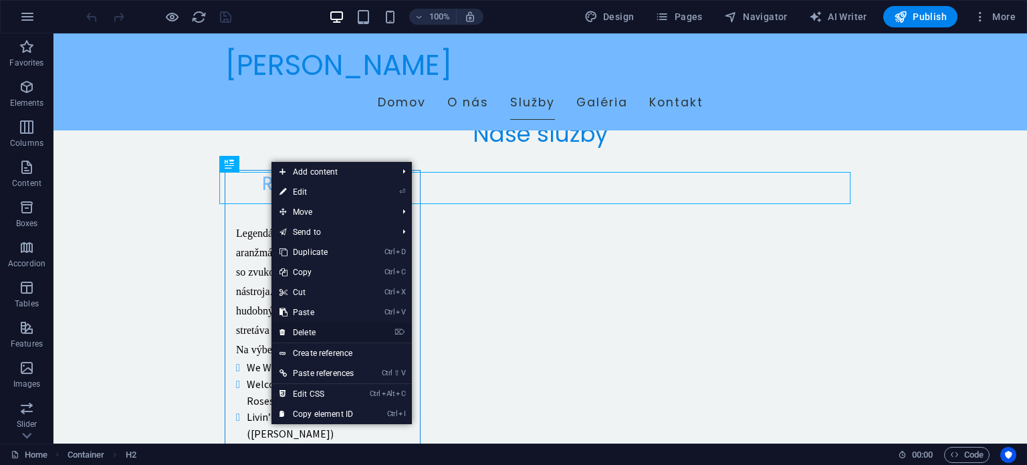
click at [320, 331] on link "⌦ Delete" at bounding box center [316, 332] width 90 height 20
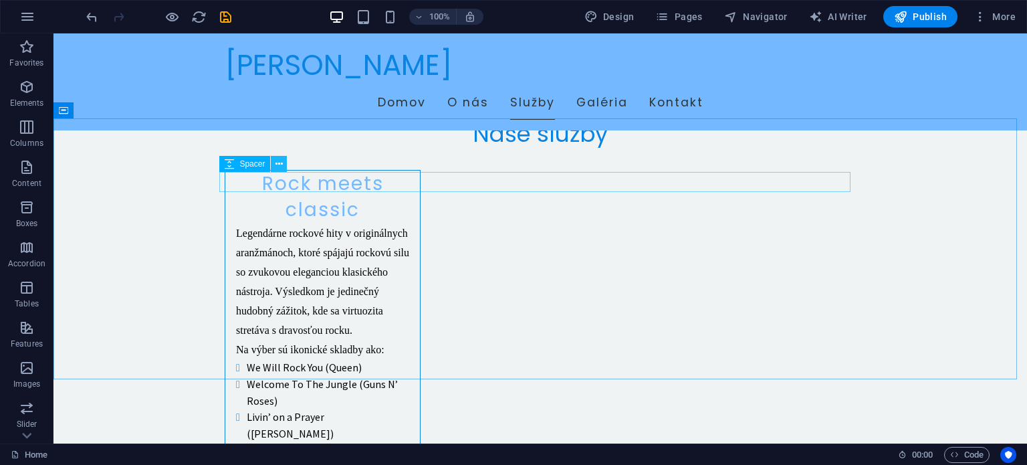
click at [276, 163] on icon at bounding box center [279, 164] width 7 height 14
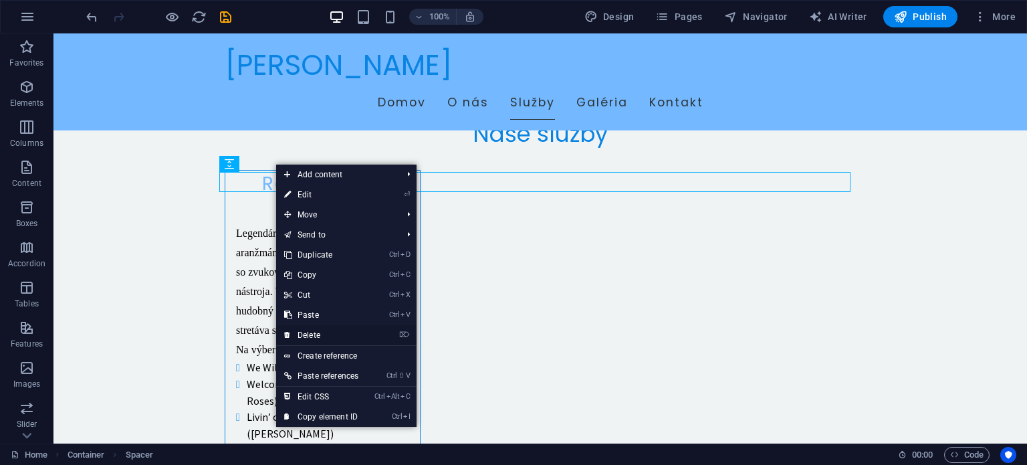
click at [314, 332] on link "⌦ Delete" at bounding box center [321, 335] width 90 height 20
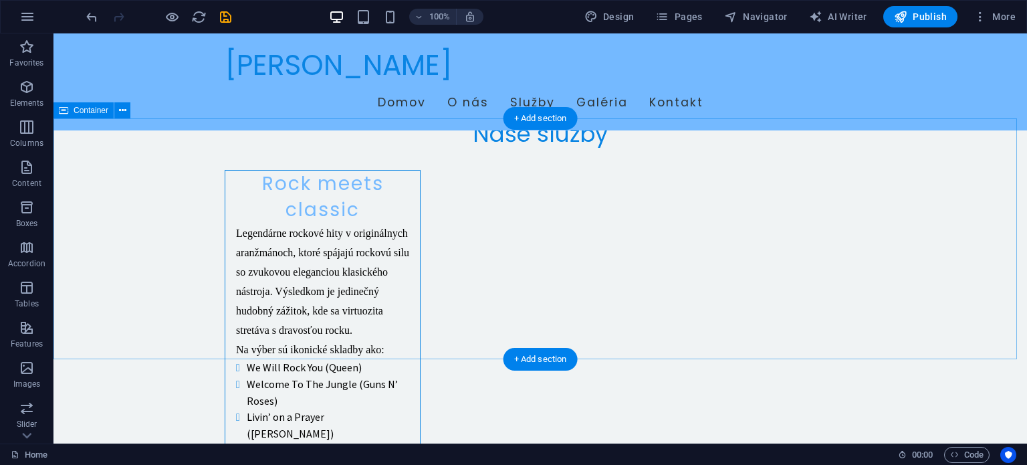
drag, startPoint x: 143, startPoint y: 137, endPoint x: 190, endPoint y: 150, distance: 48.7
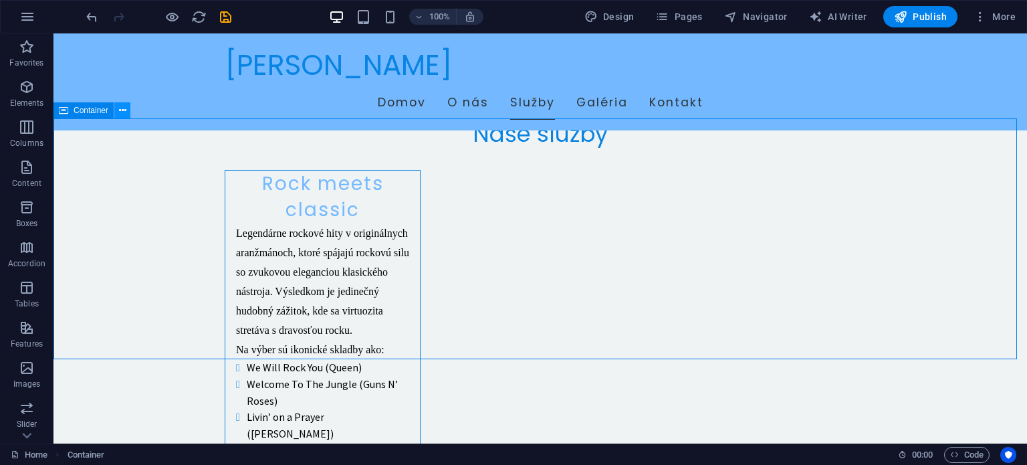
click at [128, 106] on button at bounding box center [122, 110] width 16 height 16
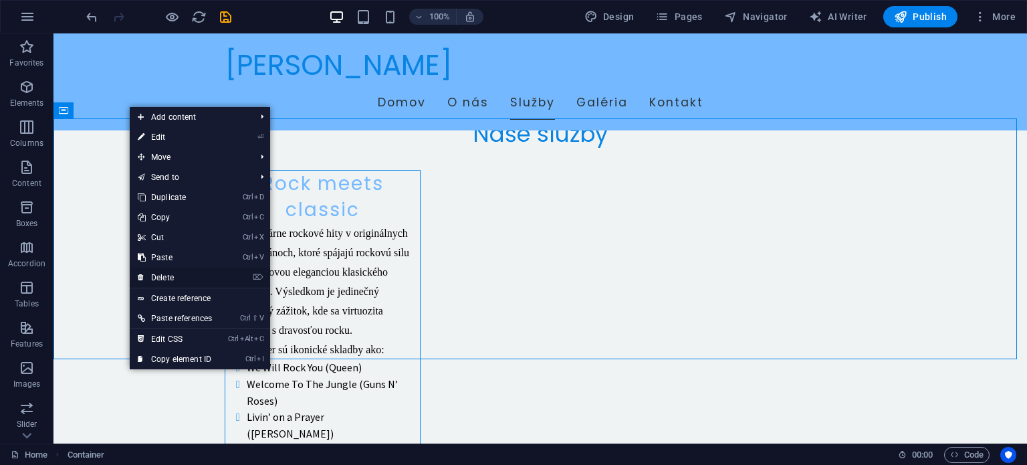
click at [170, 276] on link "⌦ Delete" at bounding box center [175, 277] width 90 height 20
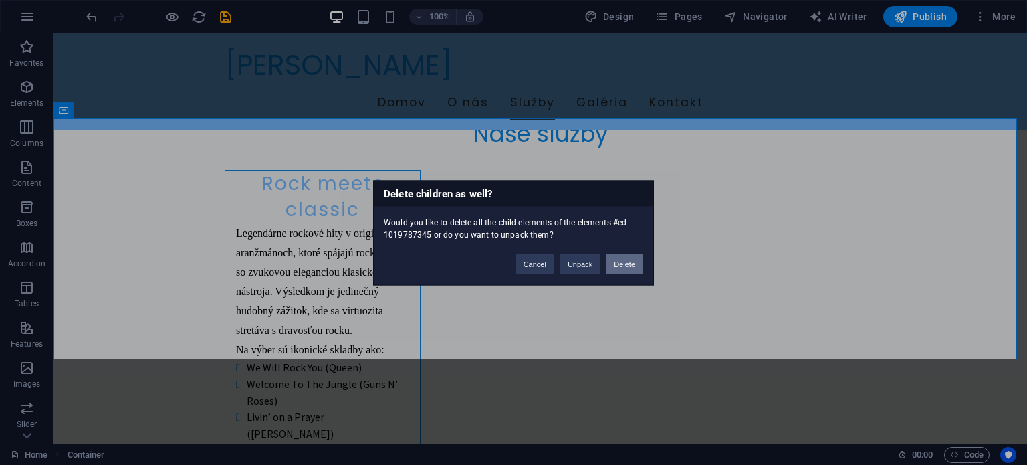
click at [631, 259] on button "Delete" at bounding box center [624, 263] width 37 height 20
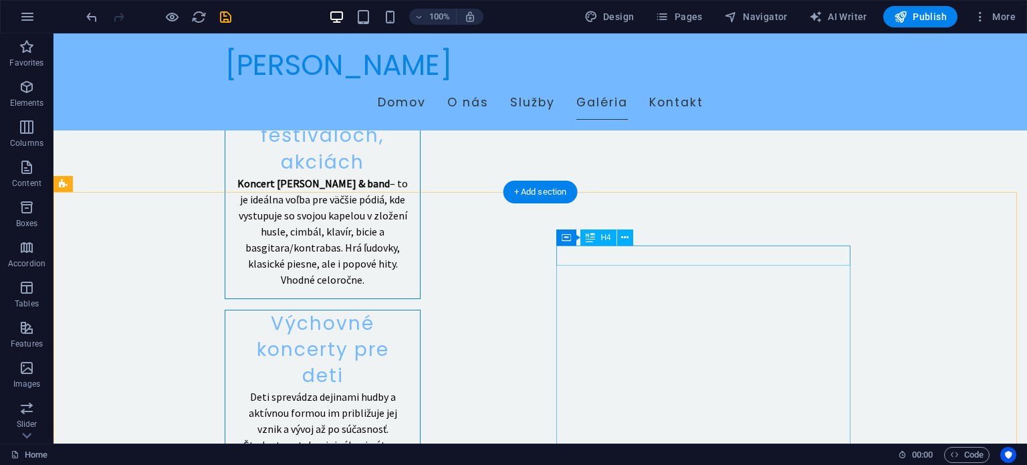
scroll to position [2407, 0]
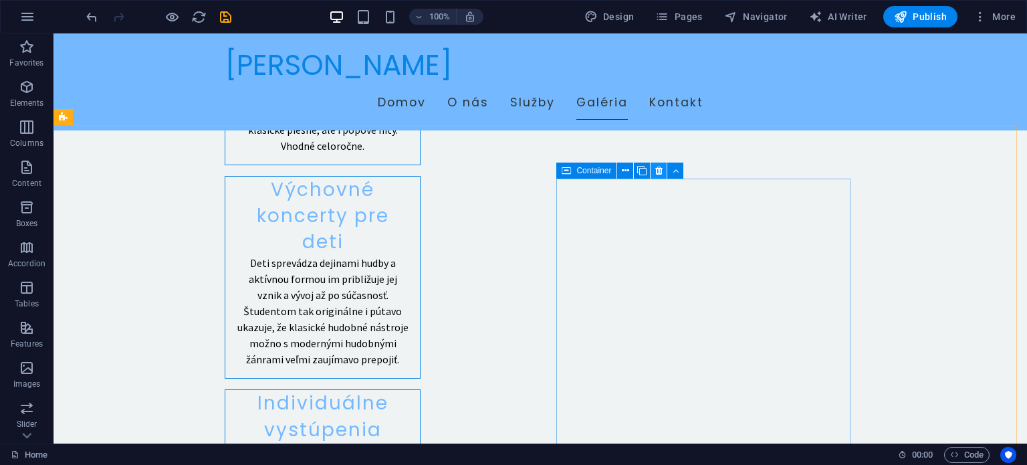
click at [657, 165] on icon at bounding box center [658, 171] width 7 height 14
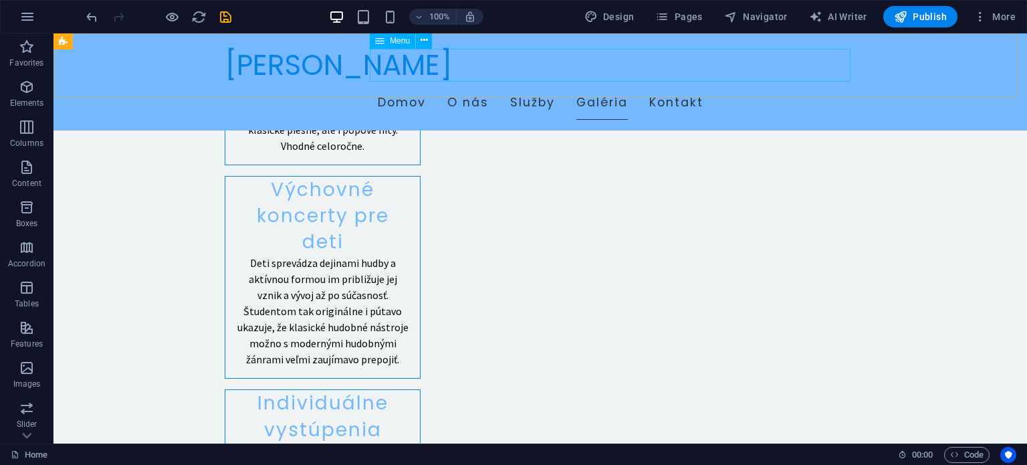
click at [744, 86] on nav "Domov O nás Služby Galéria Kontakt" at bounding box center [540, 102] width 631 height 33
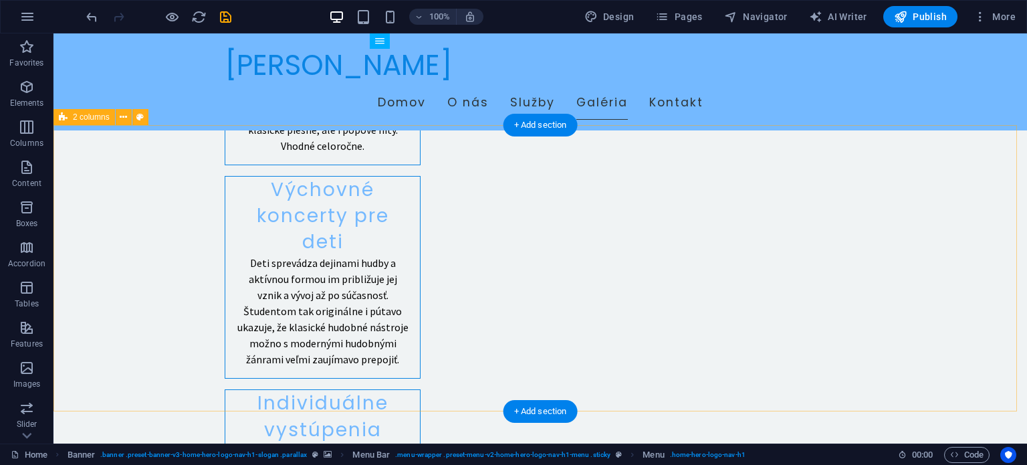
scroll to position [2340, 0]
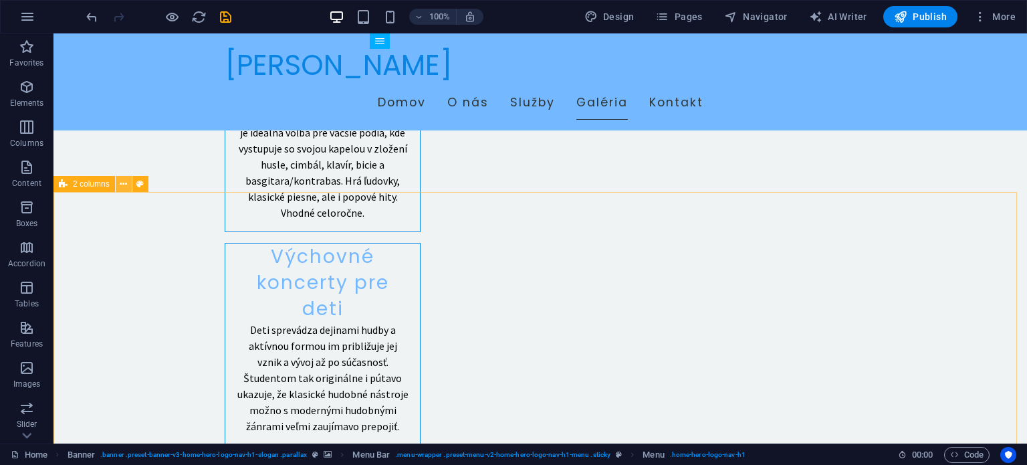
click at [126, 182] on icon at bounding box center [123, 184] width 7 height 14
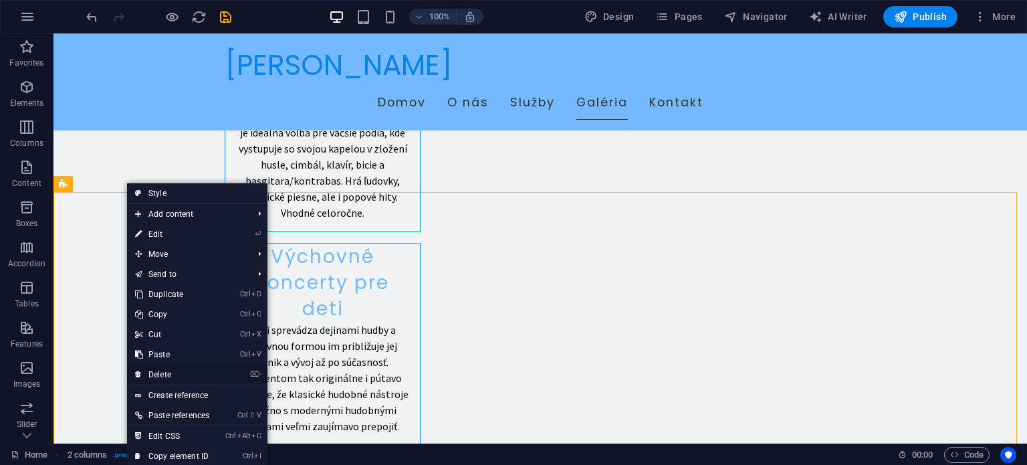
click at [168, 373] on link "⌦ Delete" at bounding box center [172, 374] width 90 height 20
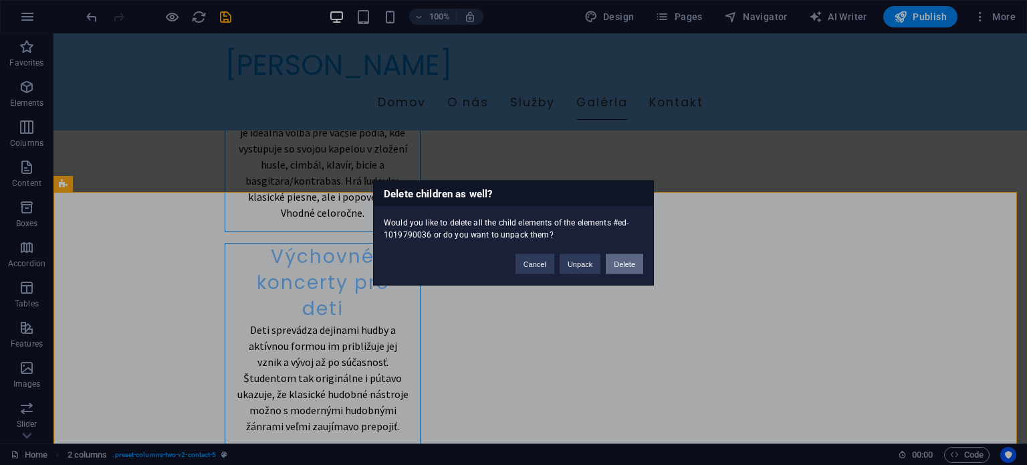
click at [624, 257] on button "Delete" at bounding box center [624, 263] width 37 height 20
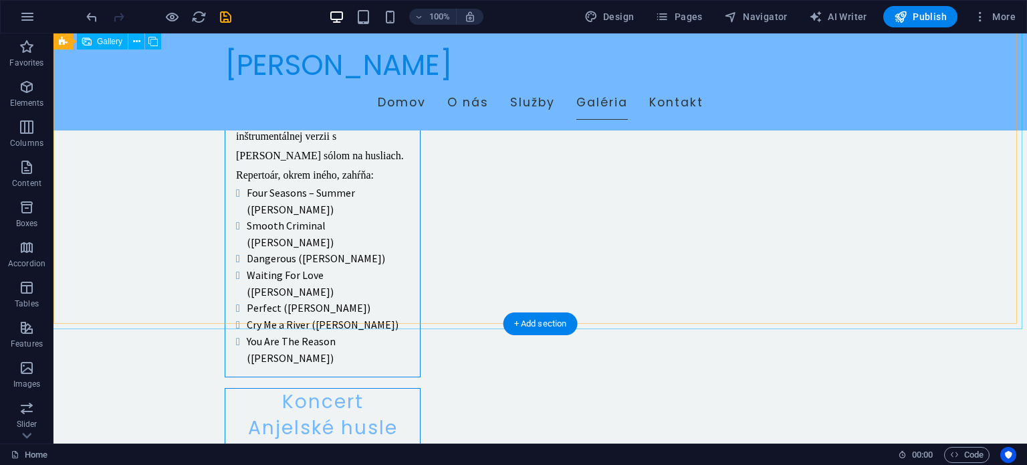
scroll to position [1250, 0]
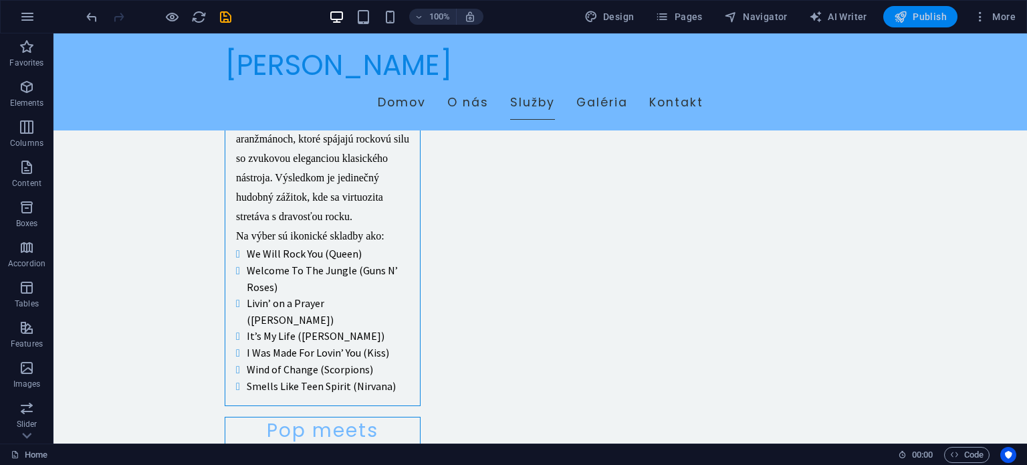
click at [918, 15] on span "Publish" at bounding box center [920, 16] width 53 height 13
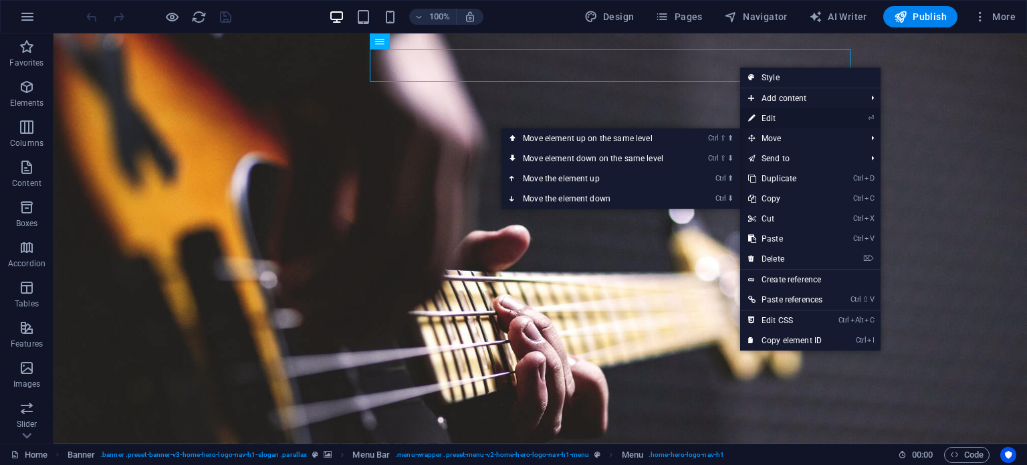
click at [782, 119] on link "⏎ Edit" at bounding box center [785, 118] width 90 height 20
select select
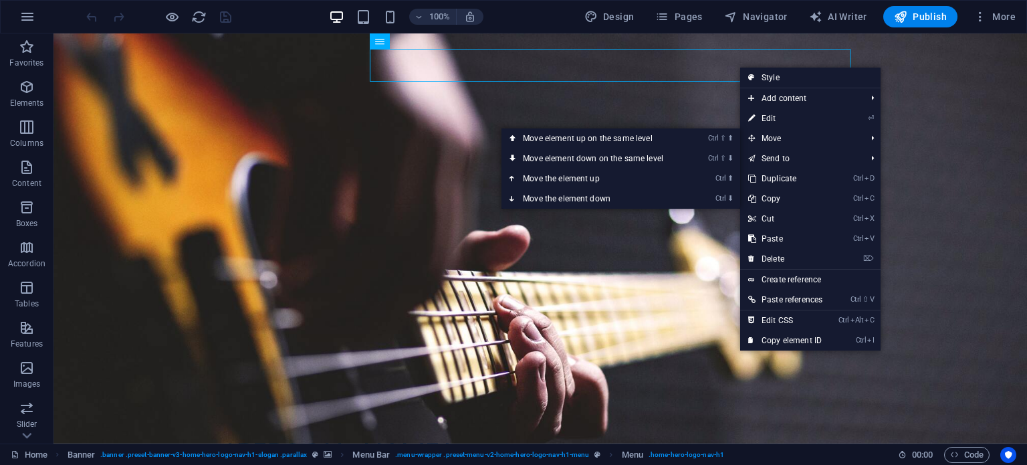
select select
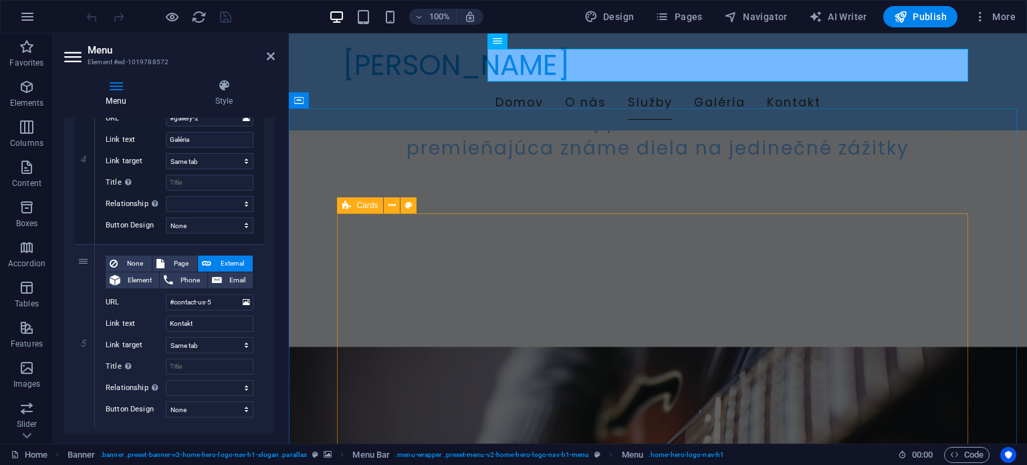
scroll to position [201, 0]
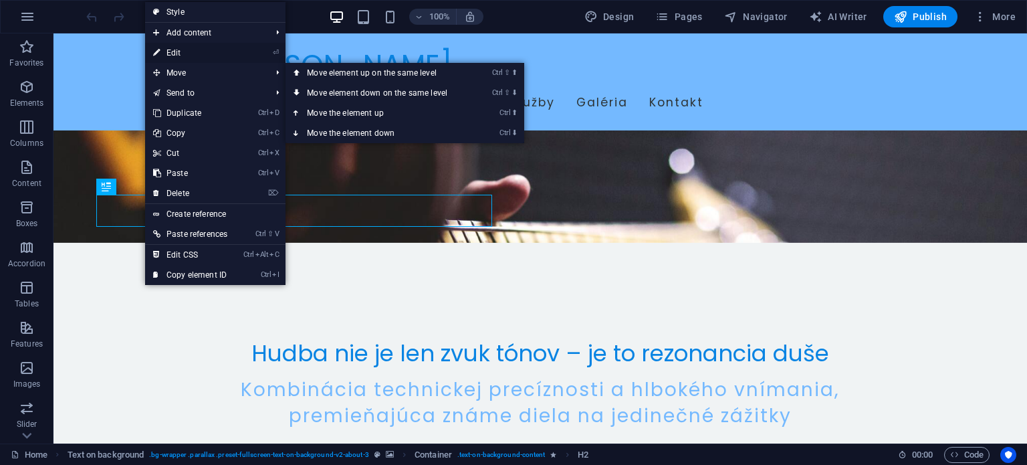
click at [181, 48] on link "⏎ Edit" at bounding box center [190, 53] width 90 height 20
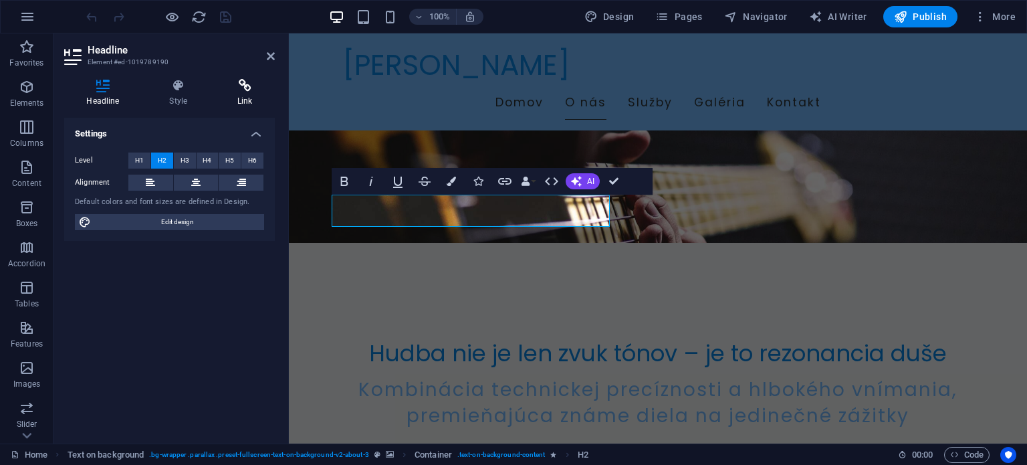
click at [239, 96] on h4 "Link" at bounding box center [245, 93] width 60 height 28
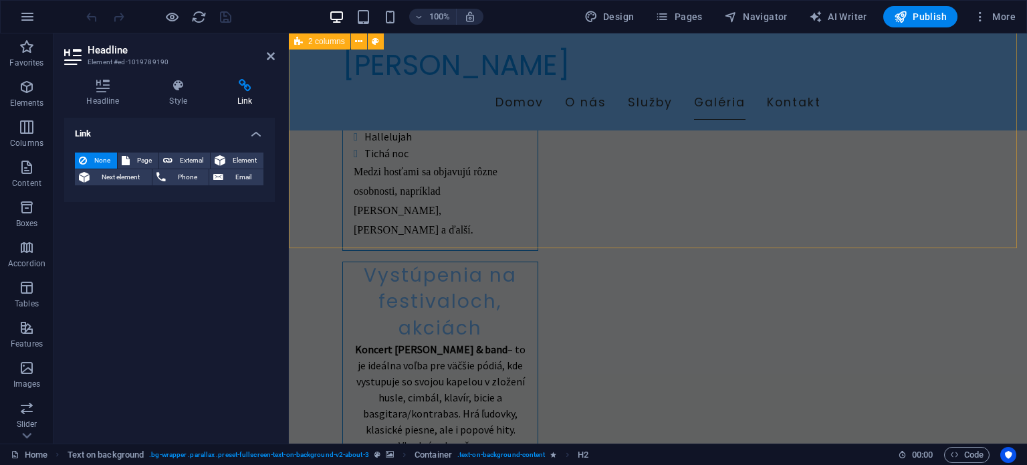
scroll to position [2243, 0]
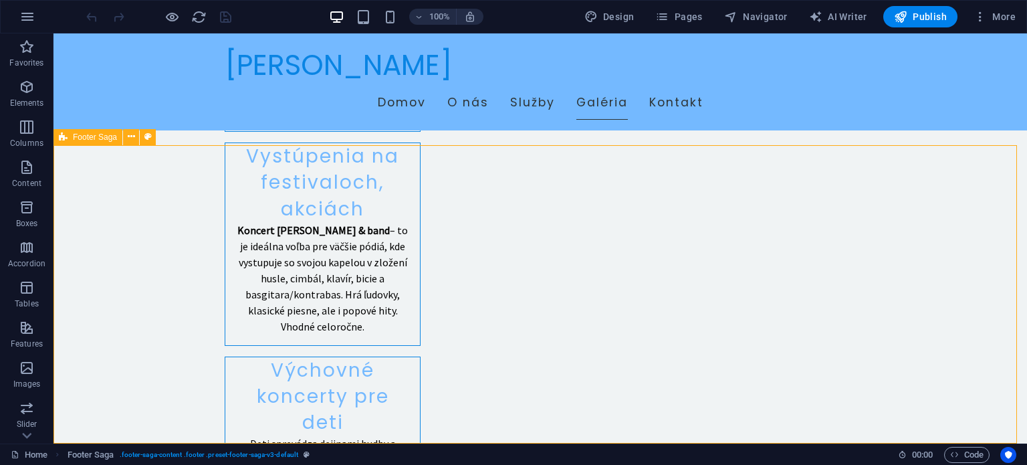
scroll to position [2387, 0]
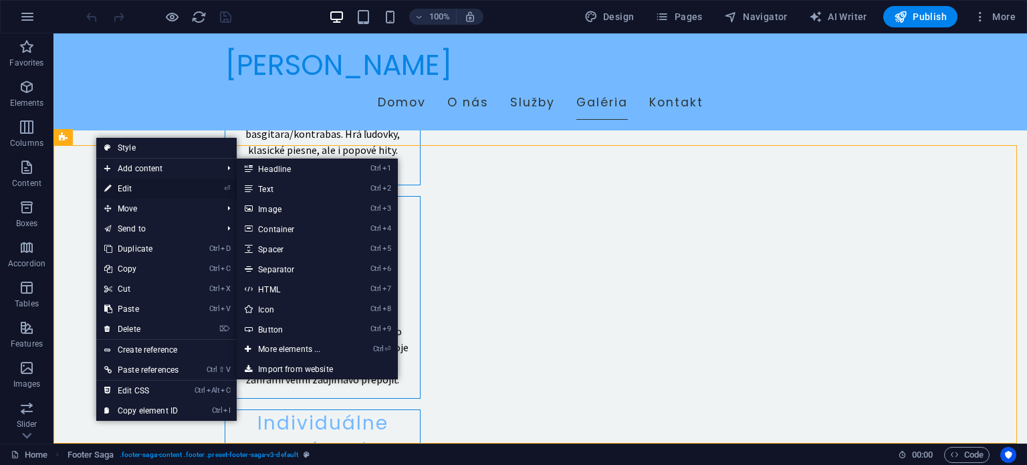
click at [125, 180] on link "⏎ Edit" at bounding box center [141, 189] width 90 height 20
select select "footer"
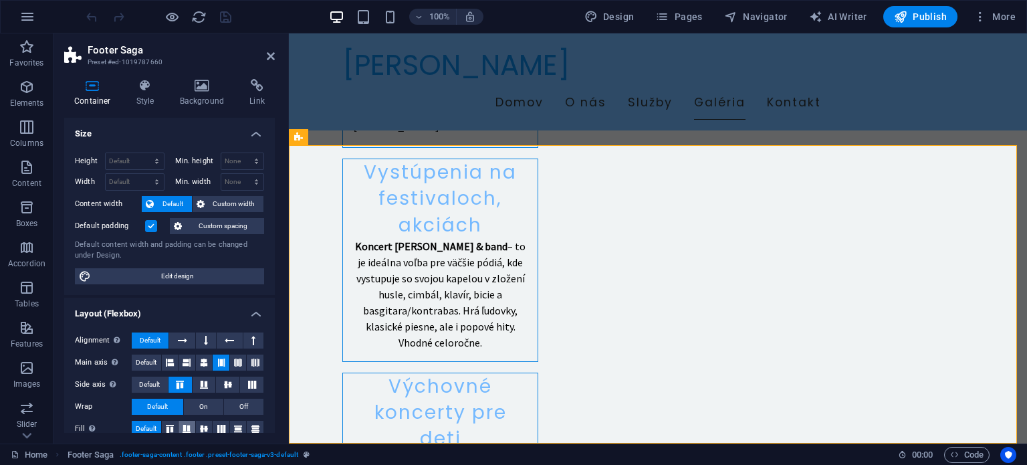
scroll to position [201, 0]
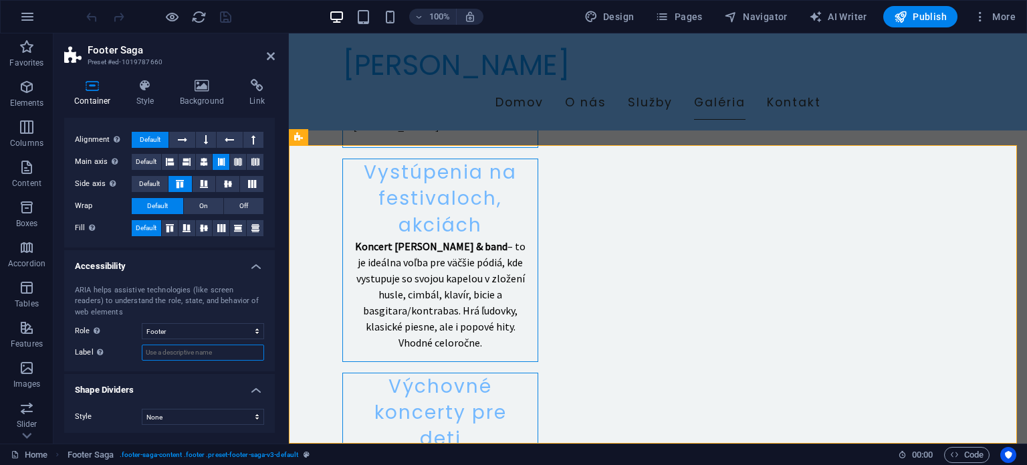
click at [192, 354] on input "Label Use the ARIA label to provide a clear and descriptive name for elements t…" at bounding box center [203, 352] width 122 height 16
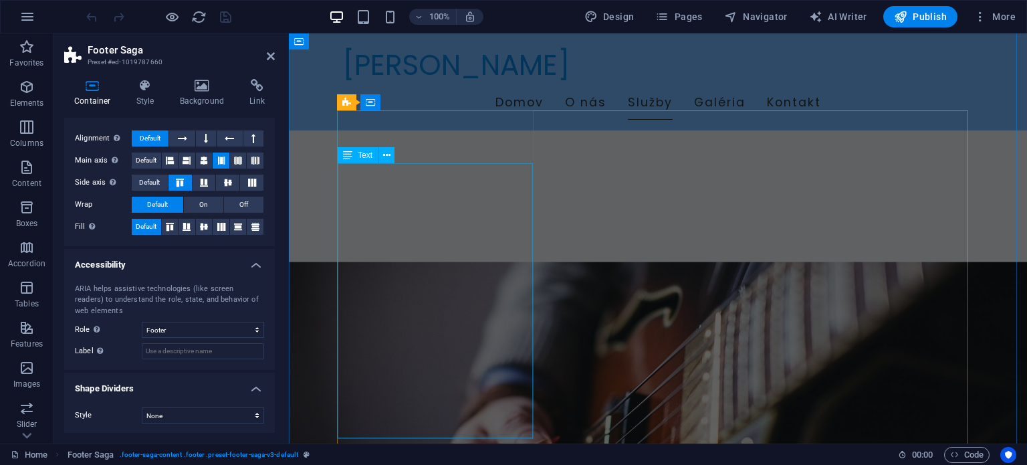
scroll to position [437, 0]
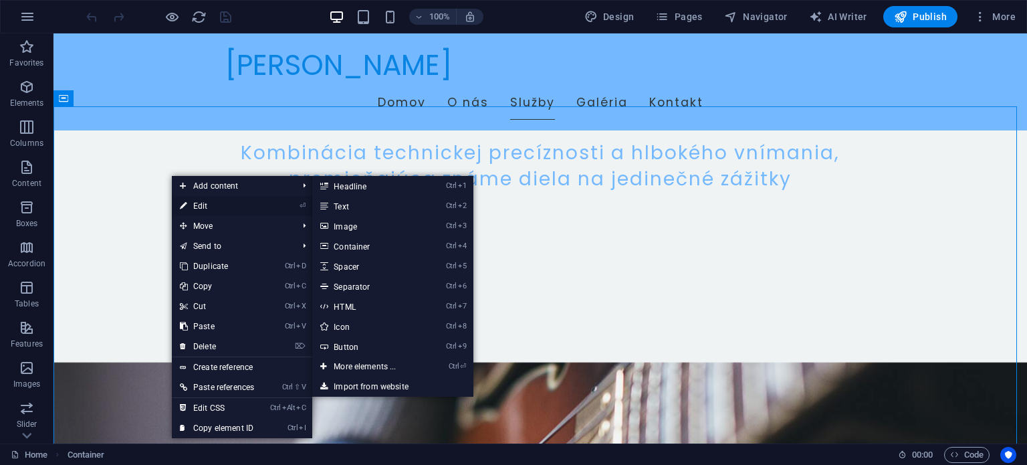
click at [229, 203] on link "⏎ Edit" at bounding box center [217, 206] width 90 height 20
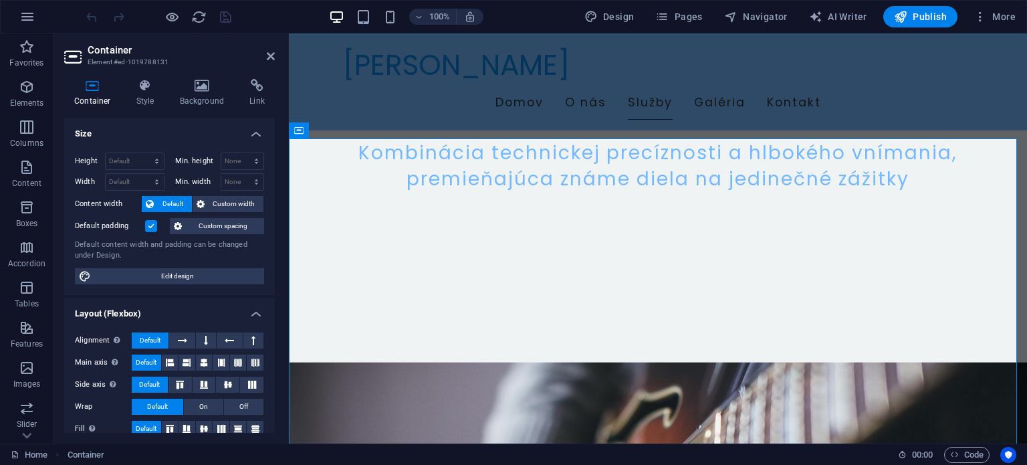
scroll to position [202, 0]
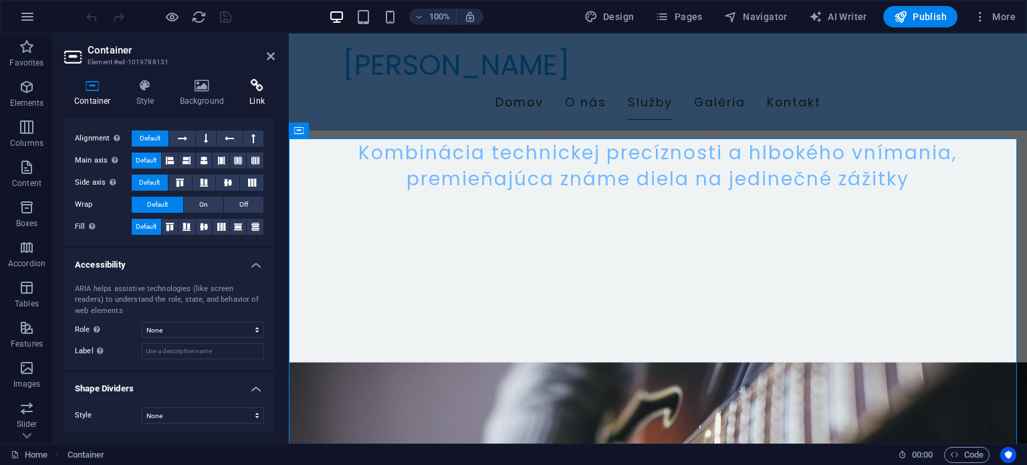
click at [258, 97] on h4 "Link" at bounding box center [256, 93] width 35 height 28
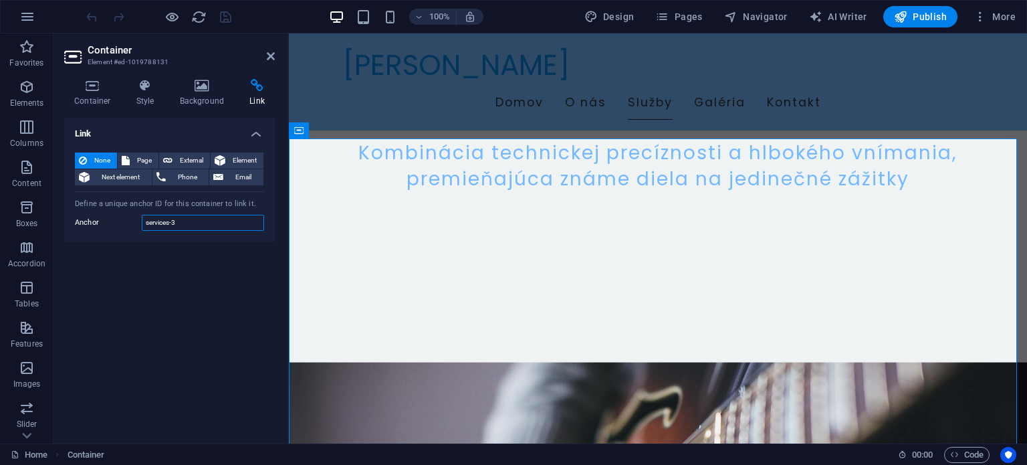
drag, startPoint x: 190, startPoint y: 224, endPoint x: 118, endPoint y: 221, distance: 72.3
click at [118, 221] on div "Anchor services-3" at bounding box center [169, 223] width 189 height 16
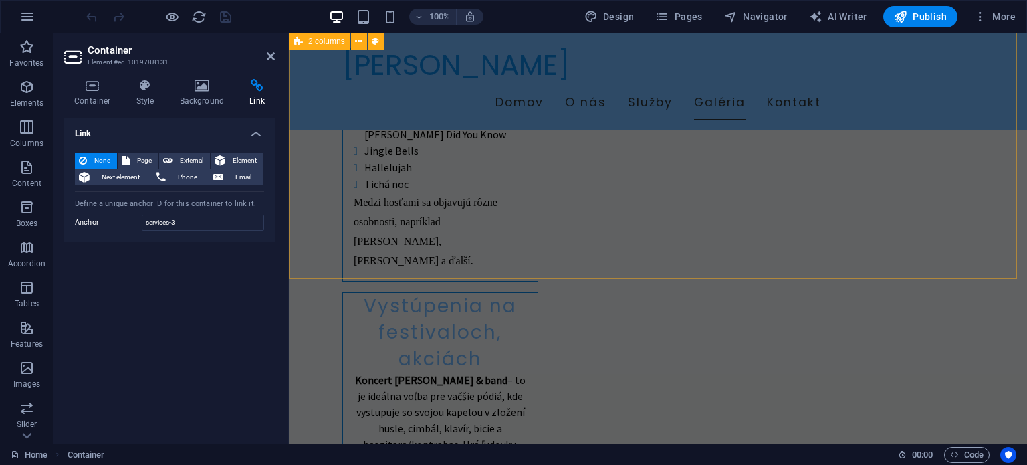
scroll to position [2243, 0]
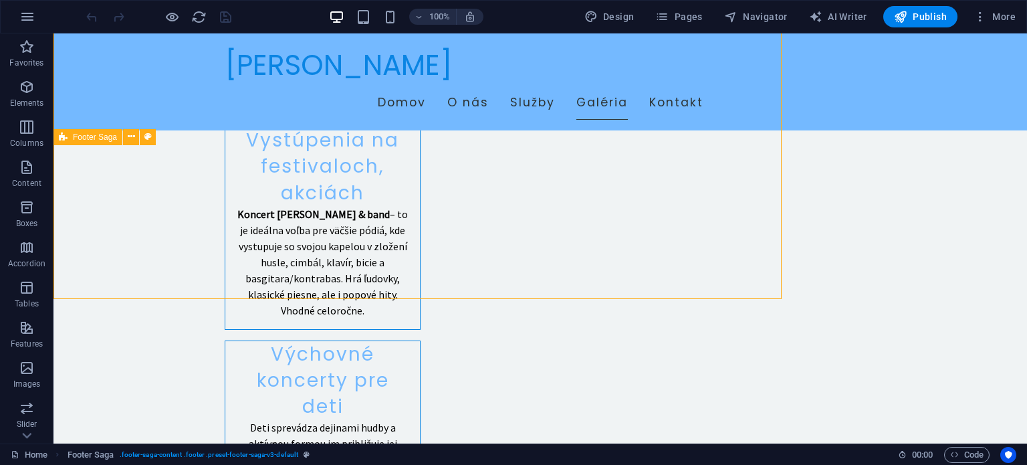
scroll to position [2387, 0]
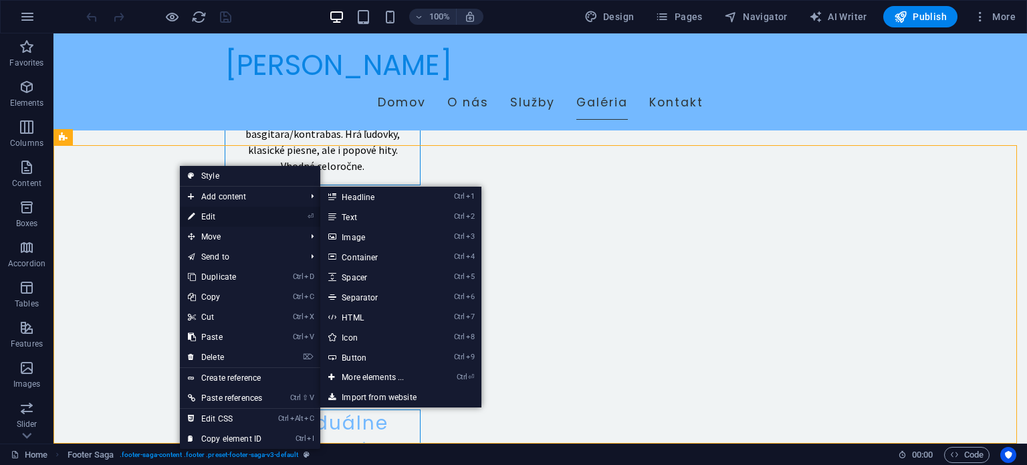
click at [213, 214] on link "⏎ Edit" at bounding box center [225, 217] width 90 height 20
select select "footer"
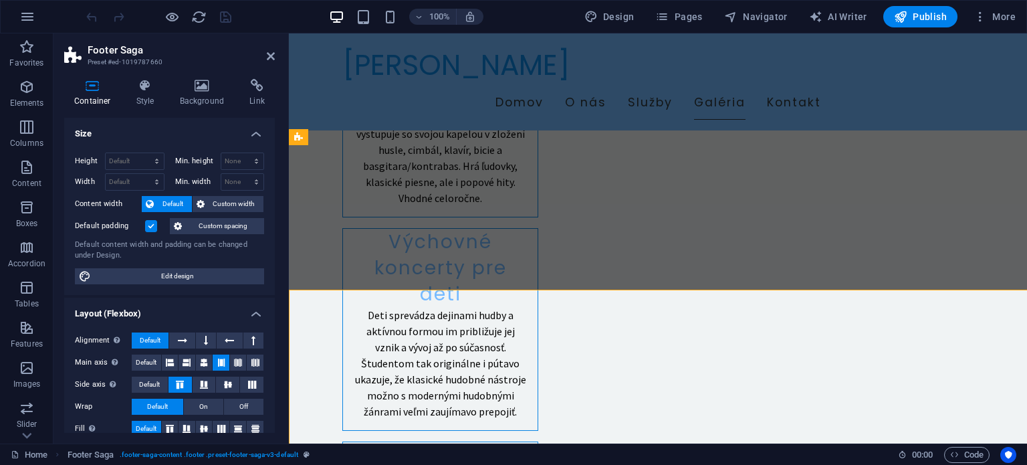
scroll to position [2243, 0]
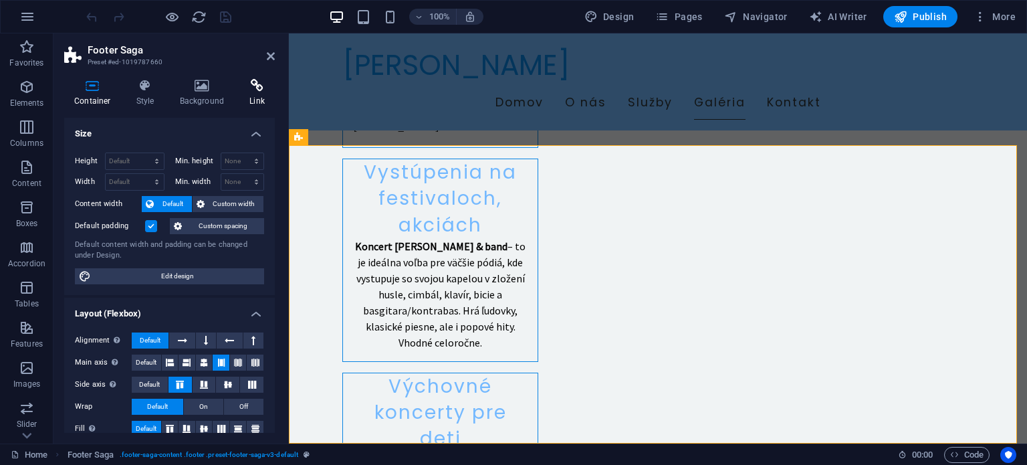
click at [260, 94] on h4 "Link" at bounding box center [256, 93] width 35 height 28
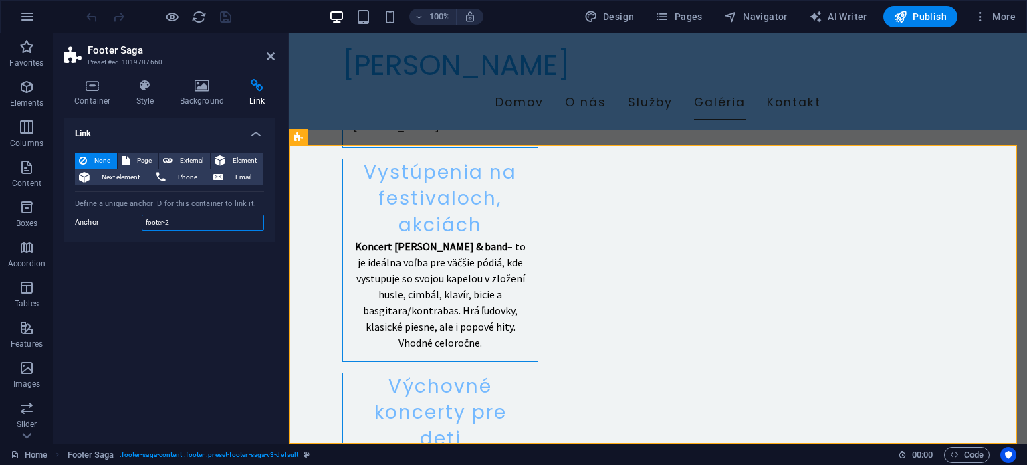
drag, startPoint x: 185, startPoint y: 223, endPoint x: 144, endPoint y: 223, distance: 40.1
click at [144, 223] on input "footer-2" at bounding box center [203, 223] width 122 height 16
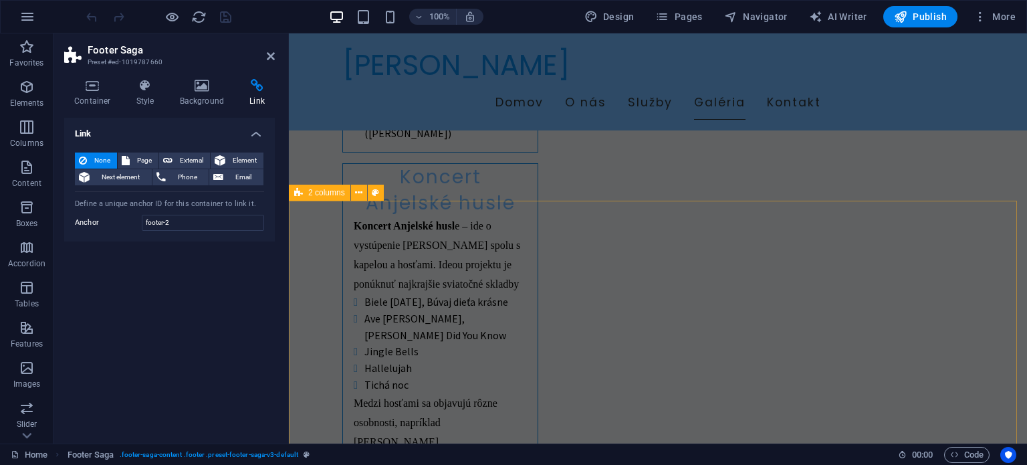
scroll to position [1574, 0]
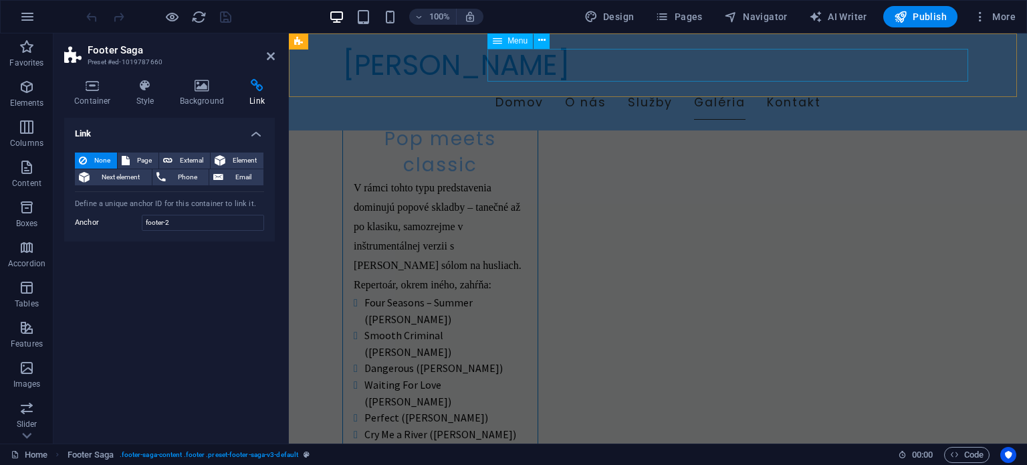
click at [854, 86] on nav "Domov O nás Služby Galéria Kontakt" at bounding box center [657, 102] width 631 height 33
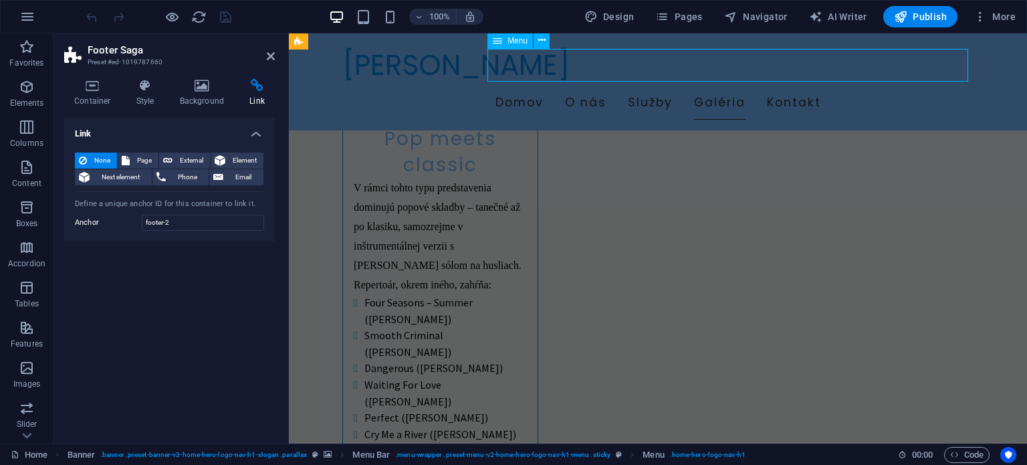
scroll to position [1542, 0]
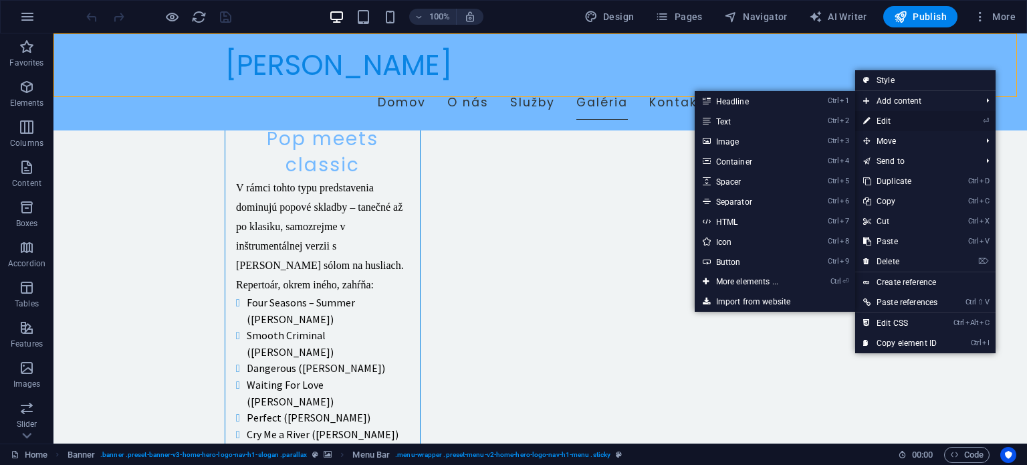
click at [888, 120] on link "⏎ Edit" at bounding box center [900, 121] width 90 height 20
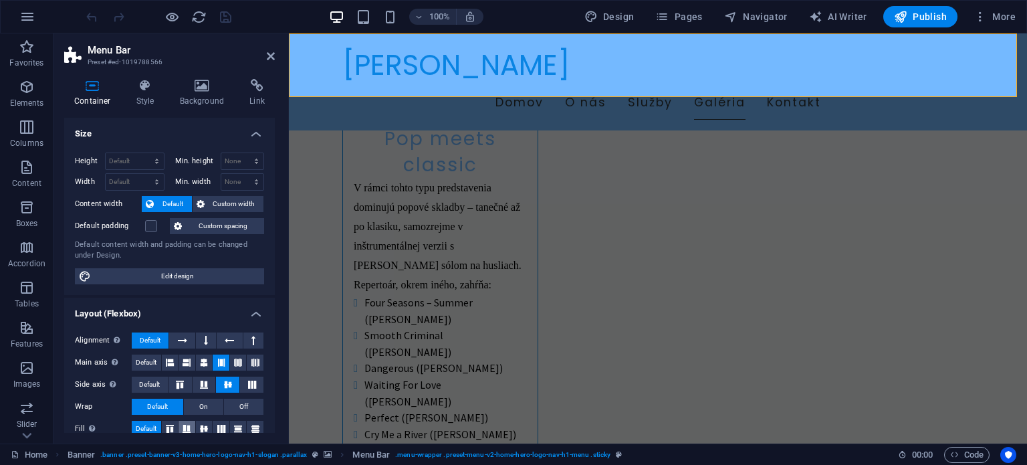
scroll to position [202, 0]
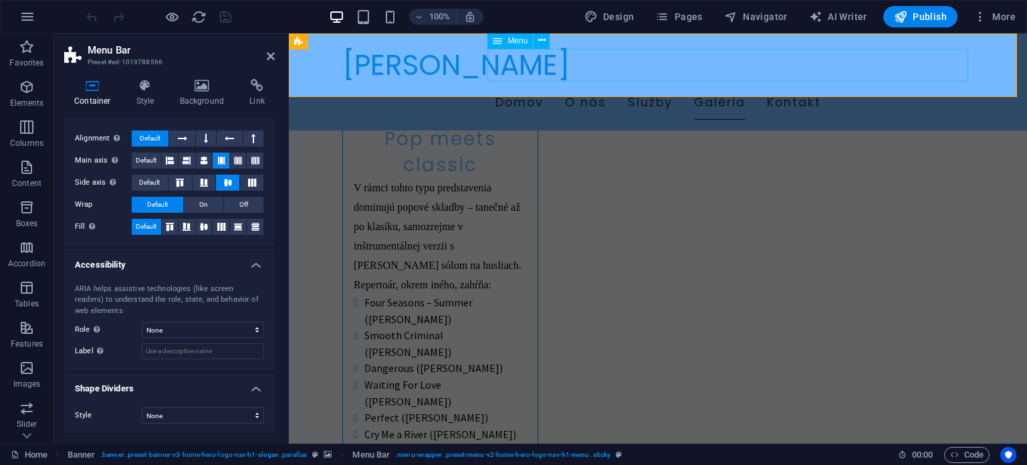
click at [865, 86] on nav "Domov O nás Služby Galéria Kontakt" at bounding box center [657, 102] width 631 height 33
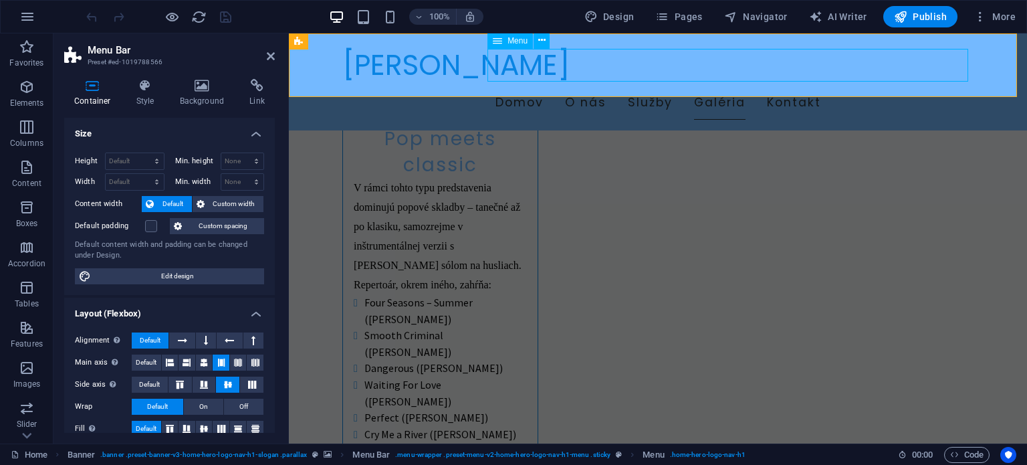
click at [748, 86] on nav "Domov O nás Služby Galéria Kontakt" at bounding box center [657, 102] width 631 height 33
click at [524, 42] on span "Menu" at bounding box center [518, 41] width 20 height 8
click at [546, 41] on button at bounding box center [542, 41] width 16 height 16
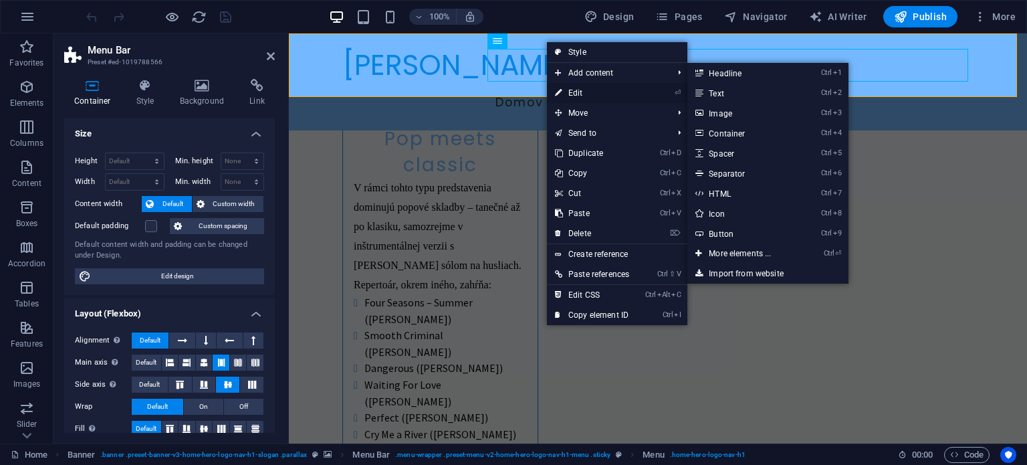
click at [576, 90] on link "⏎ Edit" at bounding box center [592, 93] width 90 height 20
select select
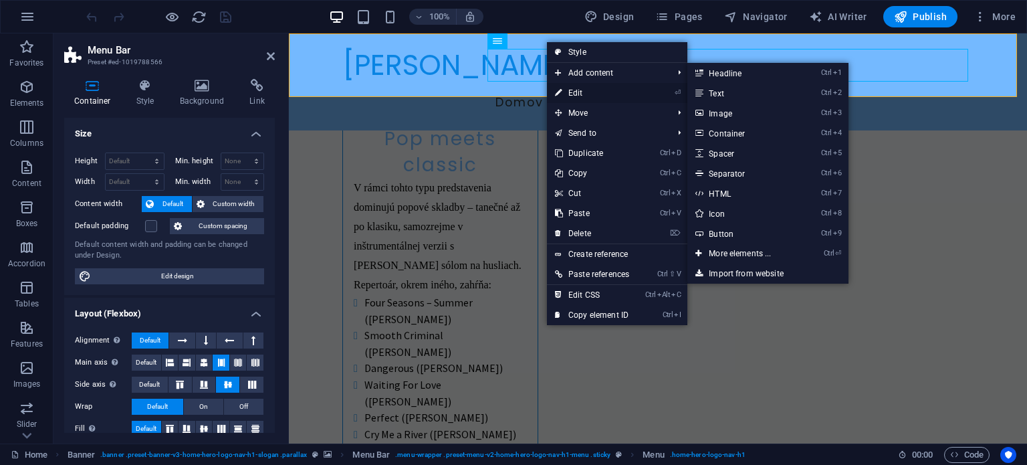
select select
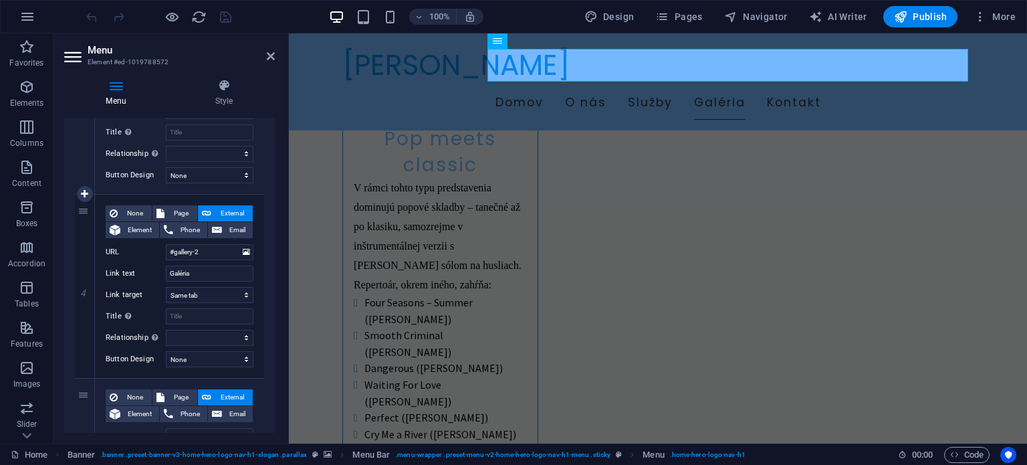
scroll to position [768, 0]
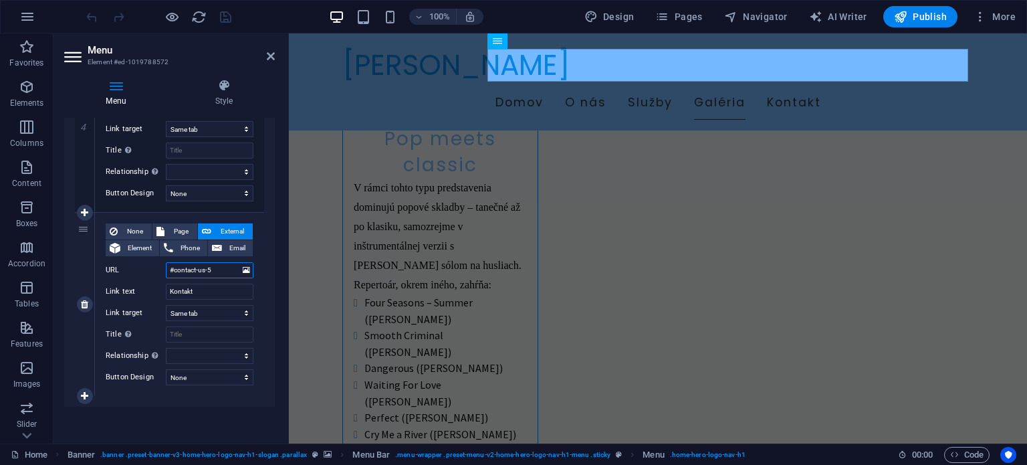
drag, startPoint x: 214, startPoint y: 268, endPoint x: 155, endPoint y: 268, distance: 58.8
click at [155, 268] on div "URL #contact-us-5" at bounding box center [180, 270] width 148 height 16
click at [203, 266] on input "#contact-us-5" at bounding box center [210, 270] width 88 height 16
drag, startPoint x: 213, startPoint y: 269, endPoint x: 175, endPoint y: 277, distance: 39.6
click at [175, 277] on input "#contact-us-5" at bounding box center [210, 270] width 88 height 16
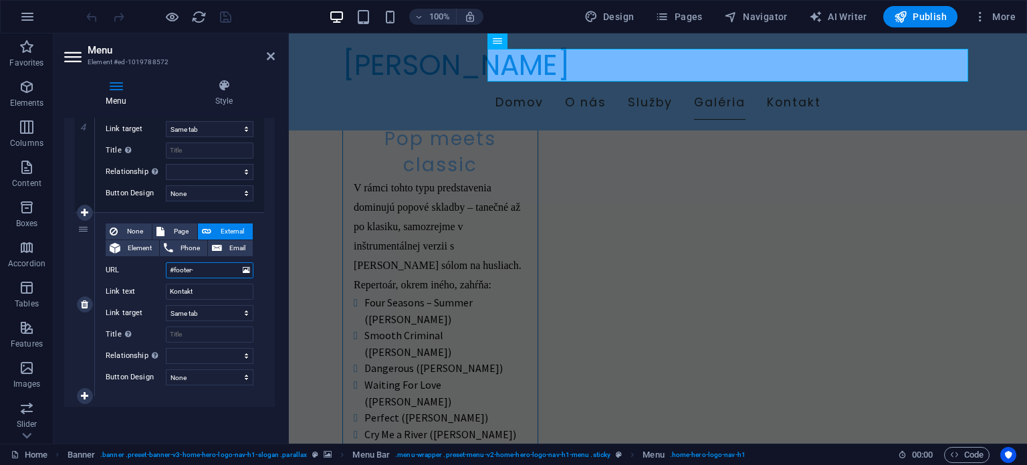
type input "#footer-2"
select select
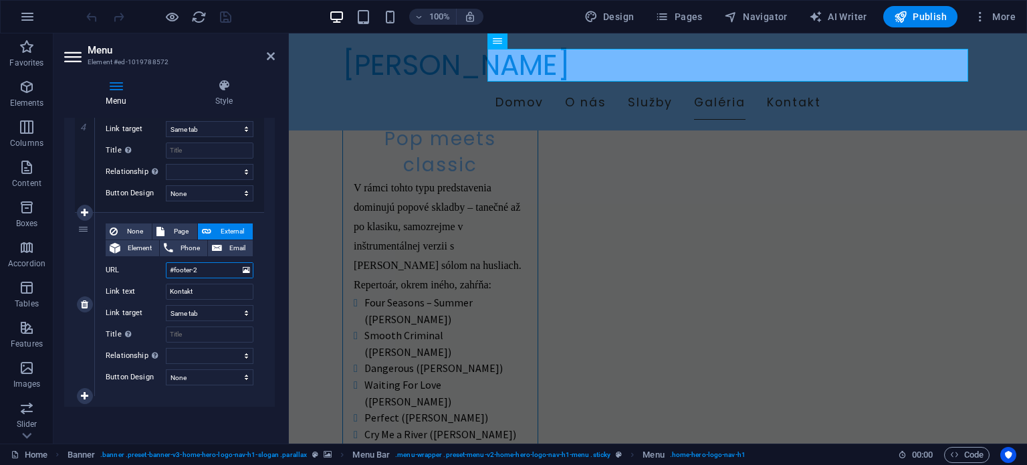
select select
type input "#footer-2"
click at [921, 19] on span "Publish" at bounding box center [920, 16] width 53 height 13
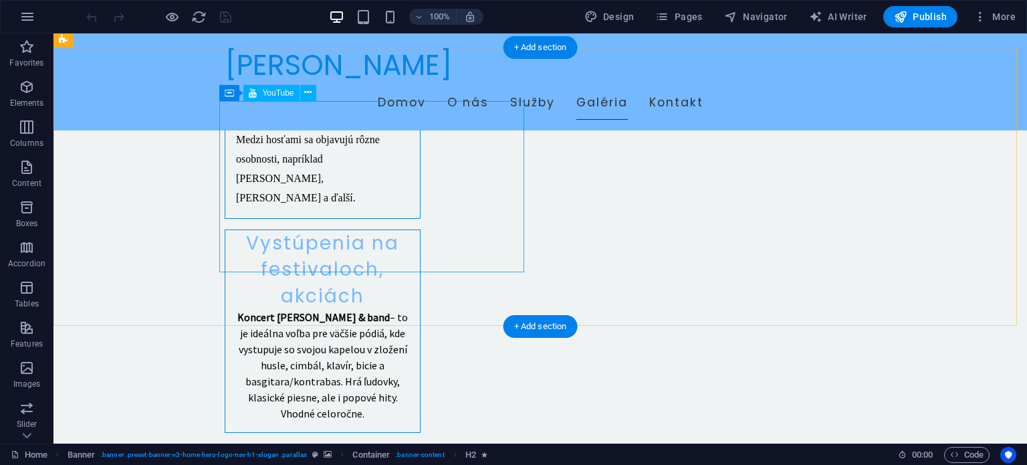
scroll to position [2387, 0]
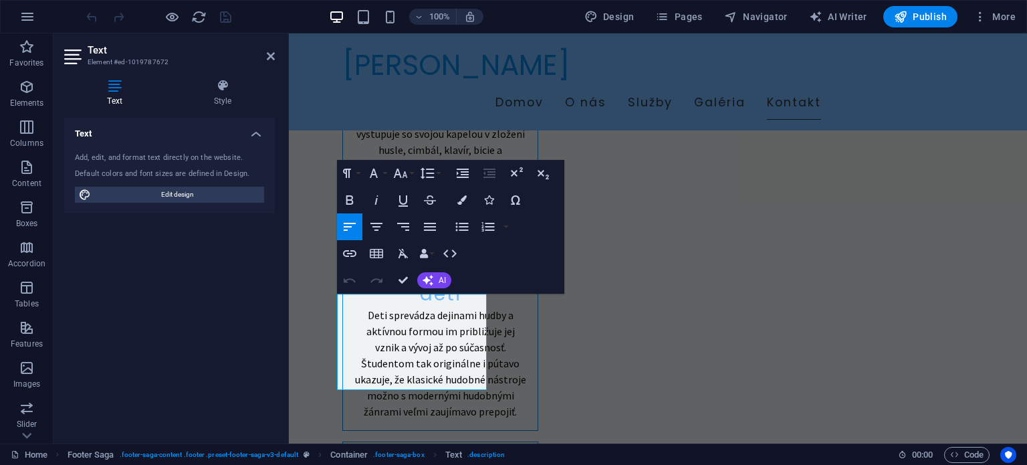
scroll to position [2243, 0]
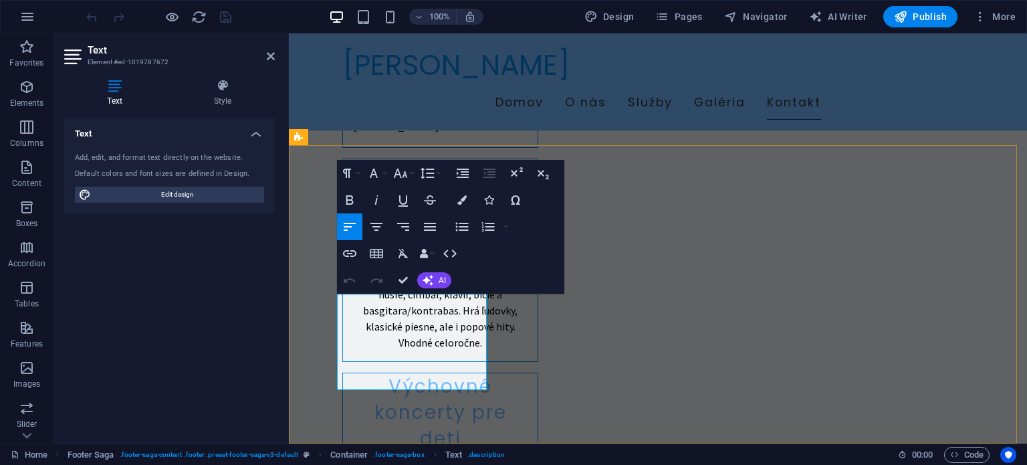
drag, startPoint x: 375, startPoint y: 350, endPoint x: 444, endPoint y: 353, distance: 69.0
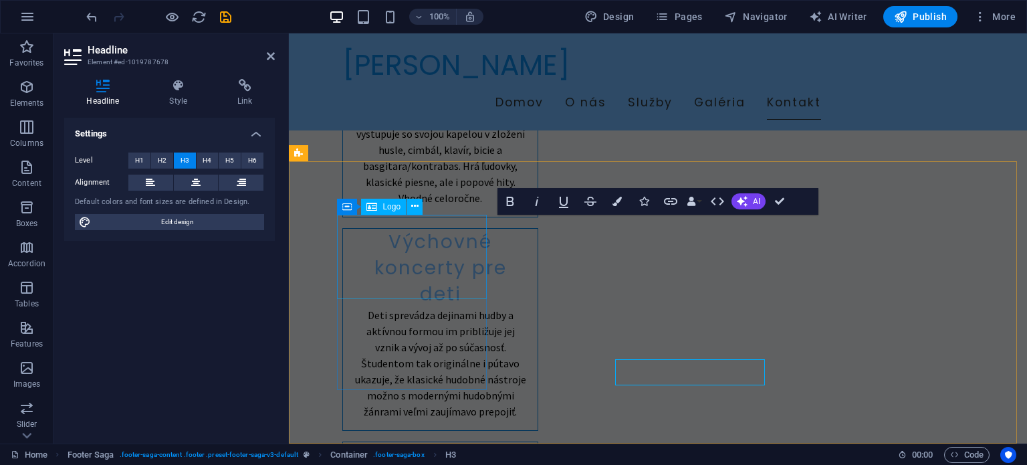
scroll to position [2227, 0]
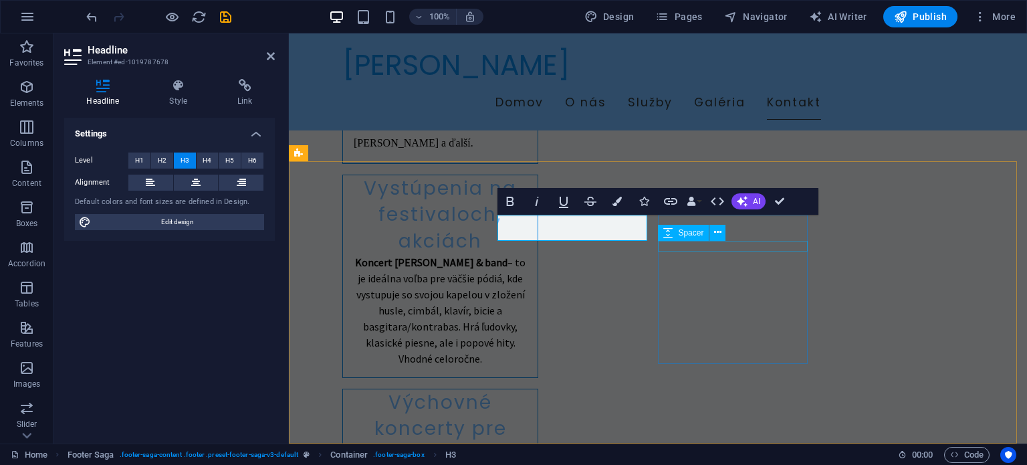
click at [688, 226] on div "Spacer" at bounding box center [683, 233] width 51 height 16
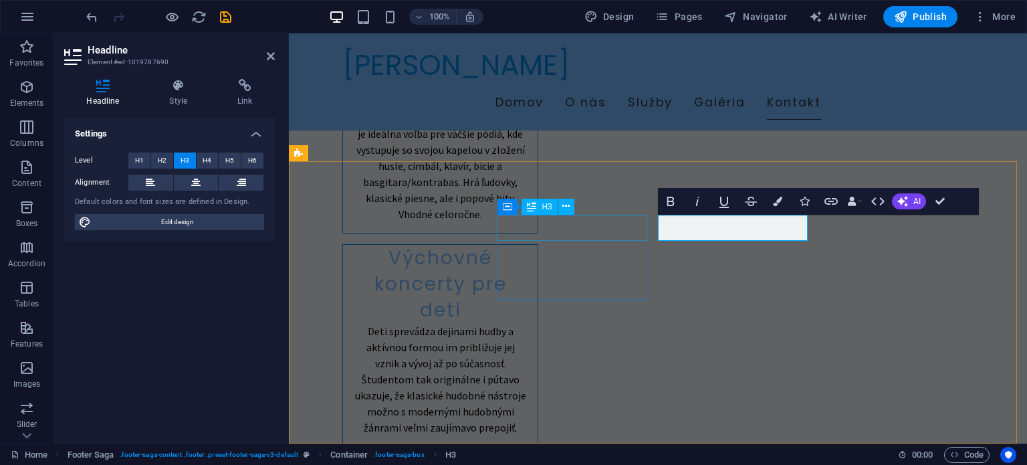
scroll to position [2227, 0]
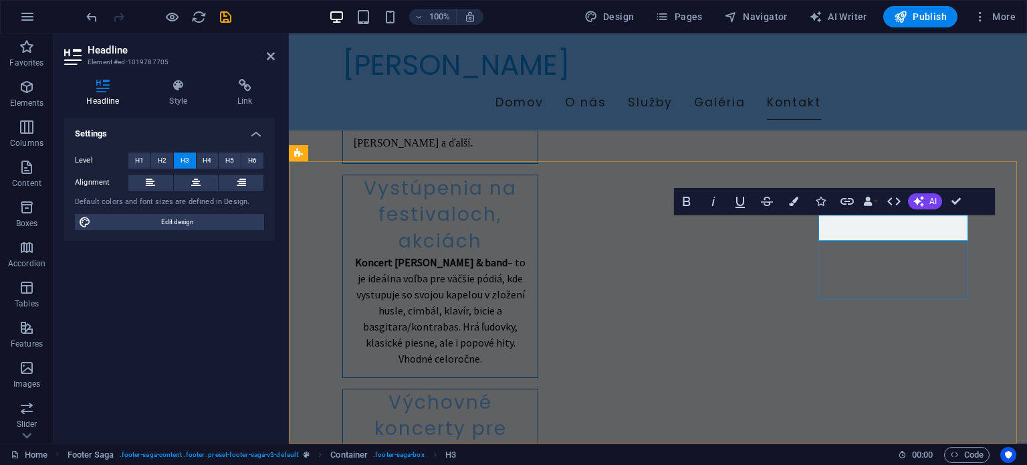
drag, startPoint x: 821, startPoint y: 340, endPoint x: 1057, endPoint y: 342, distance: 235.4
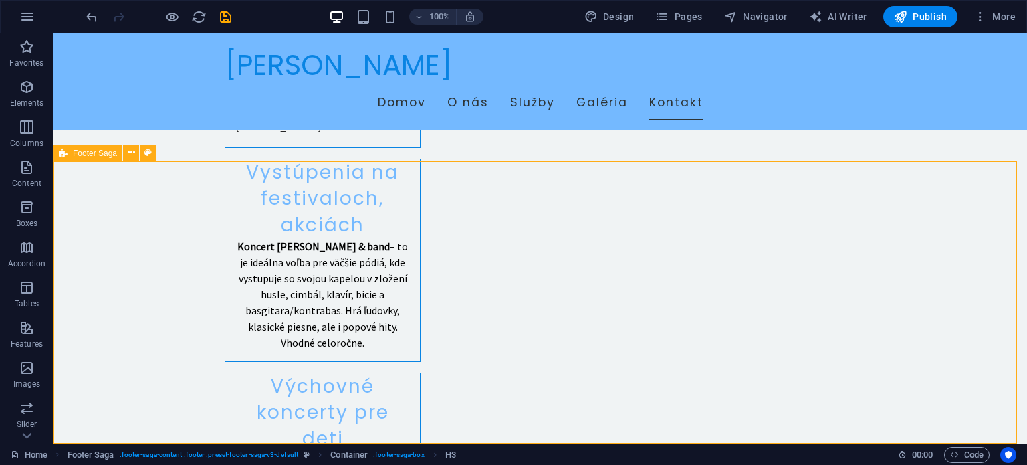
scroll to position [2371, 0]
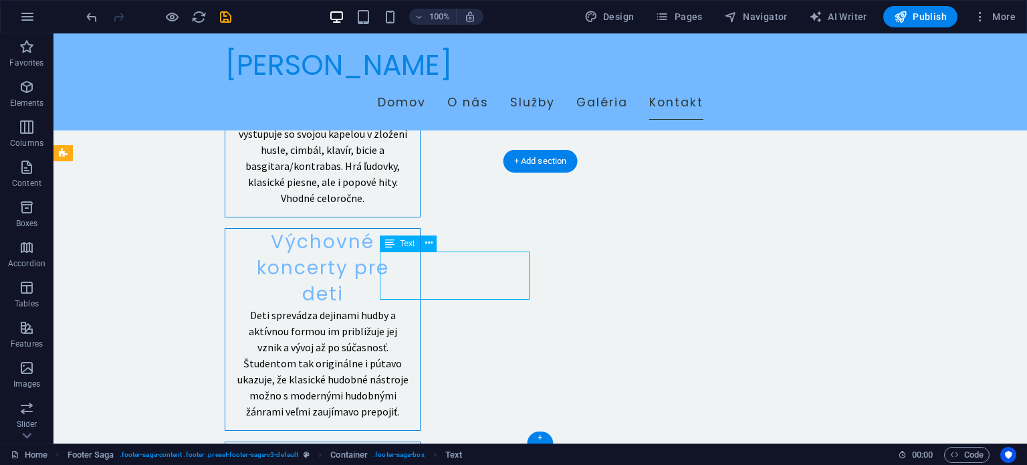
scroll to position [2227, 0]
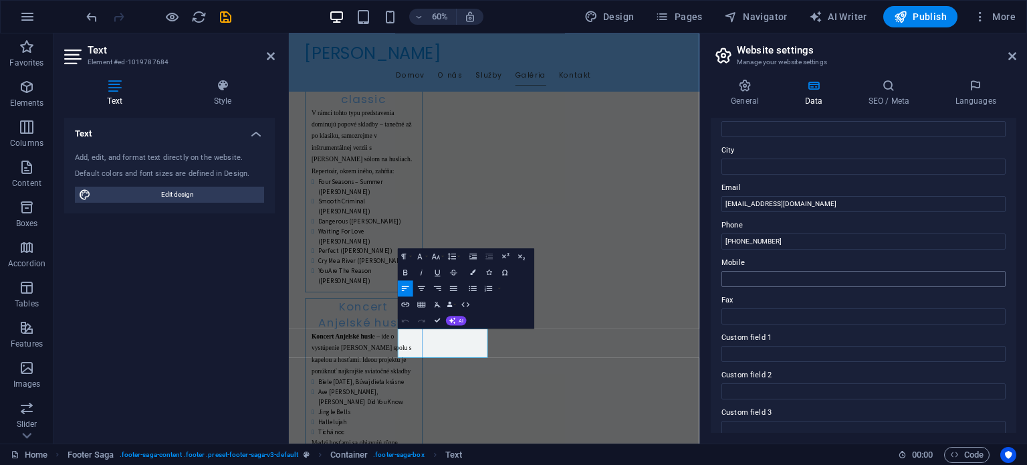
scroll to position [267, 0]
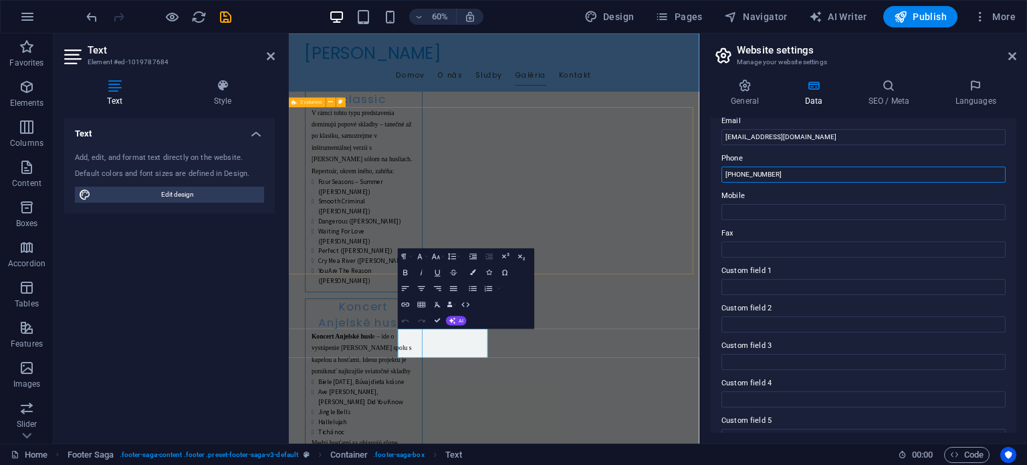
drag, startPoint x: 1015, startPoint y: 205, endPoint x: 970, endPoint y: 264, distance: 74.4
click at [794, 178] on input "[PHONE_NUMBER]" at bounding box center [864, 175] width 284 height 16
drag, startPoint x: 734, startPoint y: 176, endPoint x: 722, endPoint y: 176, distance: 11.4
click at [722, 176] on input "[PHONE_NUMBER]" at bounding box center [864, 175] width 284 height 16
click at [743, 215] on input "Mobile" at bounding box center [864, 212] width 284 height 16
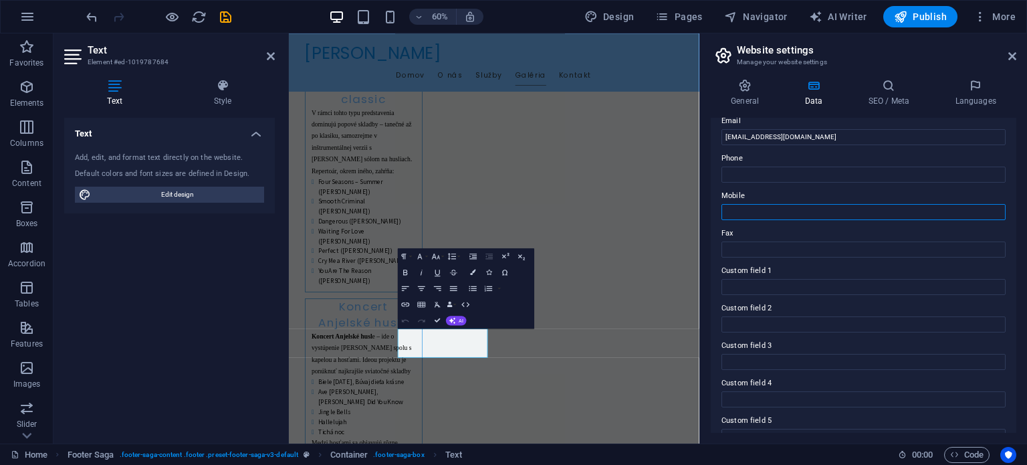
paste input "[PHONE_NUMBER]"
type input "[PHONE_NUMBER]"
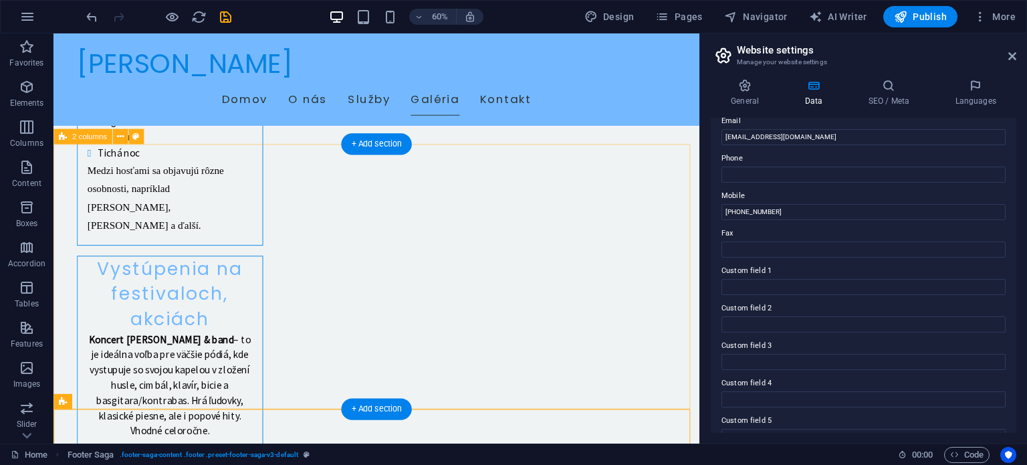
scroll to position [2177, 0]
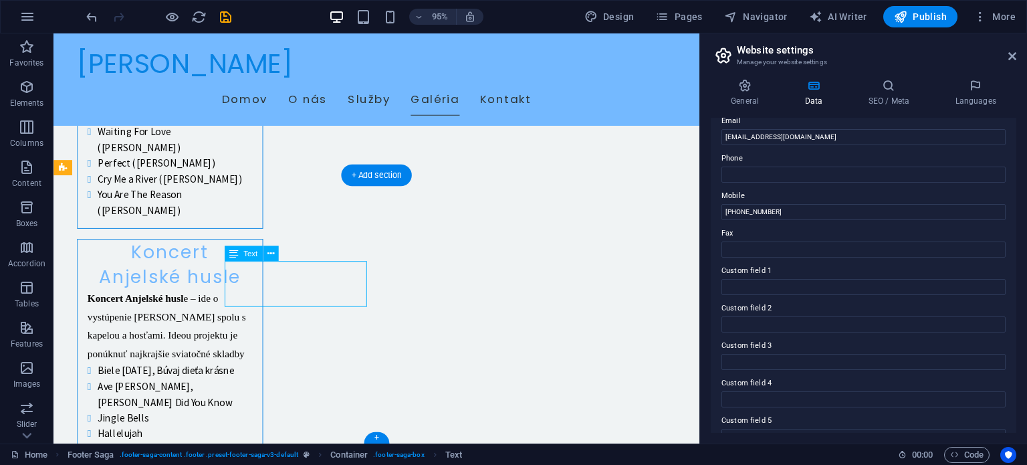
scroll to position [1952, 0]
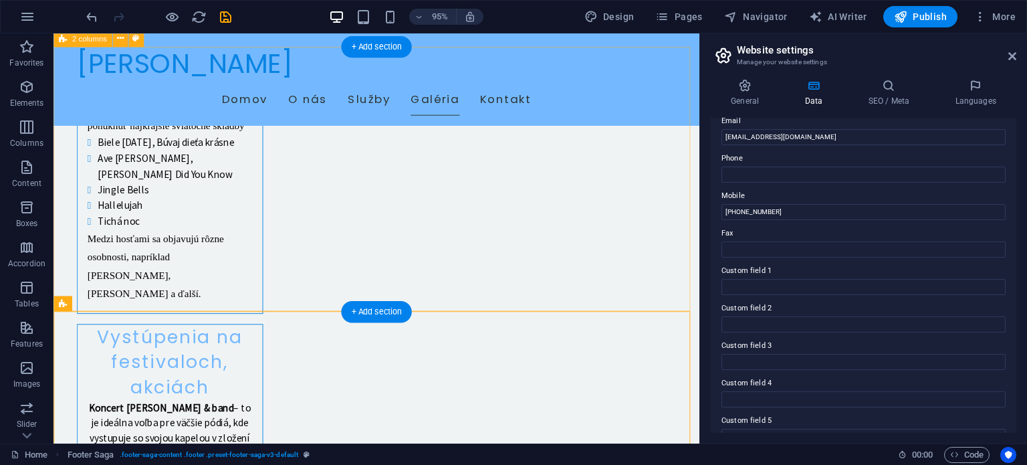
scroll to position [2177, 0]
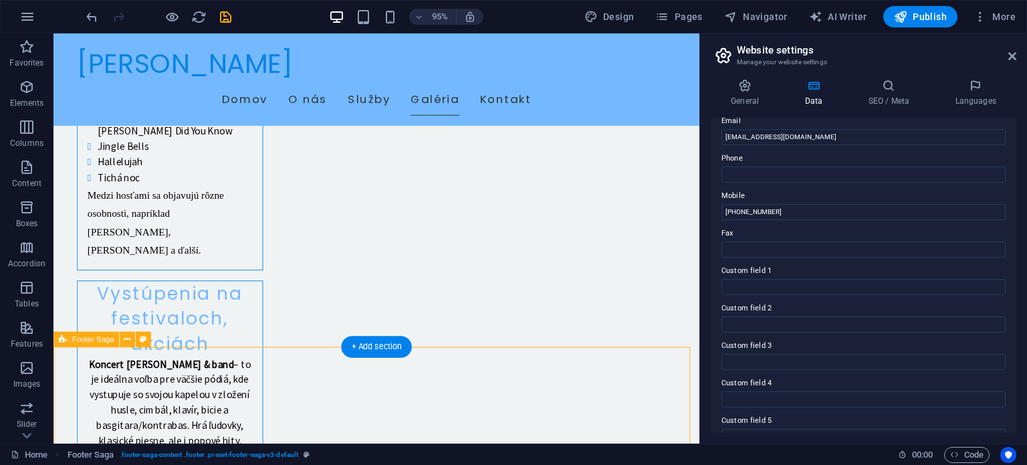
scroll to position [2177, 0]
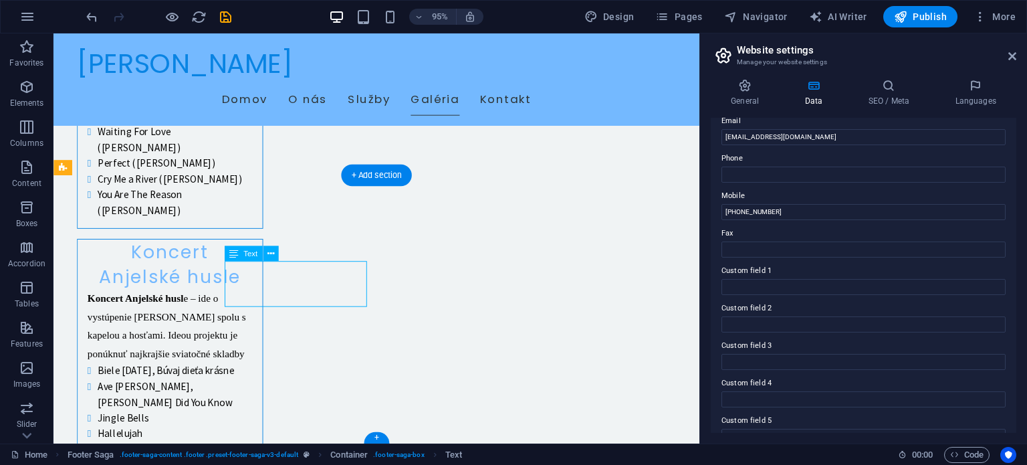
scroll to position [1952, 0]
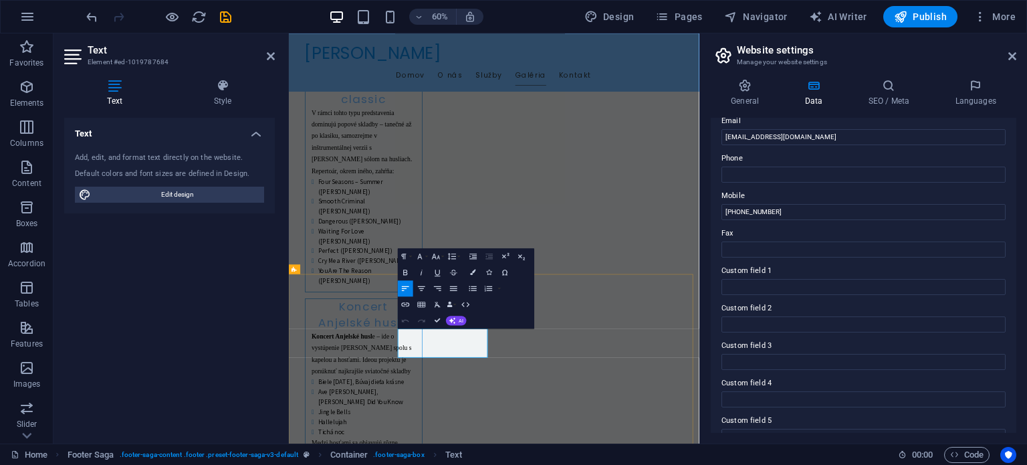
click at [94, 15] on icon "undo" at bounding box center [91, 16] width 15 height 15
click at [342, 274] on div "Footer Saga" at bounding box center [322, 269] width 67 height 10
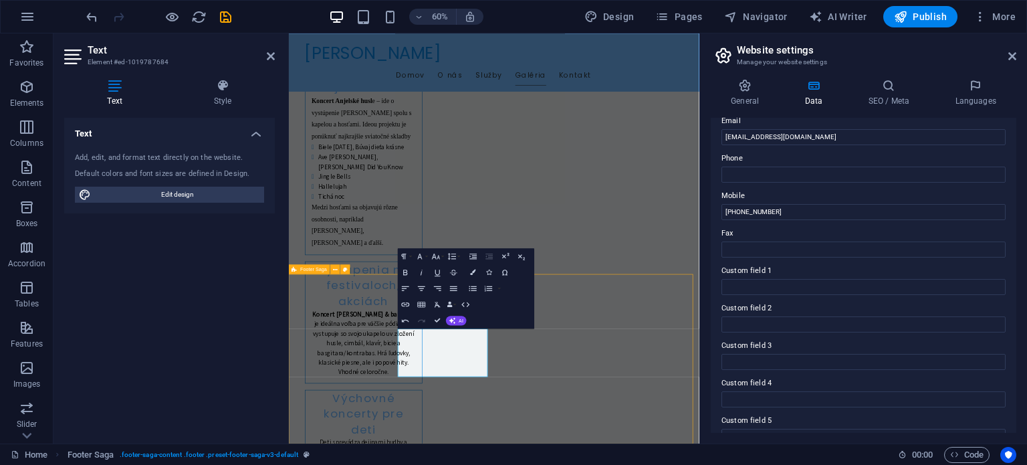
scroll to position [2177, 0]
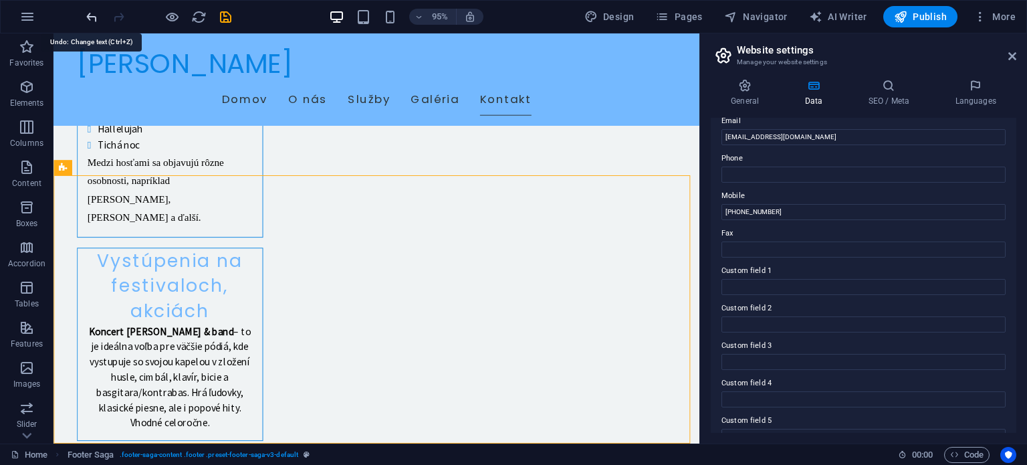
click at [92, 19] on icon "undo" at bounding box center [91, 16] width 15 height 15
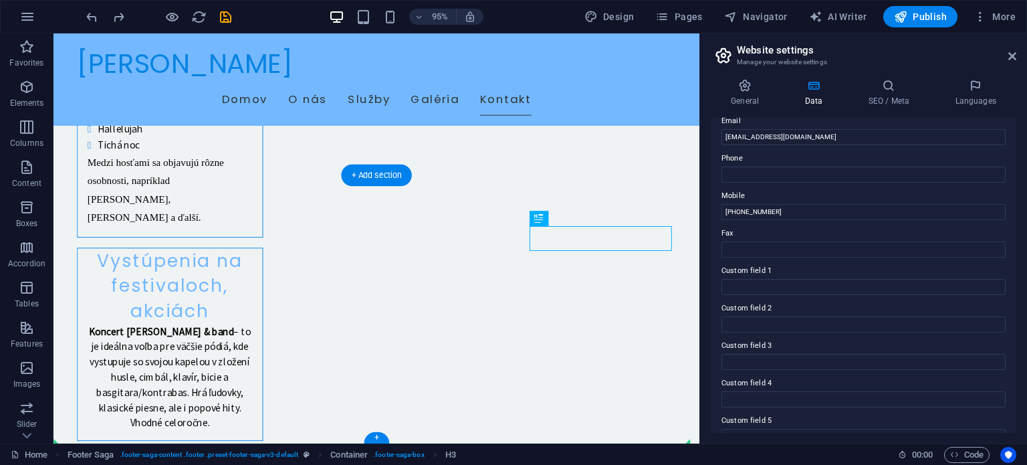
drag, startPoint x: 577, startPoint y: 252, endPoint x: 328, endPoint y: 344, distance: 265.7
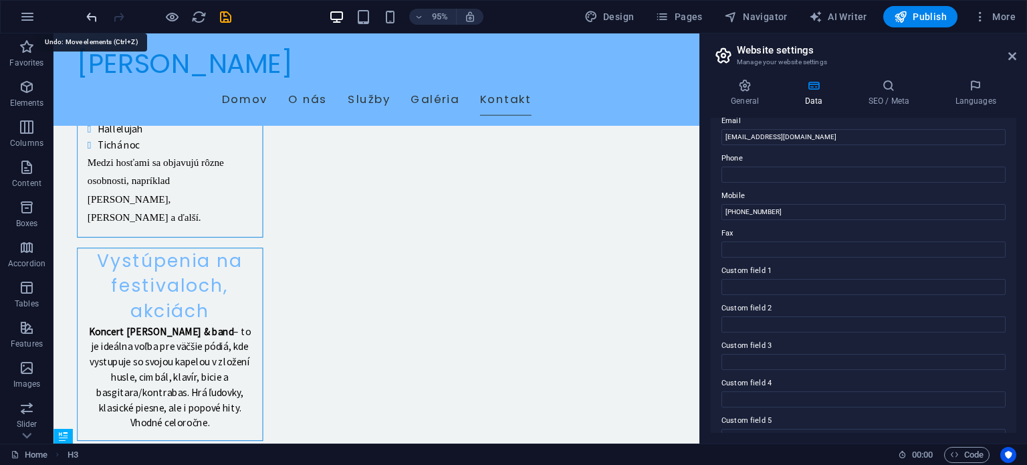
click at [94, 20] on icon "undo" at bounding box center [91, 16] width 15 height 15
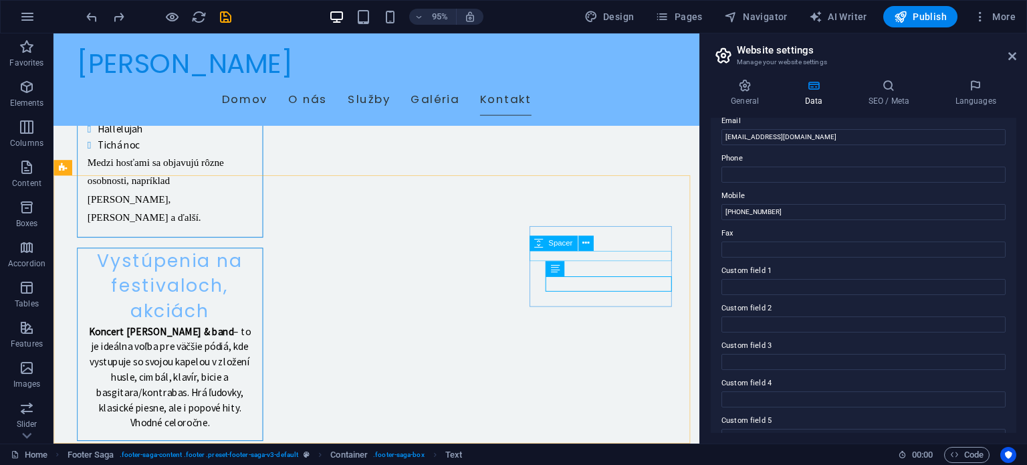
click at [574, 240] on div "Spacer" at bounding box center [553, 242] width 48 height 15
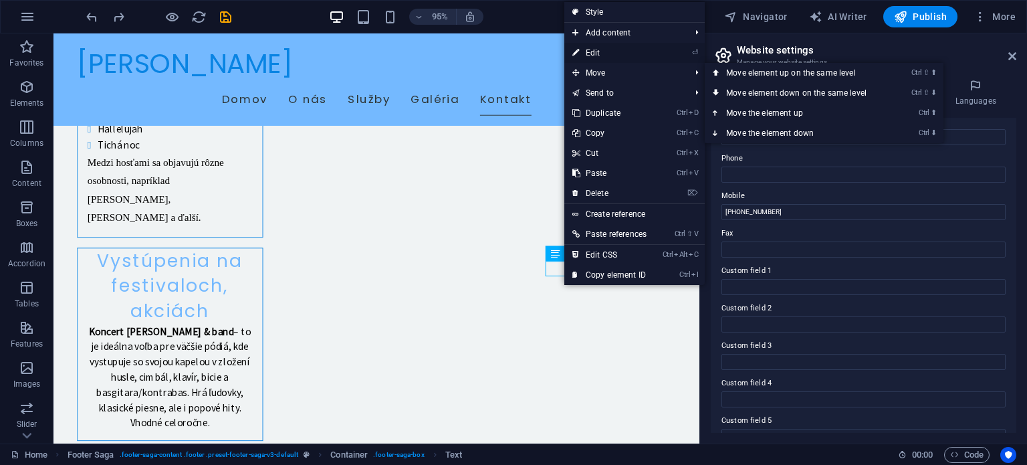
click at [598, 53] on link "⏎ Edit" at bounding box center [609, 53] width 90 height 20
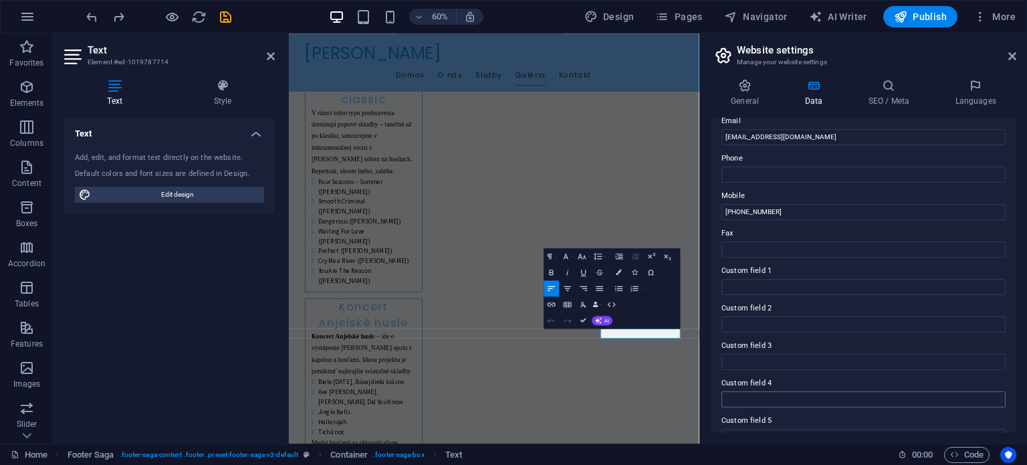
scroll to position [326, 0]
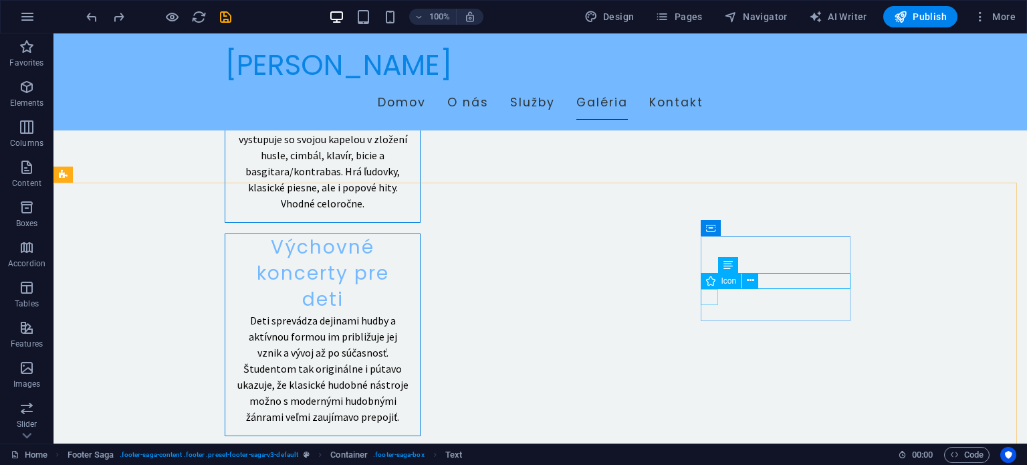
click at [734, 285] on div "Icon" at bounding box center [721, 281] width 41 height 16
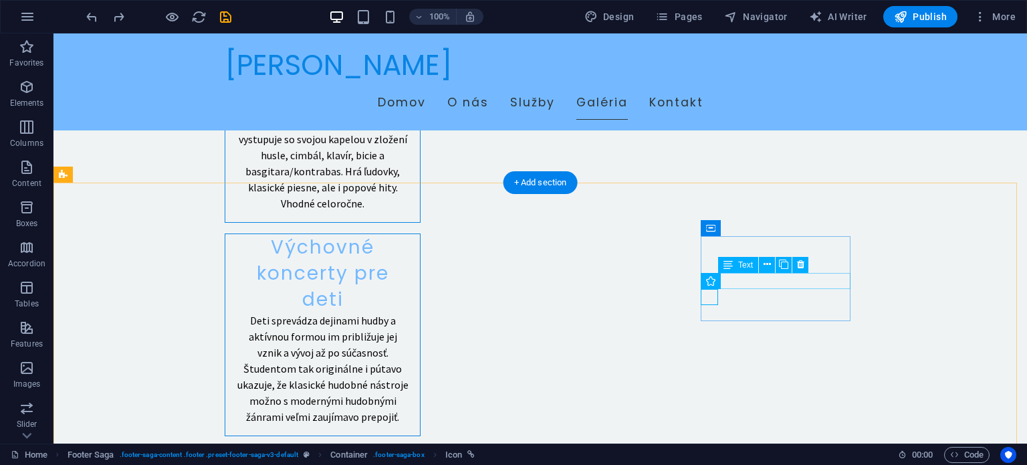
drag, startPoint x: 771, startPoint y: 278, endPoint x: 536, endPoint y: 277, distance: 235.4
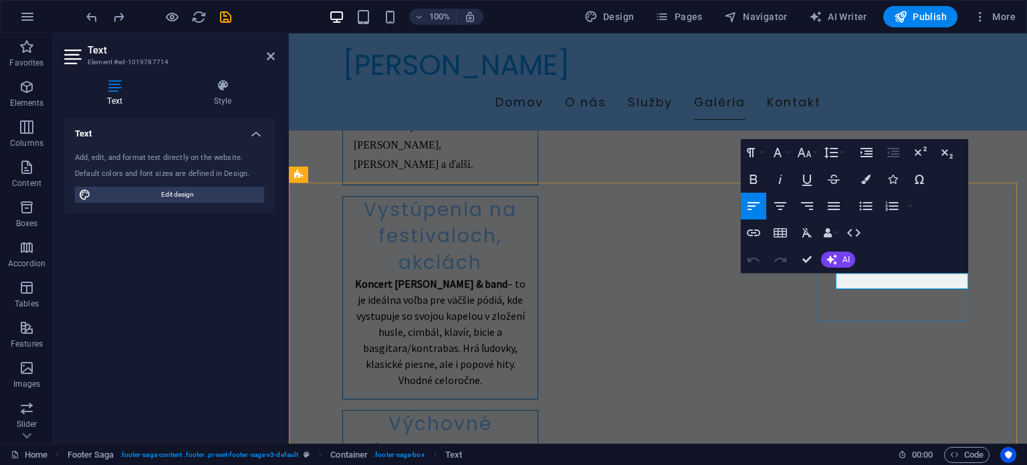
drag, startPoint x: 893, startPoint y: 284, endPoint x: 835, endPoint y: 282, distance: 58.2
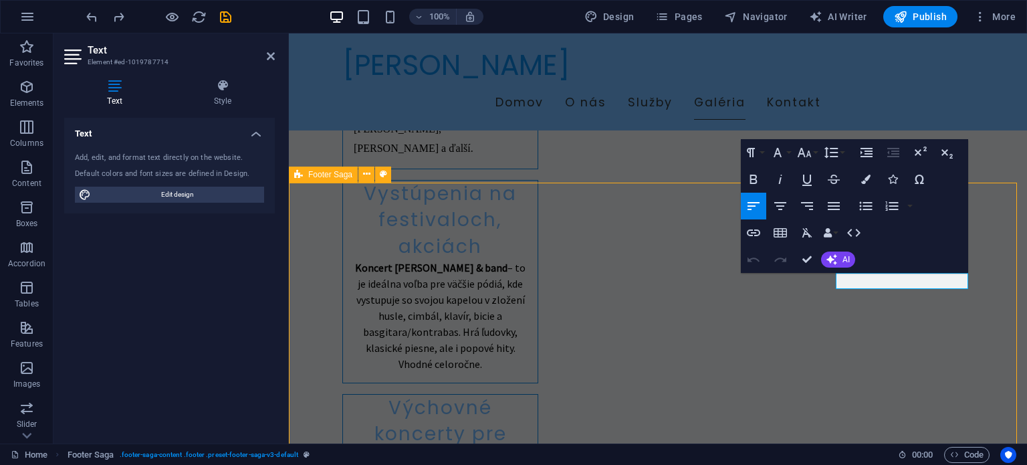
scroll to position [2350, 0]
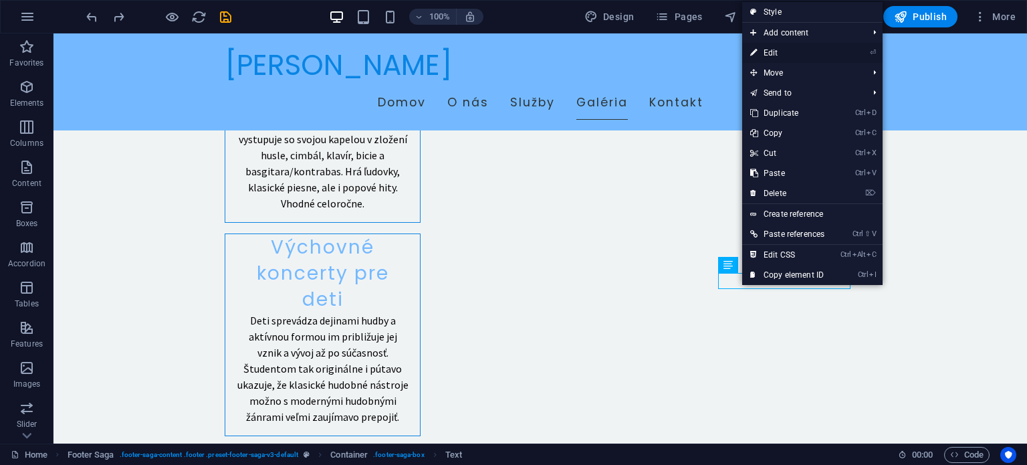
click at [772, 56] on link "⏎ Edit" at bounding box center [787, 53] width 90 height 20
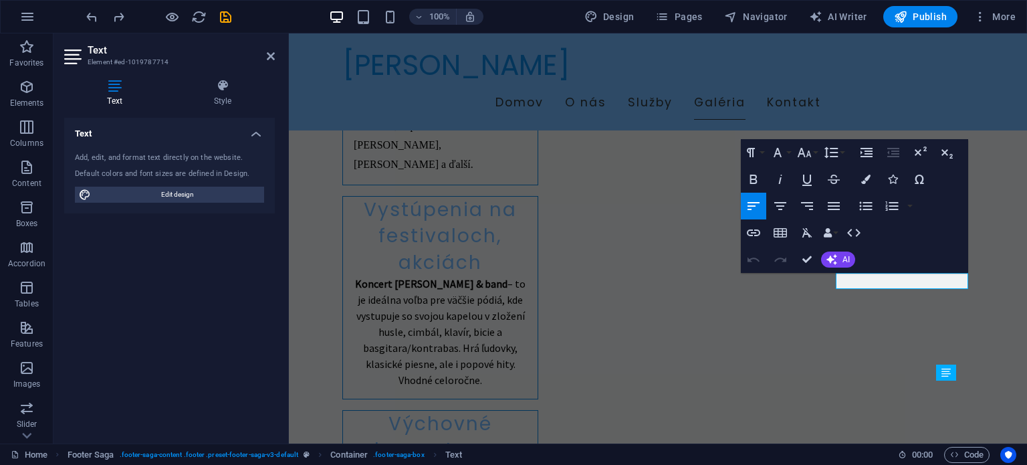
click at [112, 92] on icon at bounding box center [114, 85] width 101 height 13
click at [214, 91] on icon at bounding box center [223, 85] width 104 height 13
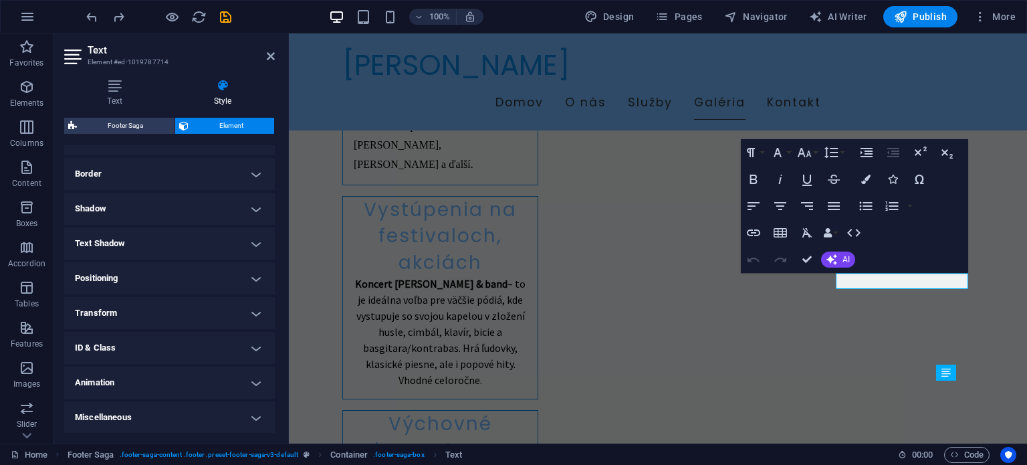
scroll to position [76, 0]
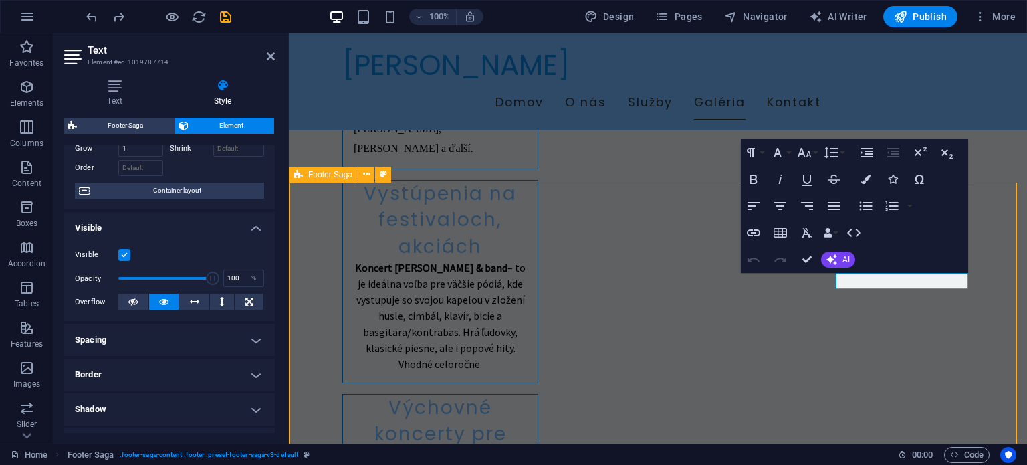
scroll to position [2350, 0]
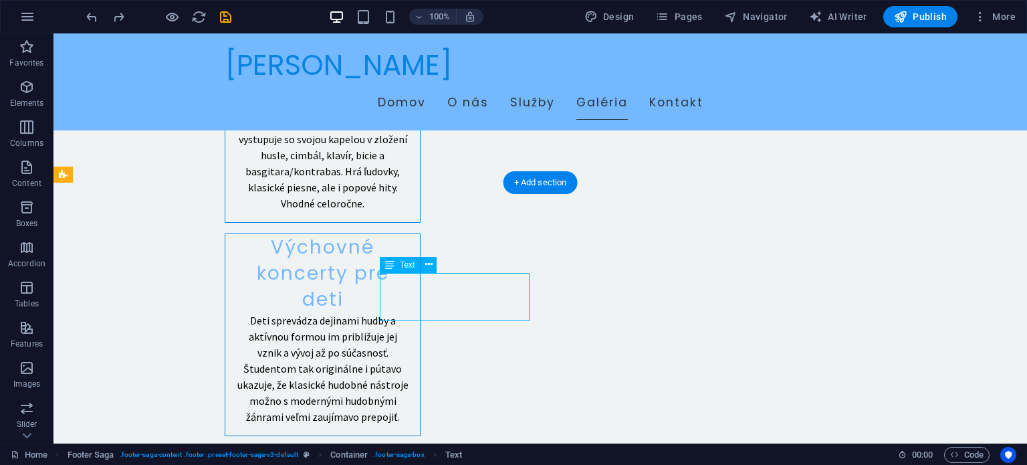
drag, startPoint x: 415, startPoint y: 284, endPoint x: 179, endPoint y: 283, distance: 235.4
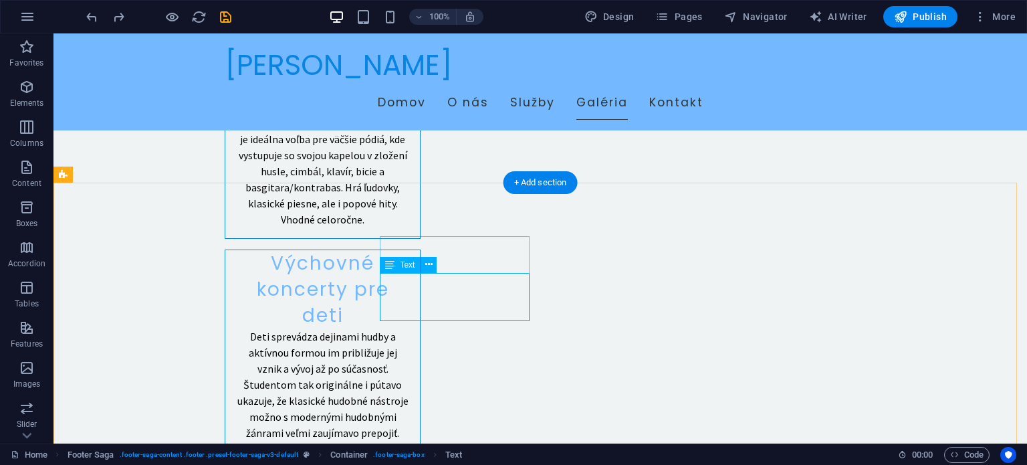
scroll to position [2205, 0]
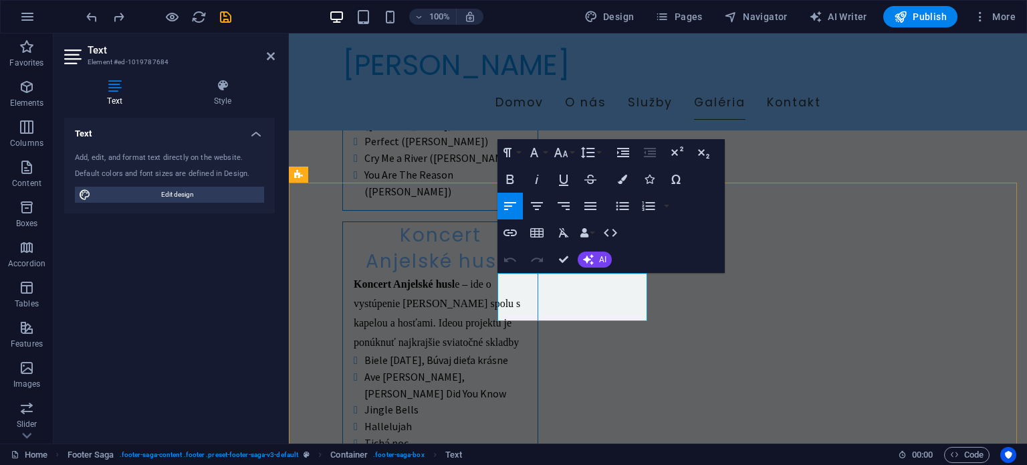
scroll to position [1952, 0]
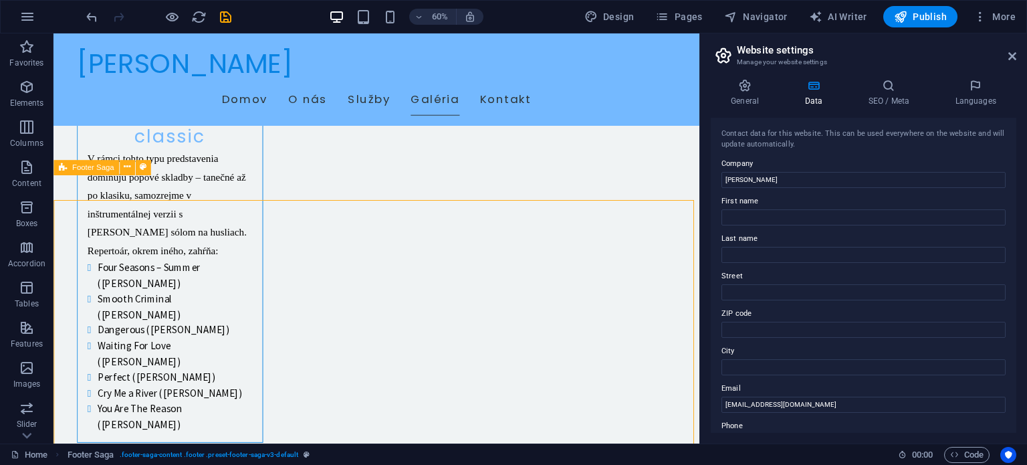
scroll to position [2177, 0]
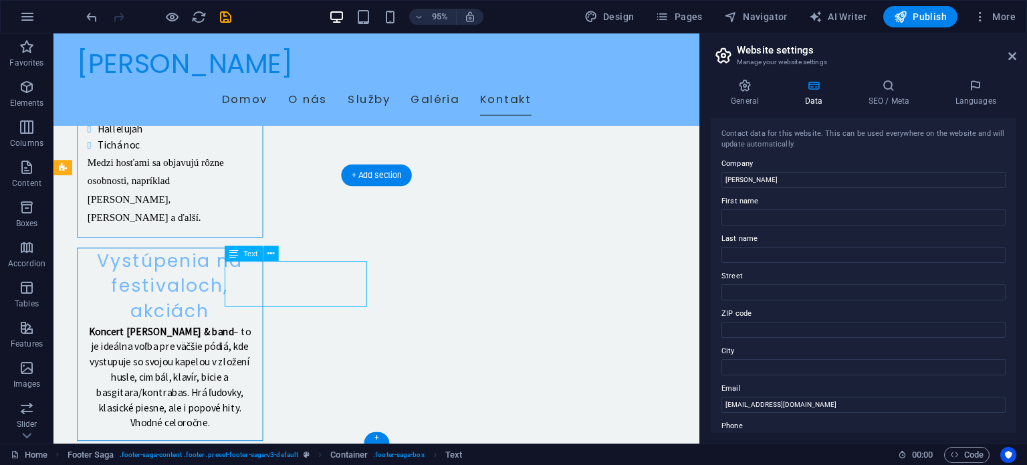
drag, startPoint x: 360, startPoint y: 314, endPoint x: 237, endPoint y: 287, distance: 125.3
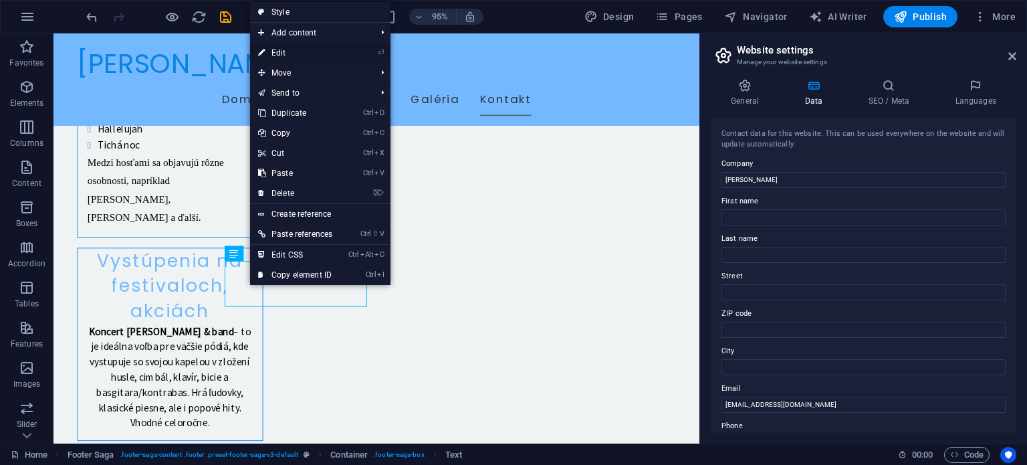
click at [288, 54] on link "⏎ Edit" at bounding box center [295, 53] width 90 height 20
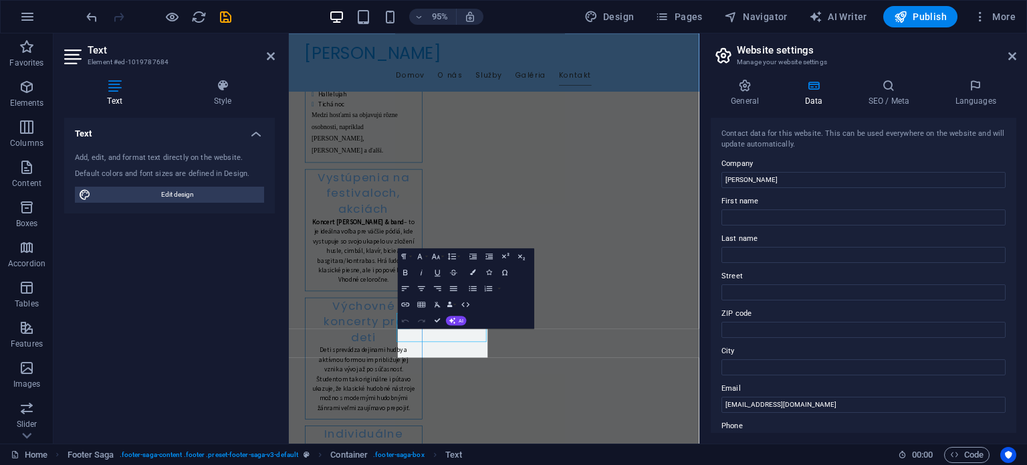
scroll to position [1952, 0]
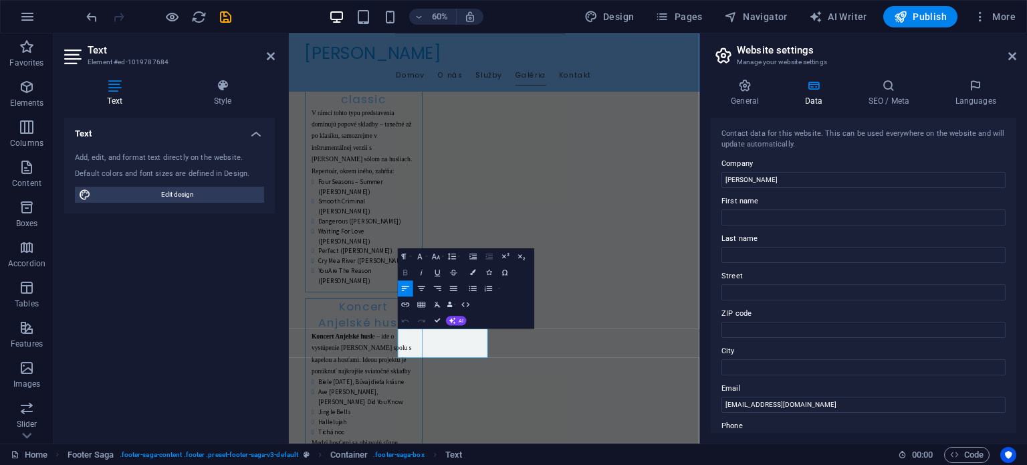
click at [405, 271] on icon "button" at bounding box center [405, 271] width 9 height 9
drag, startPoint x: 598, startPoint y: 582, endPoint x: 467, endPoint y: 536, distance: 139.6
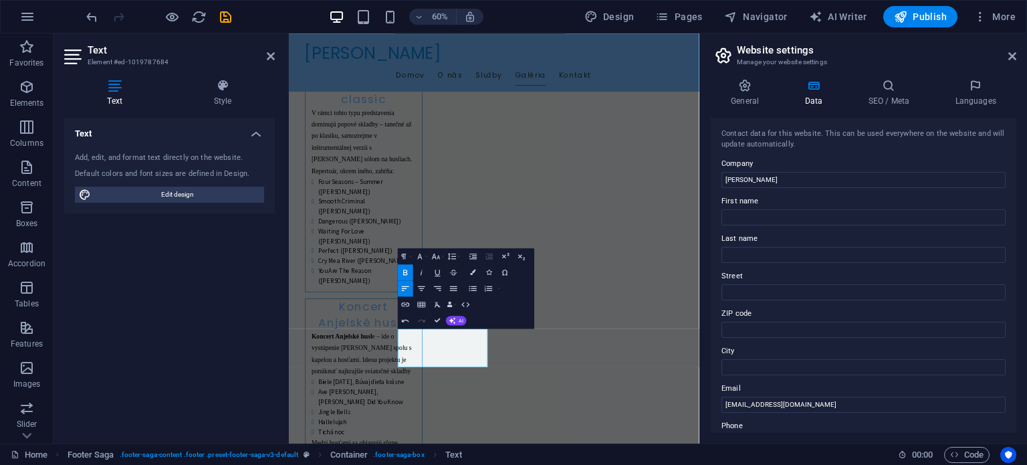
click at [404, 271] on icon "button" at bounding box center [405, 271] width 9 height 9
click at [405, 270] on icon "button" at bounding box center [405, 271] width 9 height 9
drag, startPoint x: 593, startPoint y: 578, endPoint x: 462, endPoint y: 539, distance: 136.9
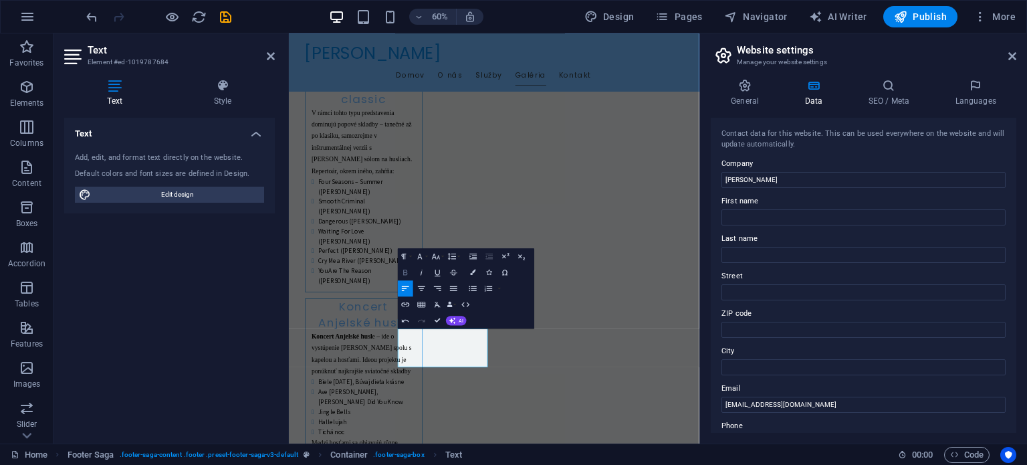
click at [401, 274] on icon "button" at bounding box center [405, 271] width 9 height 9
click at [235, 93] on h4 "Style" at bounding box center [223, 93] width 104 height 28
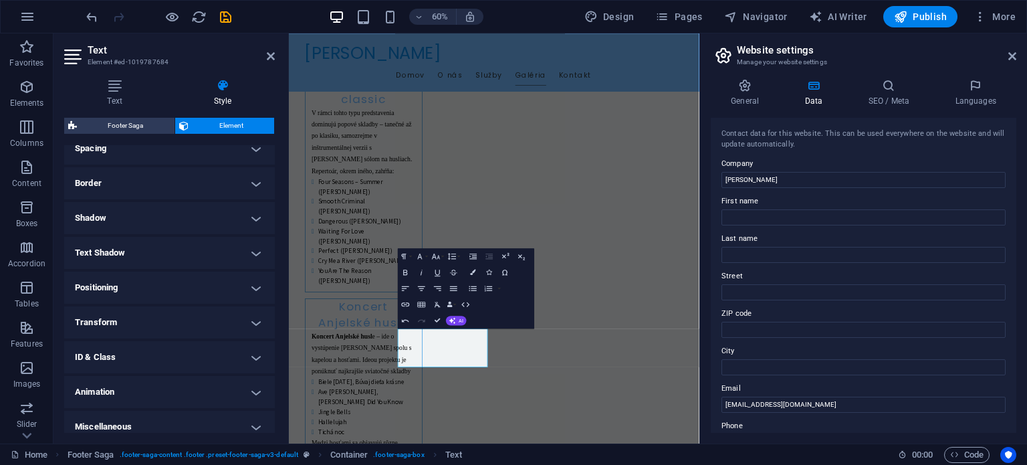
scroll to position [0, 0]
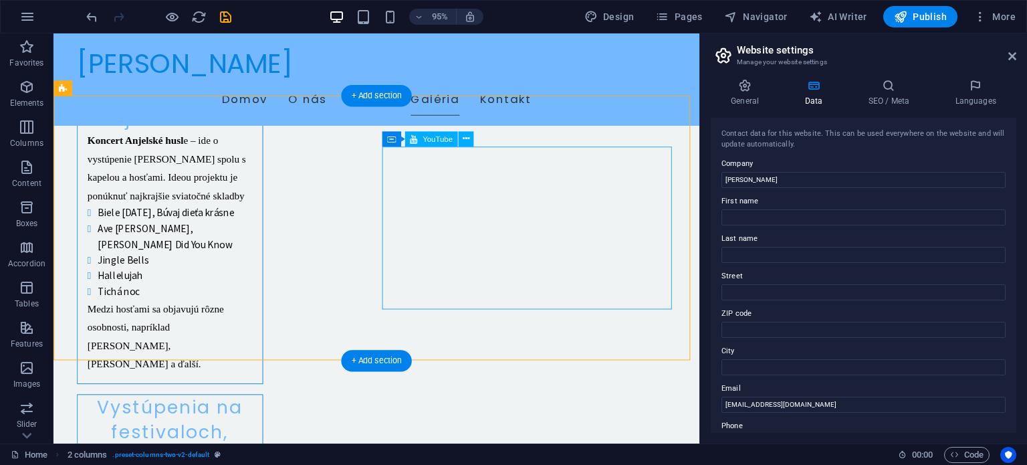
scroll to position [2177, 0]
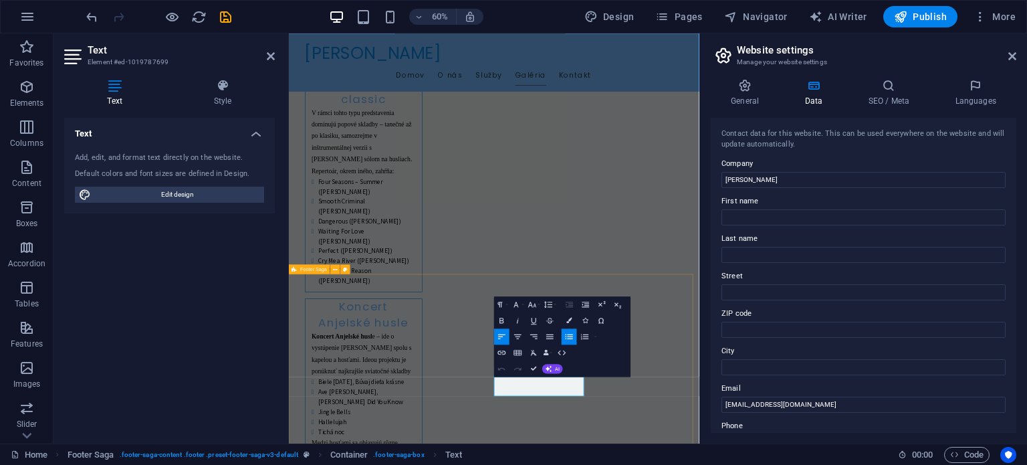
drag, startPoint x: 712, startPoint y: 635, endPoint x: 617, endPoint y: 619, distance: 96.4
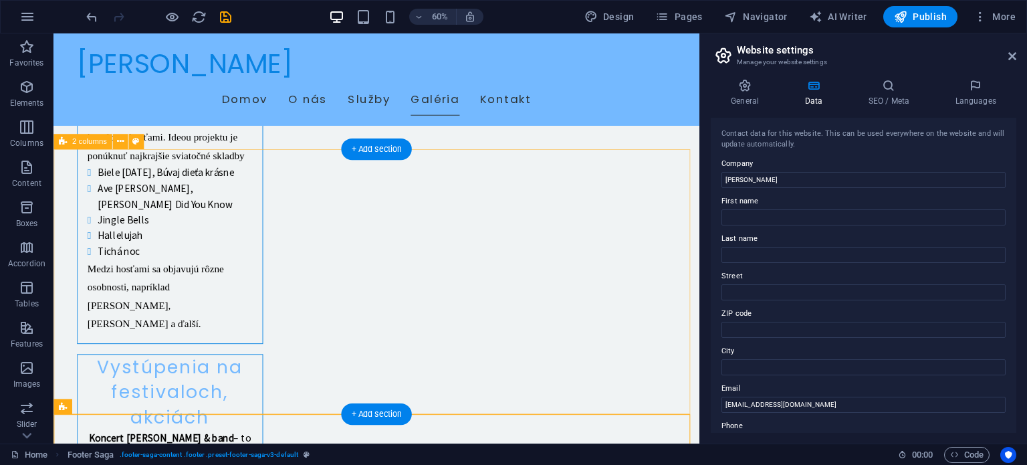
scroll to position [2177, 0]
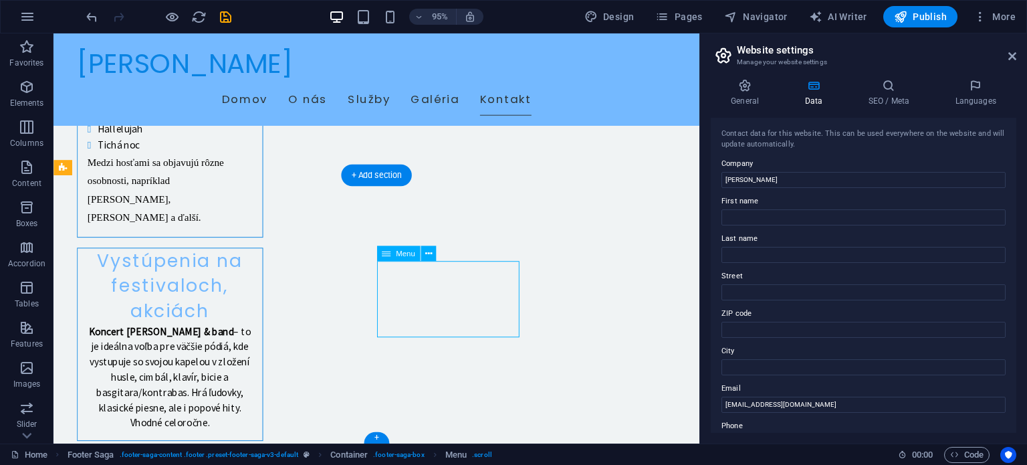
drag, startPoint x: 437, startPoint y: 344, endPoint x: 269, endPoint y: 526, distance: 247.0
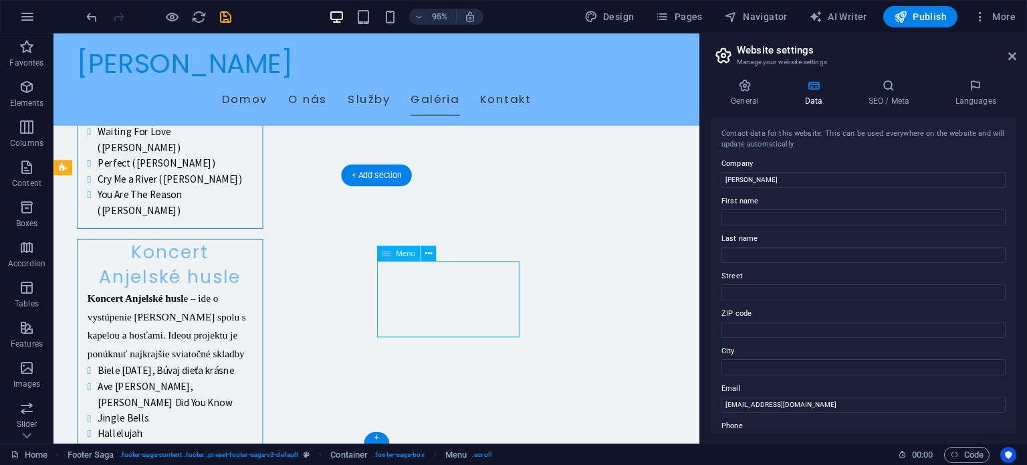
select select
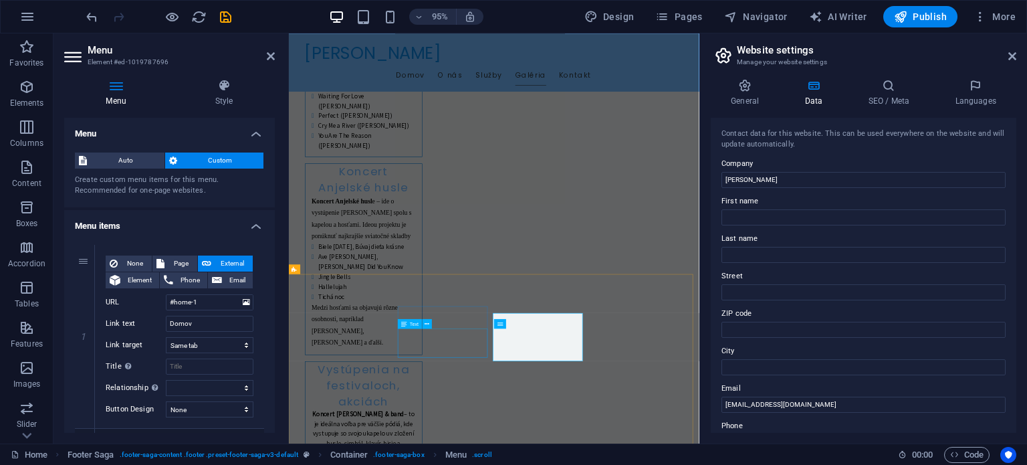
scroll to position [1952, 0]
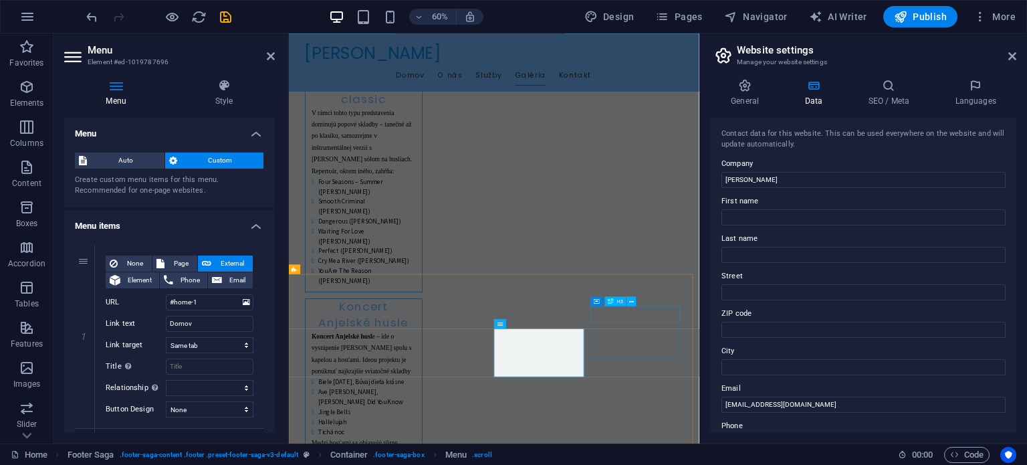
click at [625, 298] on div "H3" at bounding box center [615, 300] width 21 height 9
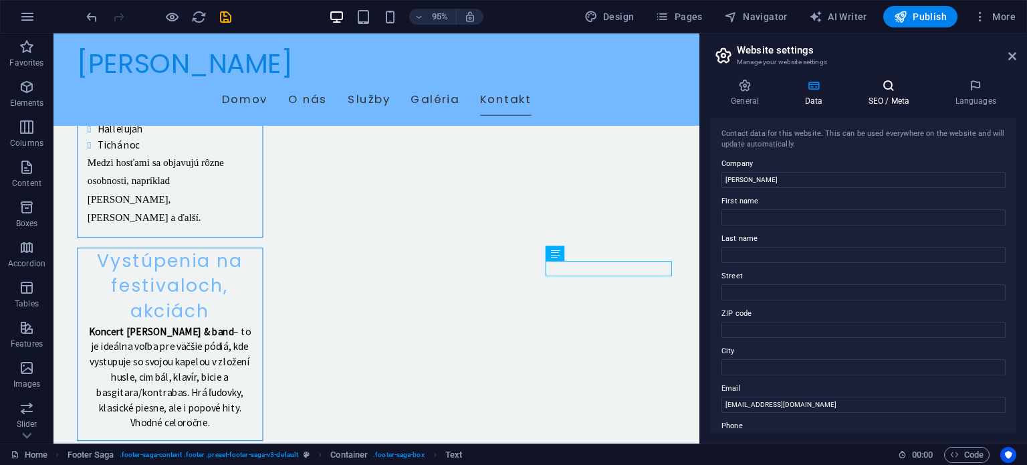
click at [880, 90] on icon at bounding box center [889, 85] width 82 height 13
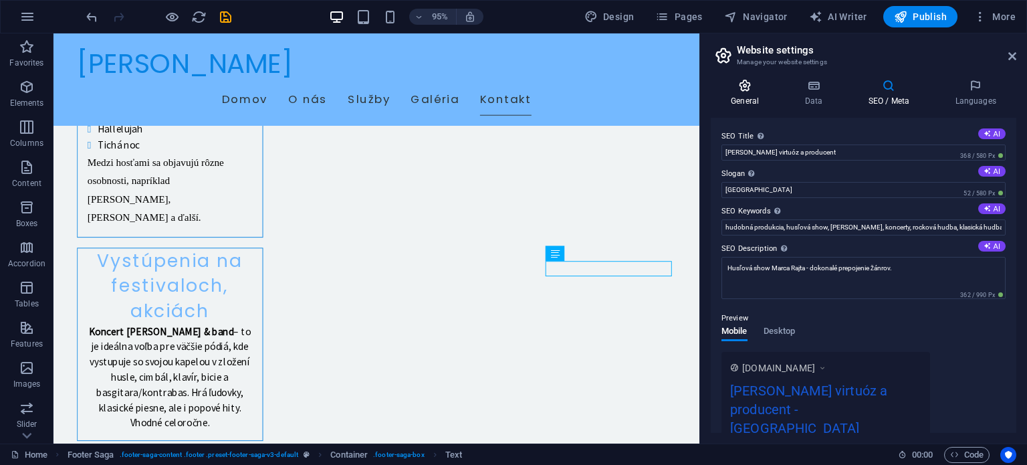
click at [745, 90] on icon at bounding box center [745, 85] width 68 height 13
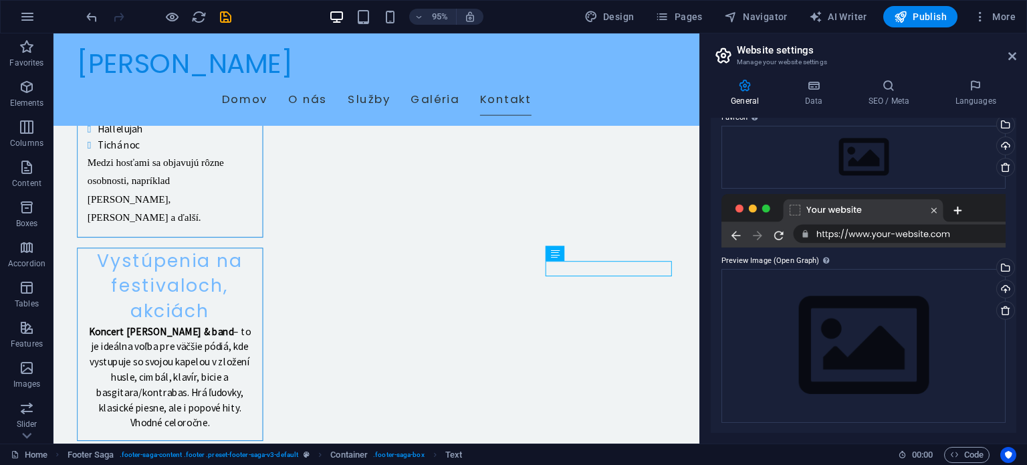
scroll to position [0, 0]
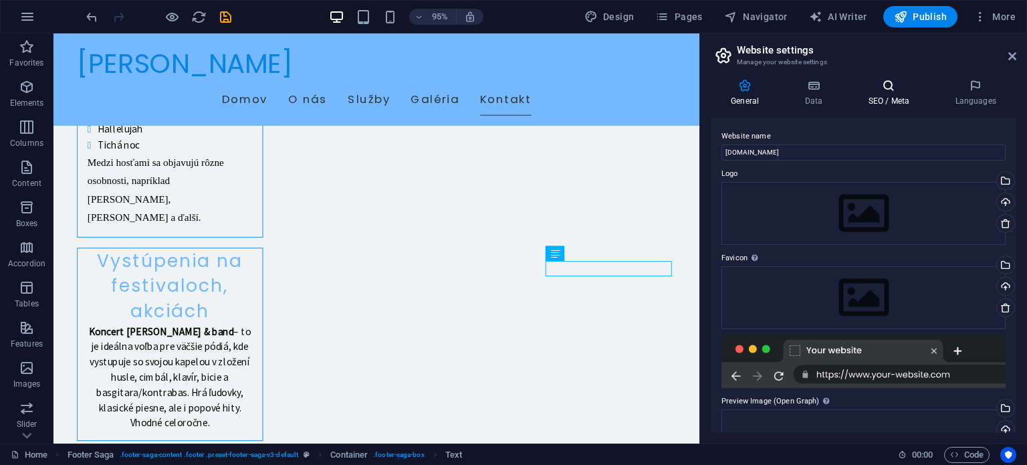
click at [918, 96] on h4 "SEO / Meta" at bounding box center [891, 93] width 87 height 28
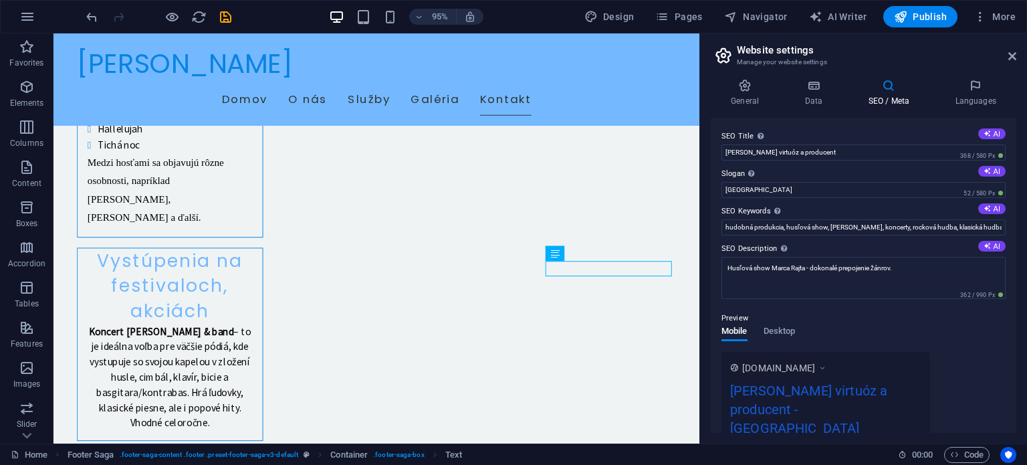
scroll to position [208, 0]
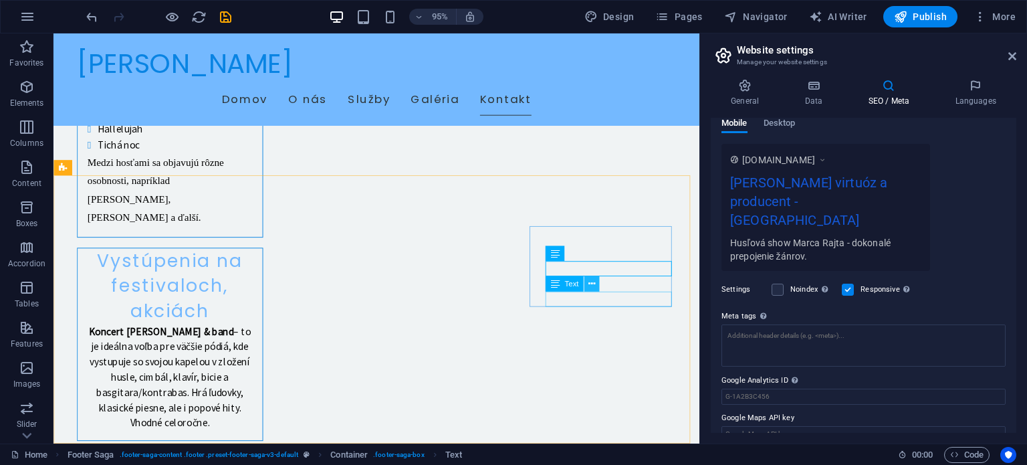
click at [593, 283] on icon at bounding box center [591, 283] width 7 height 13
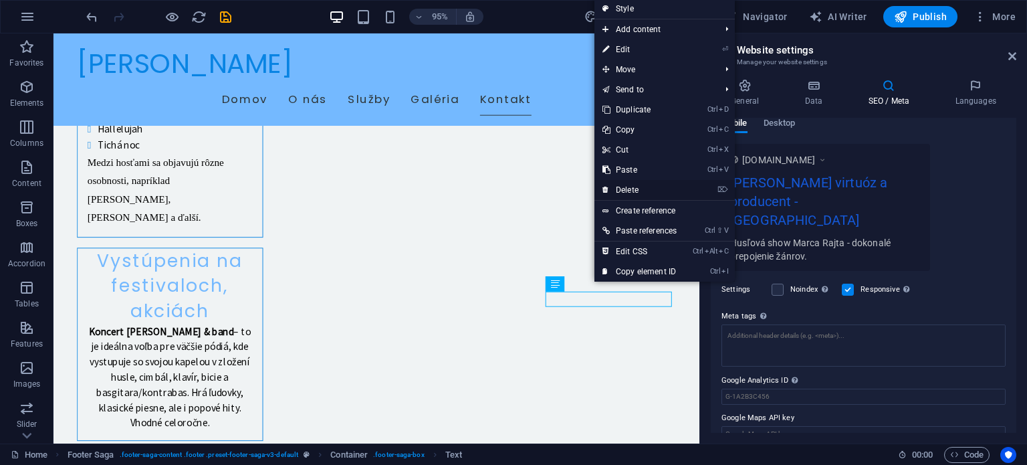
click at [635, 187] on link "⌦ Delete" at bounding box center [639, 190] width 90 height 20
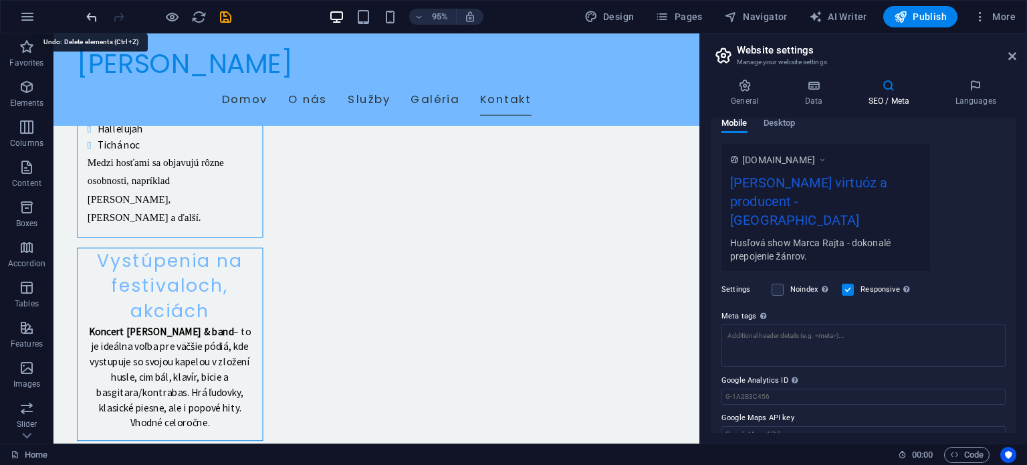
click at [98, 18] on icon "undo" at bounding box center [91, 16] width 15 height 15
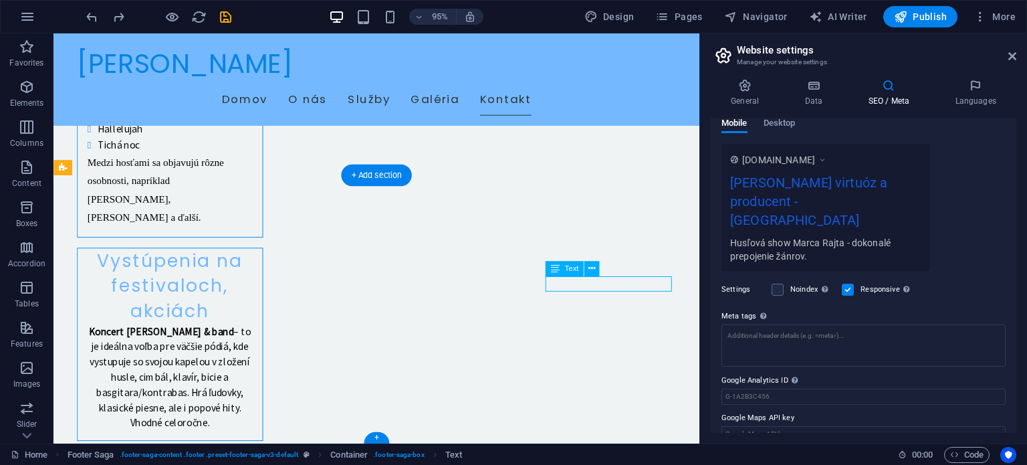
drag, startPoint x: 597, startPoint y: 297, endPoint x: 572, endPoint y: 297, distance: 24.7
click at [591, 267] on icon at bounding box center [591, 268] width 7 height 13
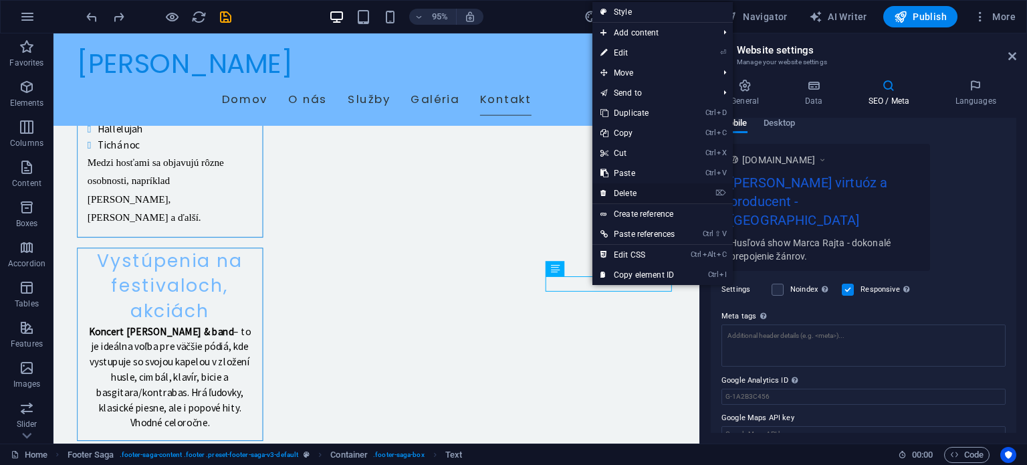
click at [626, 191] on link "⌦ Delete" at bounding box center [637, 193] width 90 height 20
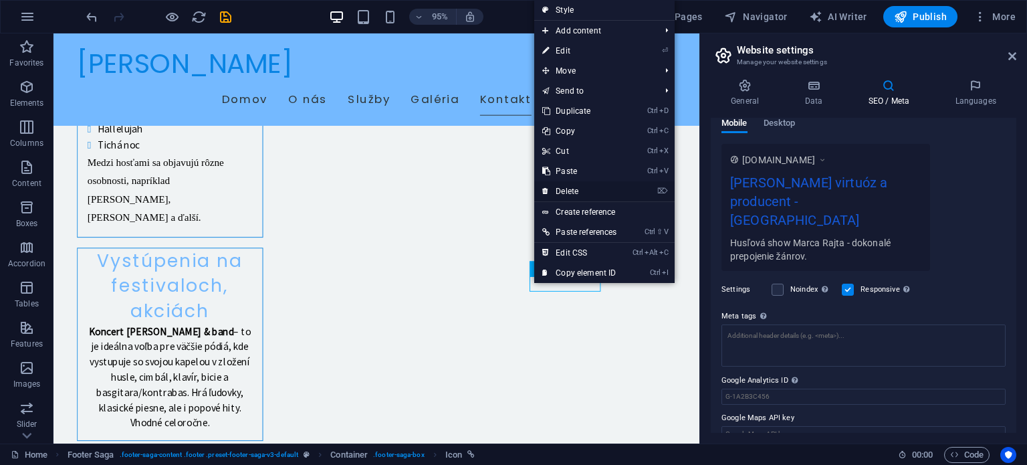
click at [567, 185] on link "⌦ Delete" at bounding box center [579, 191] width 90 height 20
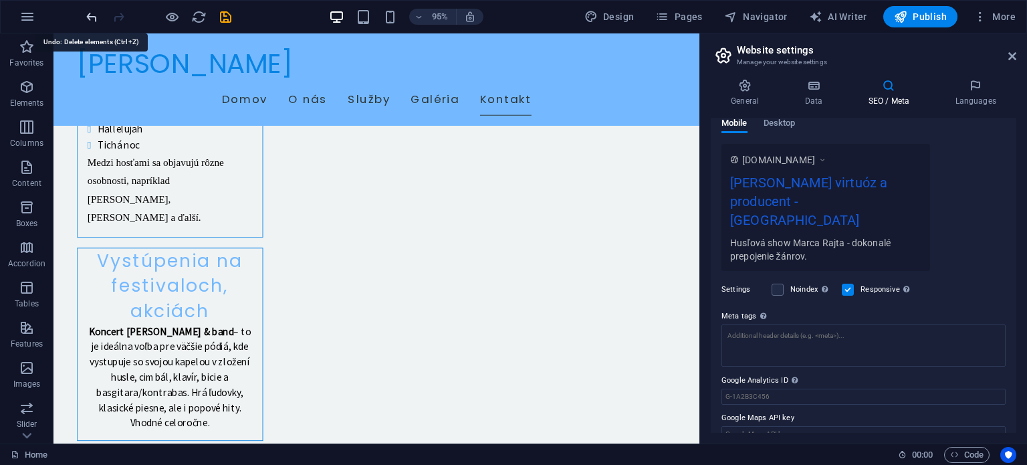
click at [94, 21] on icon "undo" at bounding box center [91, 16] width 15 height 15
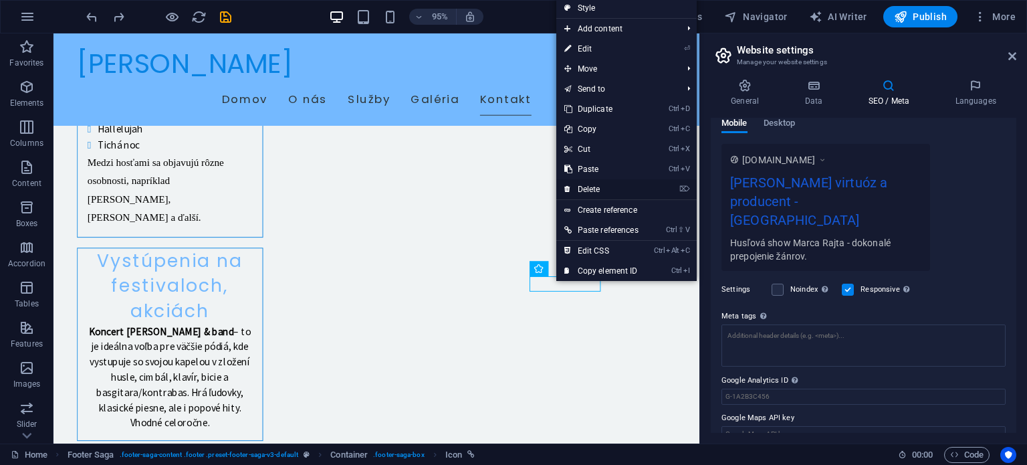
click at [585, 185] on link "⌦ Delete" at bounding box center [601, 189] width 90 height 20
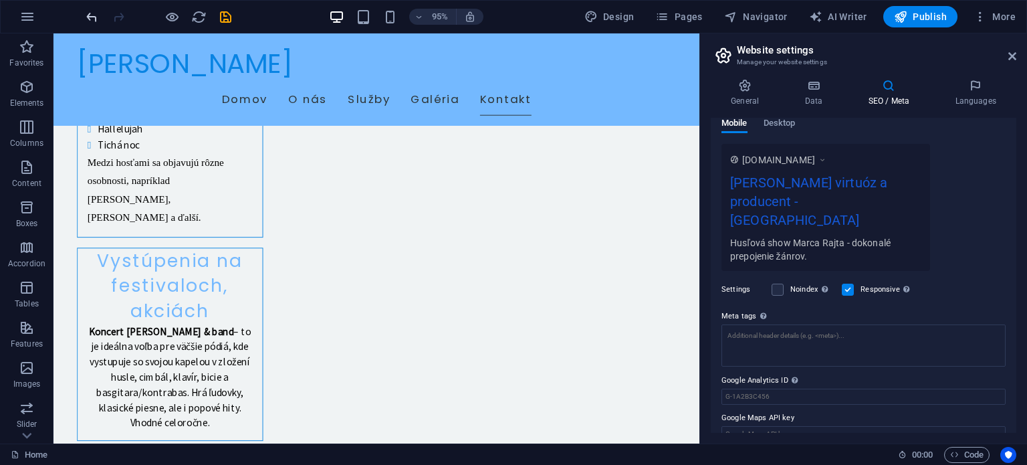
click at [98, 9] on icon "undo" at bounding box center [91, 16] width 15 height 15
click at [87, 11] on icon "undo" at bounding box center [91, 16] width 15 height 15
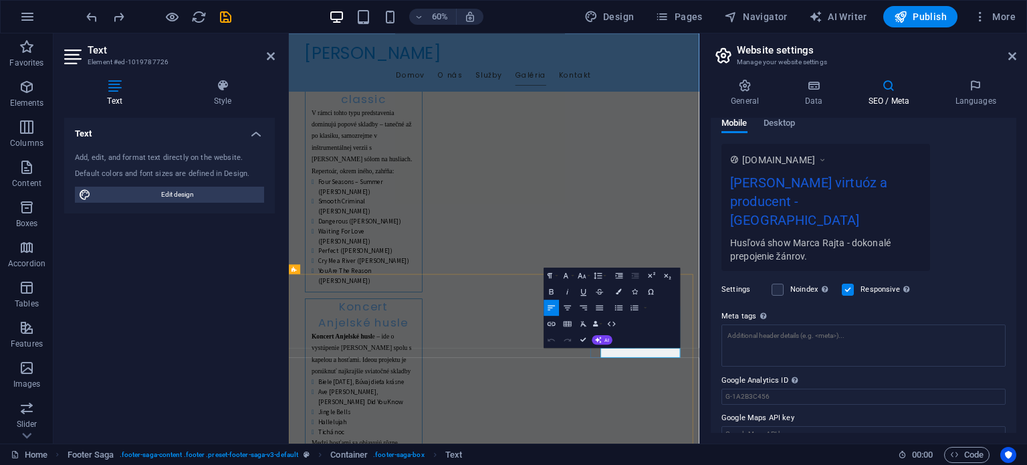
drag, startPoint x: 929, startPoint y: 384, endPoint x: 807, endPoint y: 565, distance: 218.1
drag, startPoint x: 944, startPoint y: 386, endPoint x: 804, endPoint y: 560, distance: 223.6
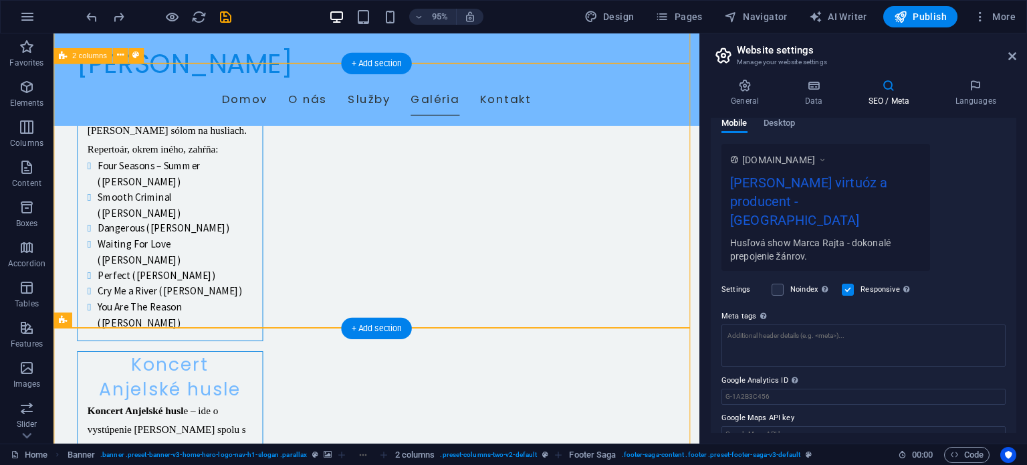
scroll to position [2177, 0]
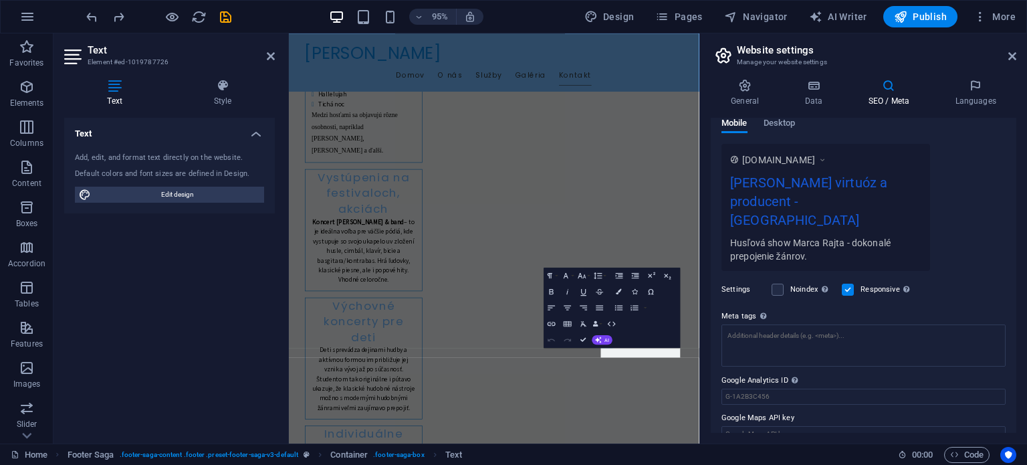
scroll to position [1952, 0]
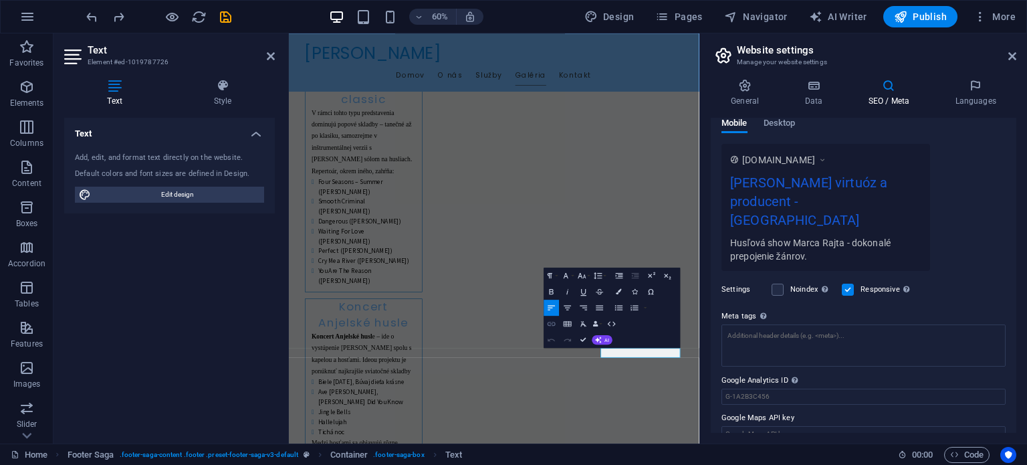
click at [549, 320] on icon "button" at bounding box center [551, 322] width 9 height 9
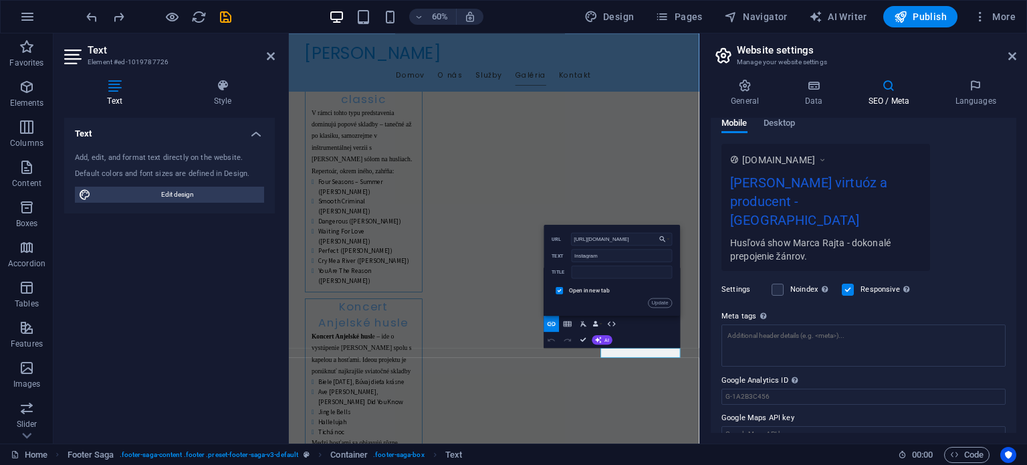
drag, startPoint x: 643, startPoint y: 237, endPoint x: 565, endPoint y: 234, distance: 78.3
click at [565, 234] on div "https://www.instagram.com/ URL" at bounding box center [612, 238] width 120 height 13
type input "https://www.instagram.com/marco_rajt/"
click at [665, 302] on button "Update" at bounding box center [660, 302] width 24 height 9
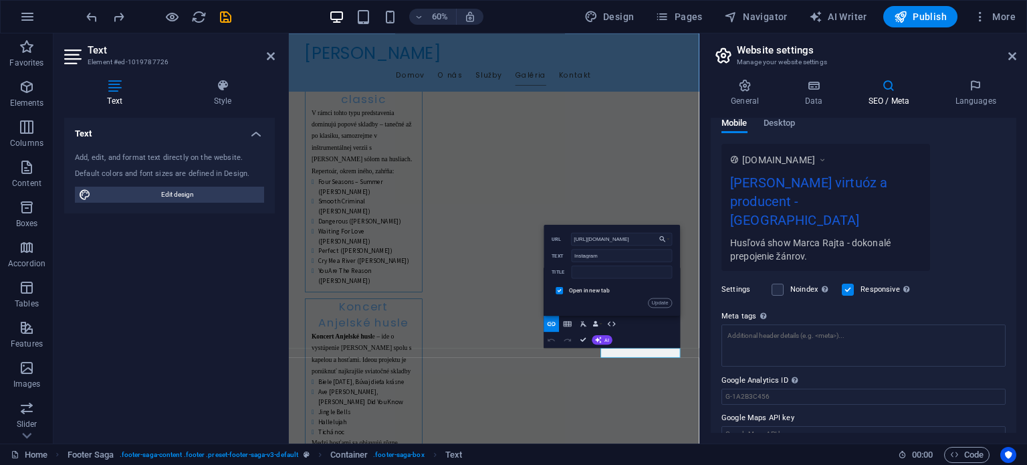
scroll to position [0, 0]
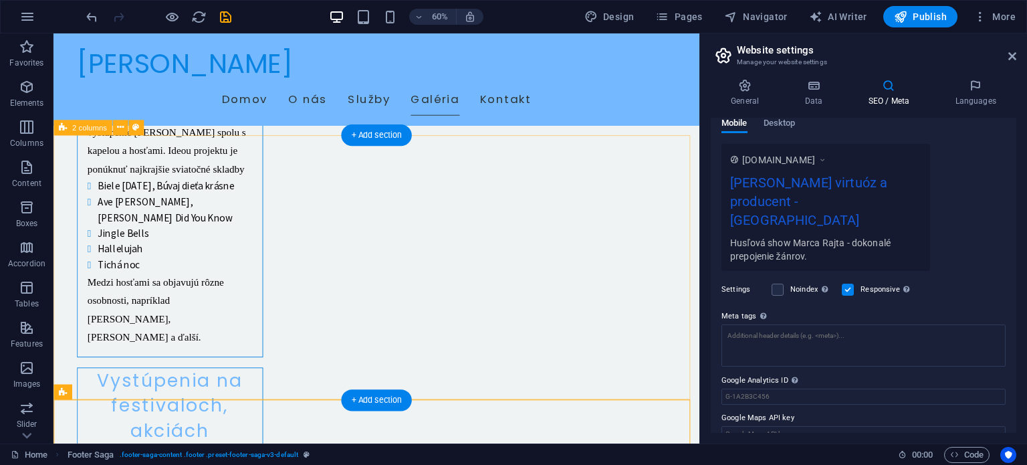
scroll to position [2177, 0]
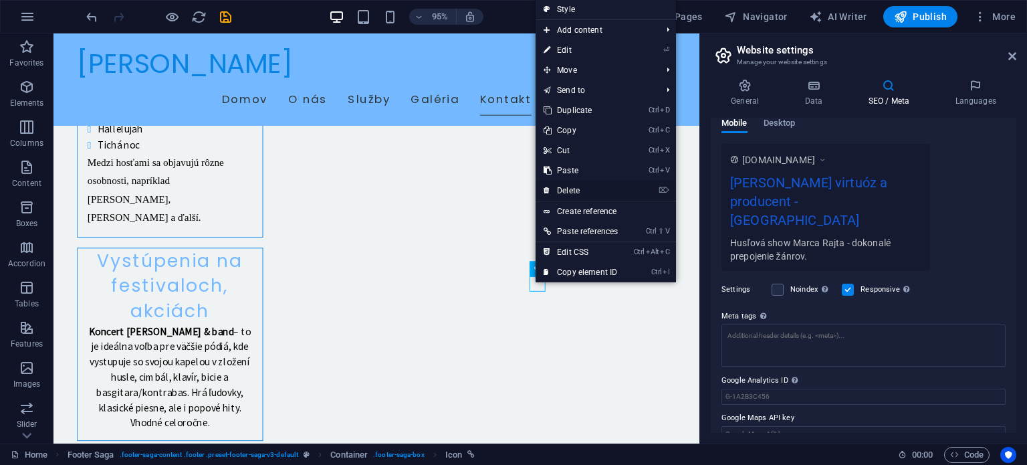
click at [567, 187] on link "⌦ Delete" at bounding box center [581, 191] width 90 height 20
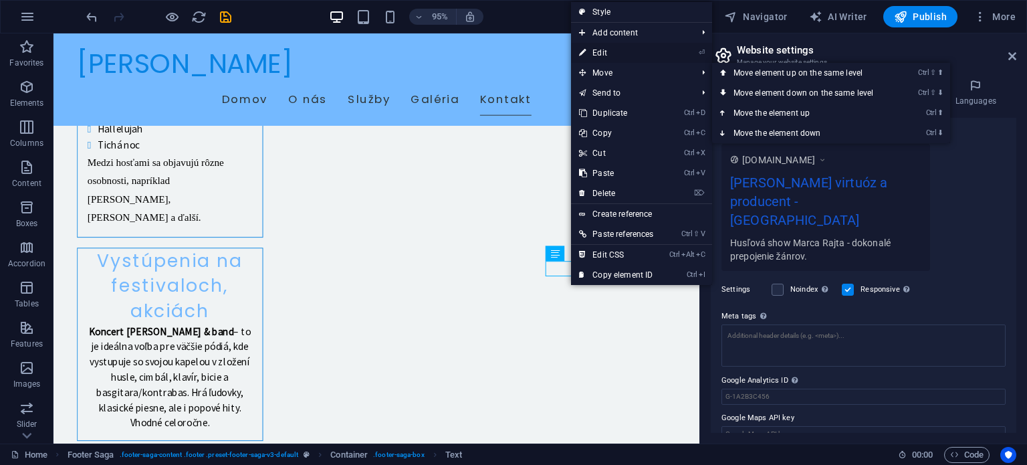
click at [614, 51] on link "⏎ Edit" at bounding box center [616, 53] width 90 height 20
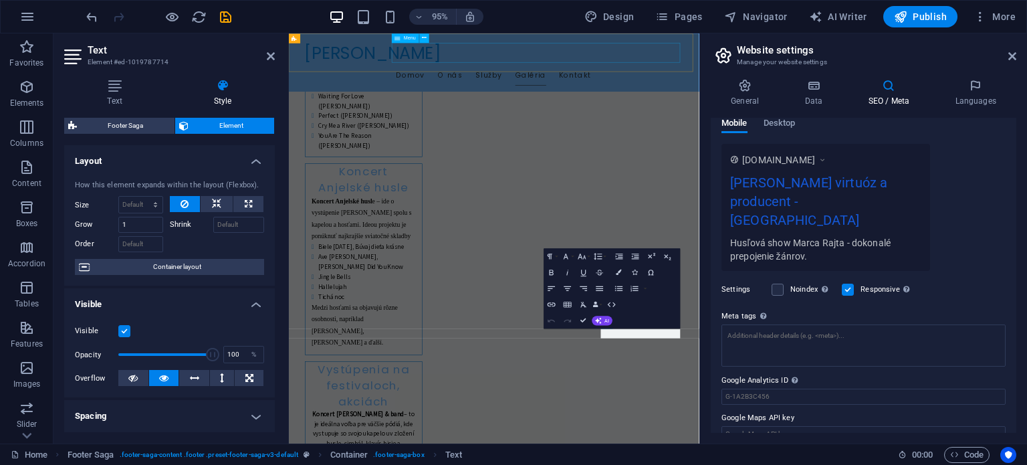
scroll to position [1952, 0]
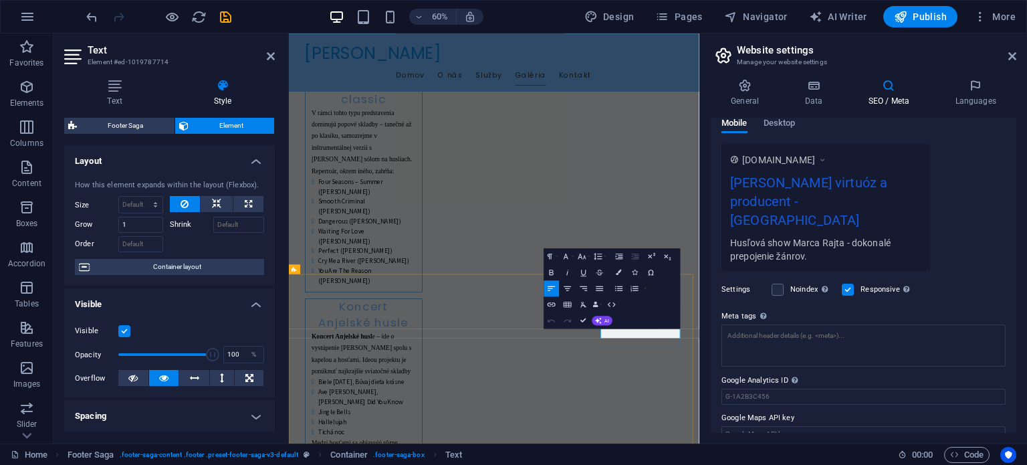
click at [554, 305] on icon "button" at bounding box center [552, 304] width 8 height 4
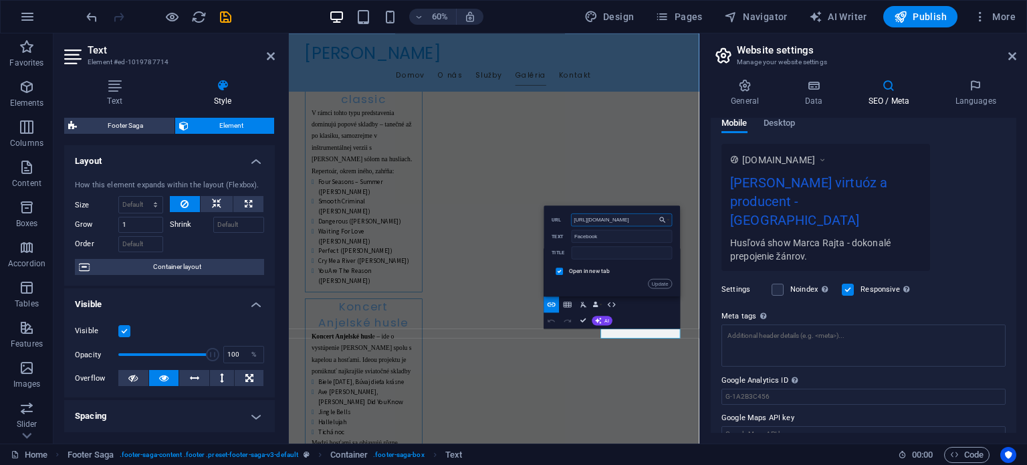
drag, startPoint x: 627, startPoint y: 219, endPoint x: 566, endPoint y: 215, distance: 60.3
click at [566, 215] on div "https://www.facebook.com/ URL" at bounding box center [612, 219] width 120 height 13
paste input "Marco.Rajt.Violin"
type input "https://www.facebook.com/Marco.Rajt.Violin"
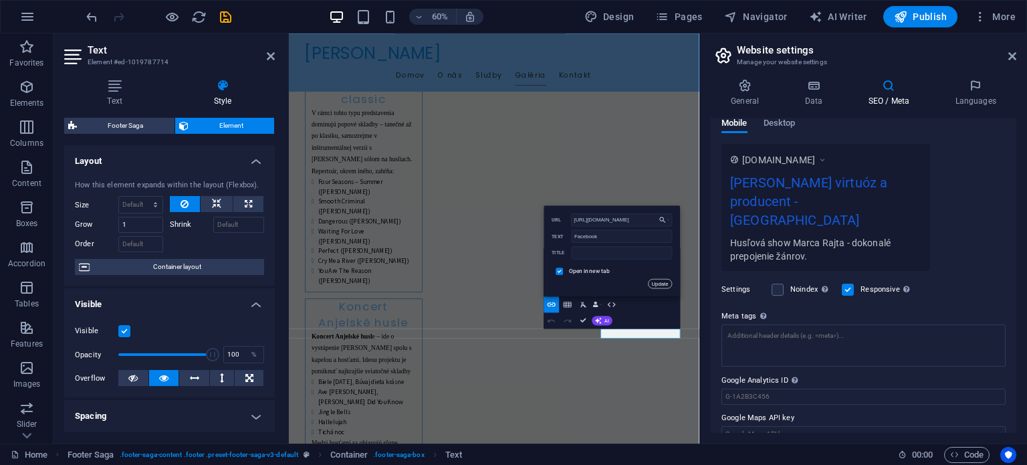
click at [661, 281] on button "Update" at bounding box center [660, 282] width 24 height 9
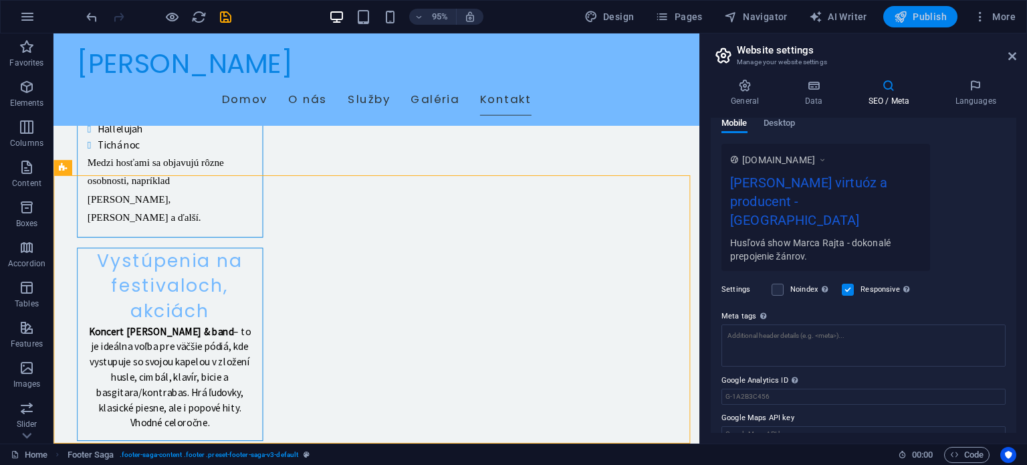
click at [911, 19] on span "Publish" at bounding box center [920, 16] width 53 height 13
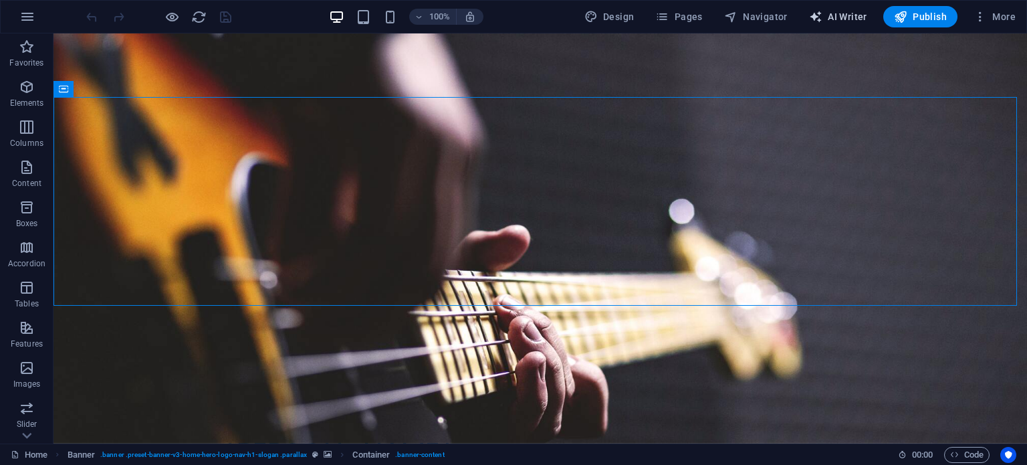
click at [844, 18] on span "AI Writer" at bounding box center [838, 16] width 58 height 13
select select "English"
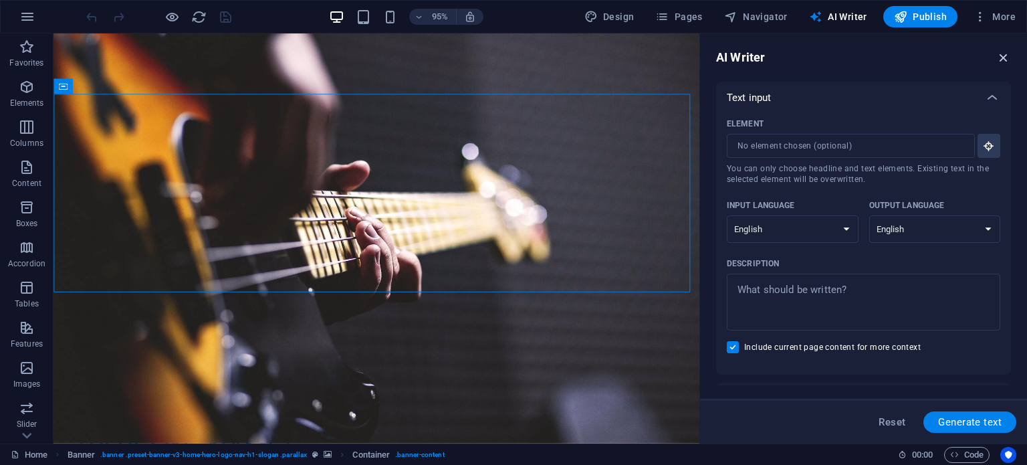
click at [1002, 58] on icon "button" at bounding box center [1003, 57] width 15 height 15
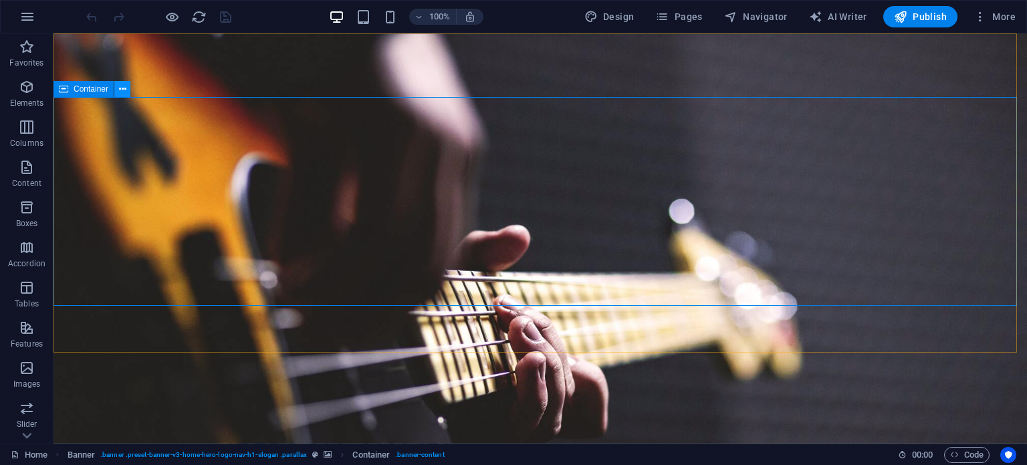
click at [126, 85] on button at bounding box center [122, 89] width 16 height 16
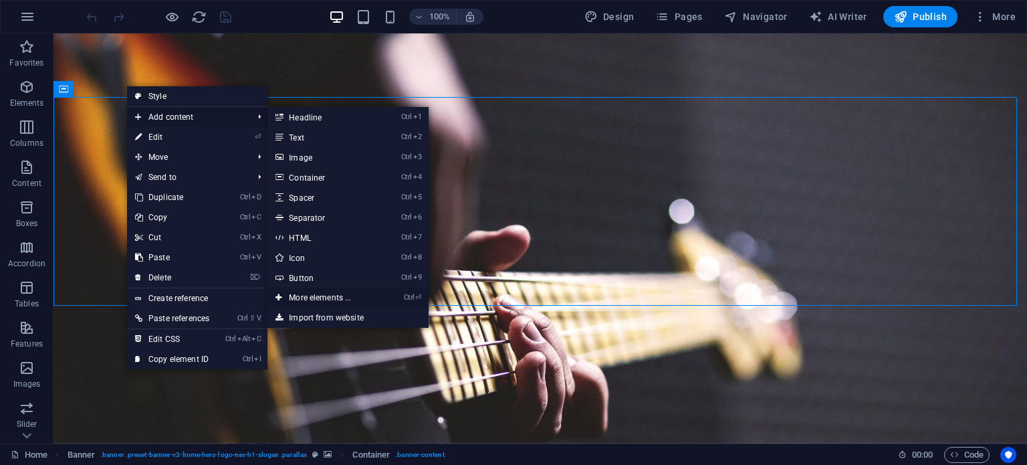
click at [330, 294] on link "Ctrl ⏎ More elements ..." at bounding box center [322, 298] width 110 height 20
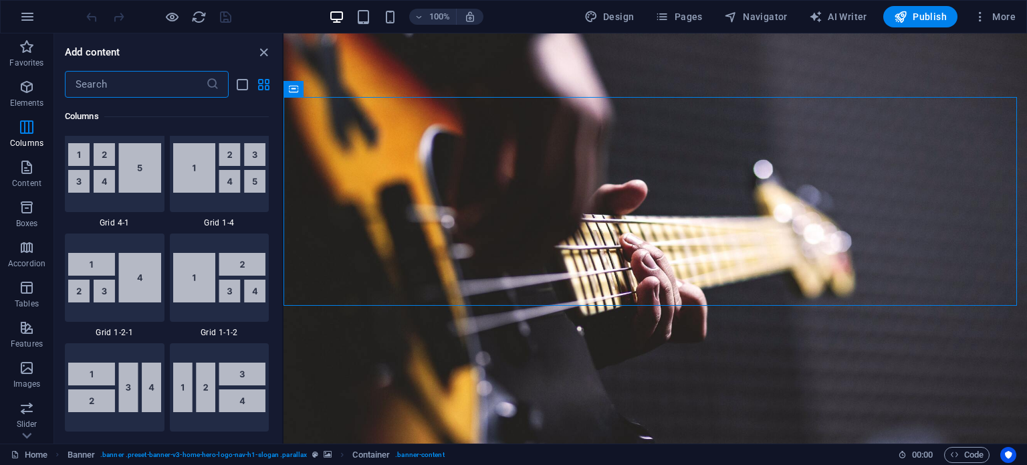
scroll to position [2148, 0]
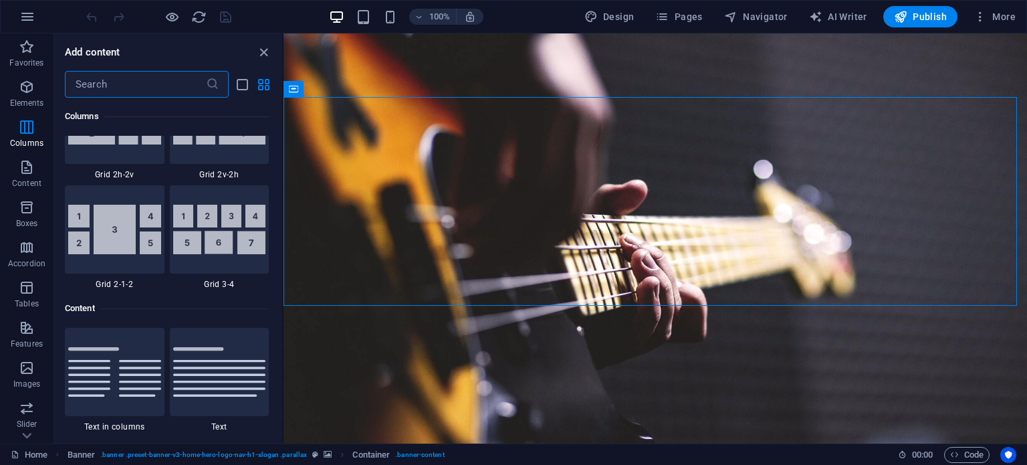
click at [139, 86] on input "text" at bounding box center [135, 84] width 141 height 27
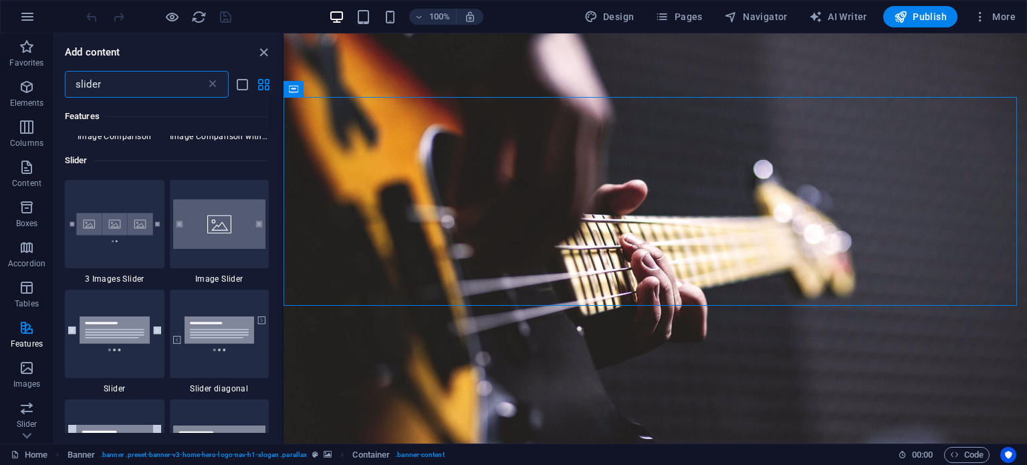
scroll to position [0, 0]
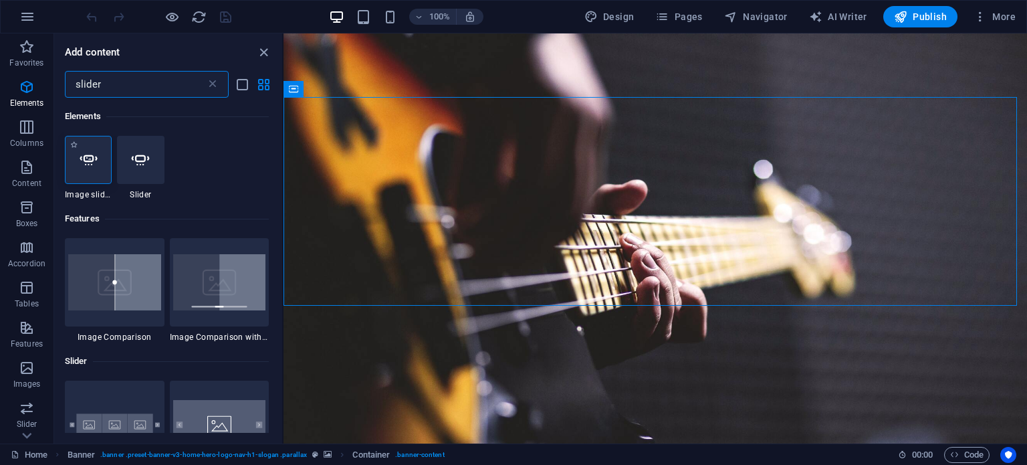
type input "slider"
click at [94, 162] on icon at bounding box center [88, 159] width 17 height 17
select select "ms"
select select "s"
select select "progressive"
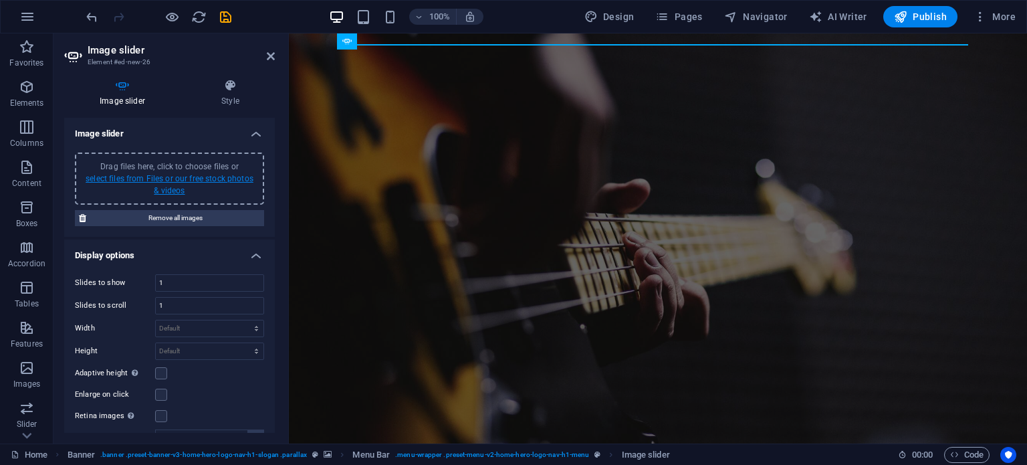
click at [190, 182] on link "select files from Files or our free stock photos & videos" at bounding box center [170, 184] width 168 height 21
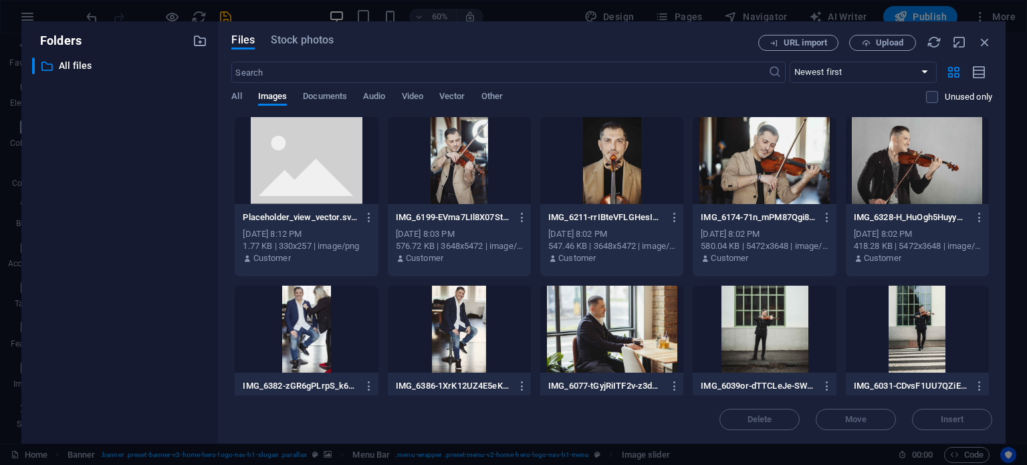
click at [774, 173] on div at bounding box center [764, 160] width 143 height 87
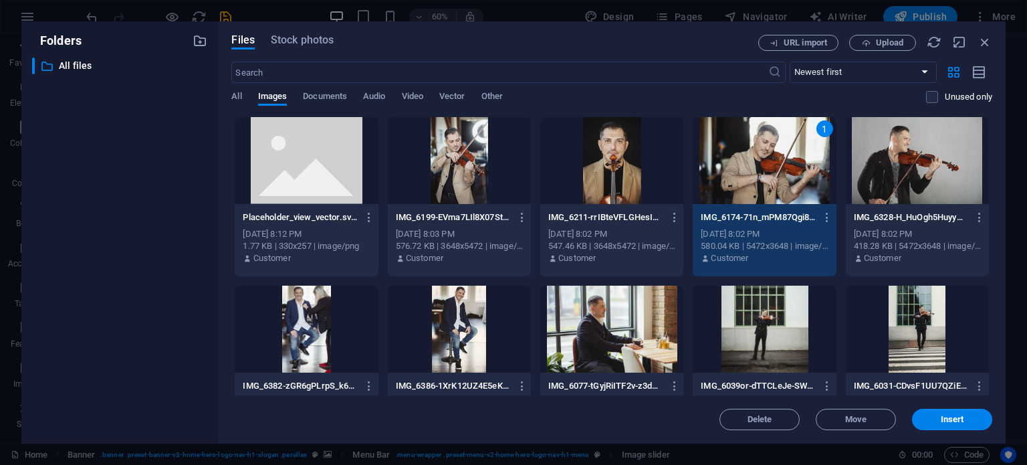
click at [893, 173] on div at bounding box center [917, 160] width 143 height 87
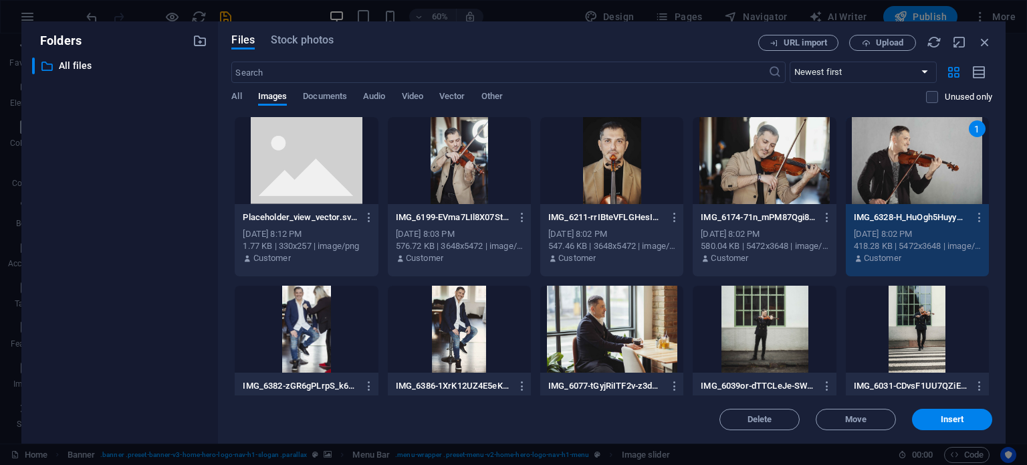
click at [621, 171] on div at bounding box center [611, 160] width 143 height 87
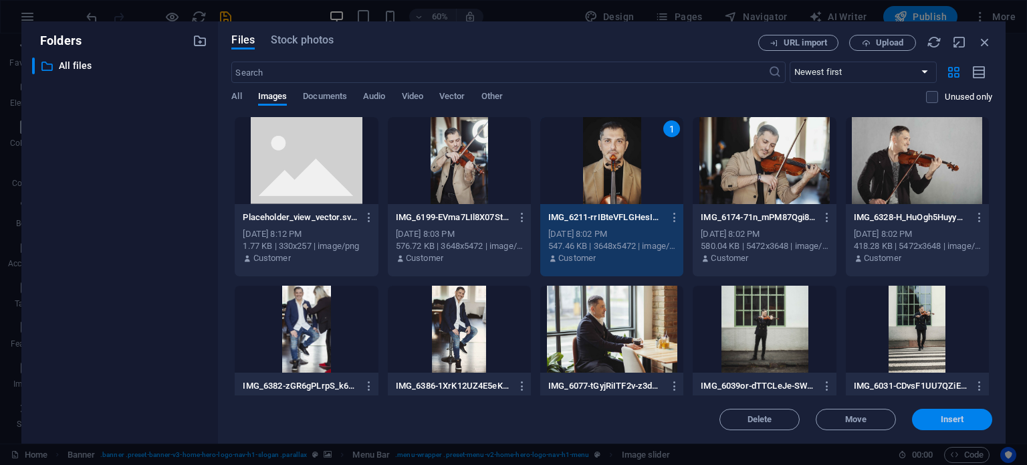
click at [956, 413] on button "Insert" at bounding box center [952, 419] width 80 height 21
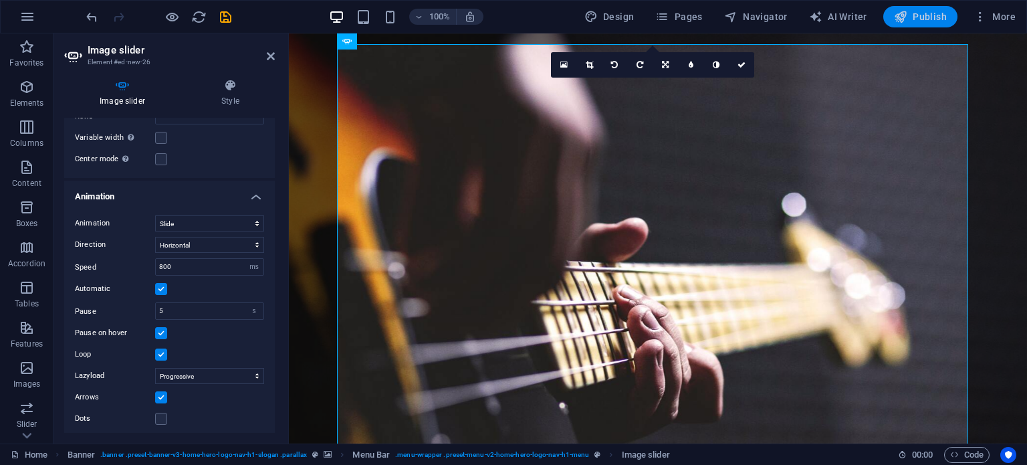
click at [917, 14] on span "Publish" at bounding box center [920, 16] width 53 height 13
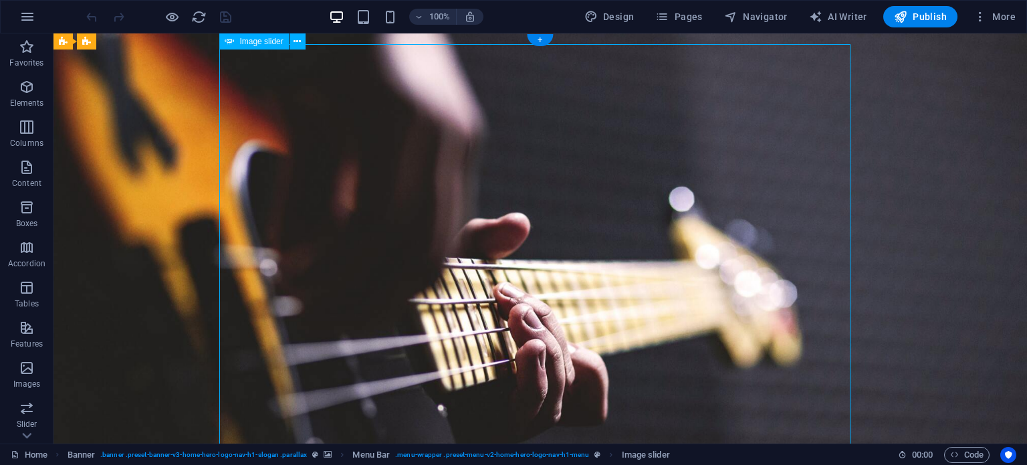
drag, startPoint x: 449, startPoint y: 65, endPoint x: 427, endPoint y: 85, distance: 29.3
drag, startPoint x: 263, startPoint y: 61, endPoint x: 251, endPoint y: 92, distance: 33.0
click at [274, 39] on span "Image slider" at bounding box center [260, 41] width 43 height 8
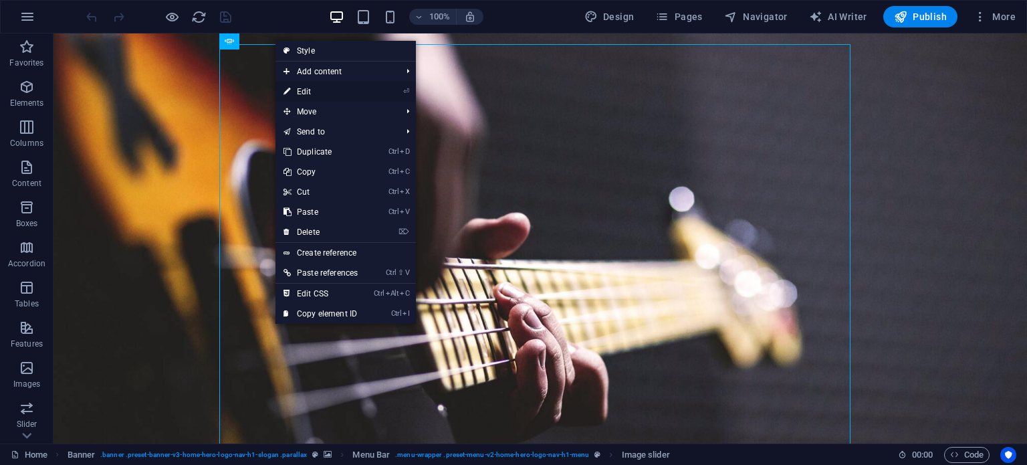
click at [322, 90] on link "⏎ Edit" at bounding box center [321, 92] width 90 height 20
select select "ms"
select select "s"
select select "progressive"
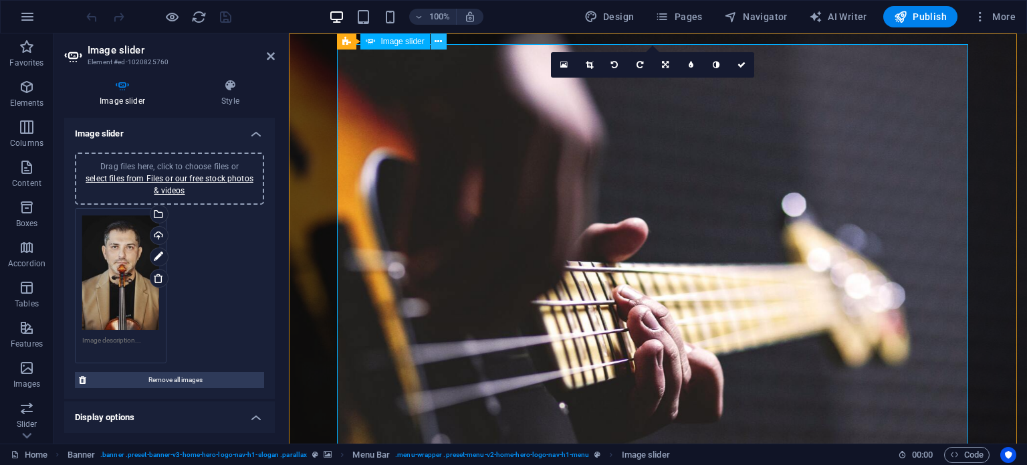
click at [436, 39] on icon at bounding box center [438, 42] width 7 height 14
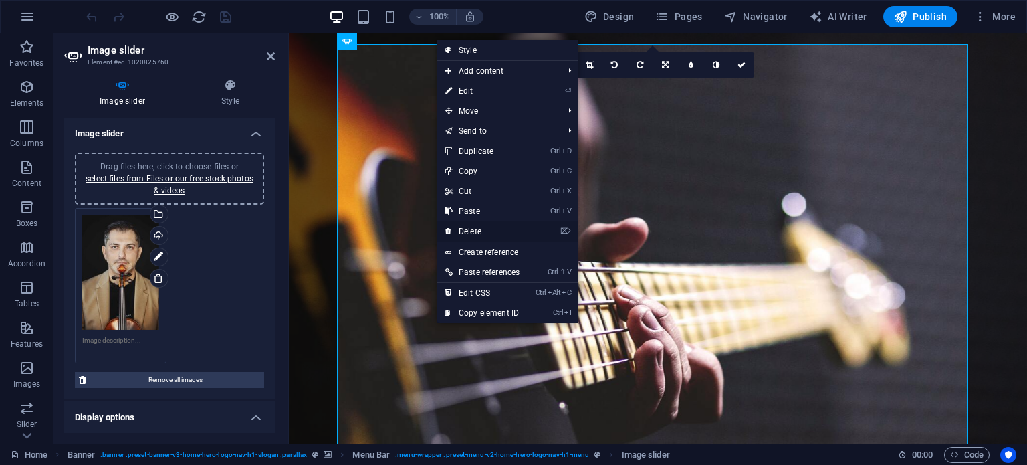
click at [479, 227] on link "⌦ Delete" at bounding box center [482, 231] width 90 height 20
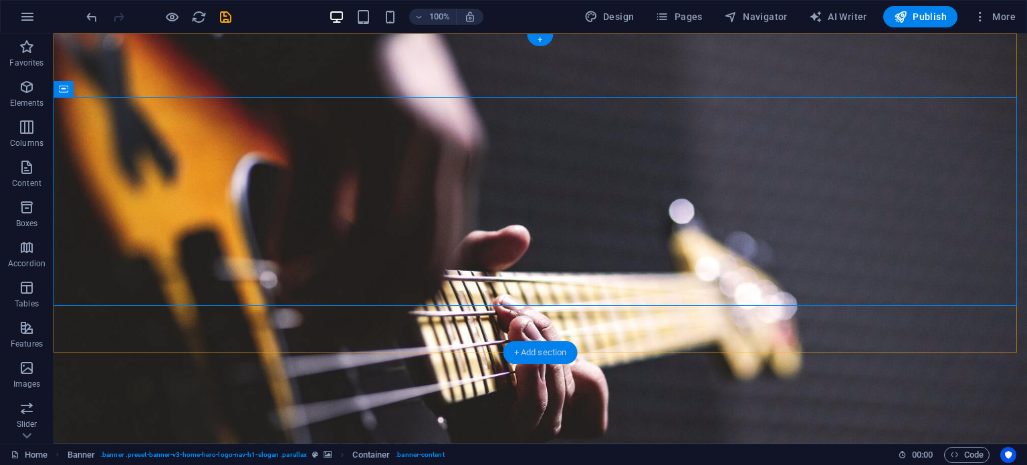
click at [534, 353] on div "+ Add section" at bounding box center [541, 352] width 74 height 23
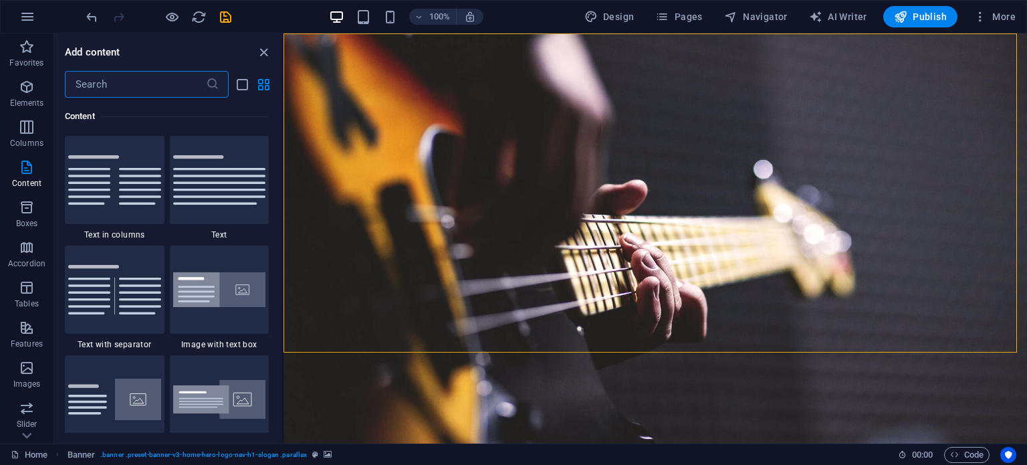
click at [130, 90] on input "text" at bounding box center [135, 84] width 141 height 27
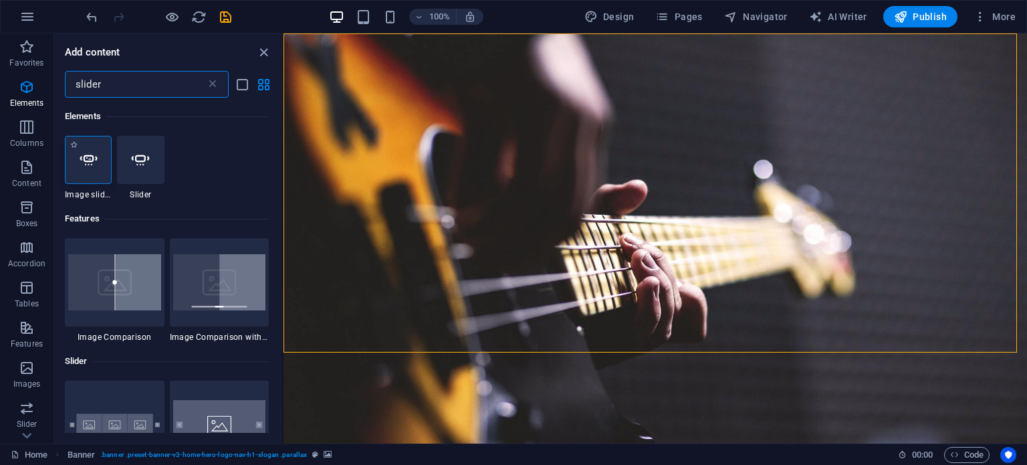
type input "slider"
click at [94, 165] on icon at bounding box center [88, 159] width 17 height 17
select select "ms"
select select "s"
select select "progressive"
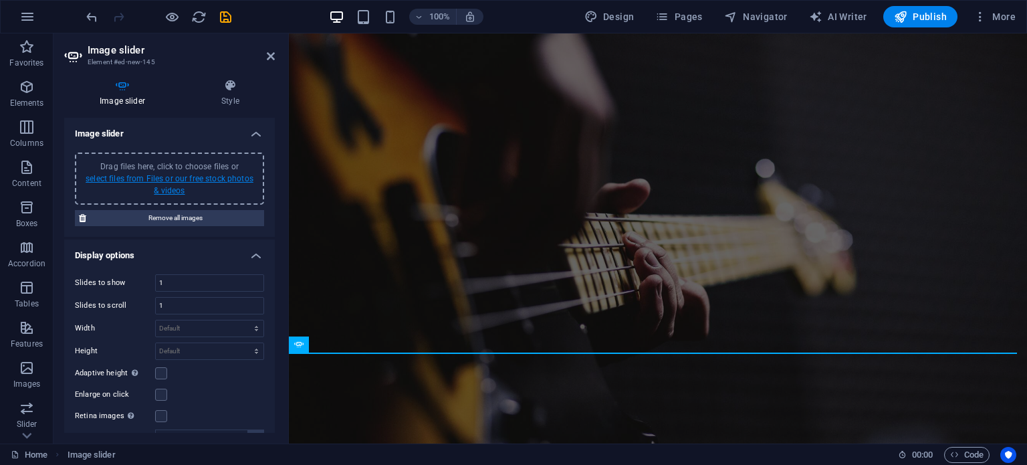
click at [169, 183] on link "select files from Files or our free stock photos & videos" at bounding box center [170, 184] width 168 height 21
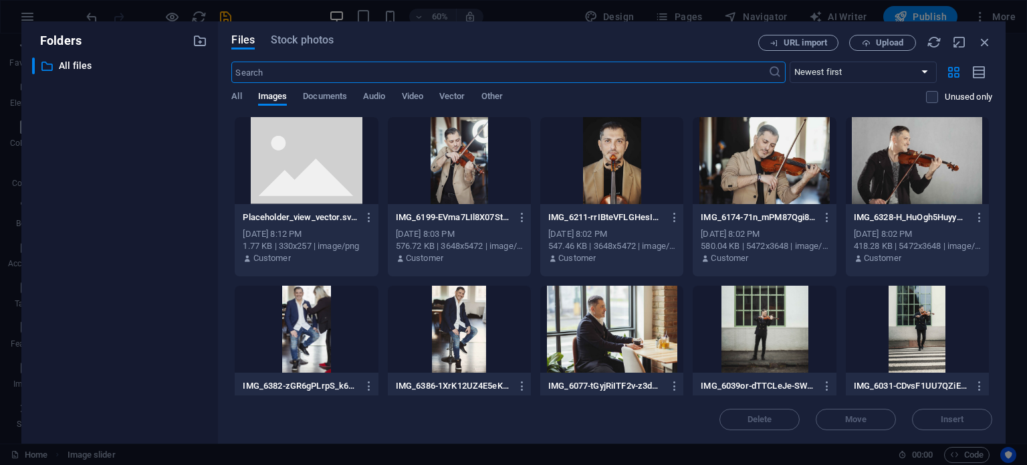
click at [914, 173] on div at bounding box center [917, 160] width 143 height 87
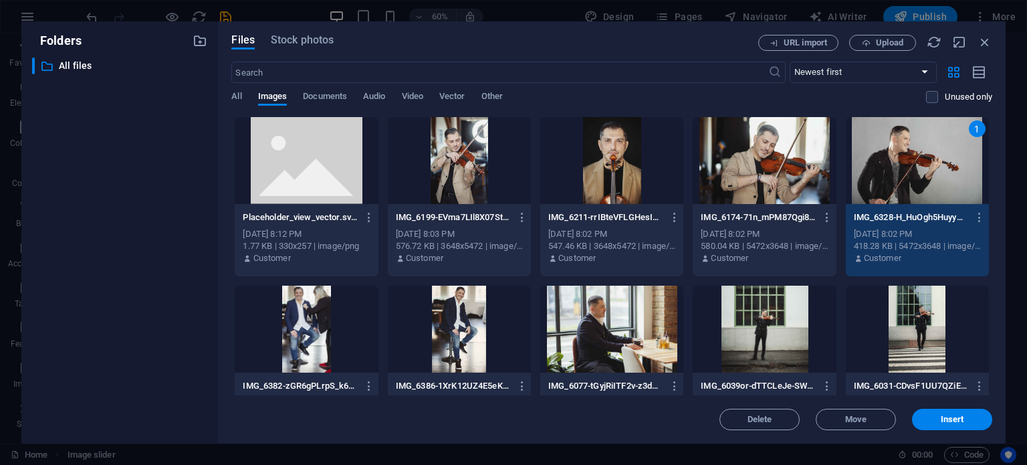
click at [460, 318] on div at bounding box center [459, 329] width 143 height 87
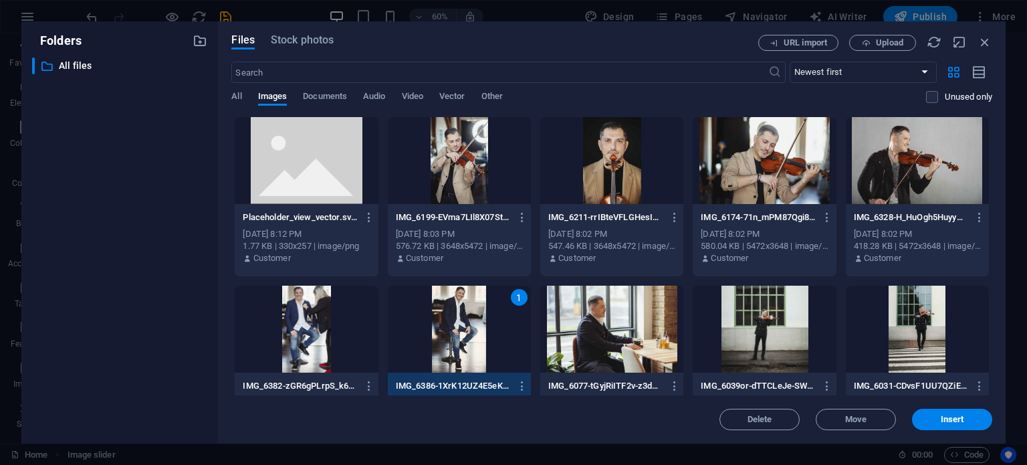
click at [298, 315] on div at bounding box center [306, 329] width 143 height 87
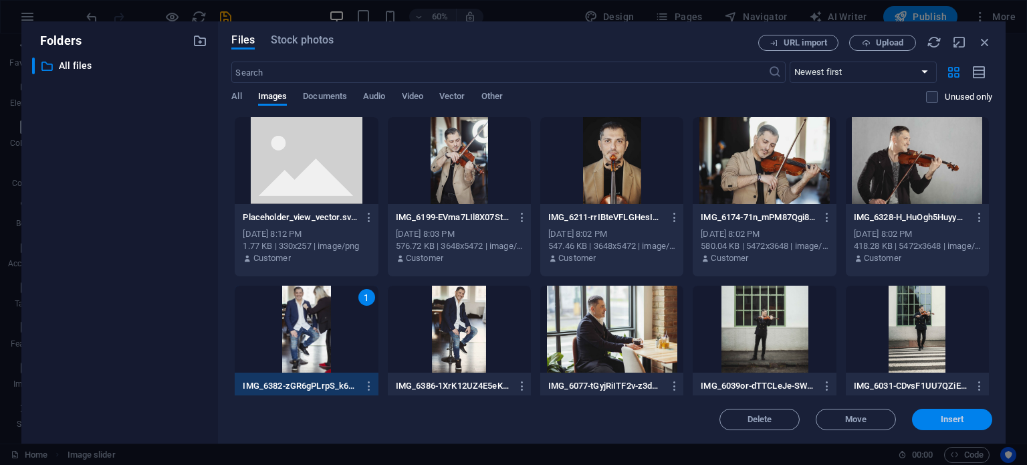
click at [947, 420] on span "Insert" at bounding box center [952, 419] width 23 height 8
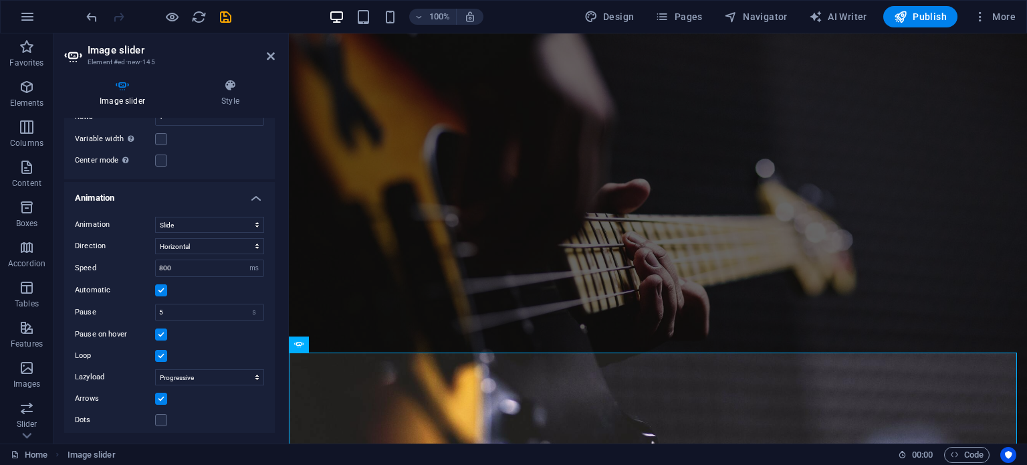
scroll to position [259, 0]
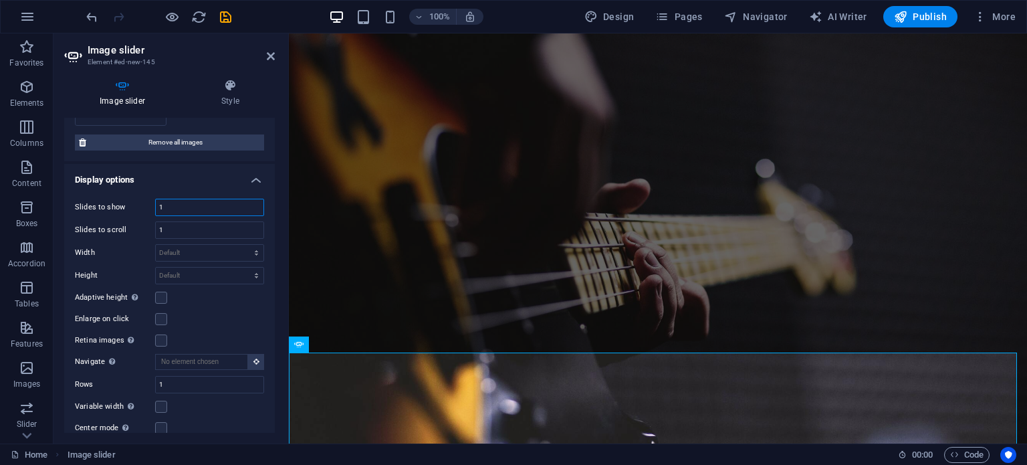
drag, startPoint x: 155, startPoint y: 200, endPoint x: 128, endPoint y: 197, distance: 26.9
click at [128, 199] on div "Slides to show 1" at bounding box center [169, 207] width 189 height 17
type input "3"
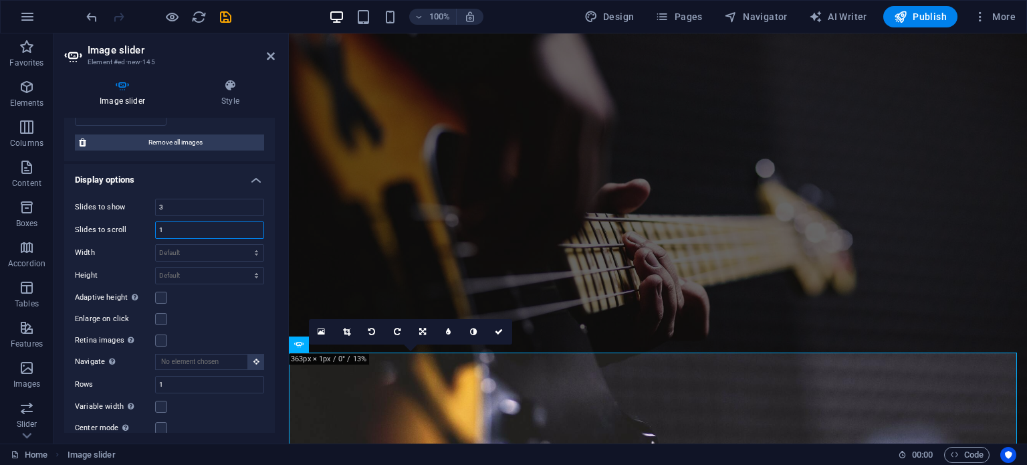
click at [181, 227] on input "1" at bounding box center [210, 230] width 108 height 16
drag, startPoint x: 215, startPoint y: 222, endPoint x: 143, endPoint y: 222, distance: 71.6
click at [143, 222] on div "Slides to scroll 1" at bounding box center [169, 229] width 189 height 17
type input "3"
click at [200, 269] on select "Default px rem em vw vh" at bounding box center [210, 275] width 108 height 16
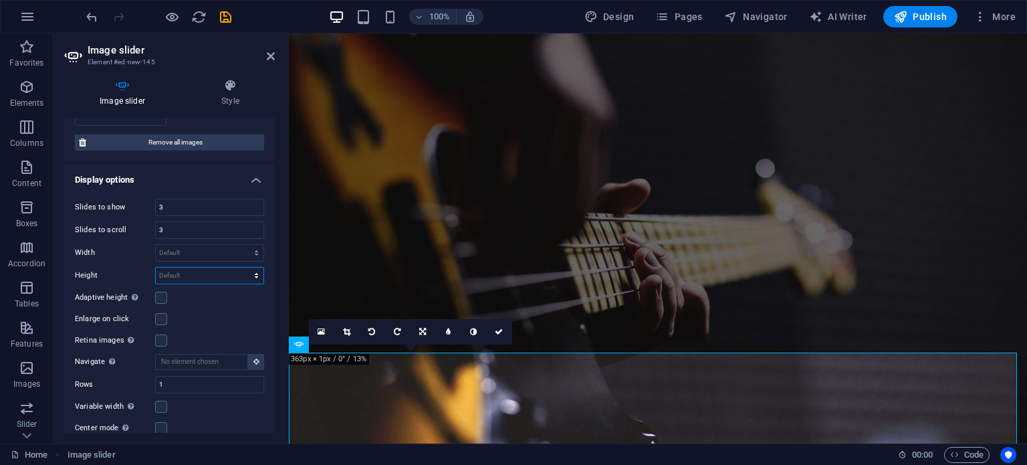
select select "px"
click at [242, 267] on select "Default px rem em vw vh" at bounding box center [210, 275] width 108 height 16
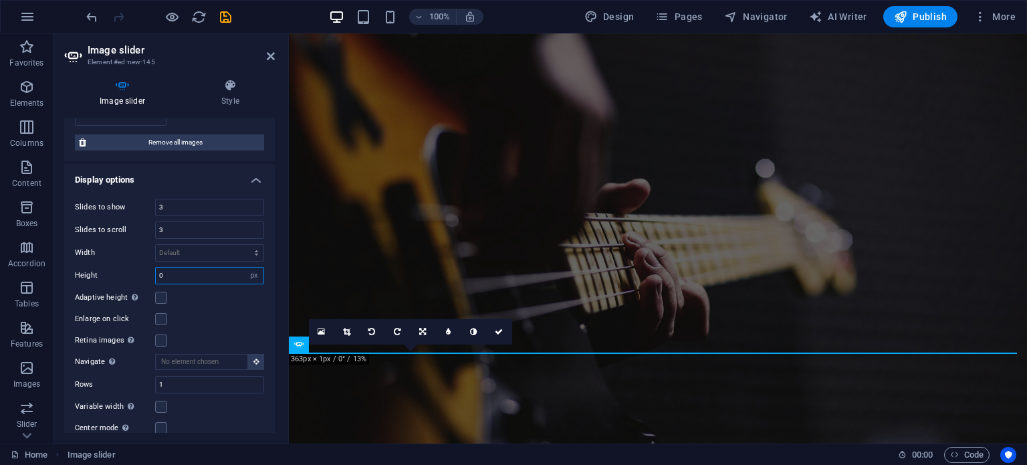
click at [183, 270] on input "0" at bounding box center [210, 275] width 108 height 16
drag, startPoint x: 174, startPoint y: 271, endPoint x: 132, endPoint y: 273, distance: 41.5
click at [132, 273] on div "Height 0 Default px rem em vw vh" at bounding box center [169, 275] width 189 height 17
type input "500"
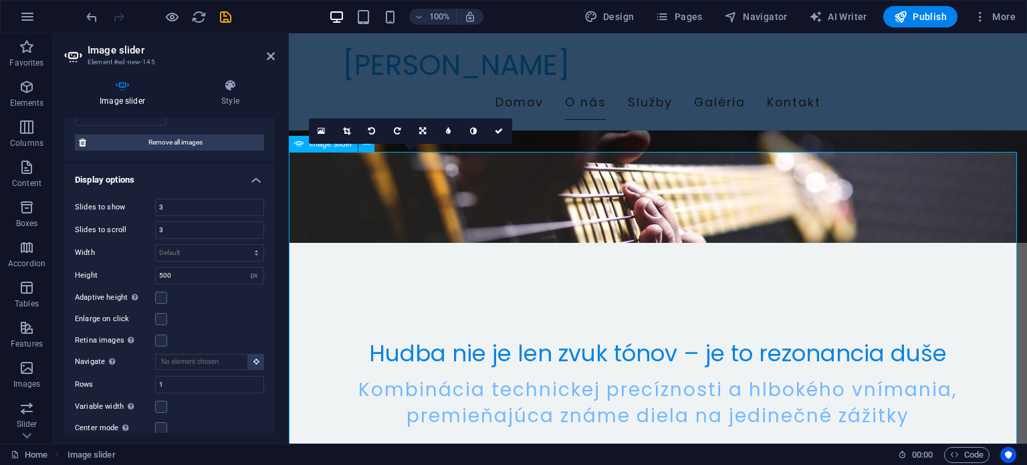
scroll to position [0, 0]
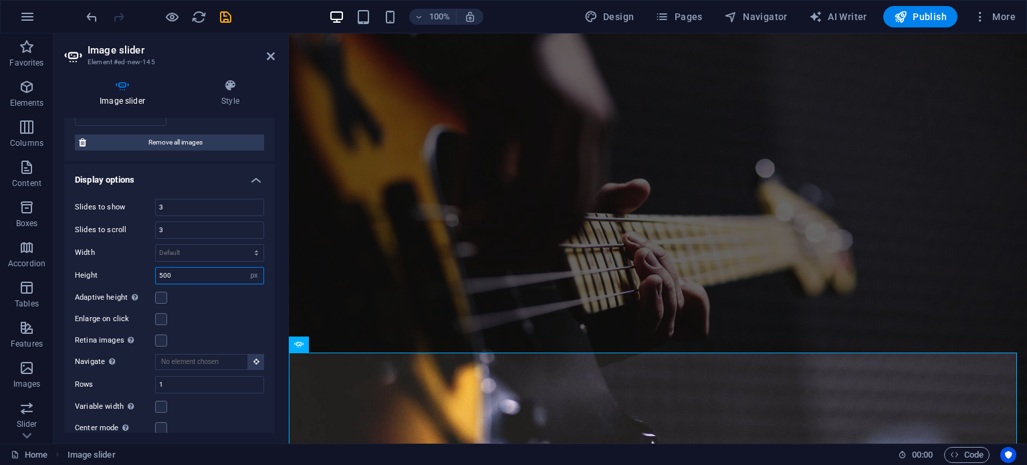
drag, startPoint x: 193, startPoint y: 269, endPoint x: 153, endPoint y: 269, distance: 39.5
click at [153, 269] on div "Height 500 Default px rem em vw vh" at bounding box center [169, 275] width 189 height 17
click at [197, 205] on input "3" at bounding box center [210, 207] width 108 height 16
click at [213, 275] on input "number" at bounding box center [210, 275] width 108 height 16
click at [253, 273] on select "Default px rem em vw vh" at bounding box center [254, 275] width 19 height 16
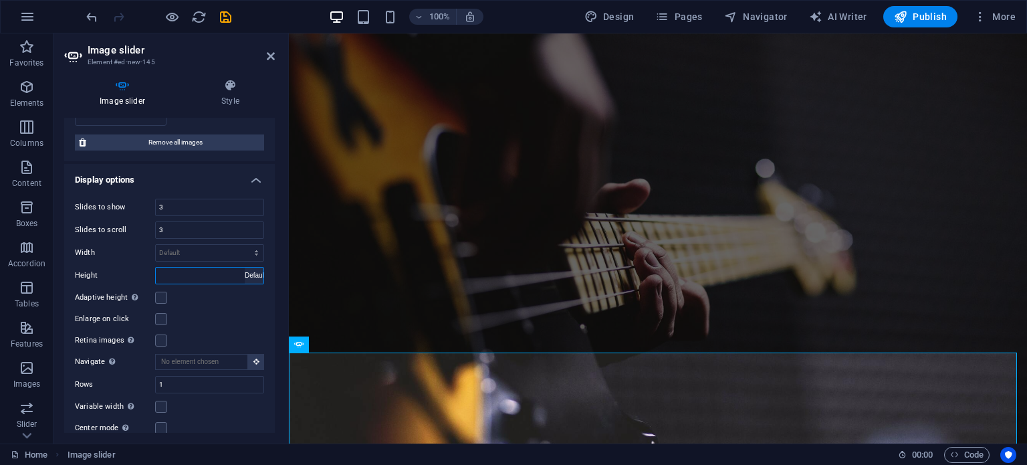
click at [245, 267] on select "Default px rem em vw vh" at bounding box center [254, 275] width 19 height 16
select select "DISABLED_OPTION_VALUE"
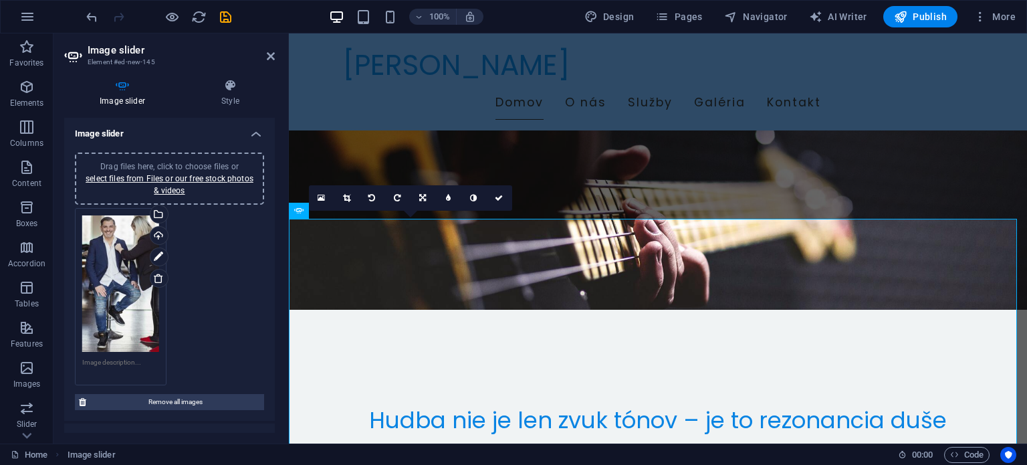
click at [370, 211] on div "16:10 16:9 4:3 1:1 1:2 0" at bounding box center [410, 197] width 203 height 25
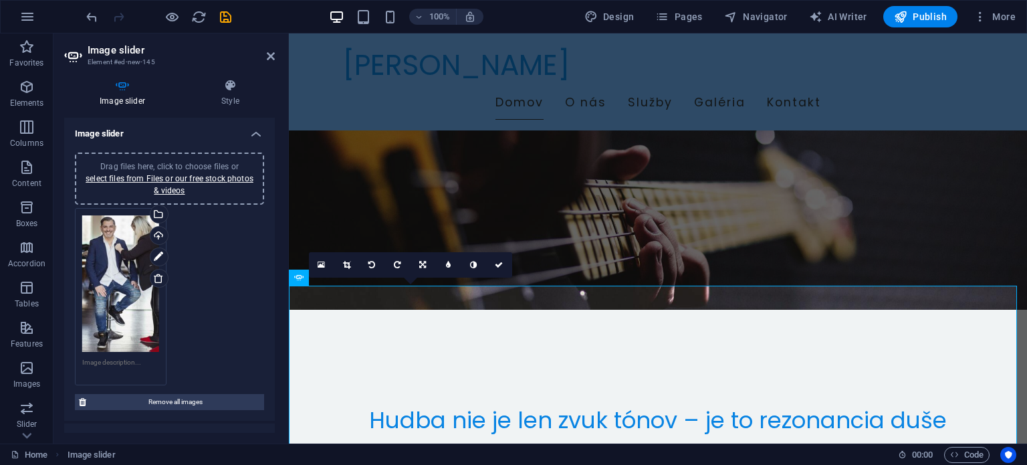
scroll to position [67, 0]
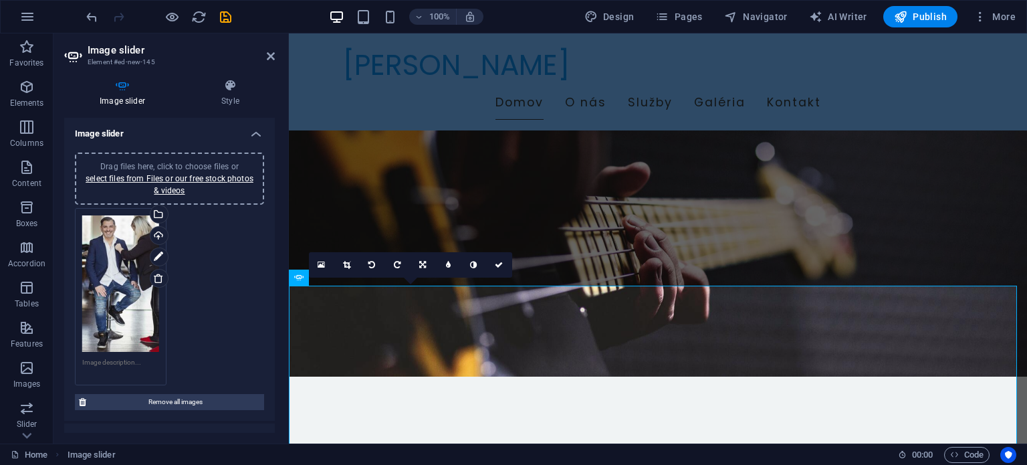
click at [368, 278] on div "16:10 16:9 4:3 1:1 1:2 0" at bounding box center [410, 264] width 203 height 25
click at [366, 278] on div "16:10 16:9 4:3 1:1 1:2 0" at bounding box center [410, 264] width 203 height 25
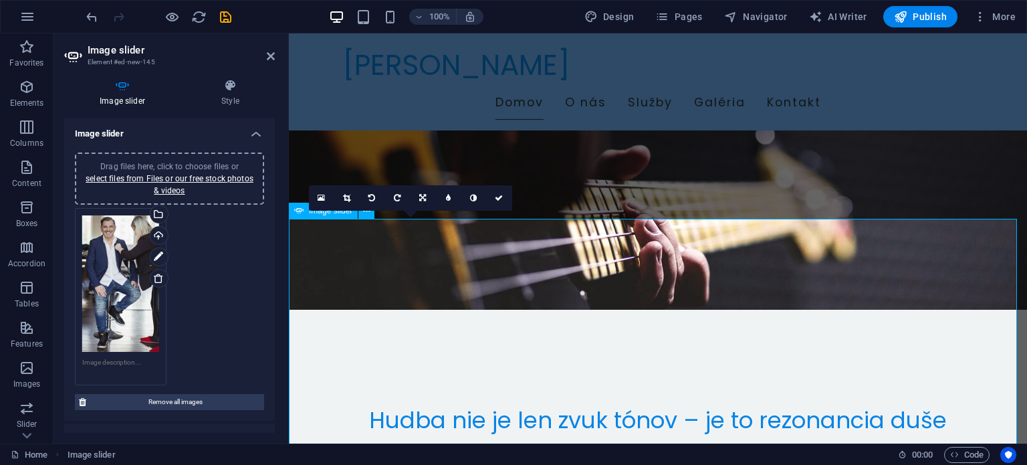
scroll to position [201, 0]
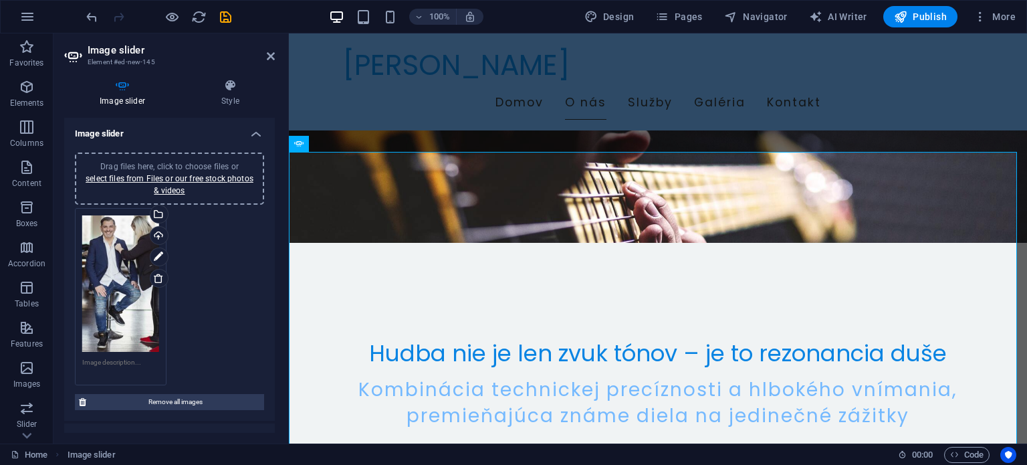
click at [238, 245] on div "Drag files here, click to choose files or select files from Files or our free s…" at bounding box center [170, 297] width 196 height 184
click at [262, 55] on h2 "Image slider" at bounding box center [181, 50] width 187 height 12
click at [269, 56] on icon at bounding box center [271, 56] width 8 height 11
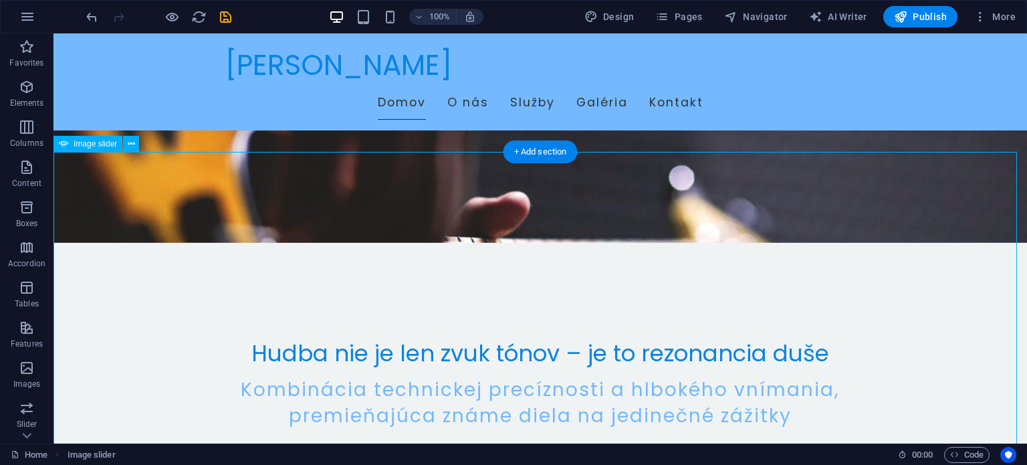
scroll to position [134, 0]
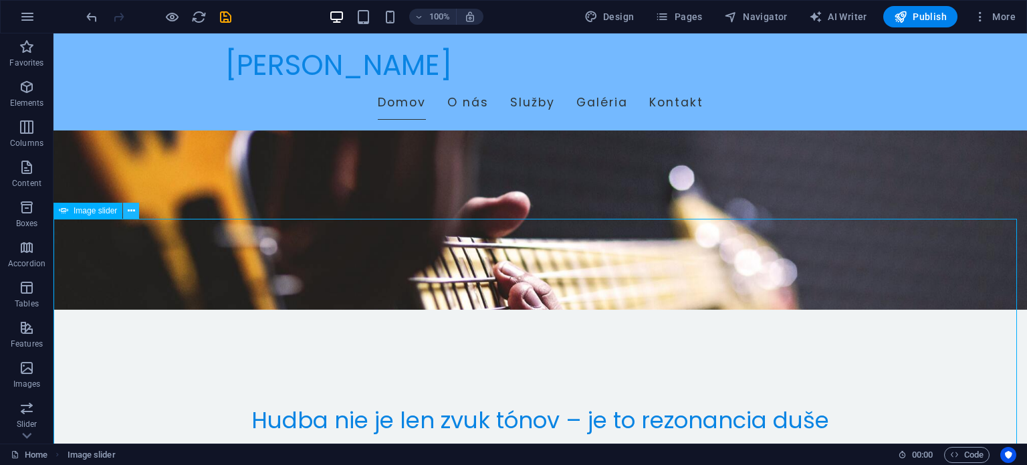
click at [130, 205] on icon at bounding box center [131, 211] width 7 height 14
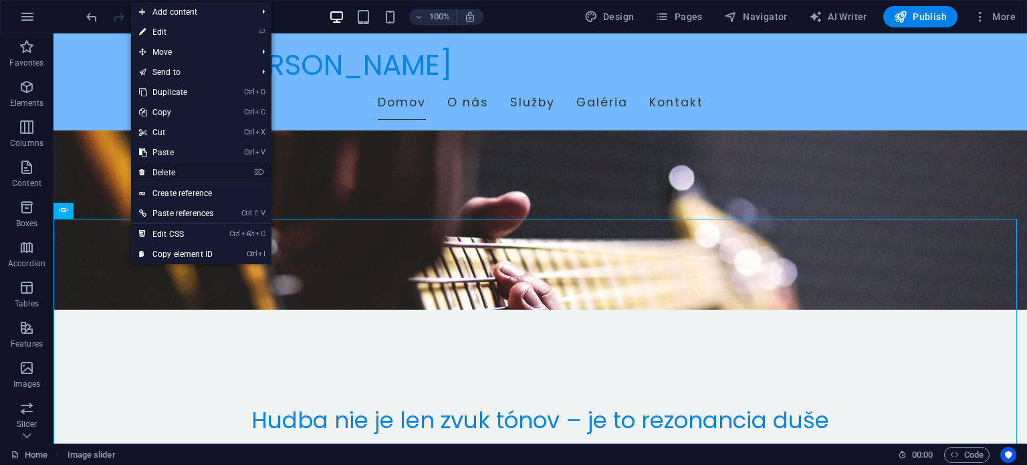
click at [167, 169] on link "⌦ Delete" at bounding box center [176, 172] width 90 height 20
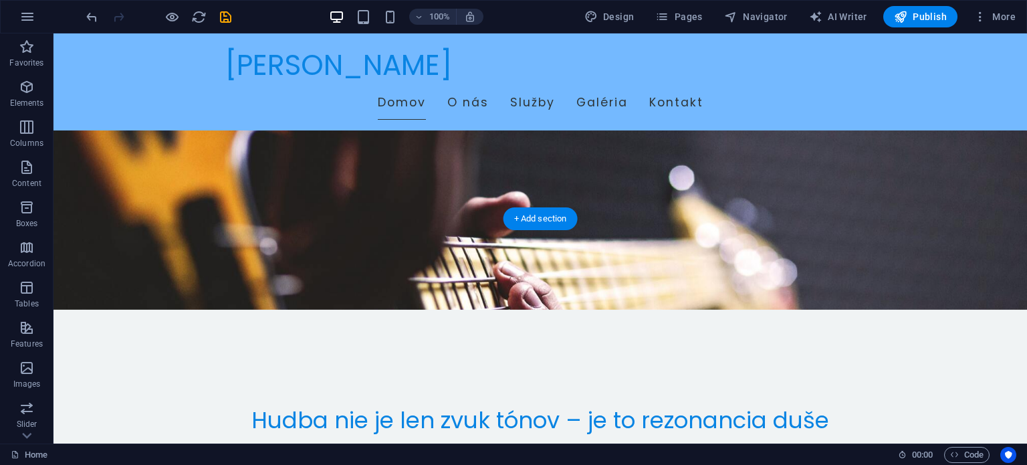
scroll to position [0, 0]
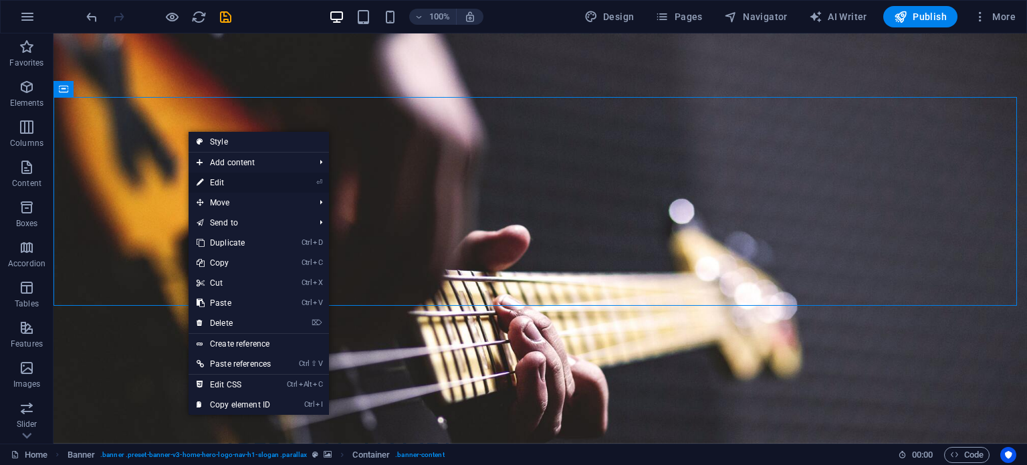
click at [229, 181] on link "⏎ Edit" at bounding box center [234, 183] width 90 height 20
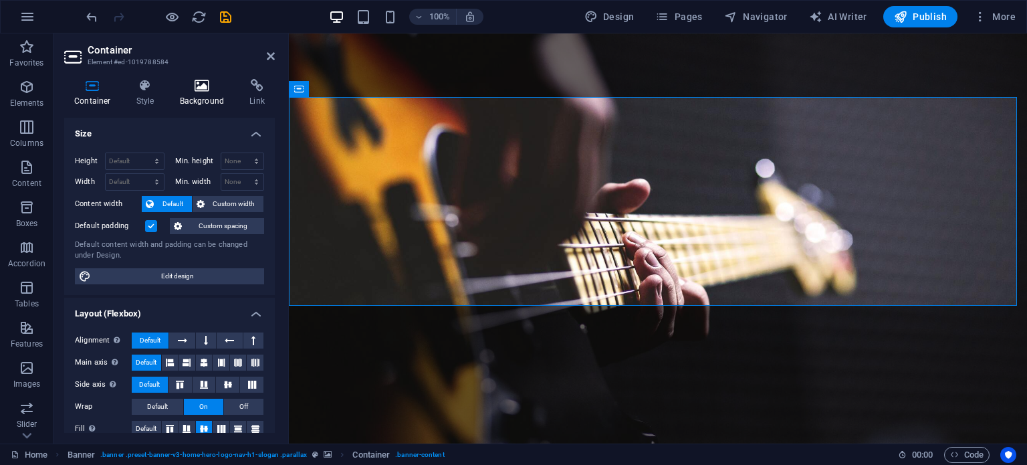
drag, startPoint x: 204, startPoint y: 88, endPoint x: 214, endPoint y: 102, distance: 16.7
click at [204, 88] on icon at bounding box center [202, 85] width 65 height 13
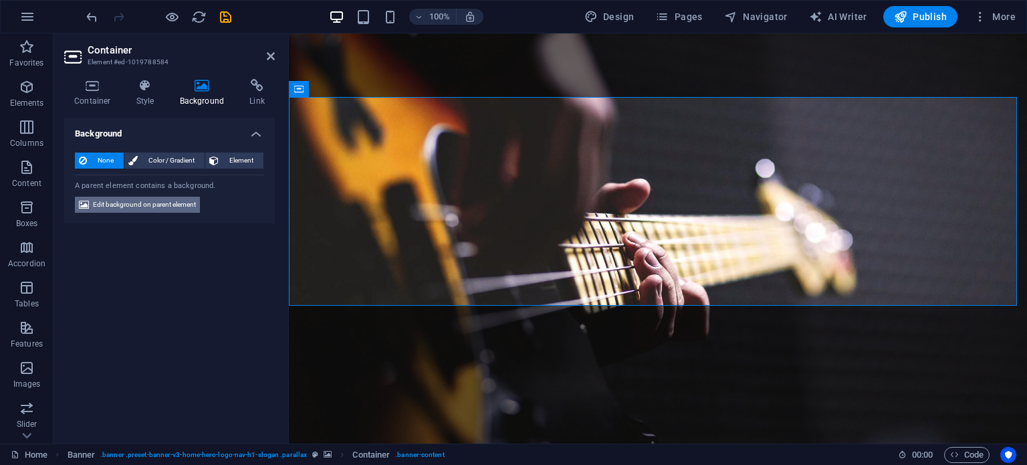
click at [169, 204] on span "Edit background on parent element" at bounding box center [144, 205] width 103 height 16
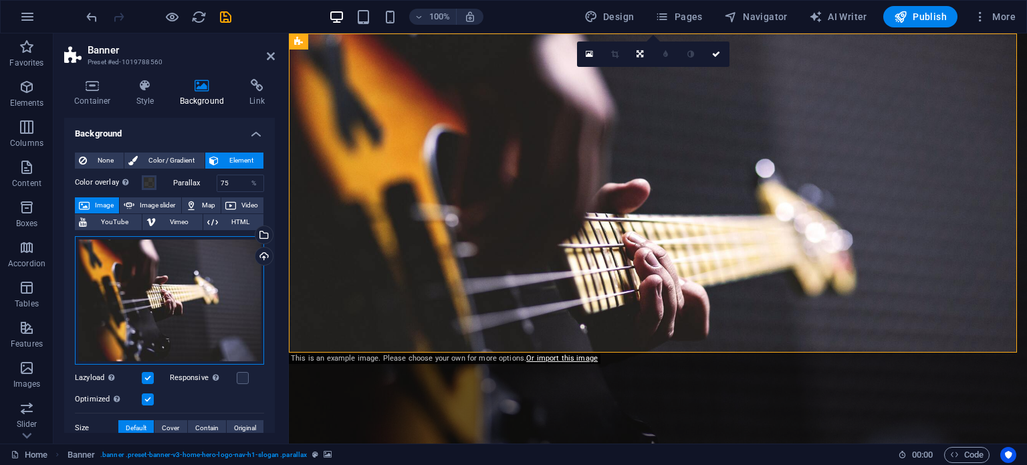
click at [197, 276] on div "Drag files here, click to choose files or select files from Files or our free s…" at bounding box center [169, 300] width 189 height 128
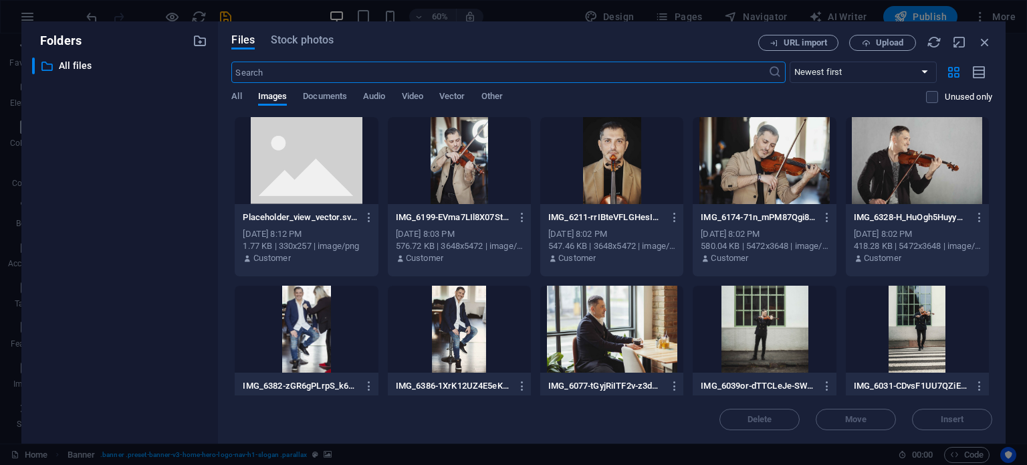
click at [604, 160] on div at bounding box center [611, 160] width 143 height 87
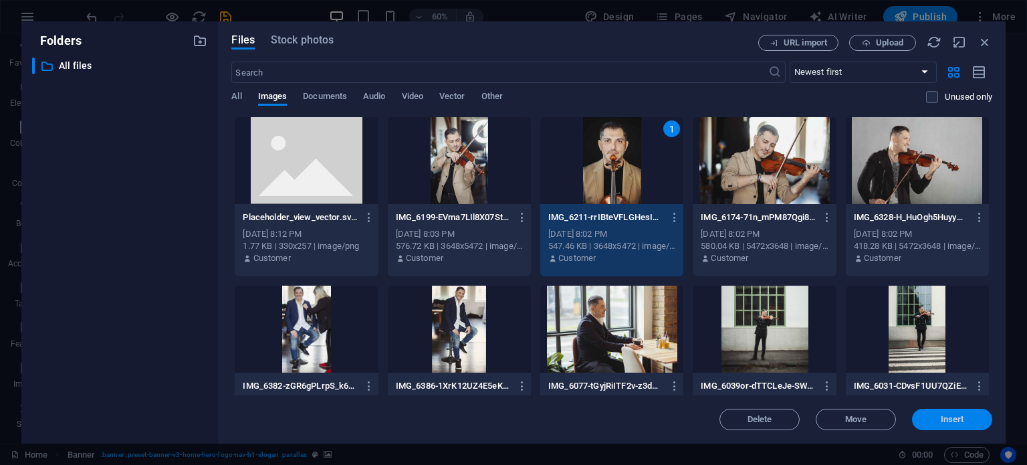
drag, startPoint x: 960, startPoint y: 420, endPoint x: 671, endPoint y: 387, distance: 290.8
click at [960, 420] on span "Insert" at bounding box center [952, 419] width 23 height 8
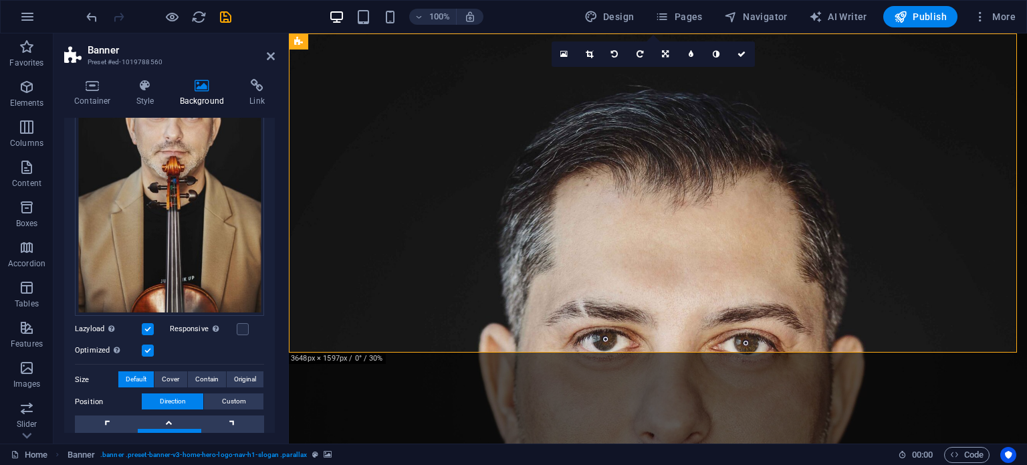
scroll to position [267, 0]
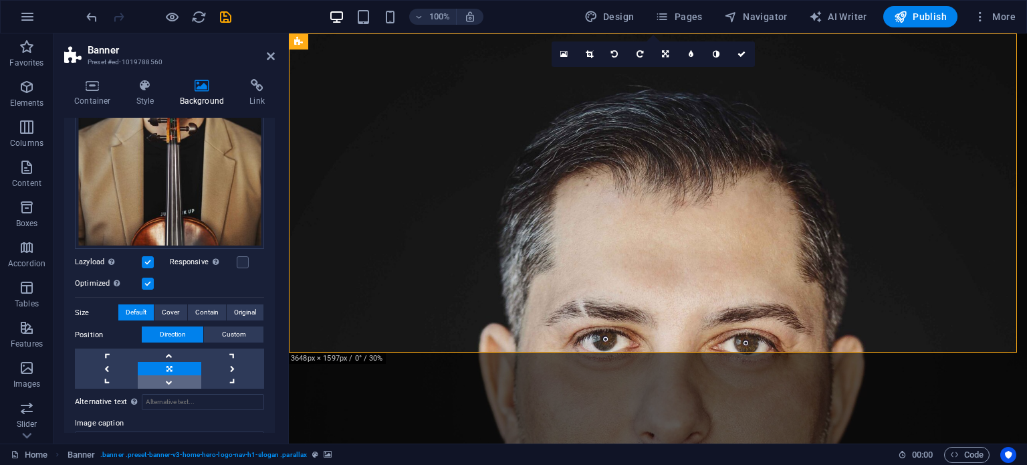
click at [172, 375] on link at bounding box center [169, 381] width 63 height 13
click at [171, 375] on link at bounding box center [169, 381] width 63 height 13
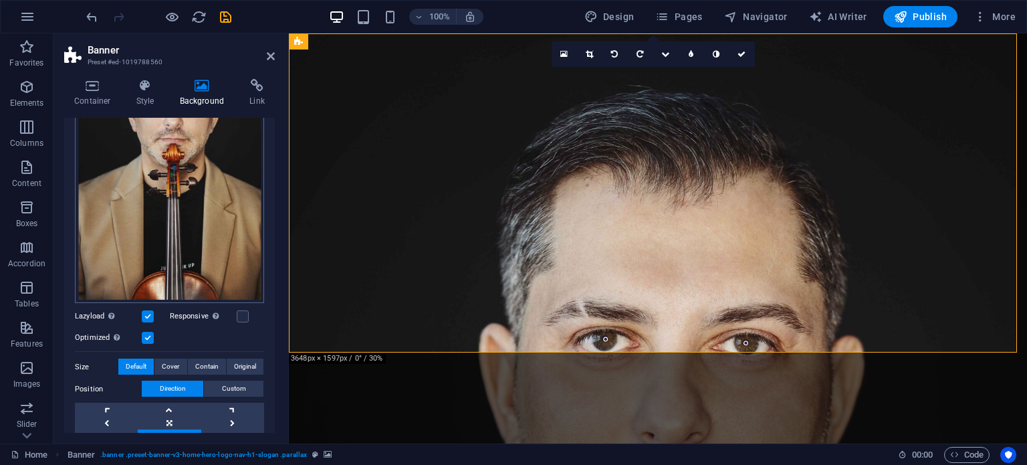
scroll to position [0, 0]
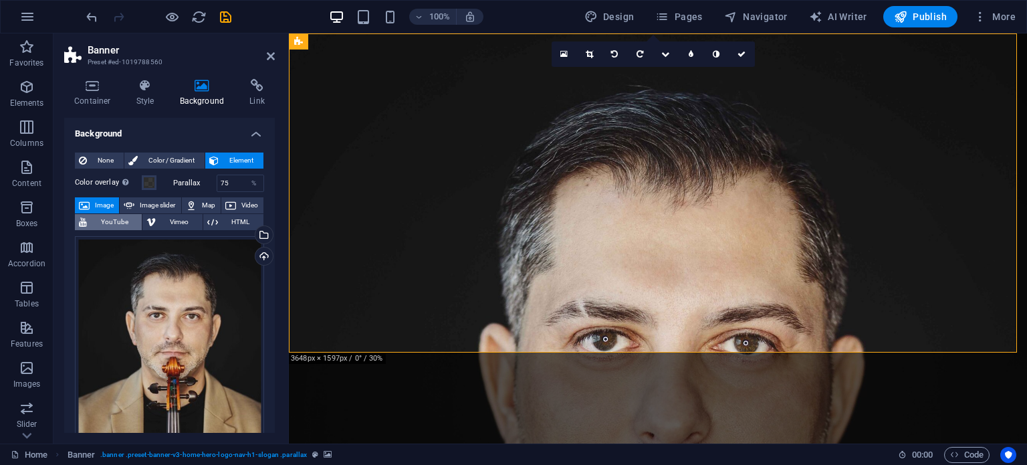
click at [118, 221] on span "YouTube" at bounding box center [114, 222] width 47 height 16
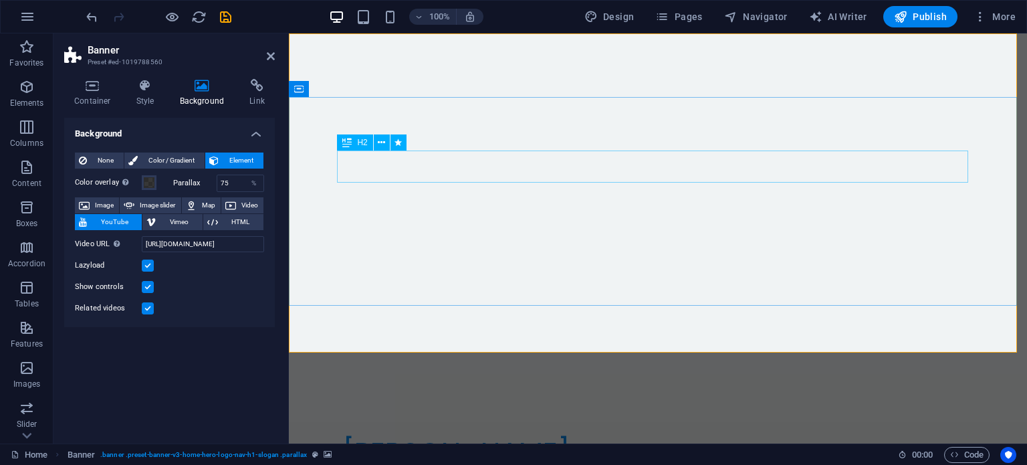
click at [343, 138] on icon at bounding box center [346, 142] width 9 height 16
click at [125, 132] on h4 "Background" at bounding box center [169, 130] width 211 height 24
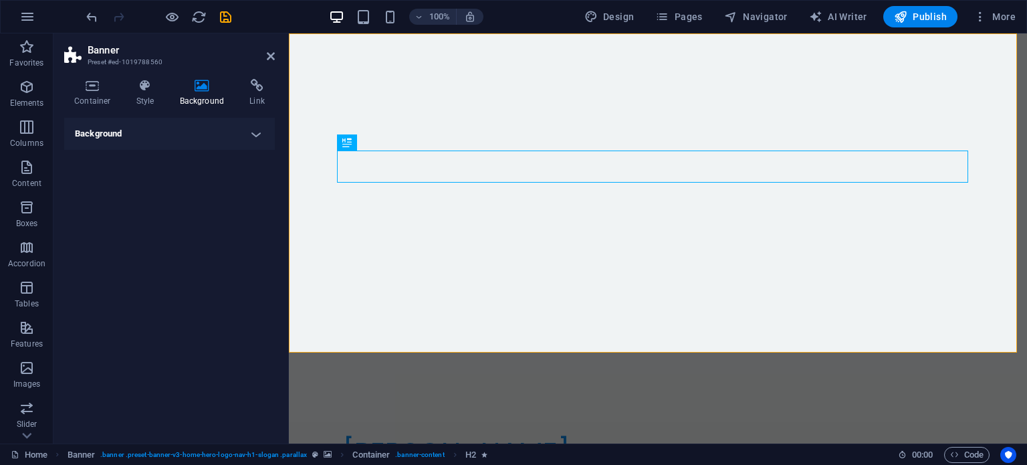
click at [126, 132] on h4 "Background" at bounding box center [169, 134] width 211 height 32
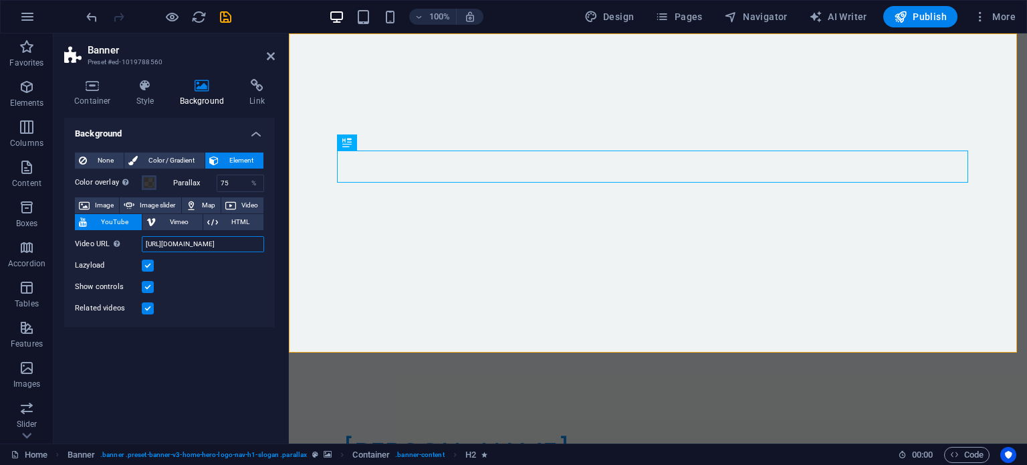
click at [193, 243] on input "https://www.youtube.com/watch?v=hnoviHgPHkY" at bounding box center [203, 244] width 122 height 16
paste input "buDNgr7gW4c"
type input "https://www.youtube.com/watch?v=buDNgr7gW4c"
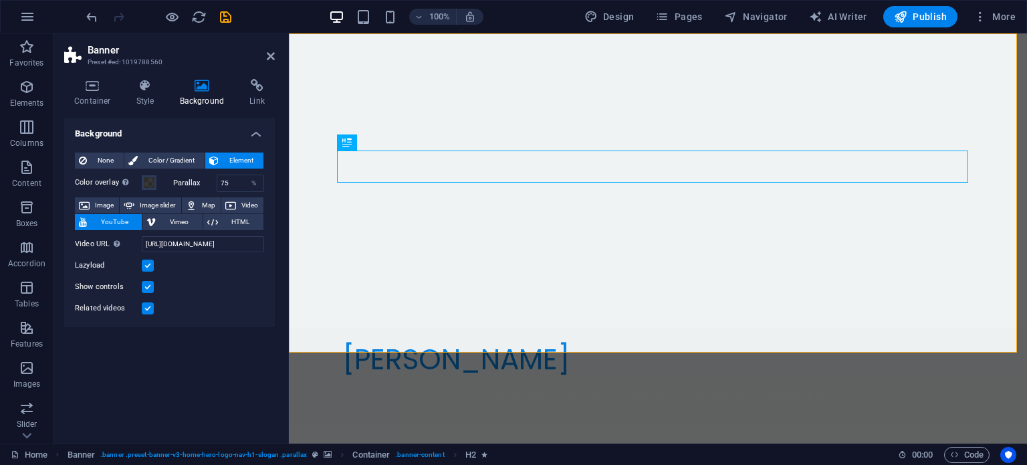
scroll to position [0, 0]
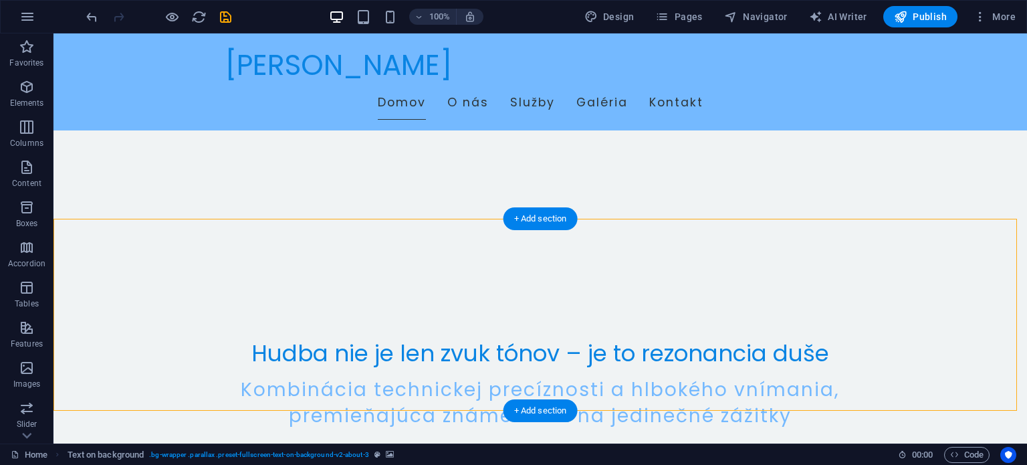
scroll to position [134, 0]
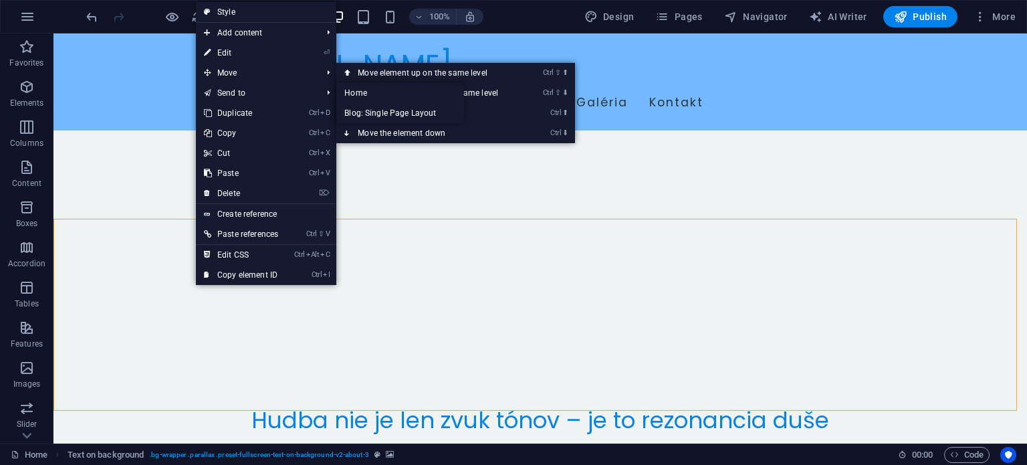
click at [230, 53] on link "⏎ Edit" at bounding box center [241, 53] width 90 height 20
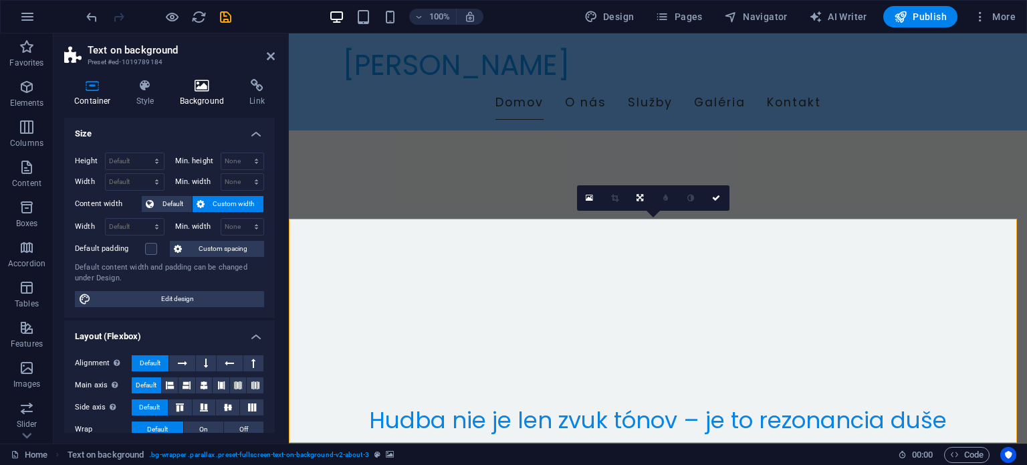
click at [185, 86] on icon at bounding box center [202, 85] width 65 height 13
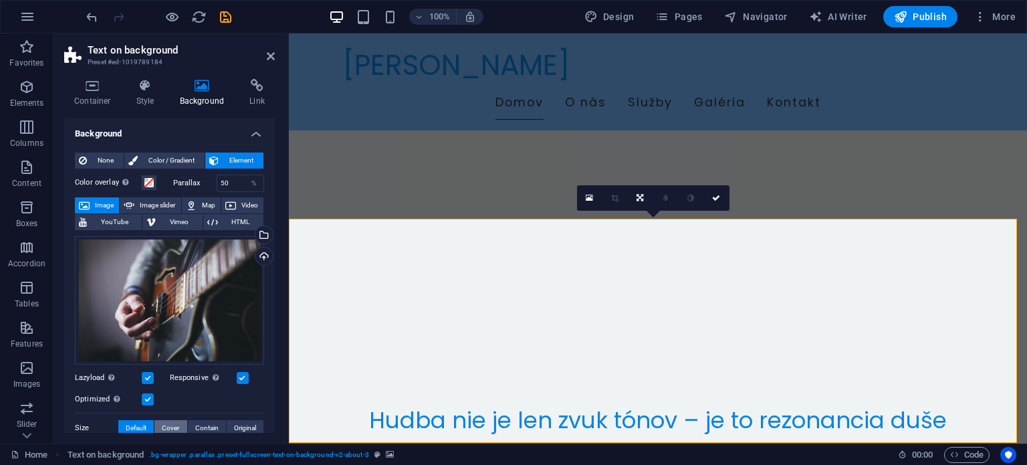
click at [180, 427] on button "Cover" at bounding box center [170, 428] width 32 height 16
click at [209, 426] on span "Contain" at bounding box center [206, 428] width 23 height 16
click at [238, 422] on span "Original" at bounding box center [245, 428] width 22 height 16
click at [203, 423] on span "Contain" at bounding box center [206, 428] width 23 height 16
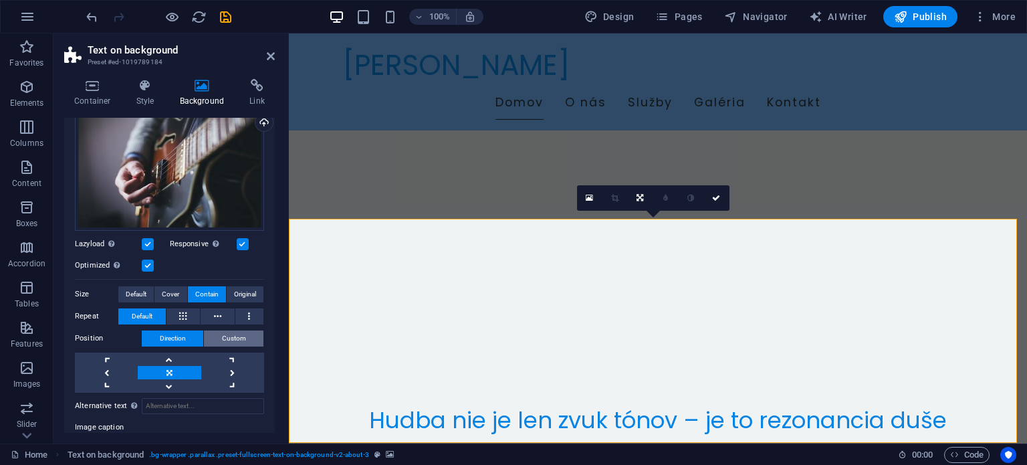
click at [230, 335] on span "Custom" at bounding box center [234, 338] width 24 height 16
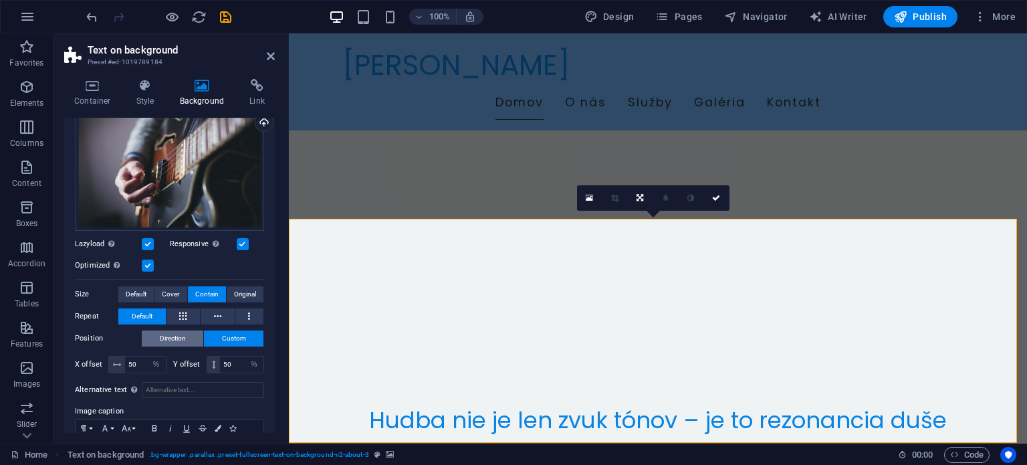
click at [177, 333] on span "Direction" at bounding box center [173, 338] width 26 height 16
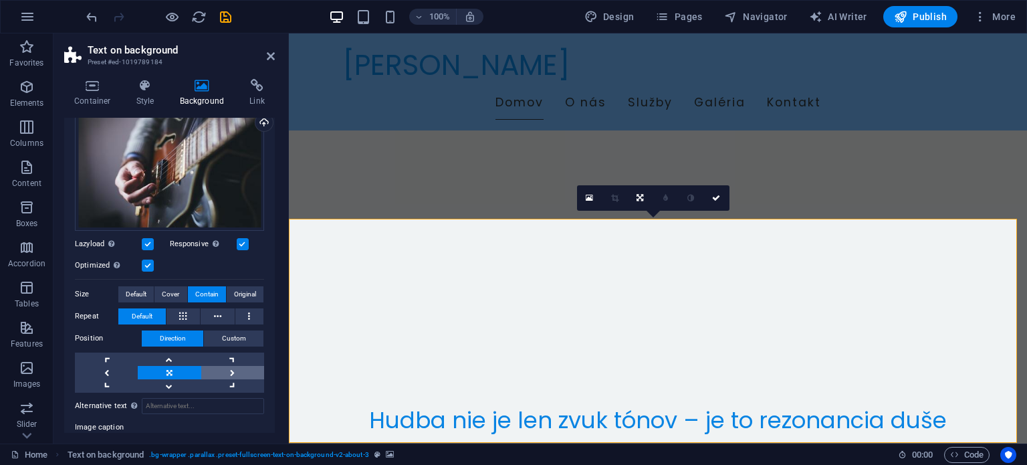
click at [229, 366] on link at bounding box center [232, 372] width 63 height 13
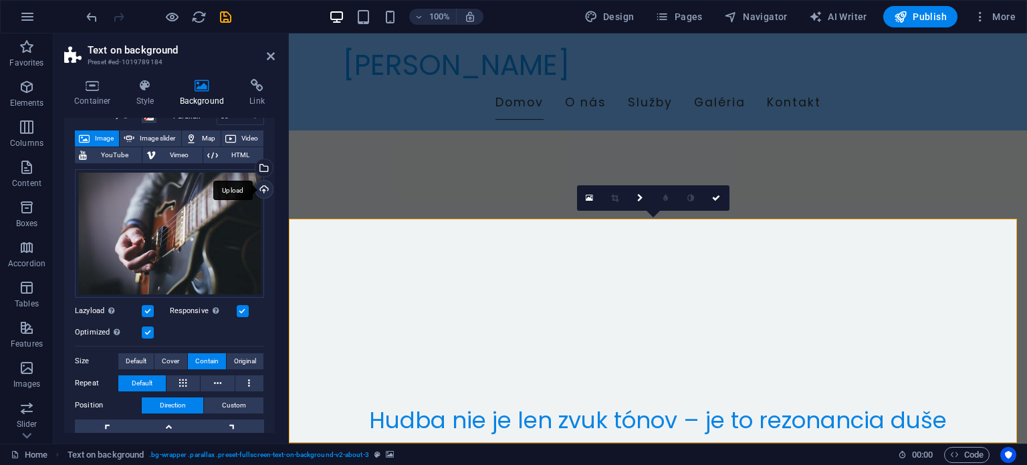
click at [258, 185] on div "Upload" at bounding box center [263, 191] width 20 height 20
click at [212, 203] on div "Drag files here, click to choose files or select files from Files or our free s…" at bounding box center [169, 233] width 189 height 128
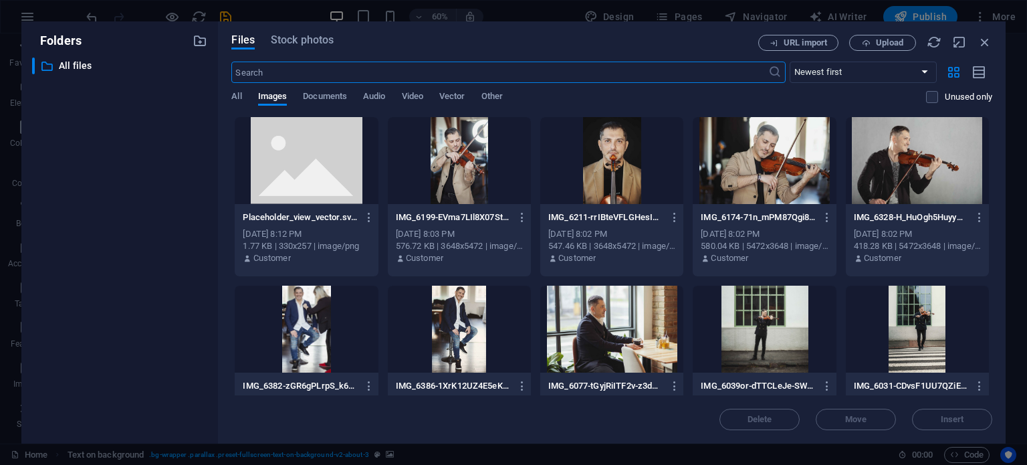
click at [452, 162] on div at bounding box center [459, 160] width 143 height 87
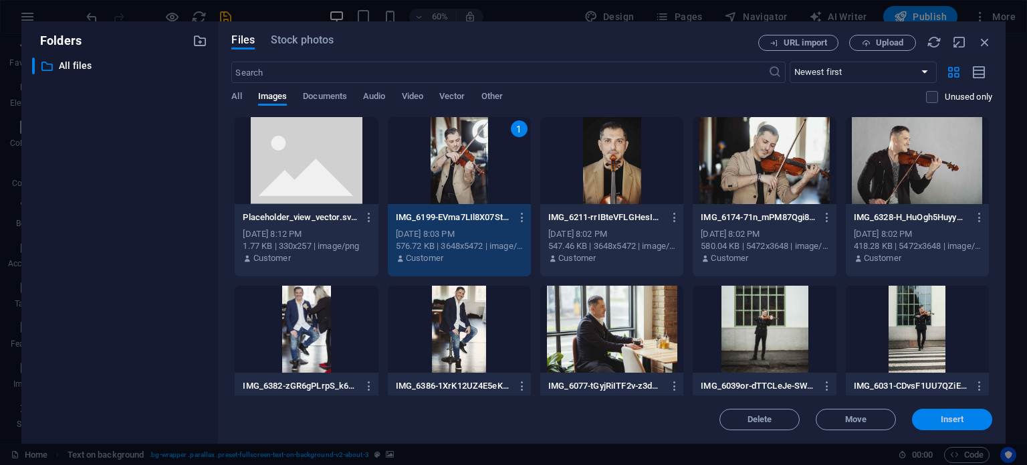
click at [941, 417] on span "Insert" at bounding box center [952, 419] width 23 height 8
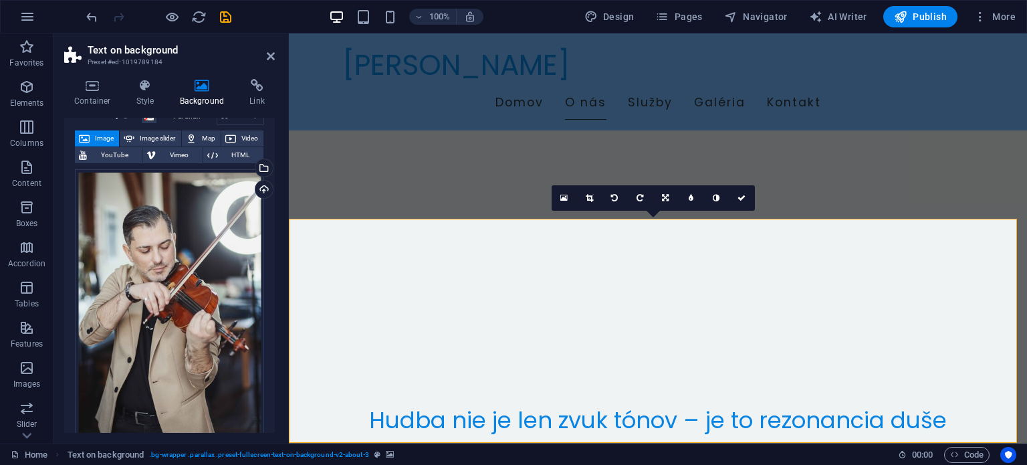
scroll to position [201, 0]
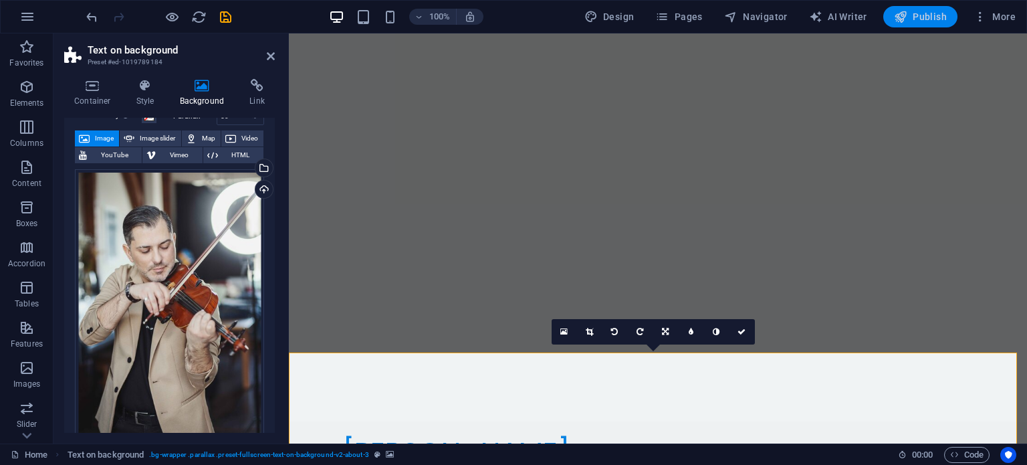
click at [919, 15] on span "Publish" at bounding box center [920, 16] width 53 height 13
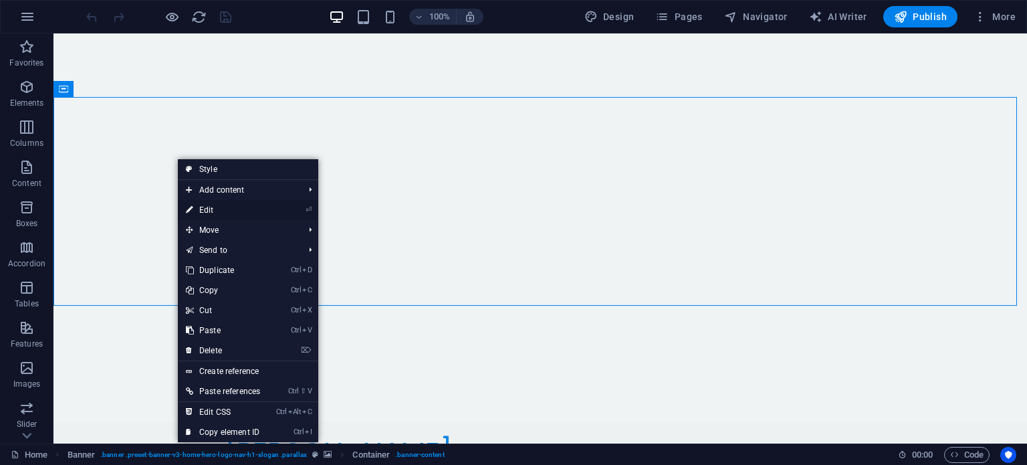
click at [217, 215] on link "⏎ Edit" at bounding box center [223, 210] width 90 height 20
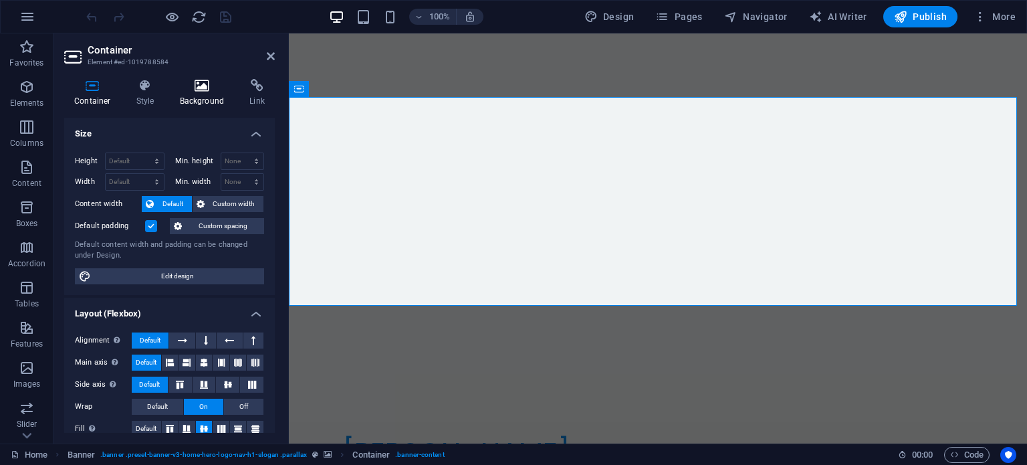
click at [191, 89] on icon at bounding box center [202, 85] width 65 height 13
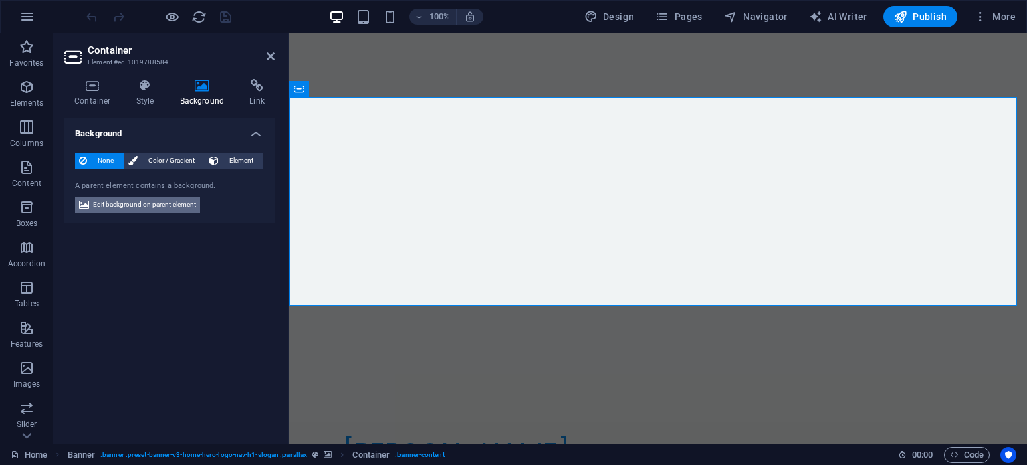
click at [142, 200] on span "Edit background on parent element" at bounding box center [144, 205] width 103 height 16
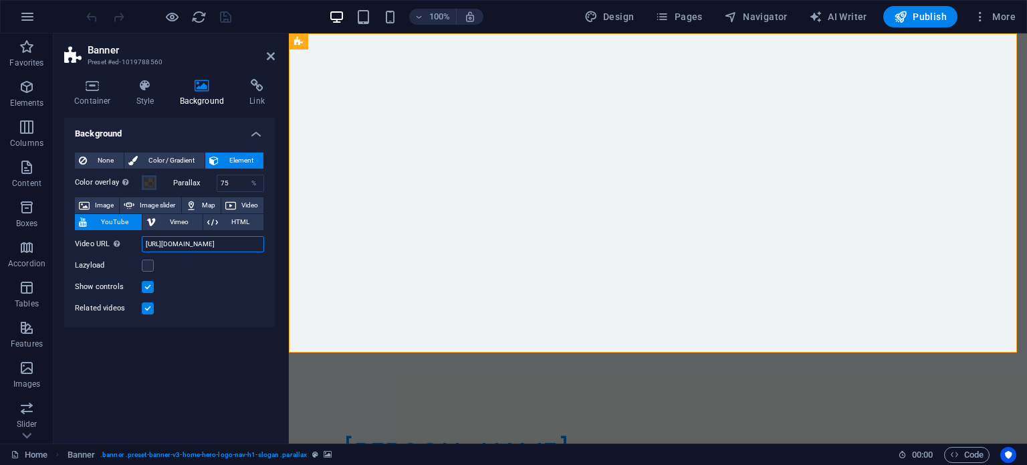
click at [181, 245] on input "[URL][DOMAIN_NAME]" at bounding box center [203, 244] width 122 height 16
click at [155, 205] on span "Image slider" at bounding box center [157, 205] width 38 height 16
select select "ms"
select select "s"
select select "progressive"
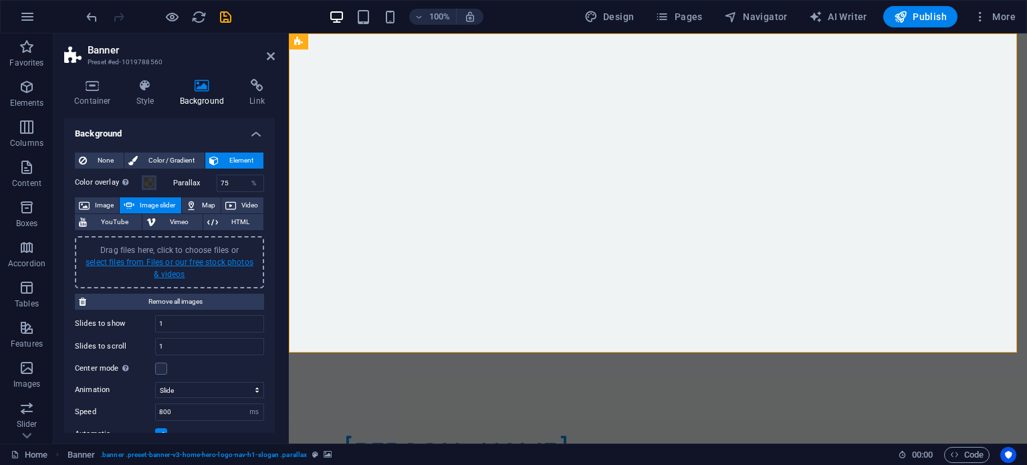
click at [171, 262] on link "select files from Files or our free stock photos & videos" at bounding box center [170, 267] width 168 height 21
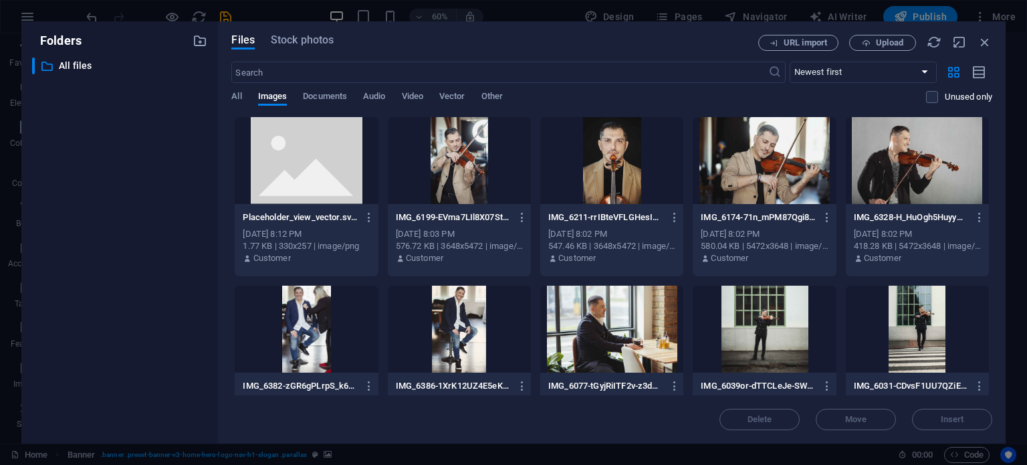
click at [786, 175] on div at bounding box center [764, 160] width 143 height 87
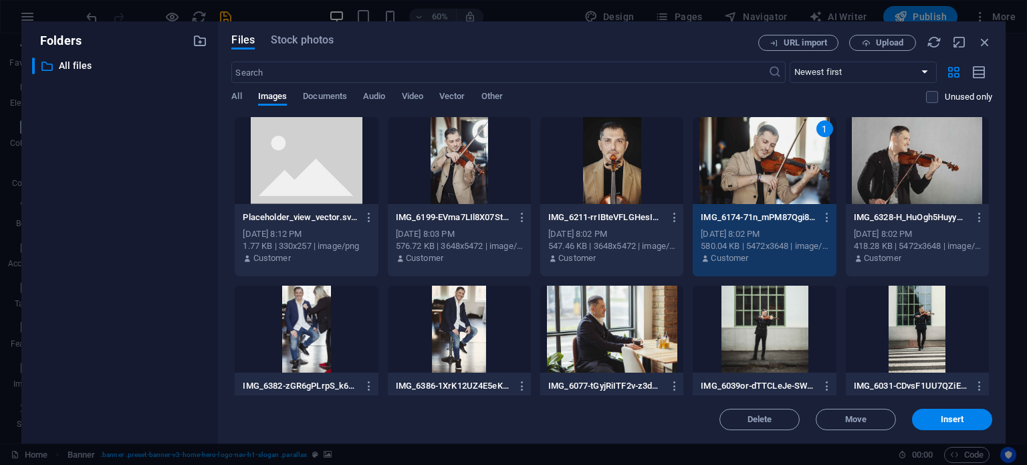
click at [461, 328] on div at bounding box center [459, 329] width 143 height 87
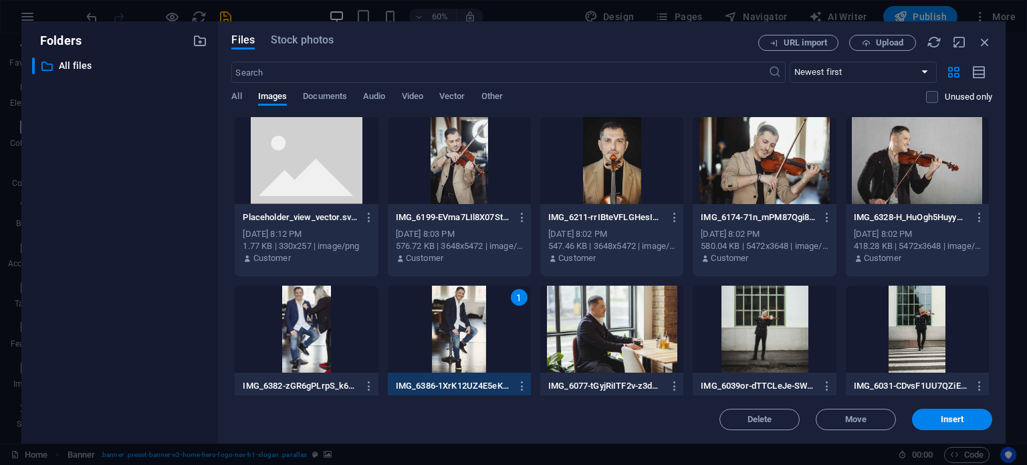
click at [930, 173] on div at bounding box center [917, 160] width 143 height 87
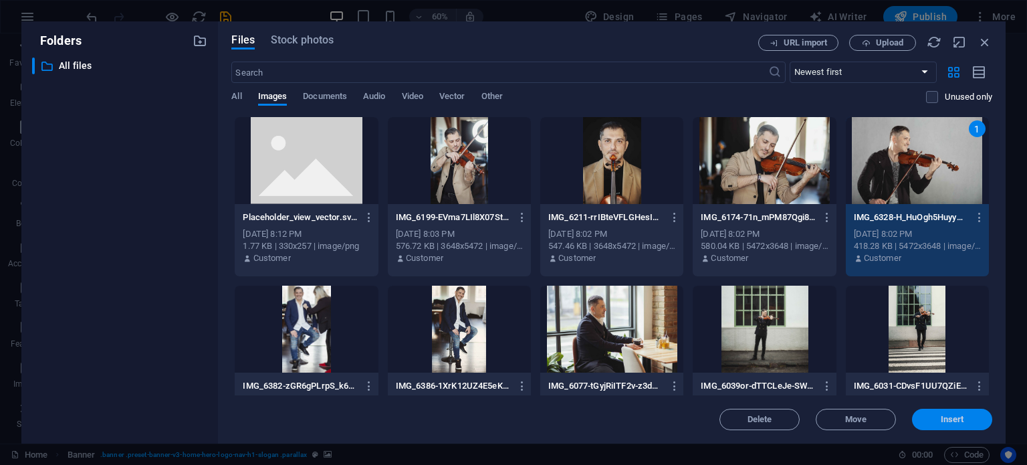
click at [966, 417] on span "Insert" at bounding box center [952, 419] width 70 height 8
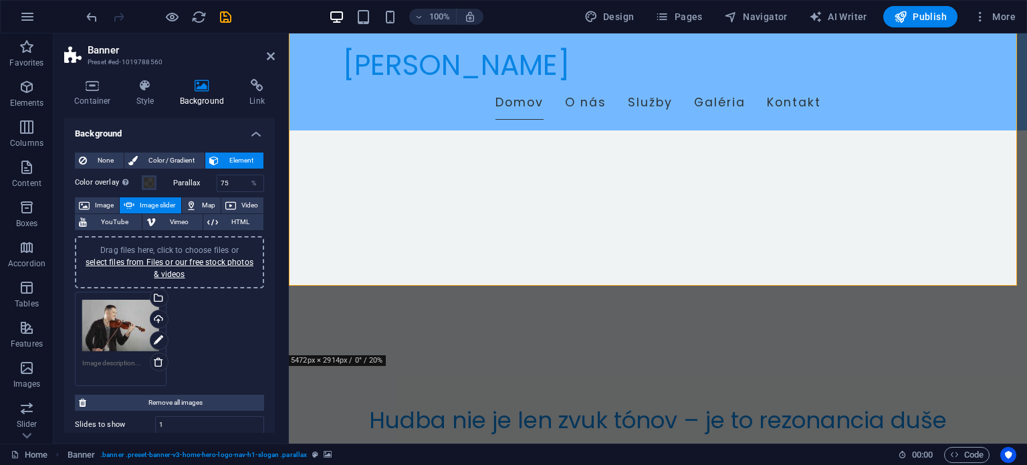
scroll to position [201, 0]
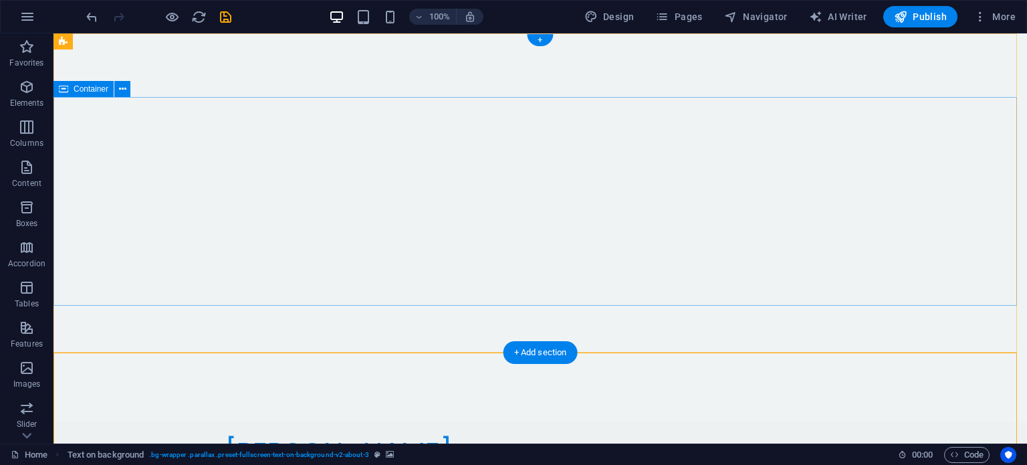
scroll to position [134, 0]
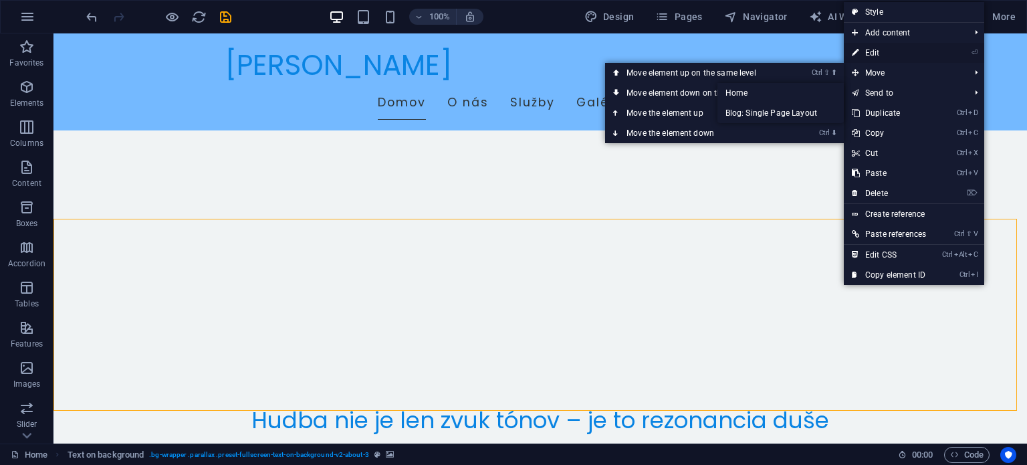
click at [875, 54] on link "⏎ Edit" at bounding box center [889, 53] width 90 height 20
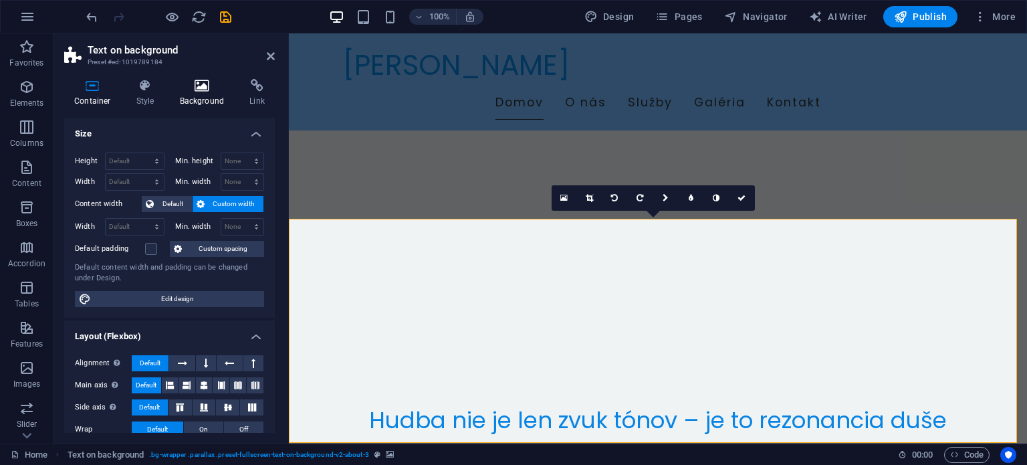
click at [193, 79] on icon at bounding box center [202, 85] width 65 height 13
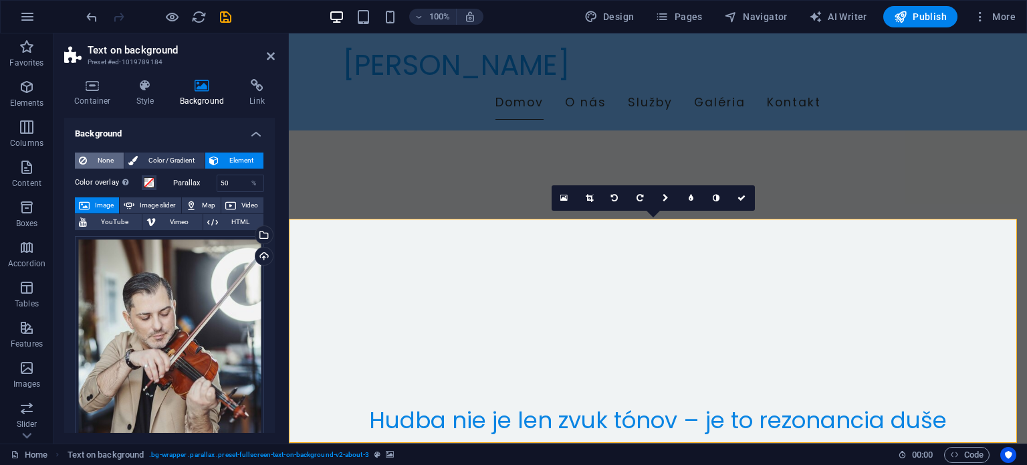
click at [104, 160] on span "None" at bounding box center [105, 160] width 29 height 16
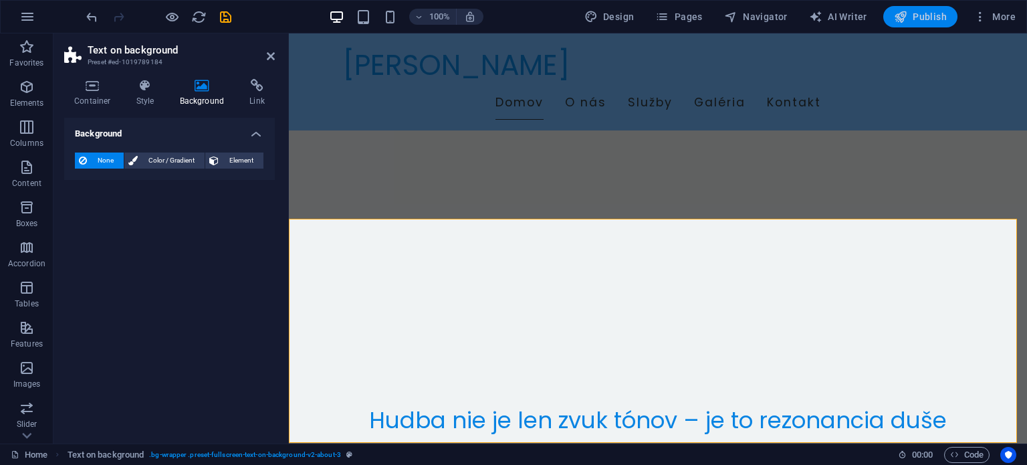
click at [930, 15] on span "Publish" at bounding box center [920, 16] width 53 height 13
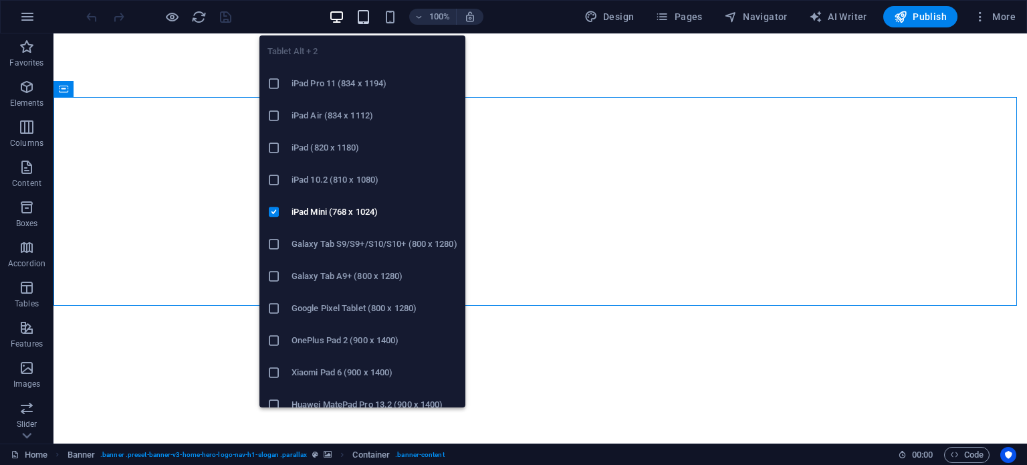
click at [369, 18] on icon "button" at bounding box center [363, 16] width 15 height 15
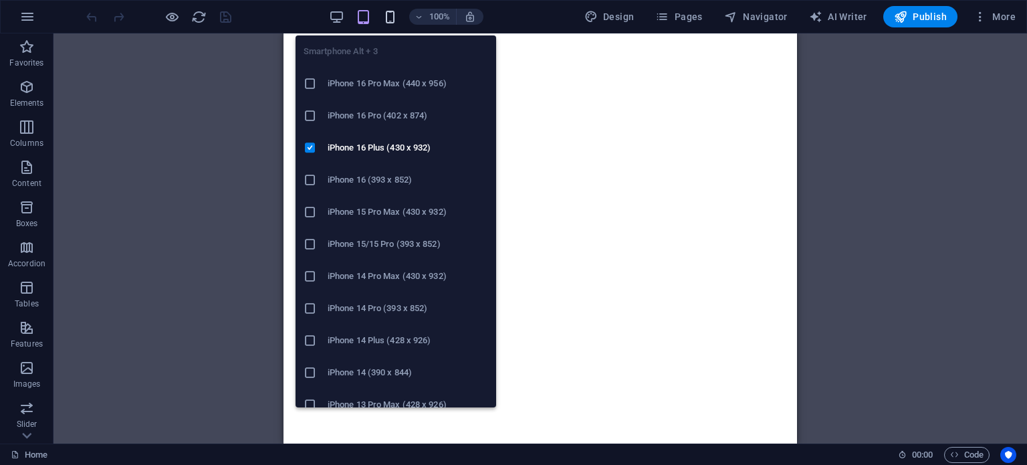
click at [389, 11] on icon "button" at bounding box center [389, 16] width 15 height 15
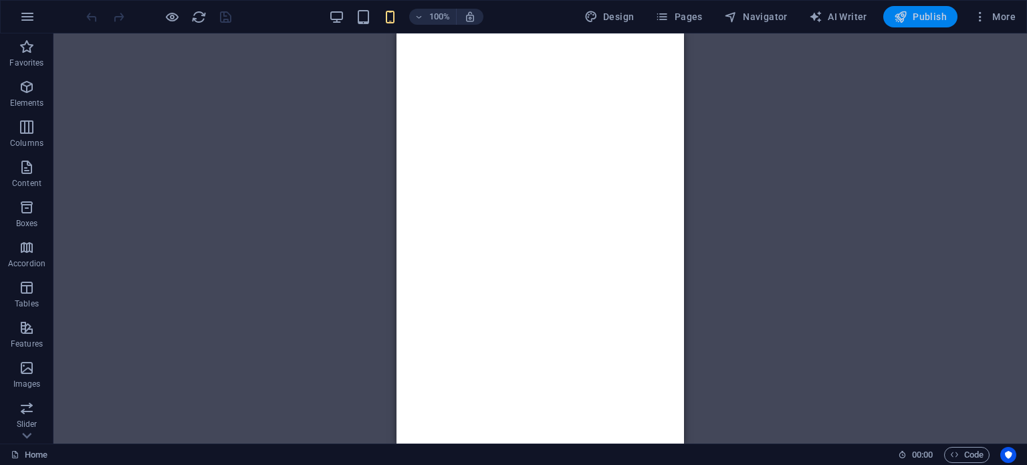
click at [921, 12] on span "Publish" at bounding box center [920, 16] width 53 height 13
